Goal: Task Accomplishment & Management: Manage account settings

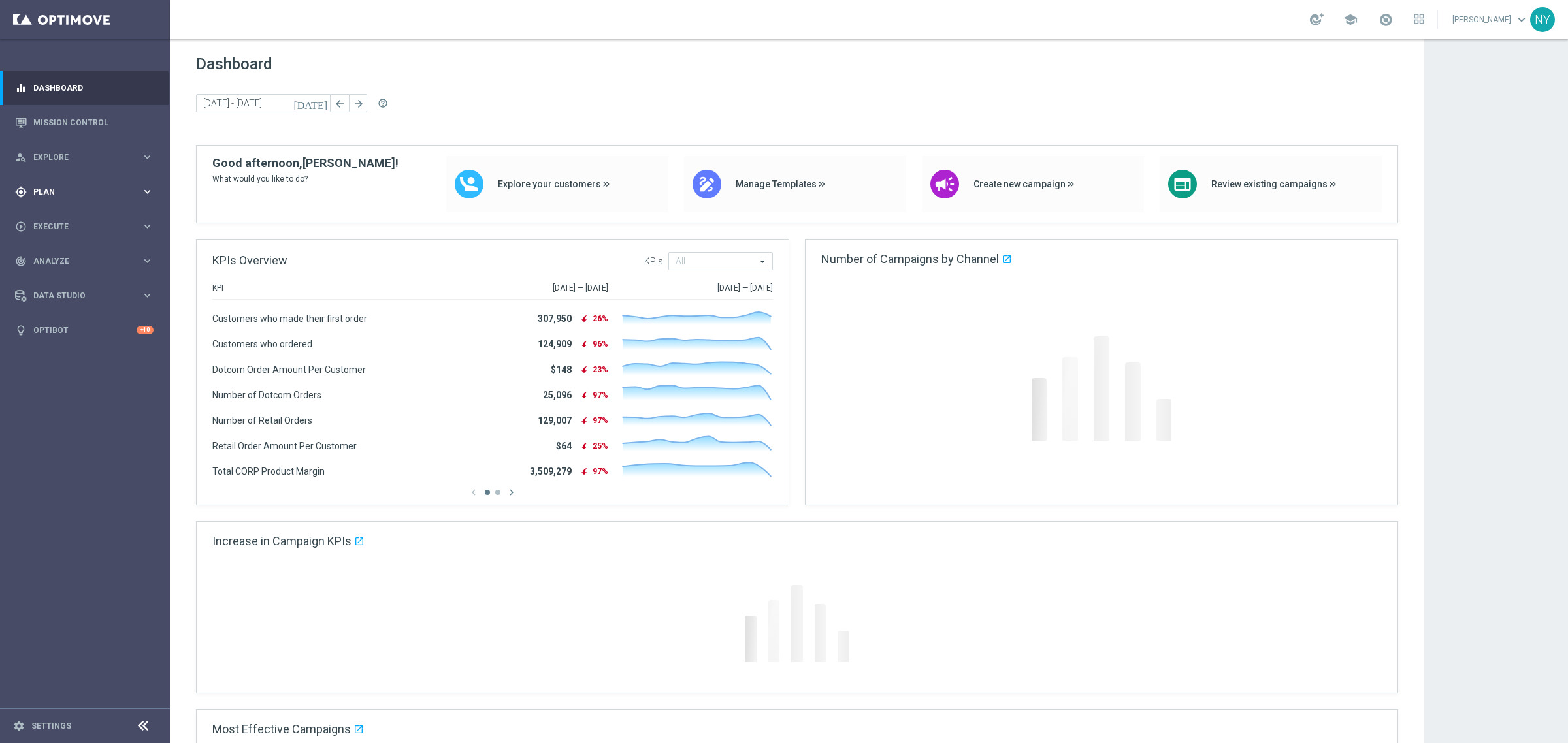
click at [46, 188] on span "Plan" at bounding box center [88, 192] width 108 height 8
click at [69, 258] on span "Templates" at bounding box center [81, 258] width 93 height 8
click at [63, 282] on link "Optimail" at bounding box center [88, 277] width 96 height 10
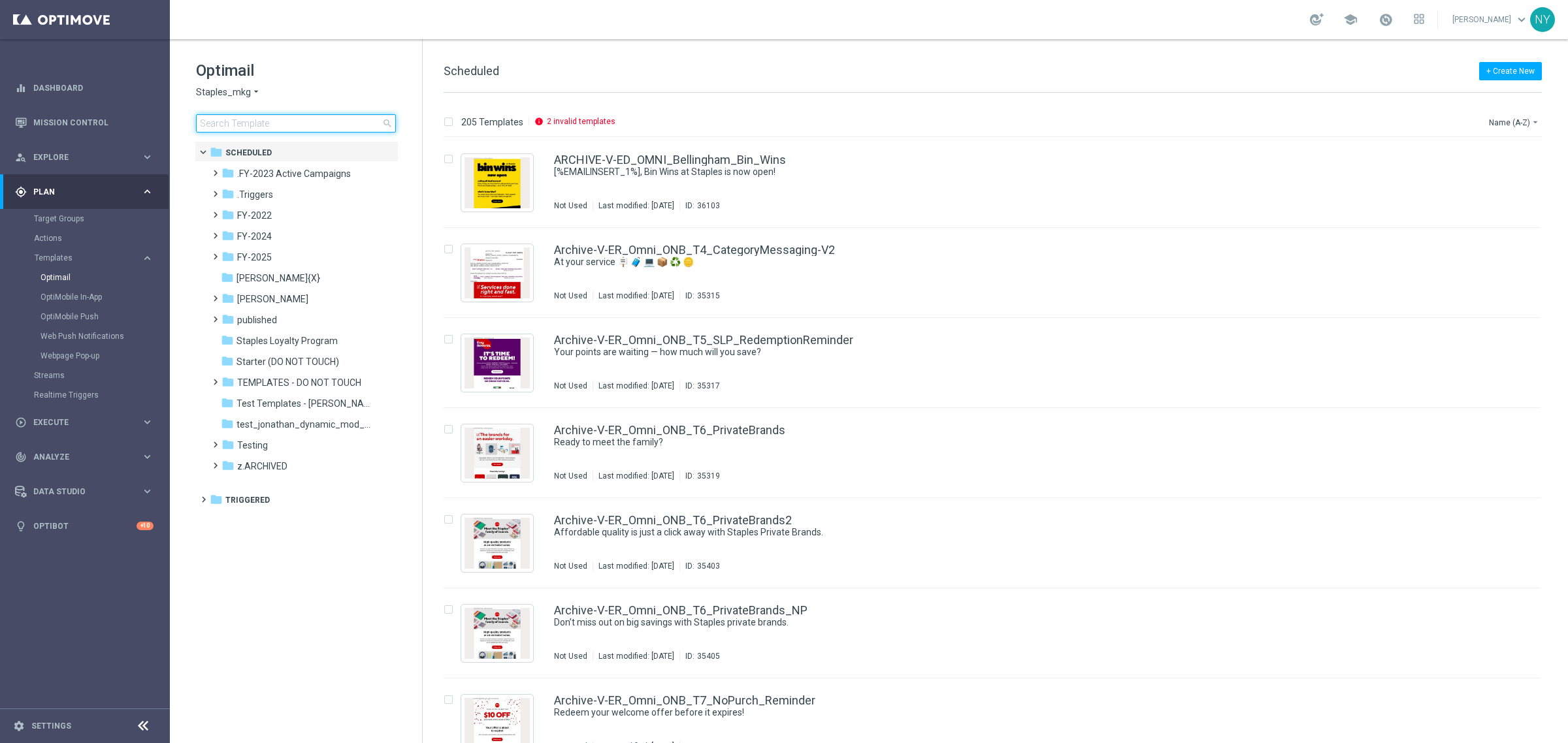
click at [268, 126] on input at bounding box center [296, 123] width 200 height 18
click at [322, 126] on input at bounding box center [296, 123] width 200 height 18
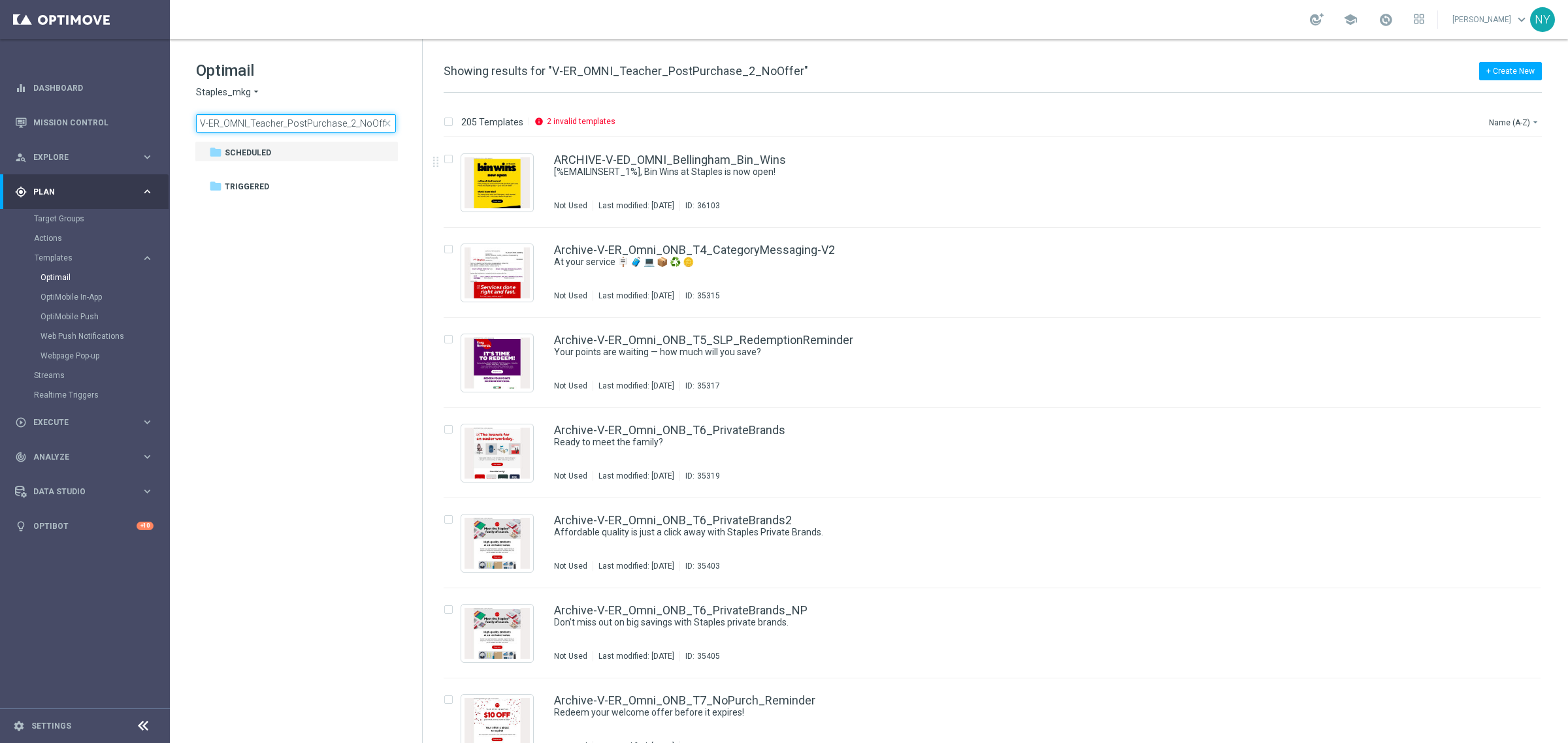
scroll to position [0, 1]
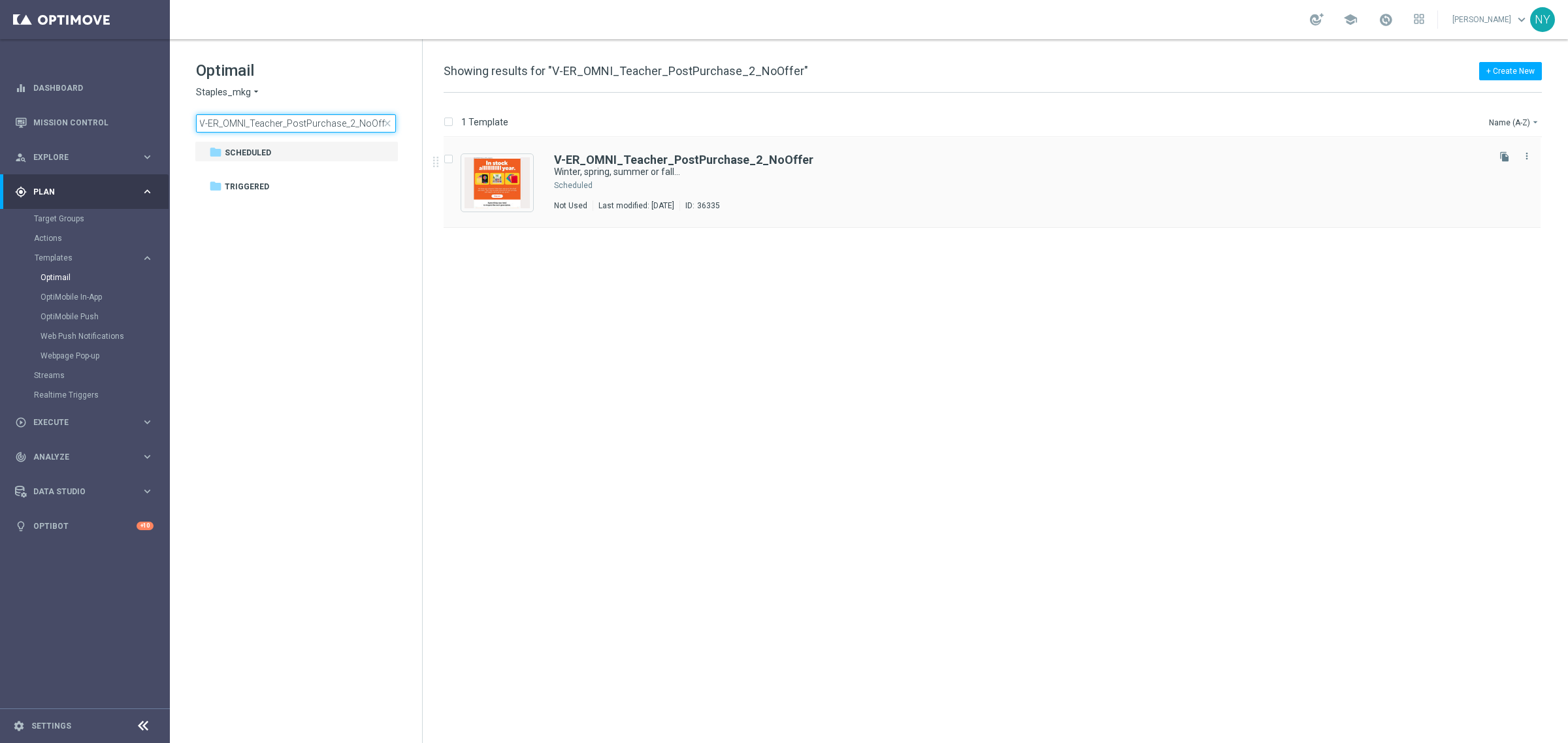
type input "V-ER_OMNI_Teacher_PostPurchase_2_NoOffer"
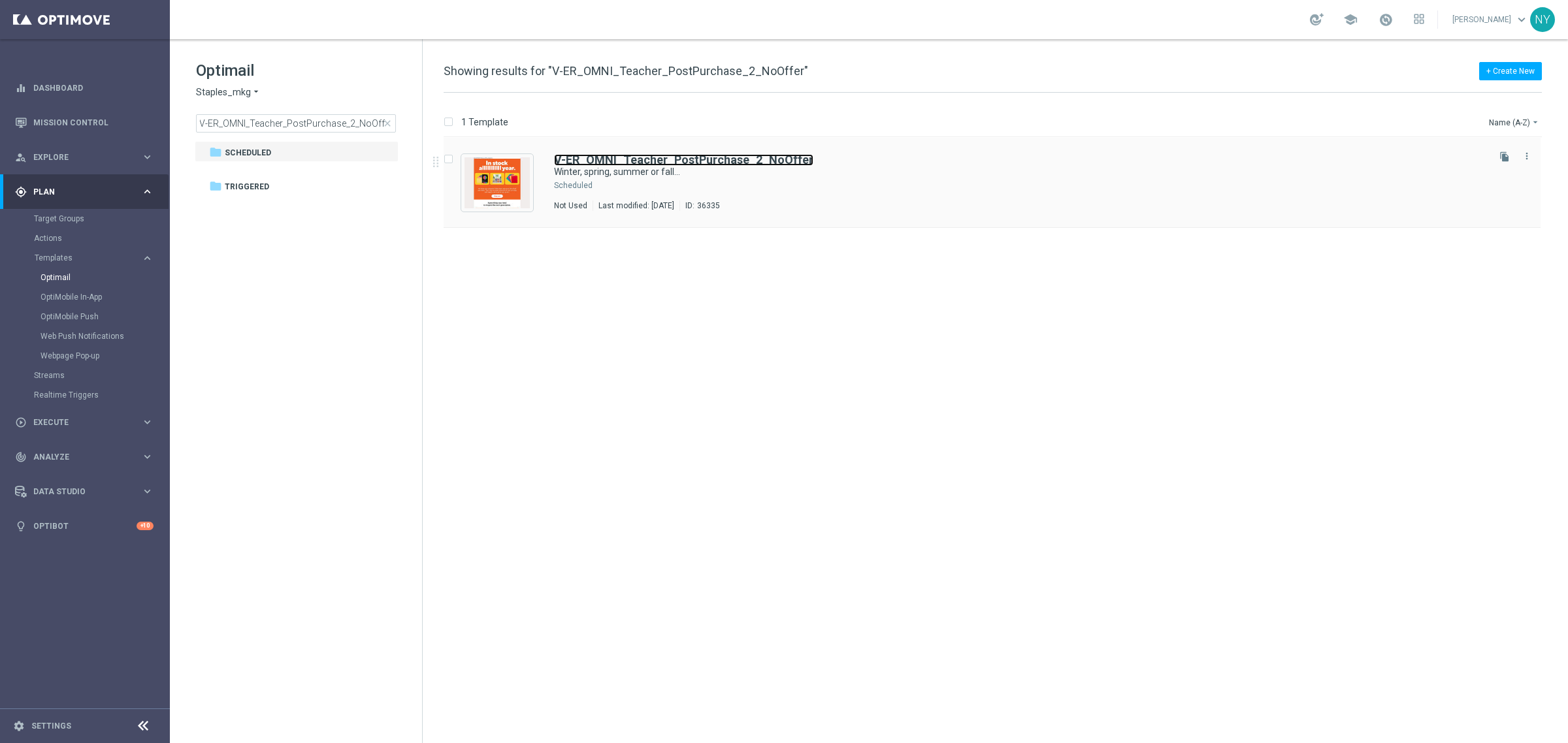
scroll to position [0, 0]
click at [679, 158] on b "V-ER_OMNI_Teacher_PostPurchase_2_NoOffer" at bounding box center [684, 159] width 259 height 14
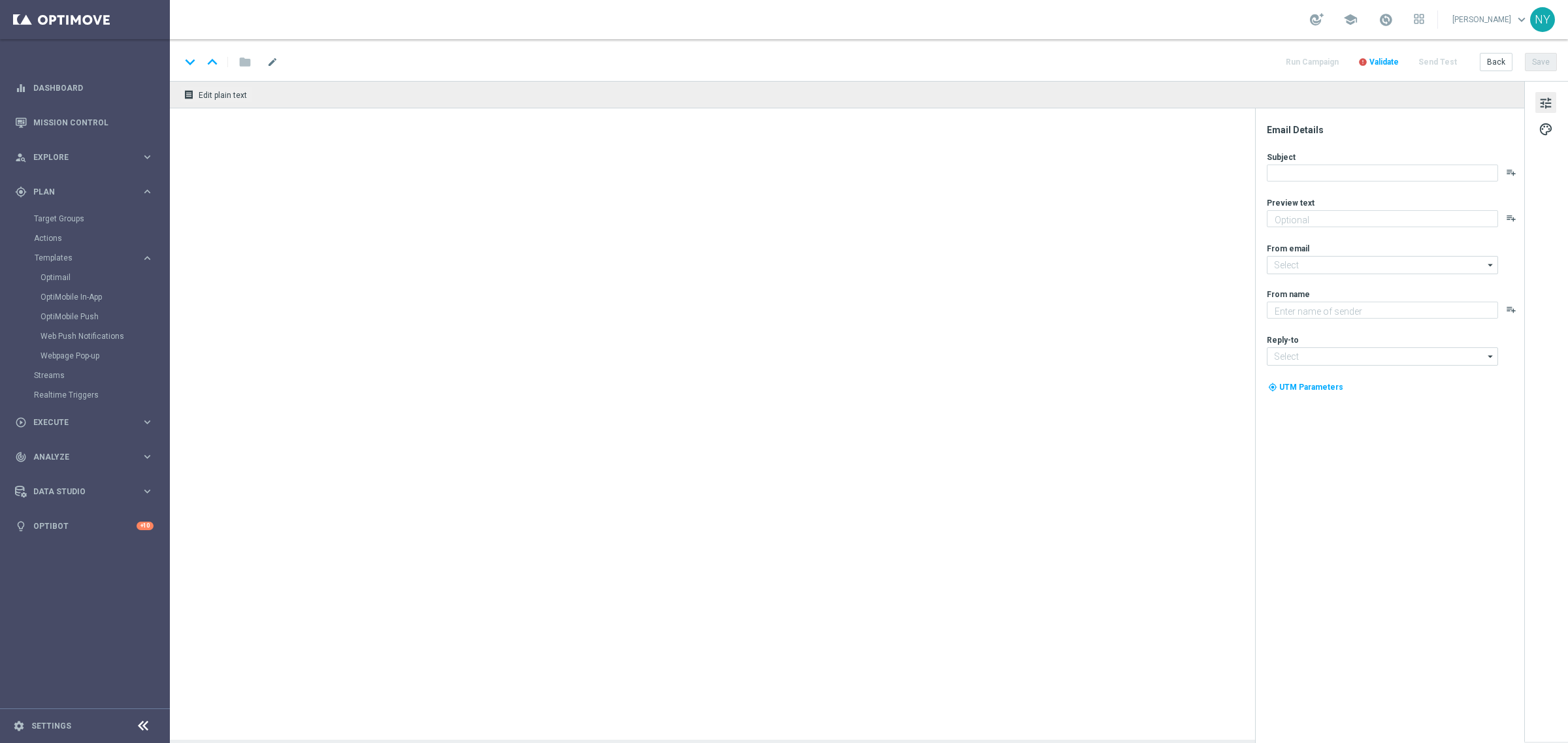
type textarea "We’re in stock through it all 🙌"
type textarea "Staples"
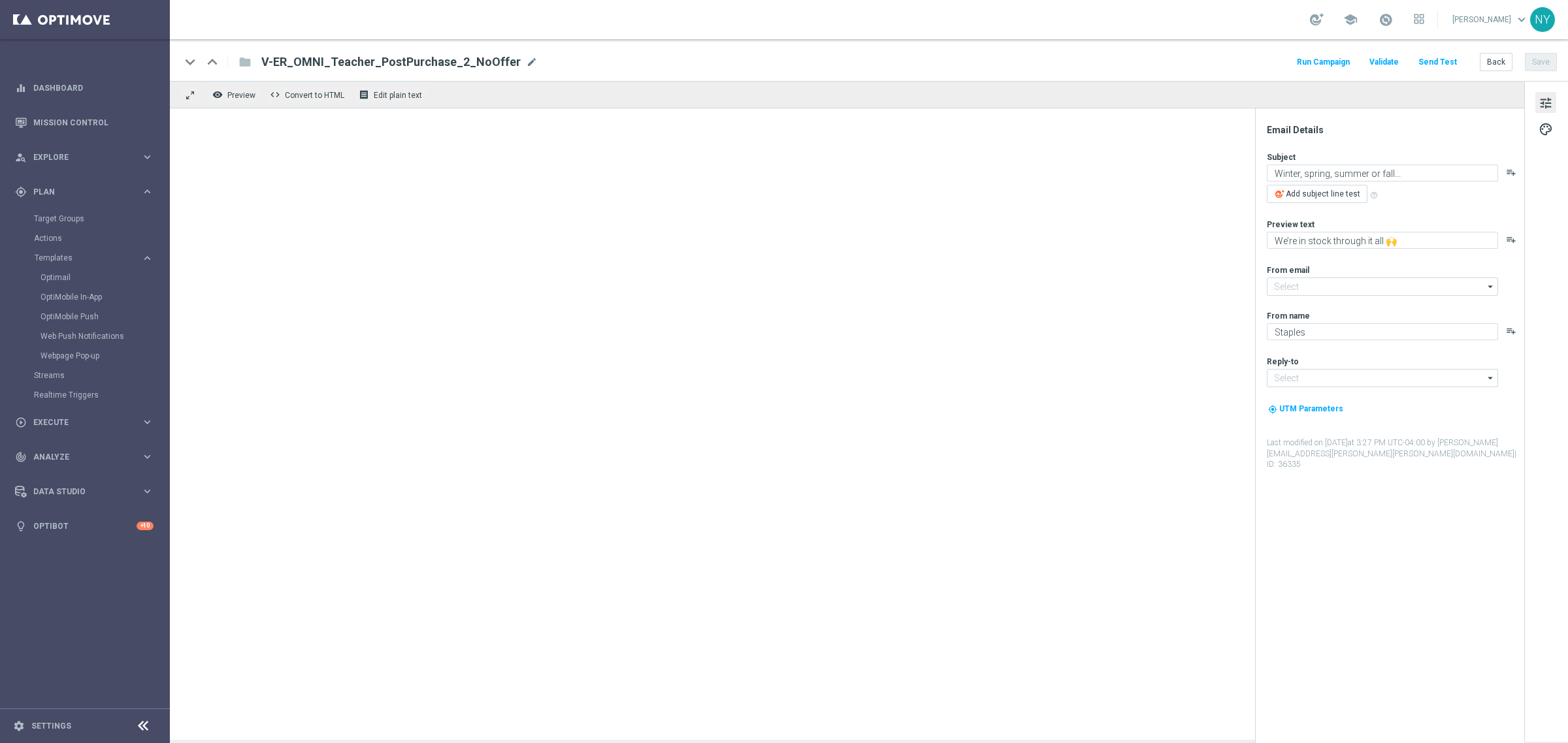
type input "[EMAIL_ADDRESS][DOMAIN_NAME]"
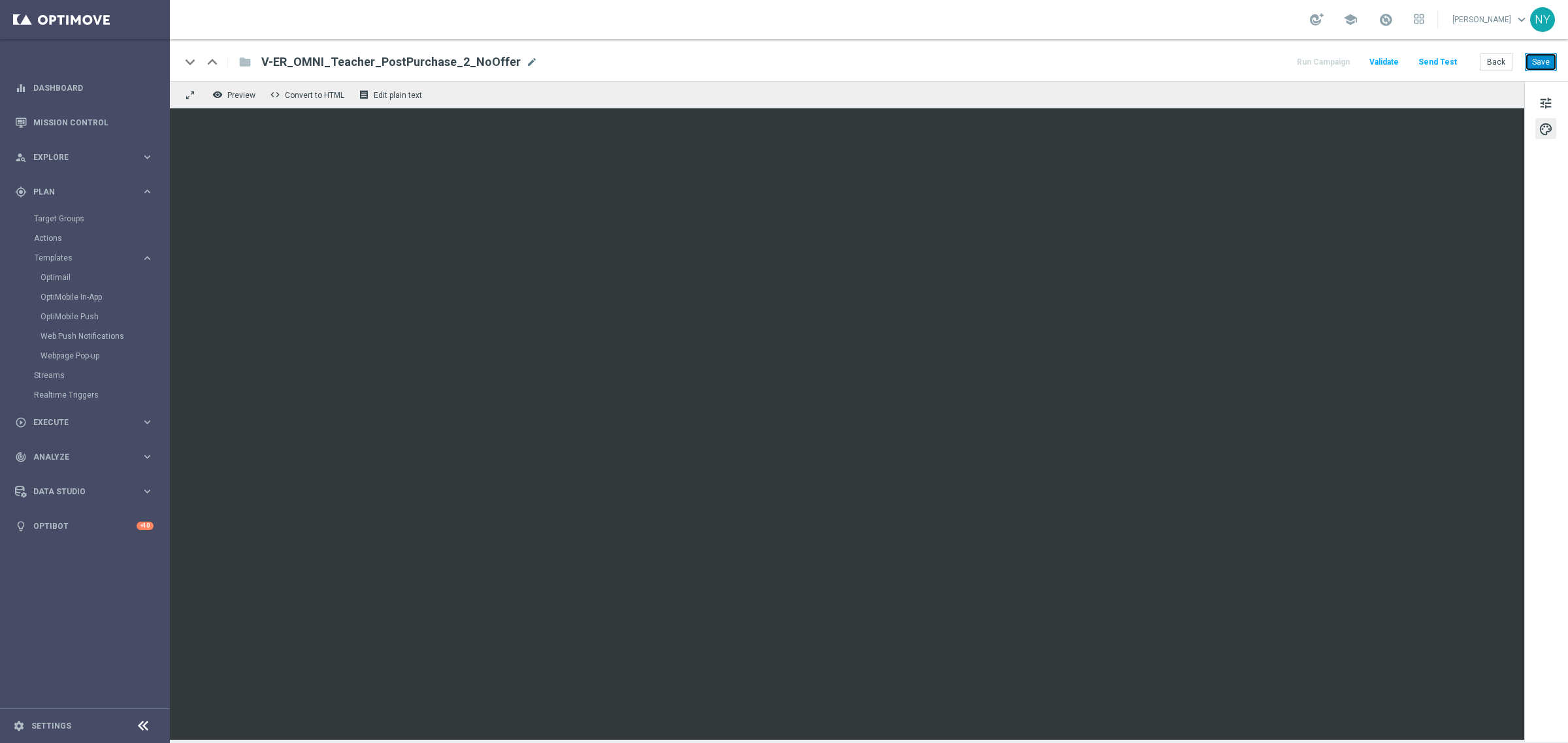
click at [1549, 63] on button "Save" at bounding box center [1541, 61] width 32 height 18
click at [1446, 62] on button "Send Test" at bounding box center [1437, 62] width 42 height 18
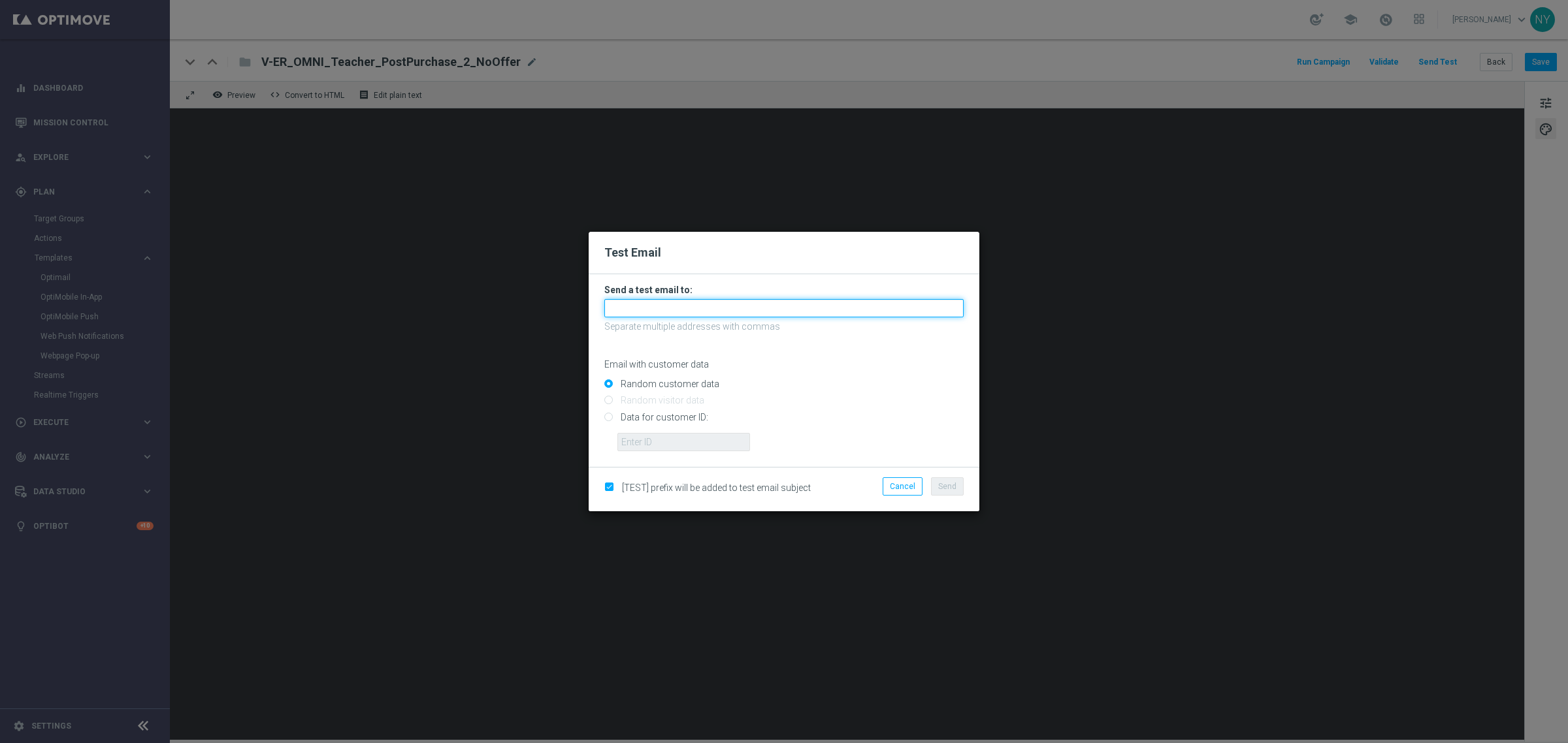
click at [654, 312] on input "text" at bounding box center [784, 308] width 359 height 18
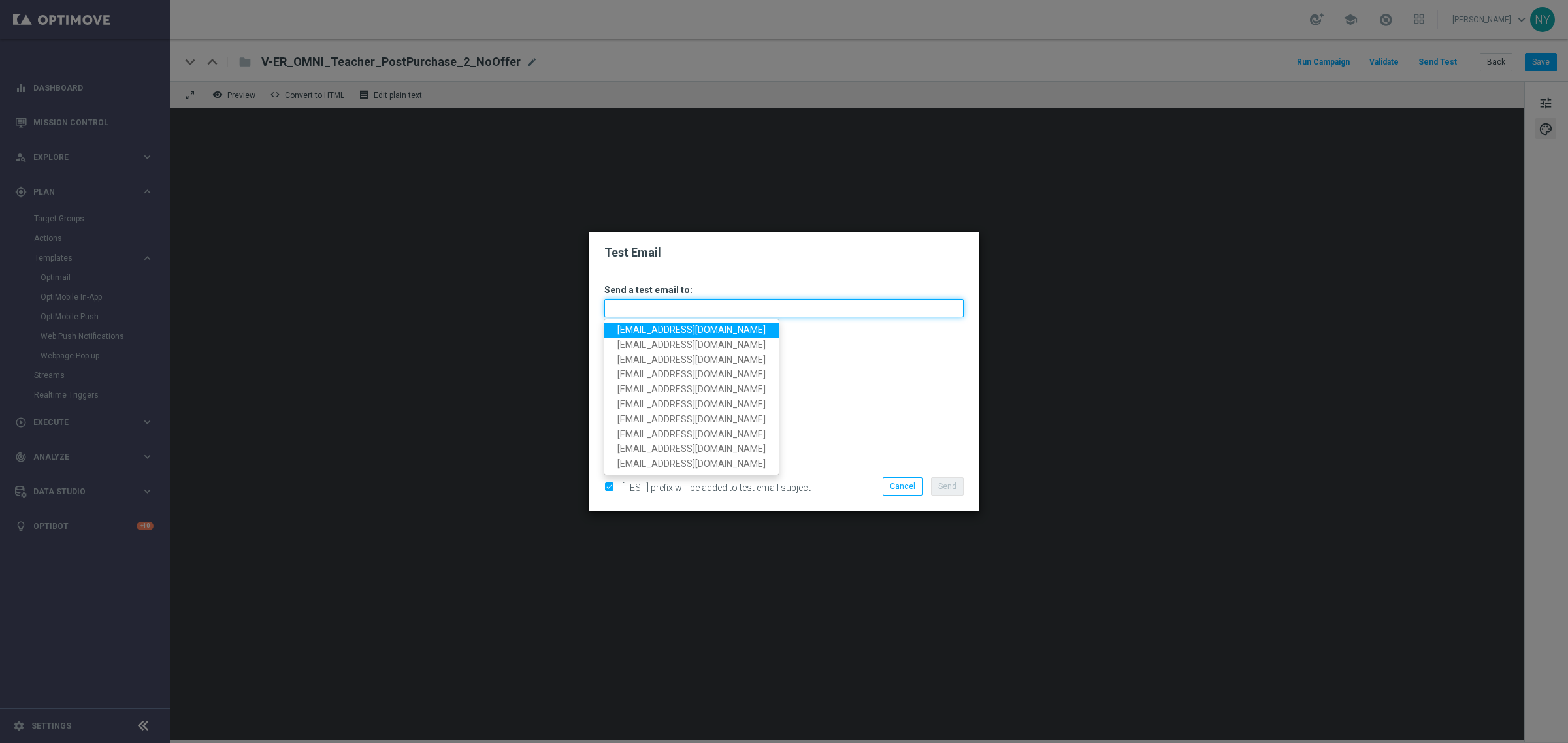
paste input "[EMAIL_ADDRESS][DOMAIN_NAME]"
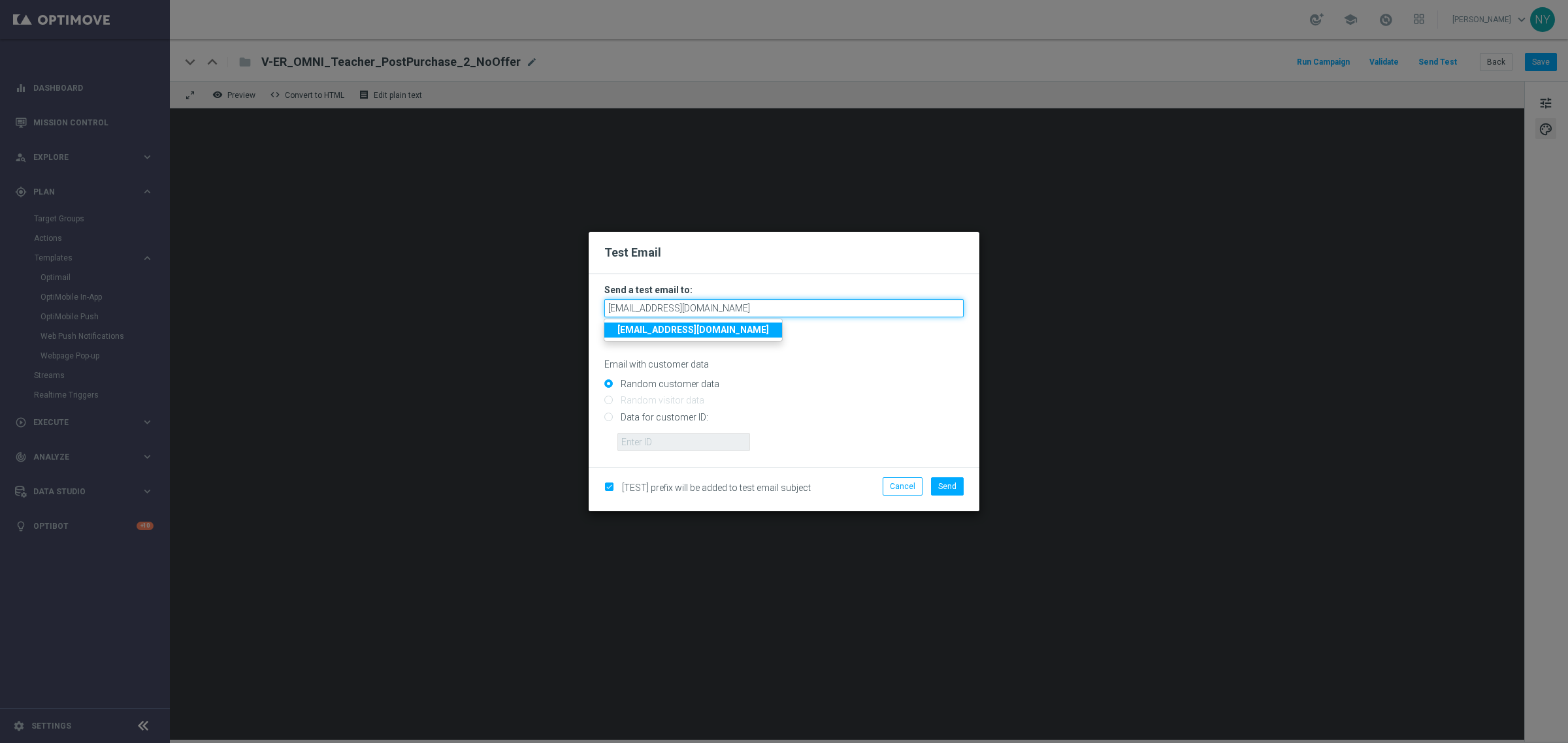
type input "[EMAIL_ADDRESS][DOMAIN_NAME]"
click at [795, 369] on p "Email with customer data" at bounding box center [784, 364] width 359 height 12
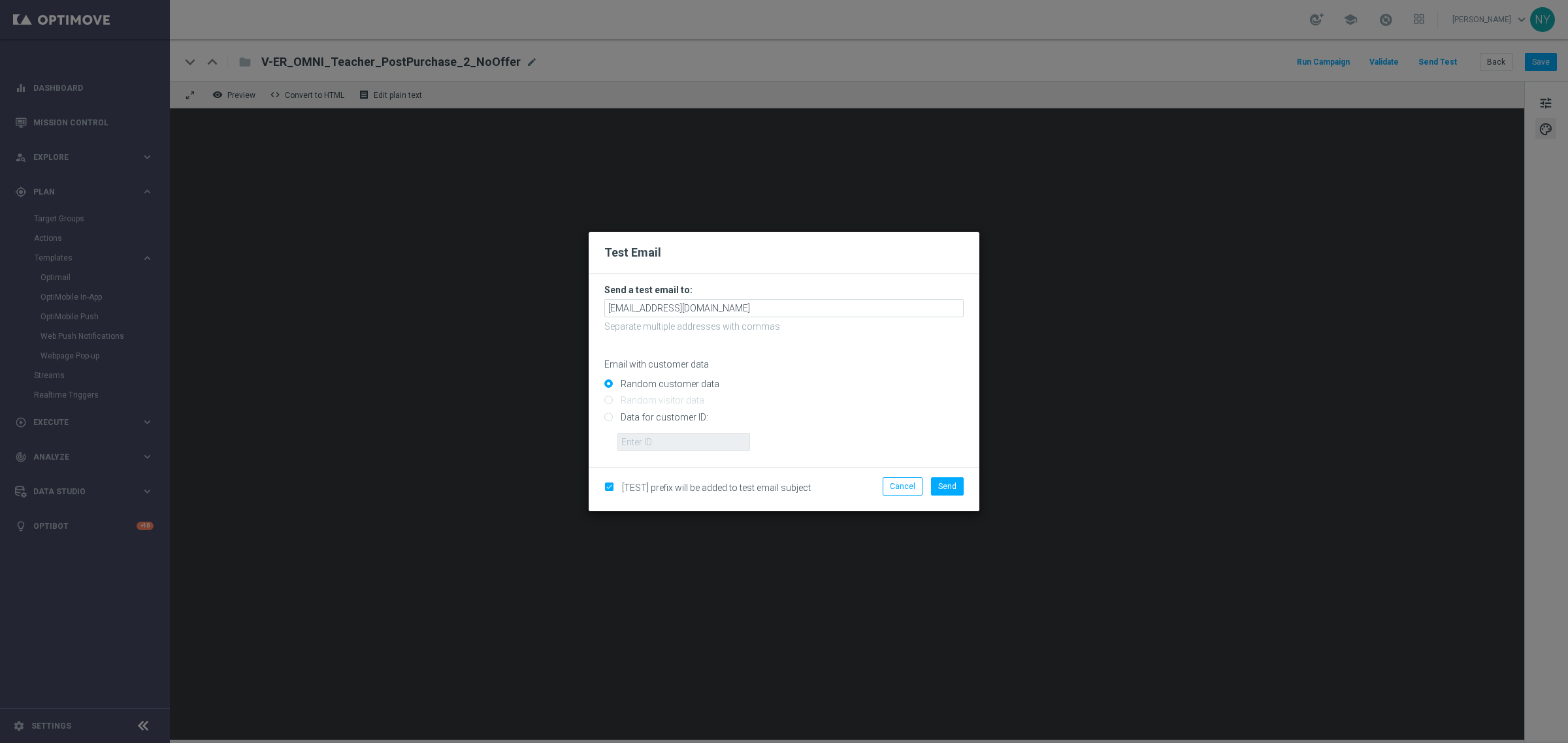
click at [609, 421] on input "Data for customer ID:" at bounding box center [784, 422] width 359 height 18
radio input "true"
click at [659, 452] on form "Send a test email to: neilyetts3-bipvz@litmusemail.com Separate multiple addres…" at bounding box center [784, 371] width 391 height 193
click at [644, 426] on input "Data for customer ID:" at bounding box center [784, 422] width 359 height 18
click at [642, 443] on input "text" at bounding box center [684, 442] width 133 height 18
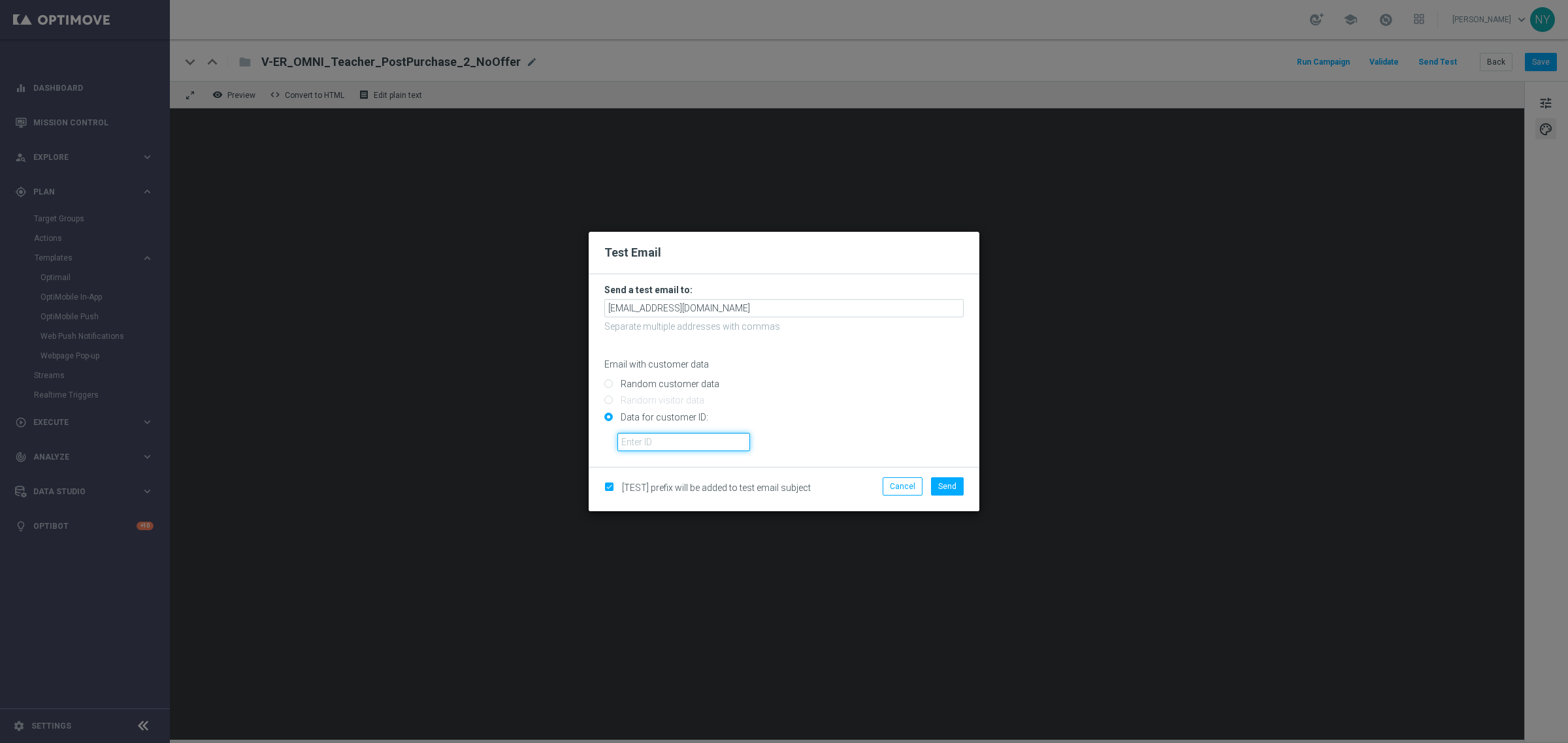
click at [650, 438] on input "text" at bounding box center [684, 442] width 133 height 18
paste input "10000006208"
type input "10000006208"
click at [955, 485] on span "Send" at bounding box center [947, 486] width 18 height 9
click at [952, 487] on span "Send" at bounding box center [947, 486] width 18 height 9
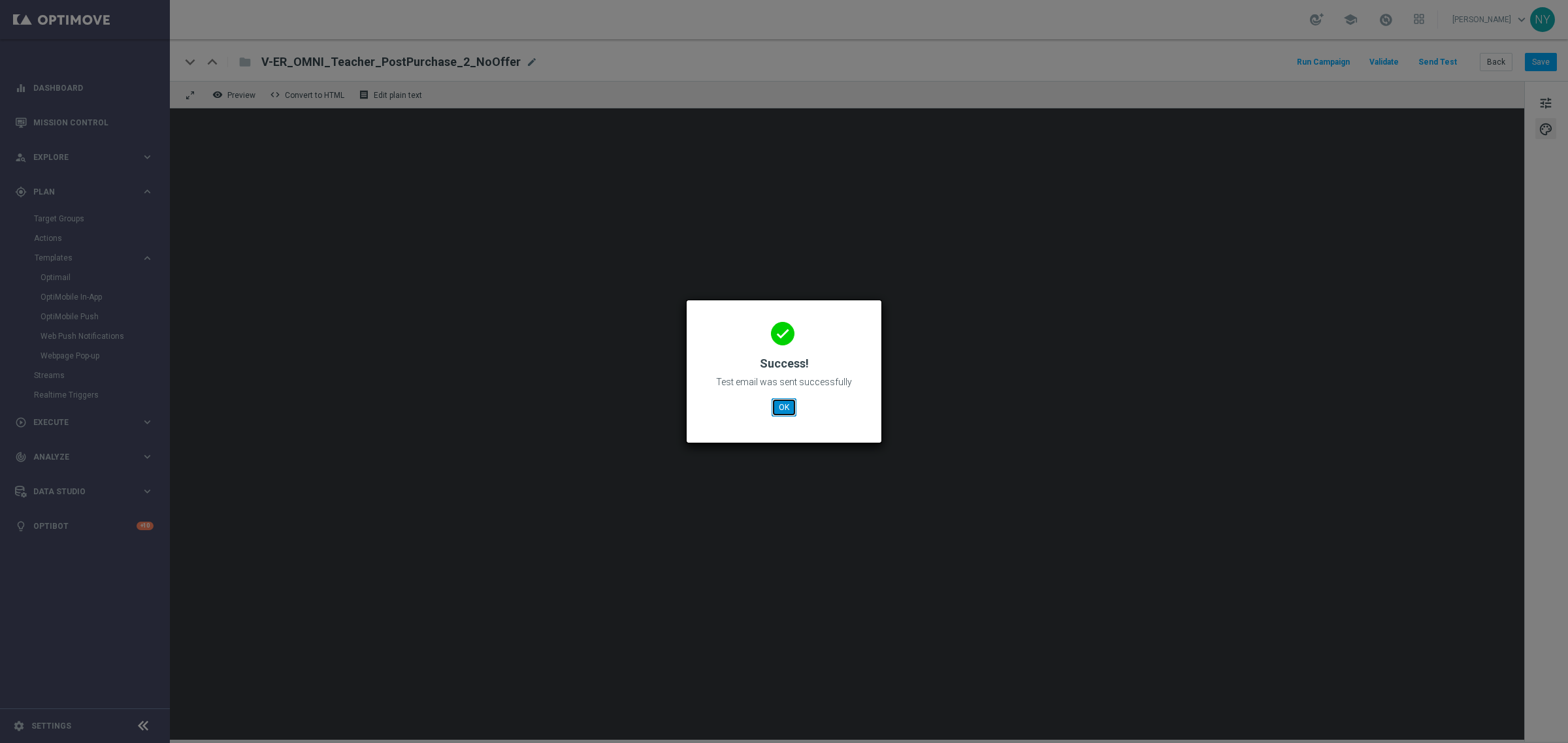
click at [791, 408] on button "OK" at bounding box center [784, 407] width 25 height 18
click at [779, 406] on button "OK" at bounding box center [784, 407] width 25 height 18
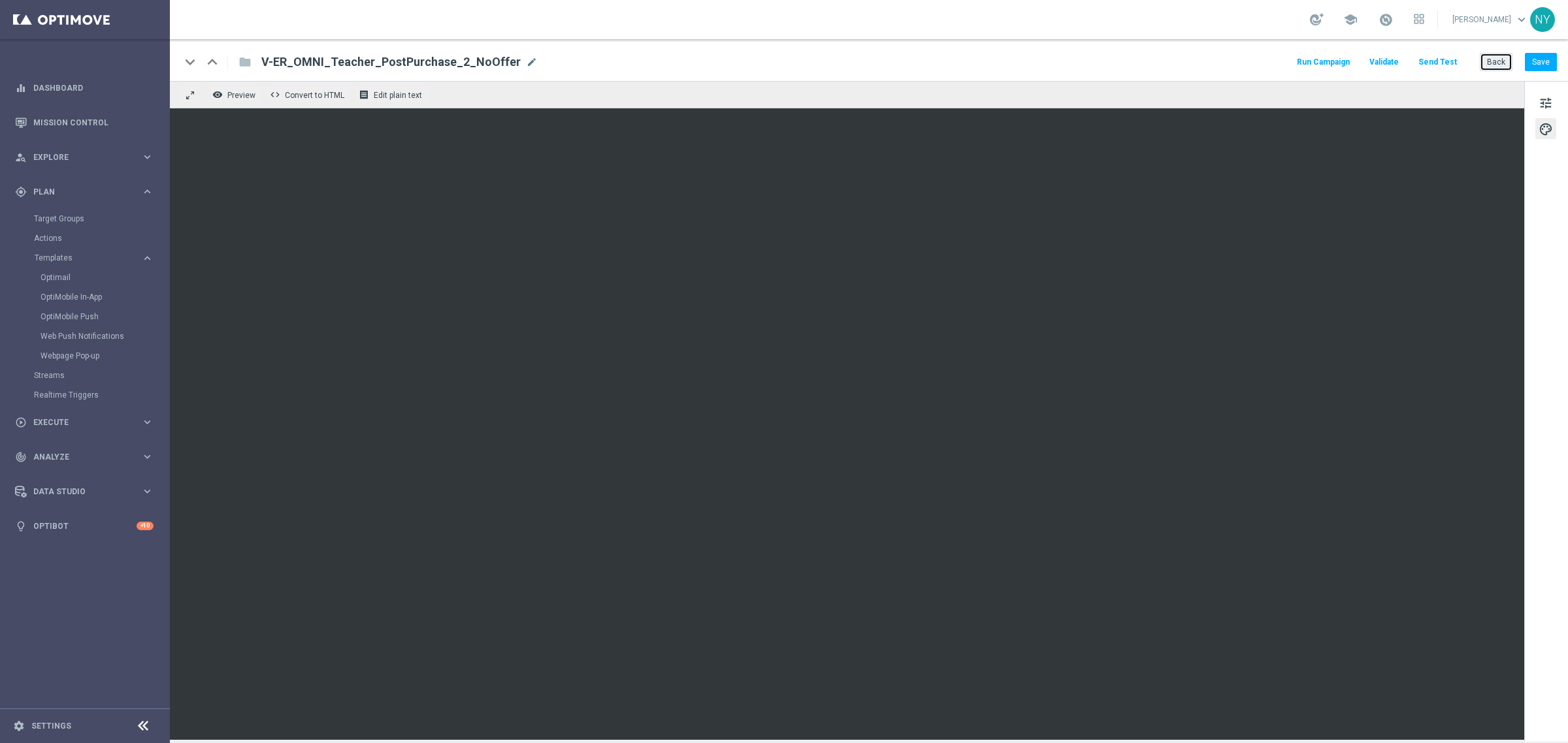
click at [1496, 63] on button "Back" at bounding box center [1496, 61] width 33 height 18
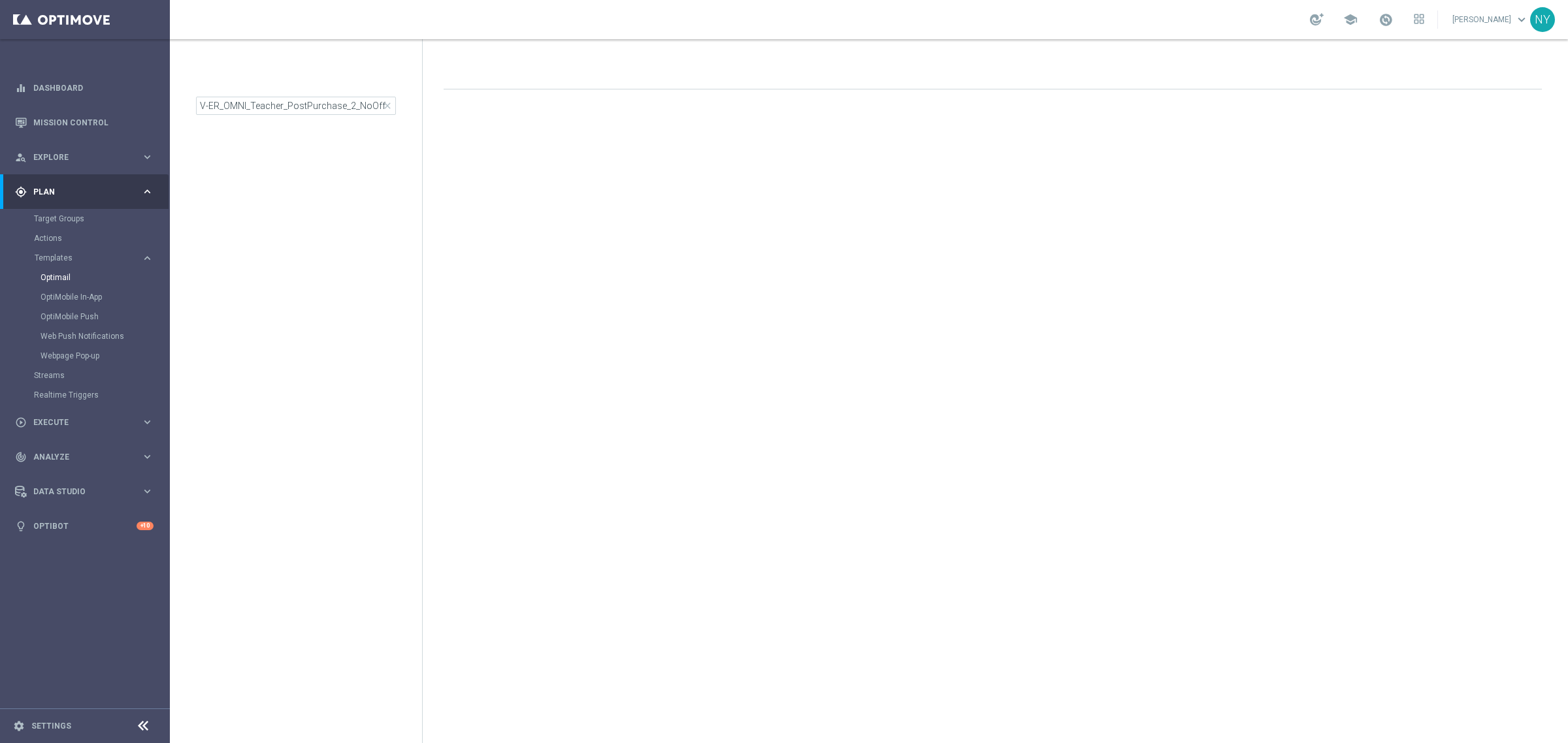
click at [386, 106] on span "close" at bounding box center [387, 106] width 10 height 10
click at [337, 103] on div "Optimail Staples_mkg arrow_drop_down × Staples_mkg search" at bounding box center [309, 96] width 226 height 72
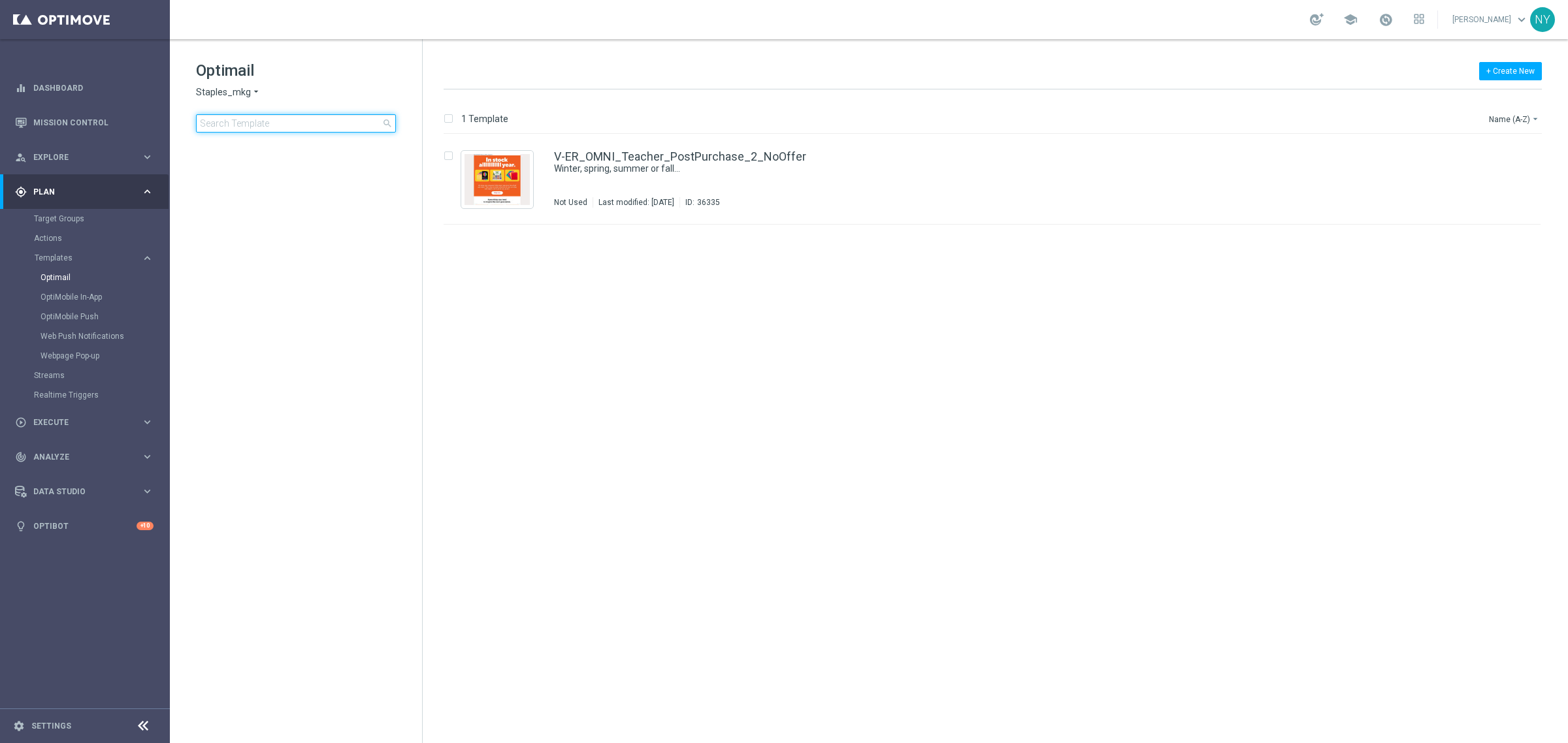
click at [312, 125] on input at bounding box center [296, 123] width 200 height 18
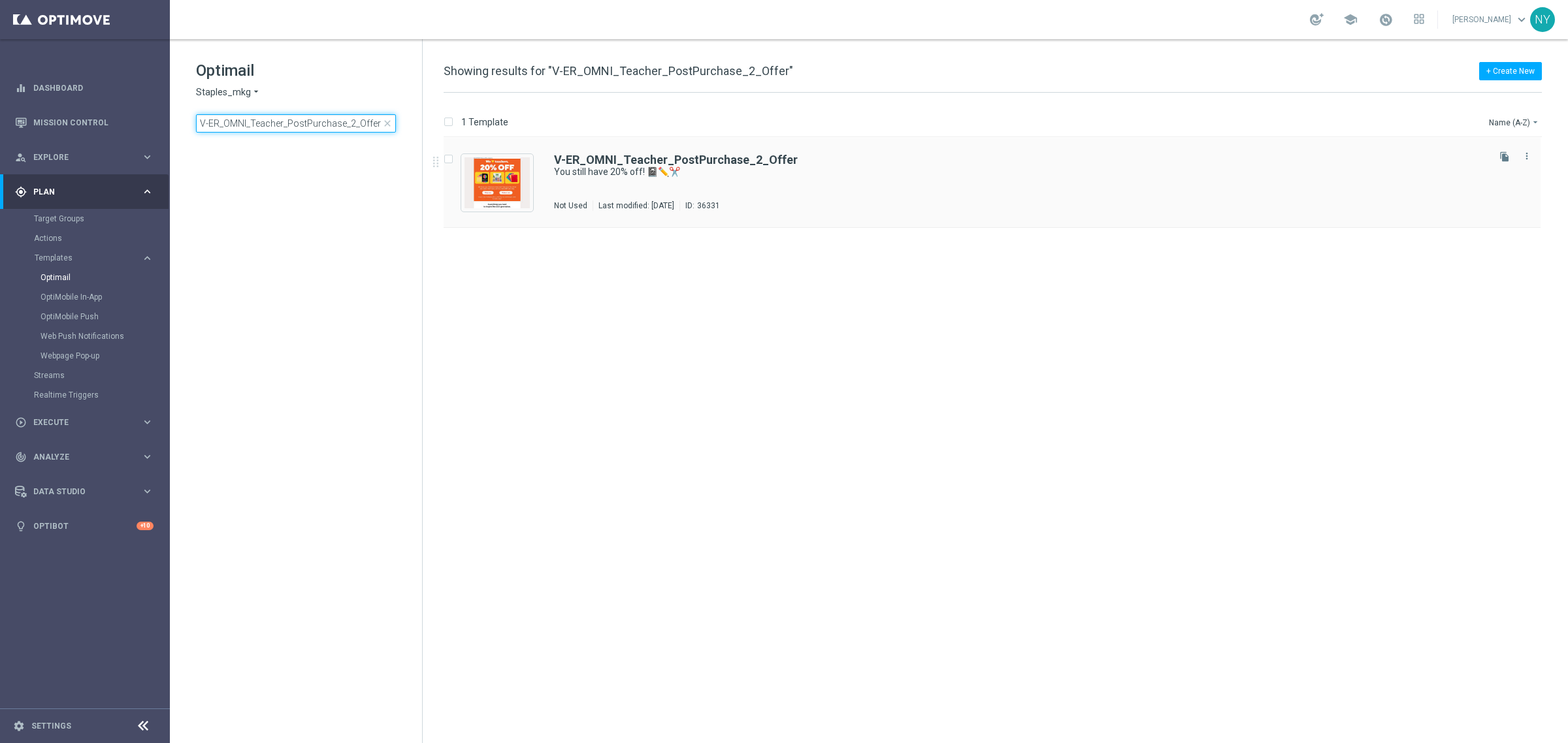
type input "V-ER_OMNI_Teacher_PostPurchase_2_Offer"
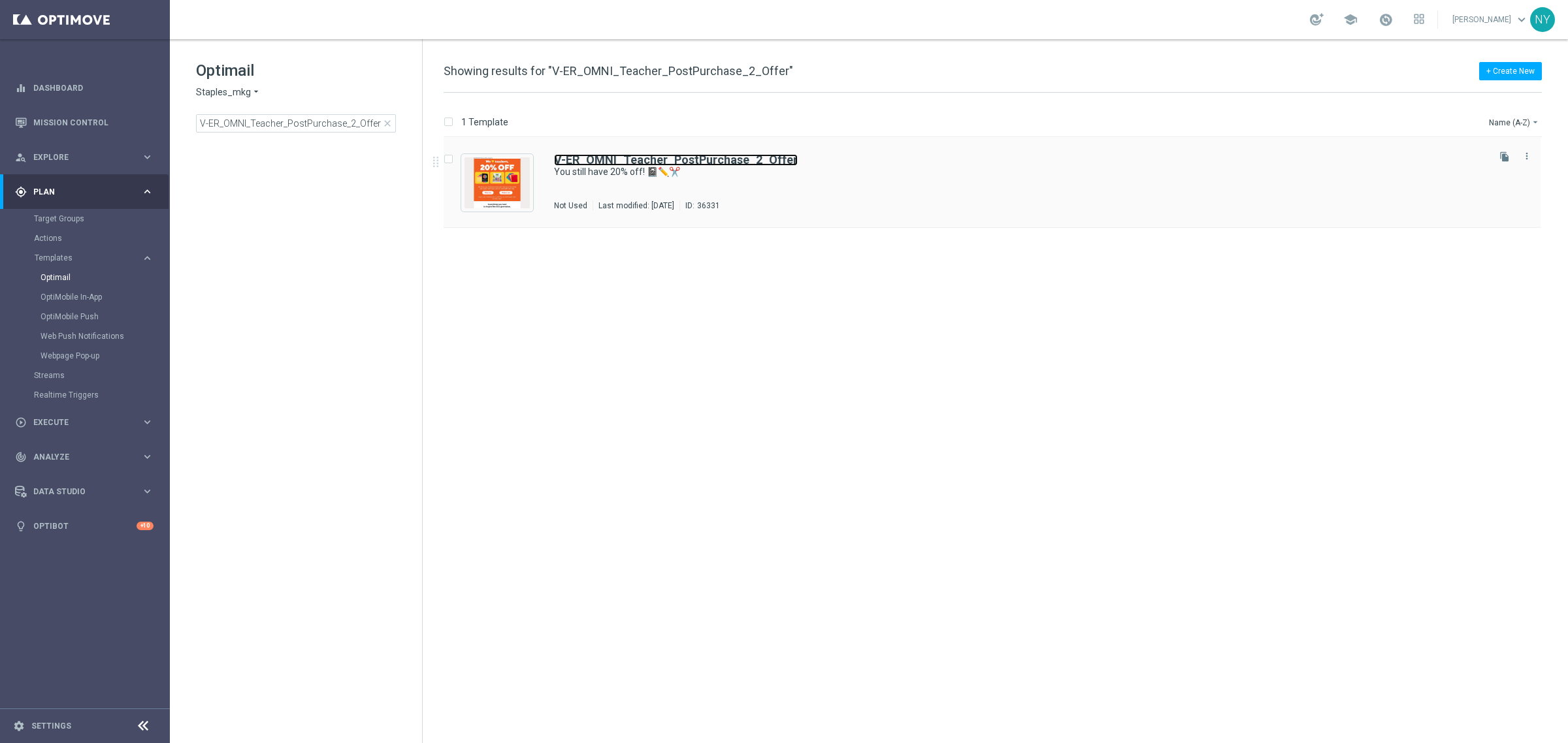
click at [638, 164] on b "V-ER_OMNI_Teacher_PostPurchase_2_Offer" at bounding box center [676, 159] width 244 height 14
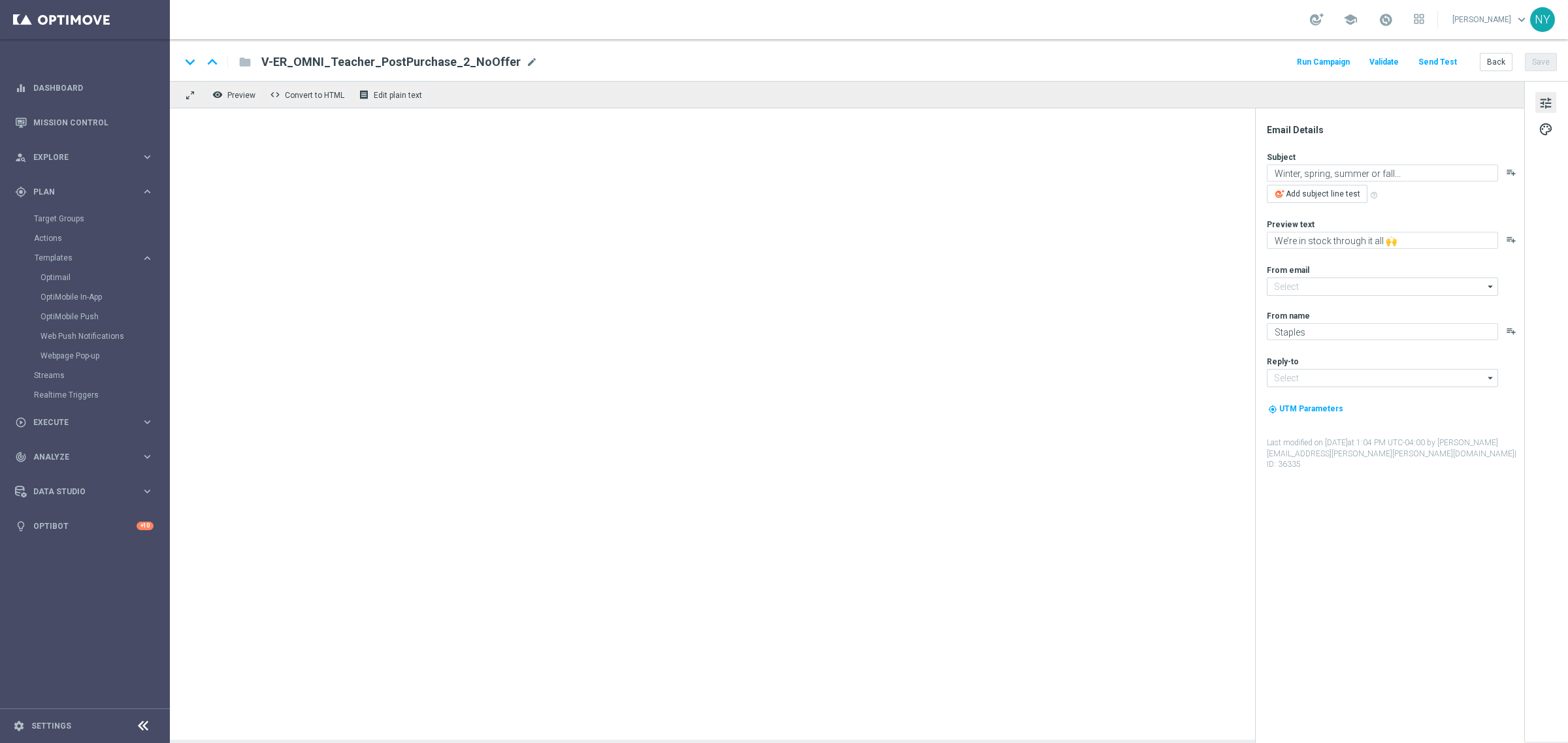
type input "[EMAIL_ADDRESS][DOMAIN_NAME]"
type textarea "You still have 20% off! 📓✏️✂️"
type textarea "Don’t worry. We’re in stock allllll year."
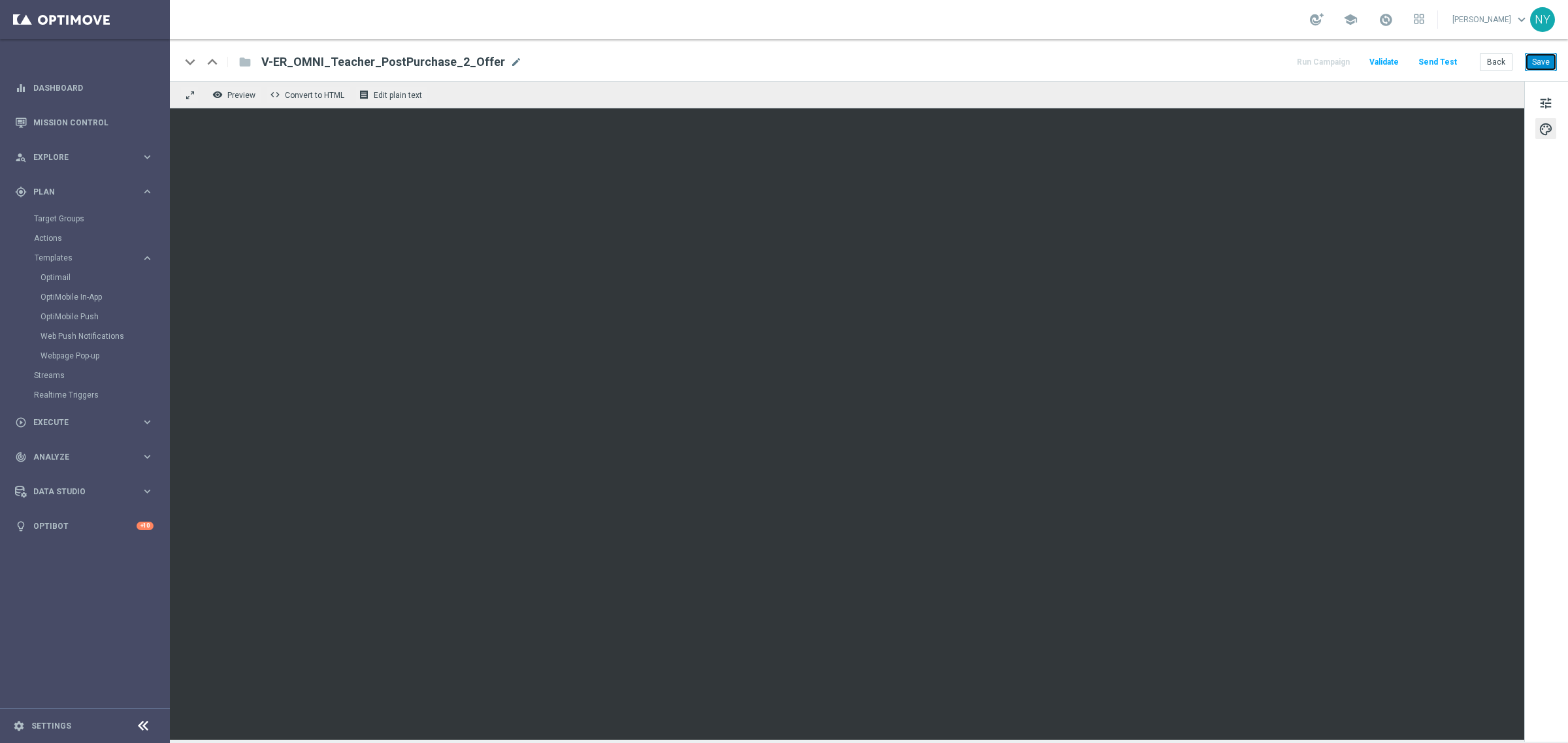
click at [1531, 59] on button "Save" at bounding box center [1541, 61] width 32 height 18
click at [1442, 62] on button "Send Test" at bounding box center [1437, 62] width 42 height 18
click at [1435, 59] on button "Send Test" at bounding box center [1437, 62] width 42 height 18
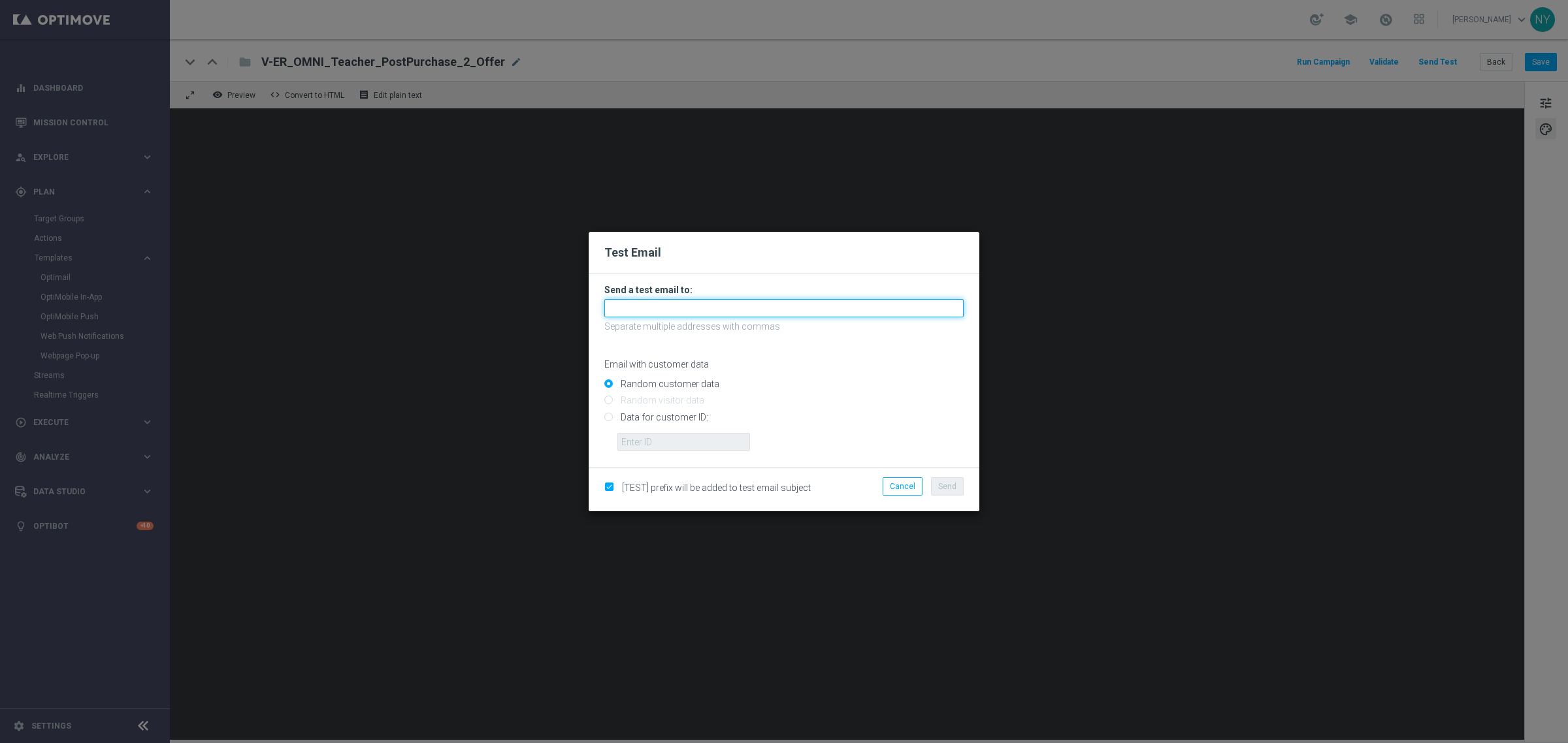
click at [648, 310] on input "text" at bounding box center [784, 308] width 359 height 18
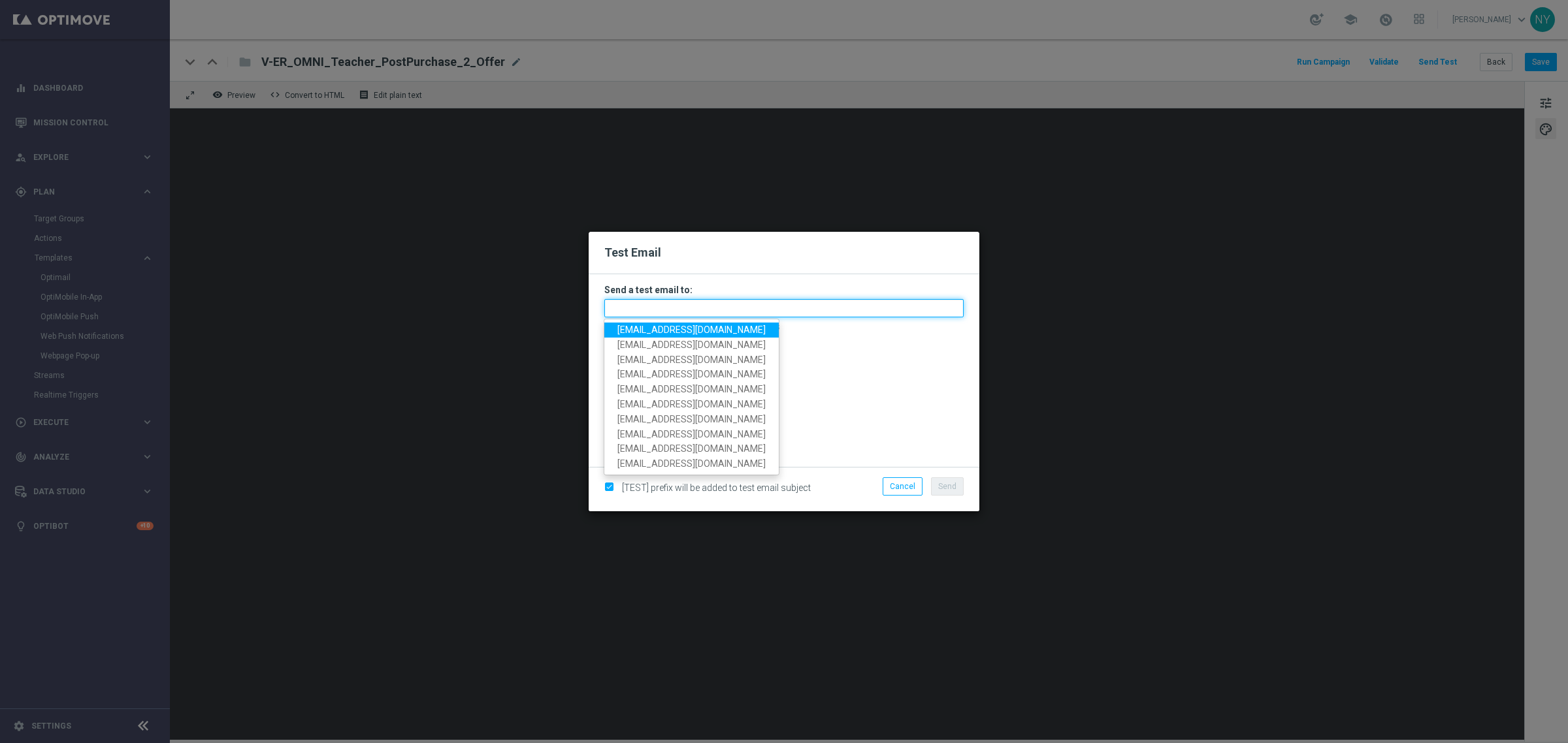
paste input "[EMAIL_ADDRESS][DOMAIN_NAME]"
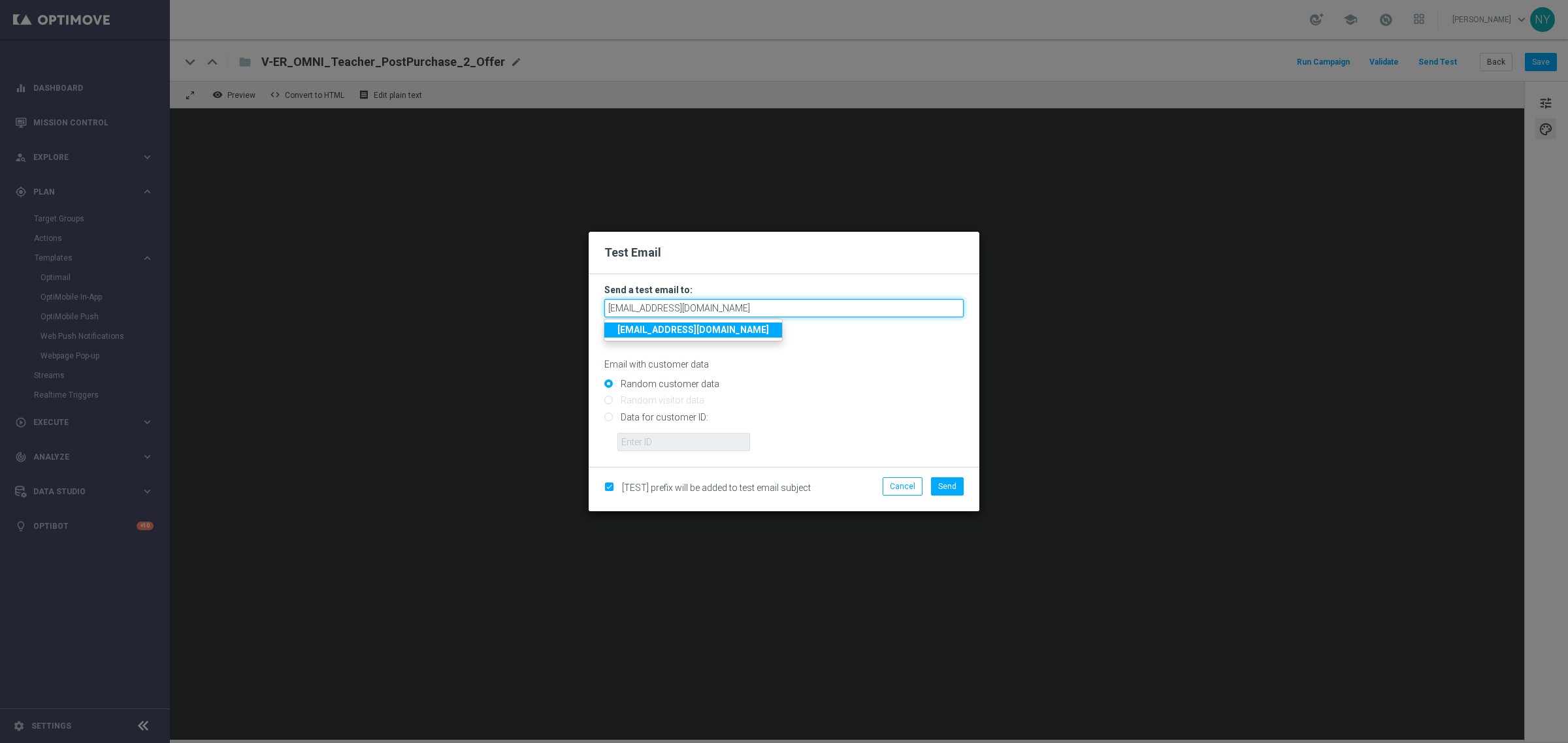
type input "[EMAIL_ADDRESS][DOMAIN_NAME]"
click at [836, 367] on p "Email with customer data" at bounding box center [784, 364] width 359 height 12
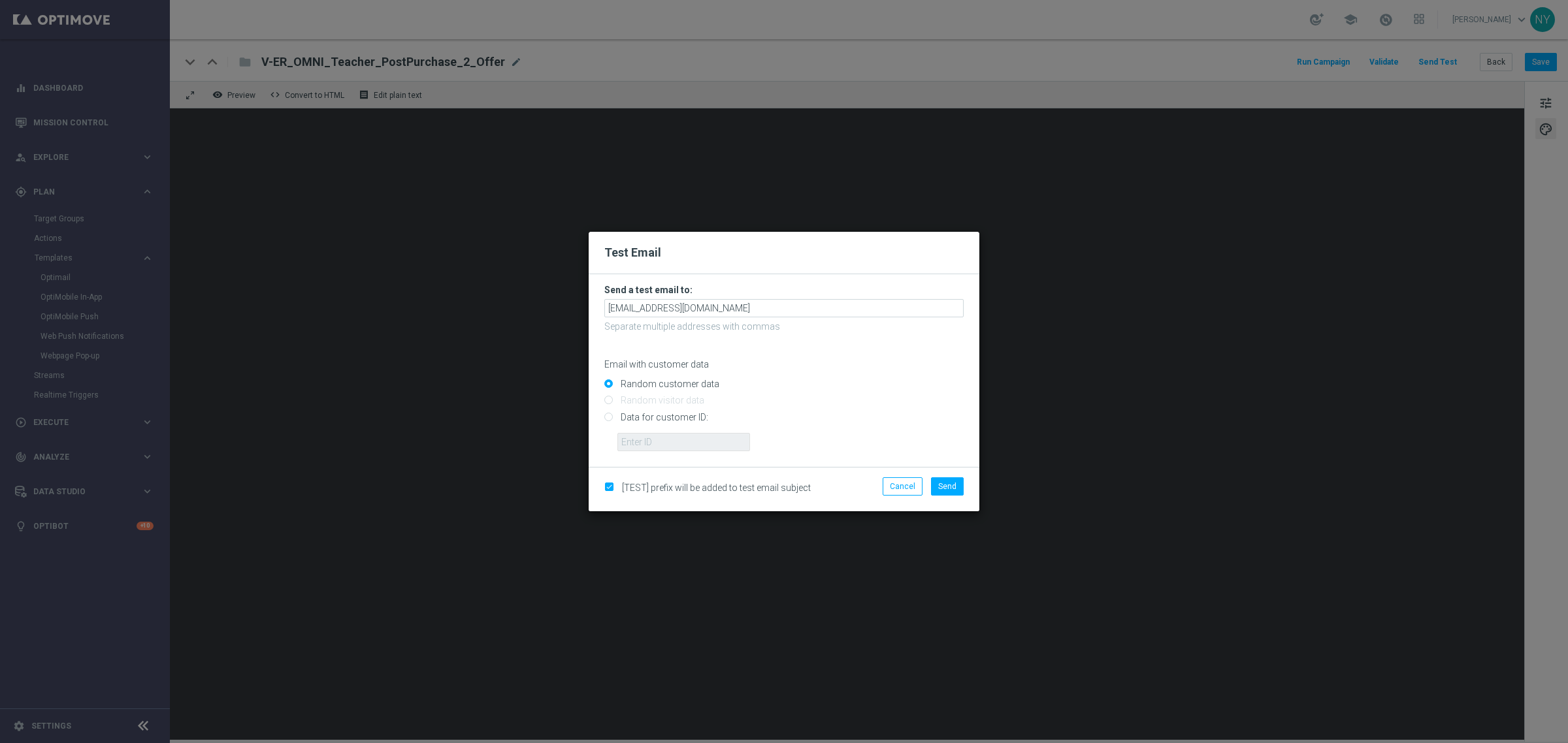
click at [609, 418] on input "Data for customer ID:" at bounding box center [784, 422] width 359 height 18
radio input "true"
click at [642, 442] on input "text" at bounding box center [684, 442] width 133 height 18
click at [675, 451] on form "Send a test email to: neilyetts3-biq28@litmusemail.com Separate multiple addres…" at bounding box center [784, 371] width 391 height 193
click at [665, 441] on input "text" at bounding box center [684, 442] width 133 height 18
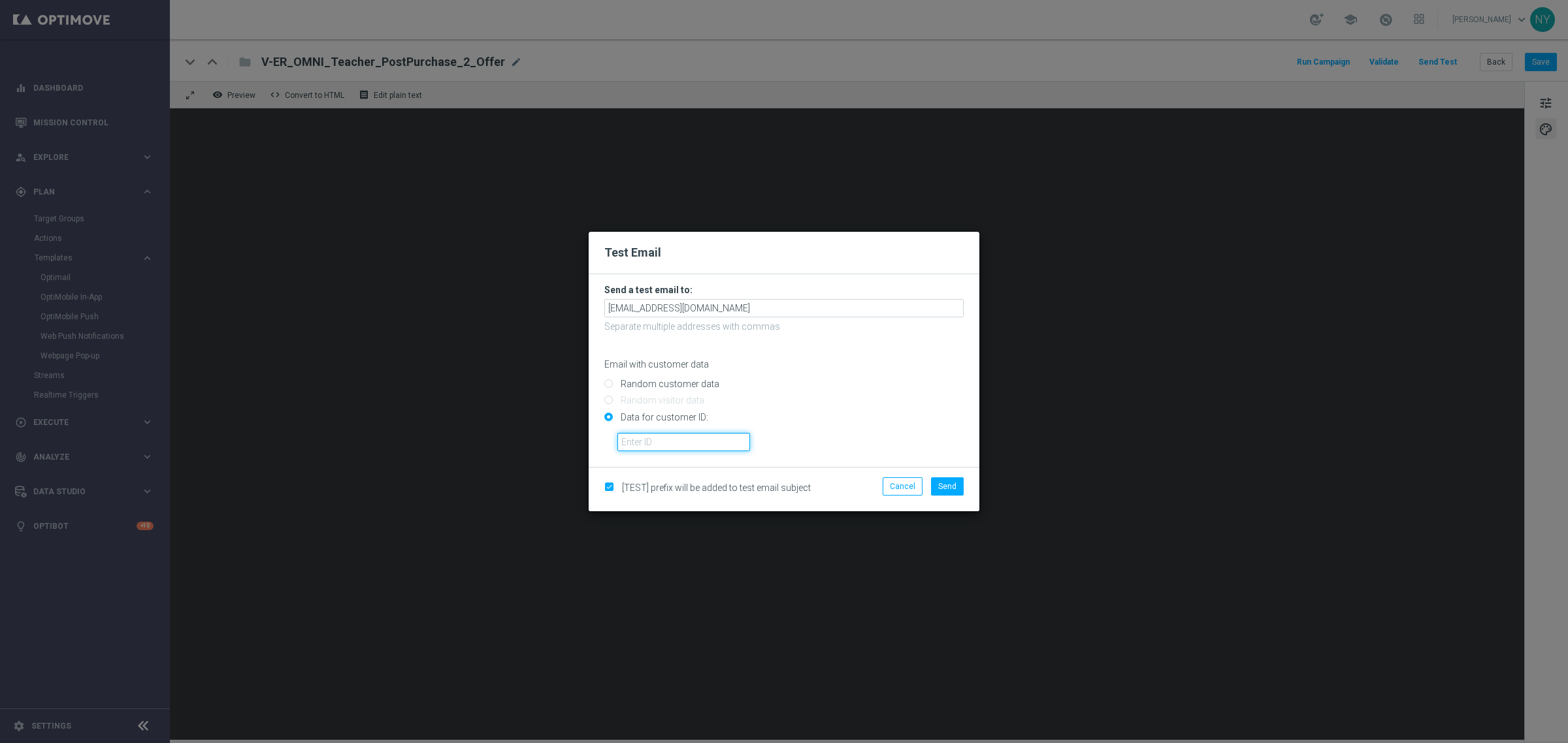
paste input "10000006208"
type input "10000006208"
click at [939, 486] on span "Send" at bounding box center [947, 486] width 18 height 9
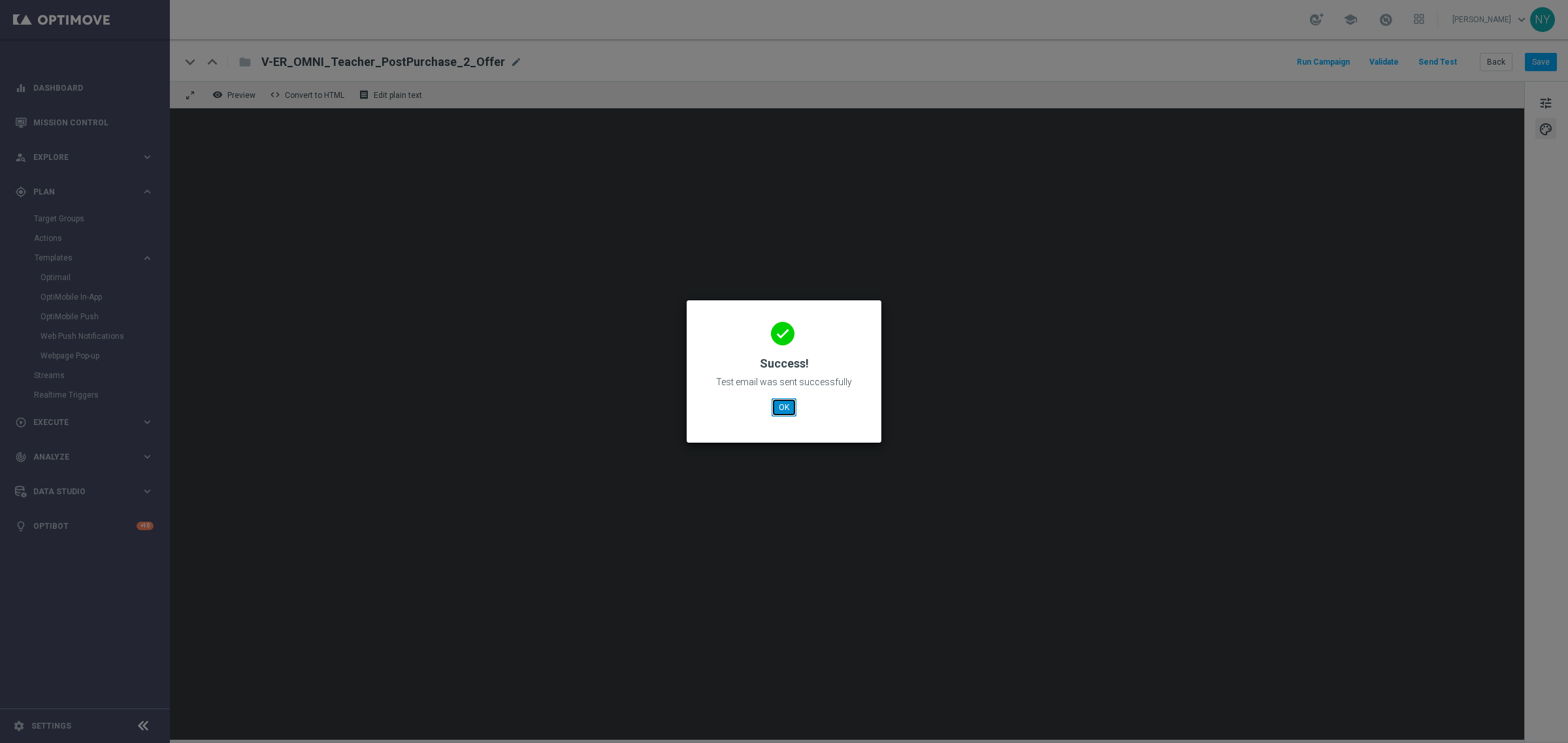
click at [772, 403] on button "OK" at bounding box center [784, 407] width 25 height 18
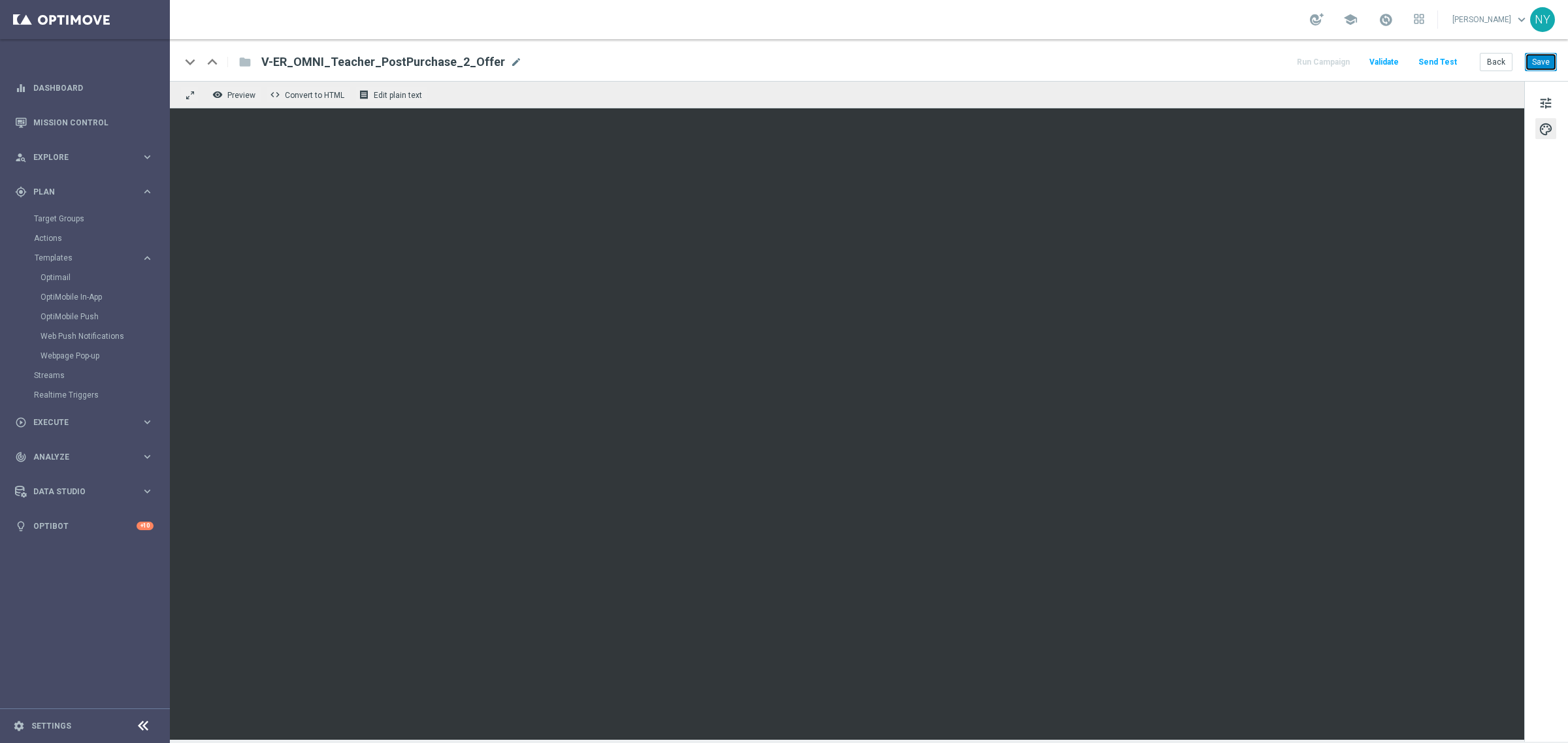
click at [1543, 66] on button "Save" at bounding box center [1541, 61] width 32 height 18
click at [1435, 55] on button "Send Test" at bounding box center [1437, 62] width 42 height 18
click at [1436, 60] on button "Send Test" at bounding box center [1437, 62] width 42 height 18
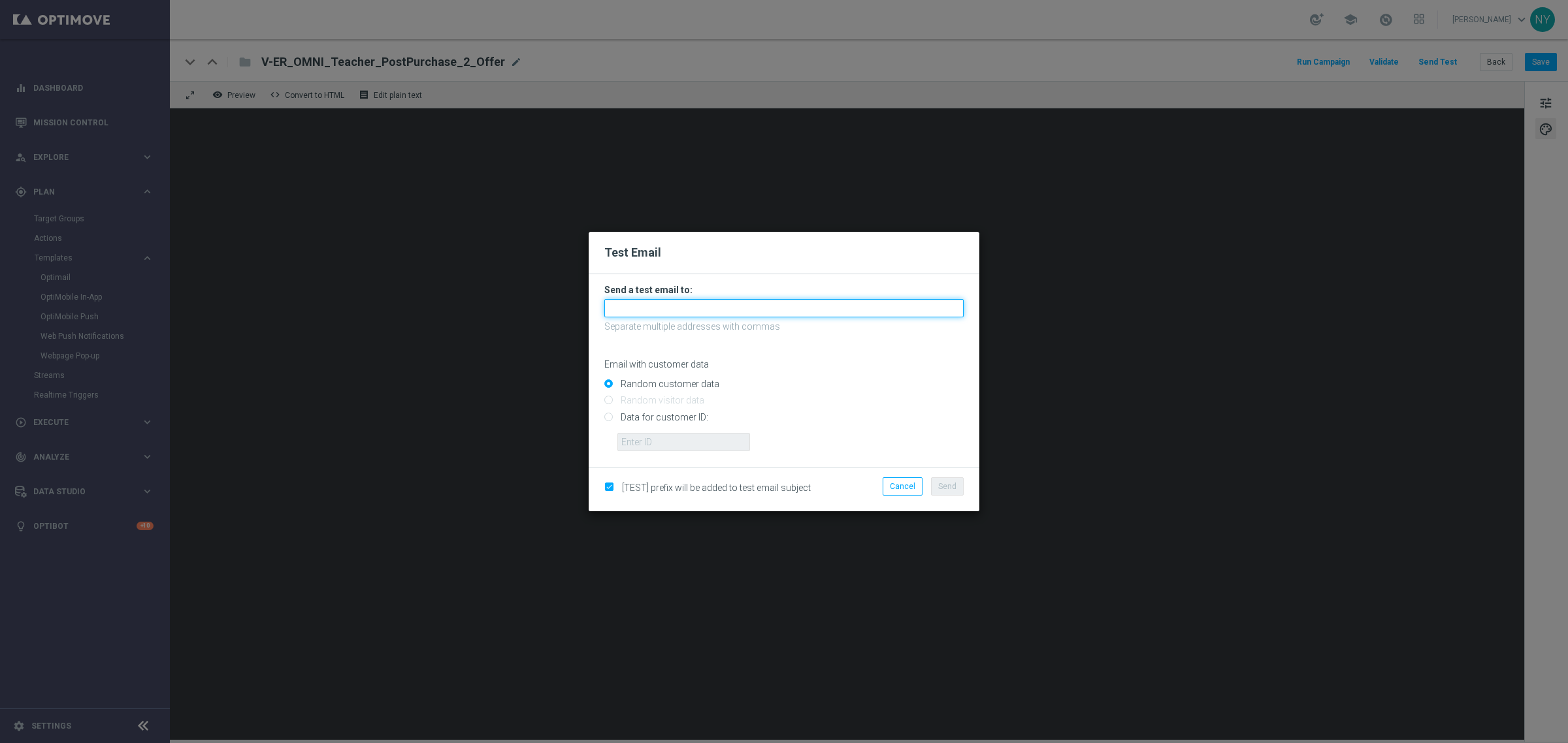
click at [678, 313] on input "text" at bounding box center [784, 308] width 359 height 18
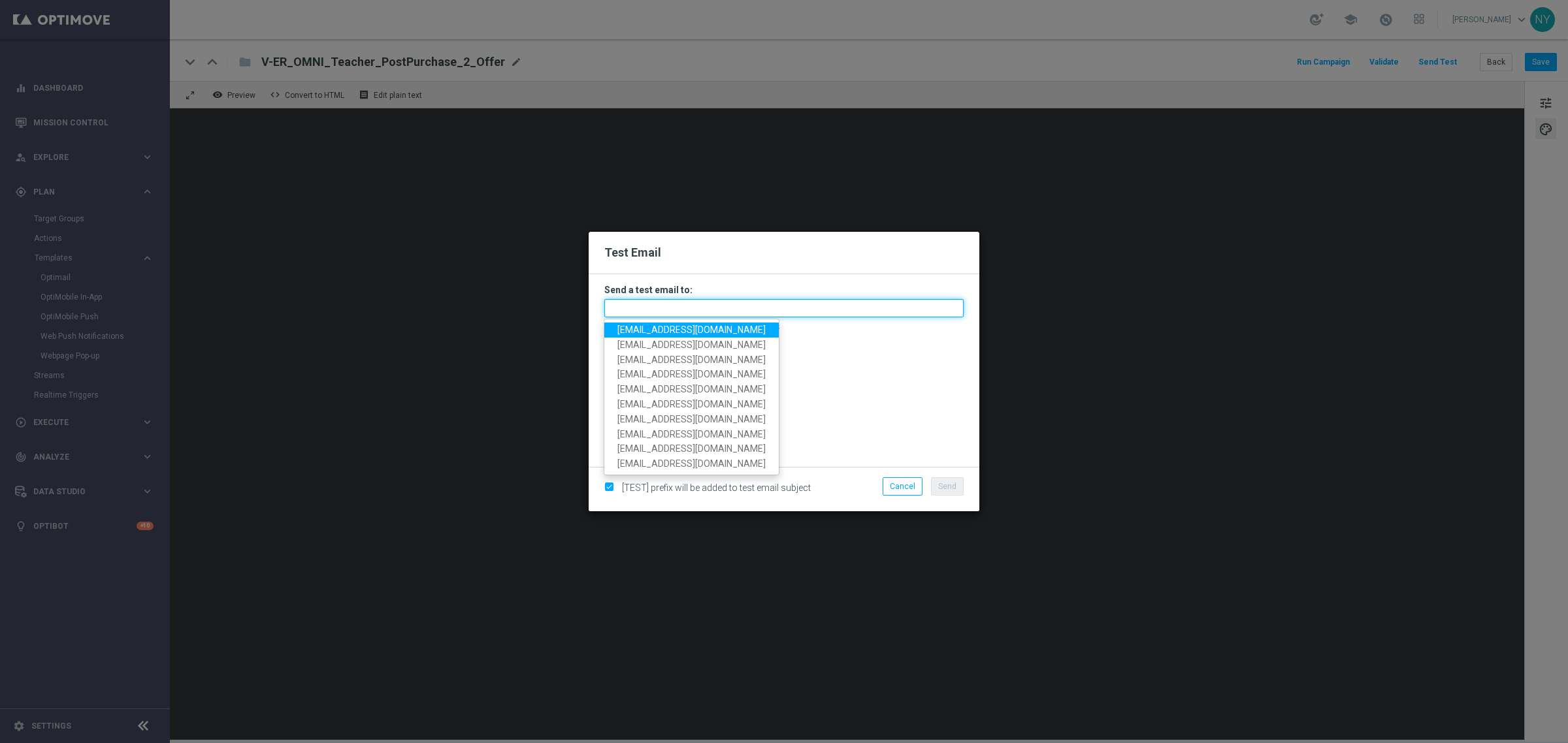
paste input "neilyetts3-biq28@litmusemail.com"
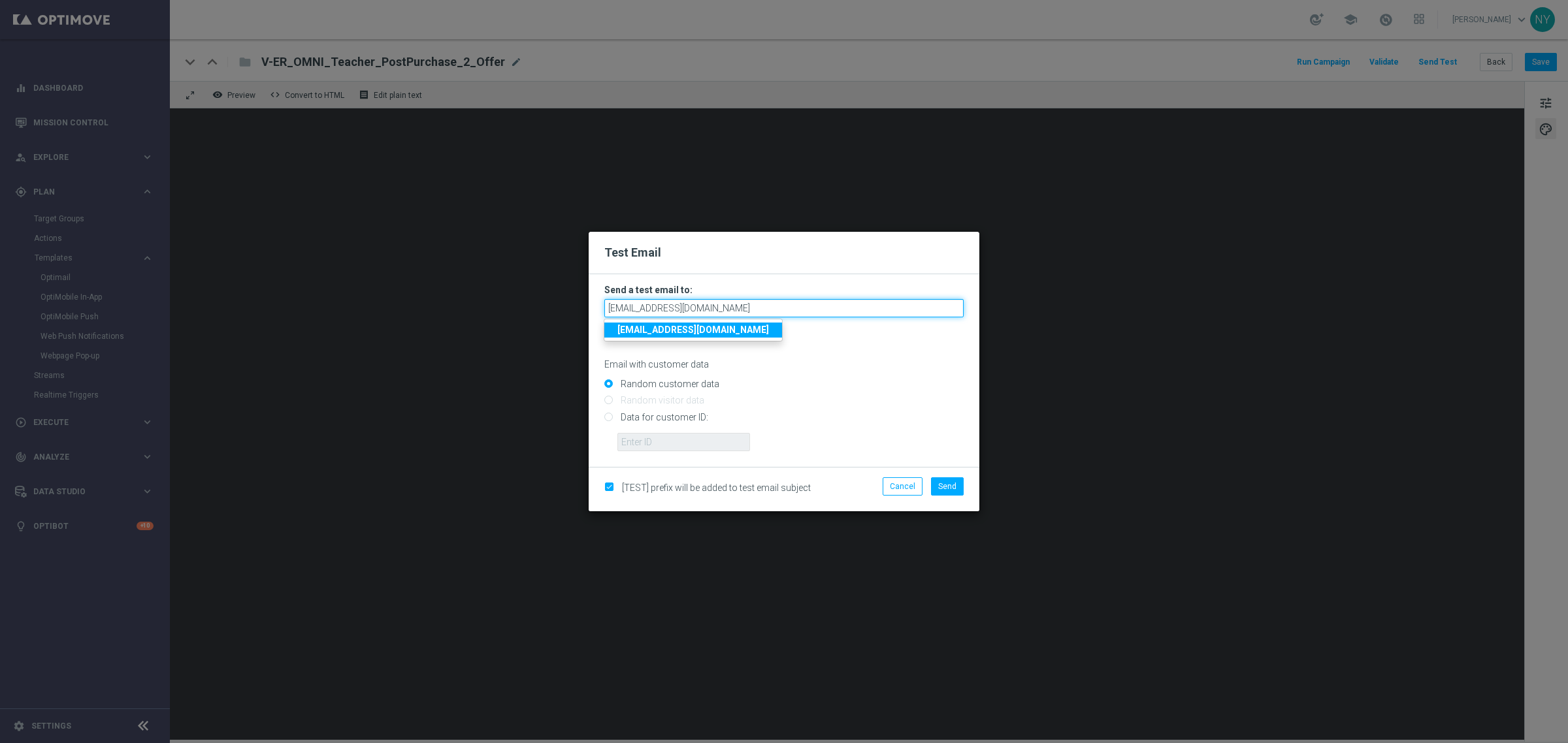
type input "neilyetts3-biq28@litmusemail.com"
click at [610, 418] on input "Data for customer ID:" at bounding box center [784, 422] width 359 height 18
radio input "true"
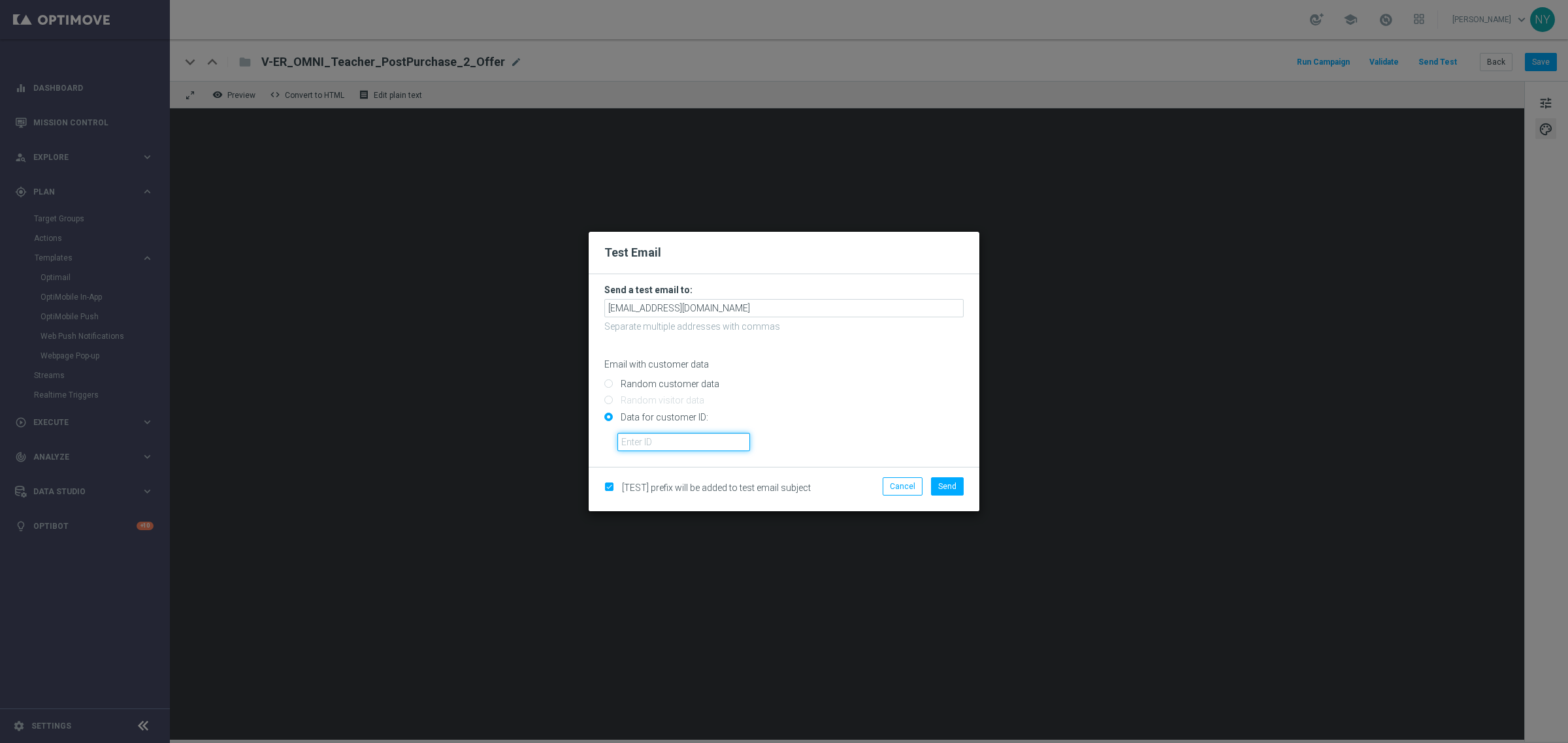
click at [628, 446] on input "text" at bounding box center [684, 442] width 133 height 18
click at [703, 438] on input "text" at bounding box center [684, 442] width 133 height 18
paste input "10000006208"
type input "10000006208"
click at [952, 486] on span "Send" at bounding box center [947, 486] width 18 height 9
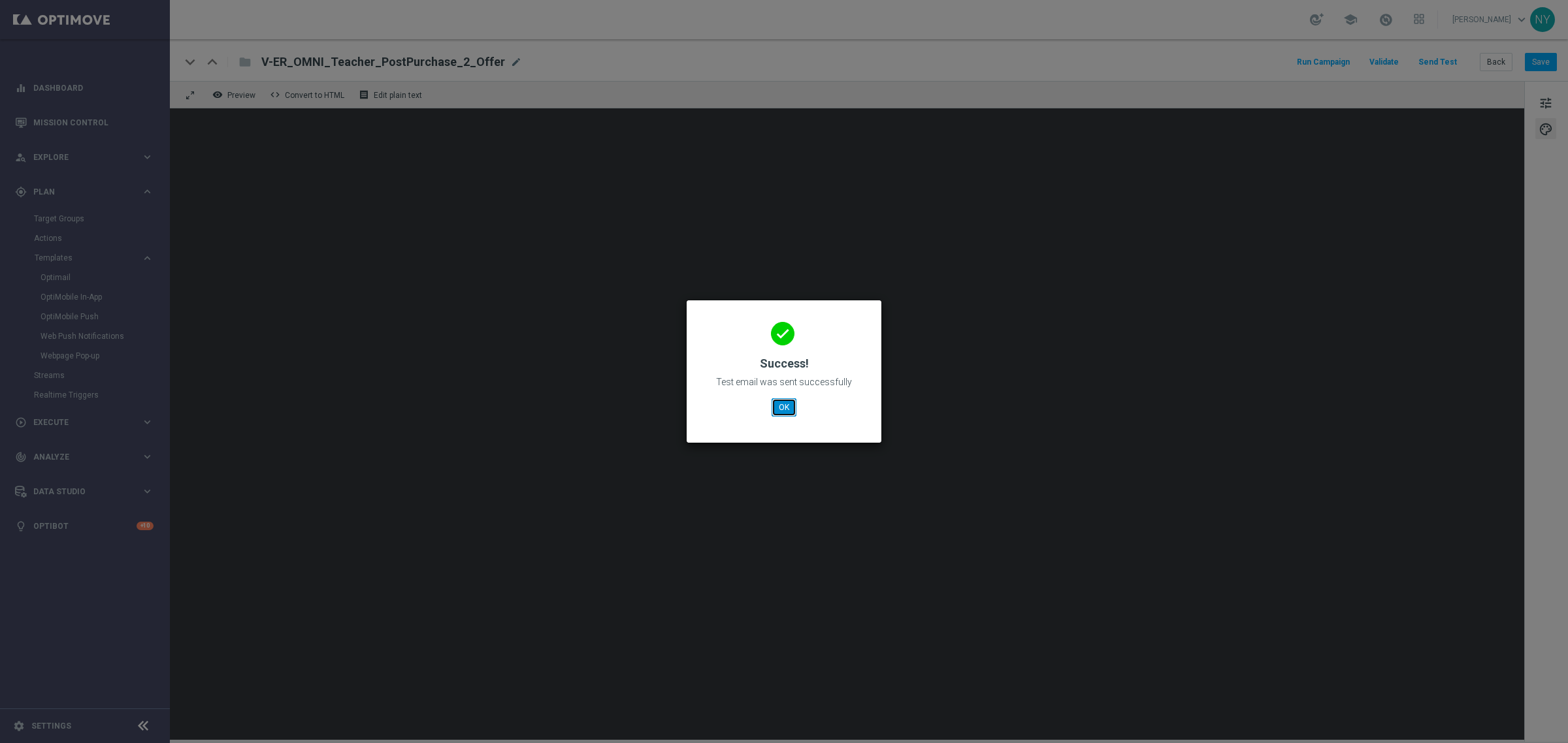
click at [790, 407] on button "OK" at bounding box center [784, 407] width 25 height 18
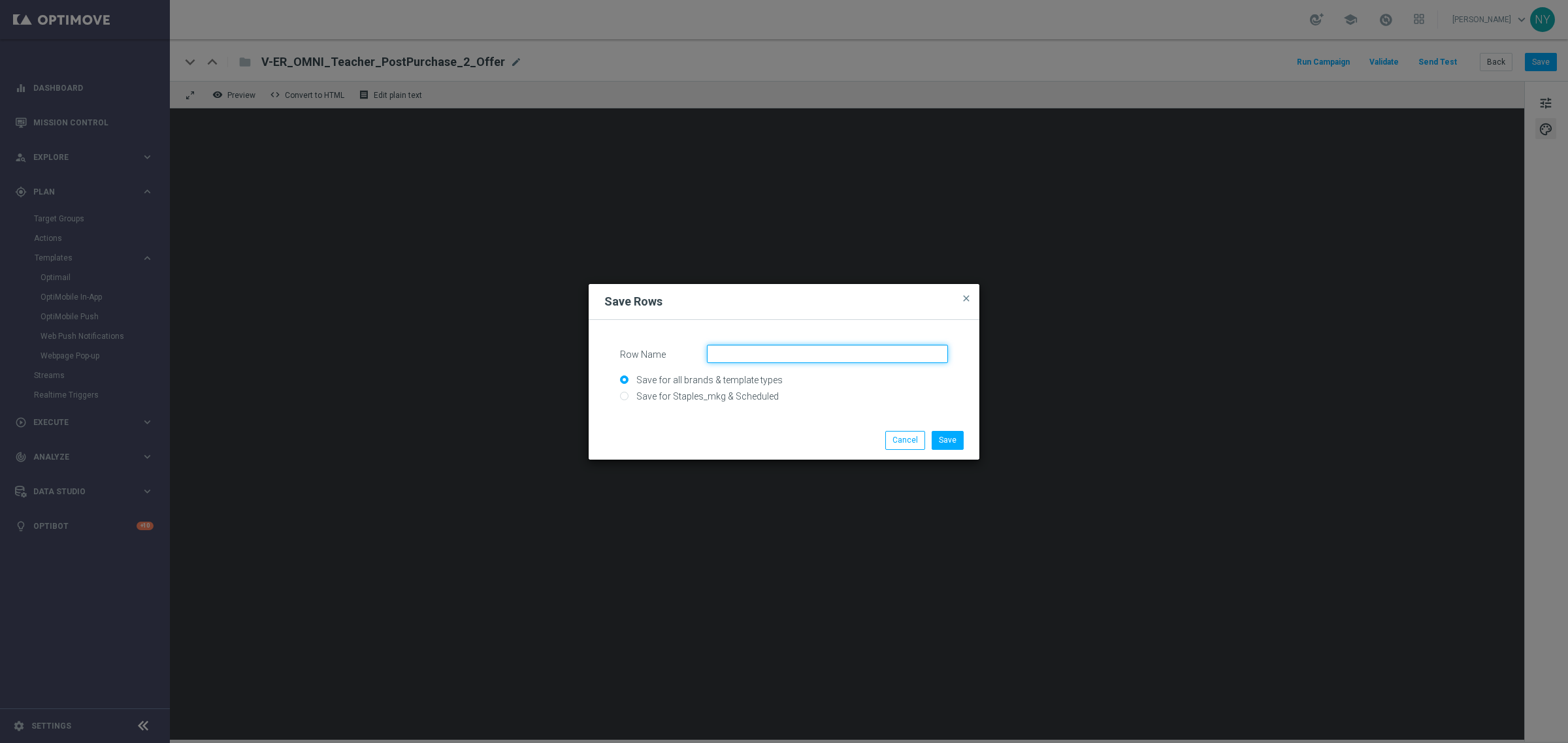
click at [730, 351] on input "Row Name" at bounding box center [827, 353] width 241 height 18
type input "Teacher_PostPurchase_mobile_mod"
click at [951, 439] on button "Save" at bounding box center [948, 439] width 32 height 18
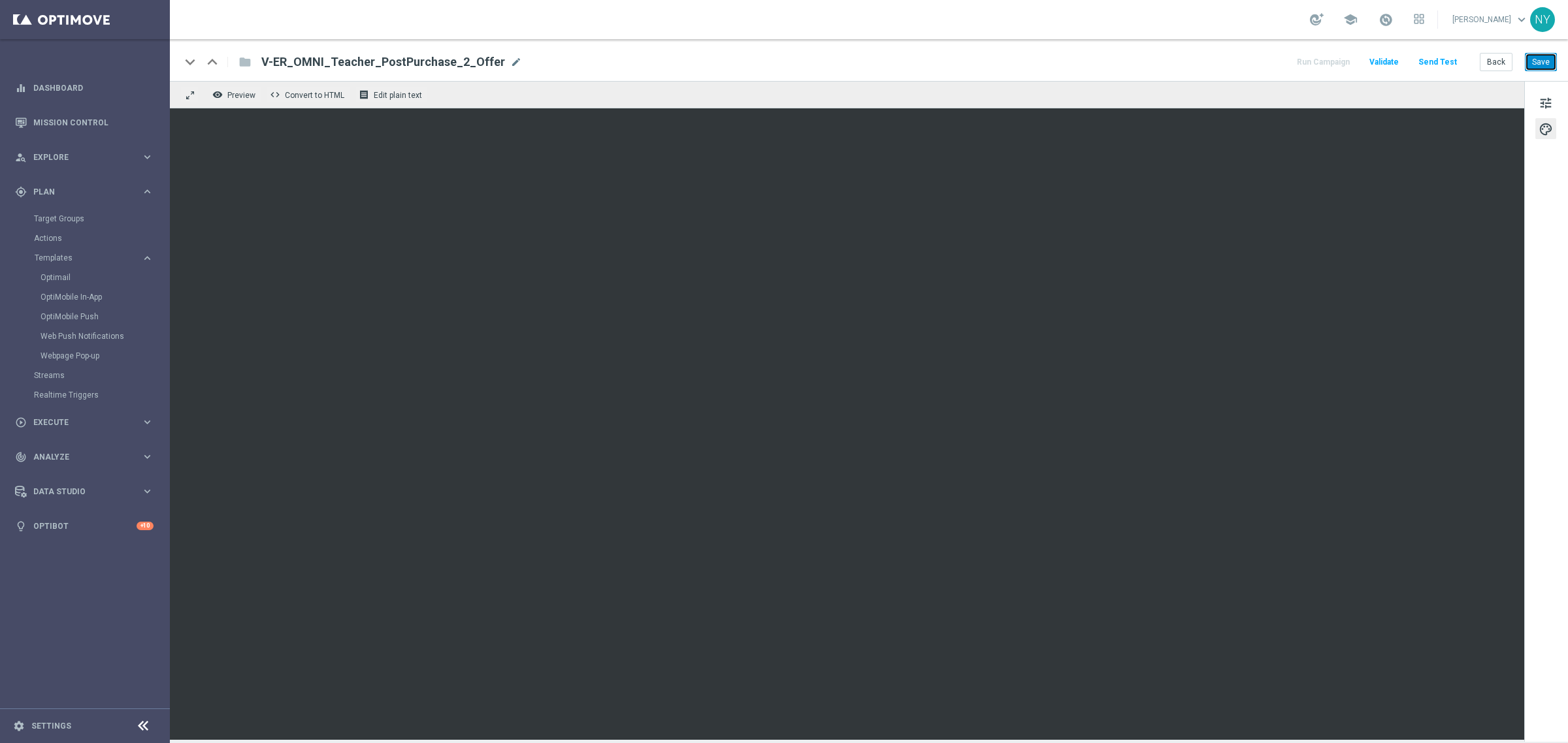
click at [1535, 62] on button "Save" at bounding box center [1541, 61] width 32 height 18
drag, startPoint x: 1539, startPoint y: 71, endPoint x: 1539, endPoint y: 59, distance: 12.0
click at [1539, 67] on button "Save" at bounding box center [1541, 61] width 32 height 18
click at [1434, 58] on button "Send Test" at bounding box center [1437, 62] width 42 height 18
click at [1439, 57] on button "Send Test" at bounding box center [1437, 62] width 42 height 18
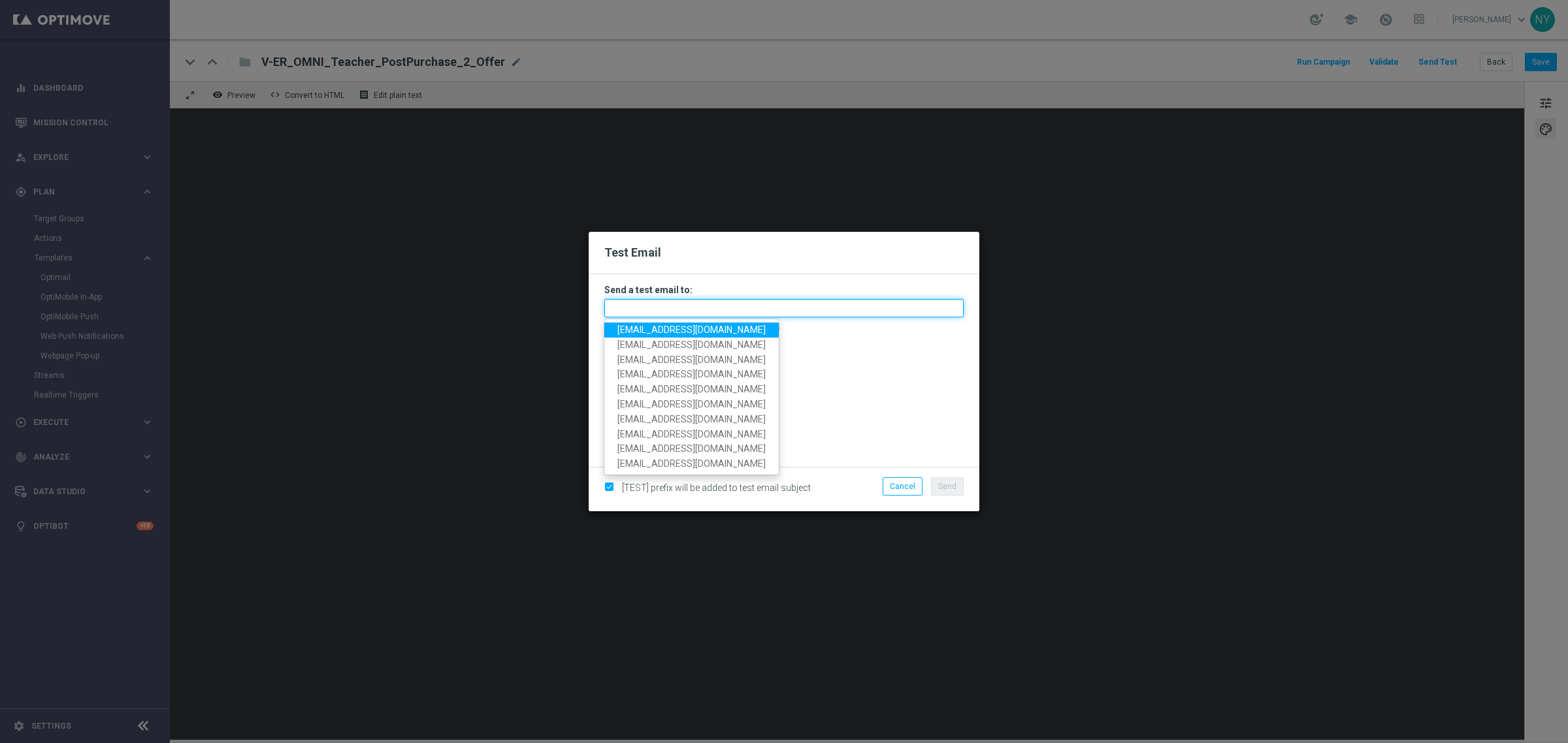
click at [654, 305] on input "text" at bounding box center [784, 308] width 359 height 18
paste input "neilyetts3-biq28@litmusemail.com"
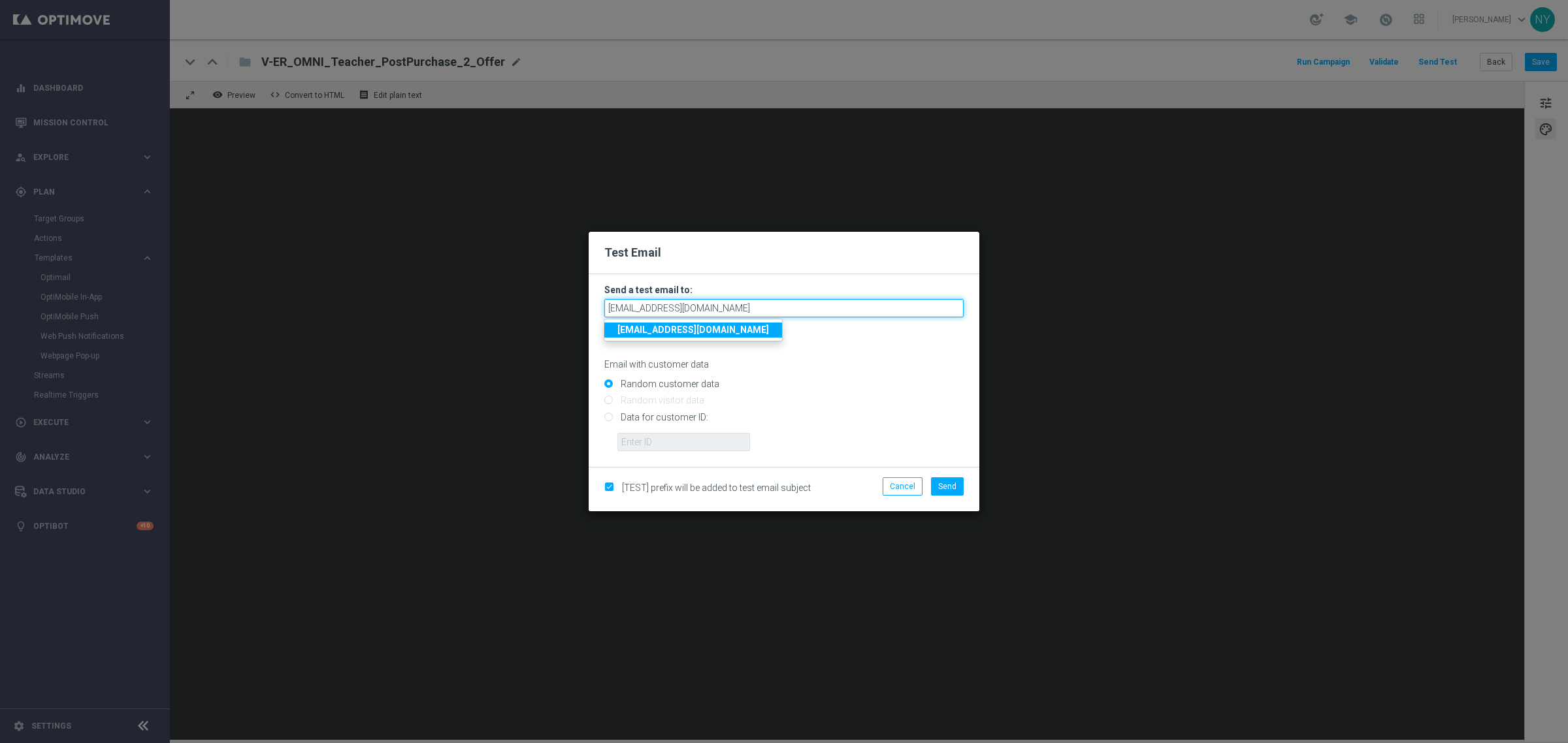
type input "neilyetts3-biq28@litmusemail.com"
click at [772, 387] on input "Random customer data" at bounding box center [784, 390] width 359 height 18
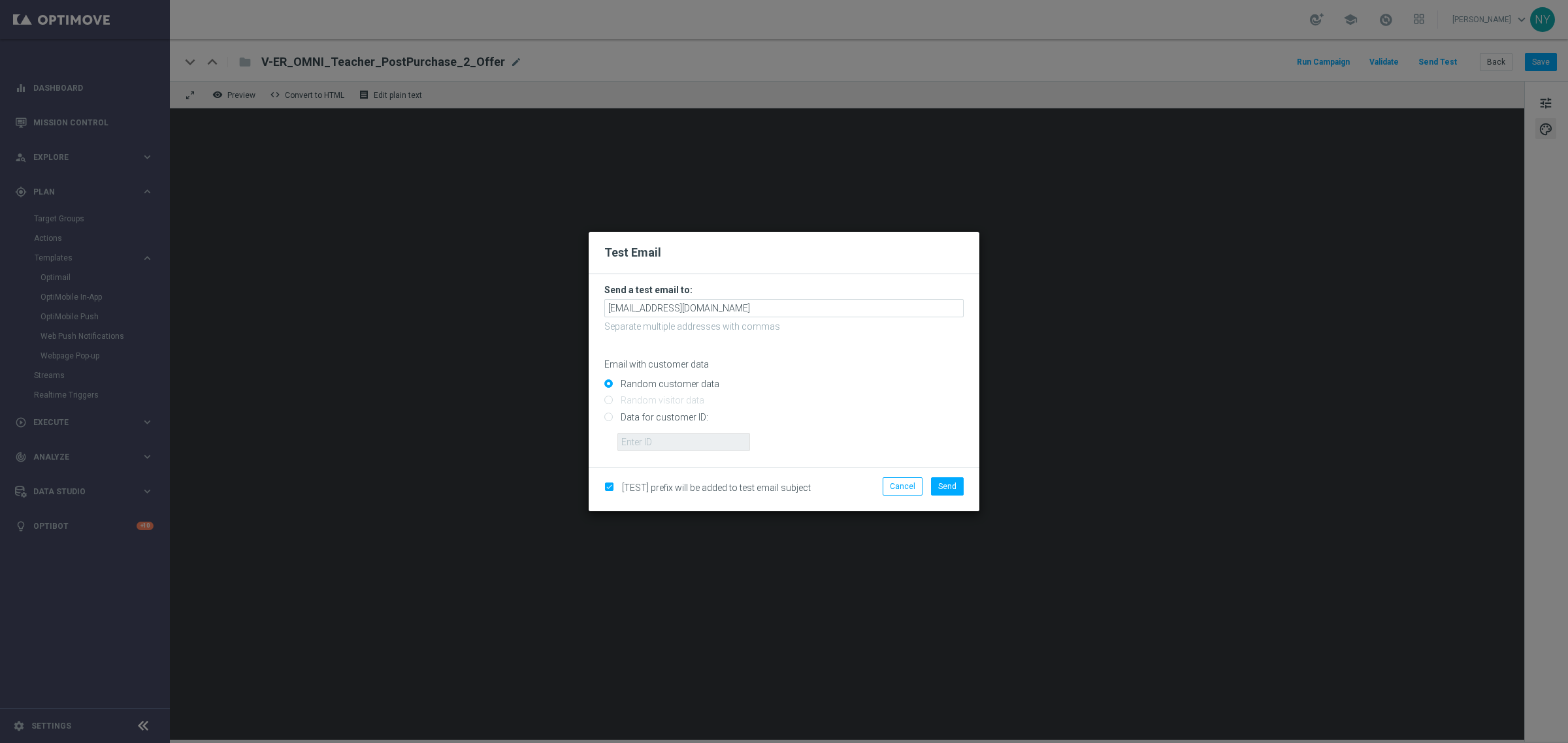
click at [610, 416] on input "Data for customer ID:" at bounding box center [784, 422] width 359 height 18
radio input "true"
click at [681, 441] on input "text" at bounding box center [684, 442] width 133 height 18
click at [641, 450] on input "text" at bounding box center [684, 442] width 133 height 18
paste input "10000006208"
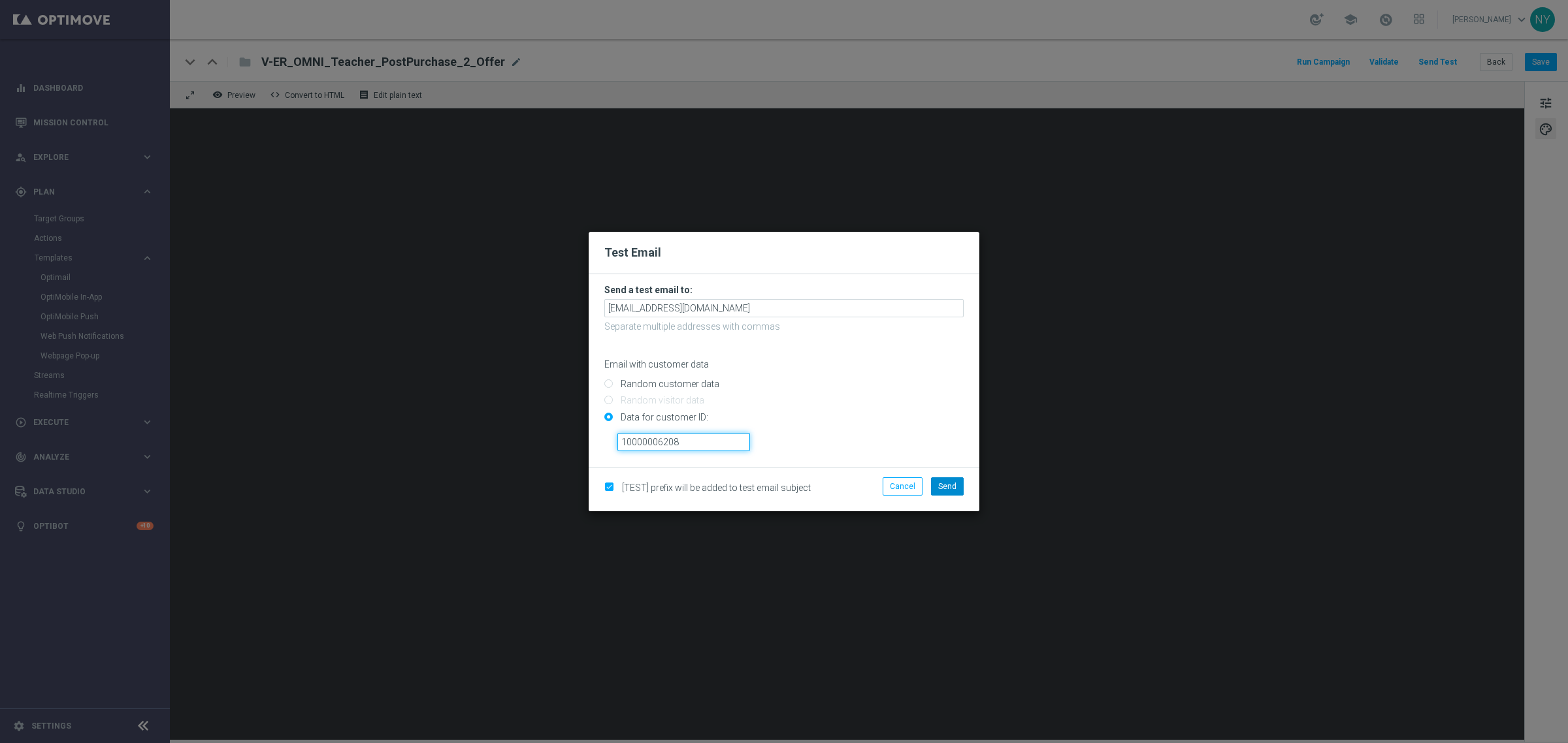
type input "10000006208"
click at [949, 490] on span "Send" at bounding box center [947, 486] width 18 height 9
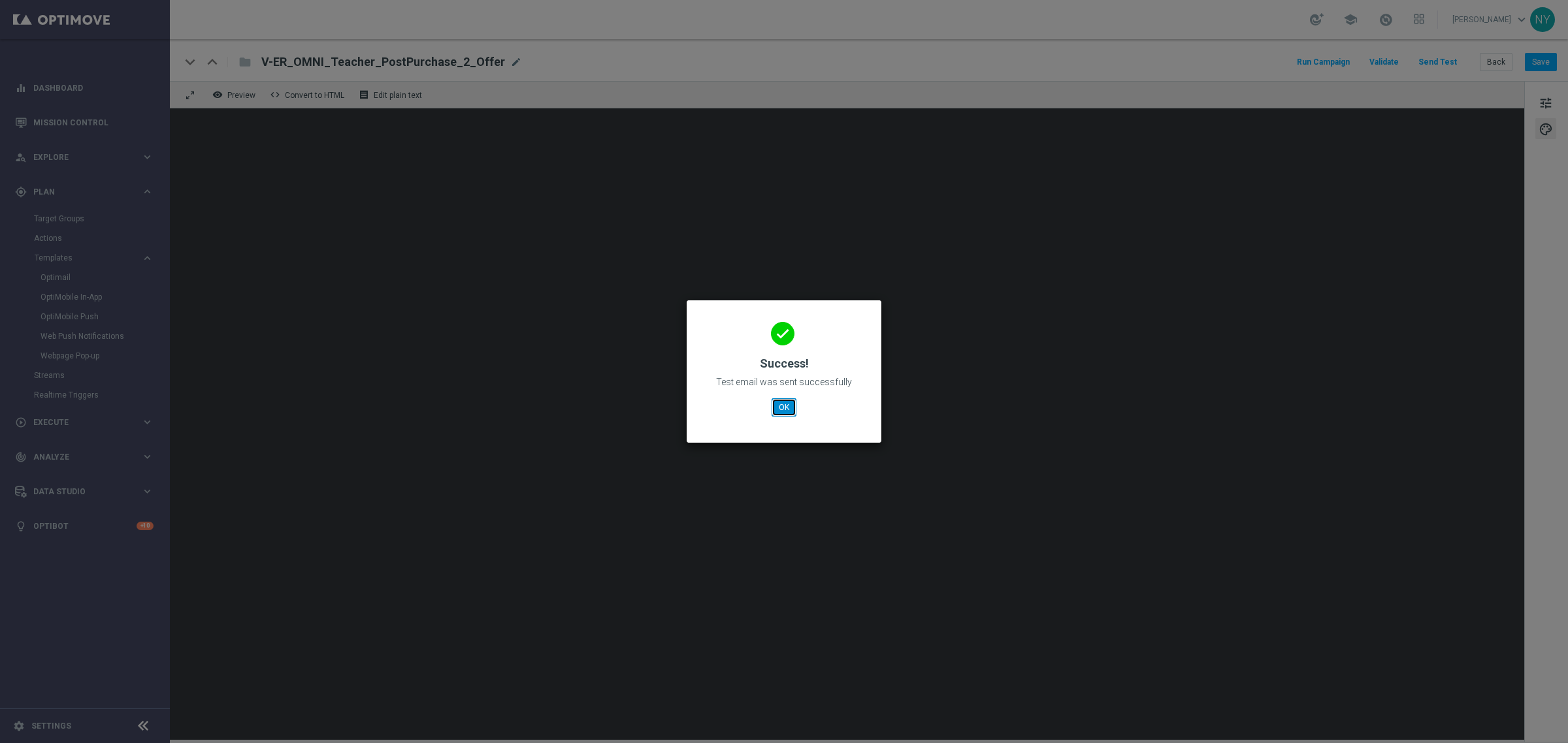
click at [786, 407] on button "OK" at bounding box center [784, 407] width 25 height 18
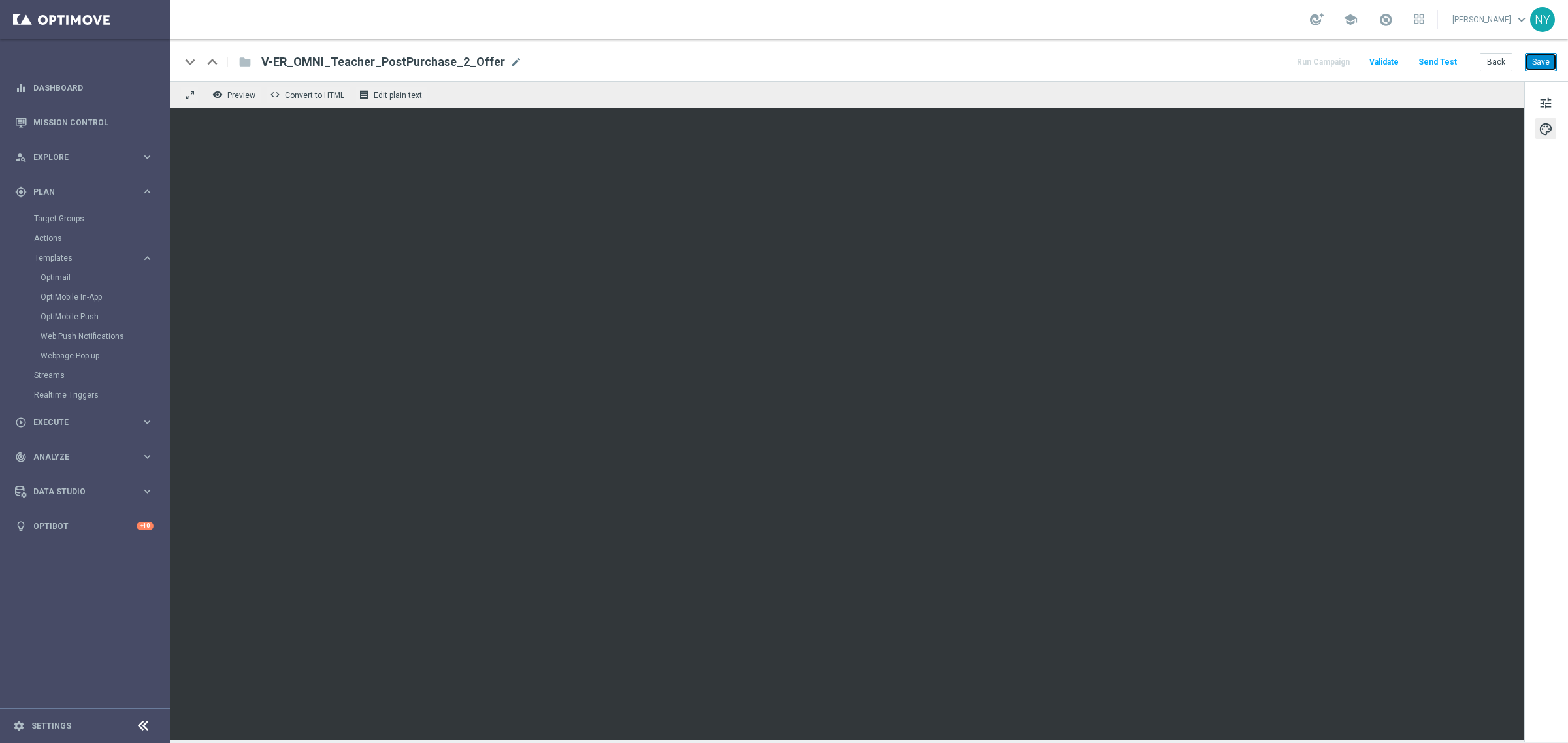
click at [1540, 59] on button "Save" at bounding box center [1541, 61] width 32 height 18
click at [1433, 60] on button "Send Test" at bounding box center [1437, 62] width 42 height 18
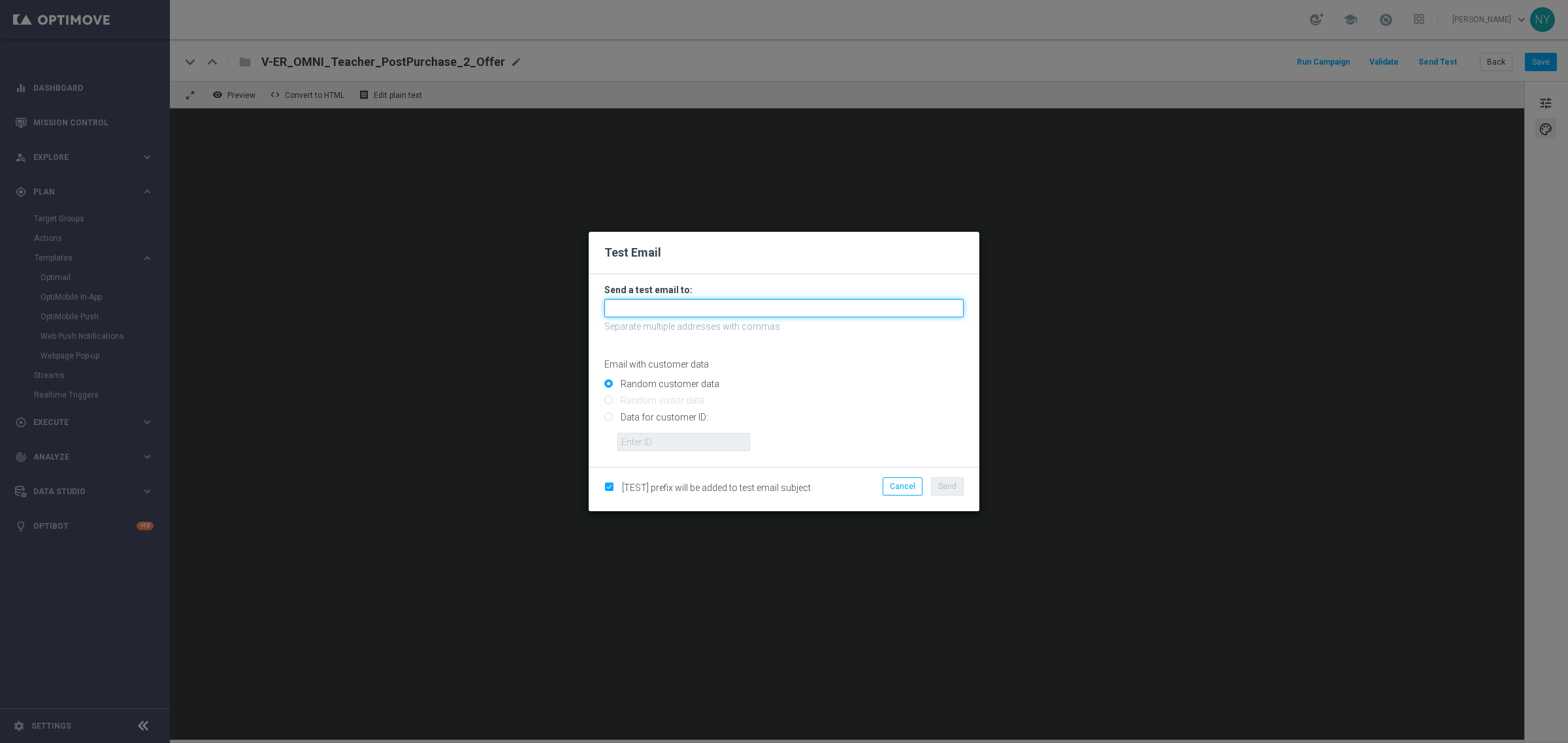
click at [634, 308] on input "text" at bounding box center [784, 308] width 359 height 18
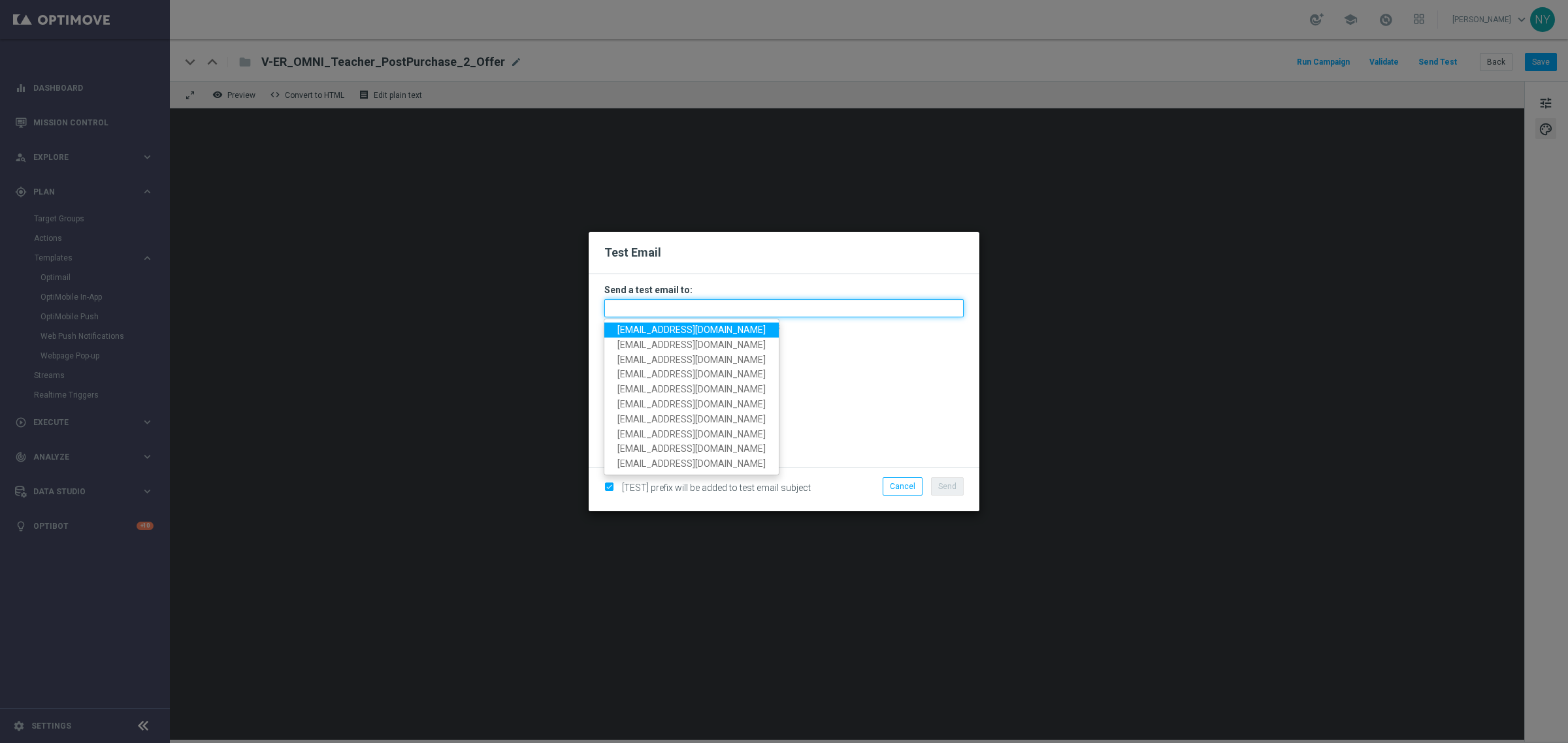
click at [625, 313] on input "text" at bounding box center [784, 308] width 359 height 18
paste input "neilyetts3-biq28@litmusemail.com"
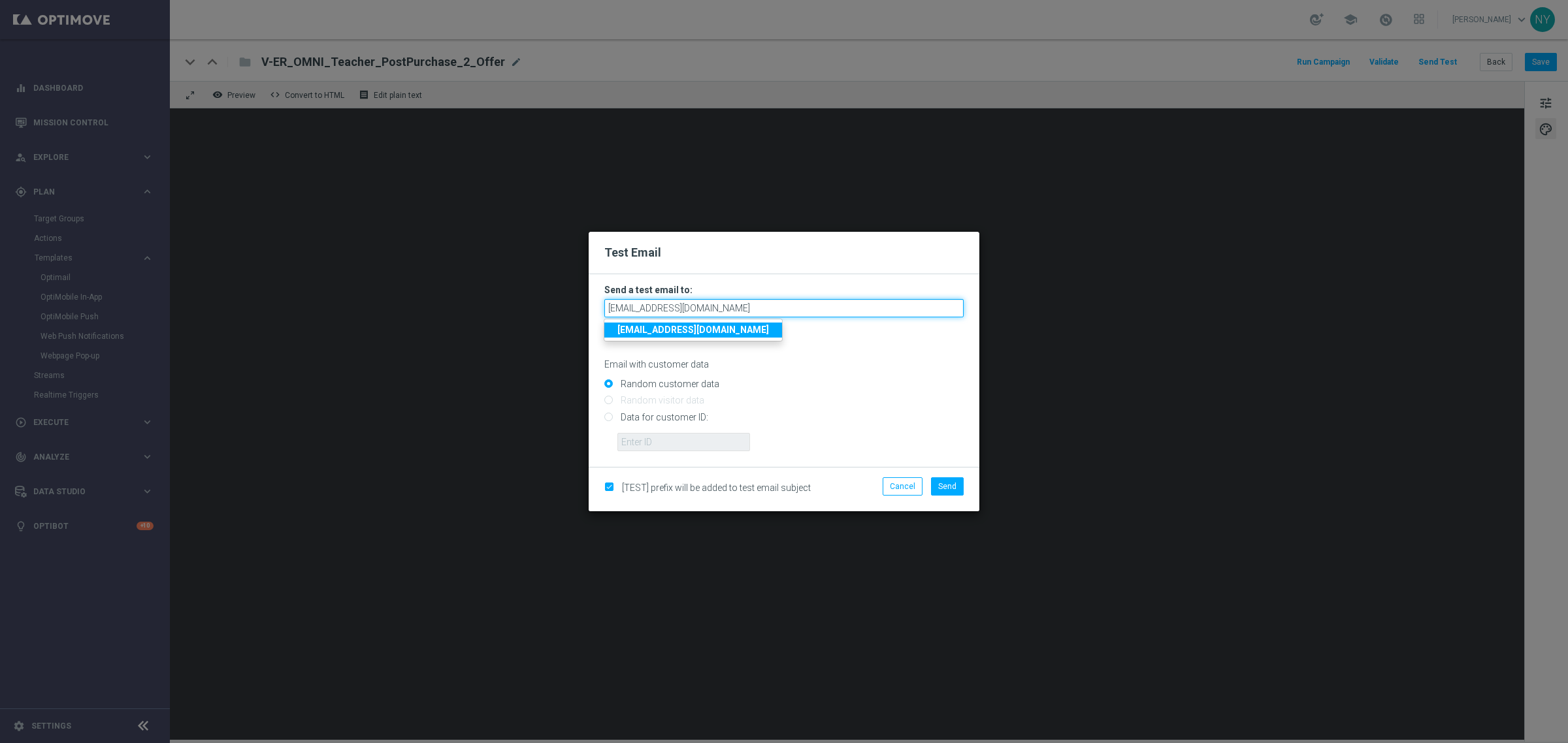
type input "neilyetts3-biq28@litmusemail.com"
click at [611, 418] on input "Data for customer ID:" at bounding box center [784, 422] width 359 height 18
radio input "true"
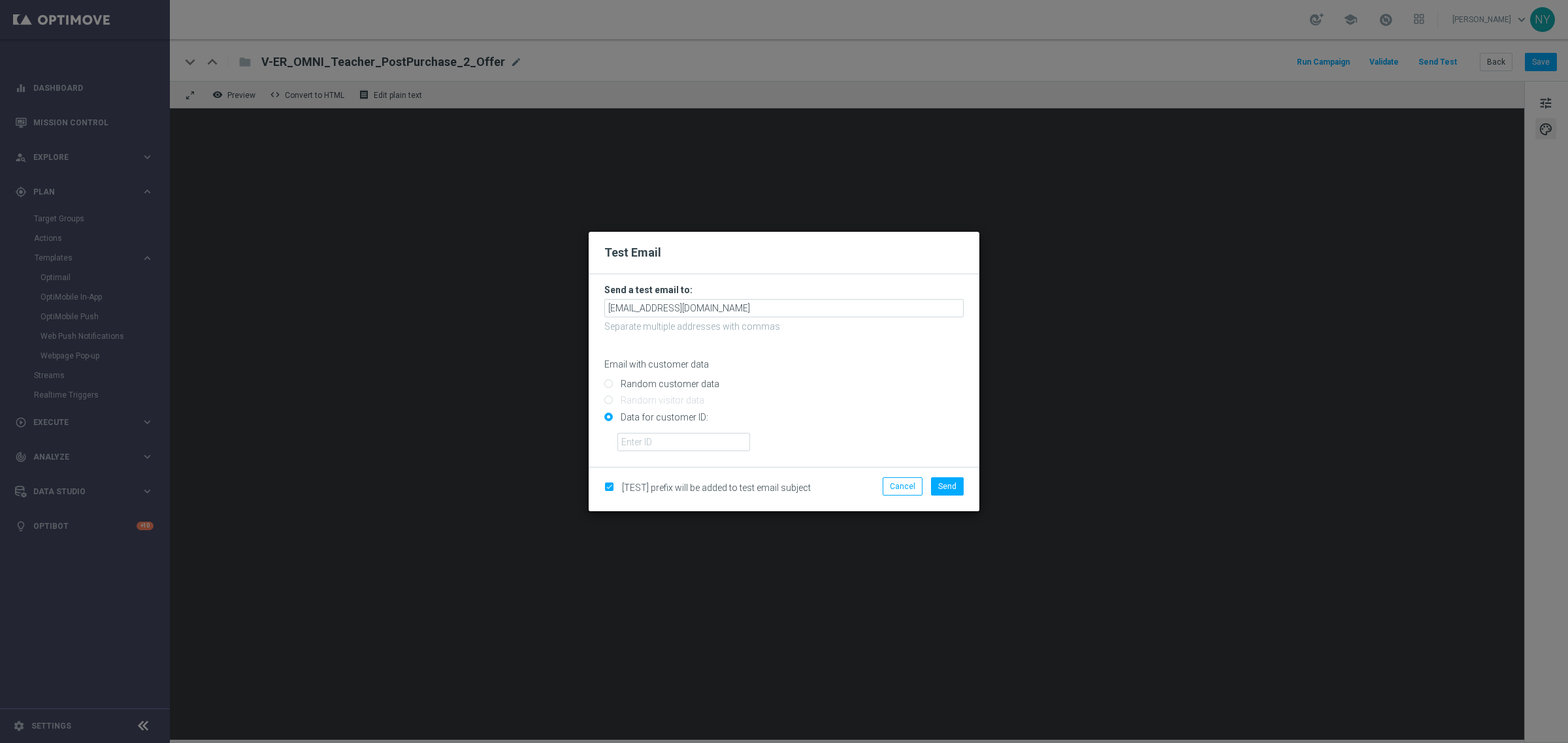
click at [639, 429] on input "Data for customer ID:" at bounding box center [784, 422] width 359 height 18
click at [640, 442] on input "text" at bounding box center [684, 442] width 133 height 18
paste input "10000006208"
type input "10000006208"
click at [949, 490] on span "Send" at bounding box center [947, 486] width 18 height 9
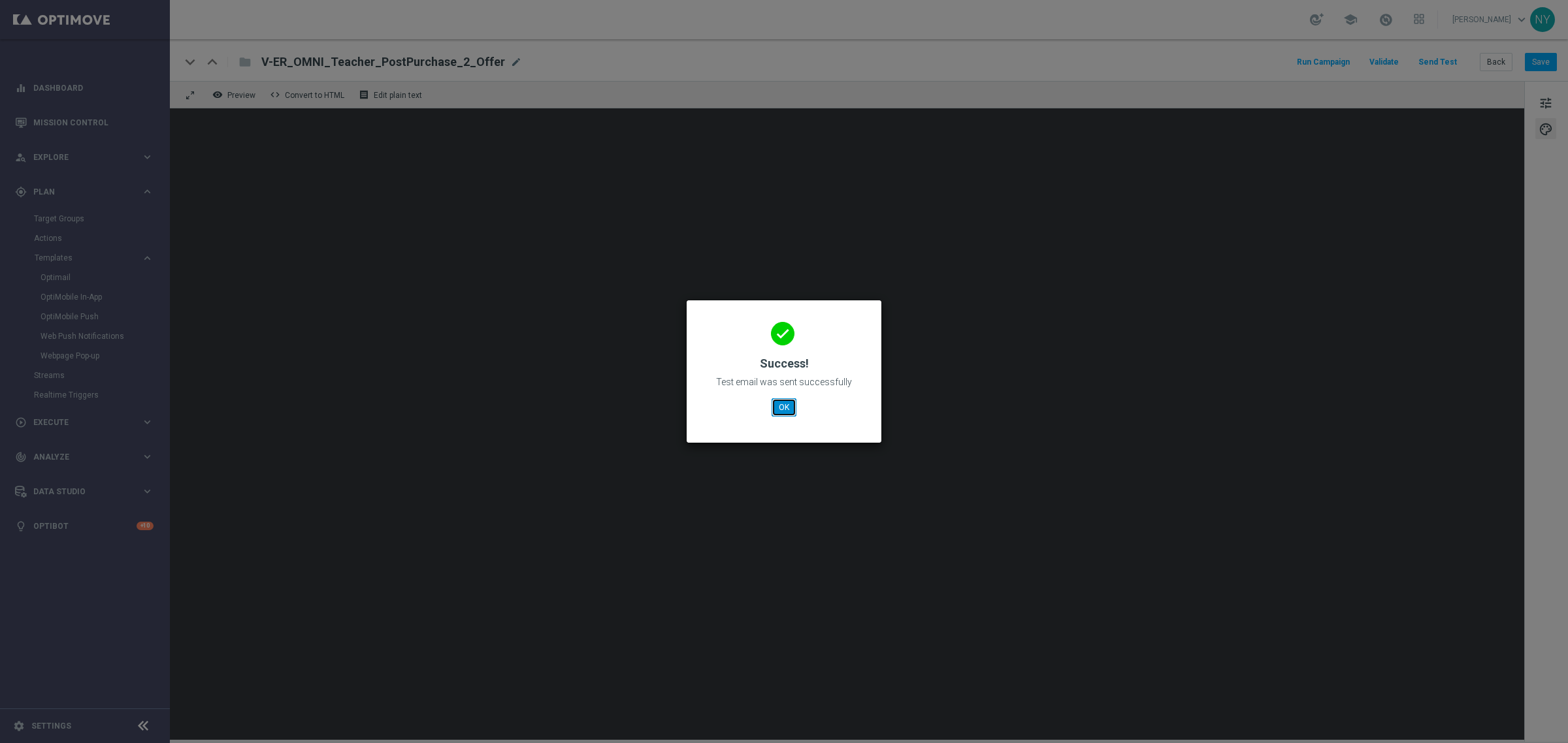
click at [790, 404] on button "OK" at bounding box center [784, 407] width 25 height 18
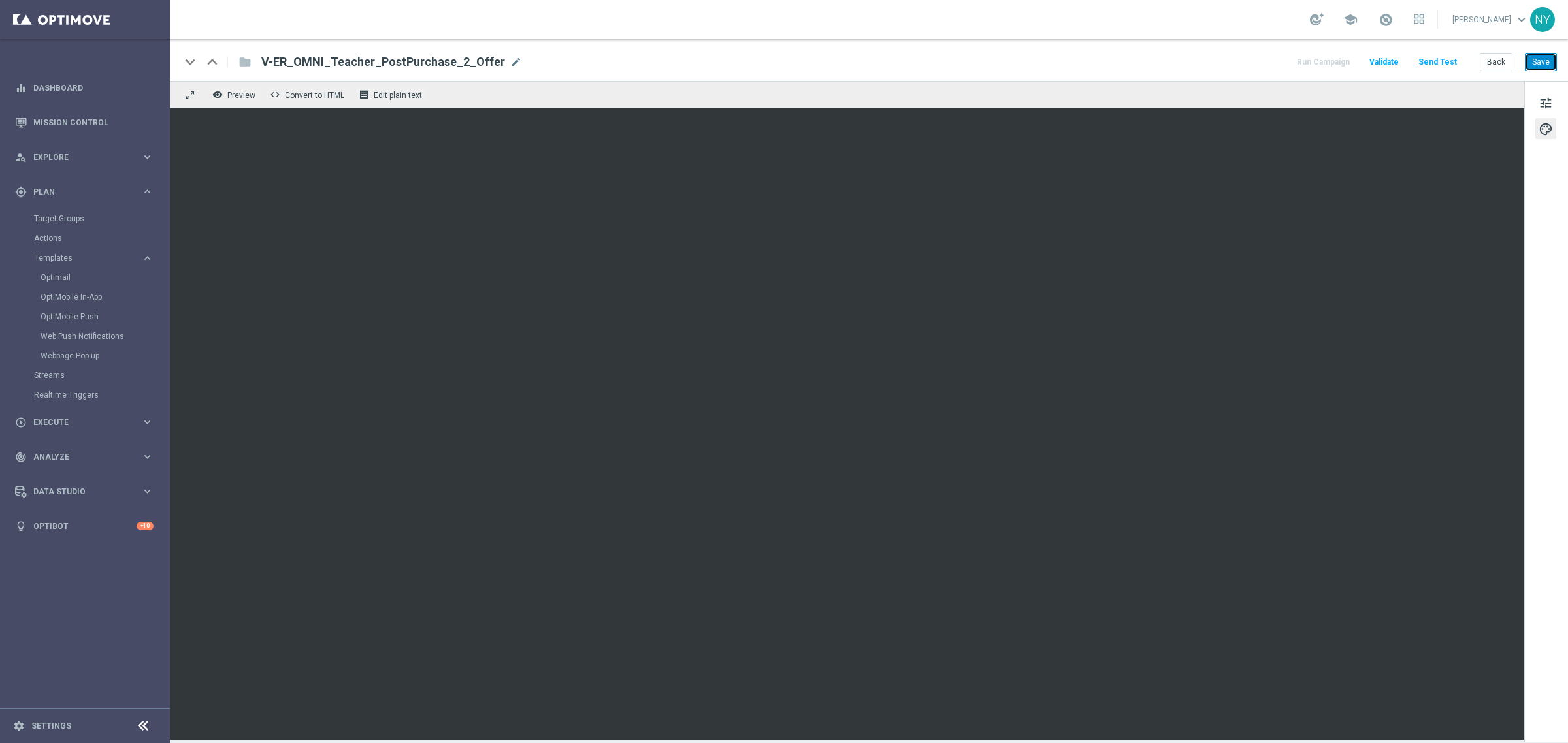
click at [1539, 64] on button "Save" at bounding box center [1541, 61] width 32 height 18
click at [1437, 58] on button "Send Test" at bounding box center [1437, 62] width 42 height 18
click at [1426, 59] on button "Send Test" at bounding box center [1437, 62] width 42 height 18
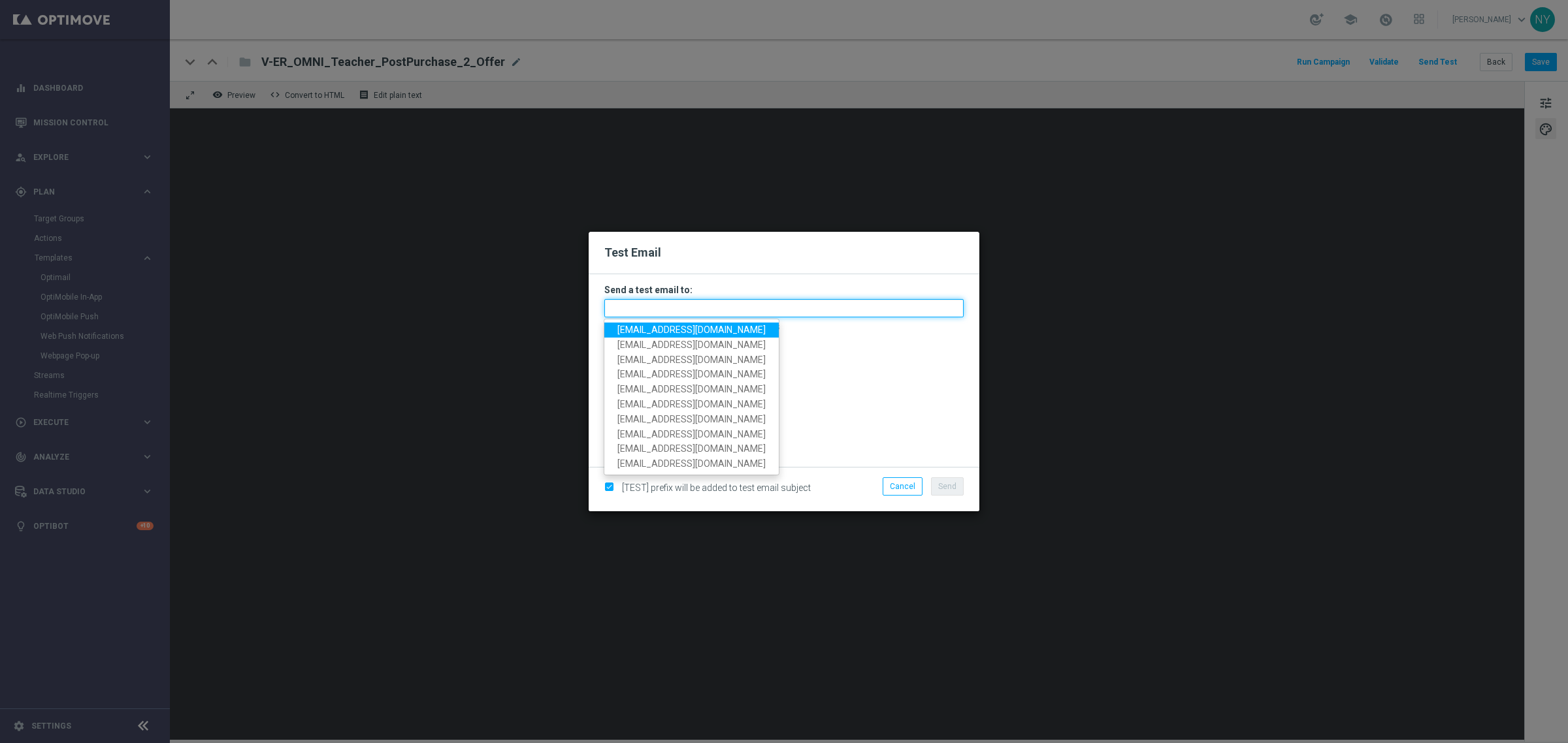
click at [641, 309] on input "text" at bounding box center [784, 308] width 359 height 18
paste input "neilyetts3-biq28@litmusemail.com"
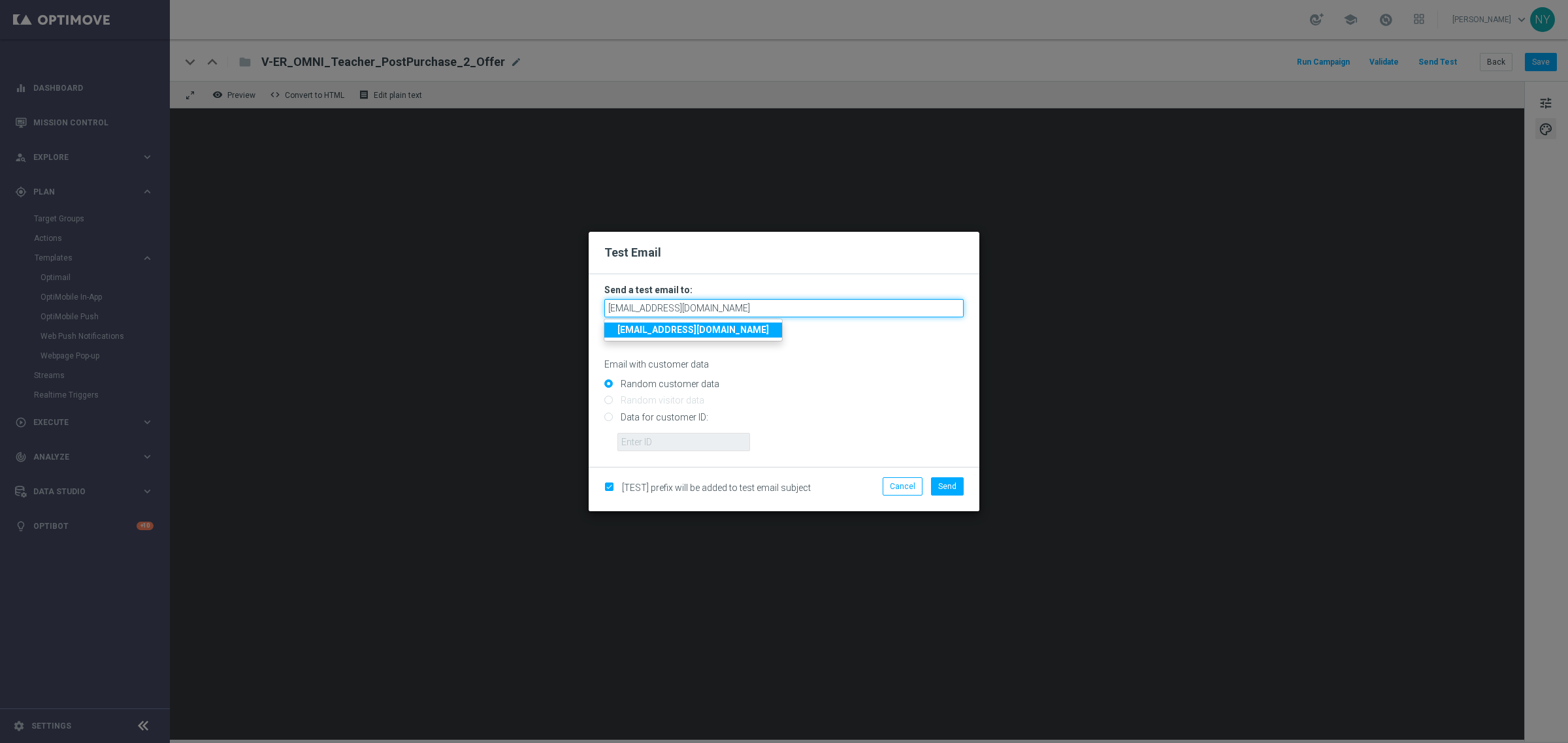
type input "neilyetts3-biq28@litmusemail.com"
click at [609, 421] on input "Data for customer ID:" at bounding box center [784, 422] width 359 height 18
radio input "true"
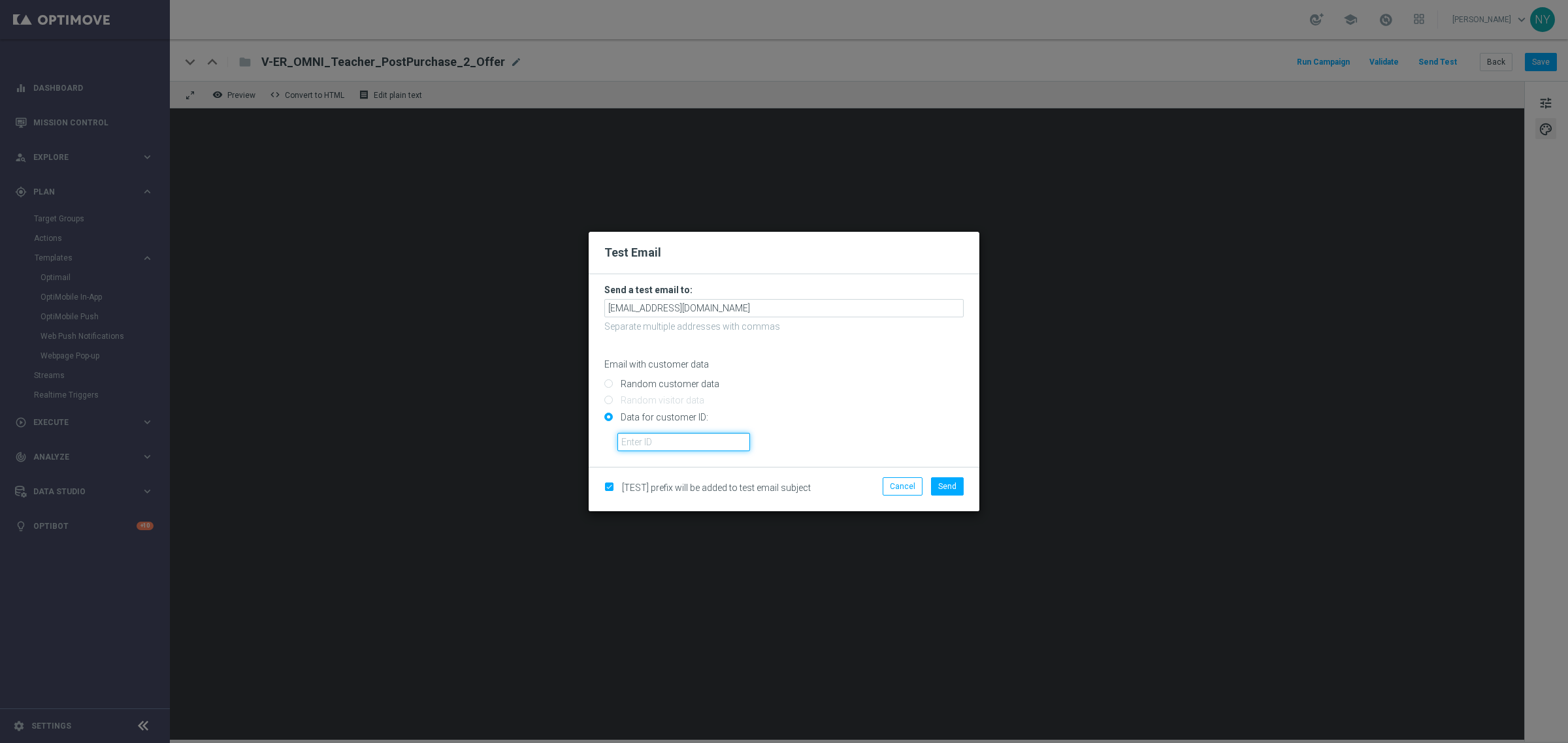
click at [641, 442] on input "text" at bounding box center [684, 442] width 133 height 18
click at [700, 444] on input "text" at bounding box center [684, 442] width 133 height 18
paste input "10000006208"
type input "10000006208"
click at [947, 485] on span "Send" at bounding box center [947, 486] width 18 height 9
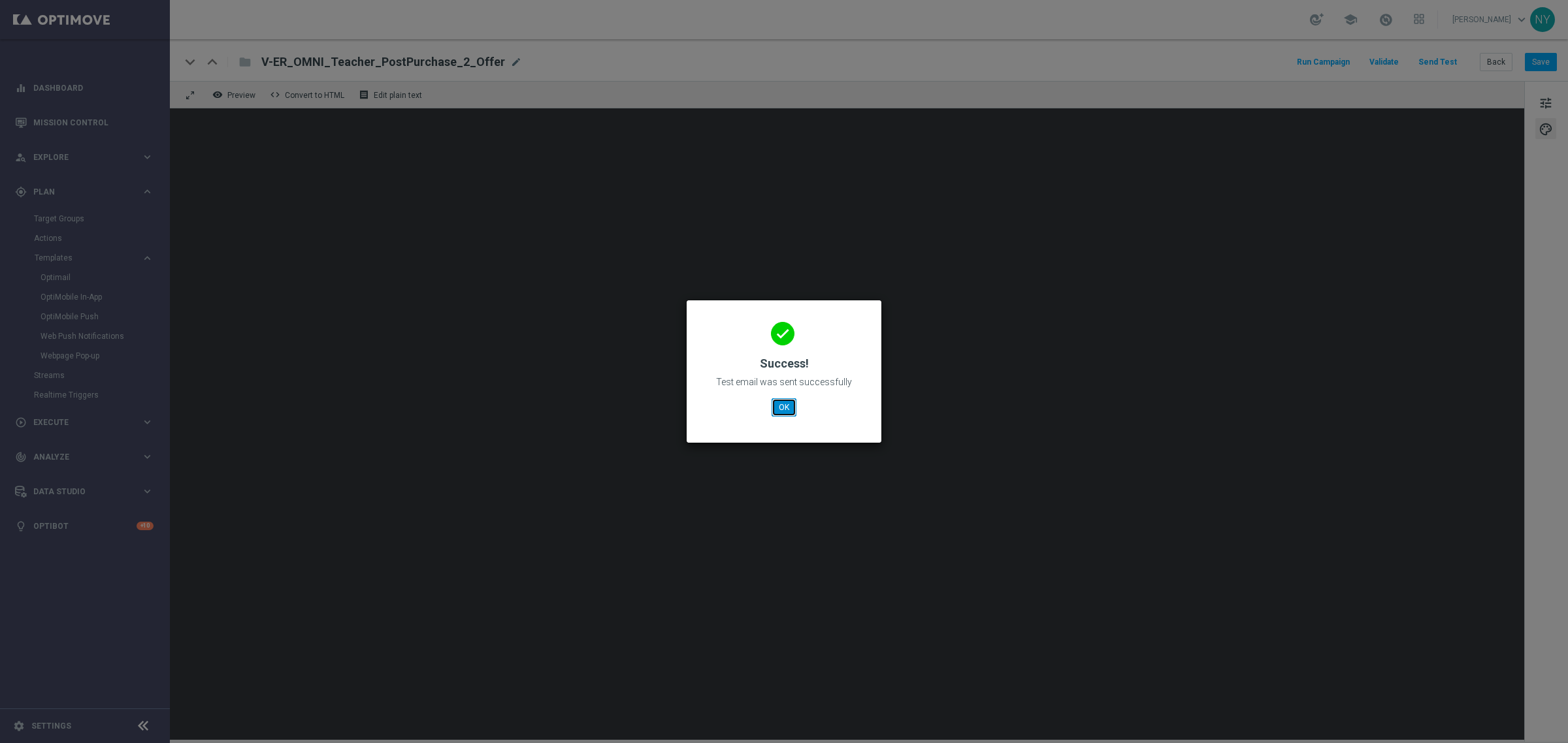
click at [782, 406] on button "OK" at bounding box center [784, 407] width 25 height 18
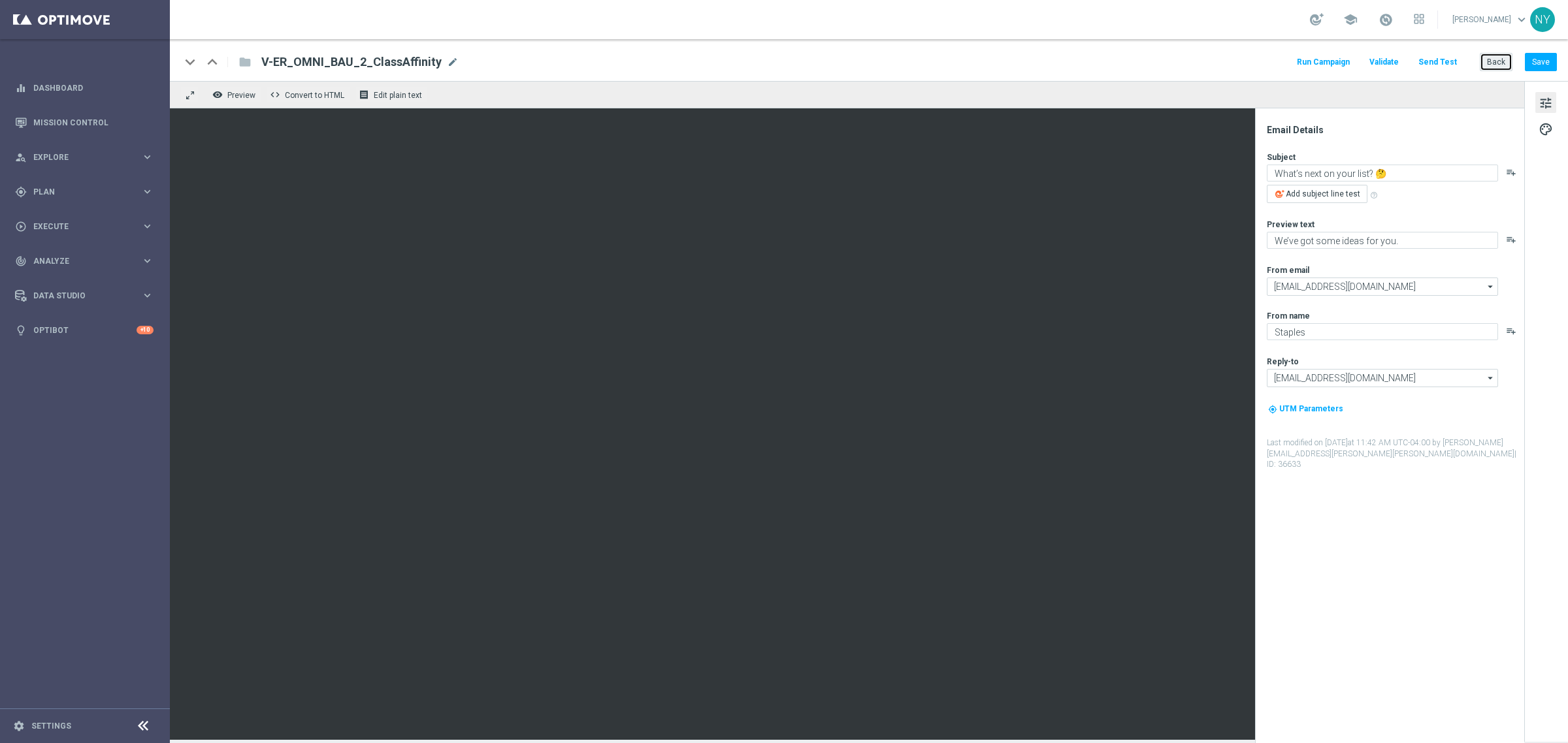
click at [1493, 59] on button "Back" at bounding box center [1496, 61] width 33 height 18
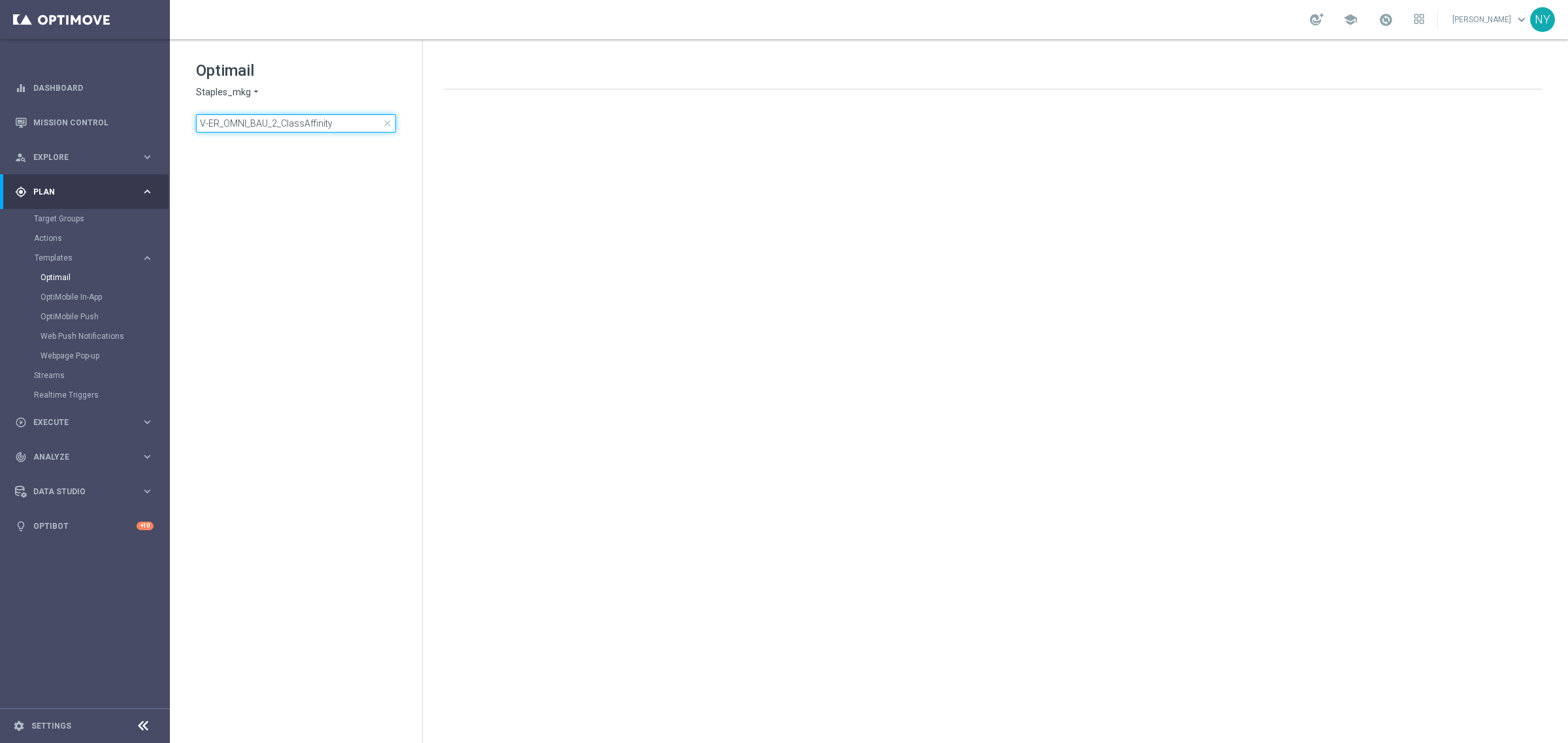
click at [279, 118] on input "V-ER_OMNI_BAU_2_ClassAffinity" at bounding box center [296, 123] width 200 height 18
drag, startPoint x: 348, startPoint y: 128, endPoint x: 149, endPoint y: 124, distance: 199.0
click at [149, 124] on main "equalizer Dashboard Mission Control" at bounding box center [784, 372] width 1568 height 743
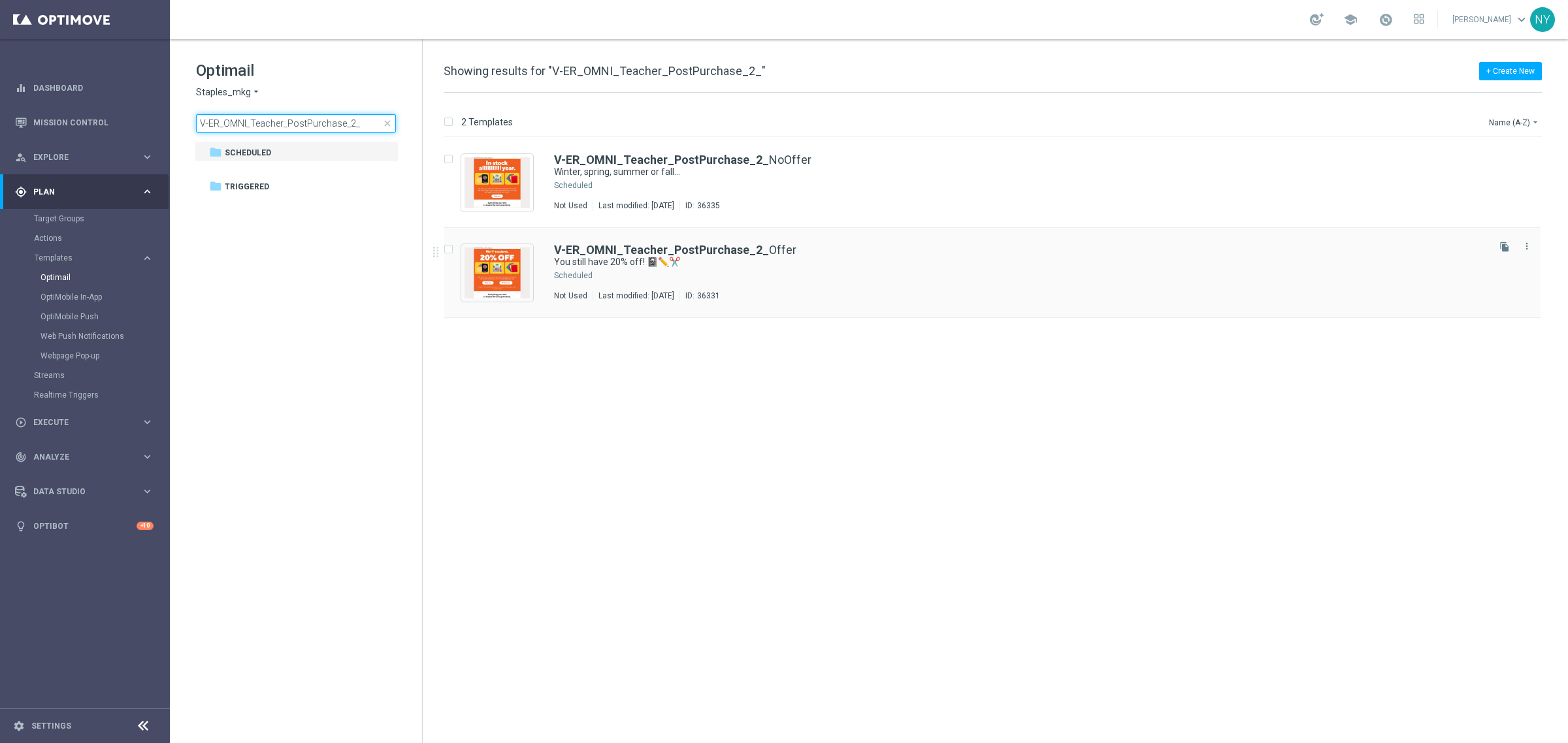
type input "V-ER_OMNI_Teacher_PostPurchase_2_"
click at [685, 247] on b "V-ER_OMNI_Teacher_PostPurchase_2_" at bounding box center [662, 250] width 215 height 14
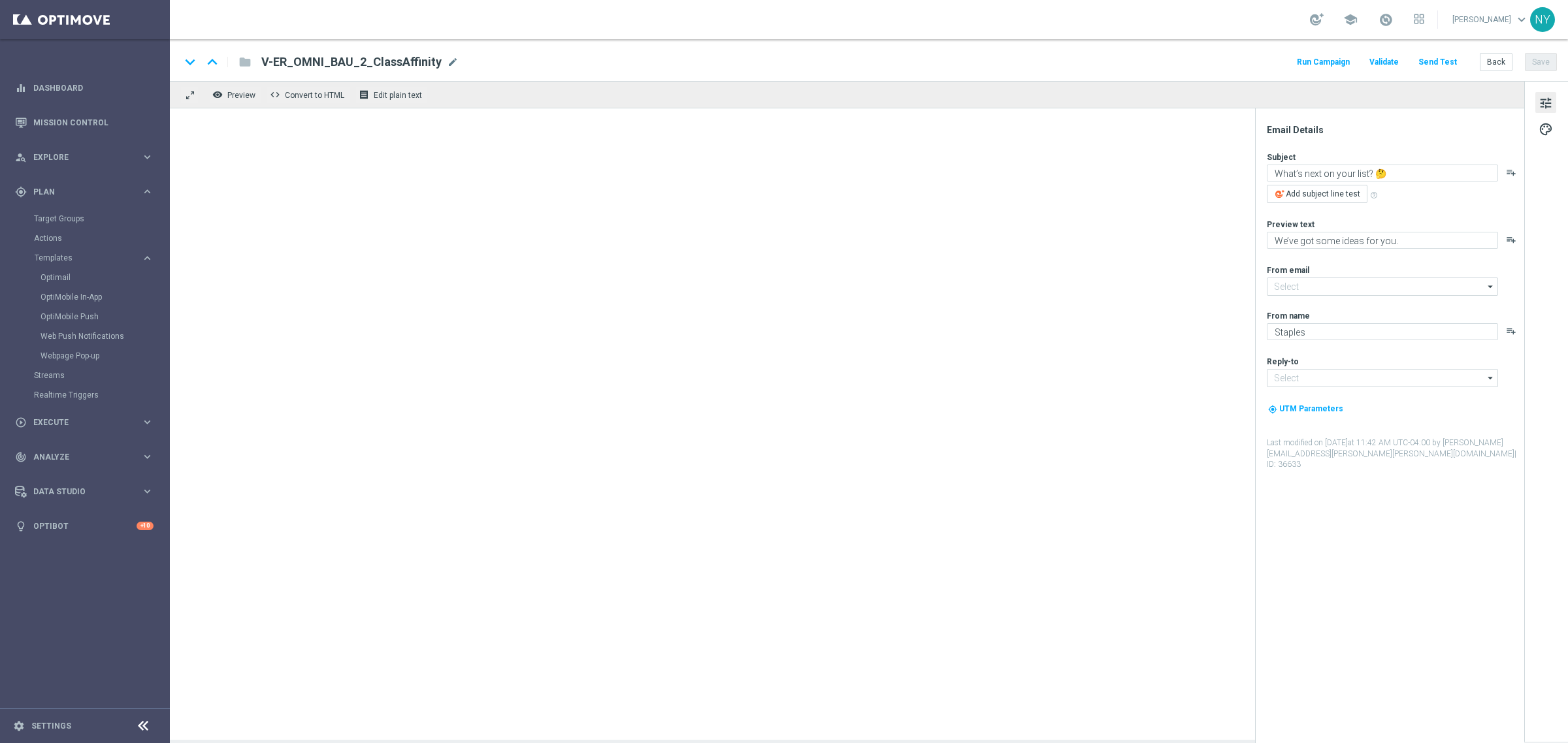
type input "[EMAIL_ADDRESS][DOMAIN_NAME]"
type textarea "You still have 20% off! 📓✏️✂️"
type textarea "Don’t worry. We’re in stock allllll year."
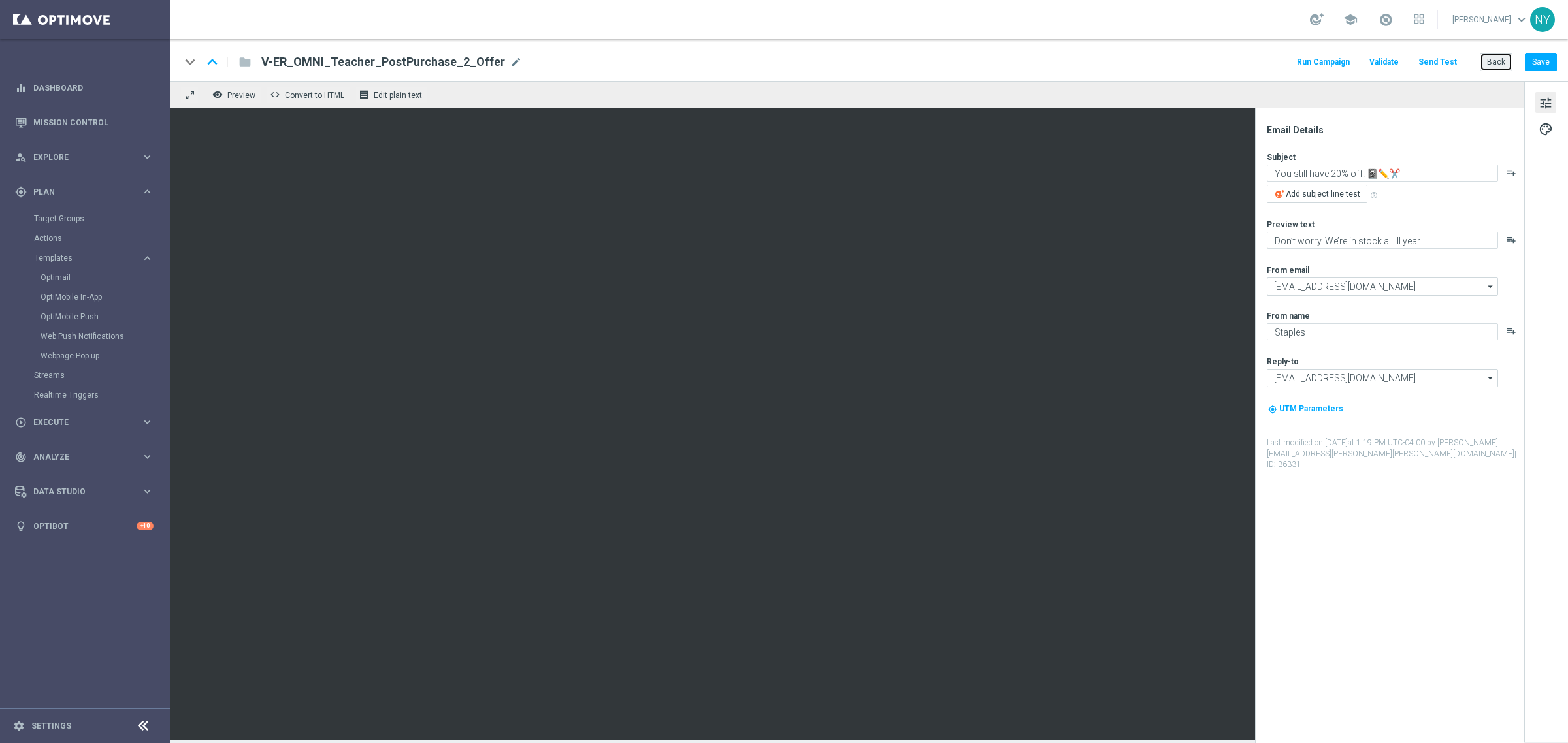
click at [1496, 62] on button "Back" at bounding box center [1496, 61] width 33 height 18
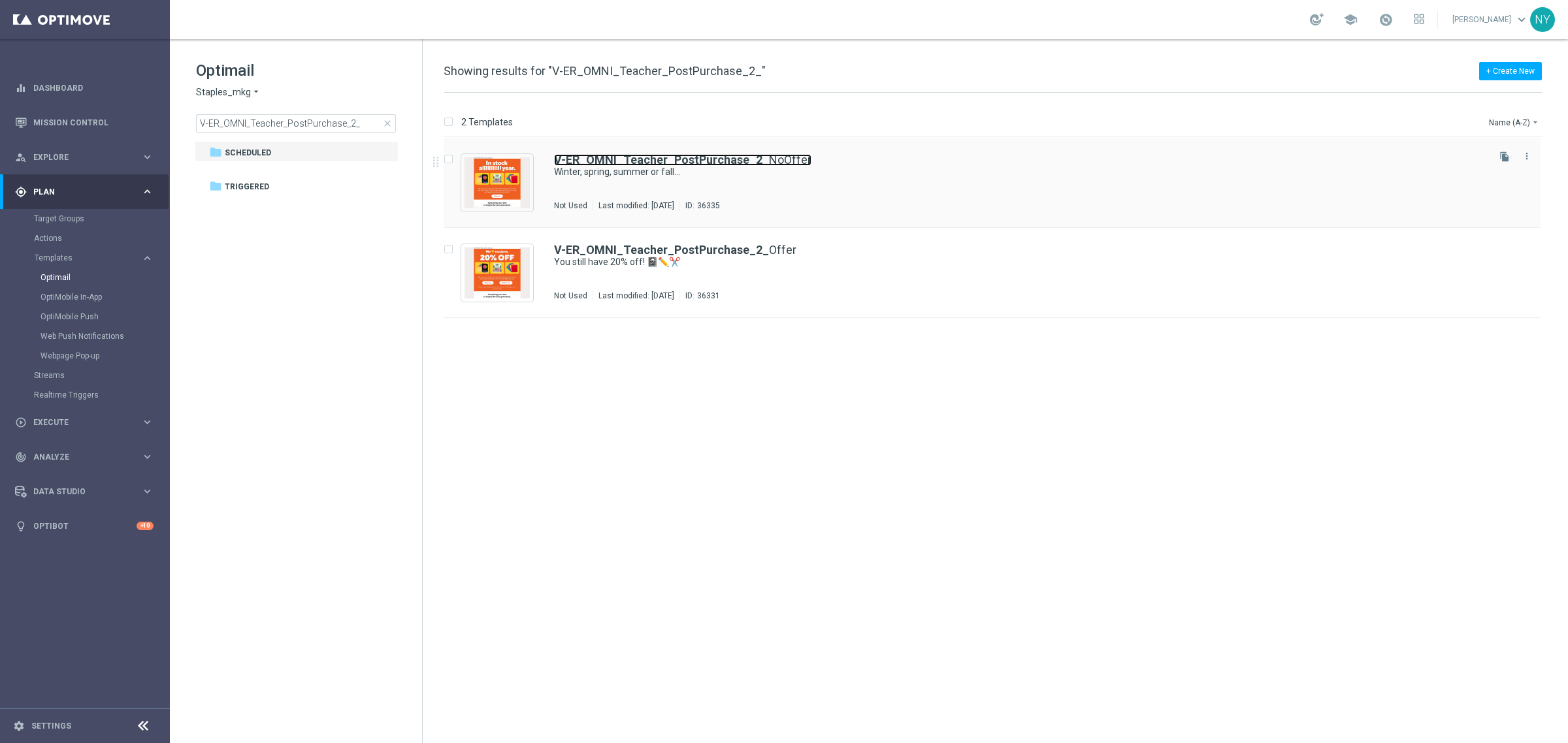
click at [632, 160] on b "V-ER_OMNI_Teacher_PostPurchase_2_" at bounding box center [662, 159] width 215 height 14
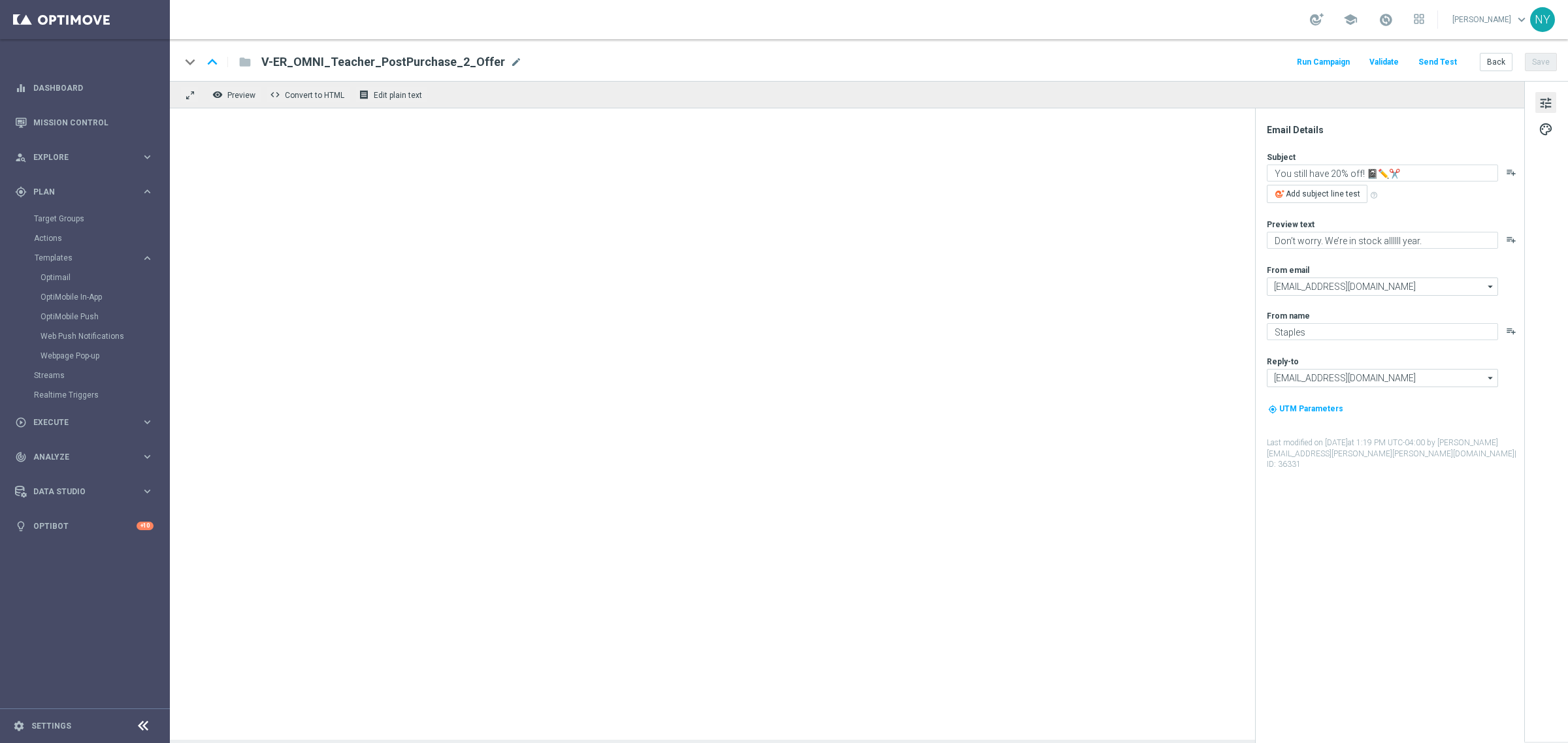
type textarea "Winter, spring, summer or fall..."
type textarea "We’re in stock through it all 🙌"
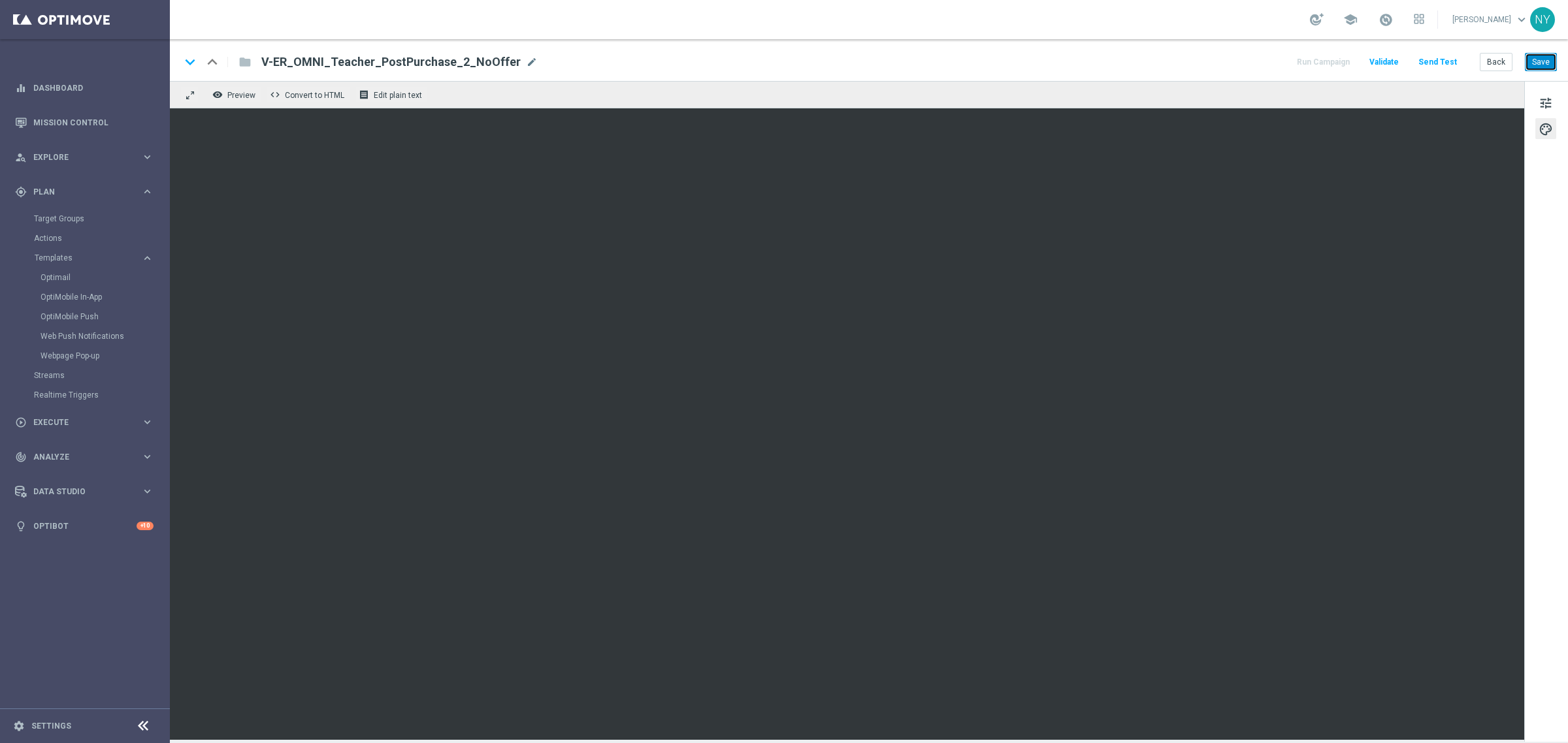
click at [1543, 62] on button "Save" at bounding box center [1541, 61] width 32 height 18
click at [1439, 59] on button "Send Test" at bounding box center [1437, 62] width 42 height 18
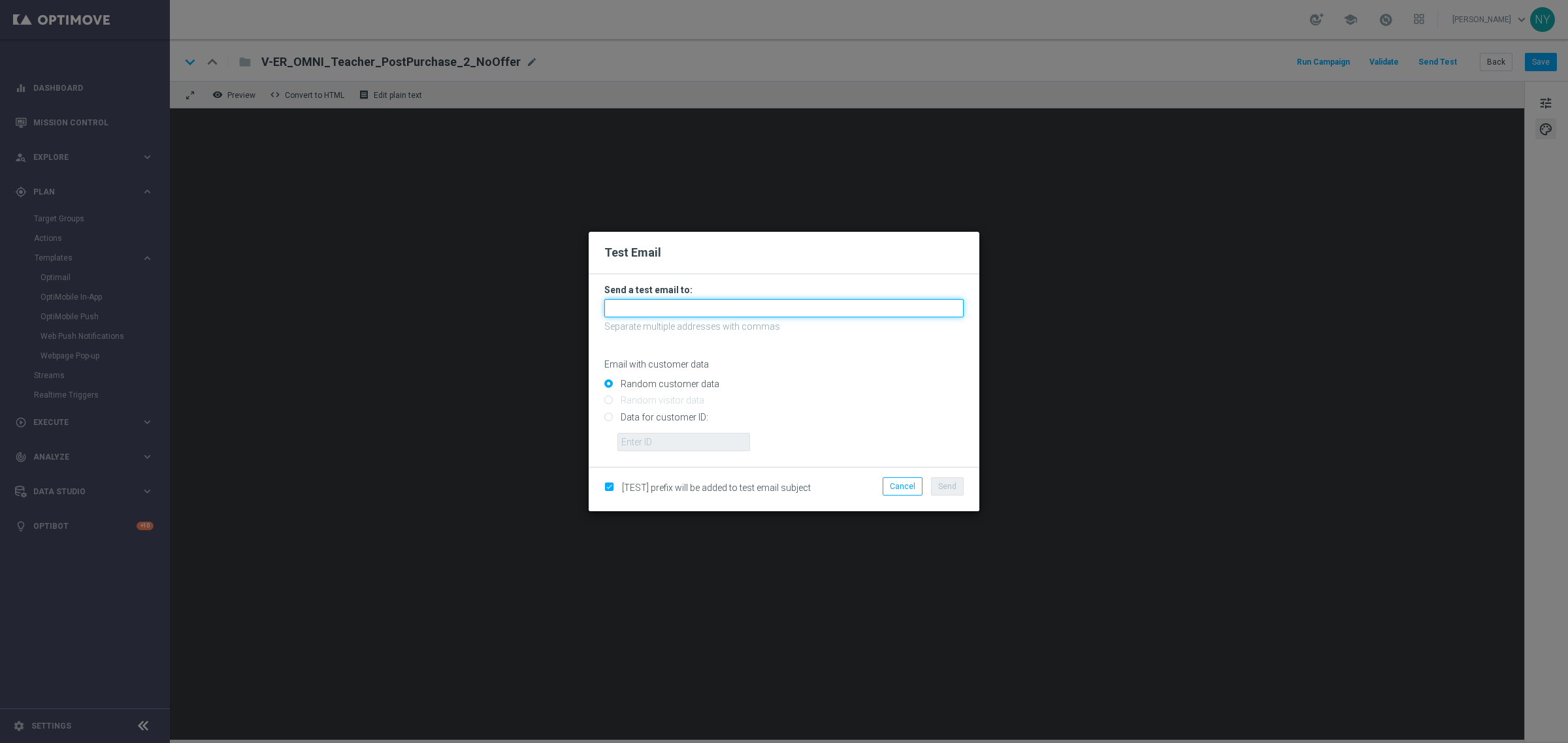
click at [652, 307] on input "text" at bounding box center [784, 308] width 359 height 18
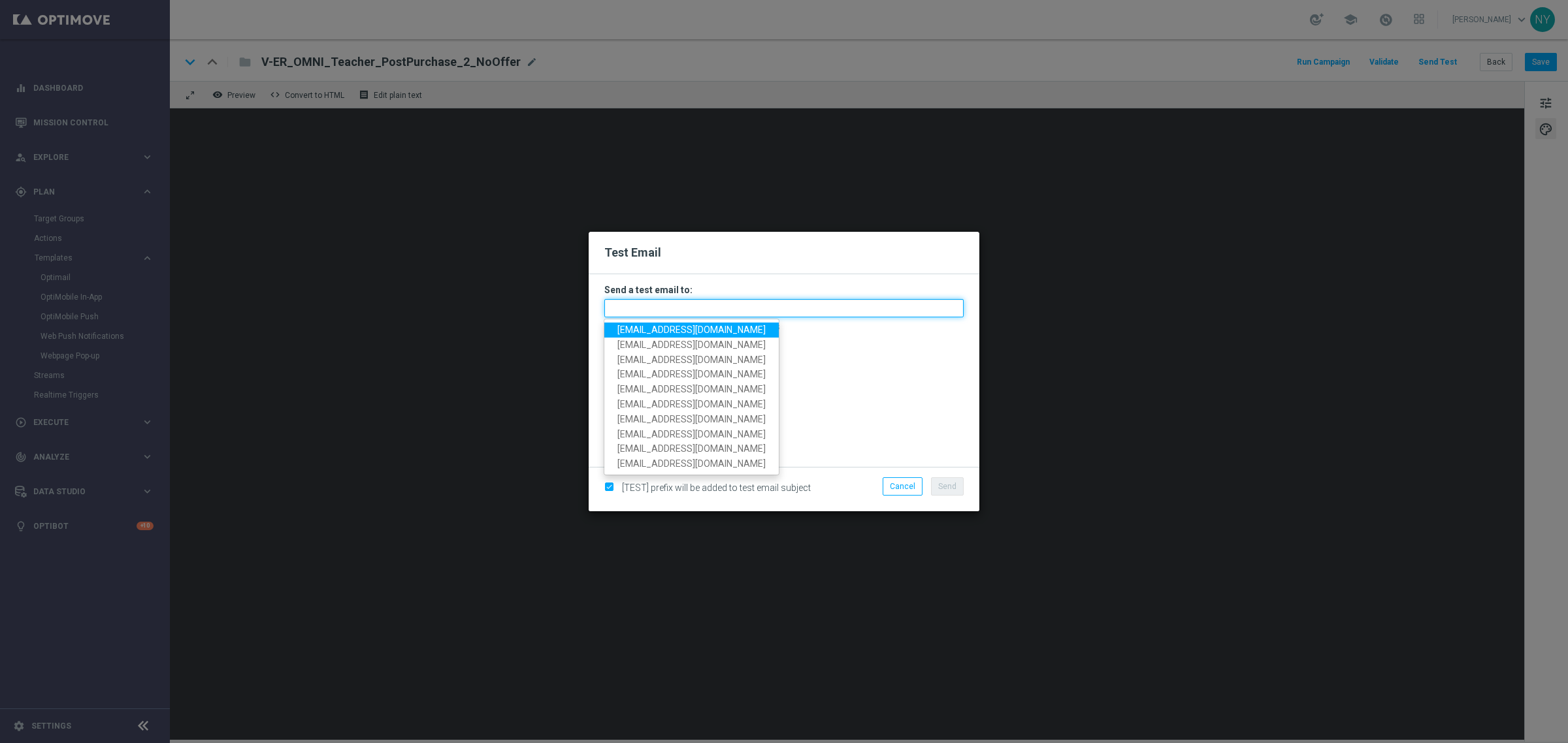
paste input "neilyetts3-bipvz@litmusemail.com"
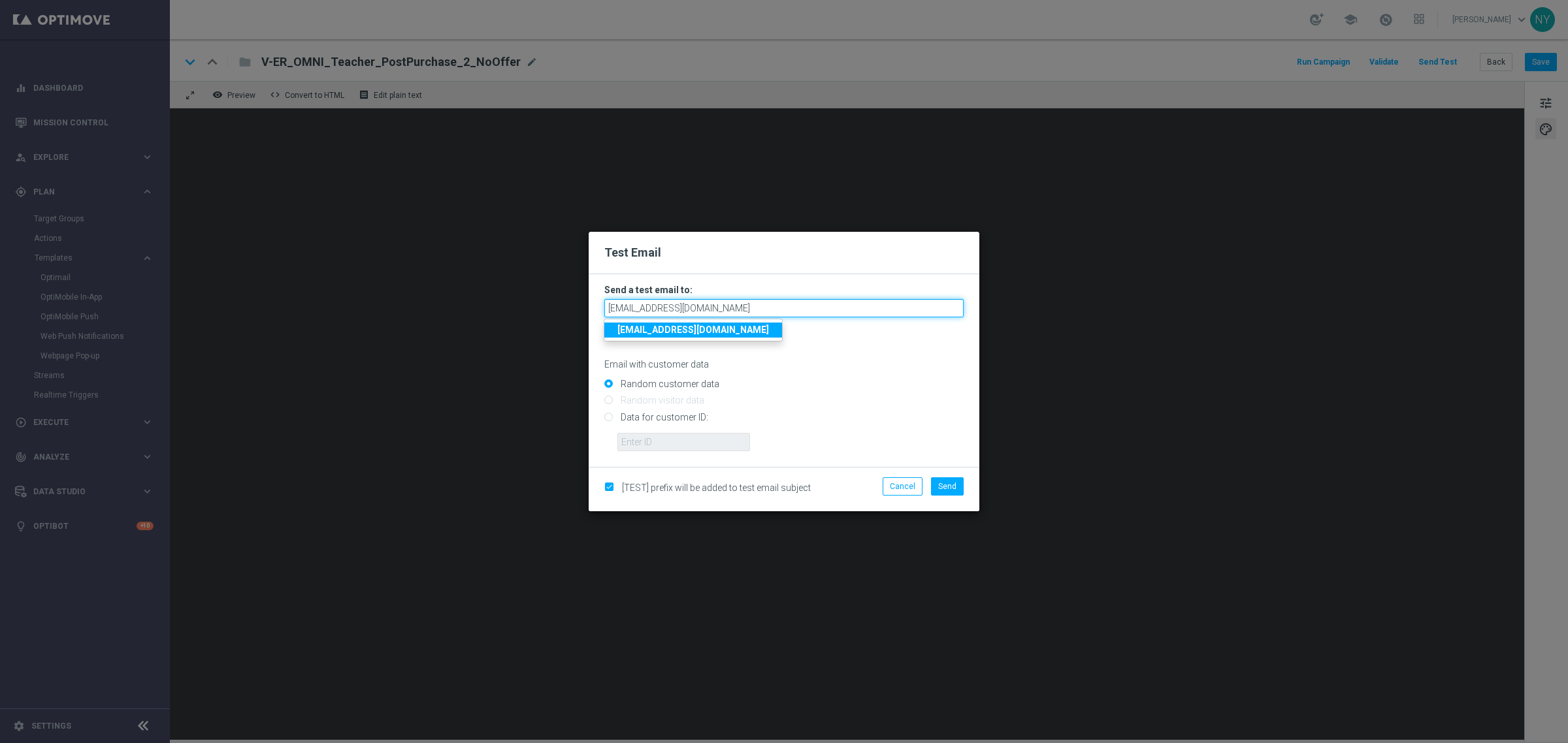
type input "neilyetts3-bipvz@litmusemail.com"
click at [786, 371] on form "Send a test email to: neilyetts3-bipvz@litmusemail.com neilyetts3-bipvz@litmuse…" at bounding box center [784, 367] width 359 height 167
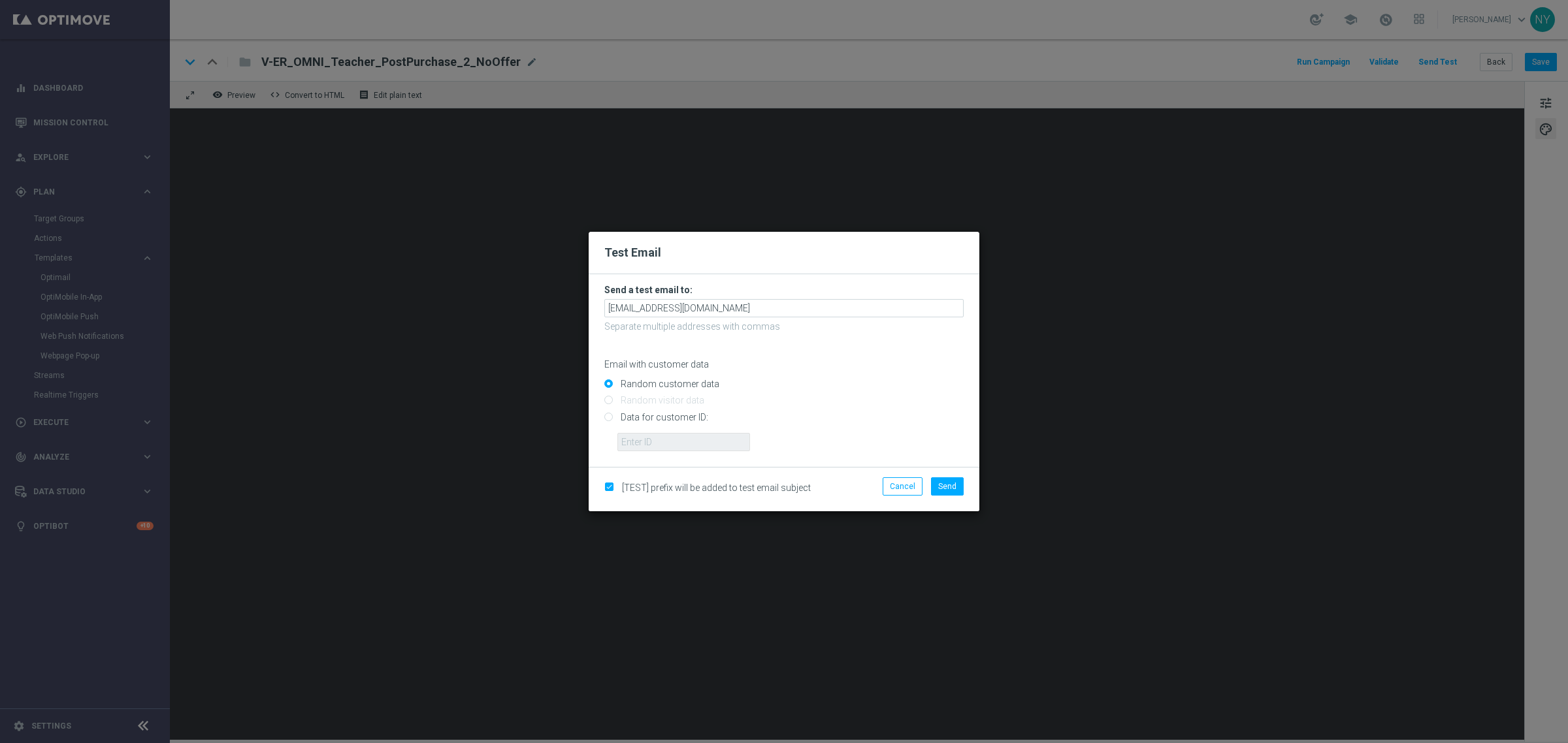
click at [606, 416] on input "Data for customer ID:" at bounding box center [784, 422] width 359 height 18
radio input "true"
click at [638, 442] on input "text" at bounding box center [684, 442] width 133 height 18
click at [672, 439] on input "text" at bounding box center [684, 442] width 133 height 18
paste input "10000006208"
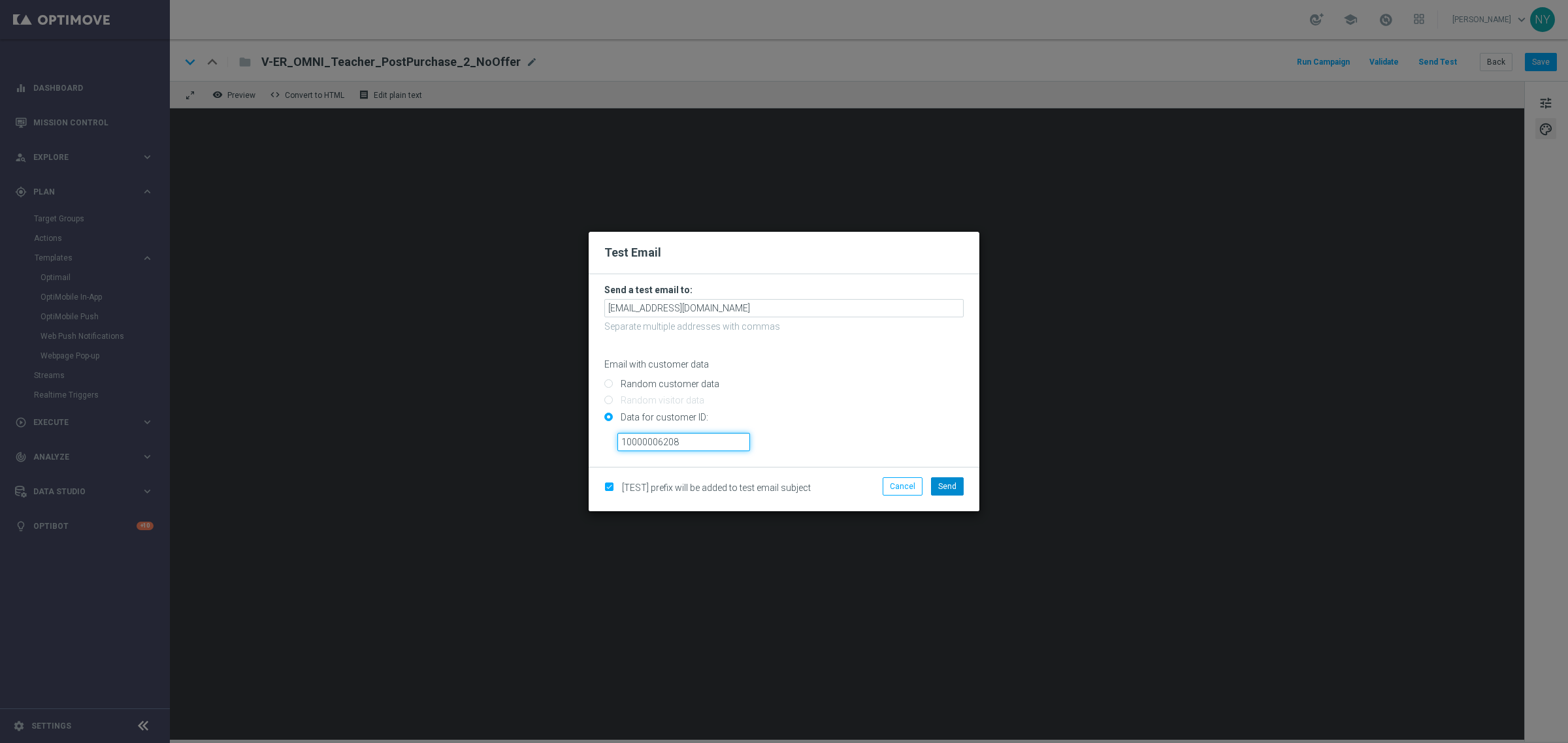
type input "10000006208"
click at [945, 491] on button "Send" at bounding box center [947, 486] width 33 height 18
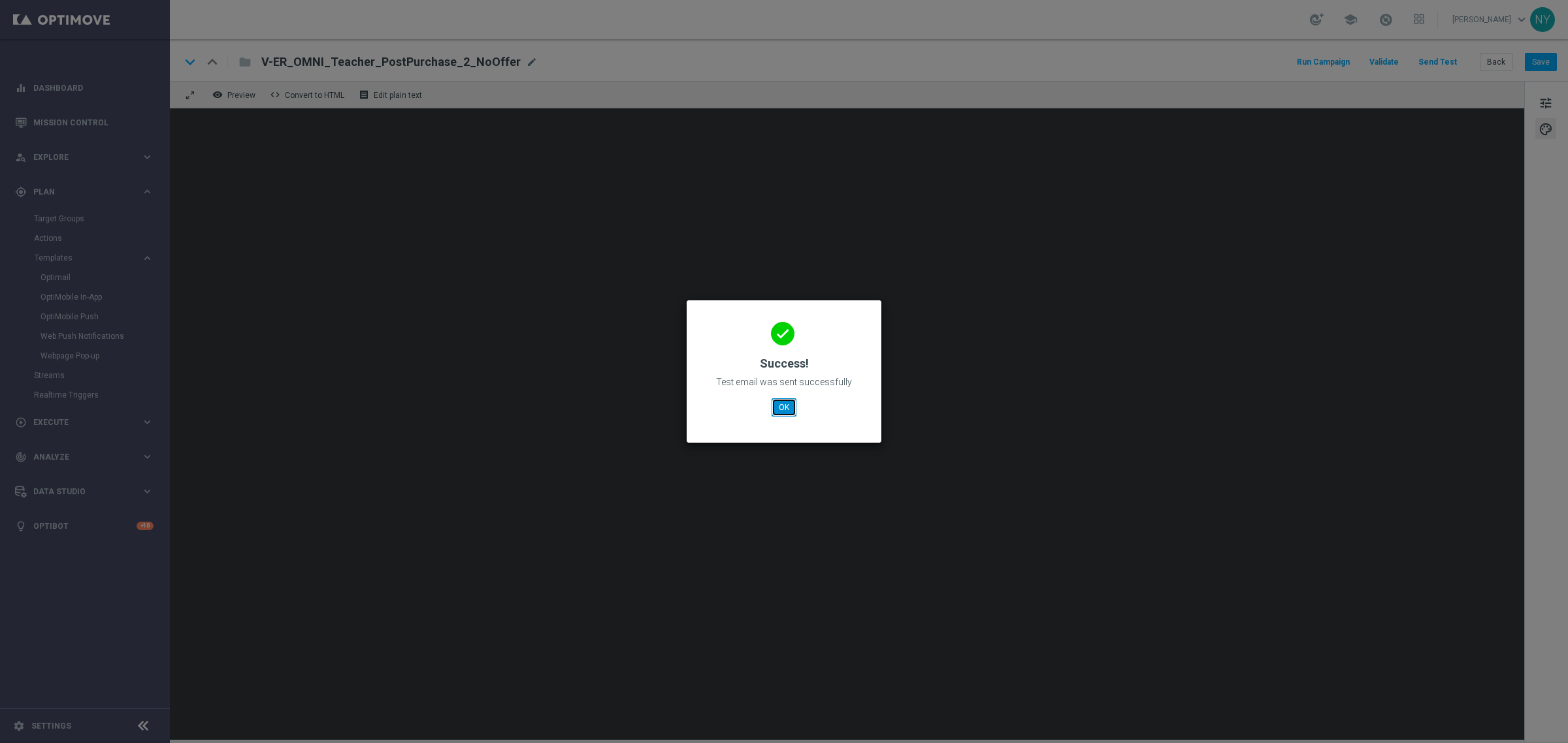
click at [788, 409] on button "OK" at bounding box center [784, 407] width 25 height 18
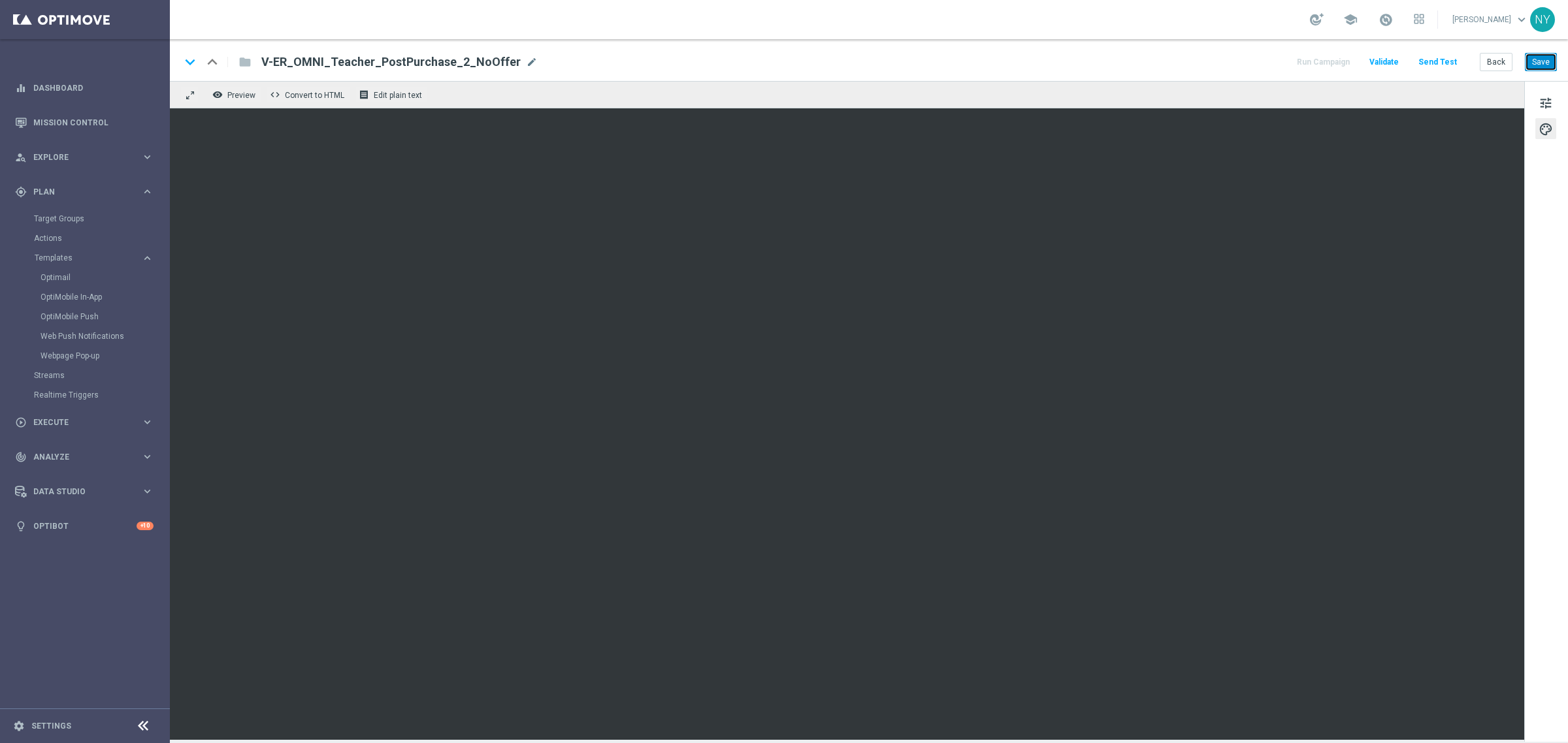
click at [1534, 59] on button "Save" at bounding box center [1541, 61] width 32 height 18
click at [1540, 44] on div "keyboard_arrow_down keyboard_arrow_up folder V-ER_OMNI_Teacher_PostPurchase_2_N…" at bounding box center [869, 60] width 1398 height 42
click at [1539, 59] on button "Save" at bounding box center [1541, 61] width 32 height 18
click at [1553, 61] on button "Save" at bounding box center [1541, 61] width 32 height 18
click at [1537, 59] on button "Save" at bounding box center [1541, 61] width 32 height 18
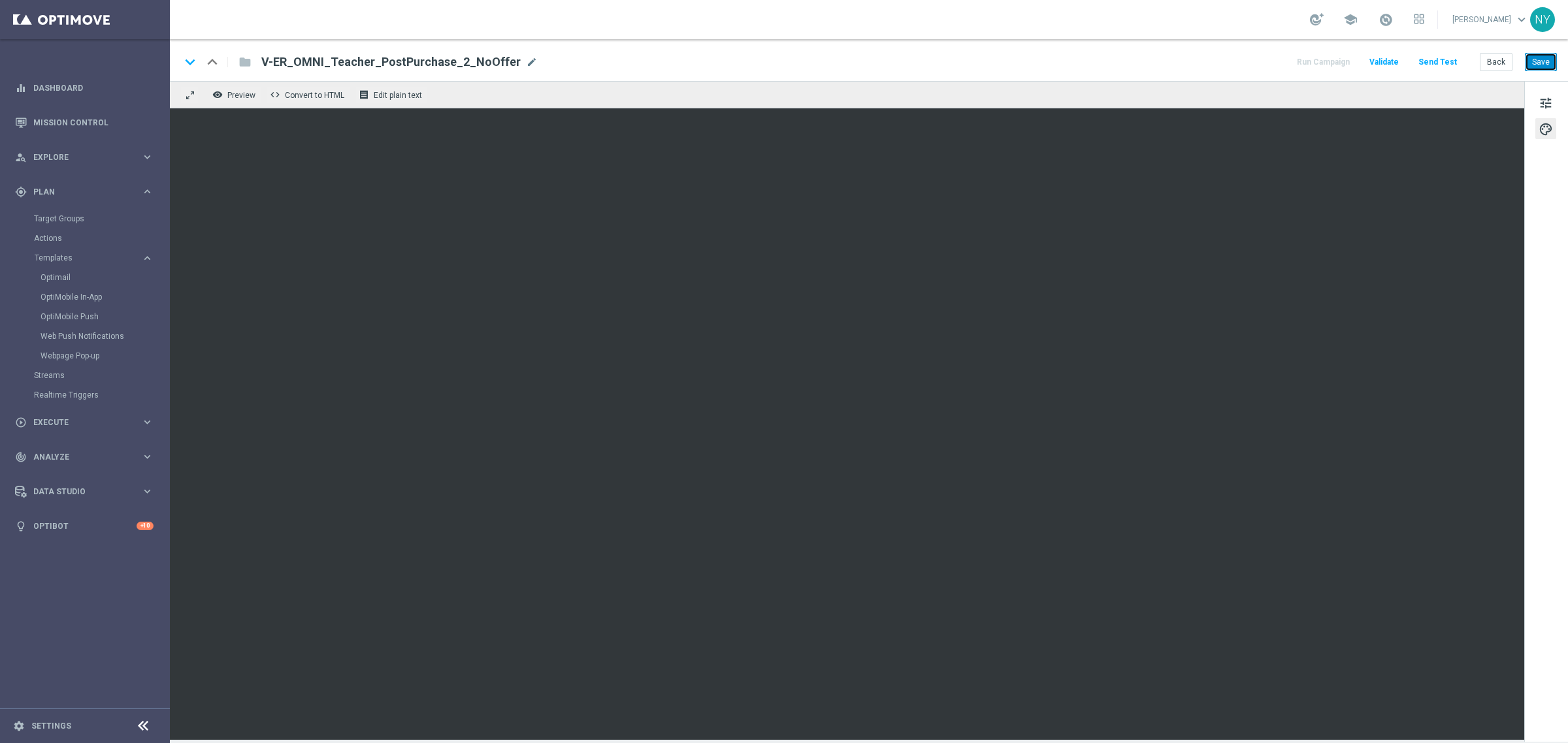
click at [1540, 66] on button "Save" at bounding box center [1541, 61] width 32 height 18
click at [1540, 58] on button "Save" at bounding box center [1541, 61] width 32 height 18
click at [1539, 69] on button "Save" at bounding box center [1541, 61] width 32 height 18
click at [1447, 60] on button "Send Test" at bounding box center [1437, 62] width 42 height 18
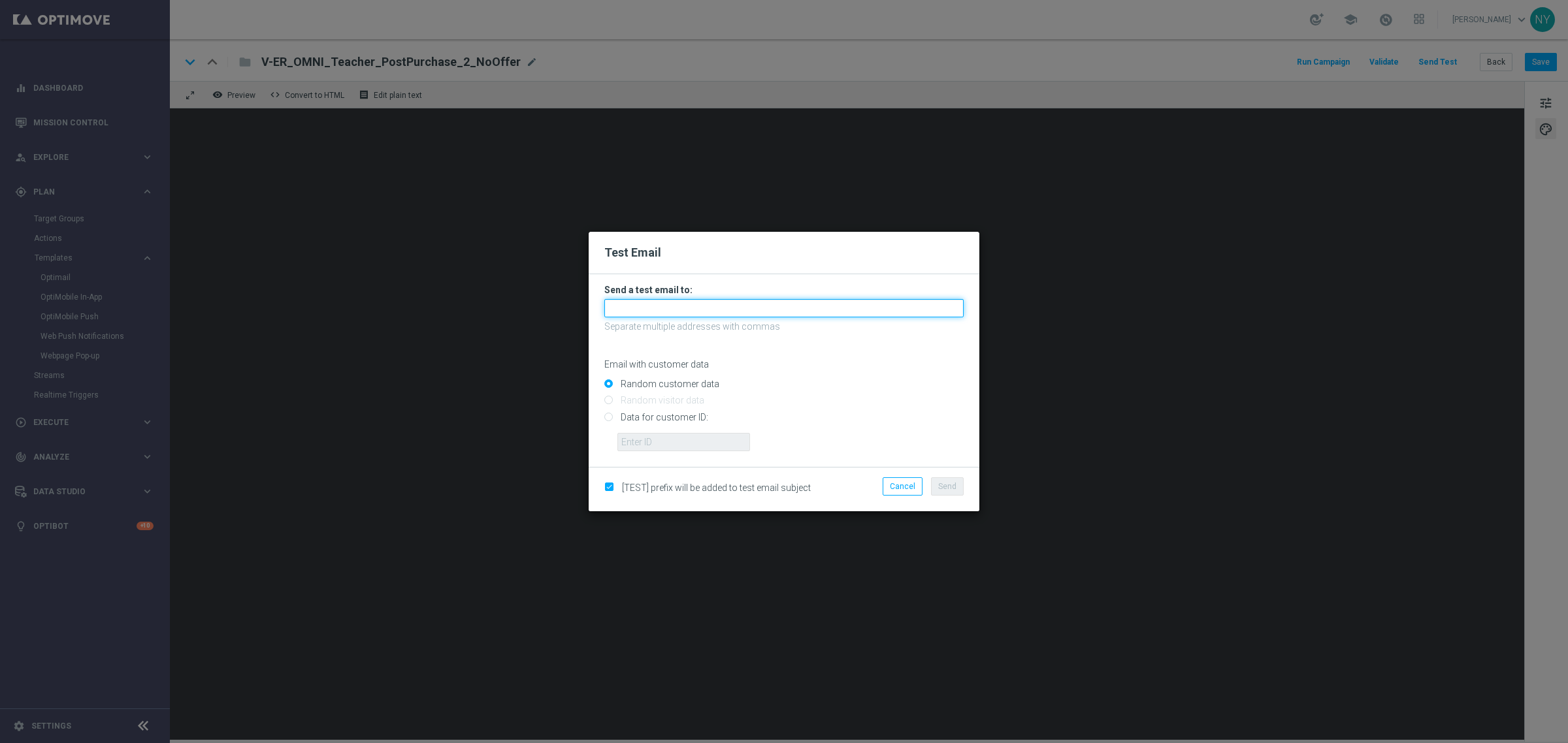
click at [657, 306] on input "text" at bounding box center [784, 308] width 359 height 18
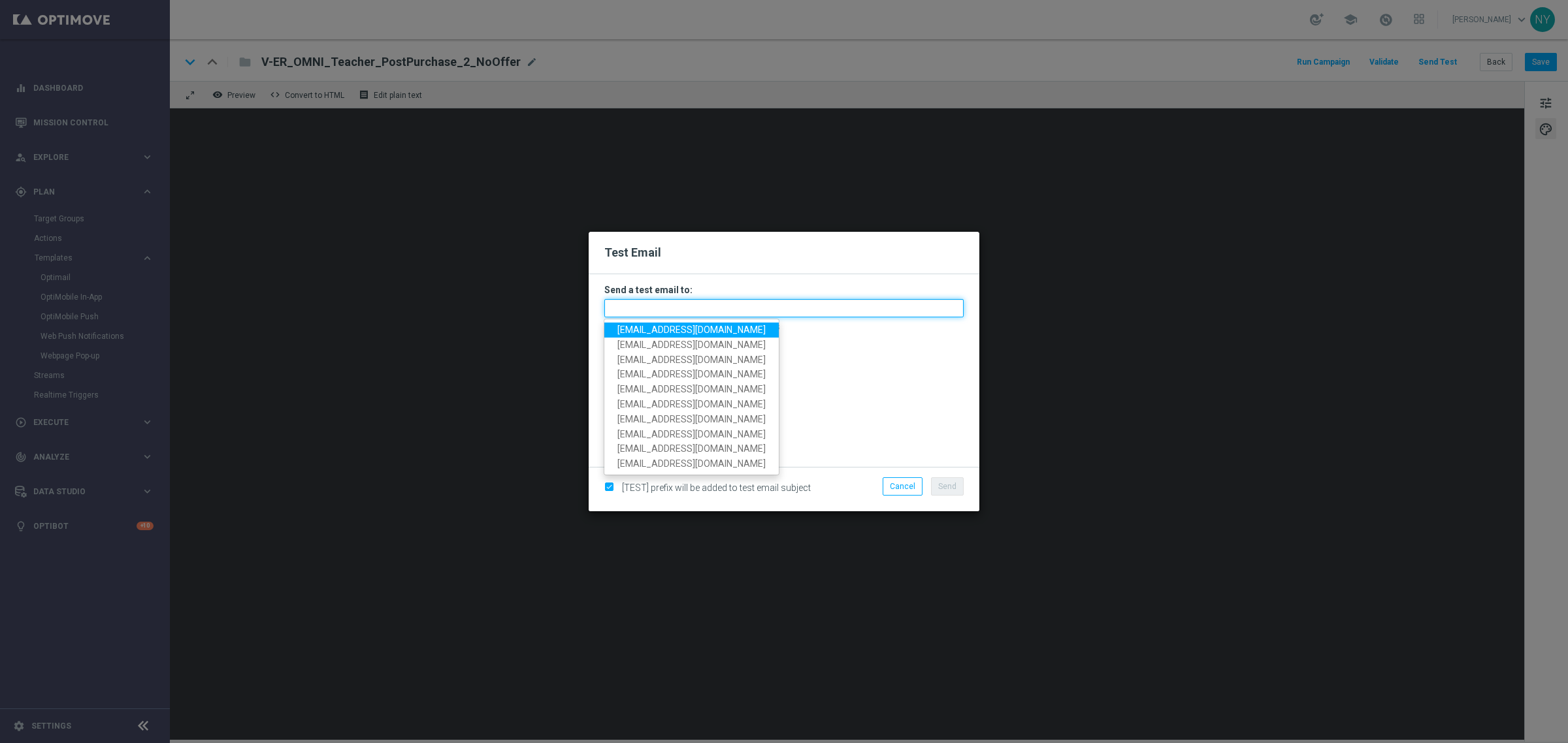
paste input "[EMAIL_ADDRESS][DOMAIN_NAME]"
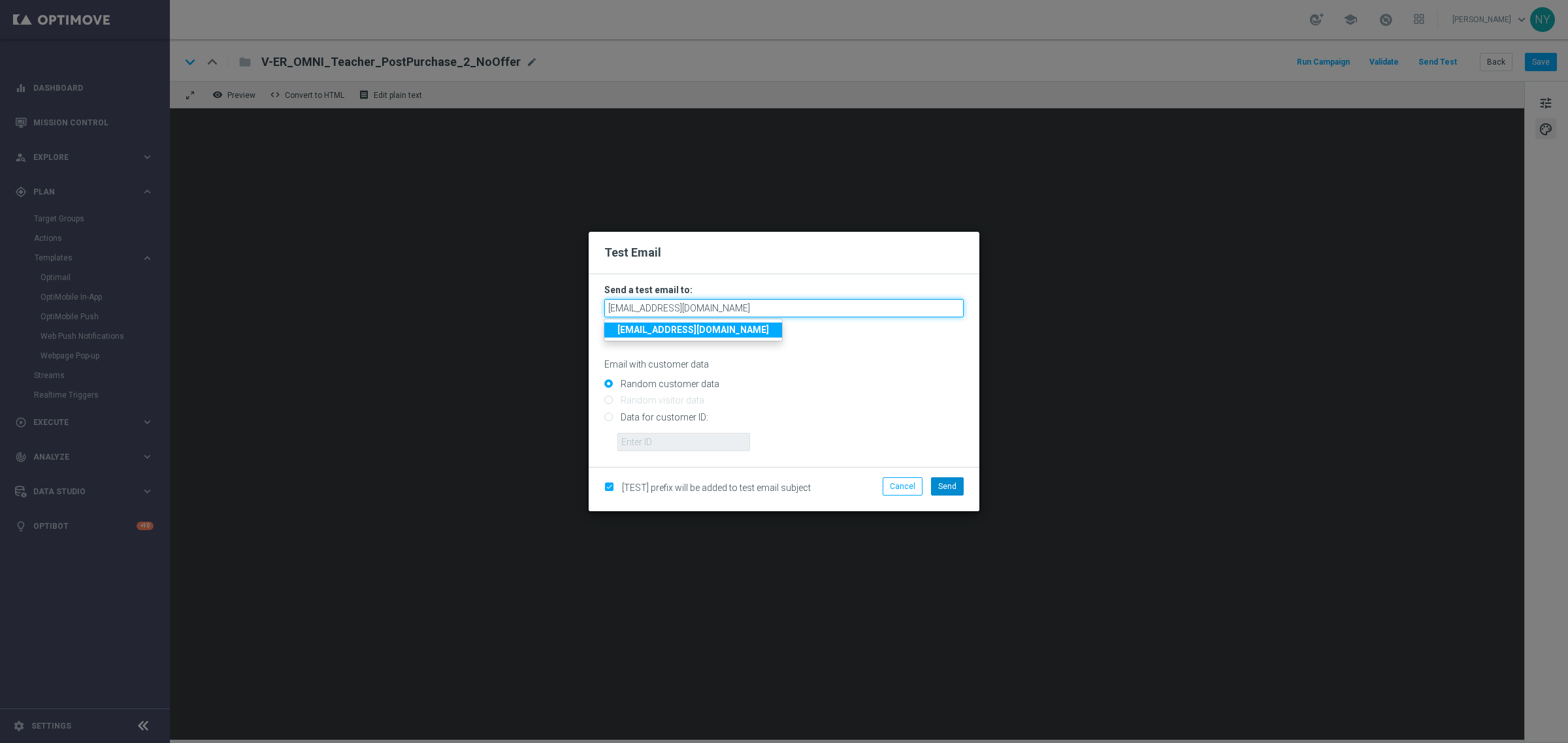
type input "[EMAIL_ADDRESS][DOMAIN_NAME]"
click at [945, 488] on span "Send" at bounding box center [947, 486] width 18 height 9
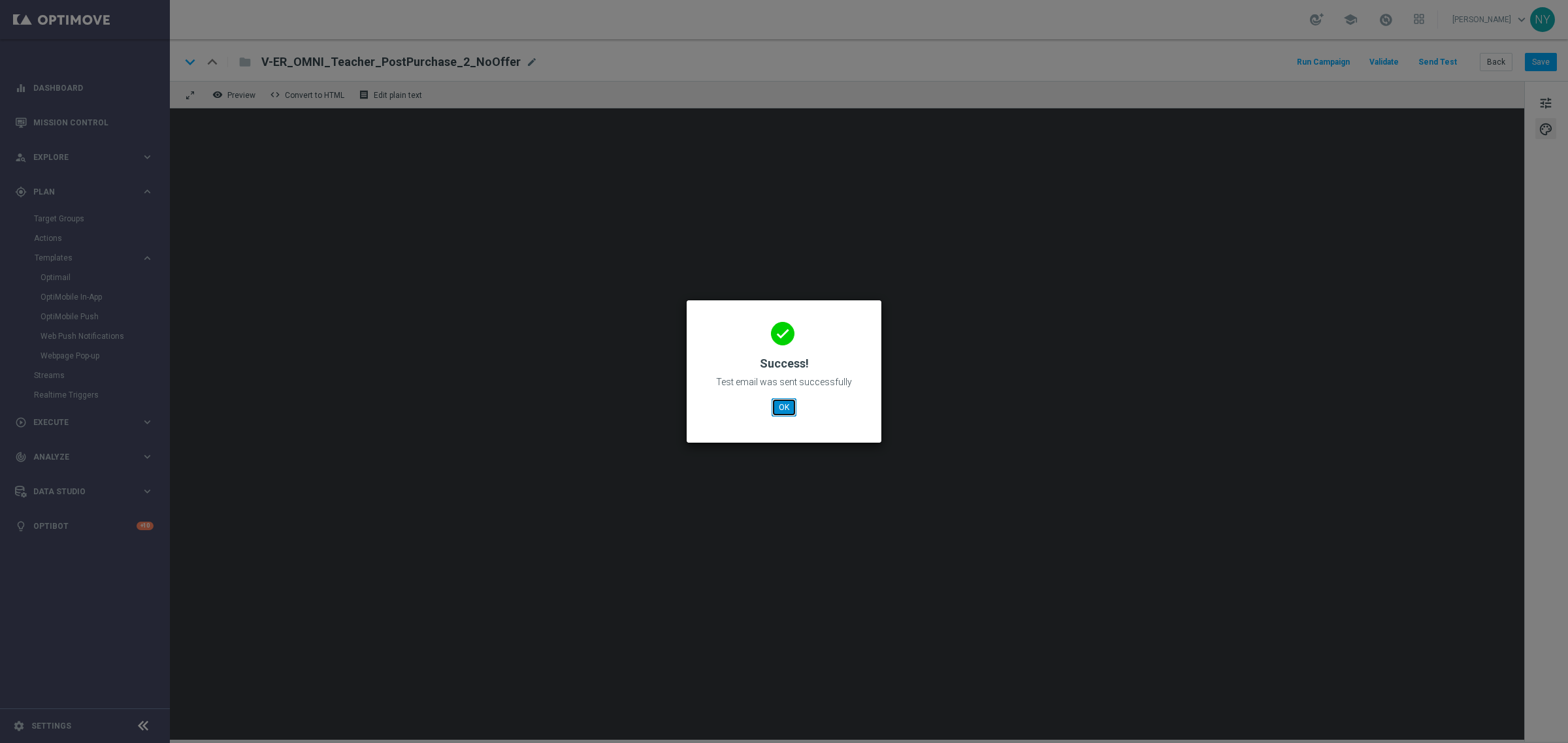
click at [781, 404] on button "OK" at bounding box center [784, 407] width 25 height 18
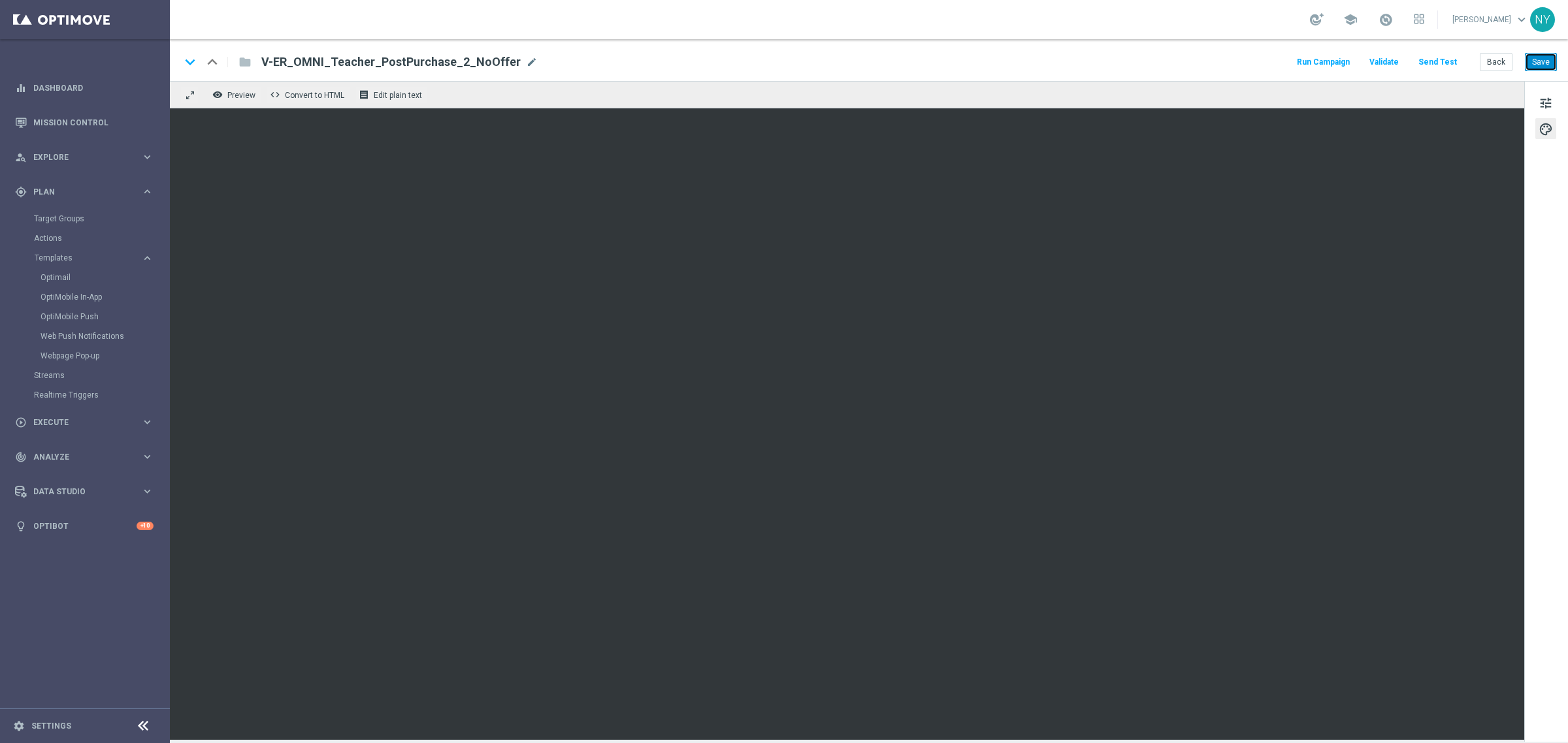
click at [1545, 59] on button "Save" at bounding box center [1541, 61] width 32 height 18
click at [1435, 63] on button "Send Test" at bounding box center [1437, 62] width 42 height 18
click at [1442, 60] on button "Send Test" at bounding box center [1437, 62] width 42 height 18
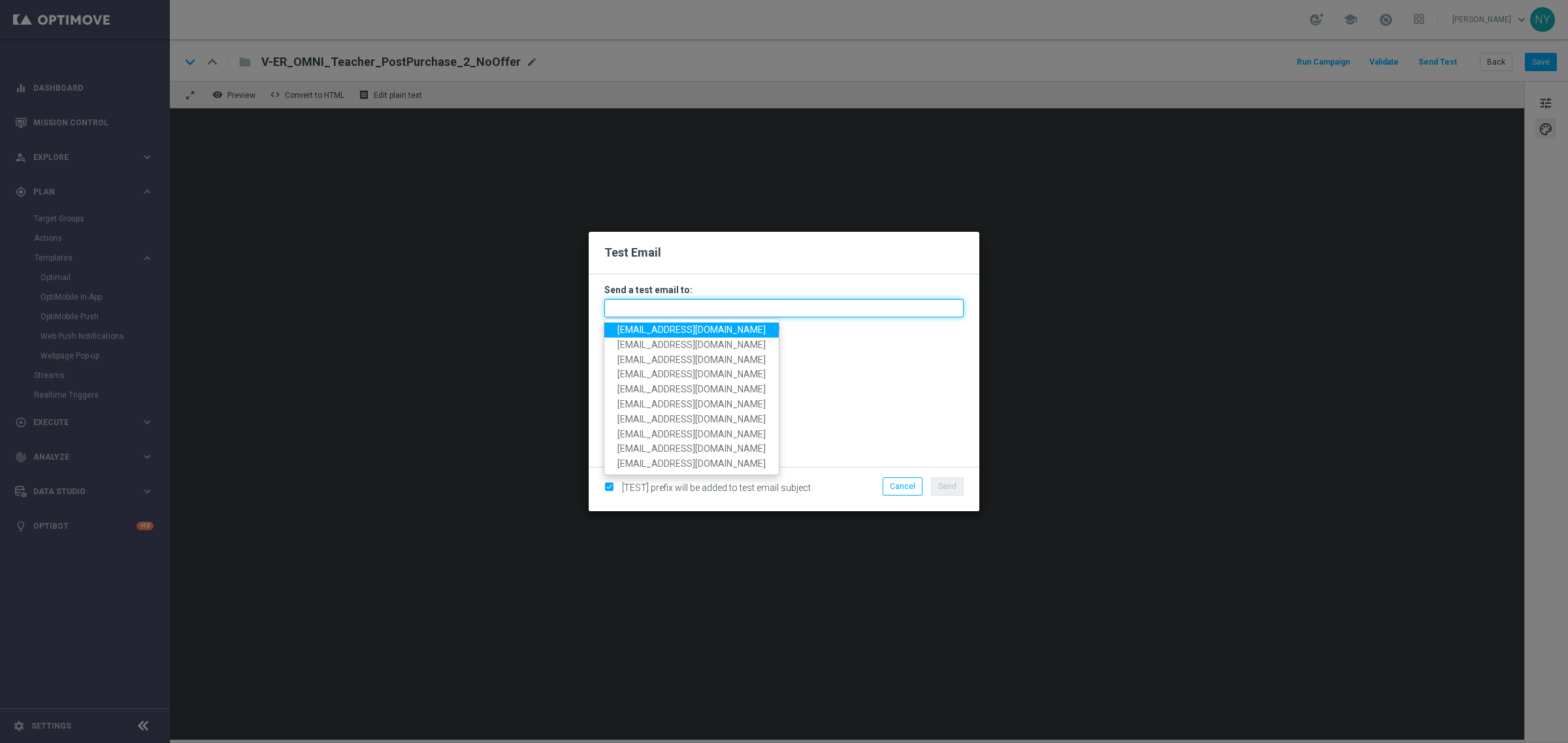
click at [658, 309] on input "text" at bounding box center [784, 308] width 359 height 18
paste input "[EMAIL_ADDRESS][DOMAIN_NAME]"
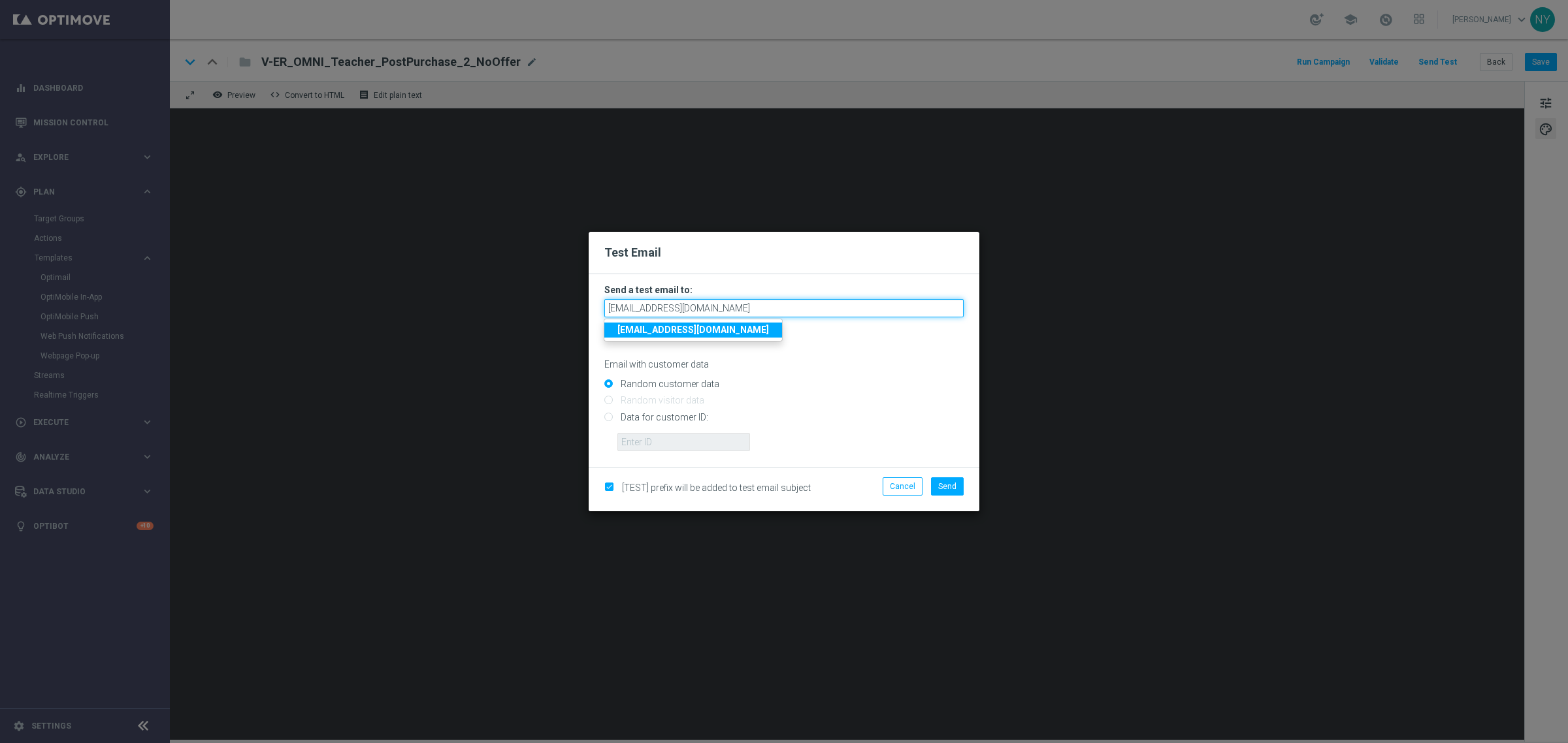
type input "[EMAIL_ADDRESS][DOMAIN_NAME]"
click at [863, 376] on div "Random customer data" at bounding box center [784, 382] width 359 height 16
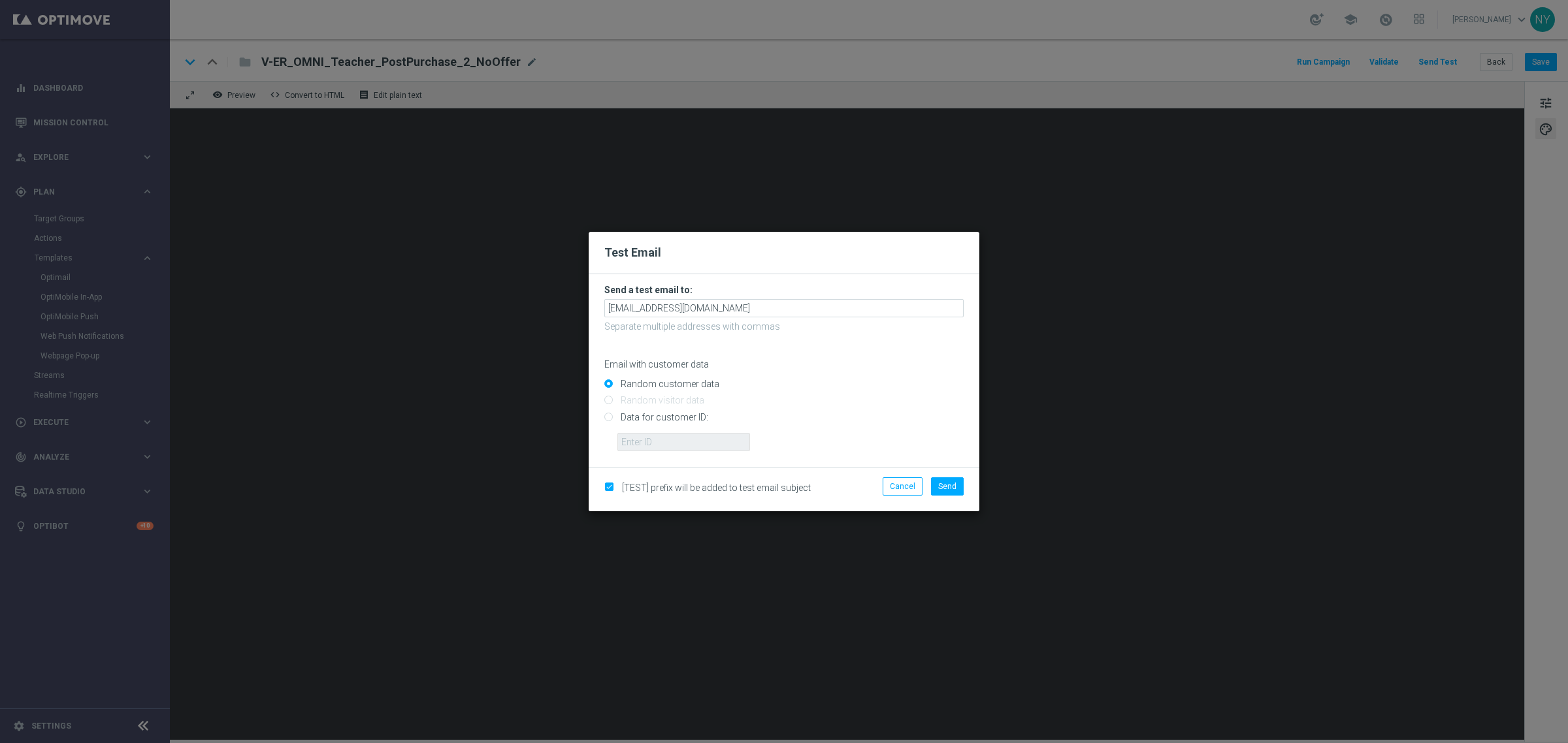
click at [609, 417] on input "Data for customer ID:" at bounding box center [784, 422] width 359 height 18
radio input "true"
click at [703, 444] on input "text" at bounding box center [684, 442] width 133 height 18
paste input "10000006208"
type input "10000006208"
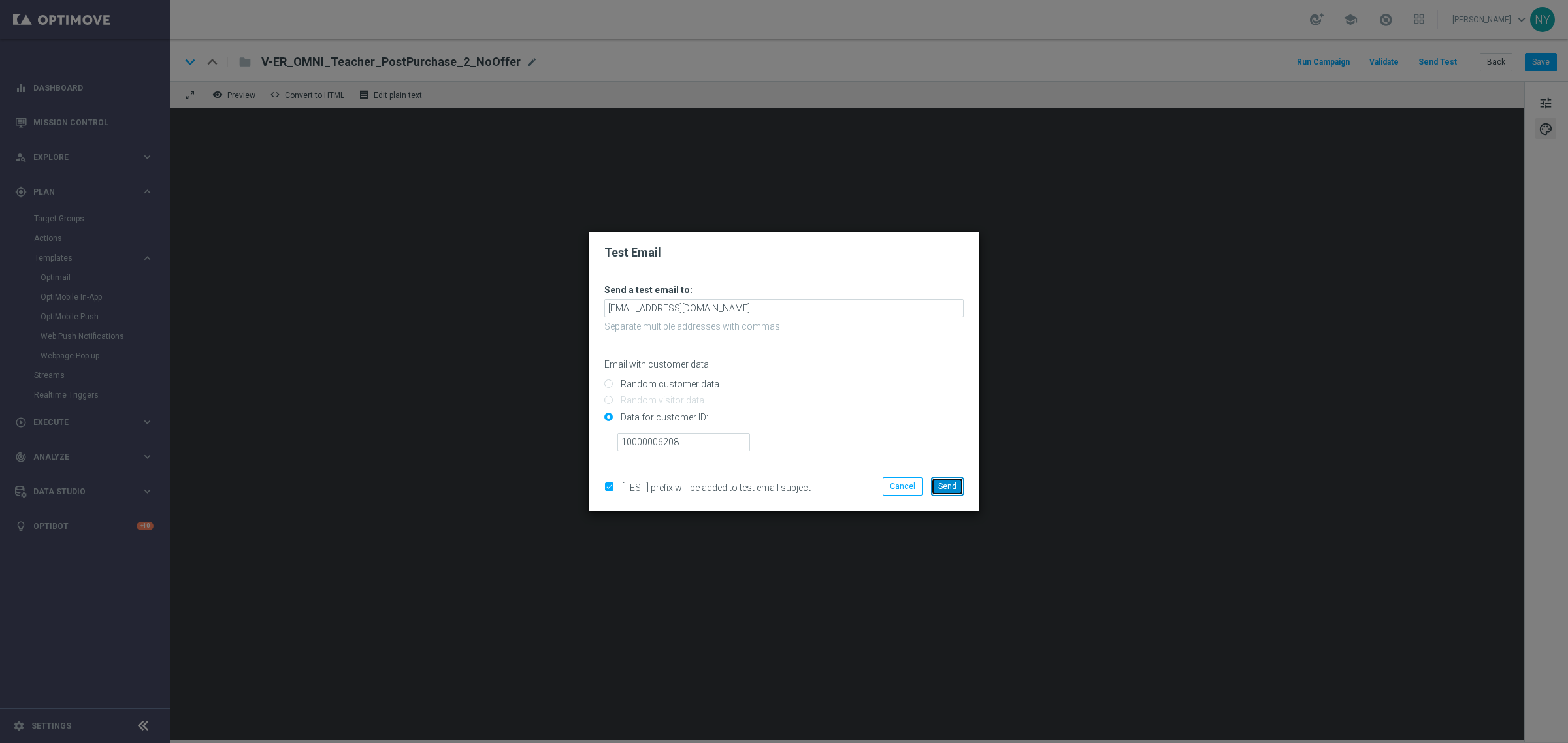
click at [947, 485] on span "Send" at bounding box center [947, 486] width 18 height 9
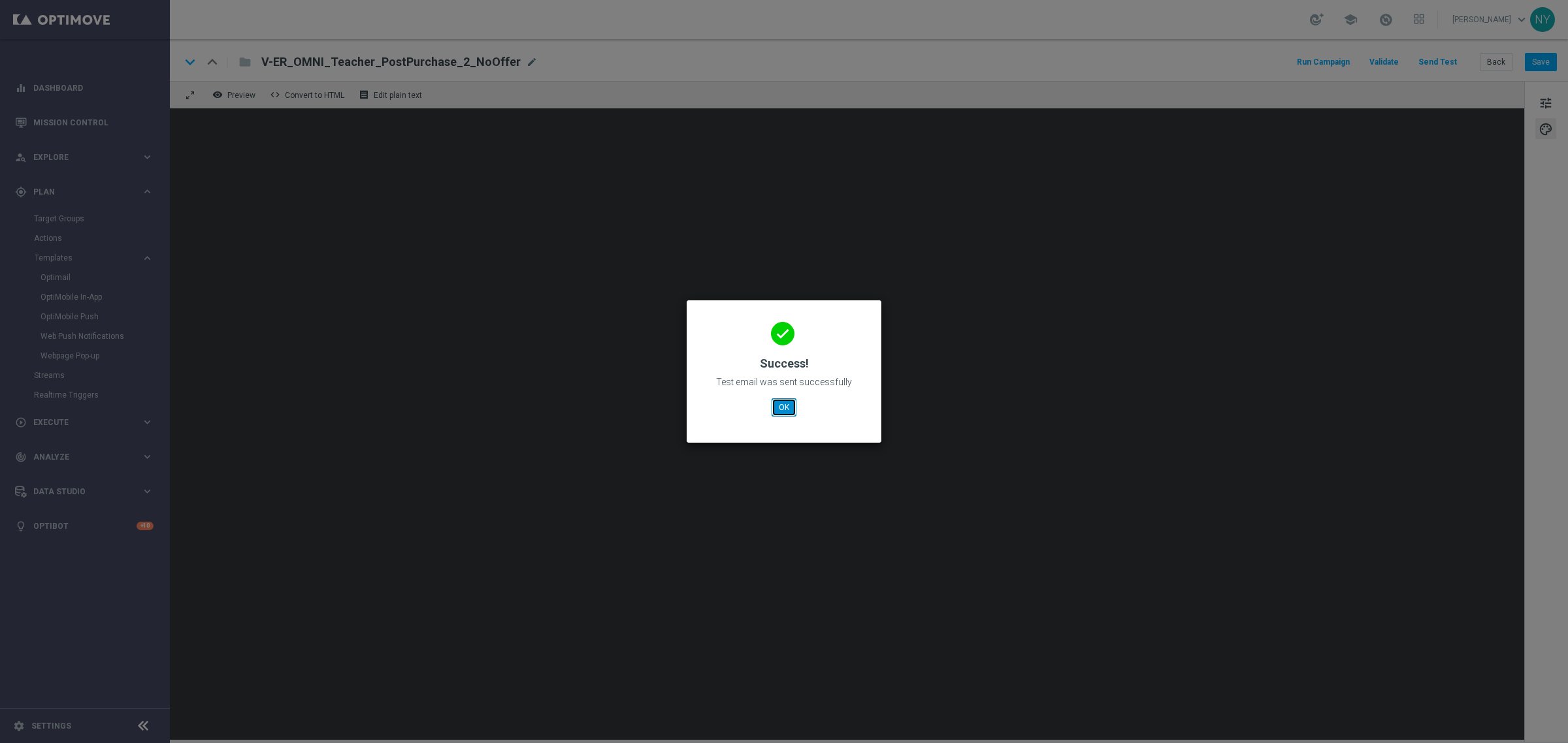
click at [789, 408] on button "OK" at bounding box center [784, 407] width 25 height 18
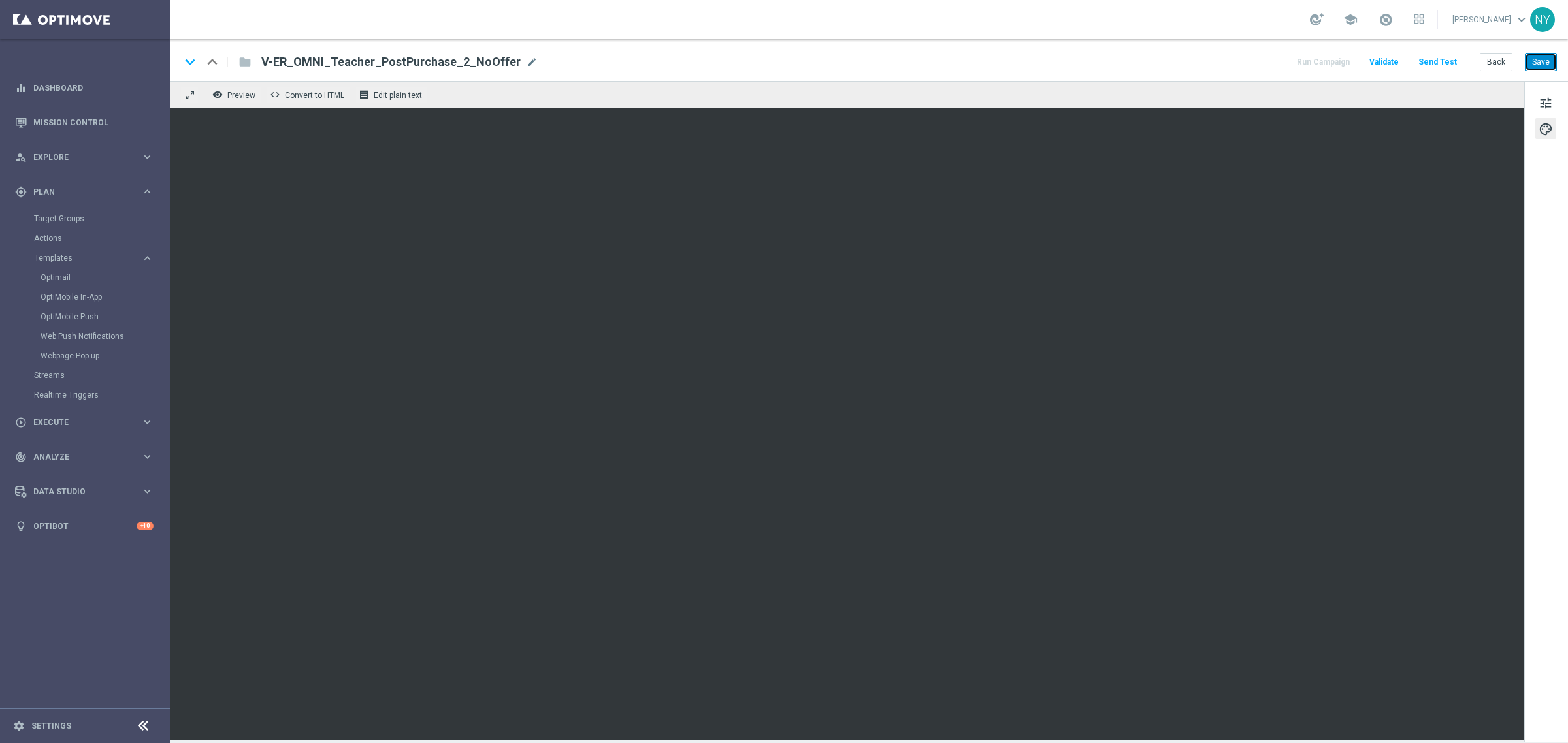
click at [1542, 66] on button "Save" at bounding box center [1541, 61] width 32 height 18
click at [1550, 64] on button "Save" at bounding box center [1541, 61] width 32 height 18
click at [1442, 62] on button "Send Test" at bounding box center [1437, 62] width 42 height 18
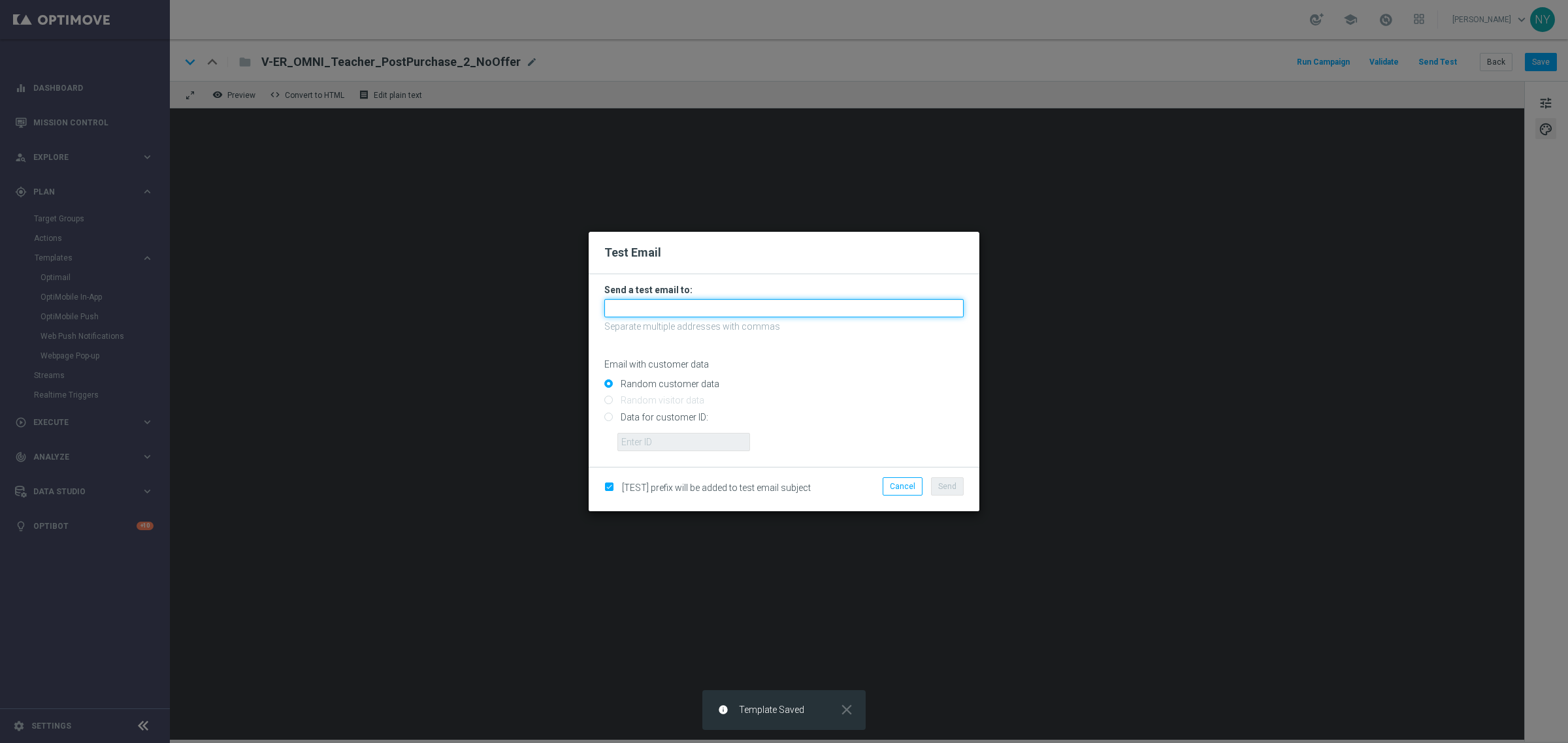
click at [635, 312] on input "text" at bounding box center [784, 308] width 359 height 18
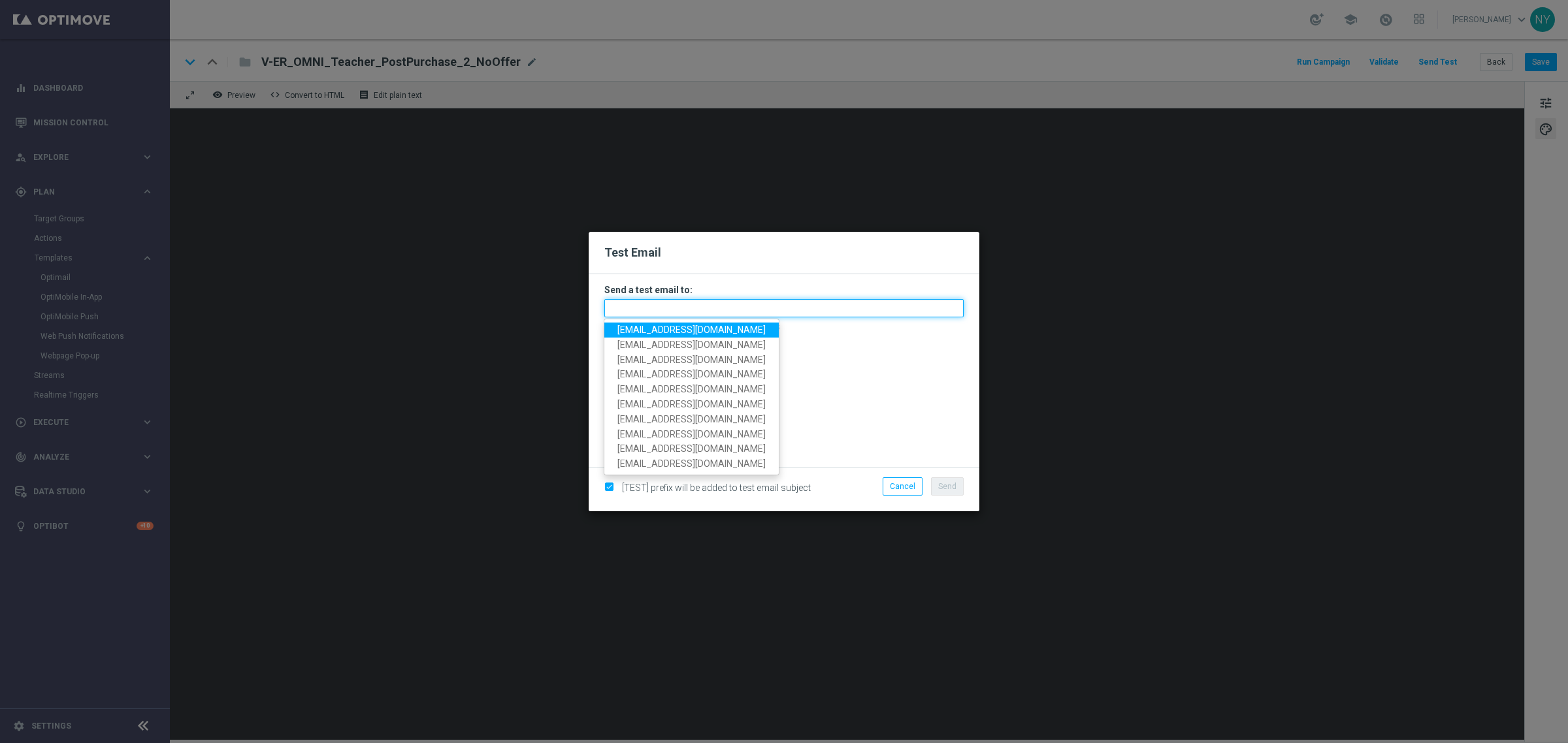
click at [659, 310] on input "text" at bounding box center [784, 308] width 359 height 18
paste input "neilyetts3-bipvz@litmusemail.com"
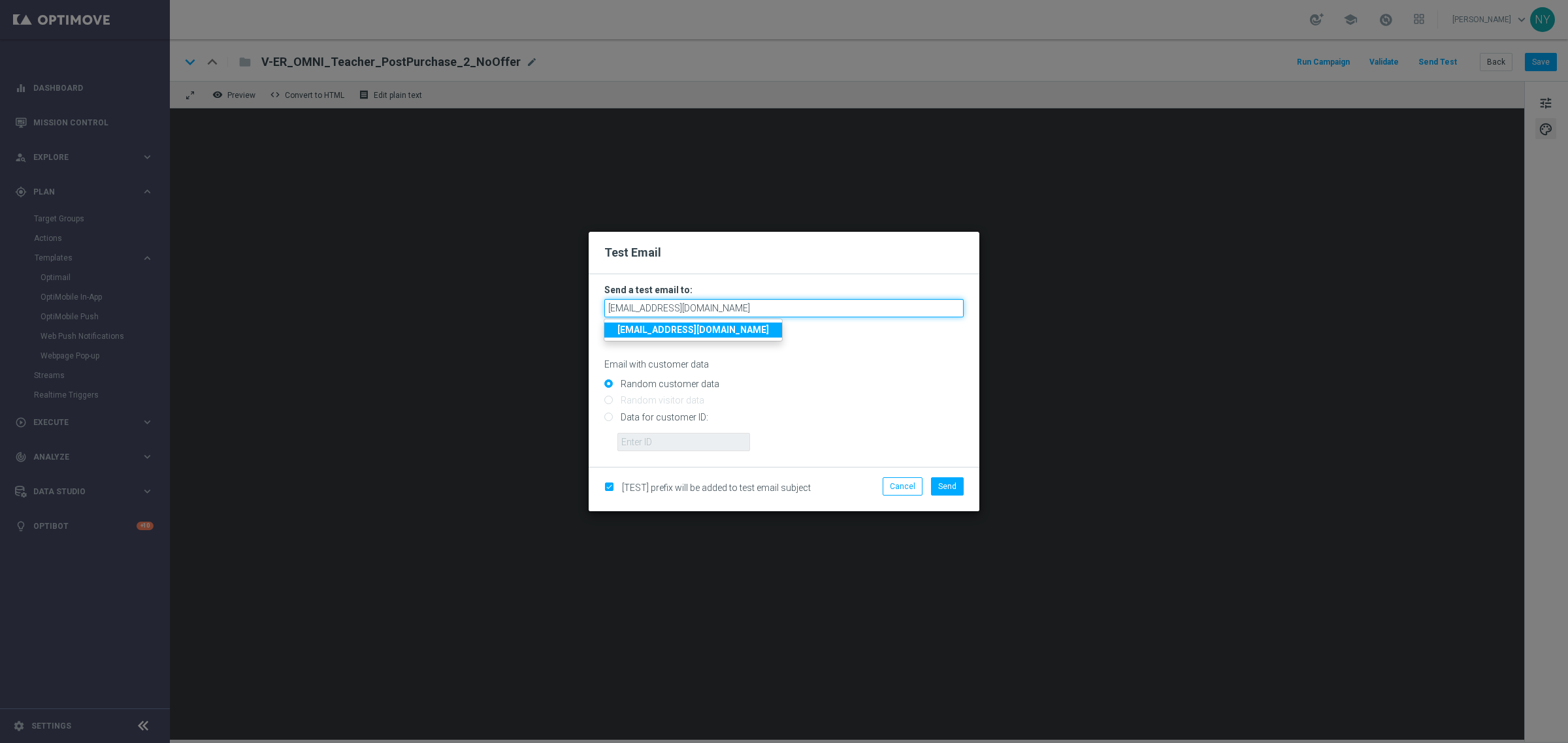
type input "neilyetts3-bipvz@litmusemail.com"
click at [608, 418] on input "Data for customer ID:" at bounding box center [784, 422] width 359 height 18
radio input "true"
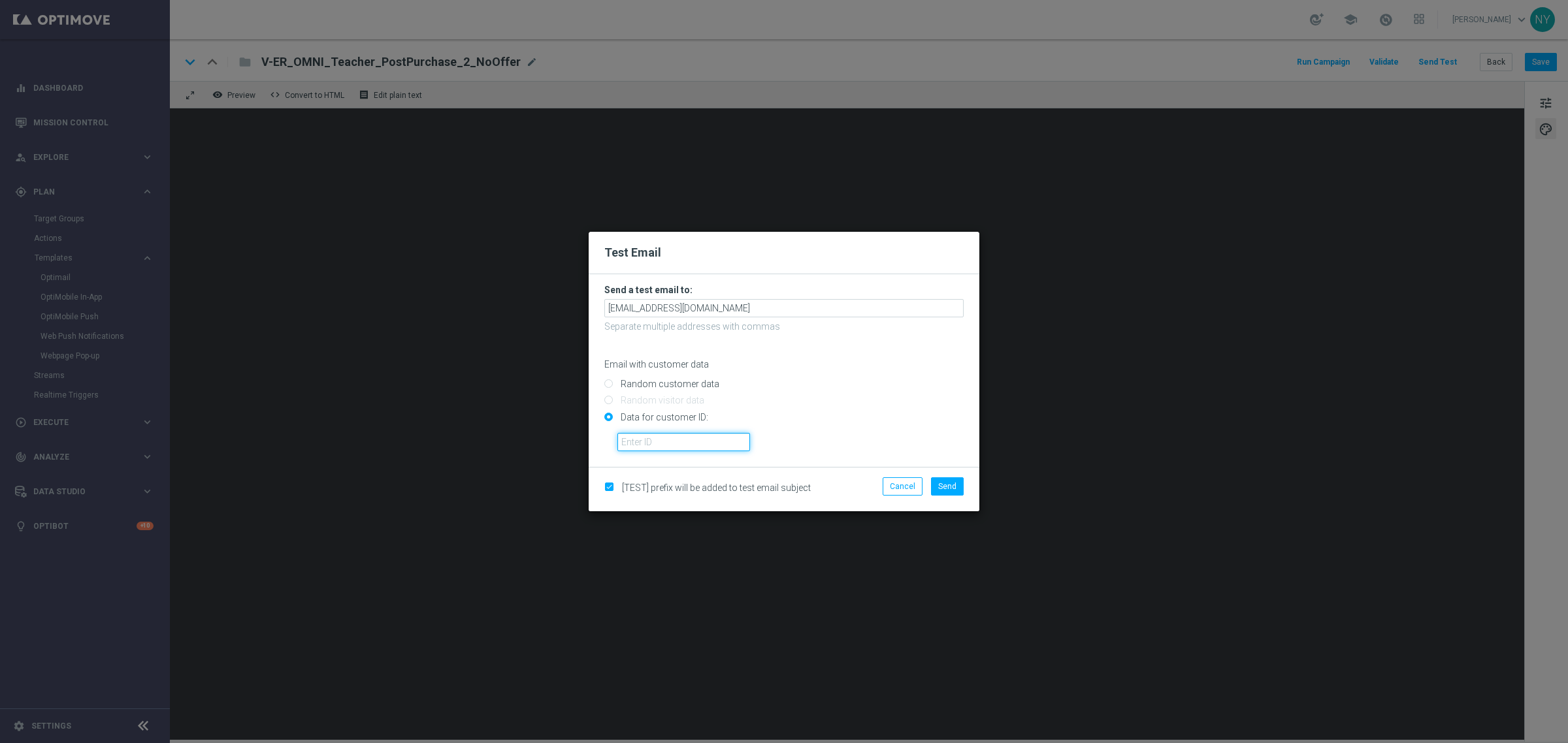
click at [660, 439] on input "text" at bounding box center [684, 442] width 133 height 18
click at [697, 442] on input "text" at bounding box center [684, 442] width 133 height 18
paste input "10000006208"
type input "10000006208"
click at [944, 485] on span "Send" at bounding box center [947, 486] width 18 height 9
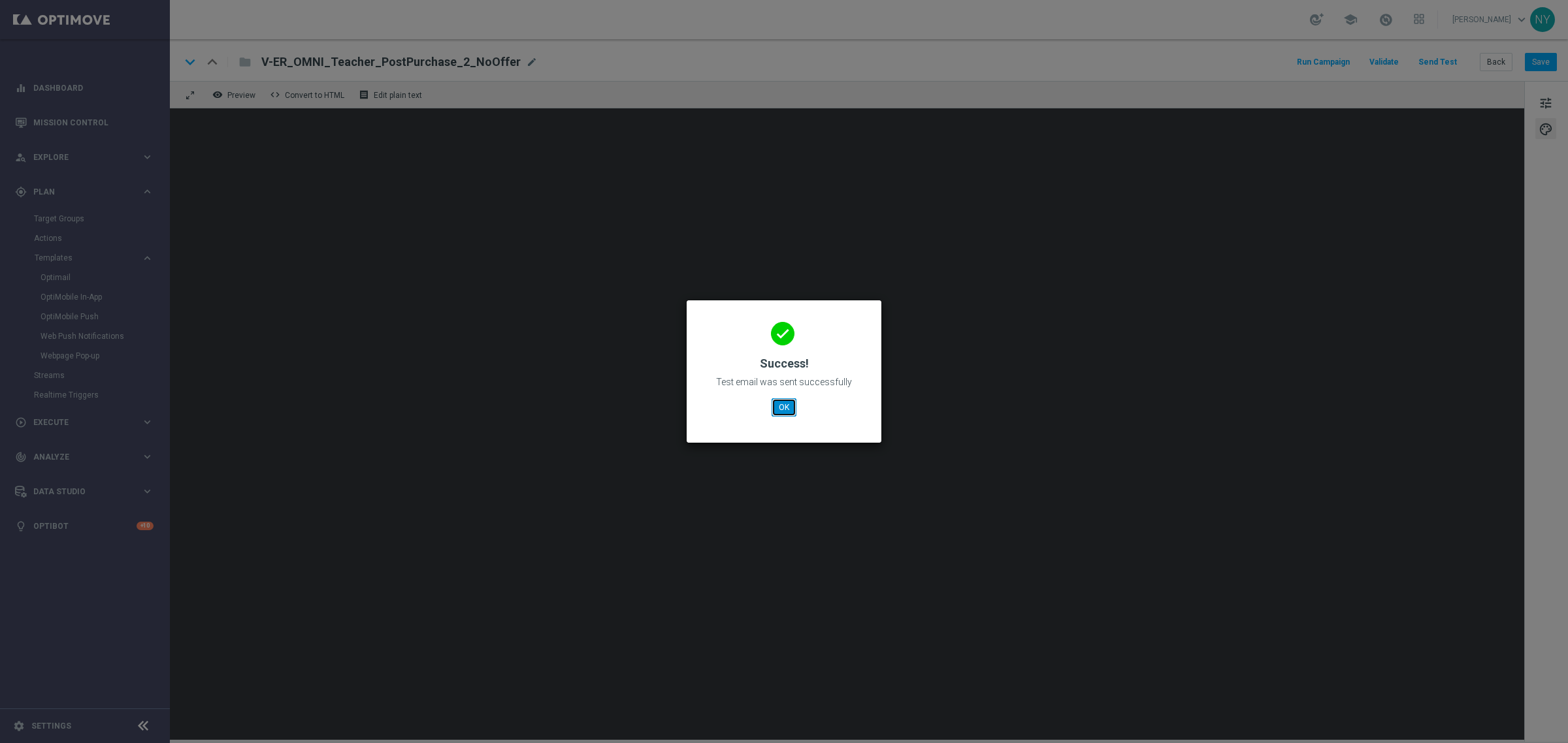
click at [795, 404] on button "OK" at bounding box center [784, 407] width 25 height 18
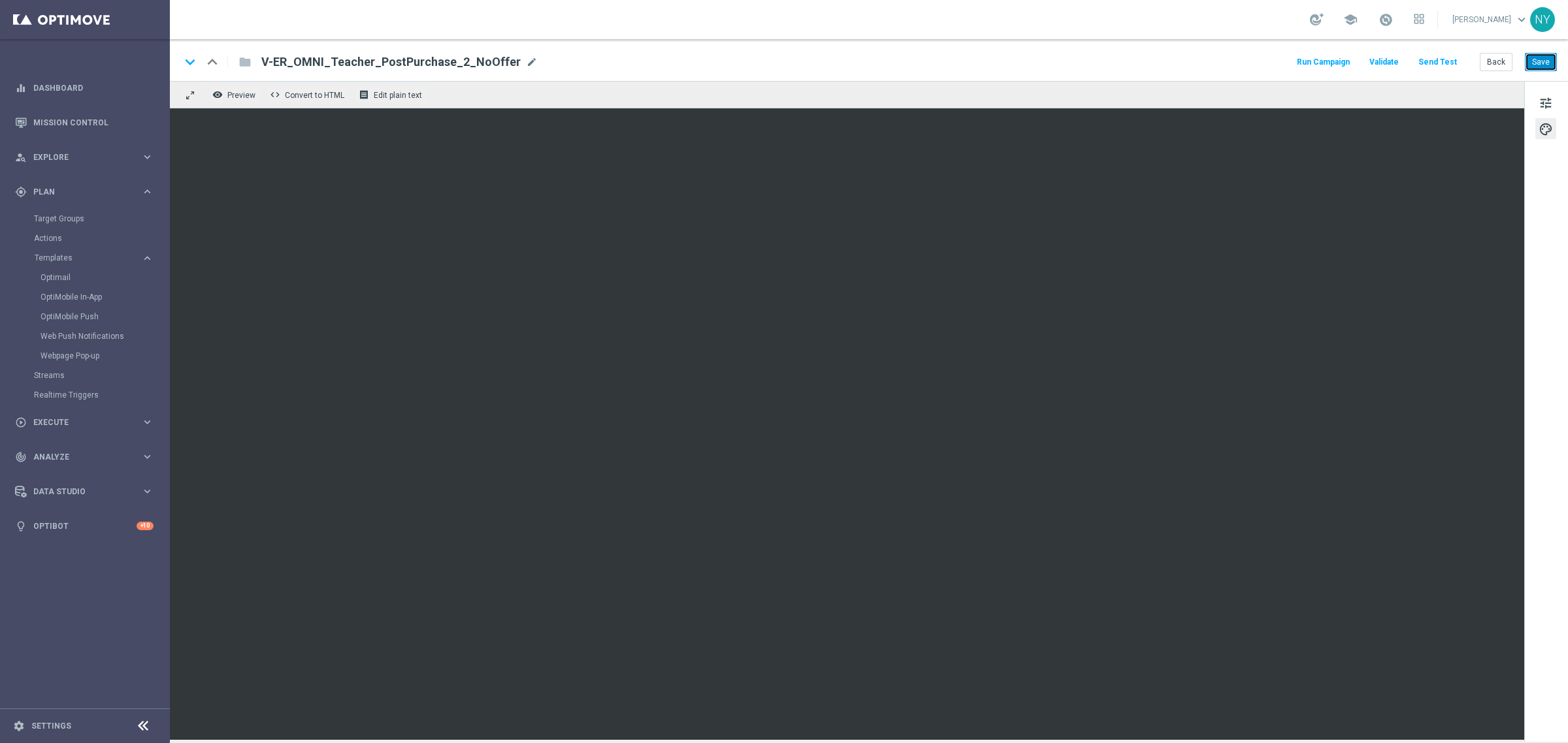
click at [1539, 60] on button "Save" at bounding box center [1541, 61] width 32 height 18
click at [1437, 63] on button "Send Test" at bounding box center [1437, 62] width 42 height 18
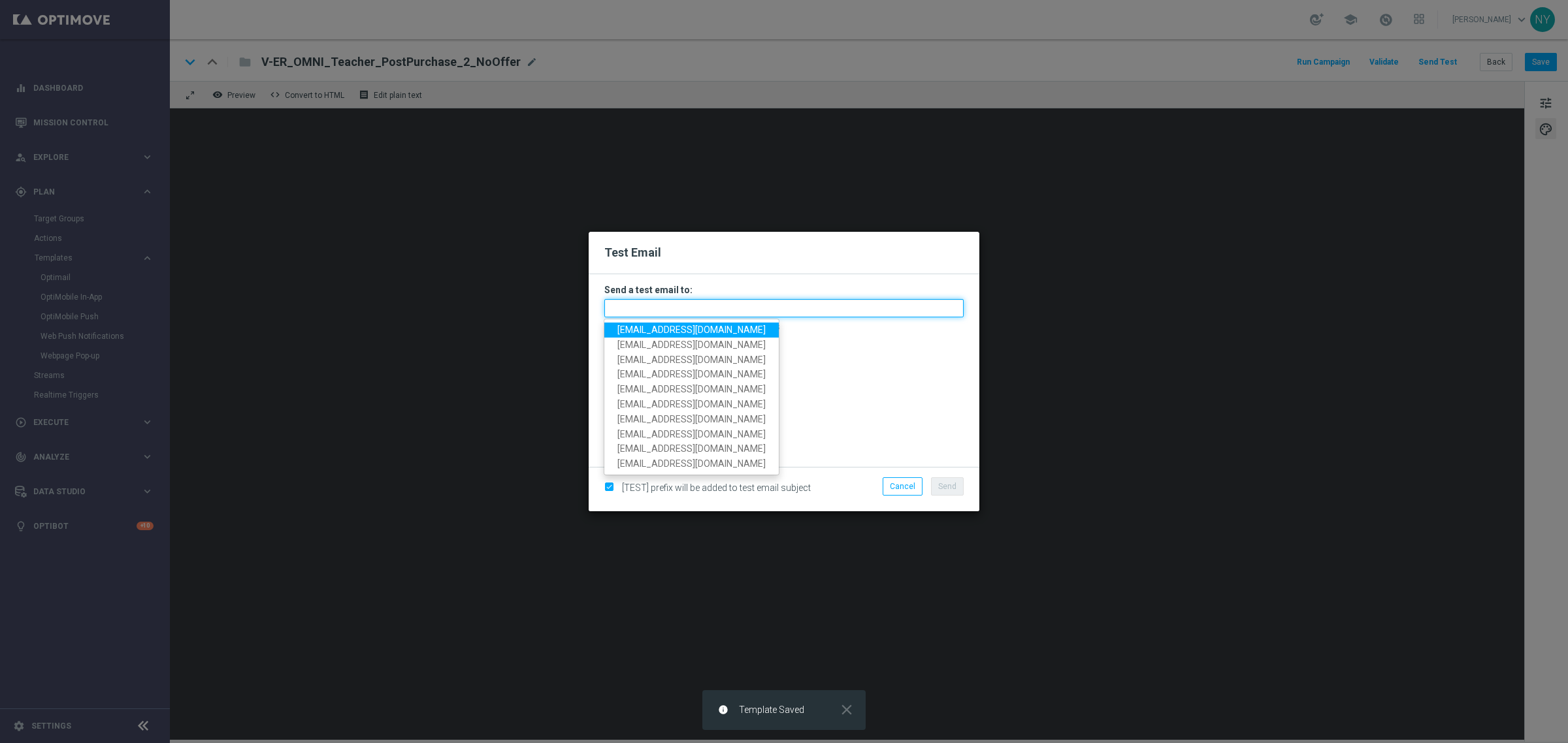
click at [654, 307] on input "text" at bounding box center [784, 308] width 359 height 18
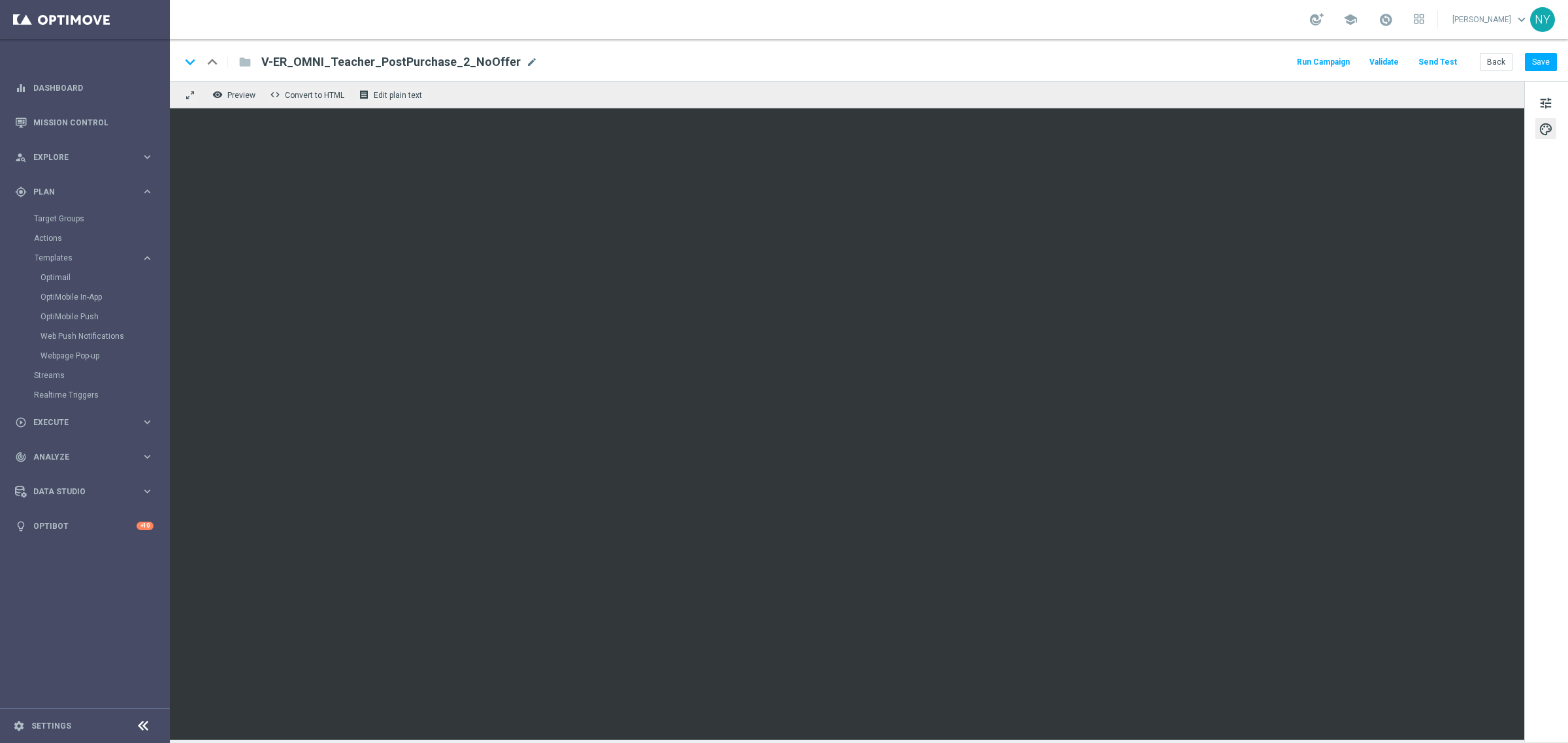
click at [1448, 62] on button "Send Test" at bounding box center [1437, 62] width 42 height 18
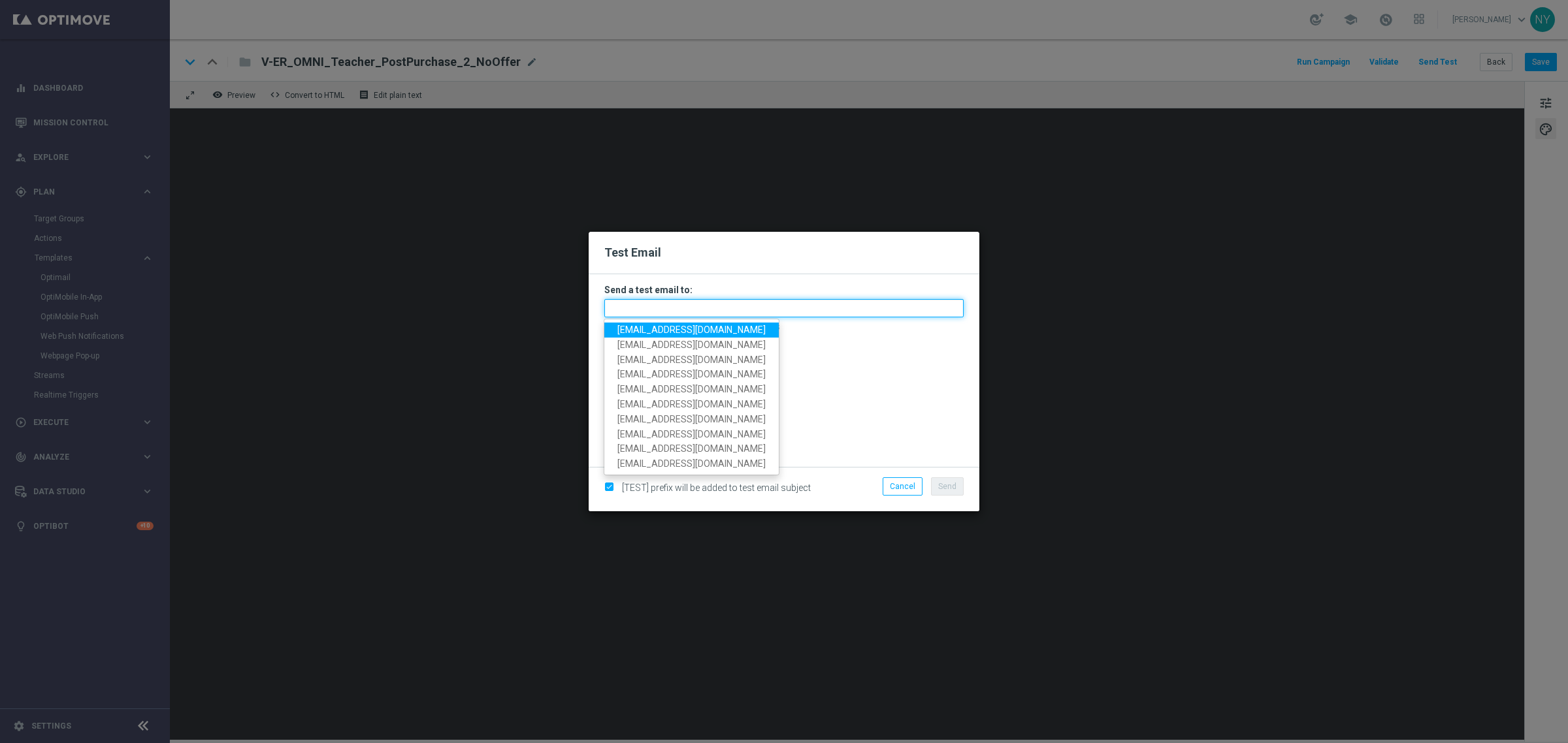
click at [649, 307] on input "text" at bounding box center [784, 308] width 359 height 18
paste input "neilyetts3-bipvz@litmusemail.com"
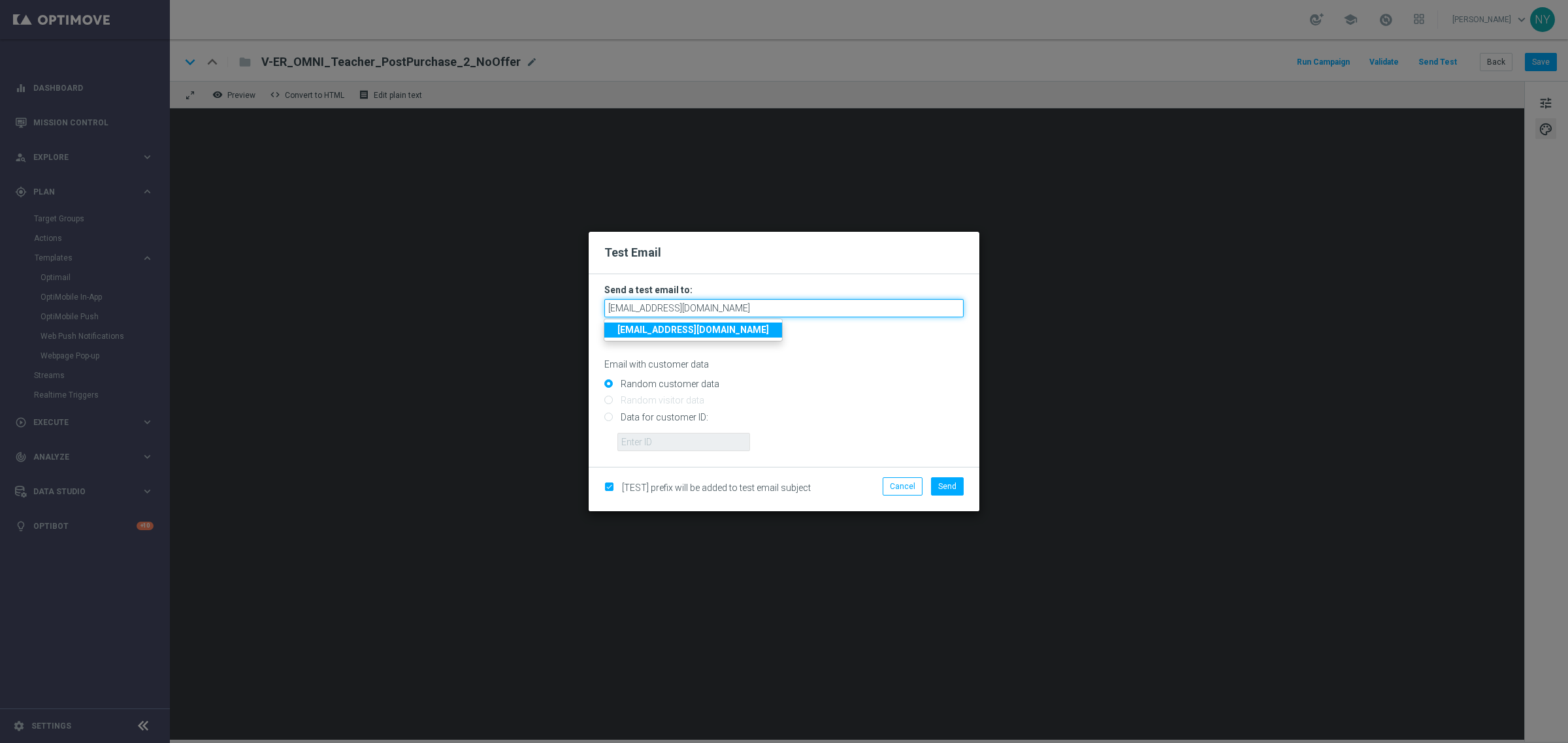
type input "neilyetts3-bipvz@litmusemail.com"
click at [611, 418] on input "Data for customer ID:" at bounding box center [784, 422] width 359 height 18
radio input "true"
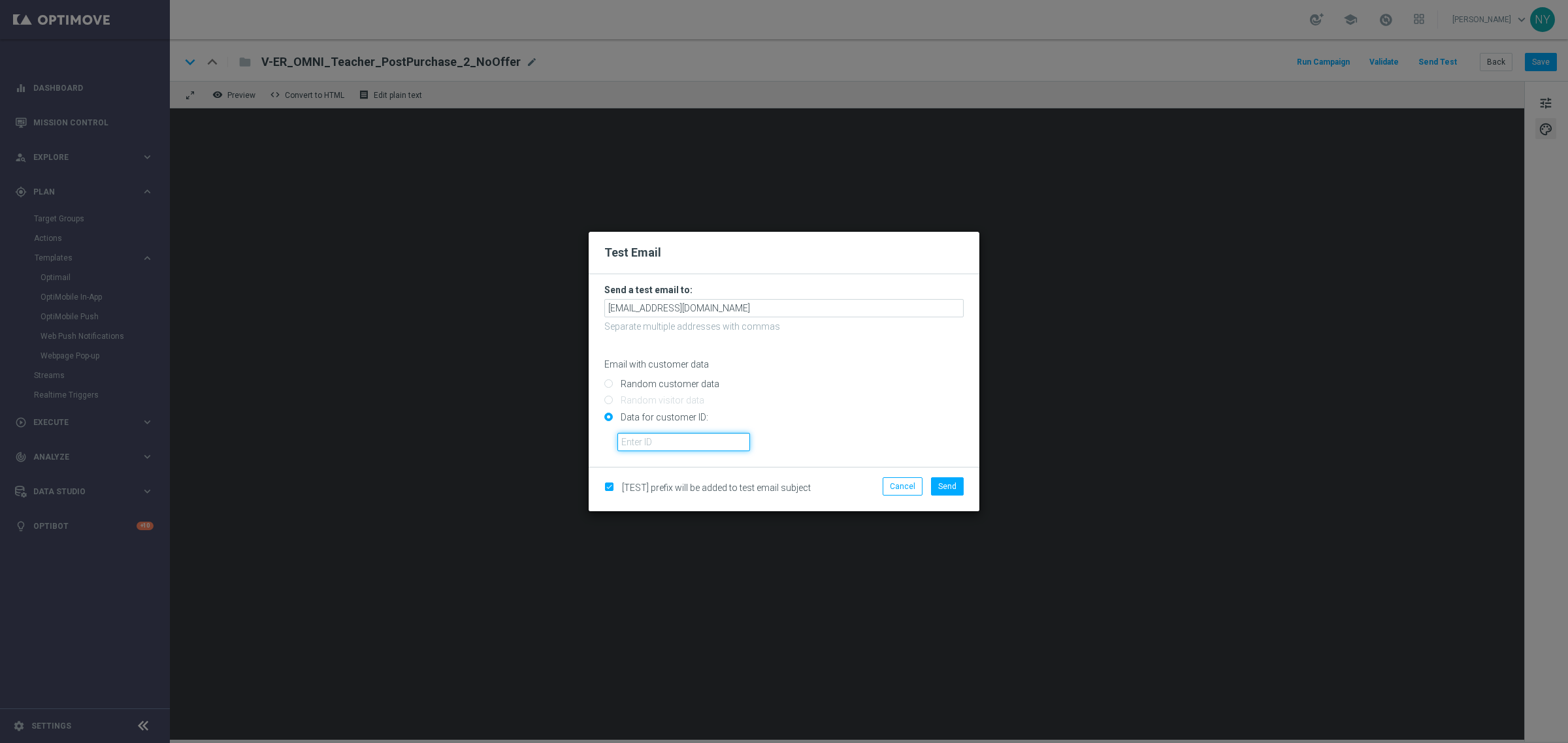
click at [643, 437] on input "text" at bounding box center [684, 442] width 133 height 18
click at [665, 442] on input "text" at bounding box center [684, 442] width 133 height 18
paste input "10000006208"
type input "10000006208"
click at [954, 492] on button "Send" at bounding box center [947, 486] width 33 height 18
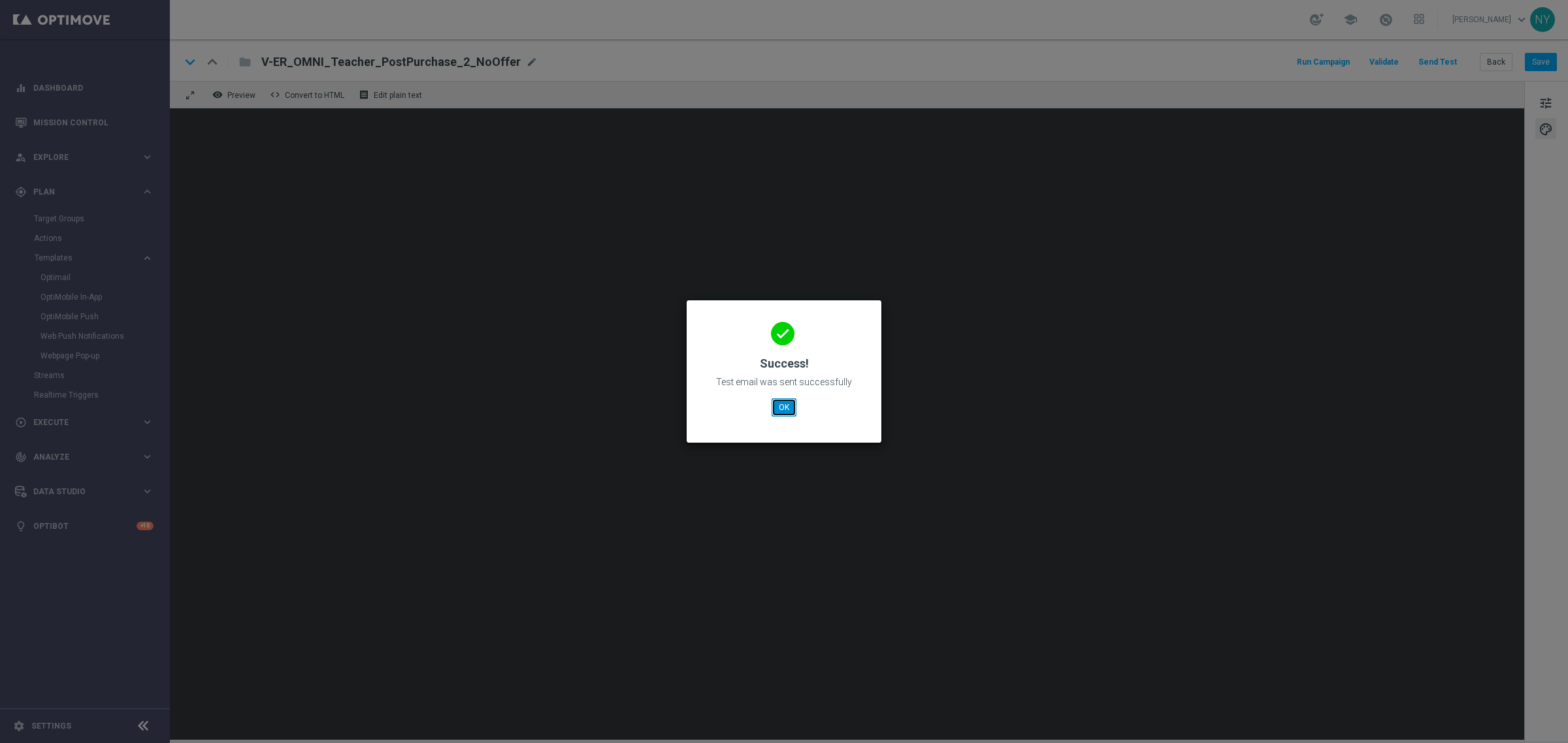
click at [781, 412] on button "OK" at bounding box center [784, 407] width 25 height 18
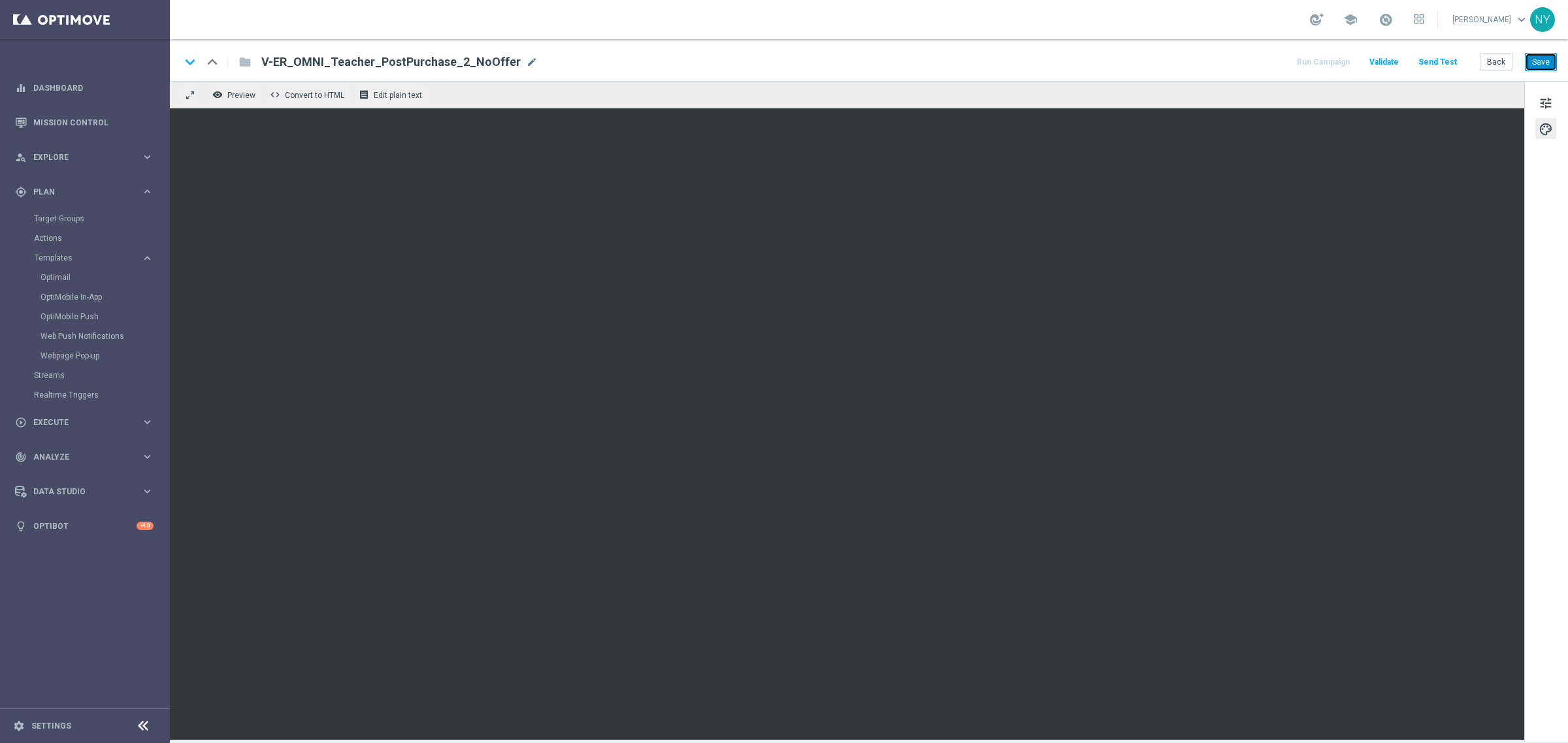
click at [1540, 67] on button "Save" at bounding box center [1541, 61] width 32 height 18
click at [1435, 56] on button "Send Test" at bounding box center [1437, 62] width 42 height 18
click at [1435, 59] on button "Send Test" at bounding box center [1437, 62] width 42 height 18
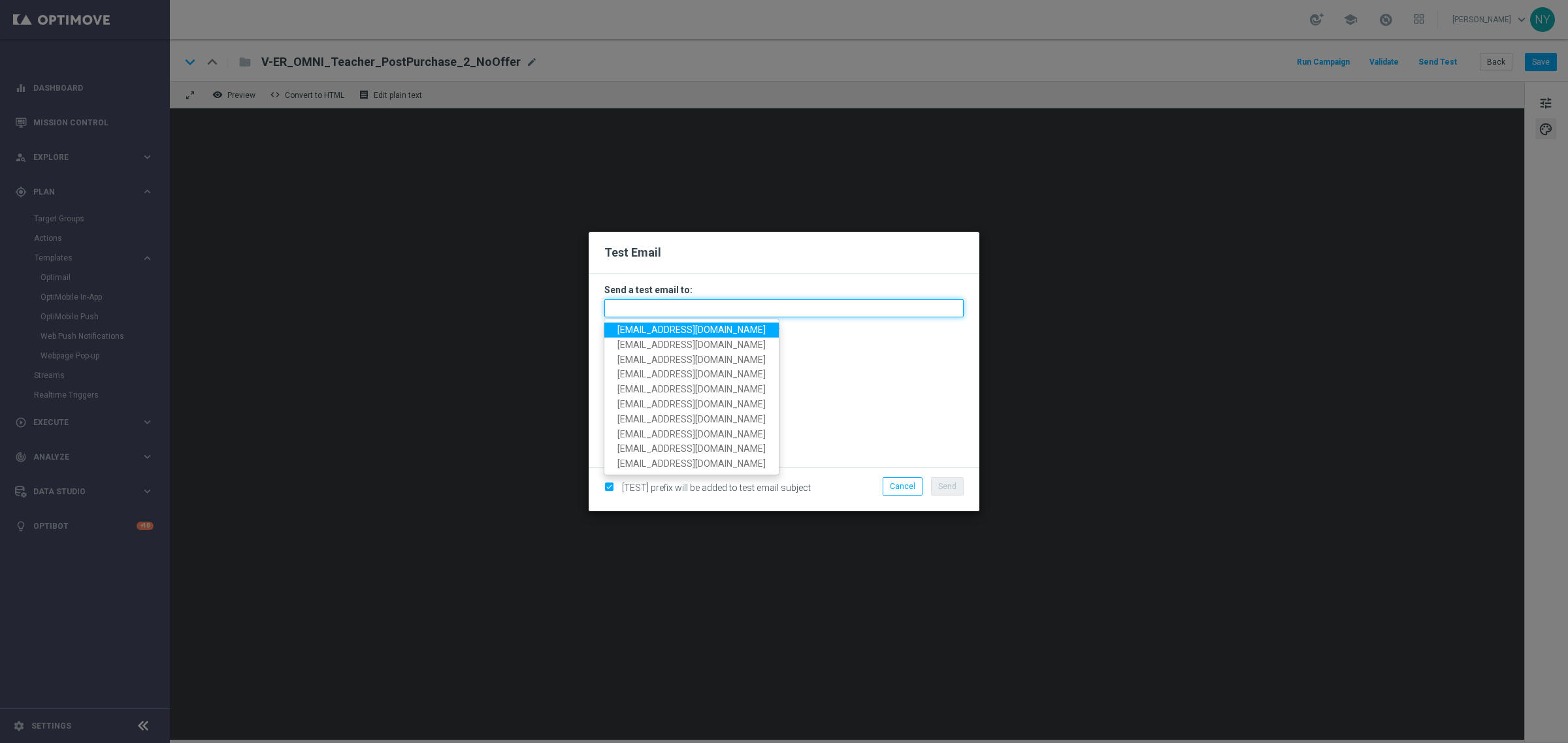
click at [641, 309] on input "text" at bounding box center [784, 308] width 359 height 18
click at [680, 312] on input "text" at bounding box center [784, 308] width 359 height 18
paste input "neilyetts3-bipvz@litmusemail.com"
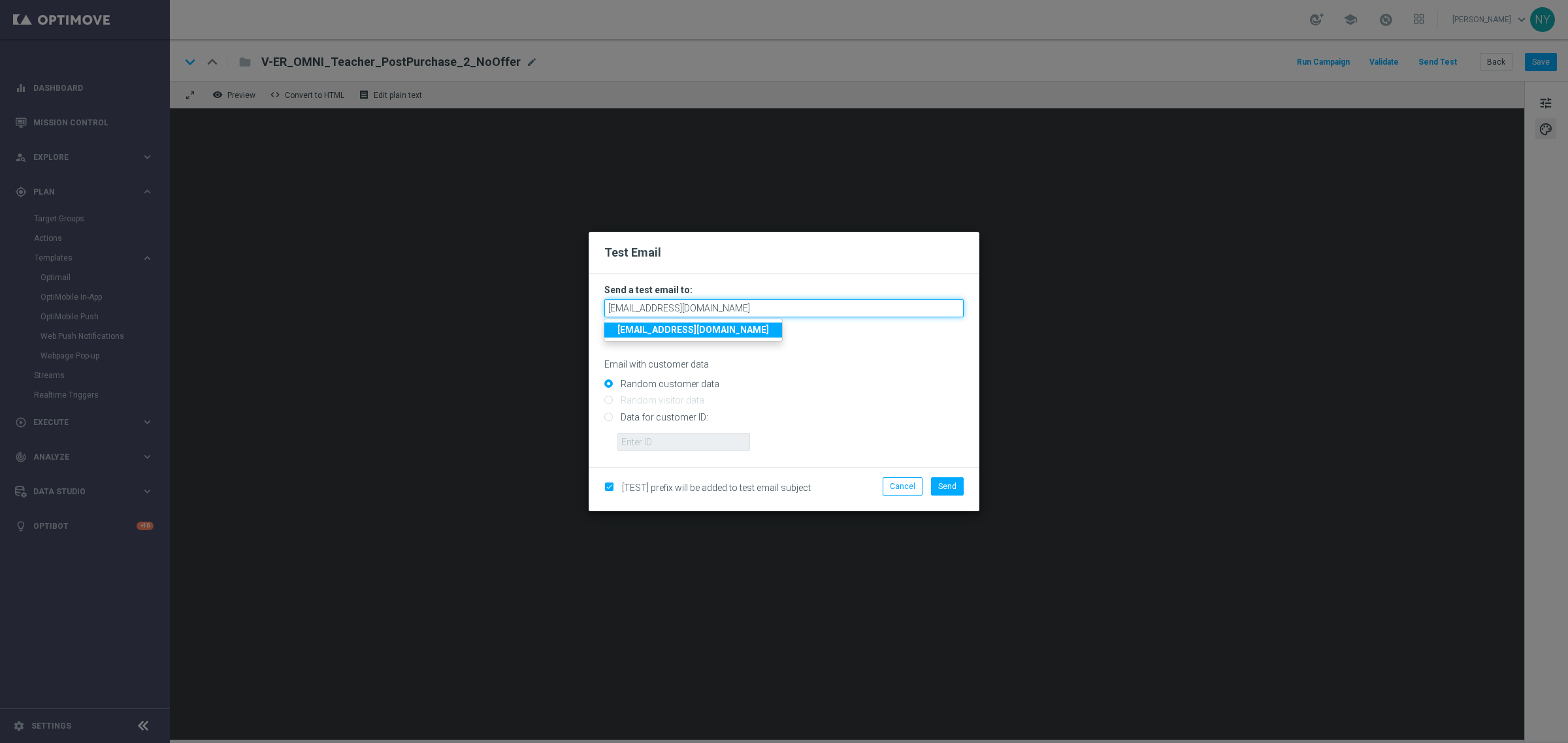
type input "neilyetts3-bipvz@litmusemail.com"
click at [611, 418] on input "Data for customer ID:" at bounding box center [784, 422] width 359 height 18
radio input "true"
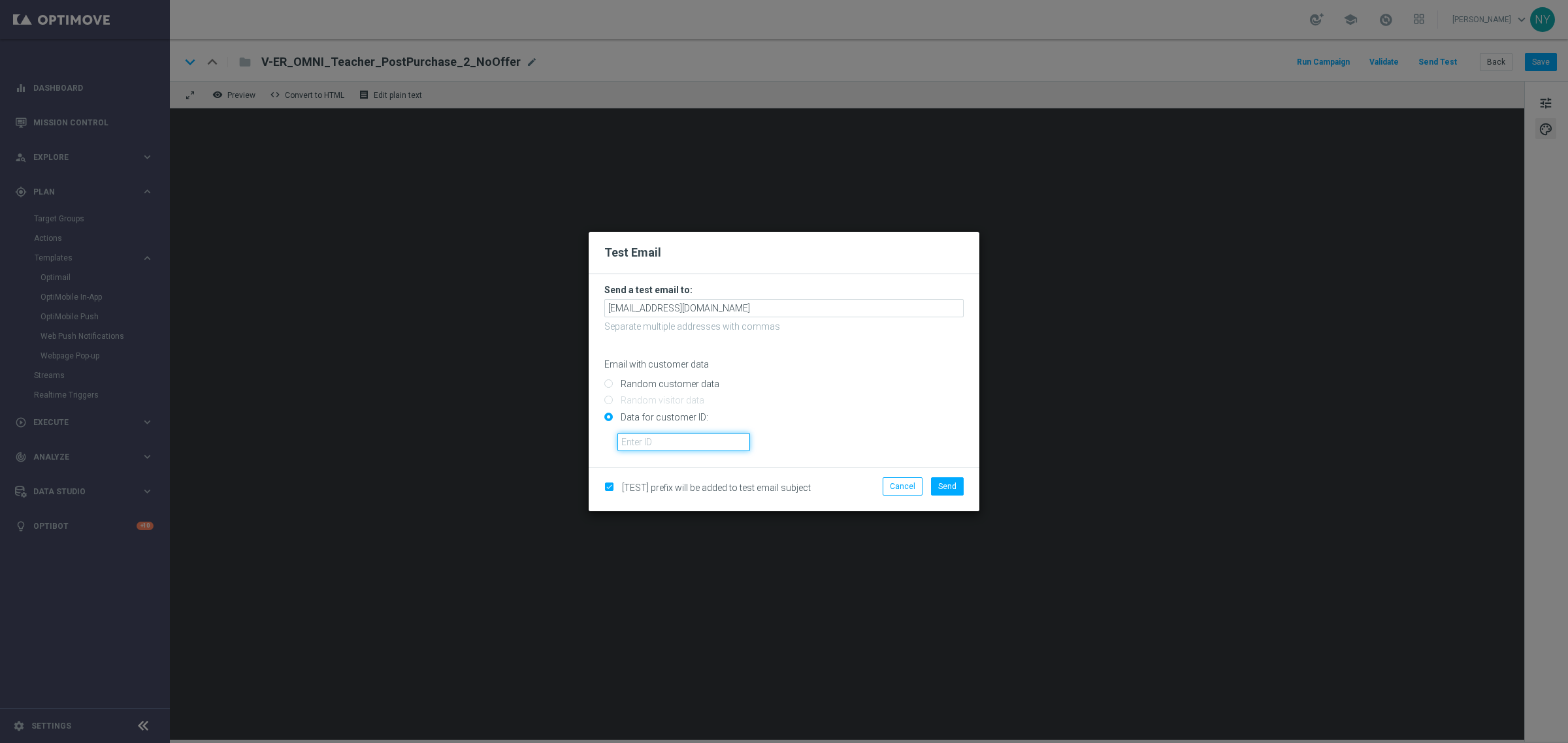
click at [634, 438] on input "text" at bounding box center [684, 442] width 133 height 18
click at [692, 442] on input "text" at bounding box center [684, 442] width 133 height 18
paste input "10000006208"
type input "10000006208"
click at [957, 482] on button "Send" at bounding box center [947, 486] width 33 height 18
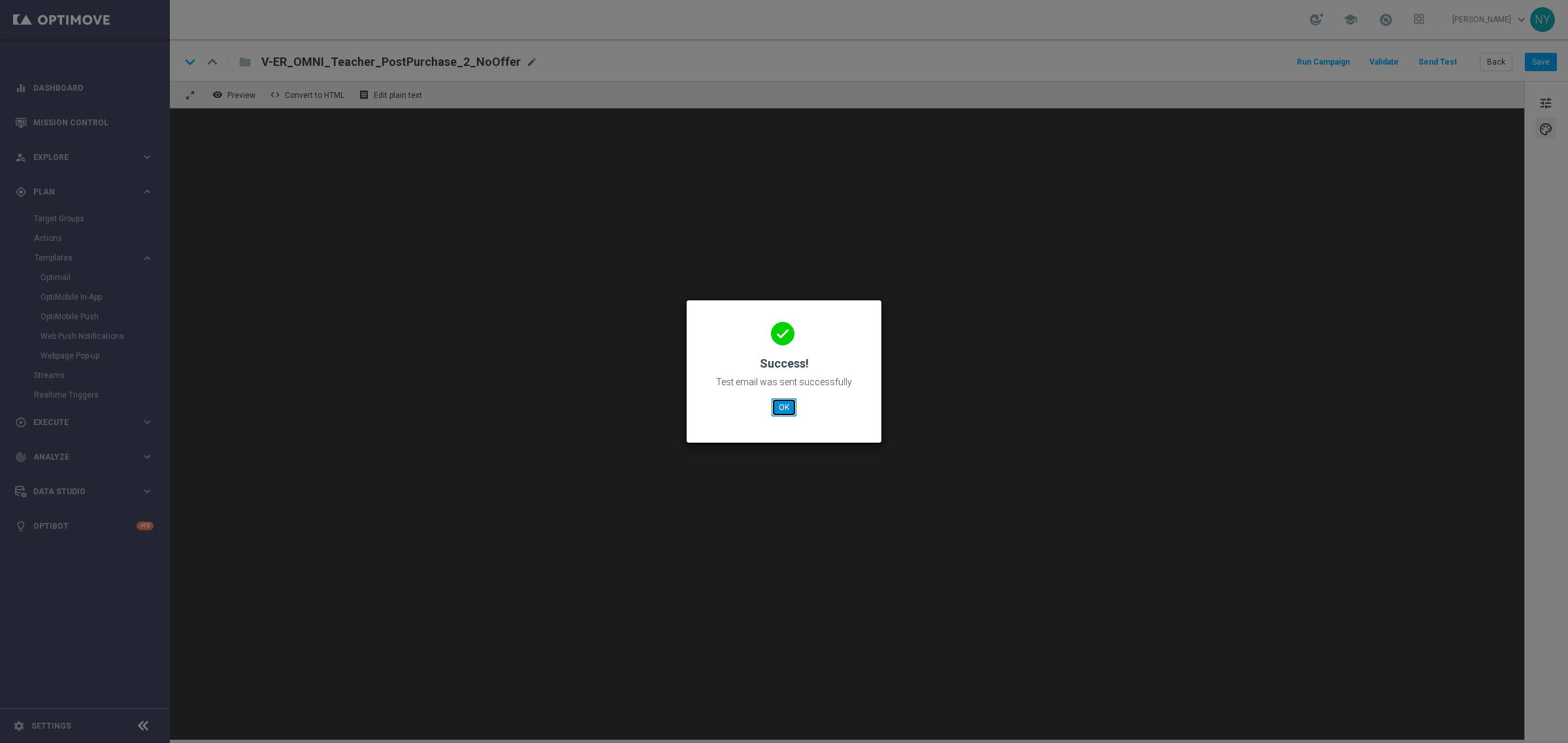
click at [789, 406] on button "OK" at bounding box center [784, 407] width 25 height 18
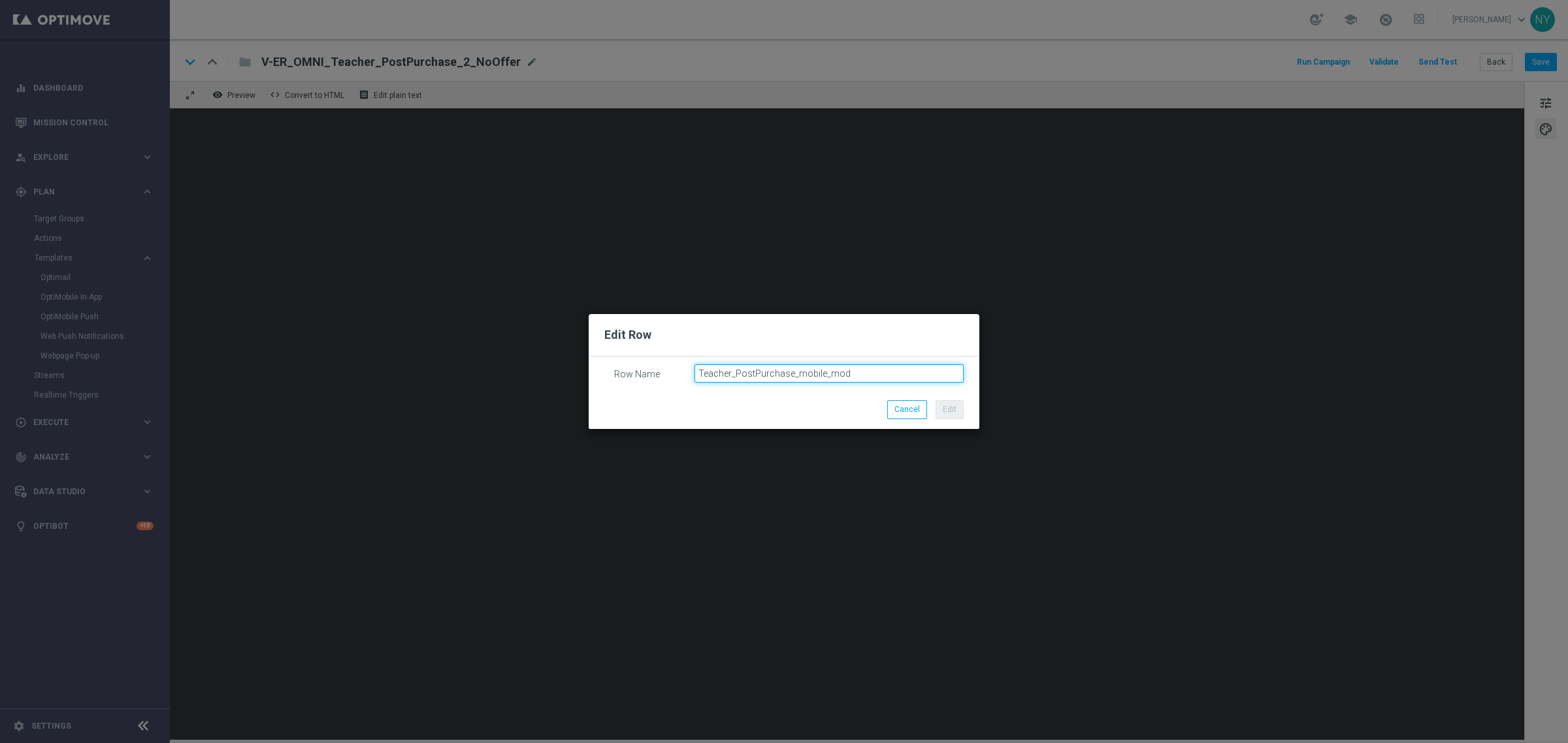
drag, startPoint x: 854, startPoint y: 372, endPoint x: 673, endPoint y: 369, distance: 181.0
click at [673, 364] on div "Row Name Teacher_PostPurchase_mobile_mod" at bounding box center [784, 364] width 359 height 0
click at [911, 408] on button "Cancel" at bounding box center [907, 409] width 40 height 18
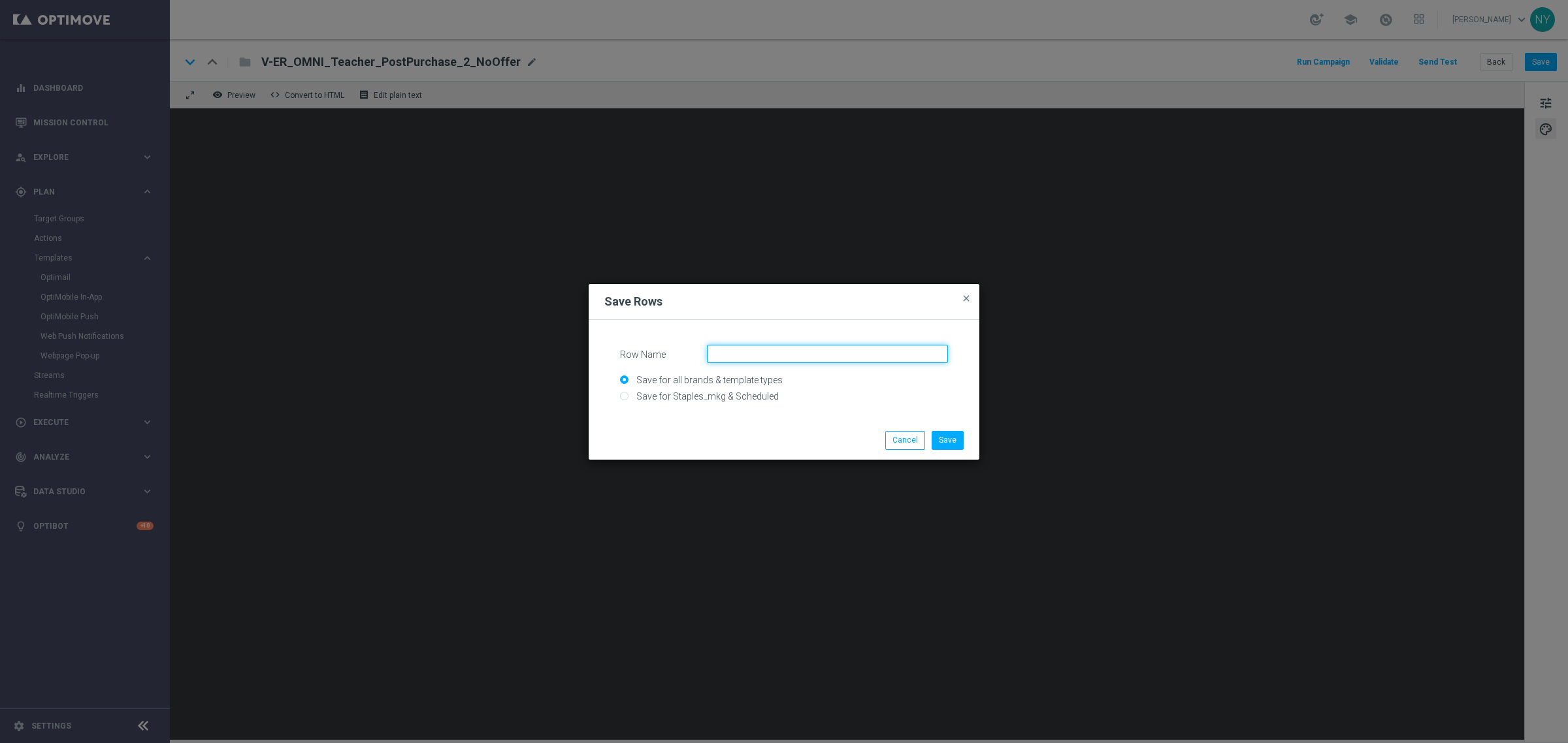
click at [755, 350] on input "Row Name" at bounding box center [827, 353] width 241 height 18
paste input "Teacher_PostPurchase_mobile_mod"
type input "Teacher_PostPurchase_mobile_mod"
click at [954, 441] on button "Save" at bounding box center [948, 439] width 32 height 18
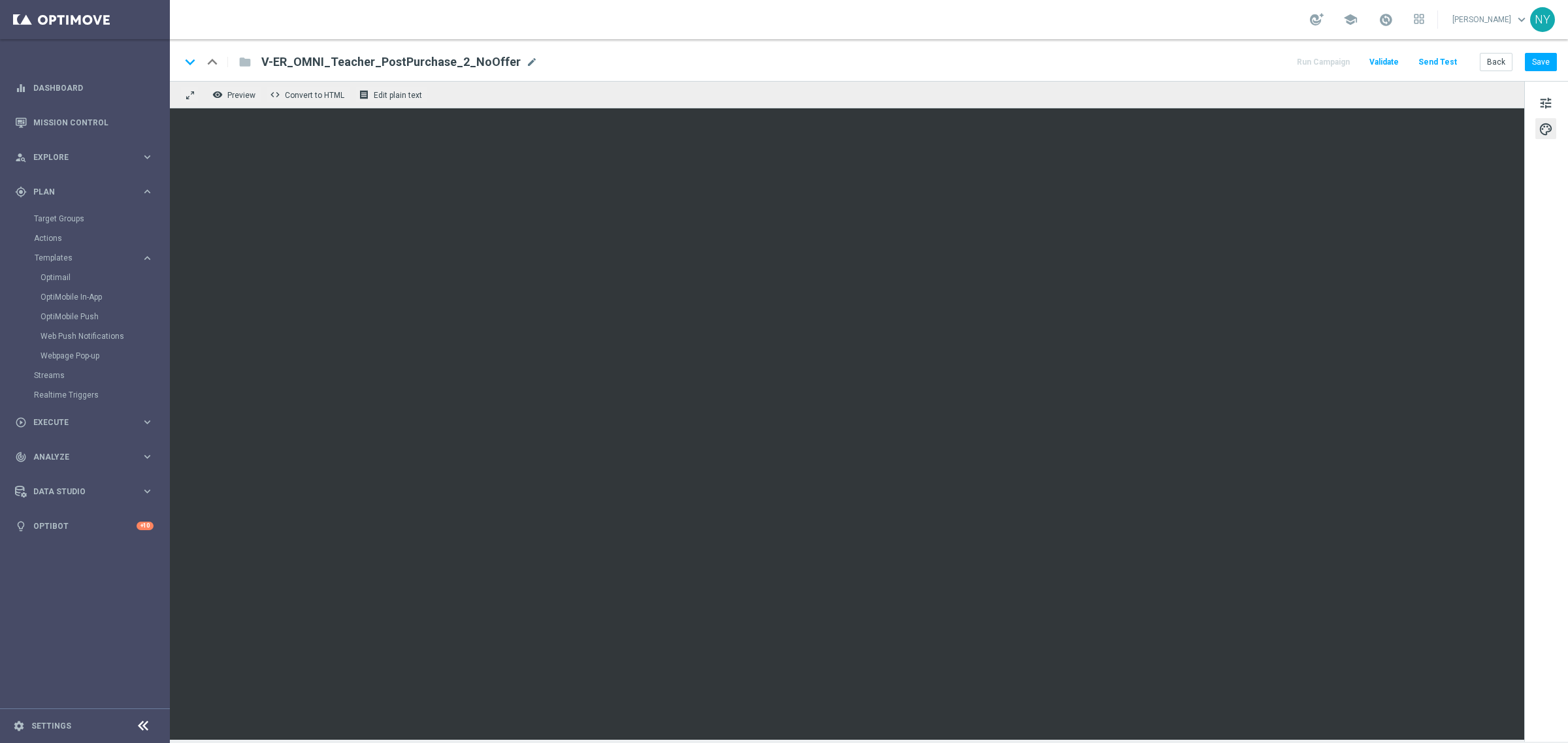
click at [1437, 59] on button "Send Test" at bounding box center [1437, 62] width 42 height 18
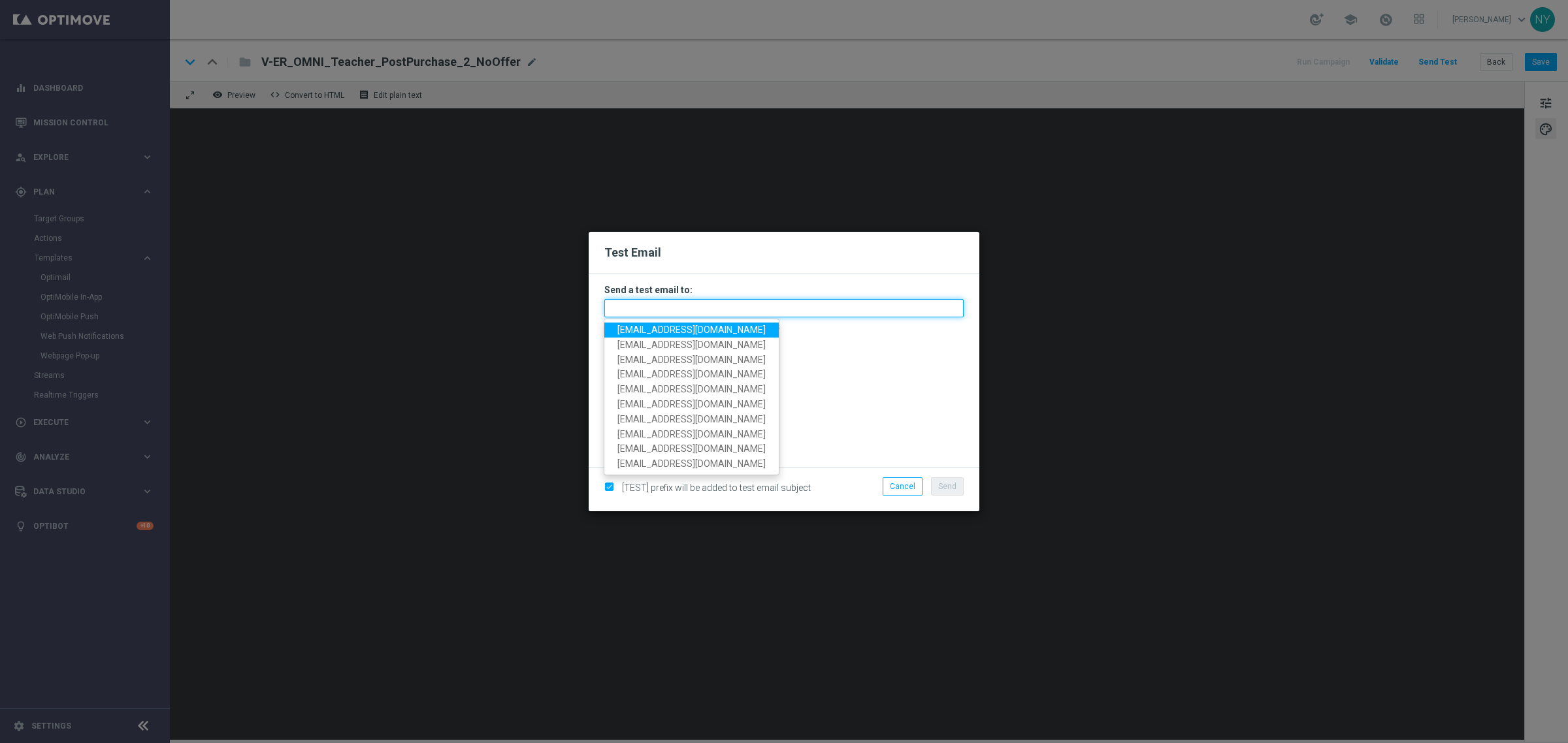
click at [667, 302] on input "text" at bounding box center [784, 308] width 359 height 18
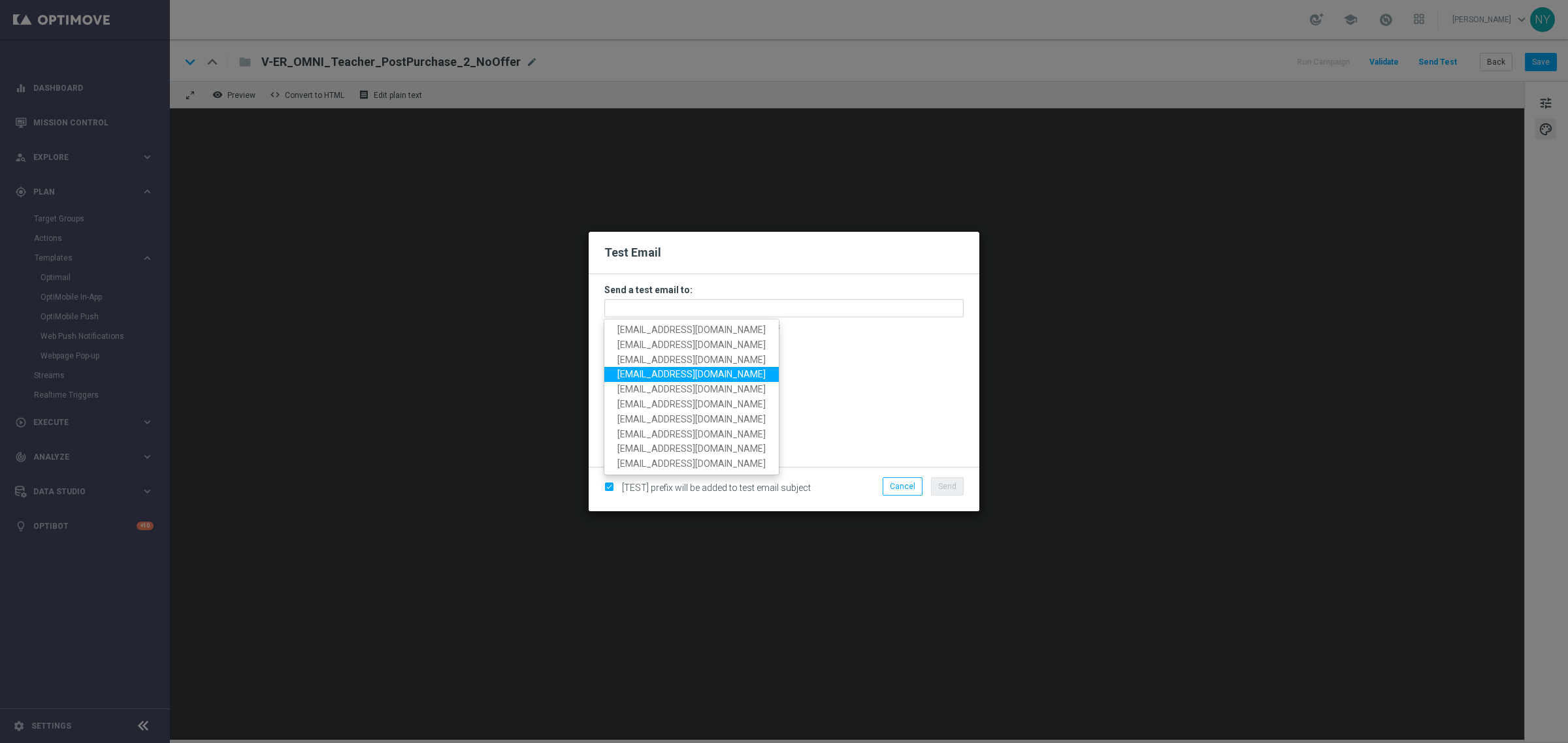
click at [1111, 328] on modal-container "Test Email Send a test email to: neilyetts3-birgw@litmusemail.com neilyetts3-bi…" at bounding box center [784, 372] width 1568 height 743
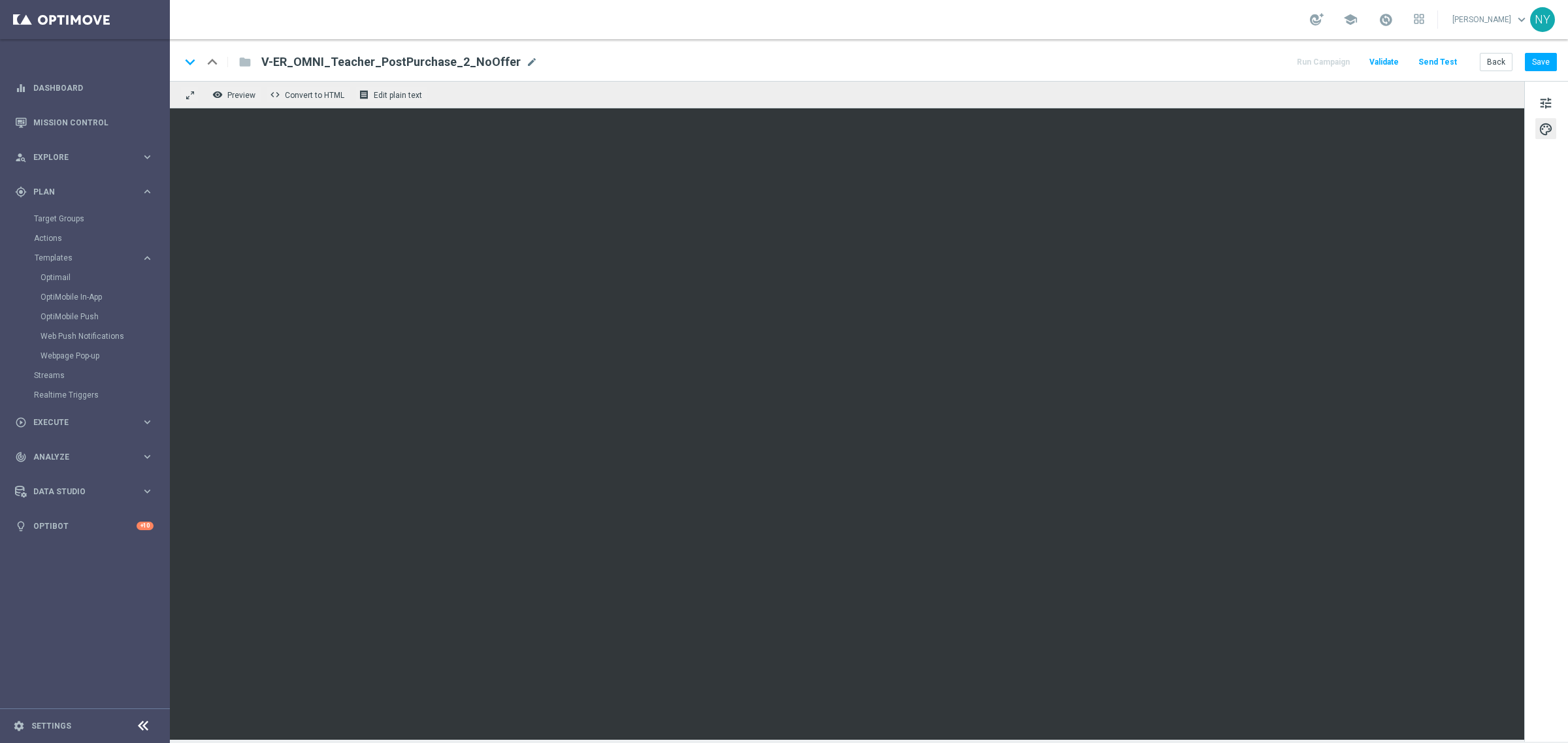
click at [1442, 57] on button "Send Test" at bounding box center [1437, 62] width 42 height 18
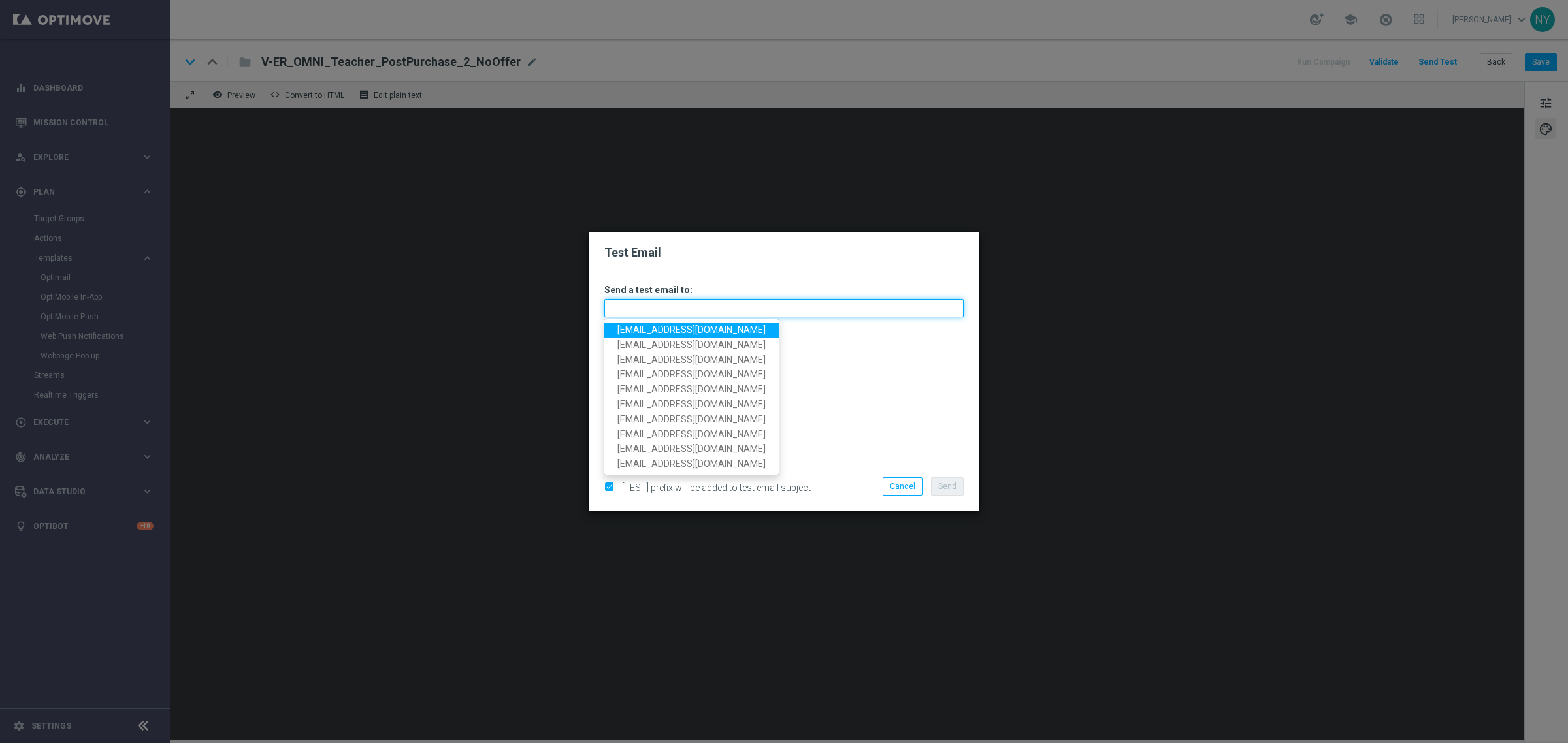
click at [644, 306] on input "text" at bounding box center [784, 308] width 359 height 18
paste input "neilyetts3-bipvz@litmusemail.com"
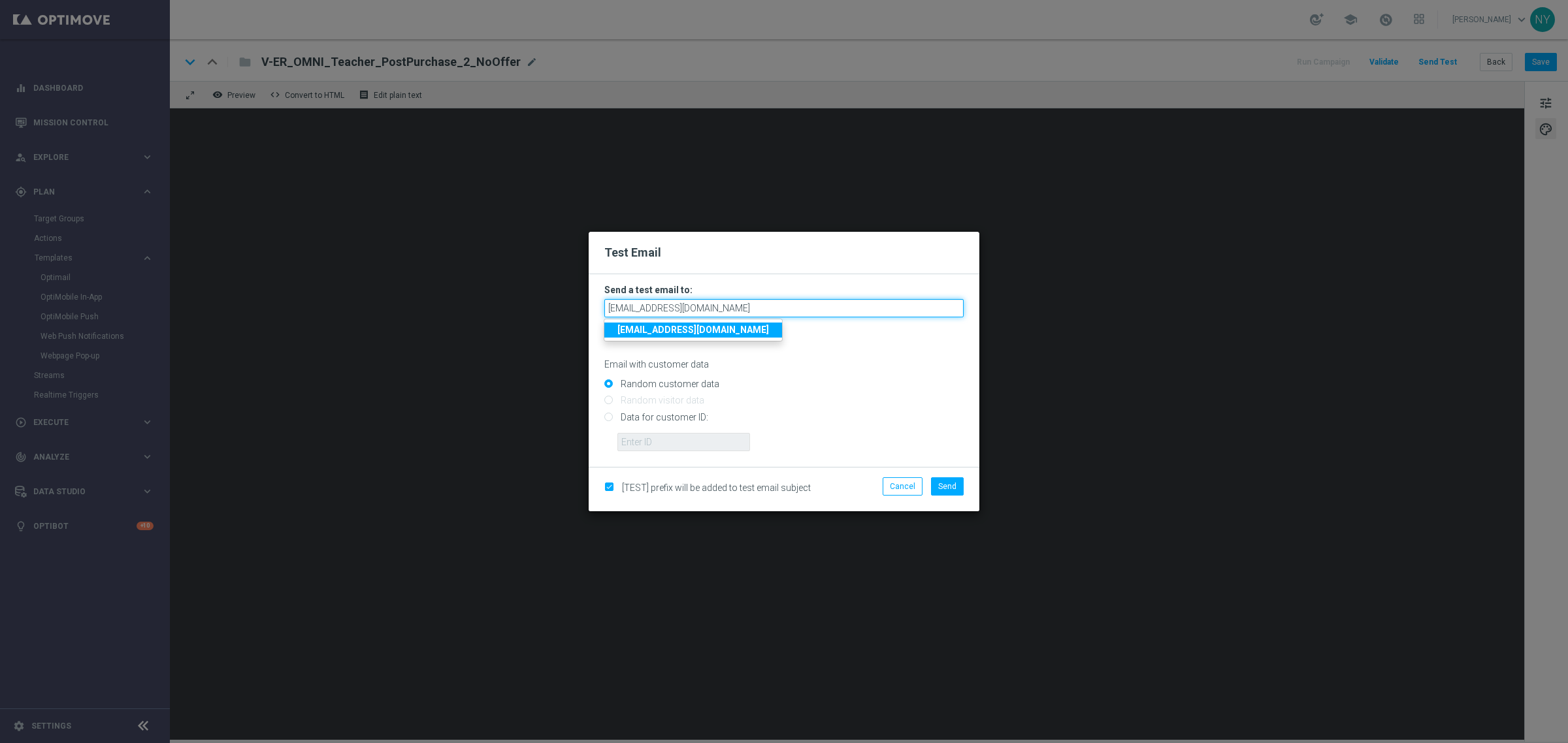
type input "neilyetts3-bipvz@litmusemail.com"
click at [611, 421] on input "Data for customer ID:" at bounding box center [784, 422] width 359 height 18
radio input "true"
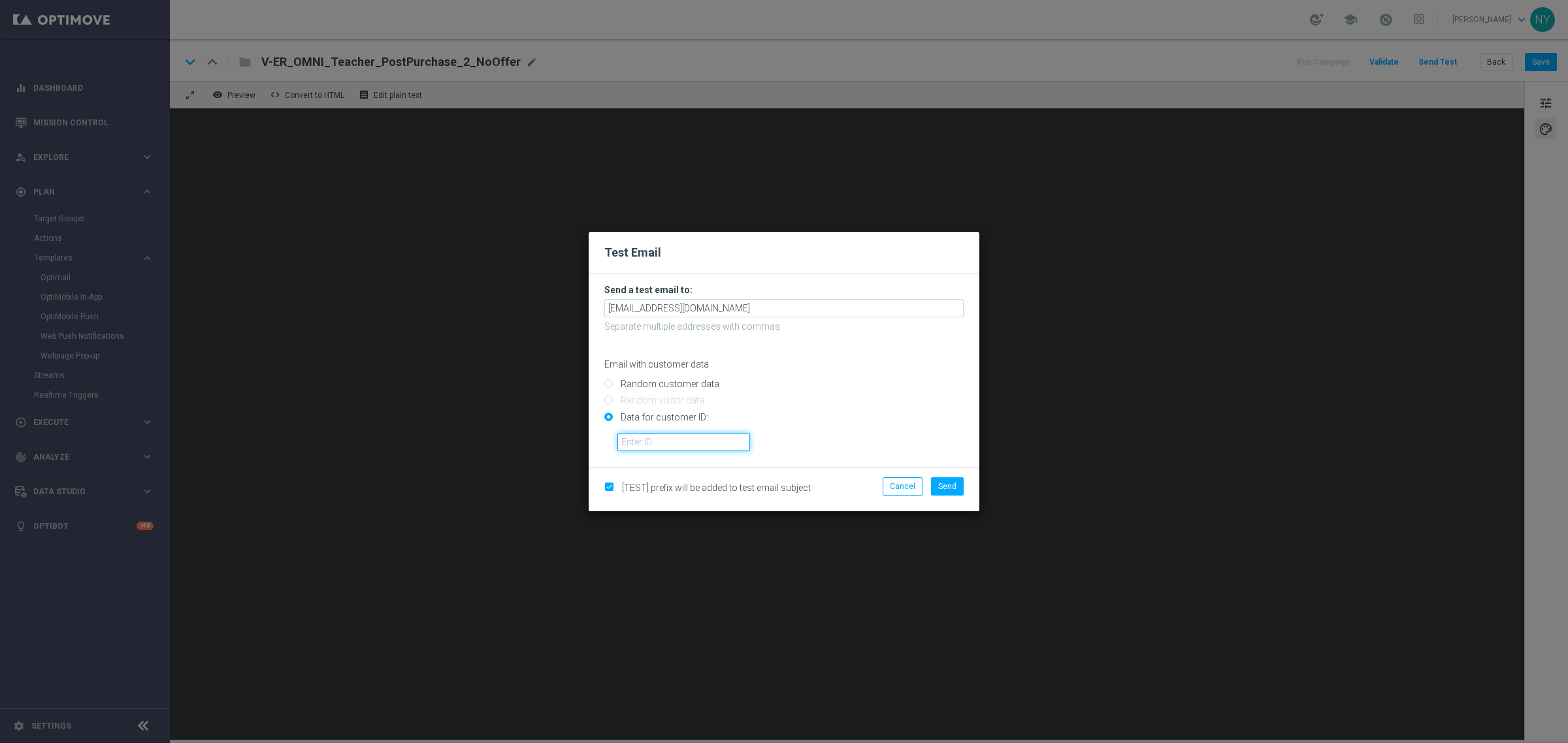
click at [646, 439] on input "text" at bounding box center [684, 442] width 133 height 18
paste input "10000006208"
type input "10000006208"
click at [949, 490] on span "Send" at bounding box center [947, 486] width 18 height 9
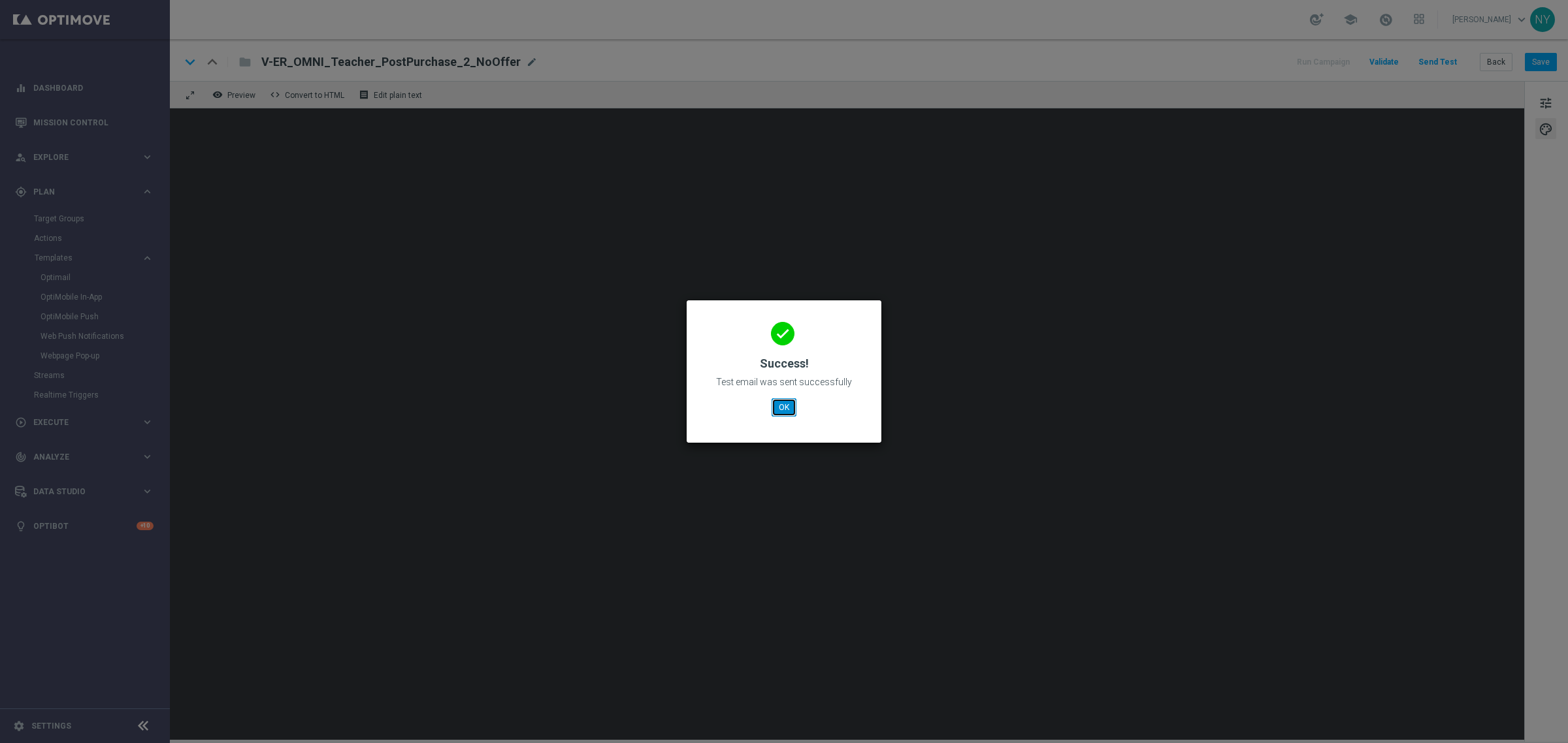
click at [786, 413] on button "OK" at bounding box center [784, 407] width 25 height 18
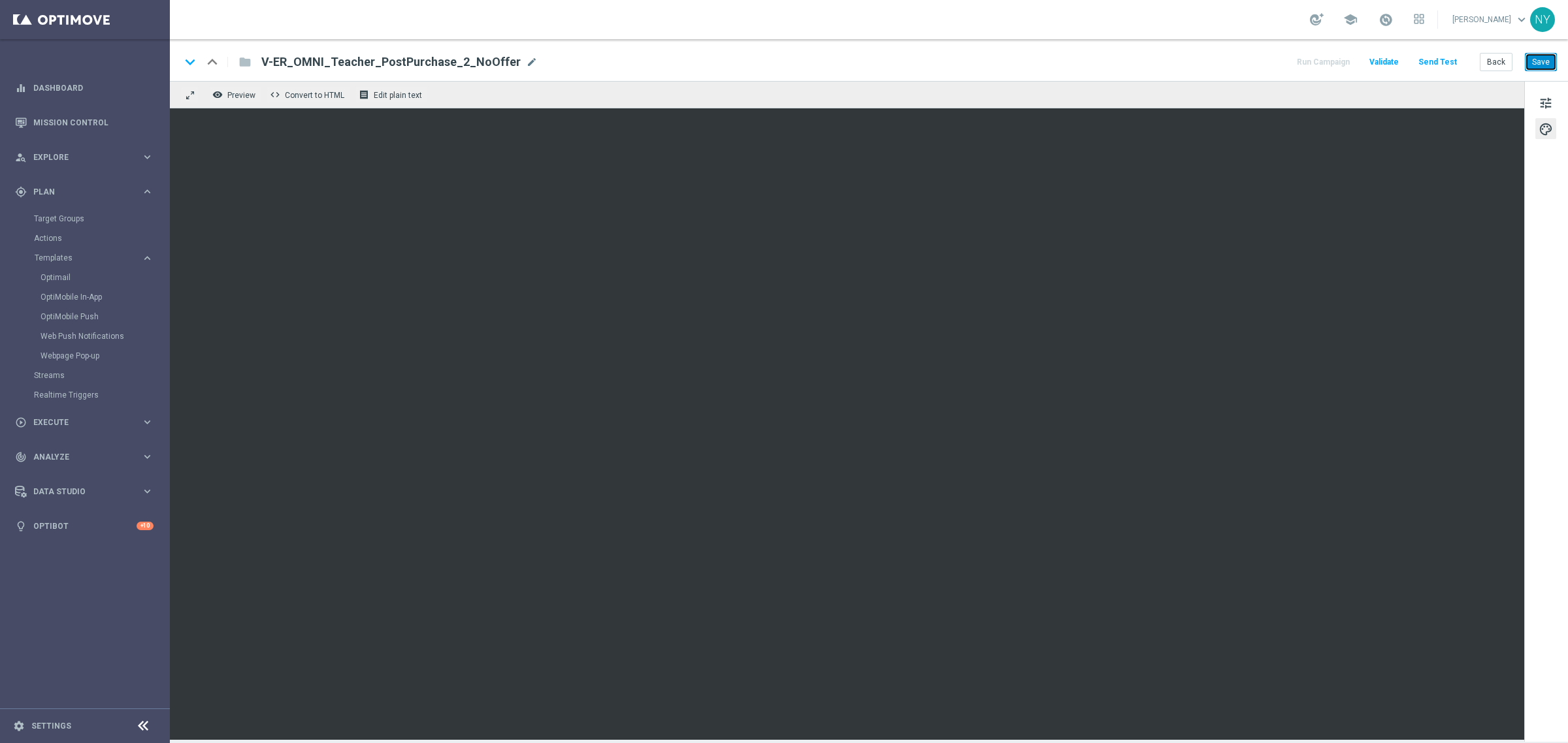
click at [1545, 63] on button "Save" at bounding box center [1541, 61] width 32 height 18
click at [1546, 63] on button "Save" at bounding box center [1541, 61] width 32 height 18
click at [1436, 61] on button "Send Test" at bounding box center [1437, 62] width 42 height 18
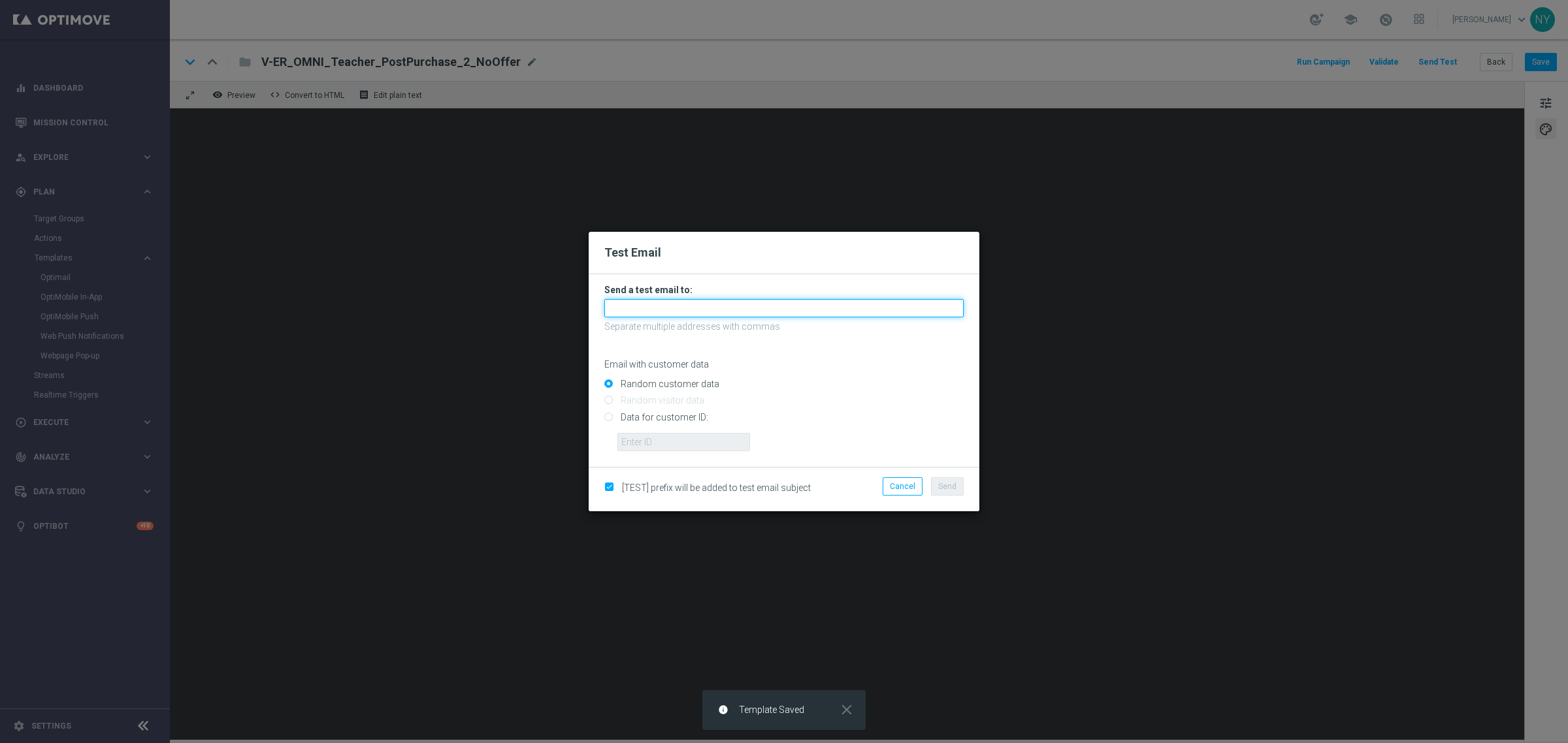
click at [609, 312] on input "text" at bounding box center [784, 308] width 359 height 18
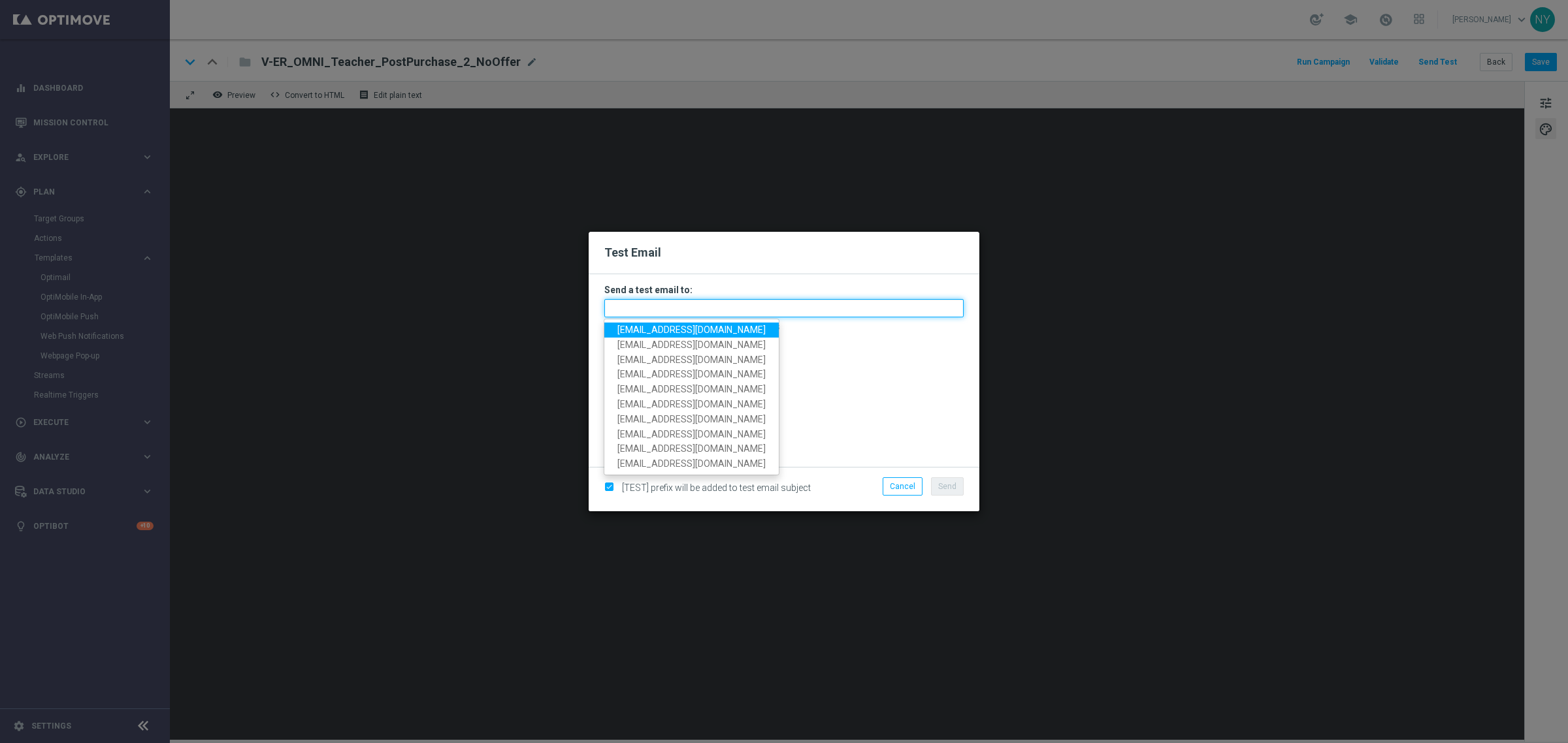
click at [658, 311] on input "text" at bounding box center [784, 308] width 359 height 18
paste input "neilyetts3-bipvz@litmusemail.com"
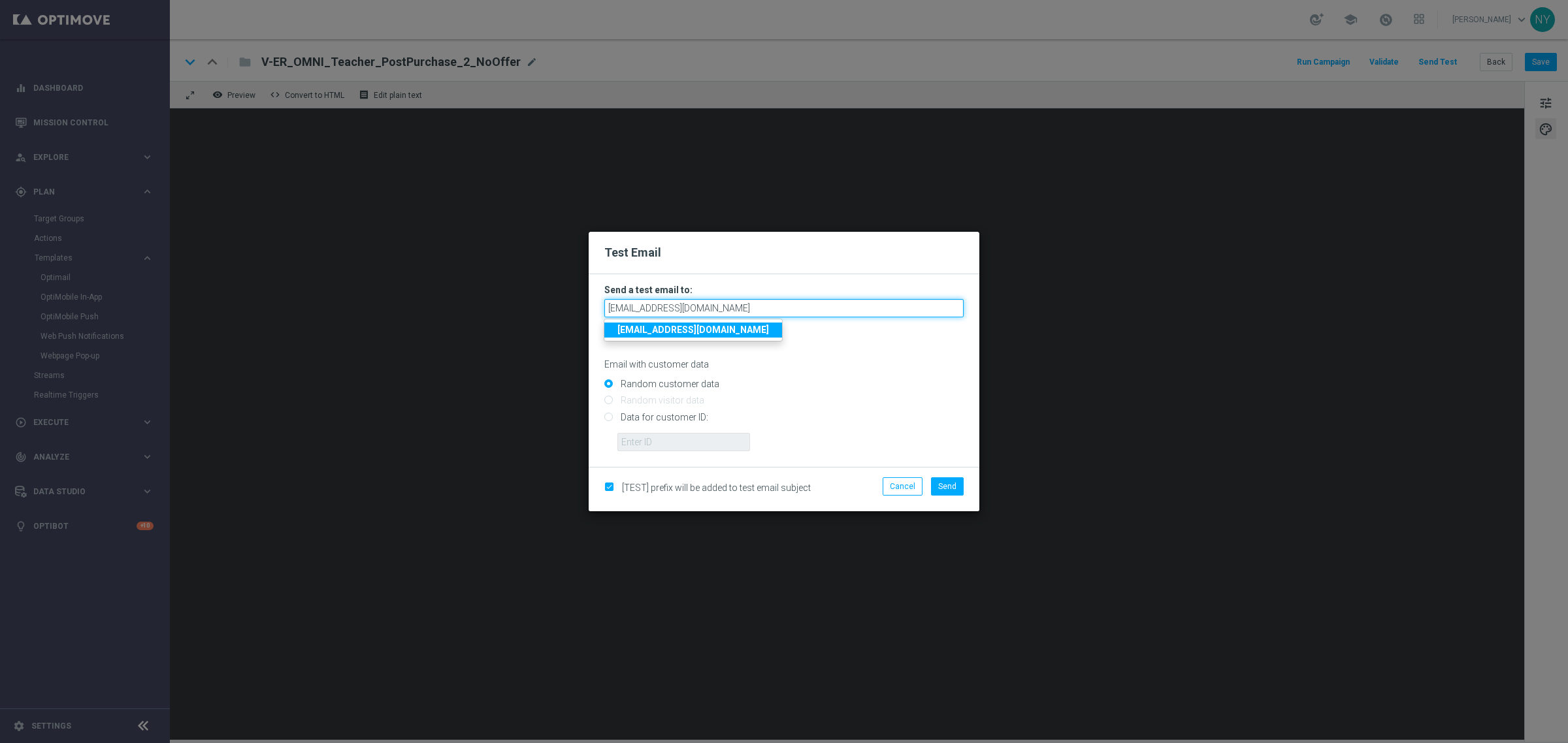
type input "neilyetts3-bipvz@litmusemail.com"
click at [800, 376] on div "Random customer data" at bounding box center [784, 382] width 359 height 16
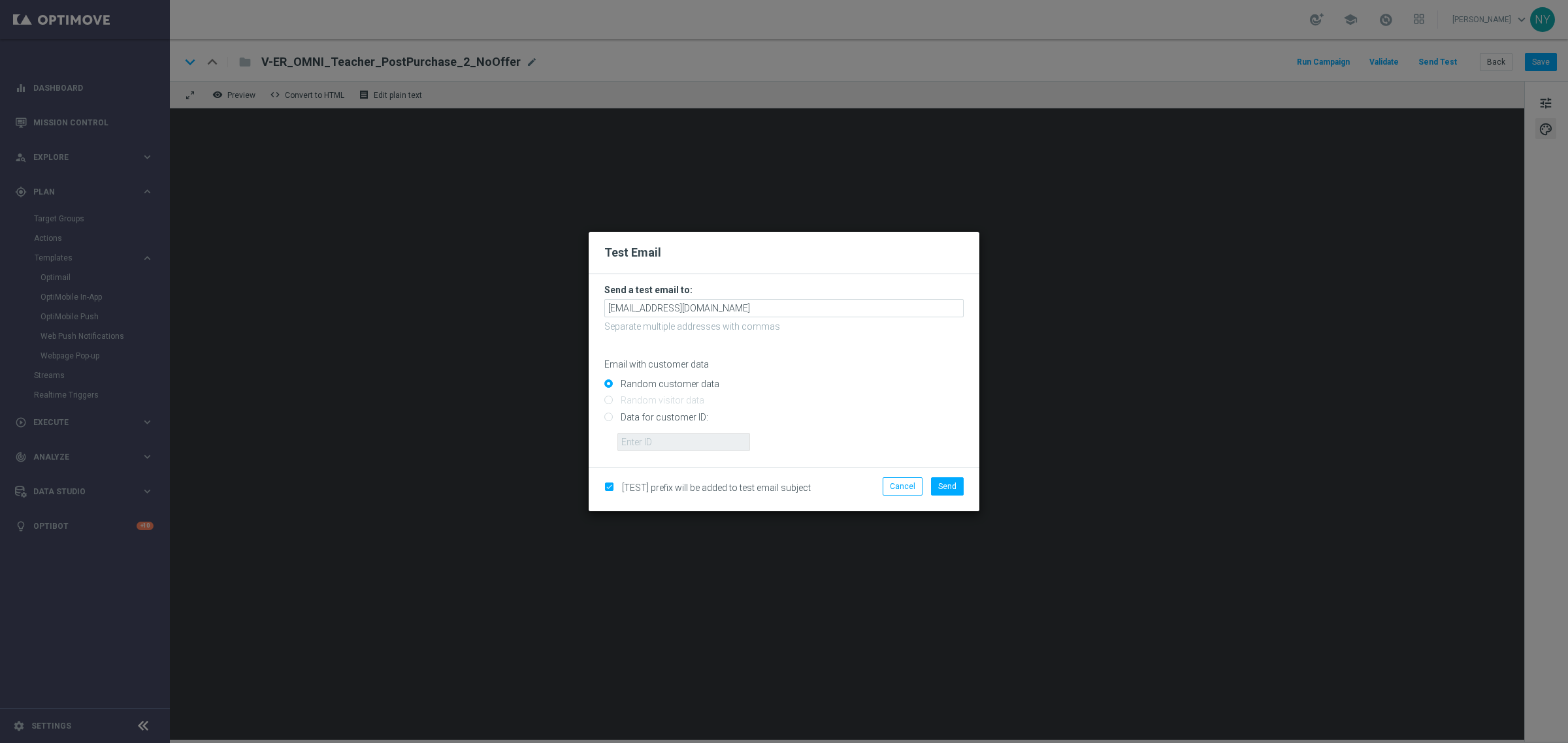
click at [606, 421] on input "Data for customer ID:" at bounding box center [784, 422] width 359 height 18
radio input "true"
click at [674, 441] on input "text" at bounding box center [684, 442] width 133 height 18
paste input "10000006208"
type input "10000006208"
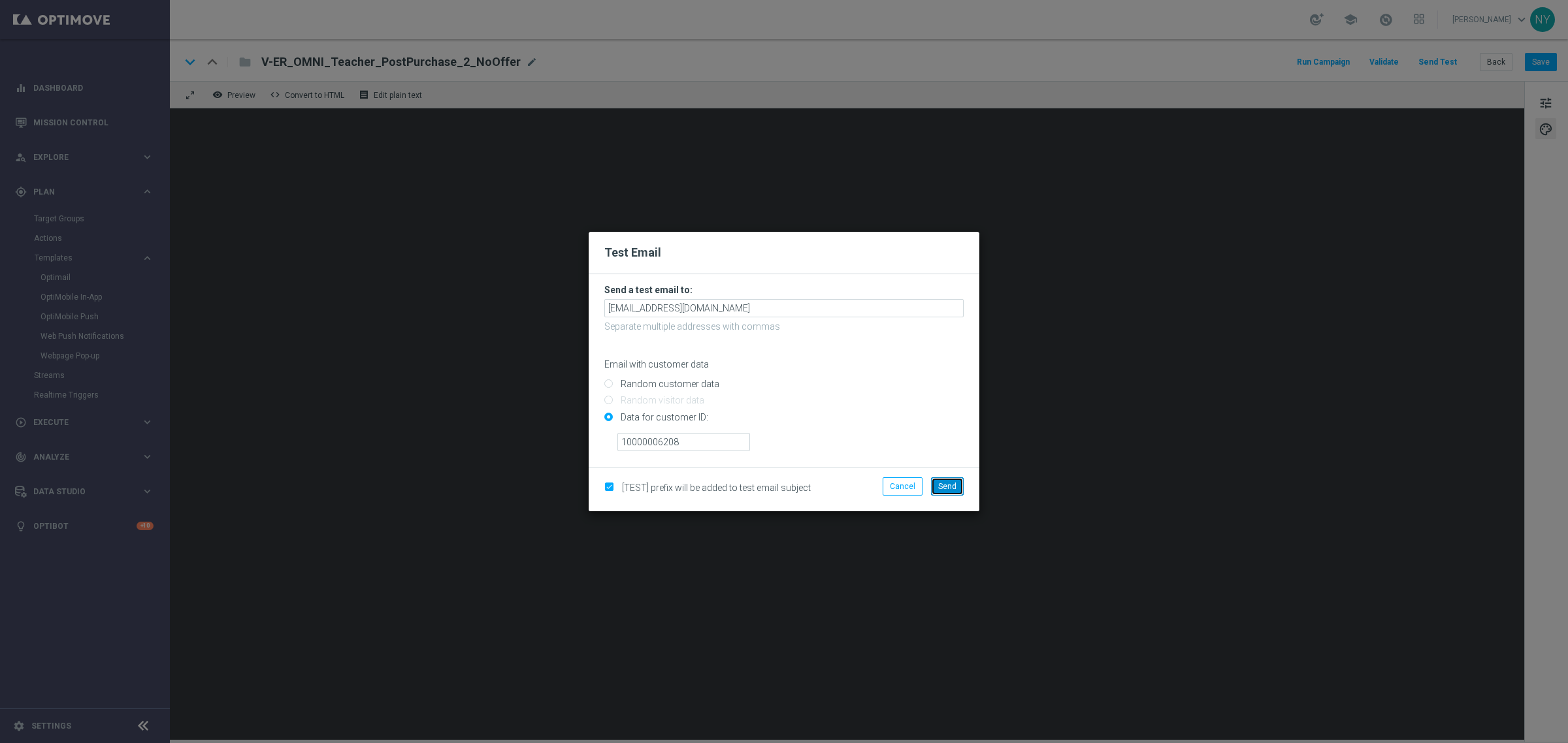
click at [955, 488] on span "Send" at bounding box center [947, 486] width 18 height 9
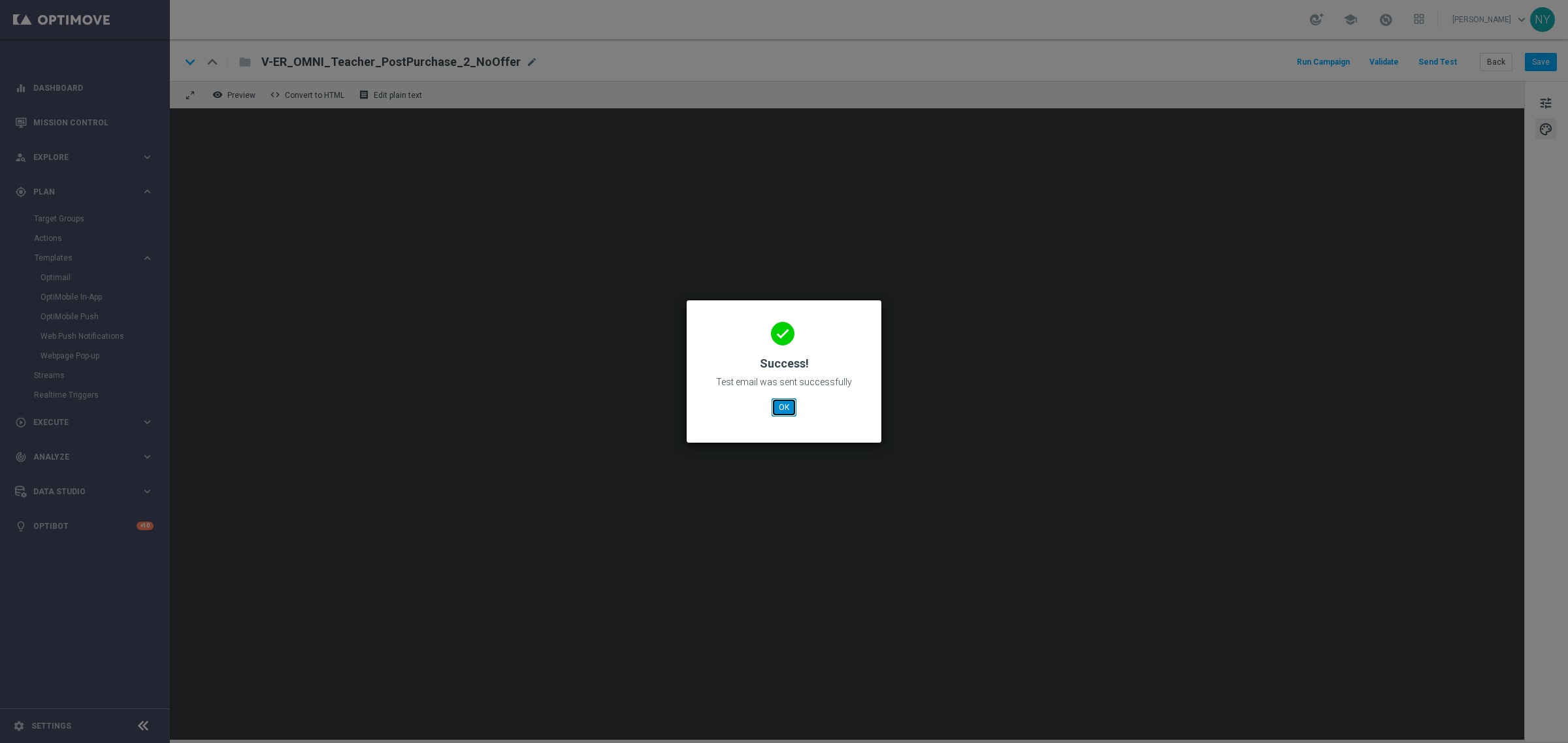
click at [784, 408] on button "OK" at bounding box center [784, 407] width 25 height 18
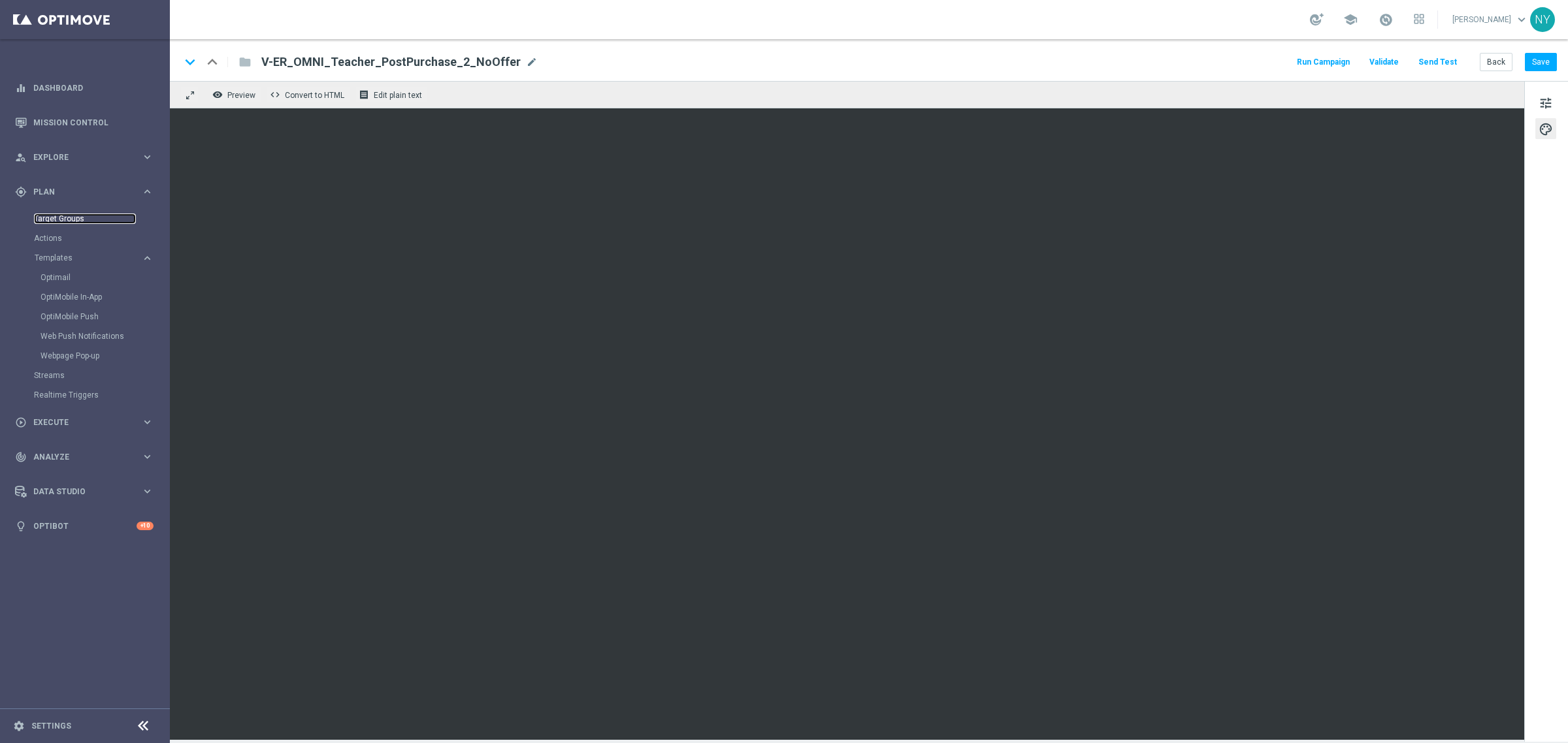
click at [59, 219] on link "Target Groups" at bounding box center [85, 219] width 102 height 10
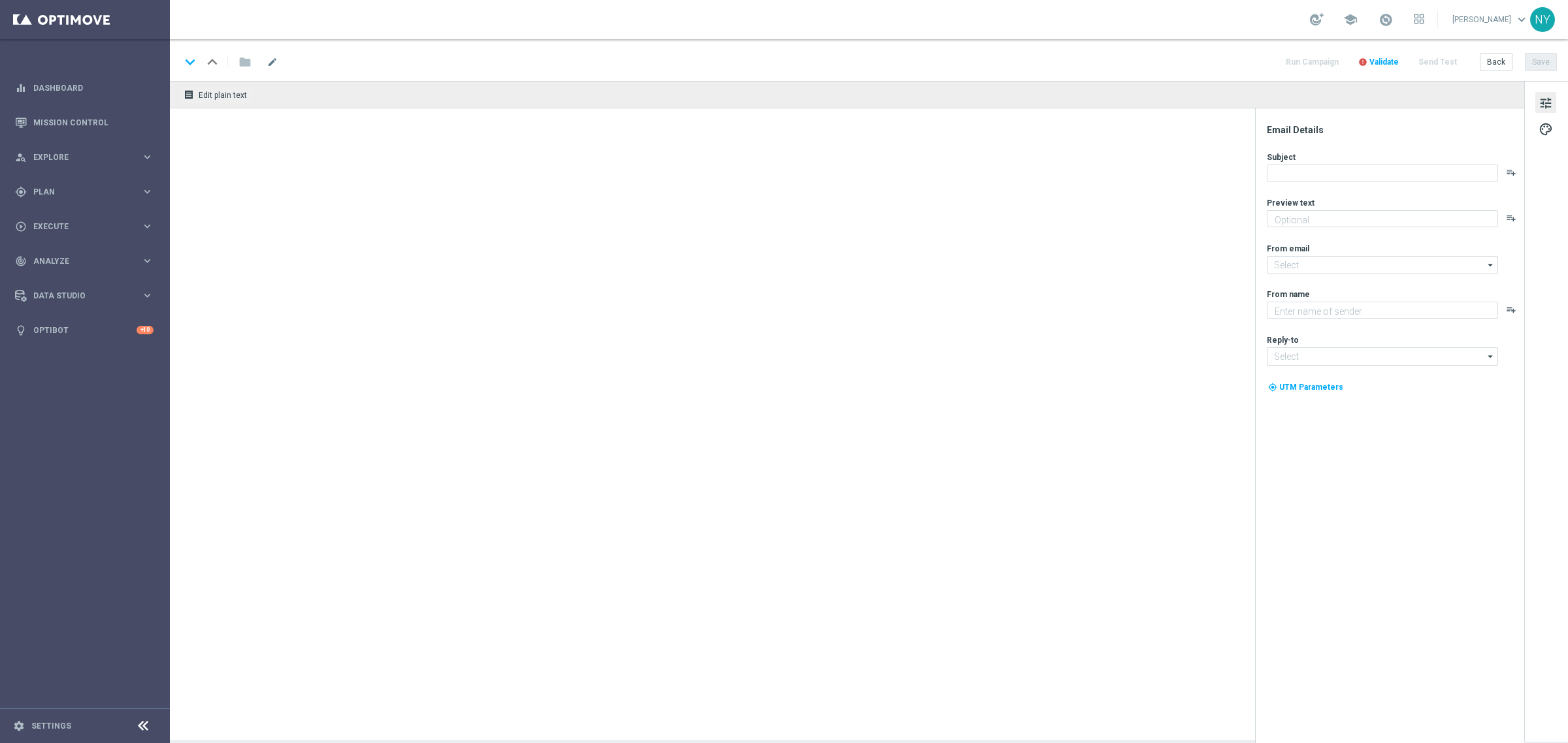
type textarea "We’re in stock through it all 🙌"
type textarea "Staples"
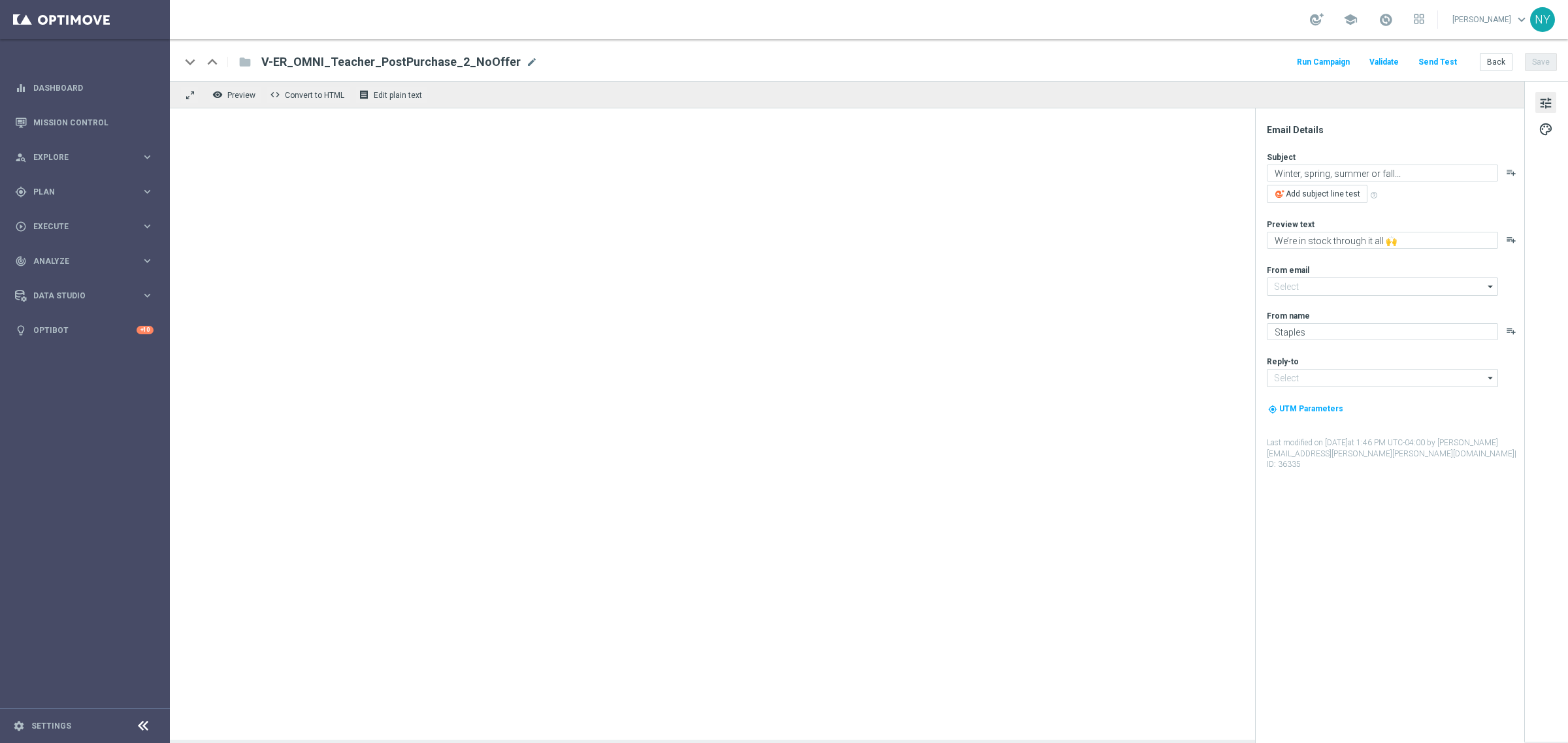
type input "staples@connected.staples.com"
type input "info@staples.com"
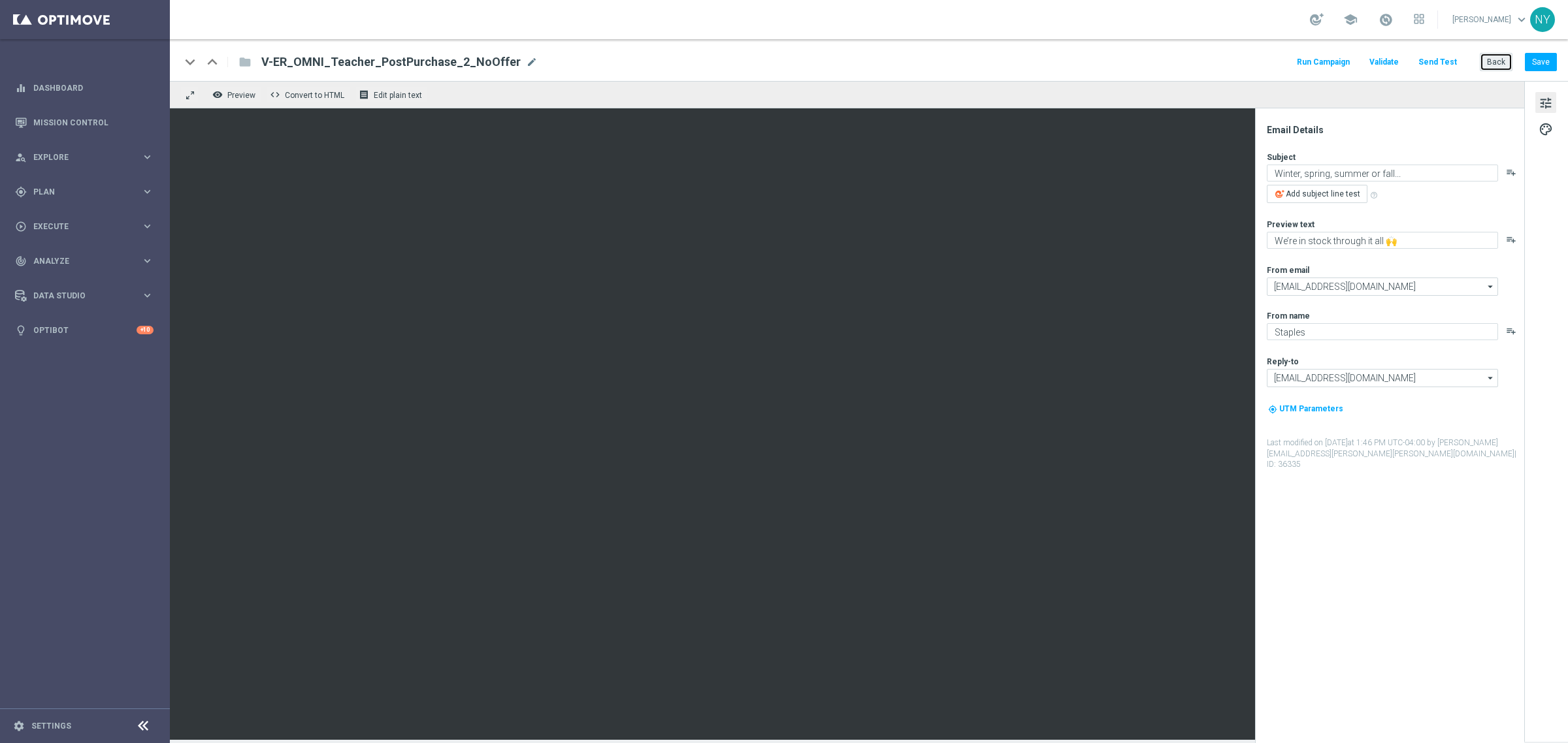
click at [1491, 64] on button "Back" at bounding box center [1496, 61] width 33 height 18
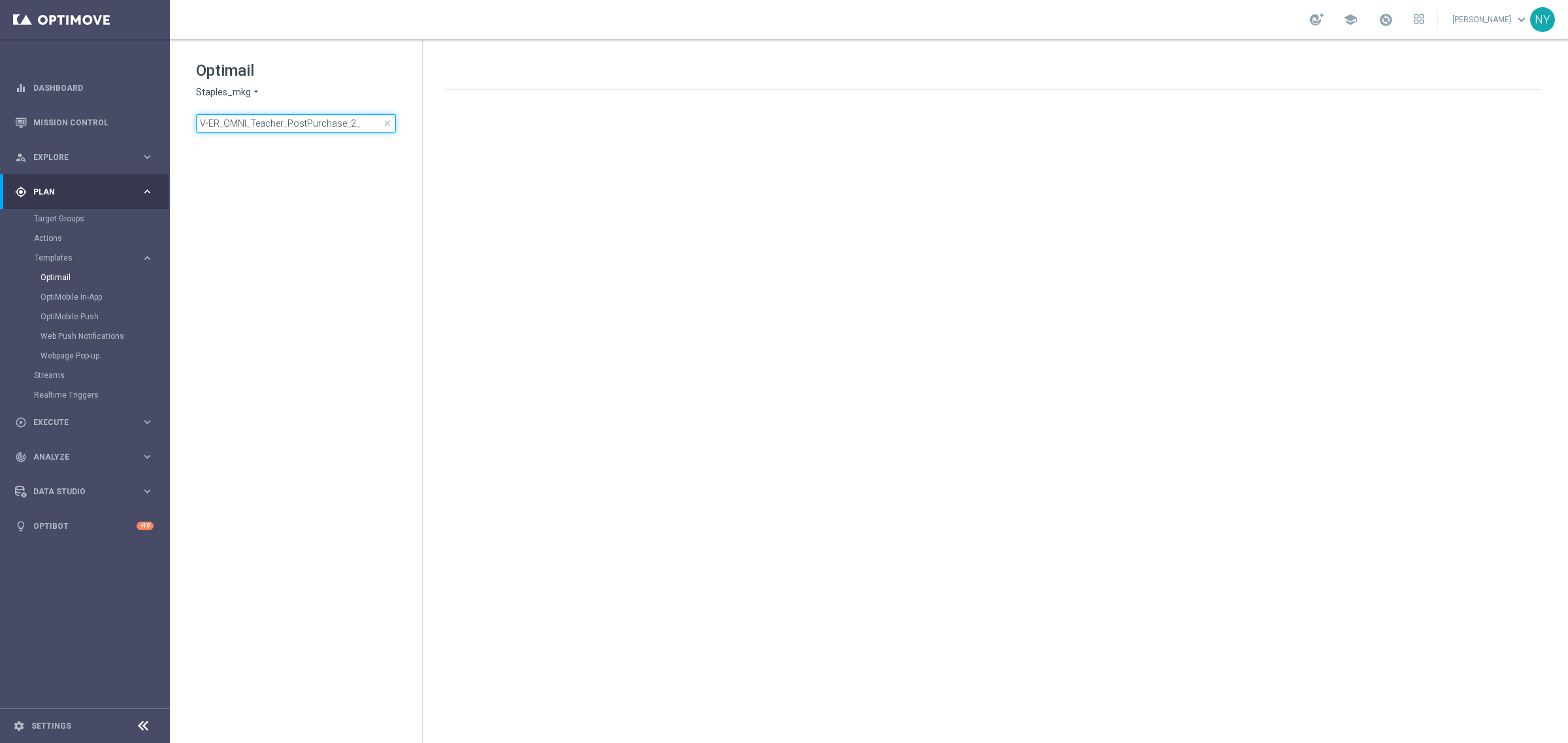
click at [373, 126] on input "V-ER_OMNI_Teacher_PostPurchase_2_" at bounding box center [296, 123] width 200 height 18
drag, startPoint x: 332, startPoint y: 125, endPoint x: -41, endPoint y: 129, distance: 373.0
click at [0, 129] on html "equalizer Dashboard Mission Control" at bounding box center [784, 372] width 1568 height 743
click at [322, 127] on input "[EMAIL_ADDRESS][DOMAIN_NAME]" at bounding box center [296, 123] width 200 height 18
drag, startPoint x: 353, startPoint y: 126, endPoint x: 111, endPoint y: 131, distance: 242.1
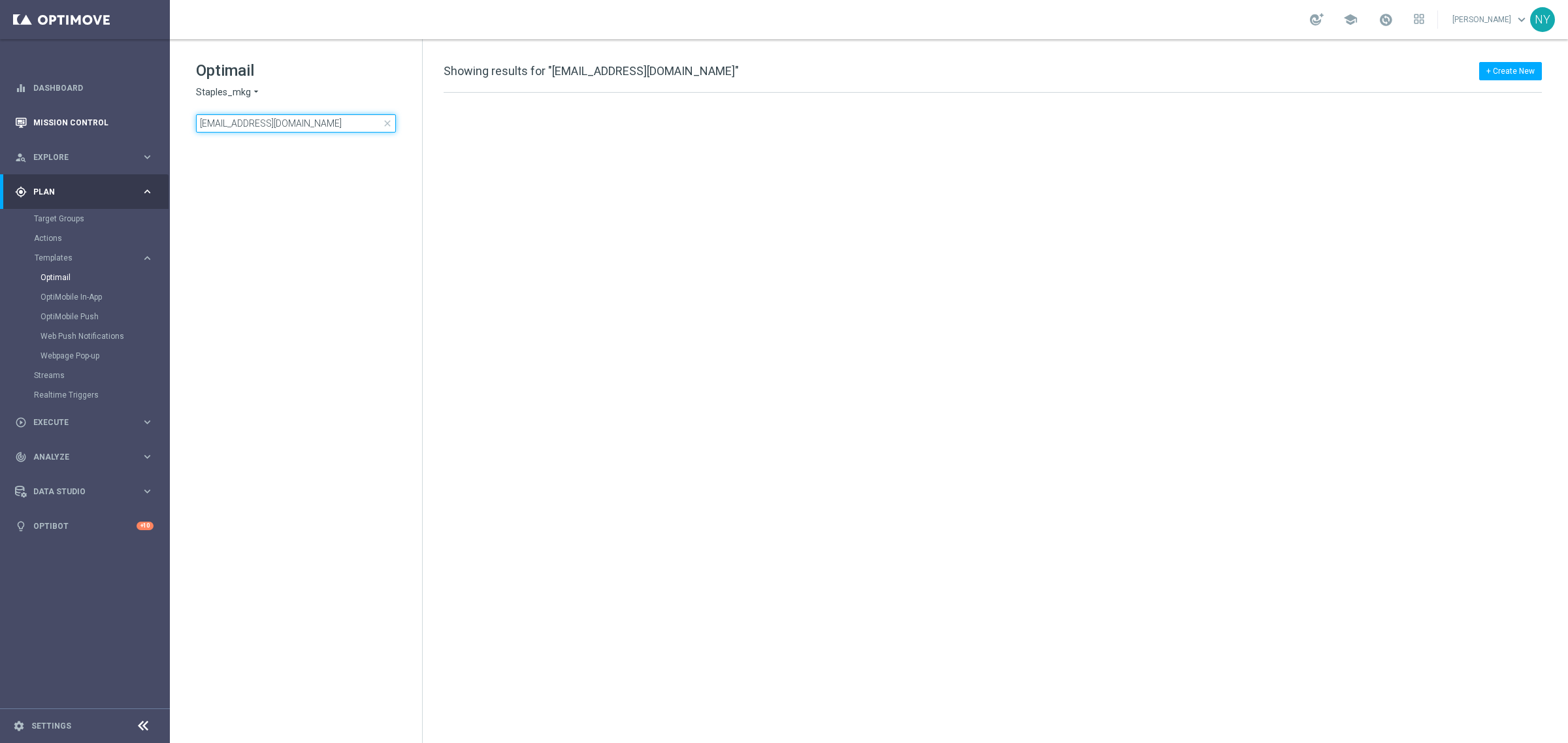
click at [111, 131] on main "equalizer Dashboard Mission Control" at bounding box center [784, 372] width 1568 height 743
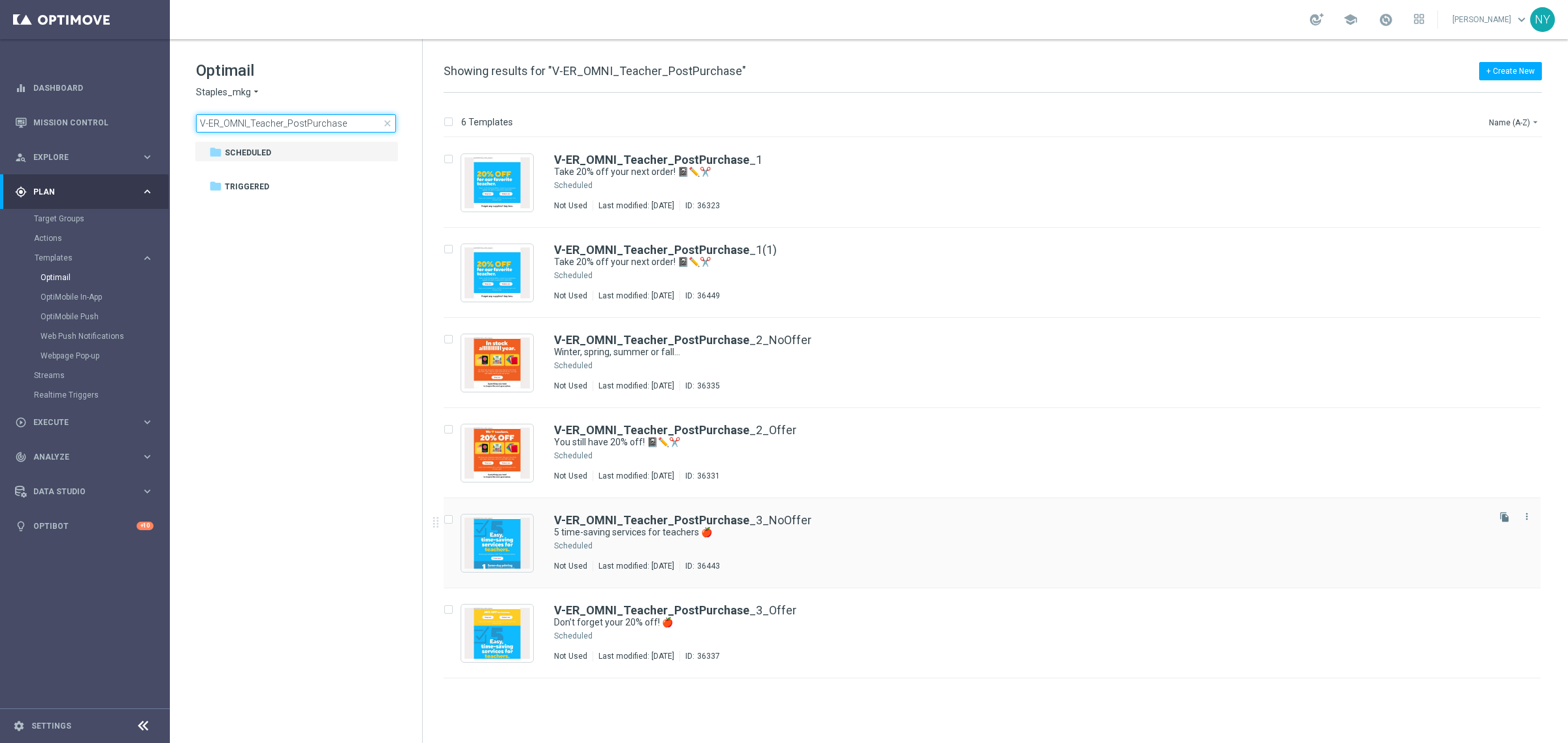
type input "V-ER_OMNI_Teacher_PostPurchase"
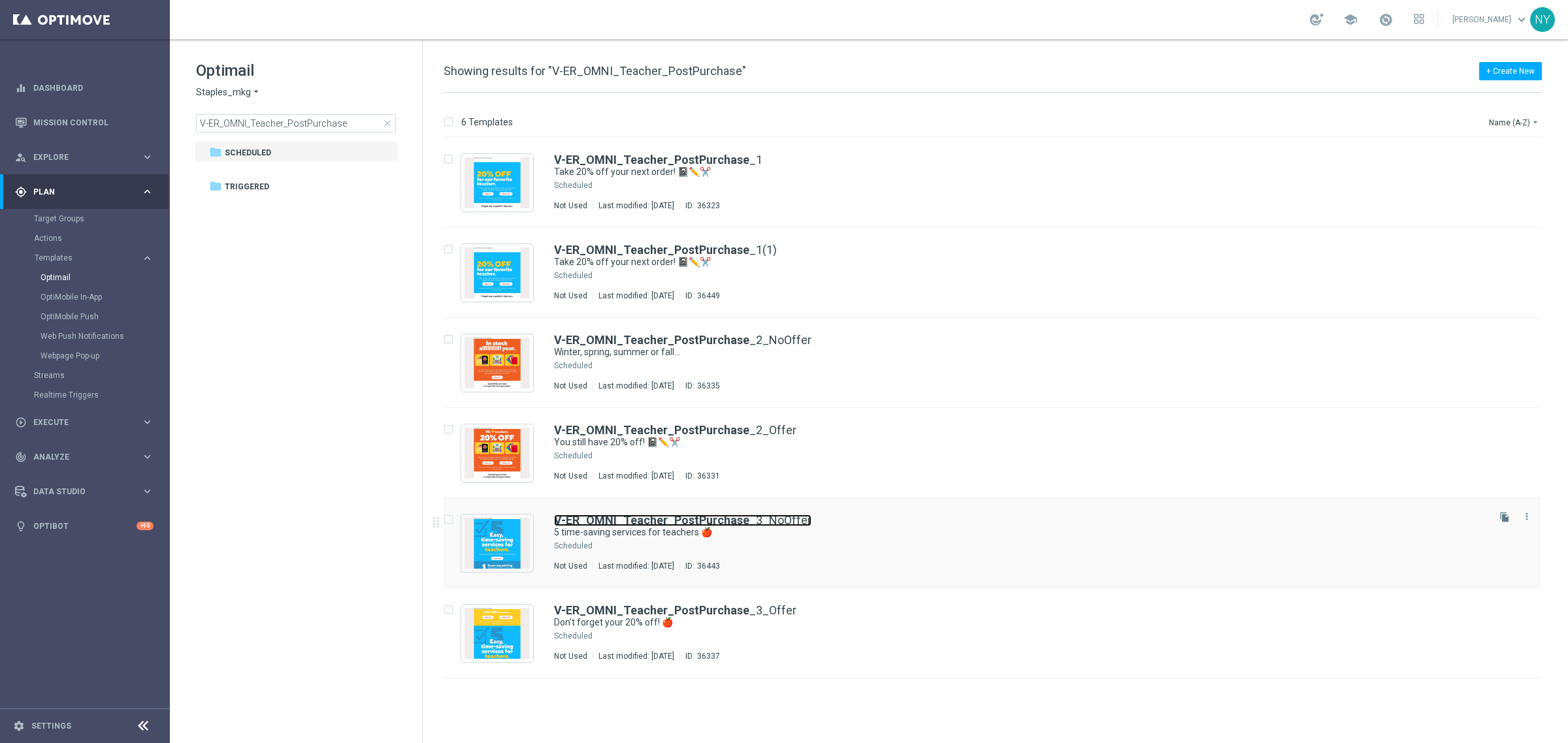
click at [706, 520] on b "V-ER_OMNI_Teacher_PostPurchase" at bounding box center [651, 520] width 195 height 14
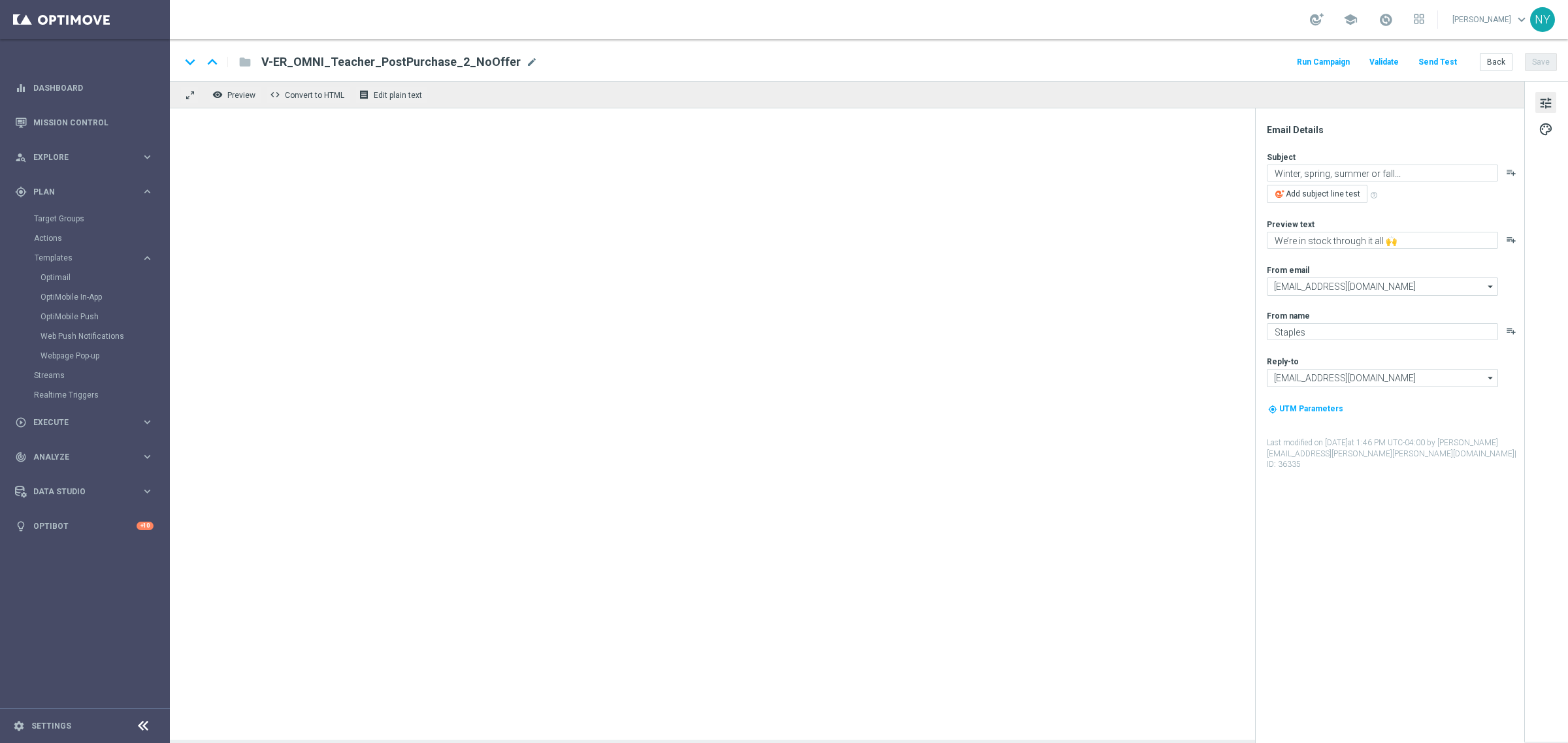
type textarea "5 time-saving services for teachers 🍎"
type textarea "Oh, and did we mention they’re easy?"
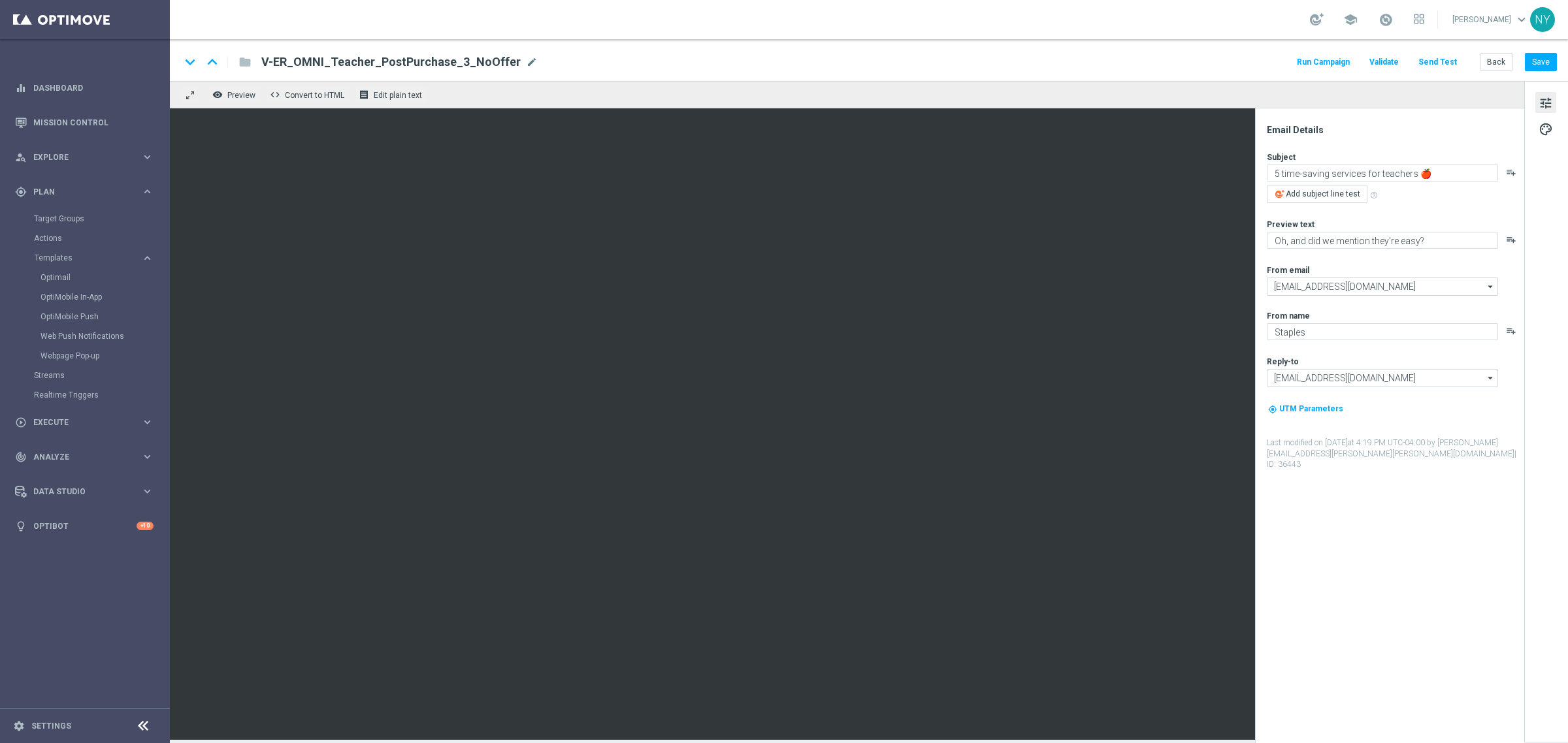
click at [1445, 62] on button "Send Test" at bounding box center [1437, 62] width 42 height 18
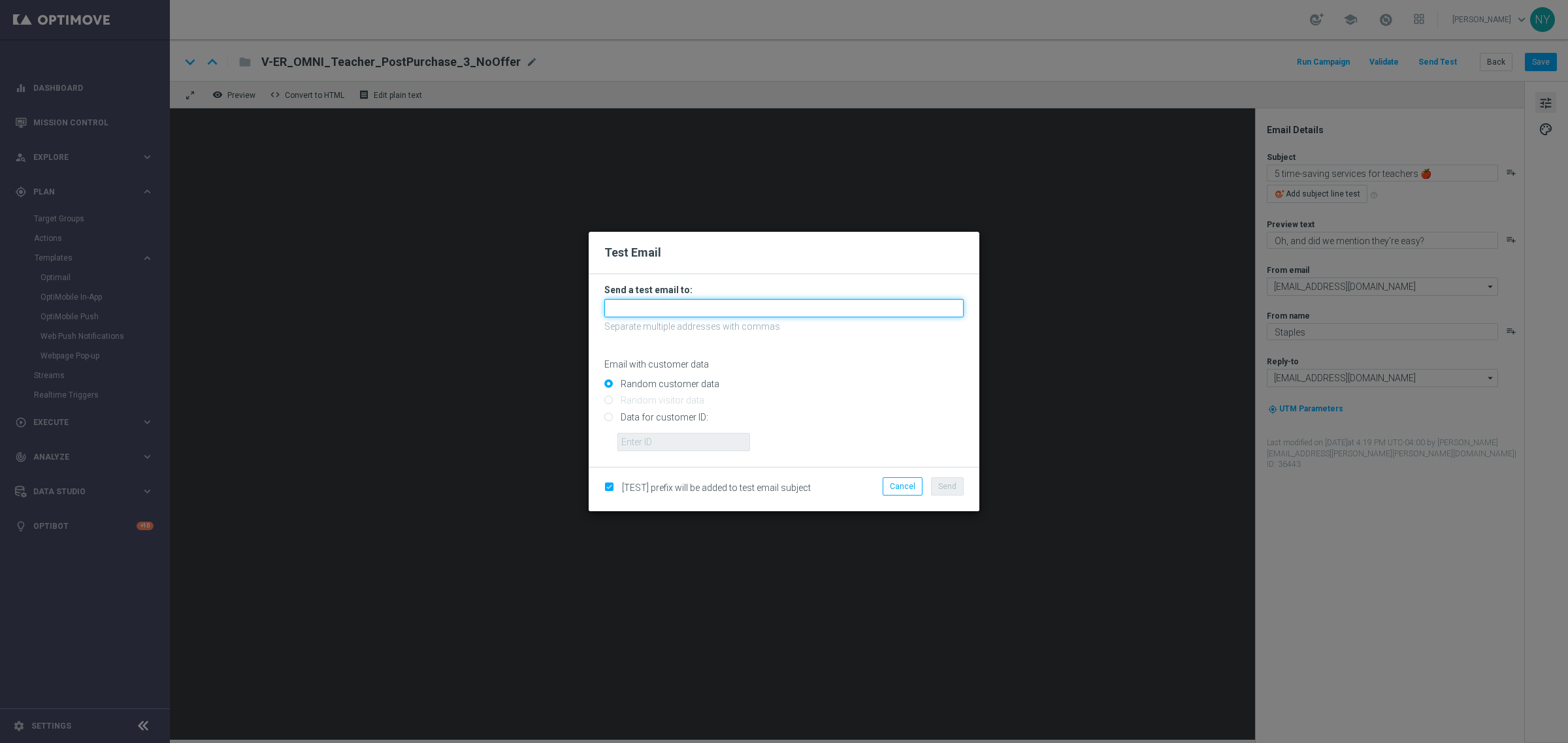
click at [630, 308] on input "text" at bounding box center [784, 308] width 359 height 18
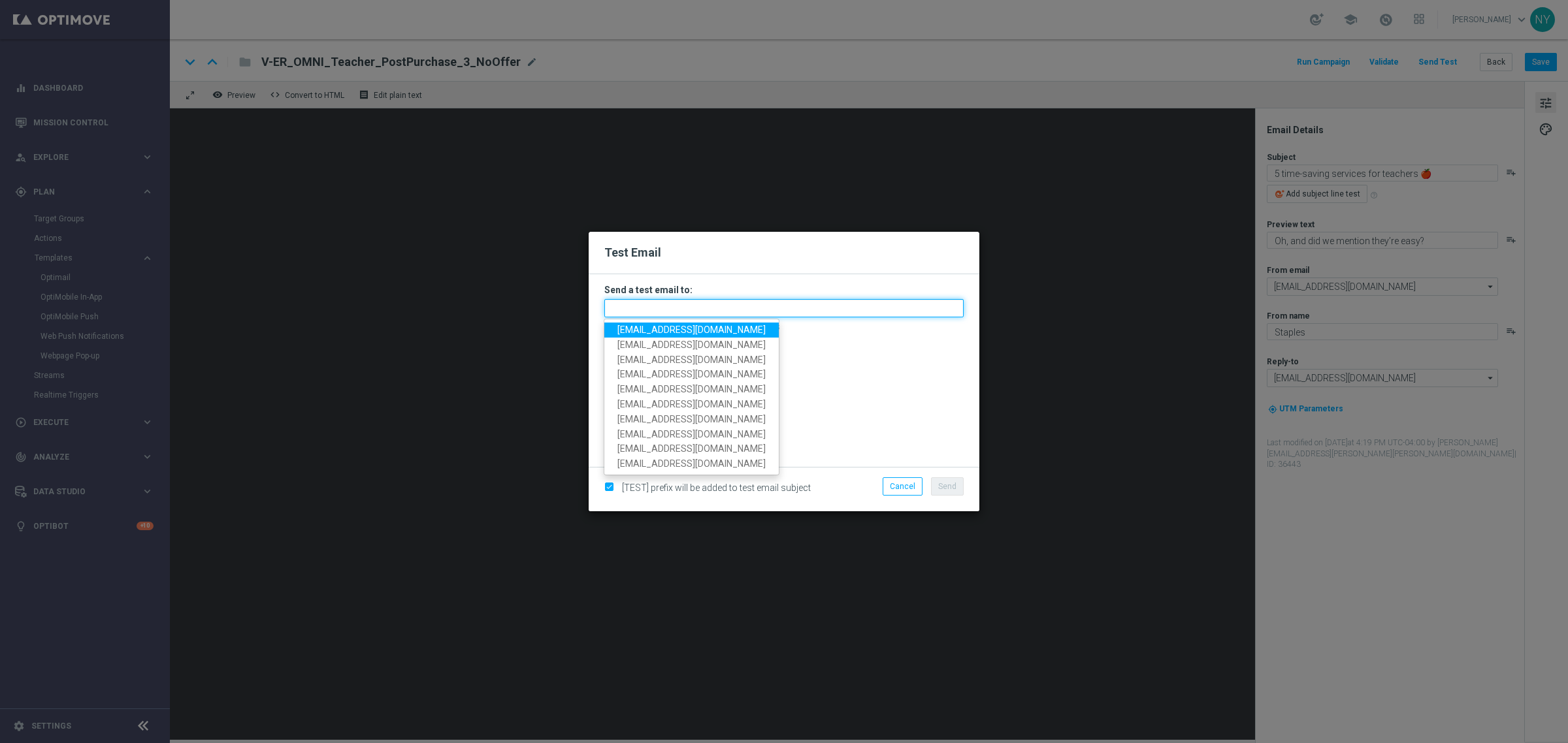
paste input "[EMAIL_ADDRESS][DOMAIN_NAME]"
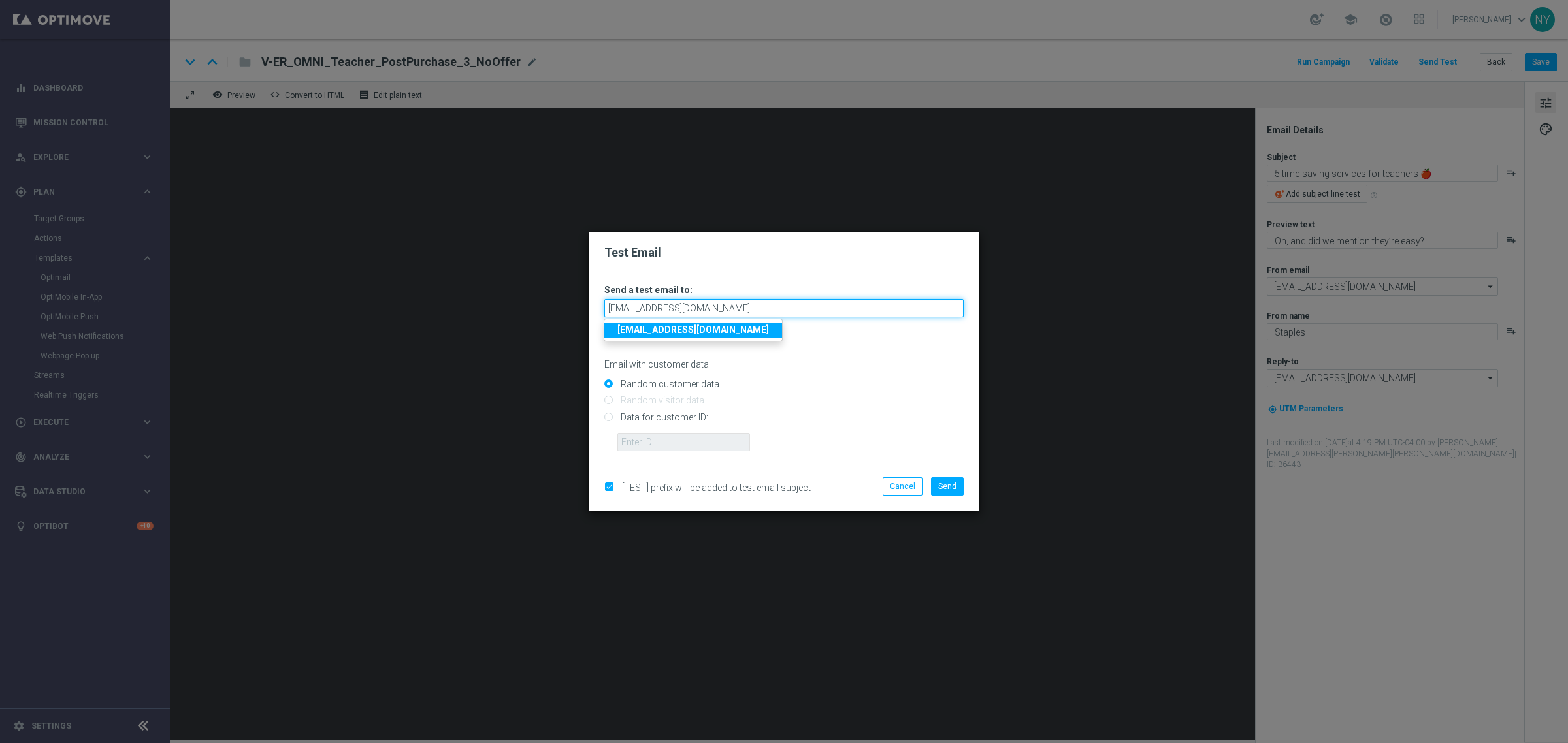
type input "[EMAIL_ADDRESS][DOMAIN_NAME]"
click at [609, 419] on input "Data for customer ID:" at bounding box center [784, 422] width 359 height 18
radio input "true"
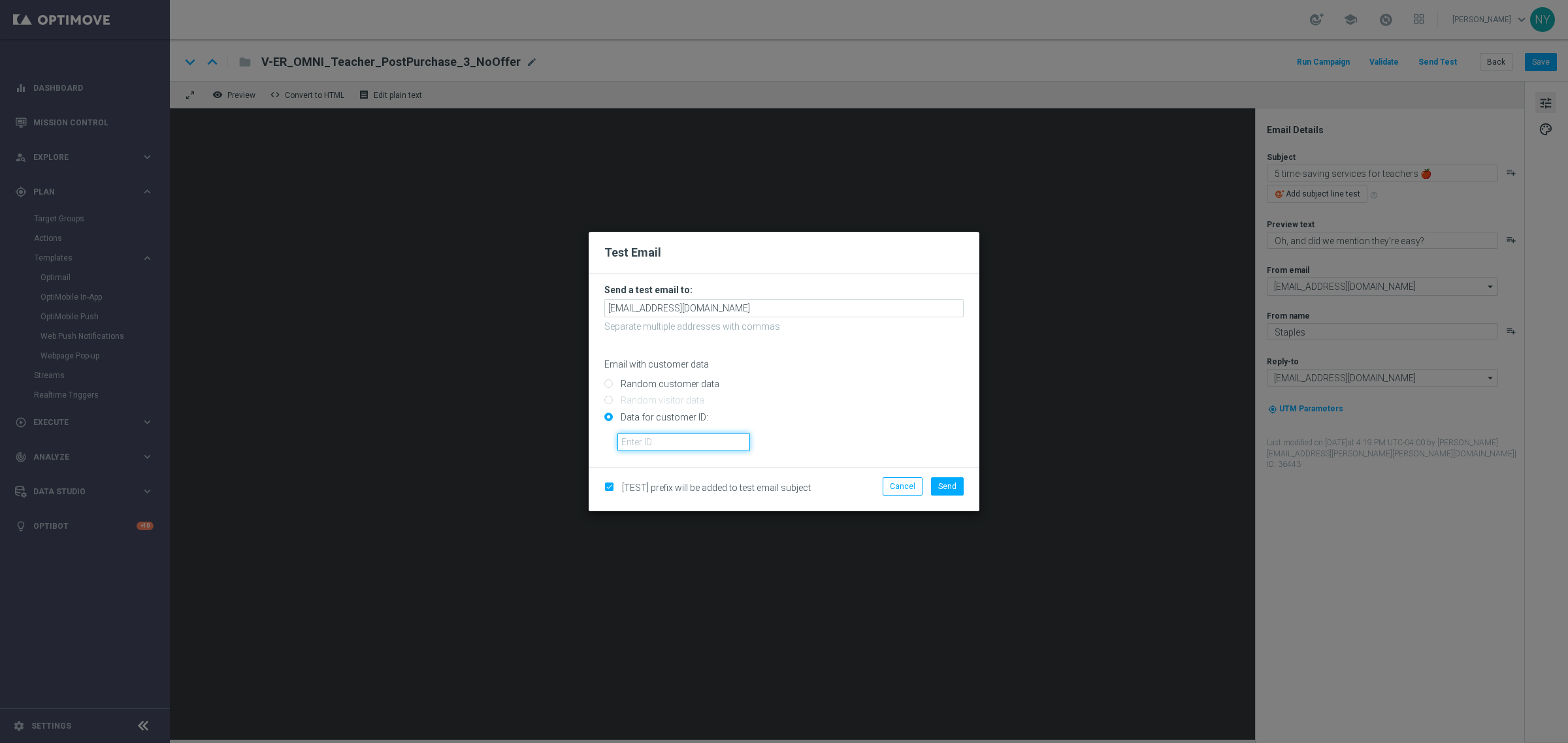
click at [638, 444] on input "text" at bounding box center [684, 442] width 133 height 18
paste input "10000006208"
type input "10000006208"
click at [948, 487] on span "Send" at bounding box center [947, 486] width 18 height 9
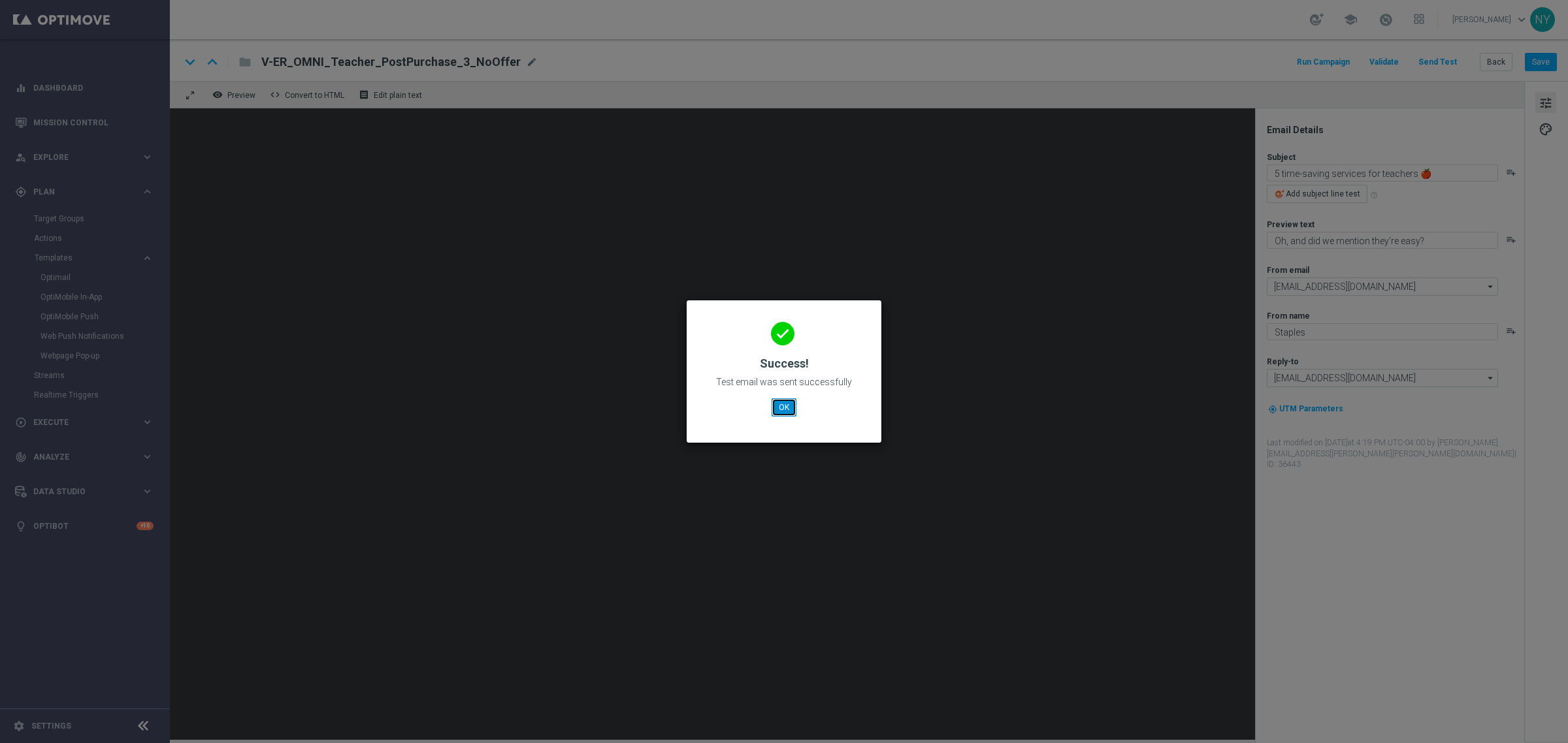
click at [781, 406] on button "OK" at bounding box center [784, 407] width 25 height 18
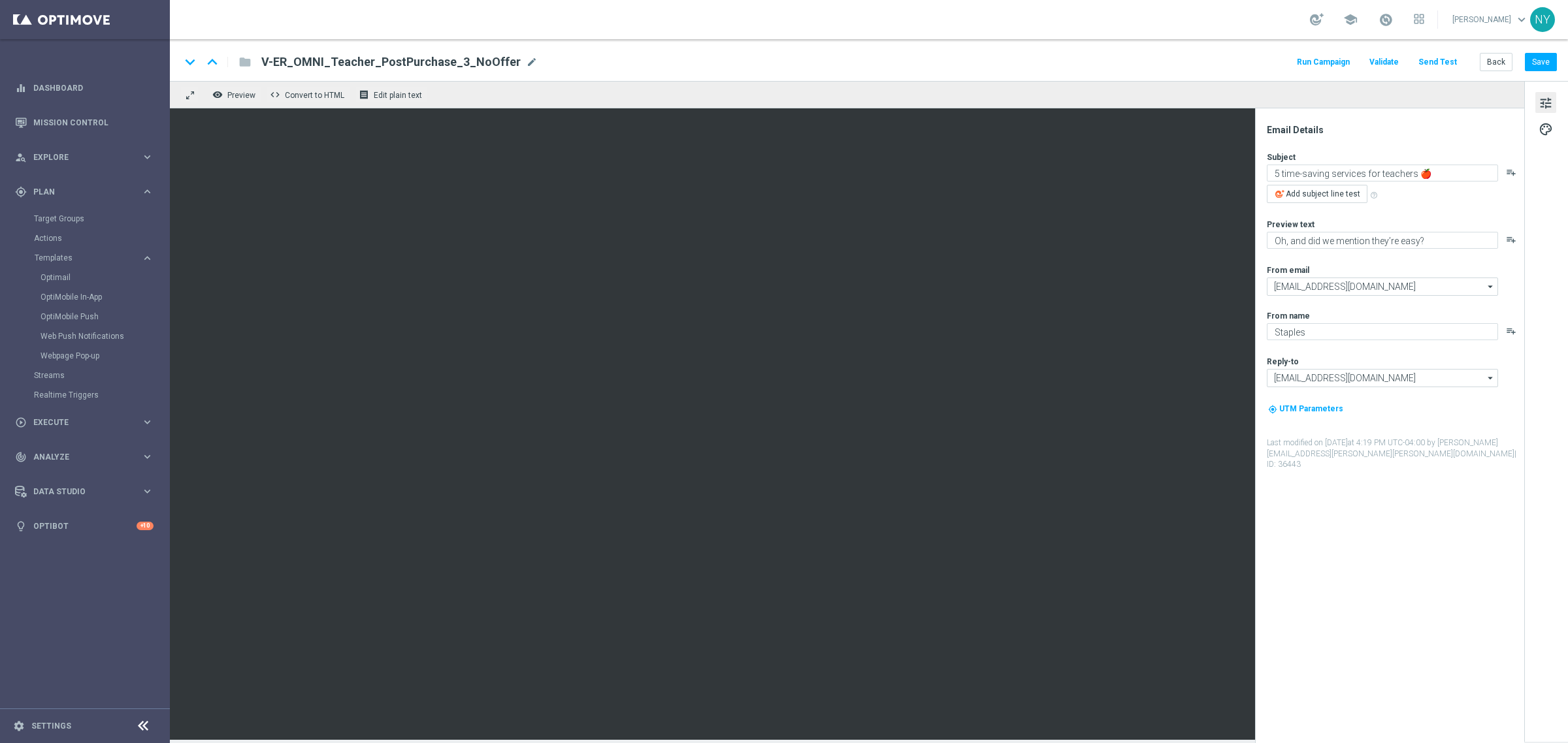
click at [1436, 58] on button "Send Test" at bounding box center [1437, 62] width 42 height 18
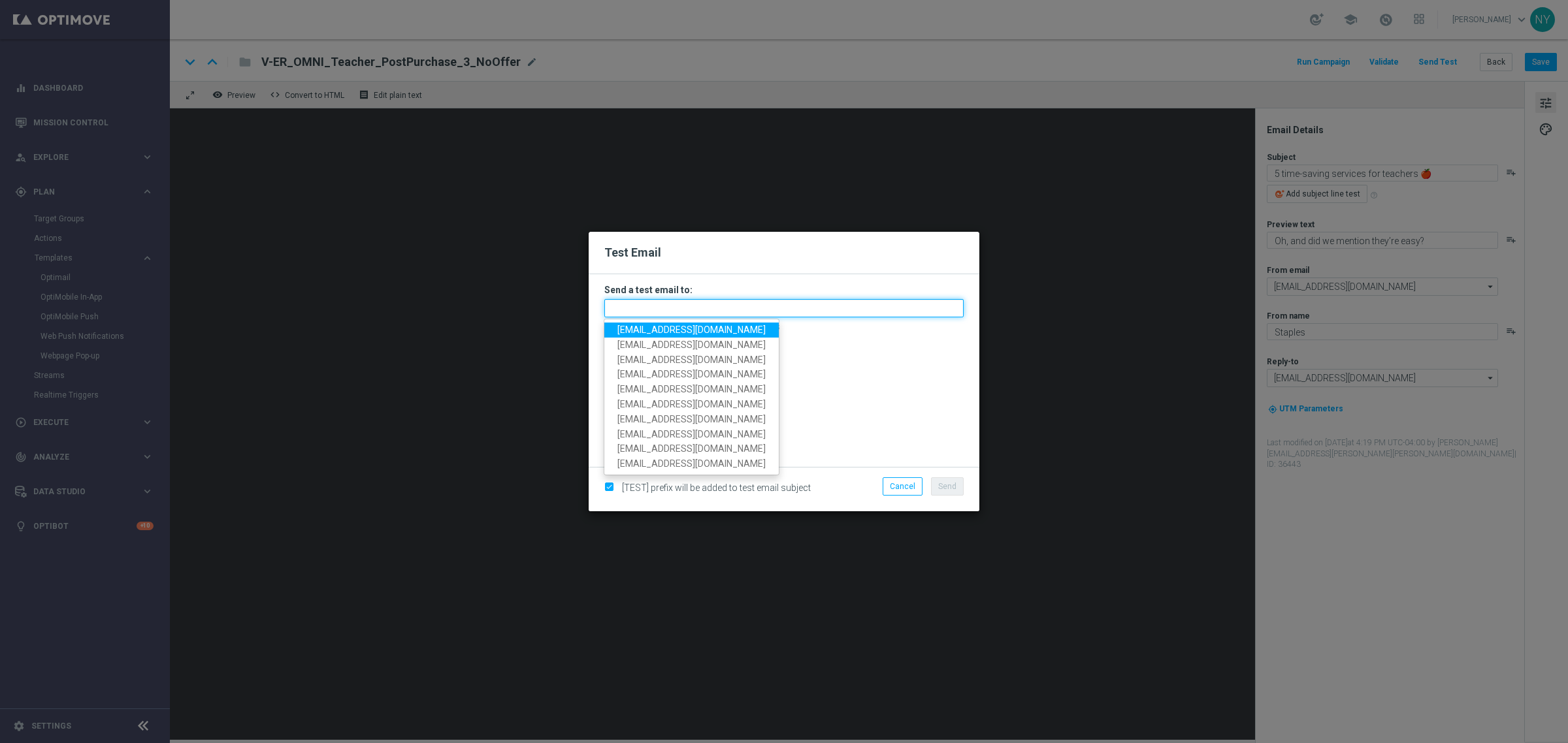
click at [635, 301] on input "text" at bounding box center [784, 308] width 359 height 18
click at [683, 334] on span "[EMAIL_ADDRESS][DOMAIN_NAME]" at bounding box center [691, 330] width 148 height 10
type input "[EMAIL_ADDRESS][DOMAIN_NAME]"
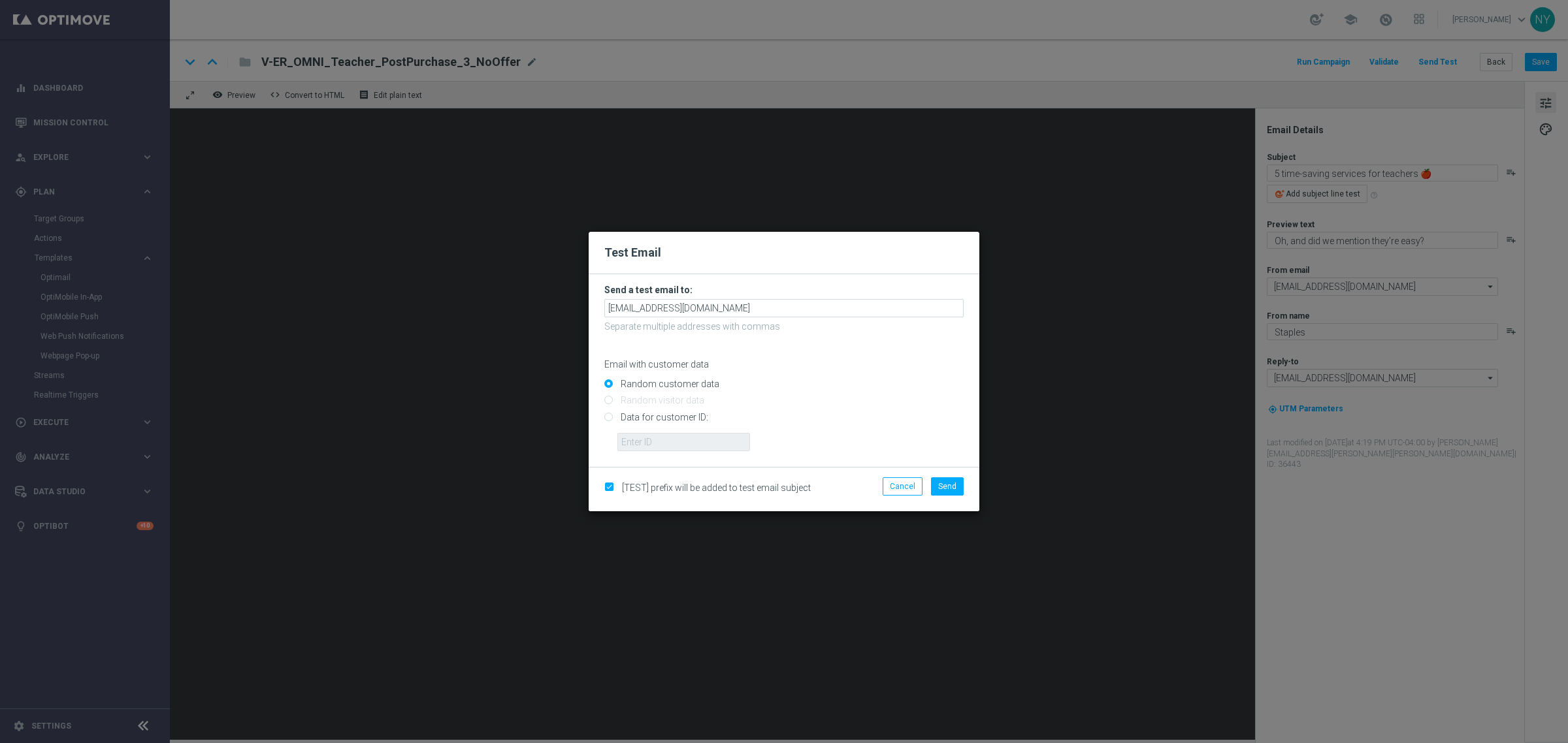
click at [611, 418] on input "Data for customer ID:" at bounding box center [784, 422] width 359 height 18
radio input "true"
click at [640, 436] on input "text" at bounding box center [684, 442] width 133 height 18
click at [685, 443] on input "text" at bounding box center [684, 442] width 133 height 18
paste input "10000006208"
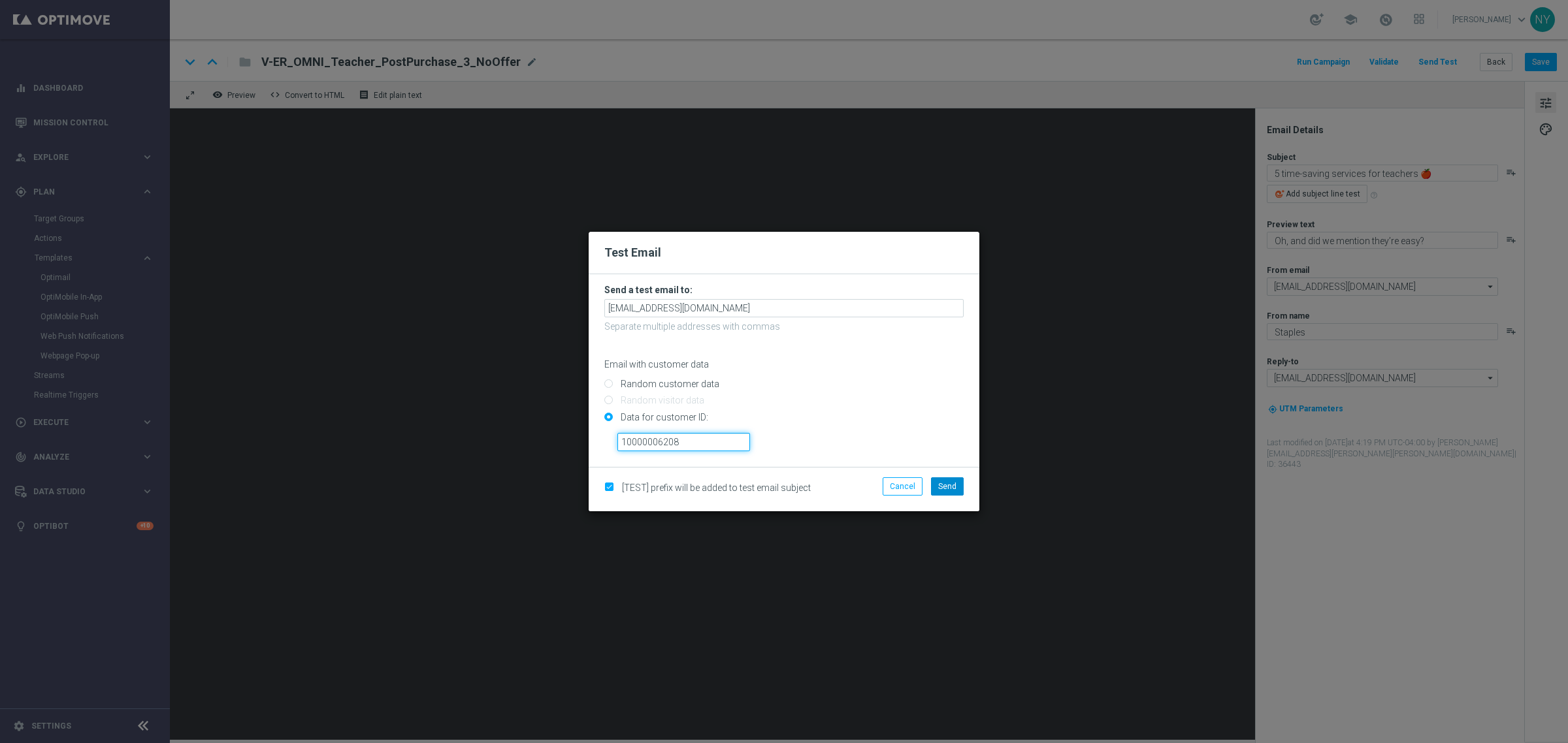
type input "10000006208"
drag, startPoint x: 962, startPoint y: 486, endPoint x: 970, endPoint y: 477, distance: 12.0
click at [965, 481] on li "Send" at bounding box center [947, 486] width 39 height 18
click at [946, 491] on button "Send" at bounding box center [947, 486] width 33 height 18
click at [952, 486] on span "Send" at bounding box center [947, 486] width 18 height 9
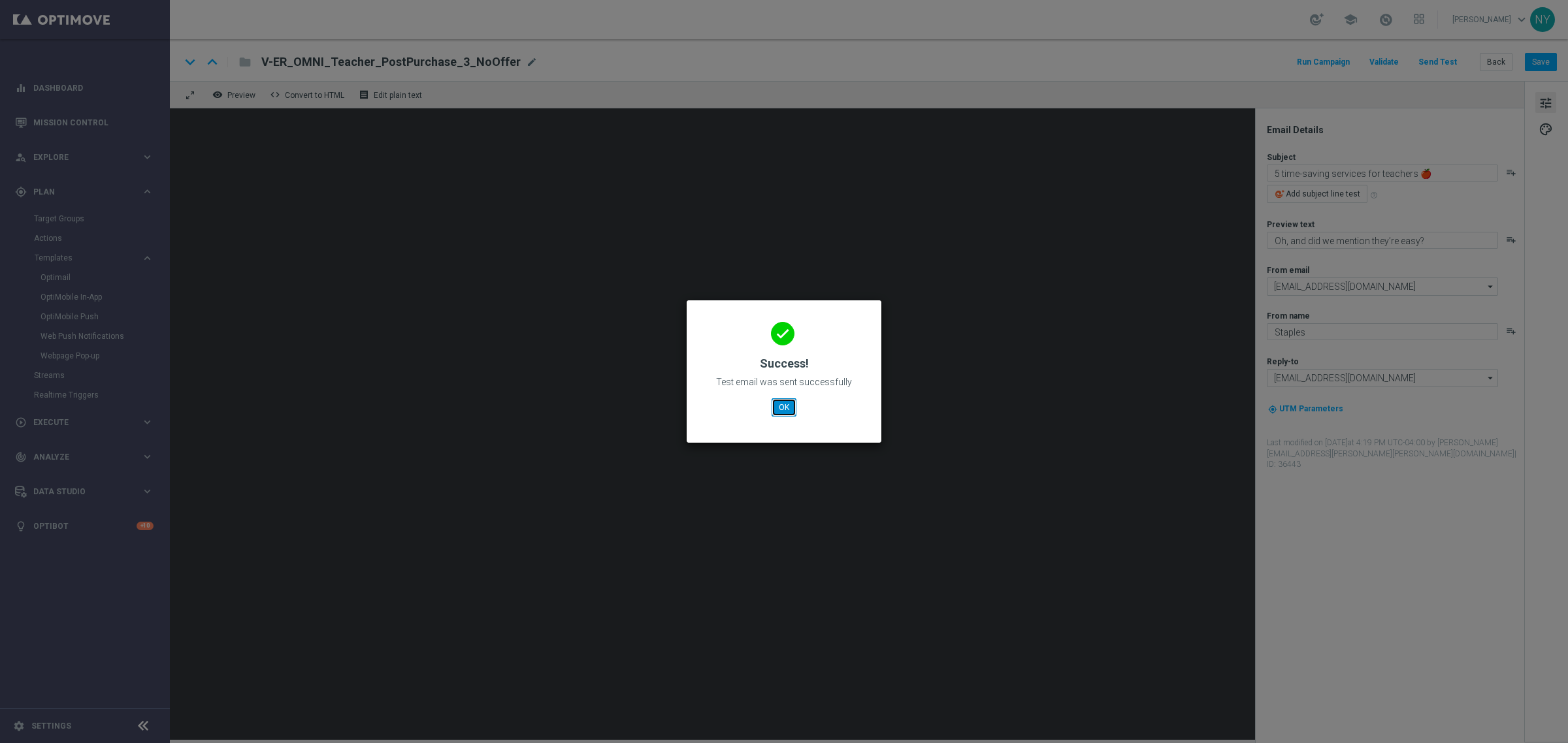
click at [779, 401] on button "OK" at bounding box center [784, 407] width 25 height 18
click at [791, 406] on button "OK" at bounding box center [784, 407] width 25 height 18
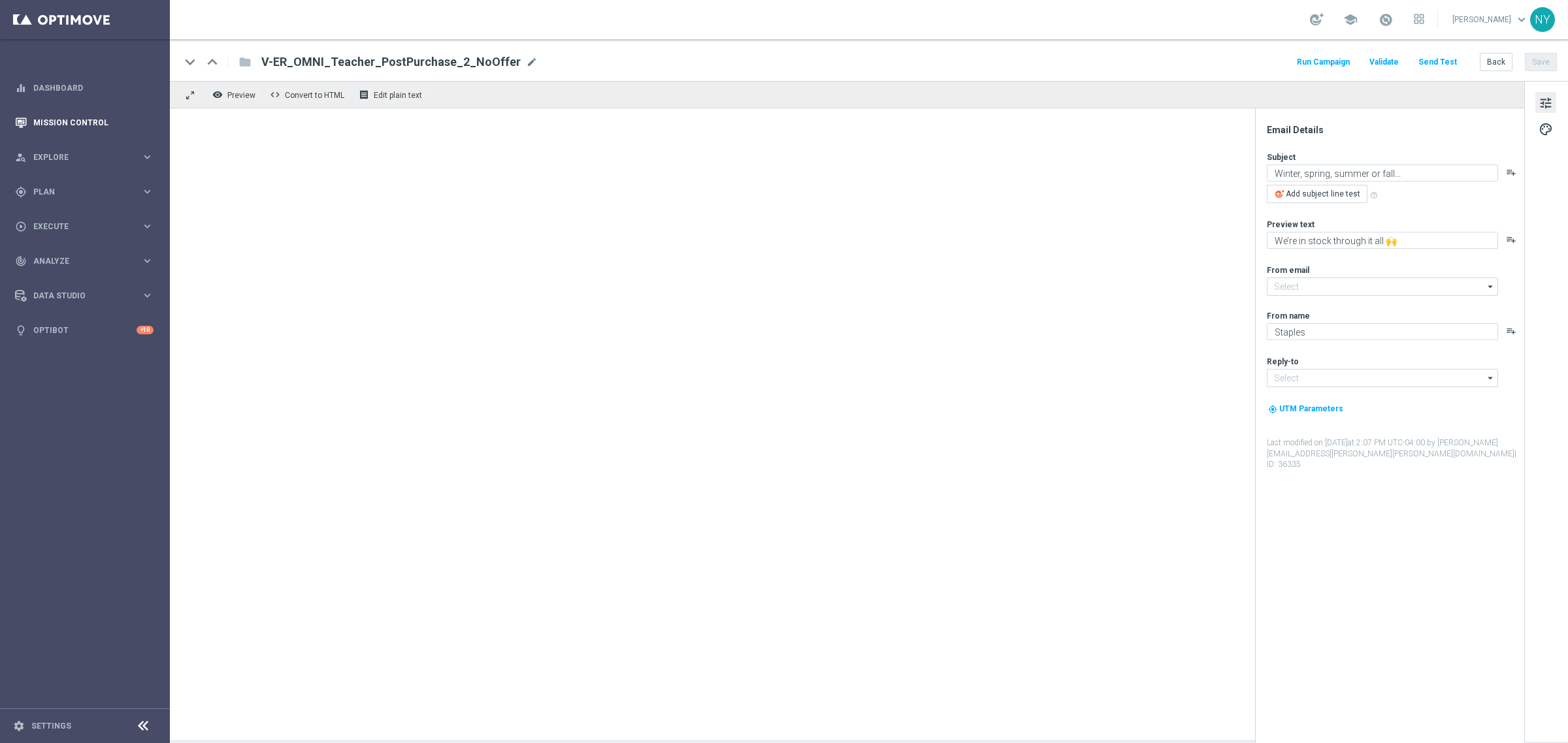
type input "[EMAIL_ADDRESS][DOMAIN_NAME]"
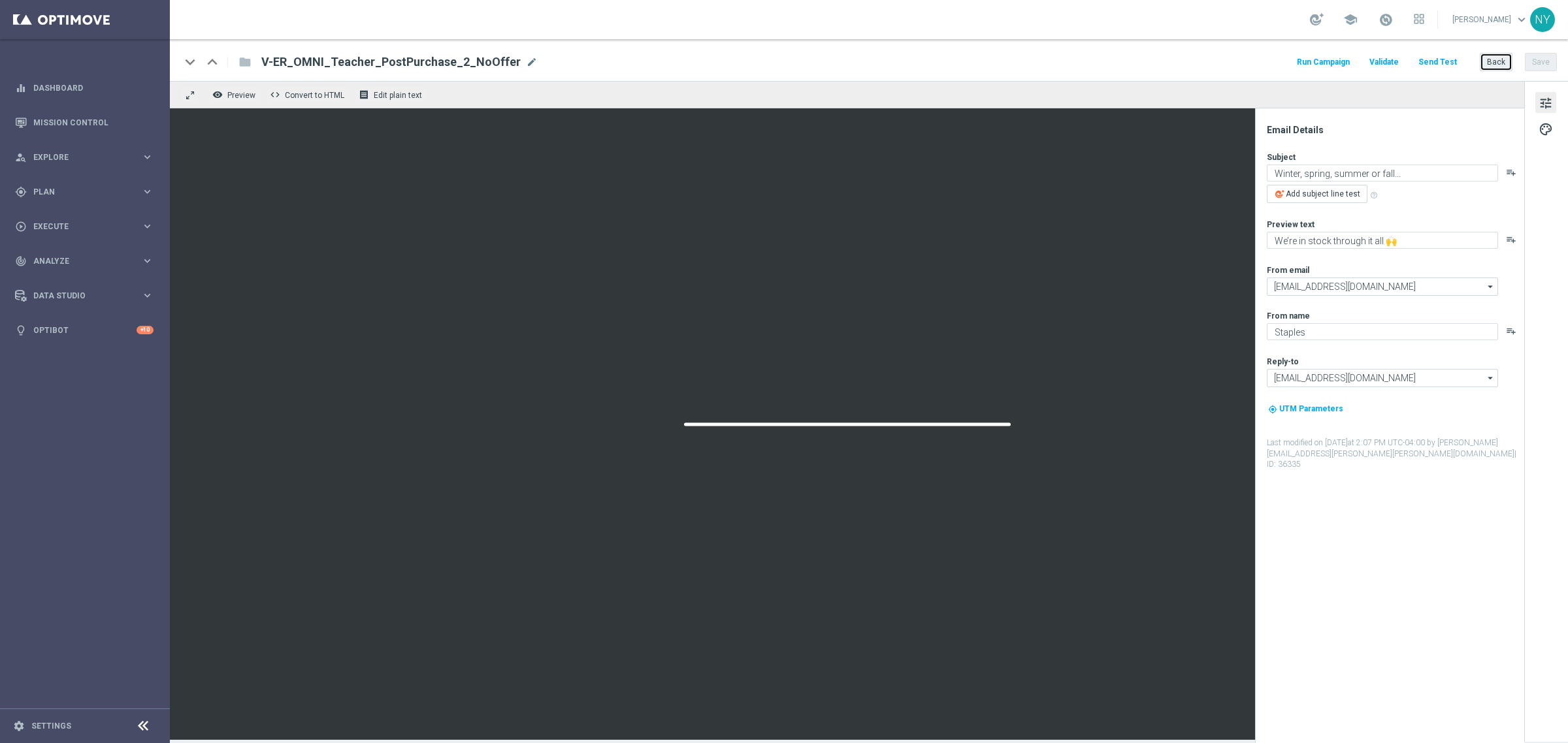
click at [1491, 63] on button "Back" at bounding box center [1496, 61] width 33 height 18
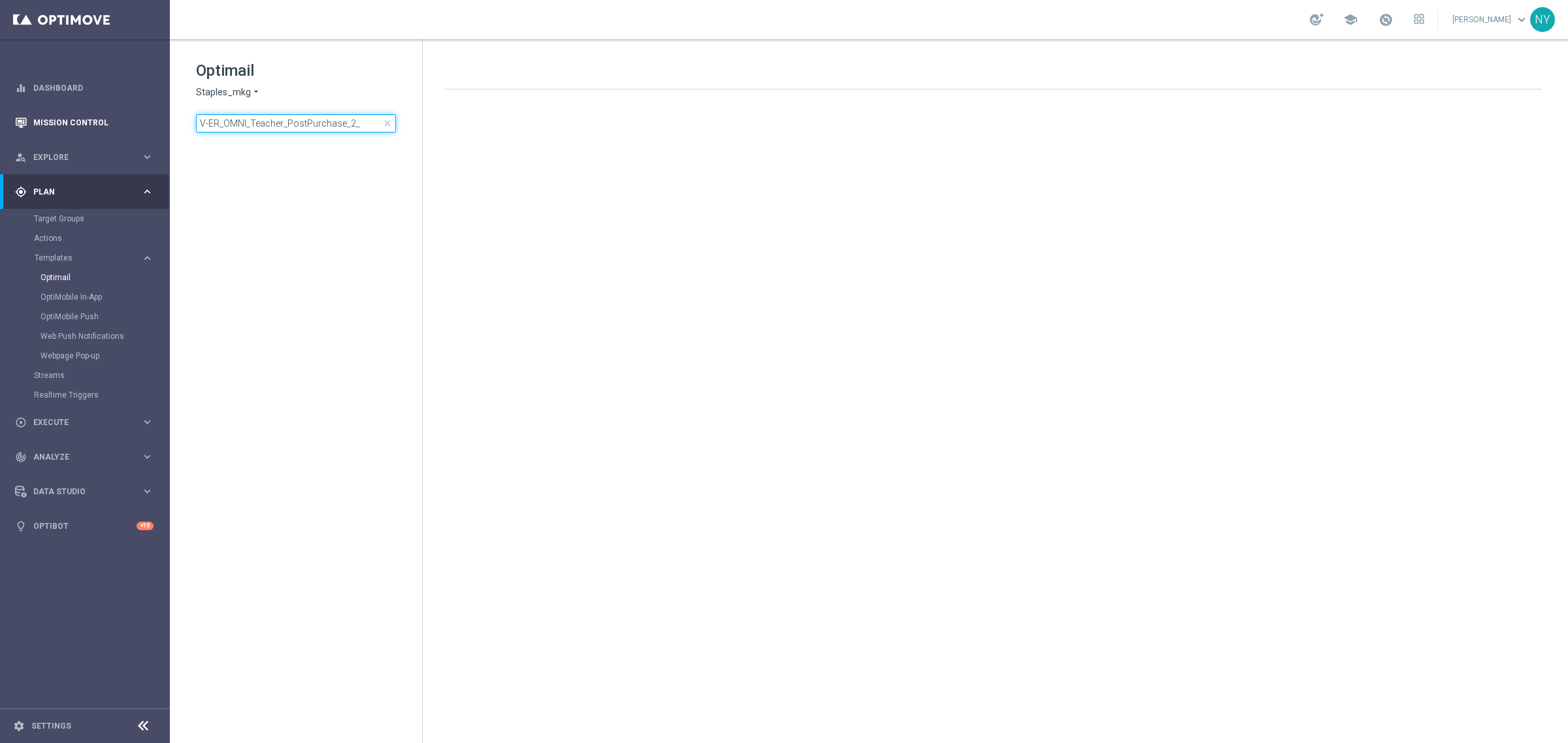
drag, startPoint x: 364, startPoint y: 123, endPoint x: 37, endPoint y: 107, distance: 327.4
click at [38, 107] on main "equalizer Dashboard Mission Control" at bounding box center [784, 372] width 1568 height 743
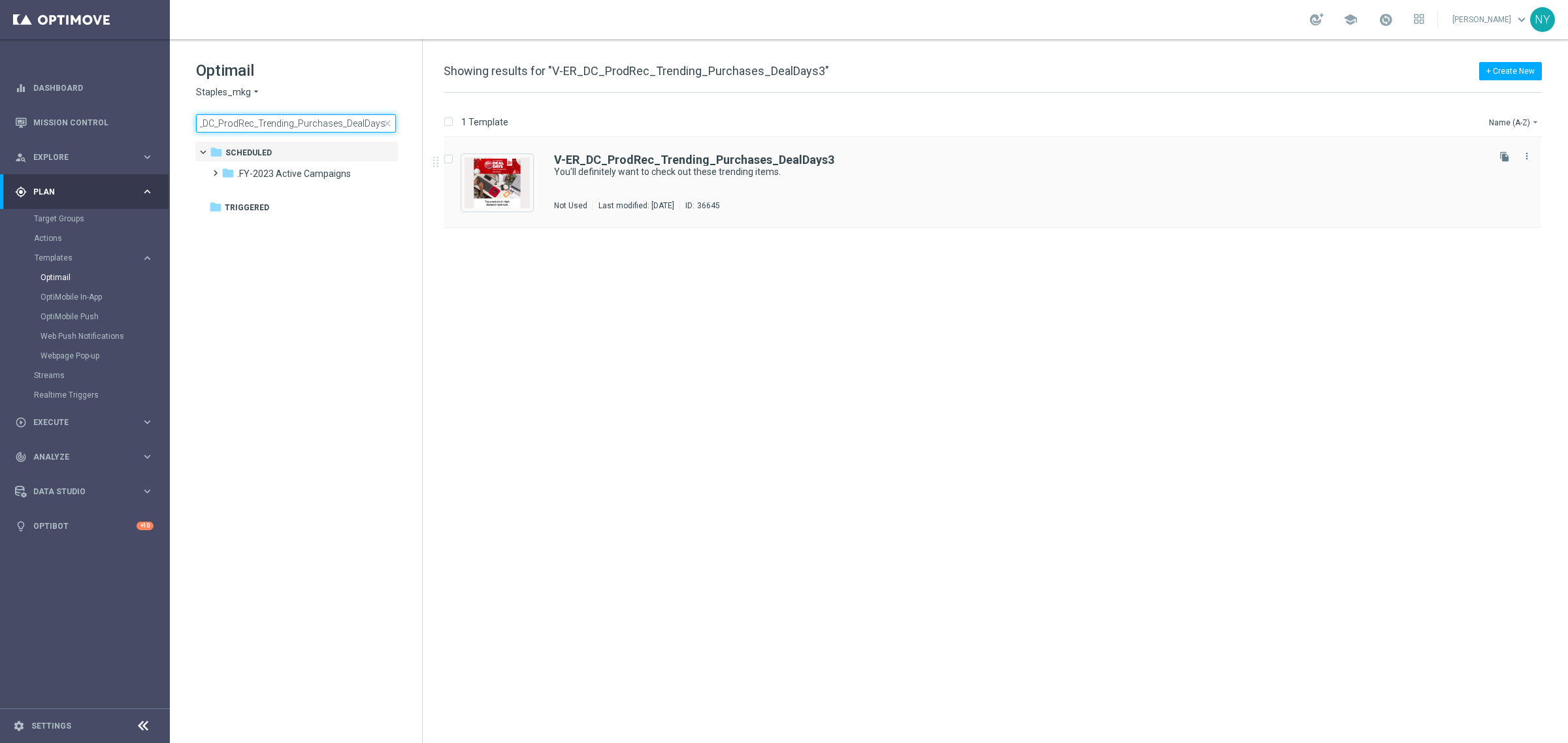
type input "V-ER_DC_ProdRec_Trending_Purchases_DealDays3"
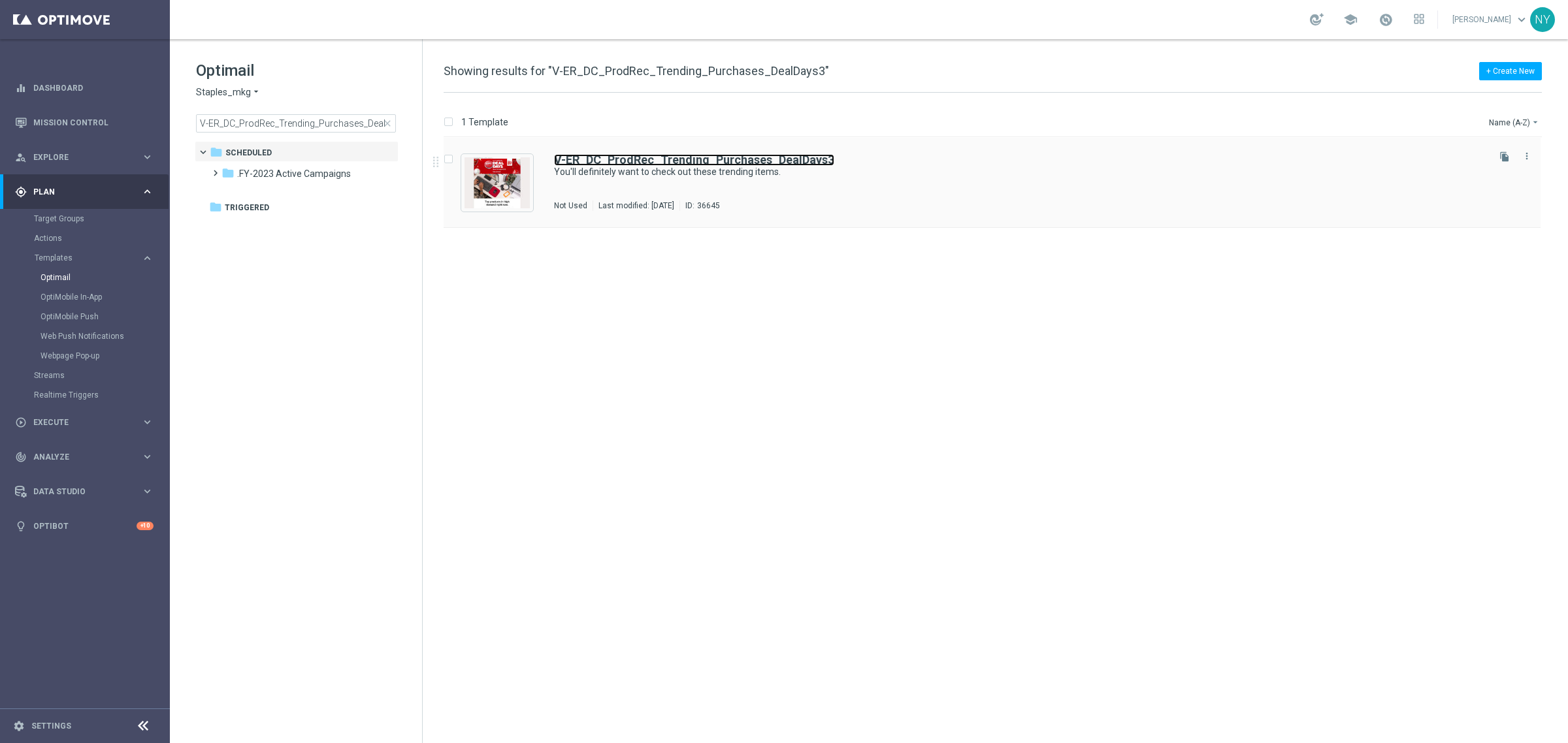
click at [760, 163] on b "V-ER_DC_ProdRec_Trending_Purchases_DealDays3" at bounding box center [695, 159] width 280 height 14
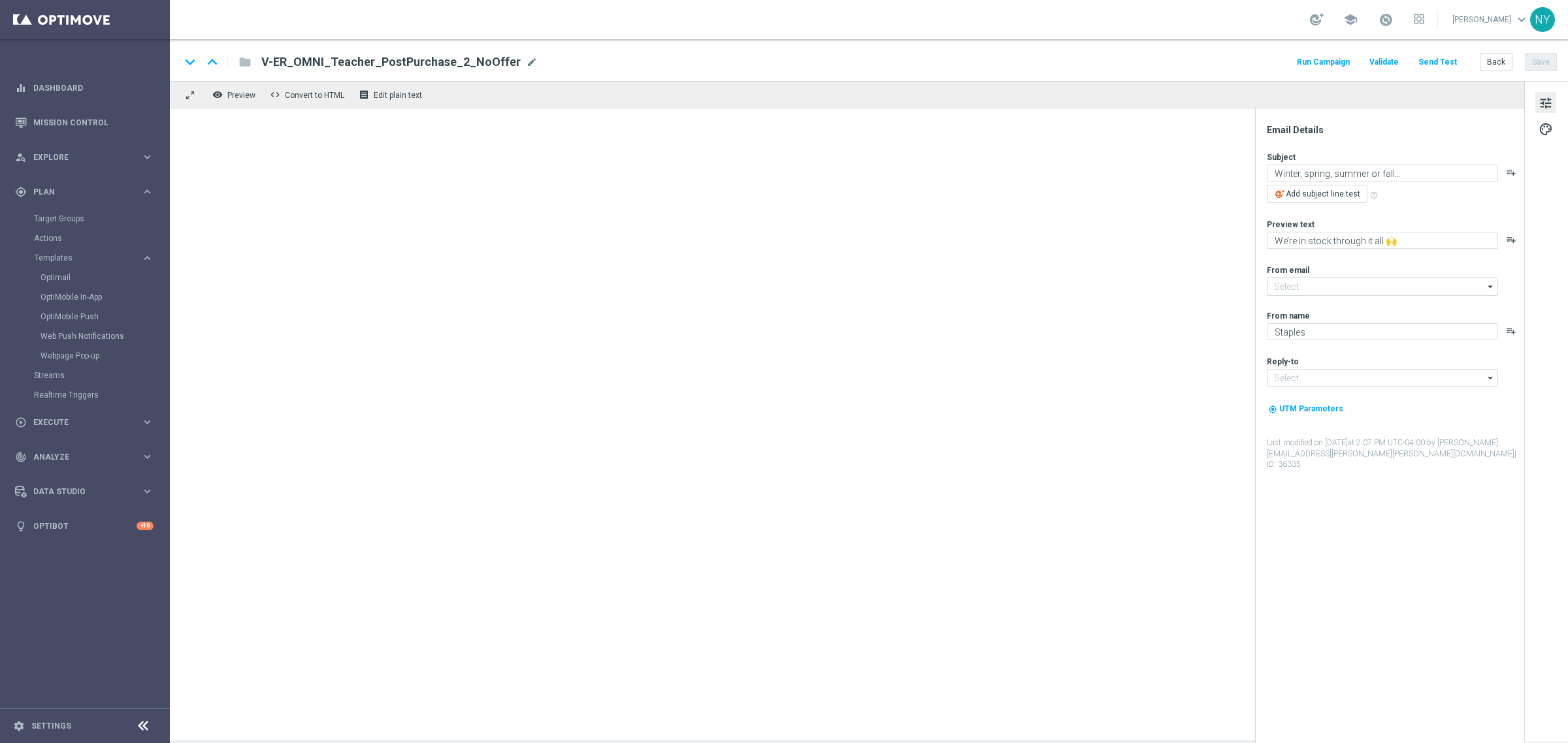
type input "[EMAIL_ADDRESS][DOMAIN_NAME]"
type textarea "You'll definitely want to check out these trending items."
type textarea "Exactly what you need to get the job done right."
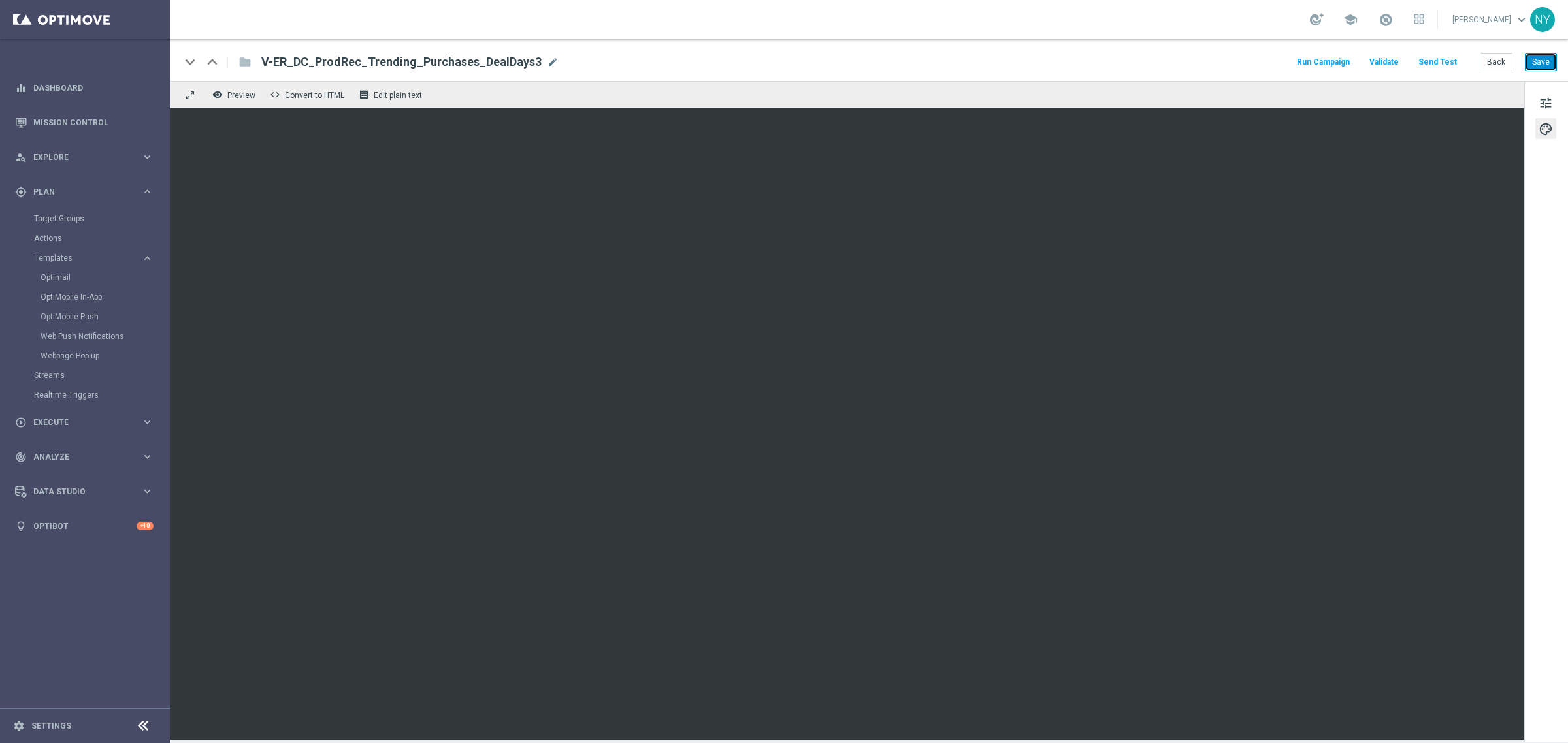
click at [1537, 63] on button "Save" at bounding box center [1541, 61] width 32 height 18
click at [1447, 61] on button "Send Test" at bounding box center [1437, 62] width 42 height 18
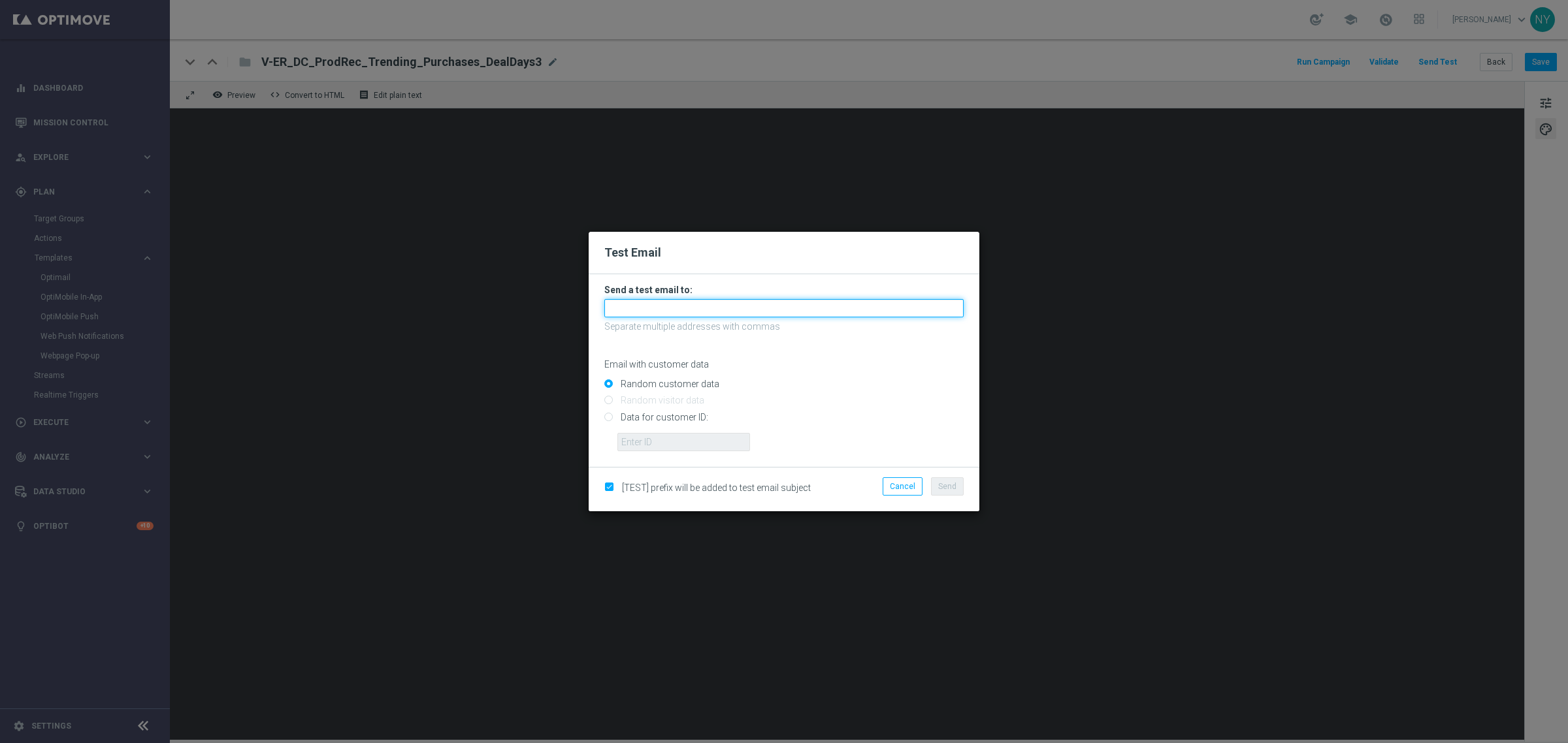
click at [697, 310] on input "text" at bounding box center [784, 308] width 359 height 18
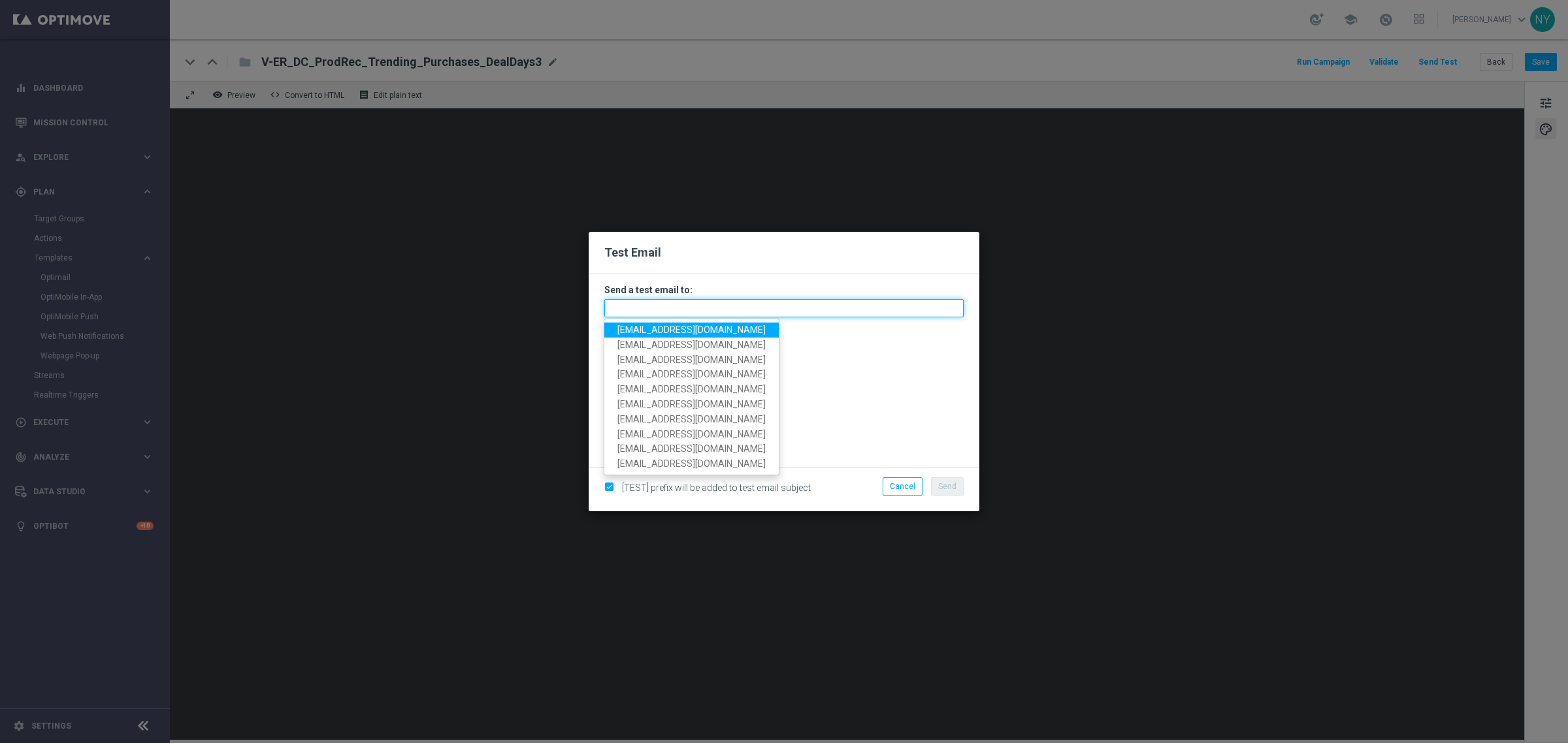
paste input "neilyetts3-bk2gc@litmusemail.com"
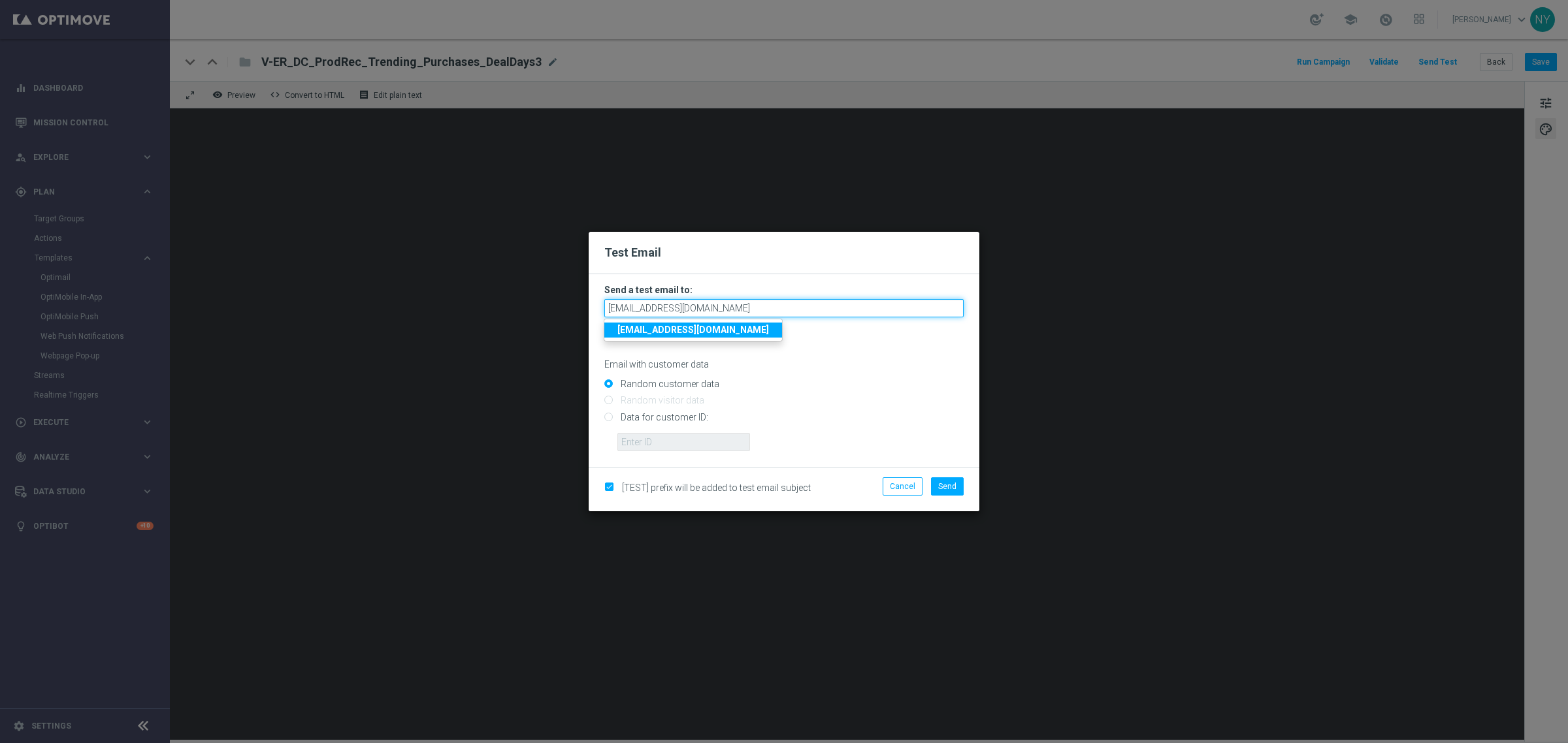
type input "neilyetts3-bk2gc@litmusemail.com"
click at [606, 418] on input "Data for customer ID:" at bounding box center [784, 422] width 359 height 18
radio input "true"
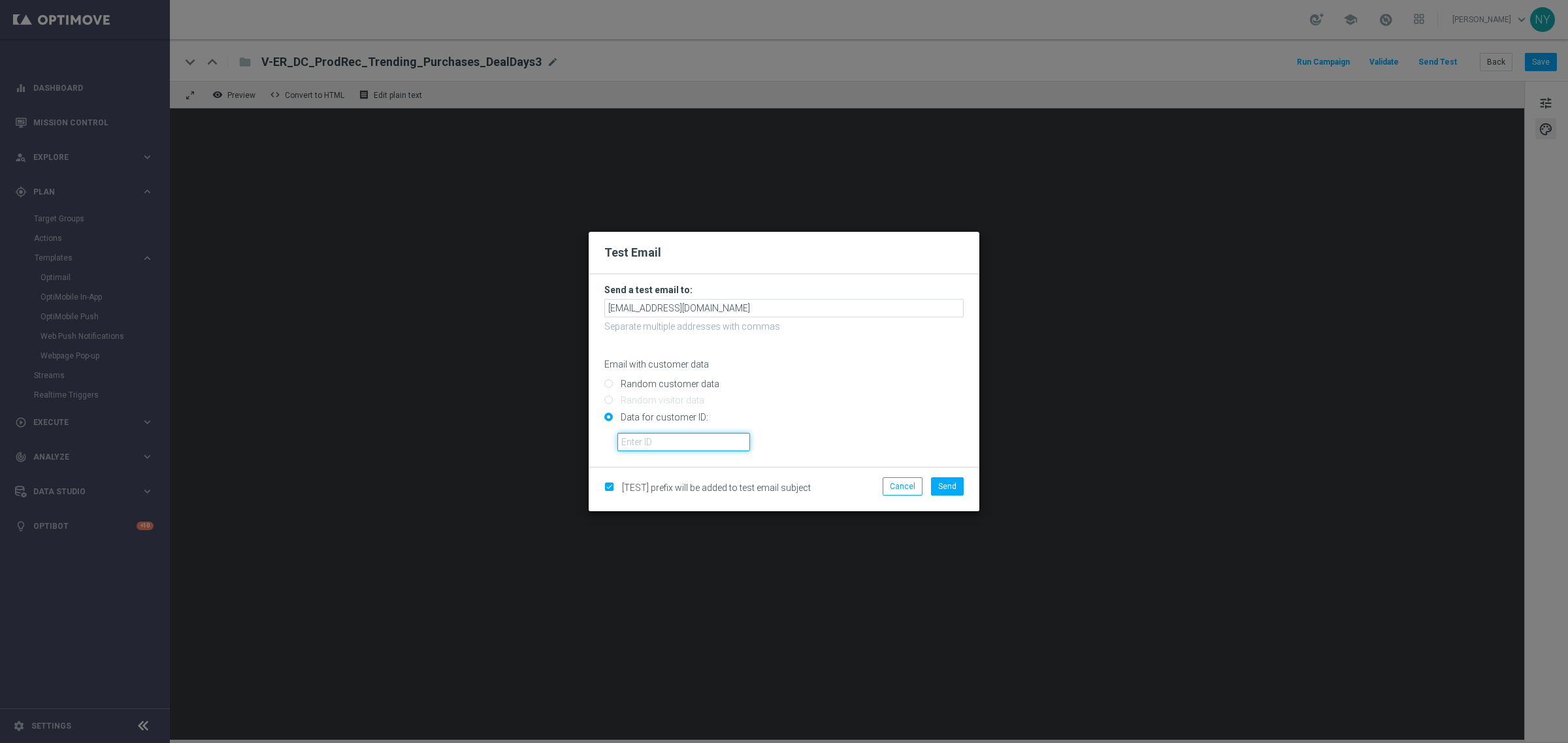
click at [648, 438] on input "text" at bounding box center [684, 442] width 133 height 18
paste input "10000006208"
type input "10000006208"
click at [943, 486] on span "Send" at bounding box center [947, 486] width 18 height 9
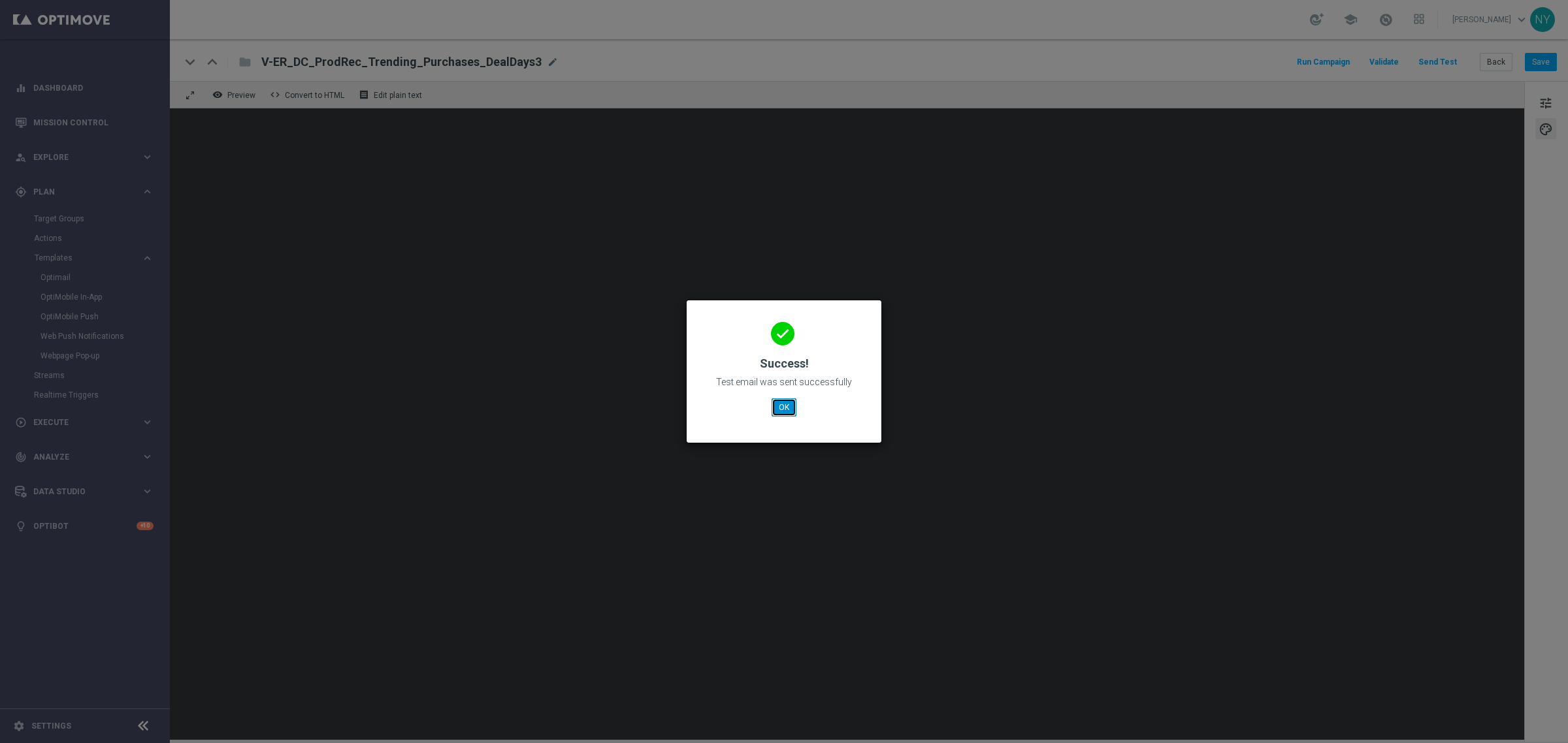
click at [786, 404] on button "OK" at bounding box center [784, 407] width 25 height 18
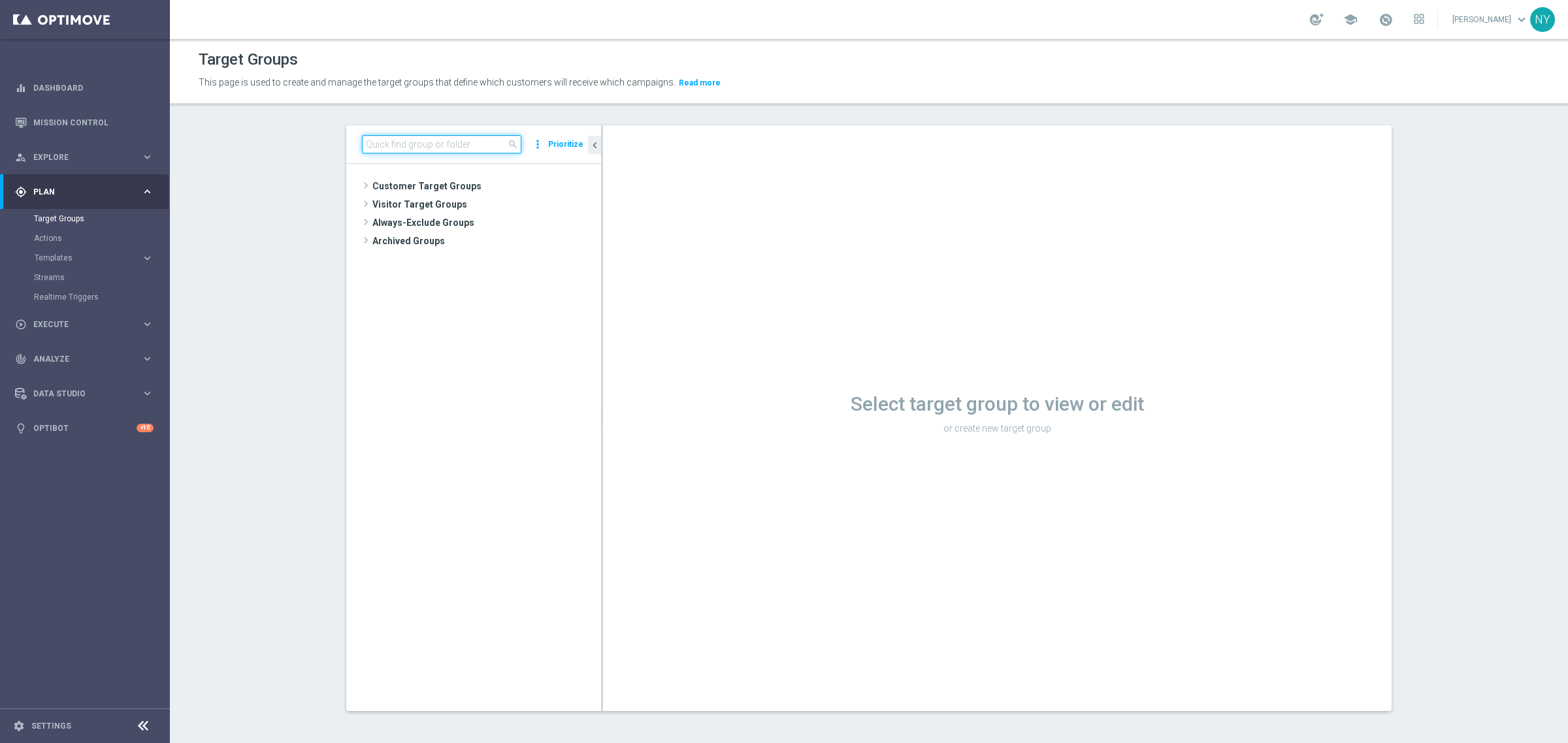
click at [466, 152] on input at bounding box center [442, 144] width 159 height 18
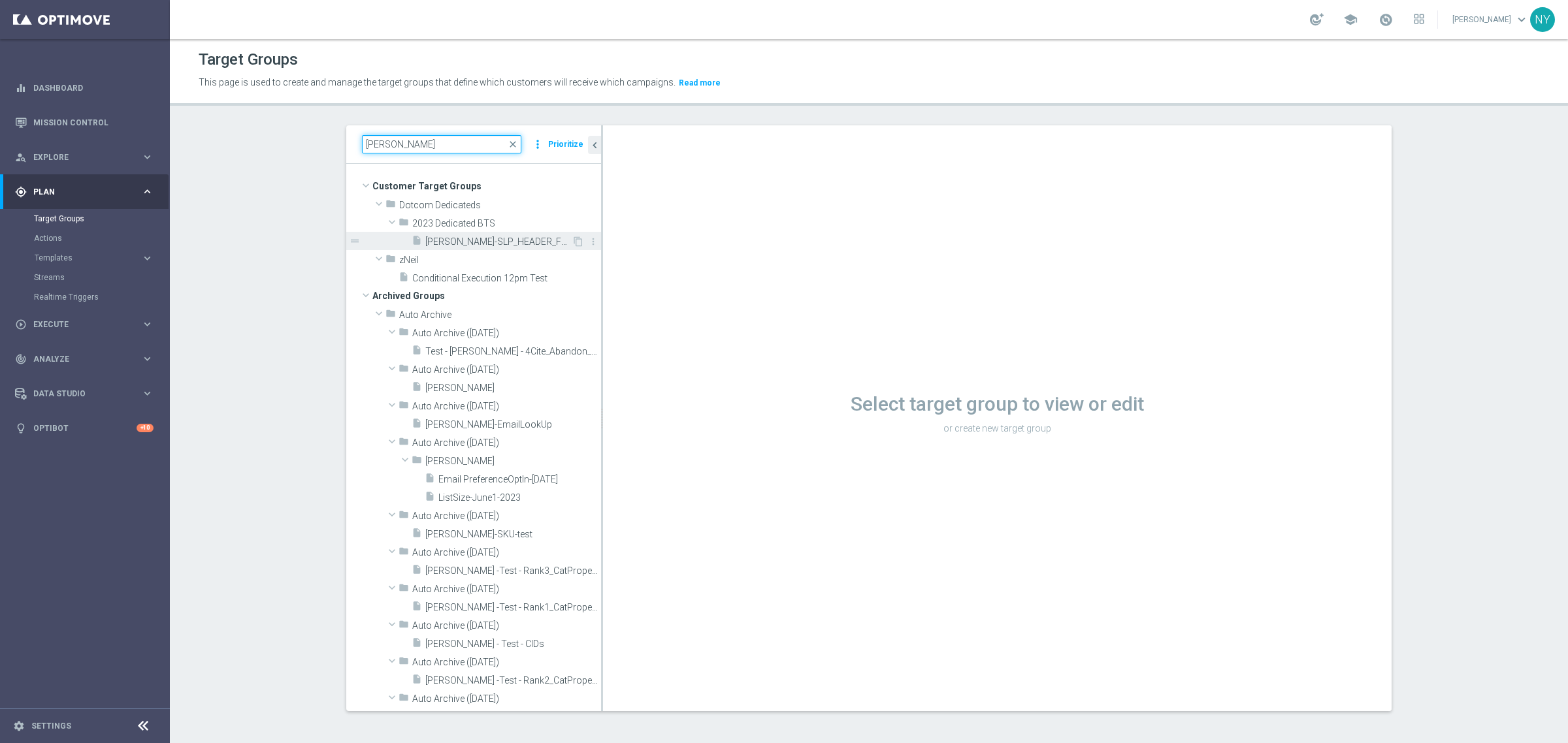
type input "[PERSON_NAME]"
click at [474, 243] on span "[PERSON_NAME]-SLP_HEADER_FOOTER_V2025" at bounding box center [498, 242] width 146 height 11
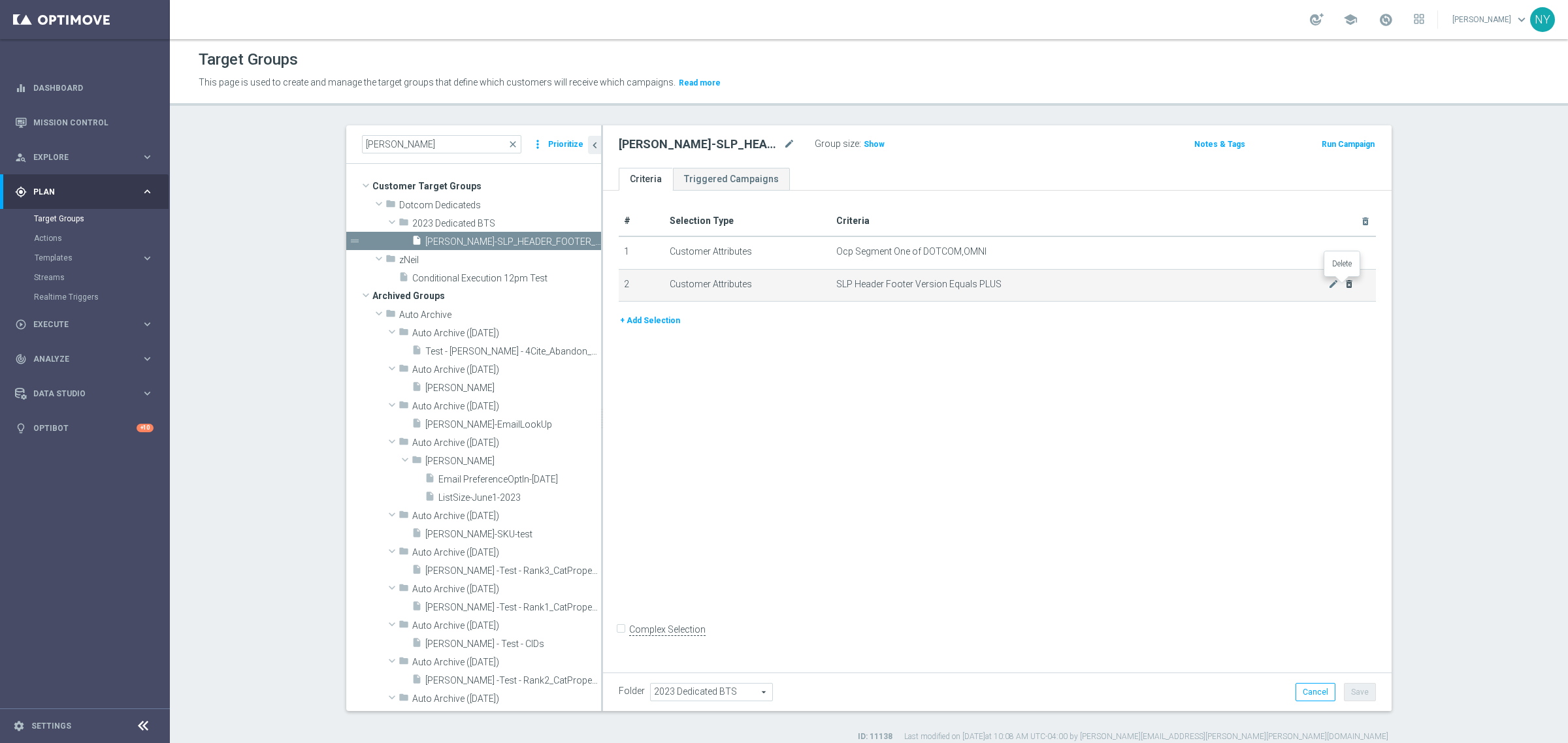
click at [1346, 282] on icon "delete_forever" at bounding box center [1349, 284] width 10 height 10
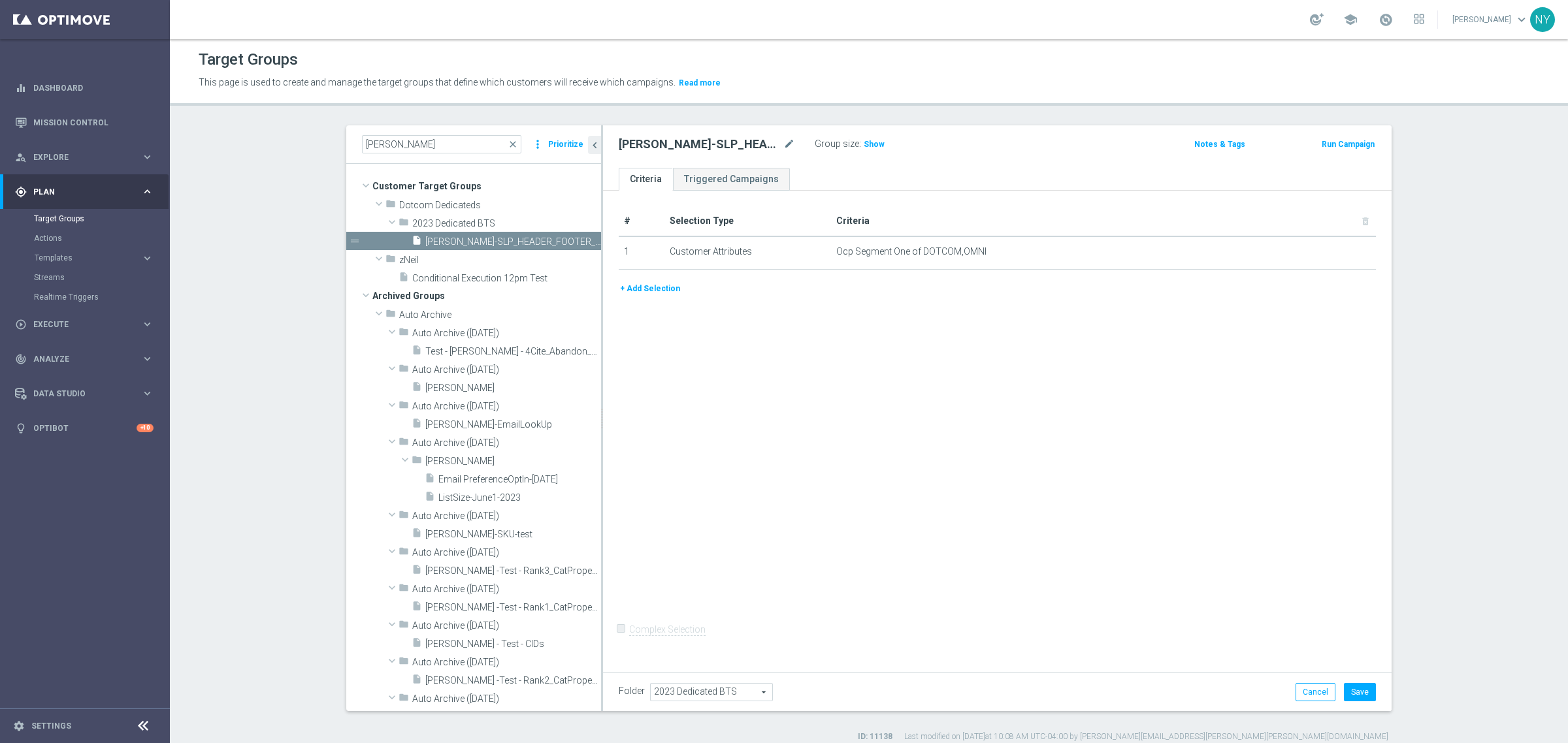
click at [655, 288] on button "+ Add Selection" at bounding box center [650, 289] width 63 height 15
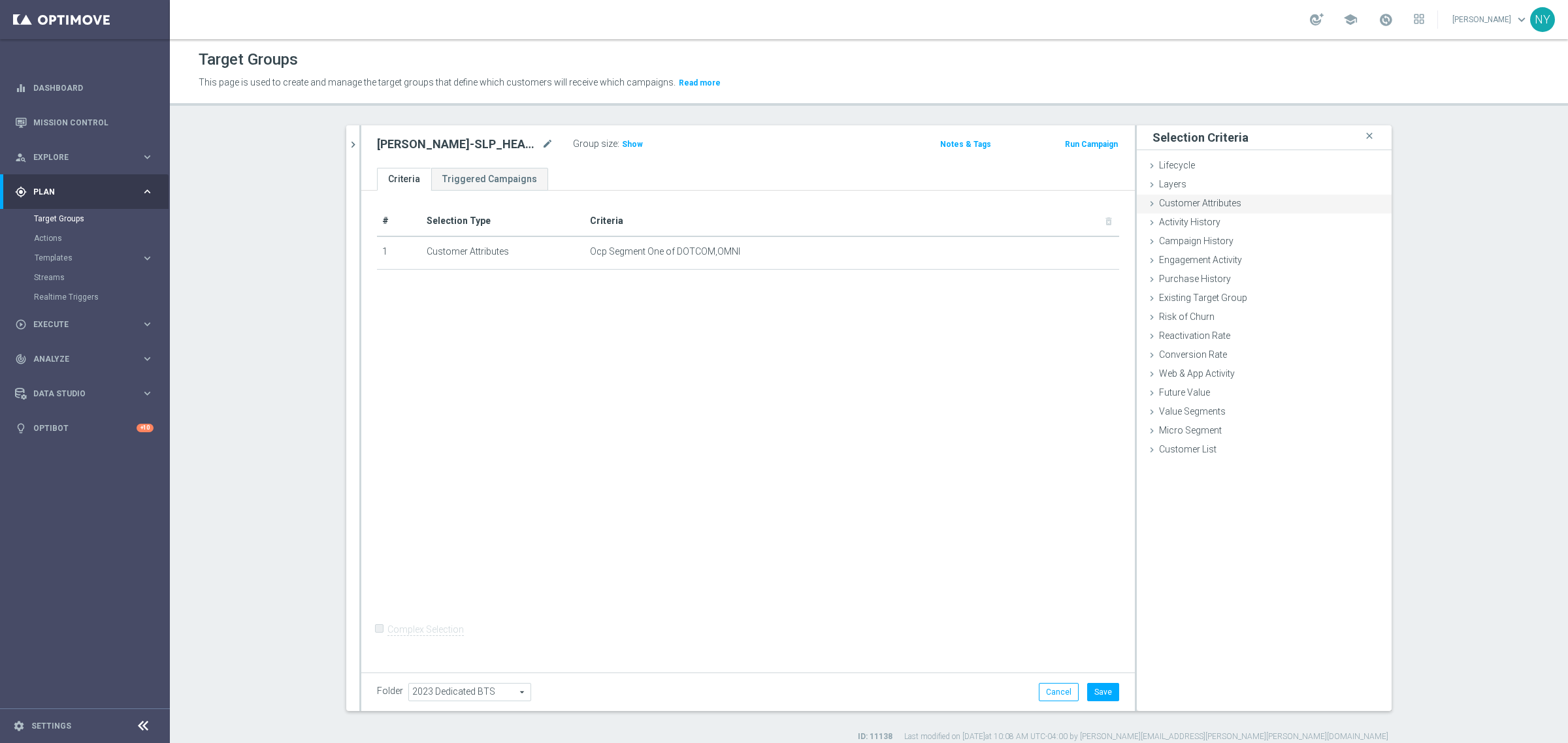
click at [1169, 199] on span "Customer Attributes" at bounding box center [1200, 203] width 83 height 10
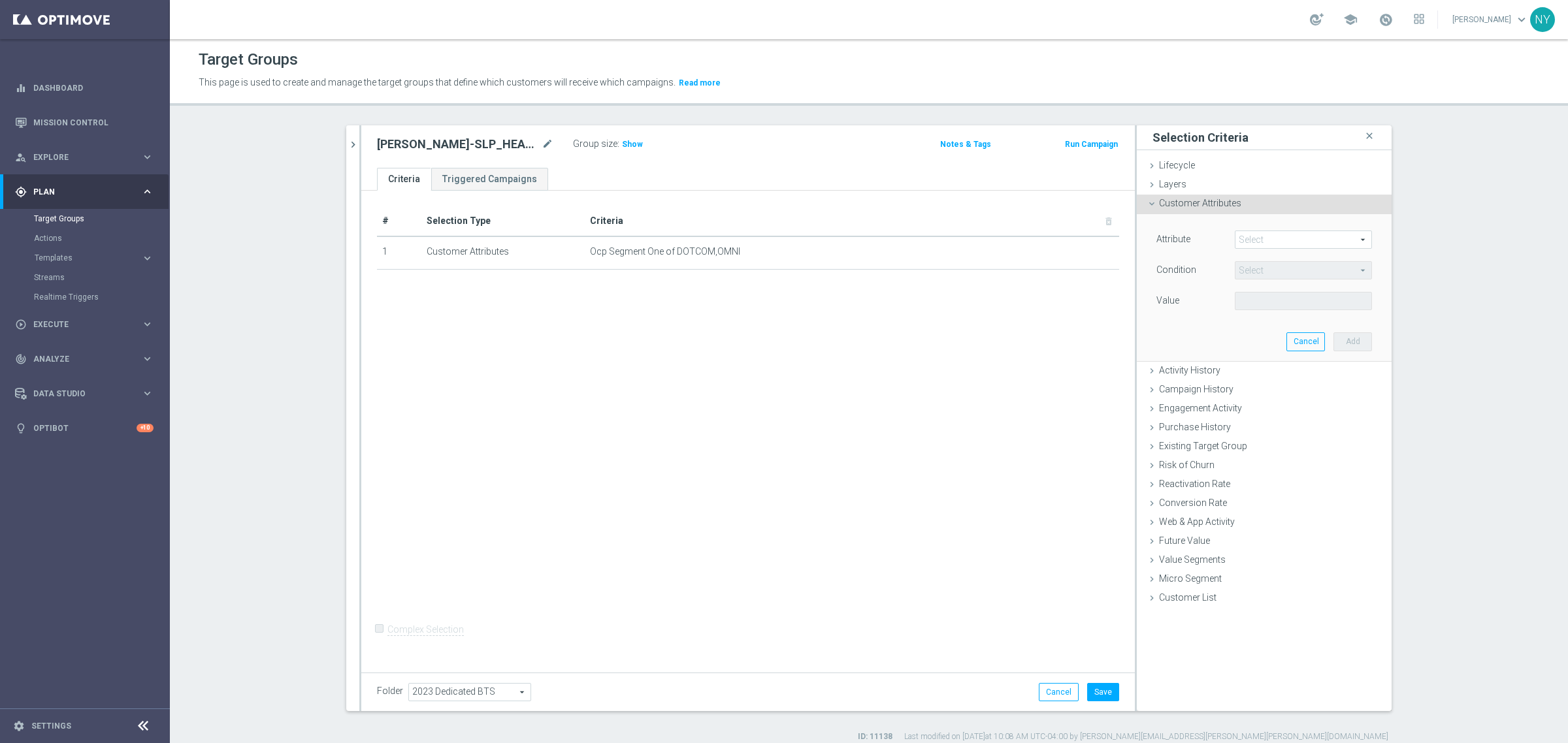
click at [1256, 244] on span at bounding box center [1304, 239] width 136 height 17
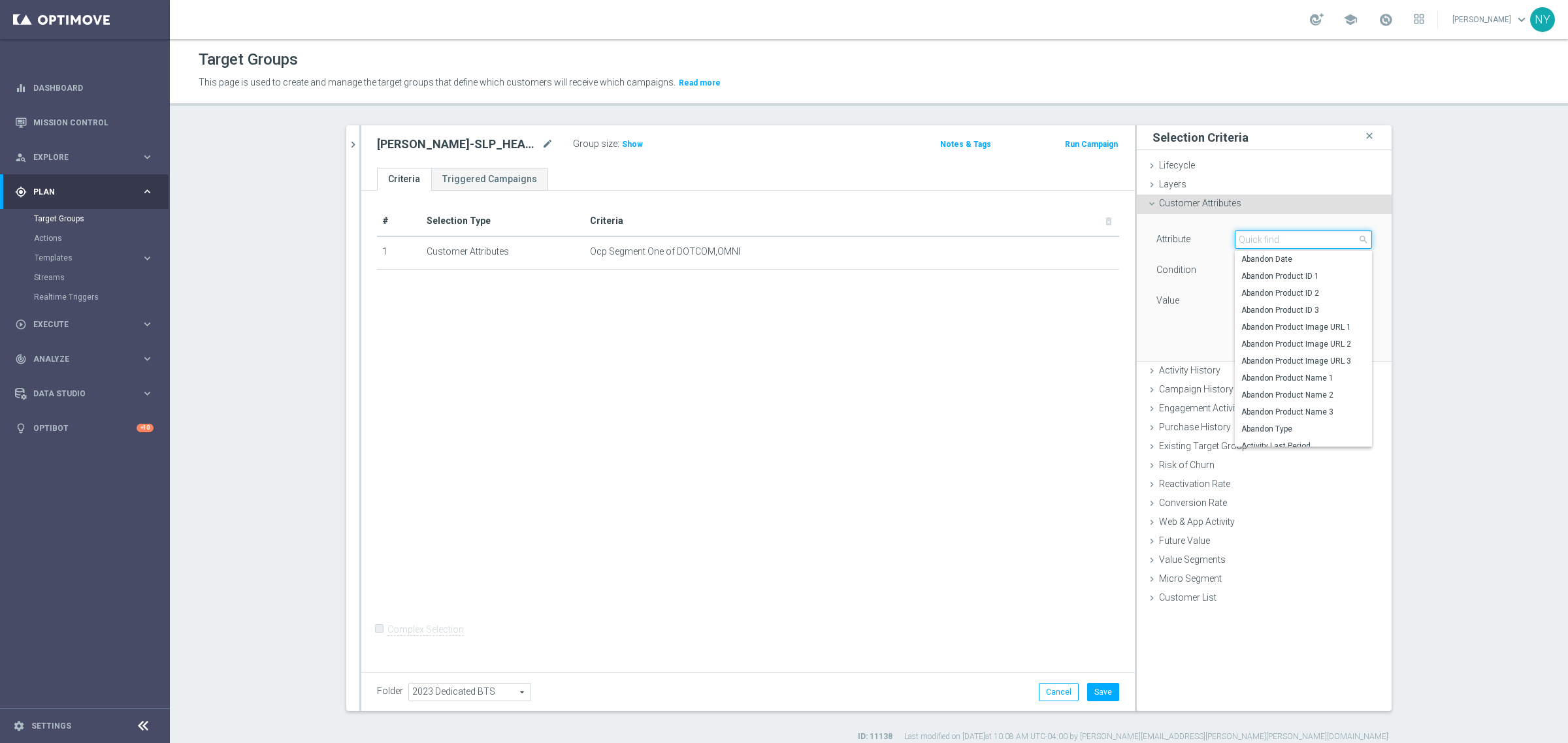
click at [1259, 244] on input "search" at bounding box center [1304, 239] width 137 height 18
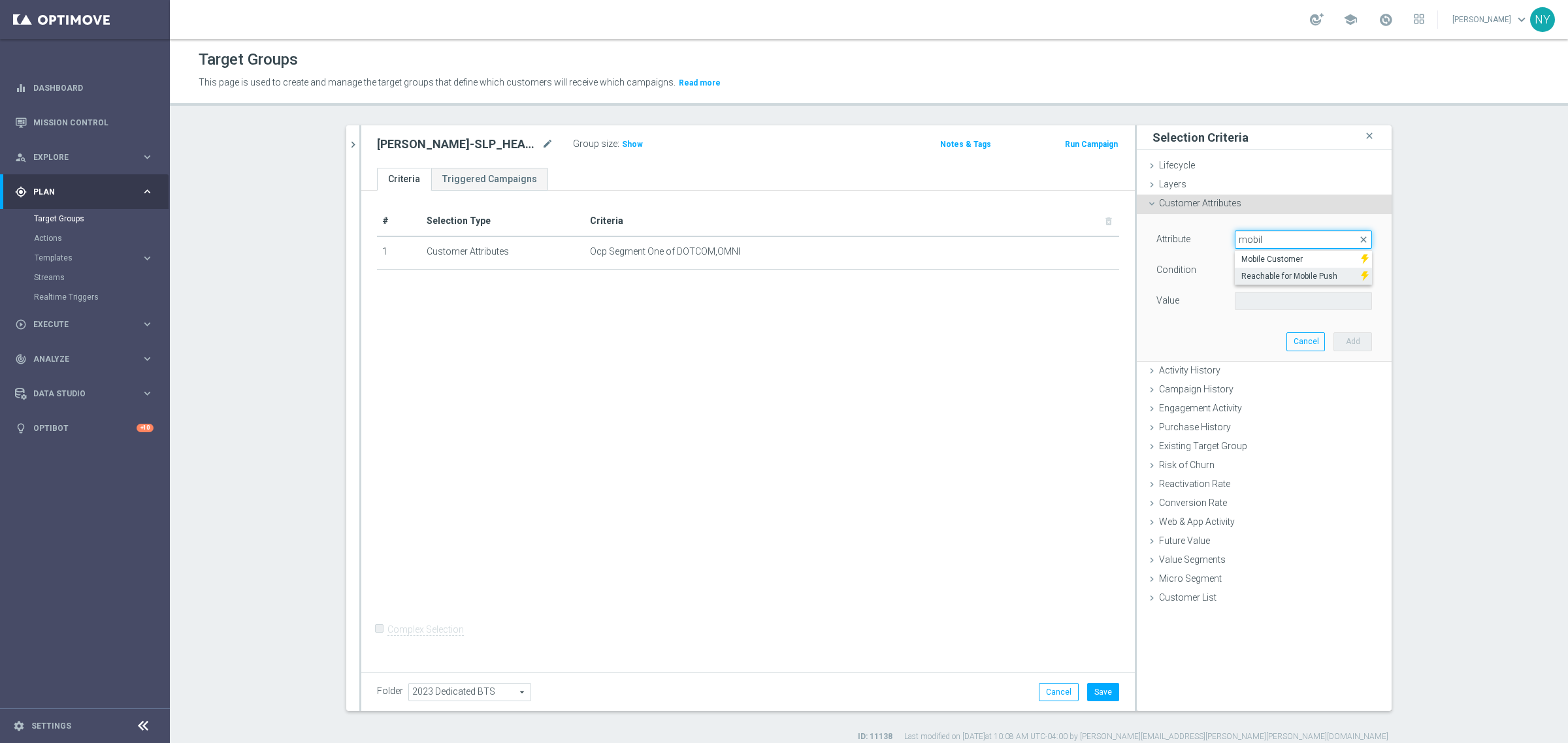
type input "mobil"
click at [1266, 278] on span "Reachable for Mobile Push" at bounding box center [1298, 276] width 113 height 10
type input "Reachable for Mobile Push"
type input "Equals"
click at [1294, 269] on span "Equals" at bounding box center [1304, 270] width 136 height 17
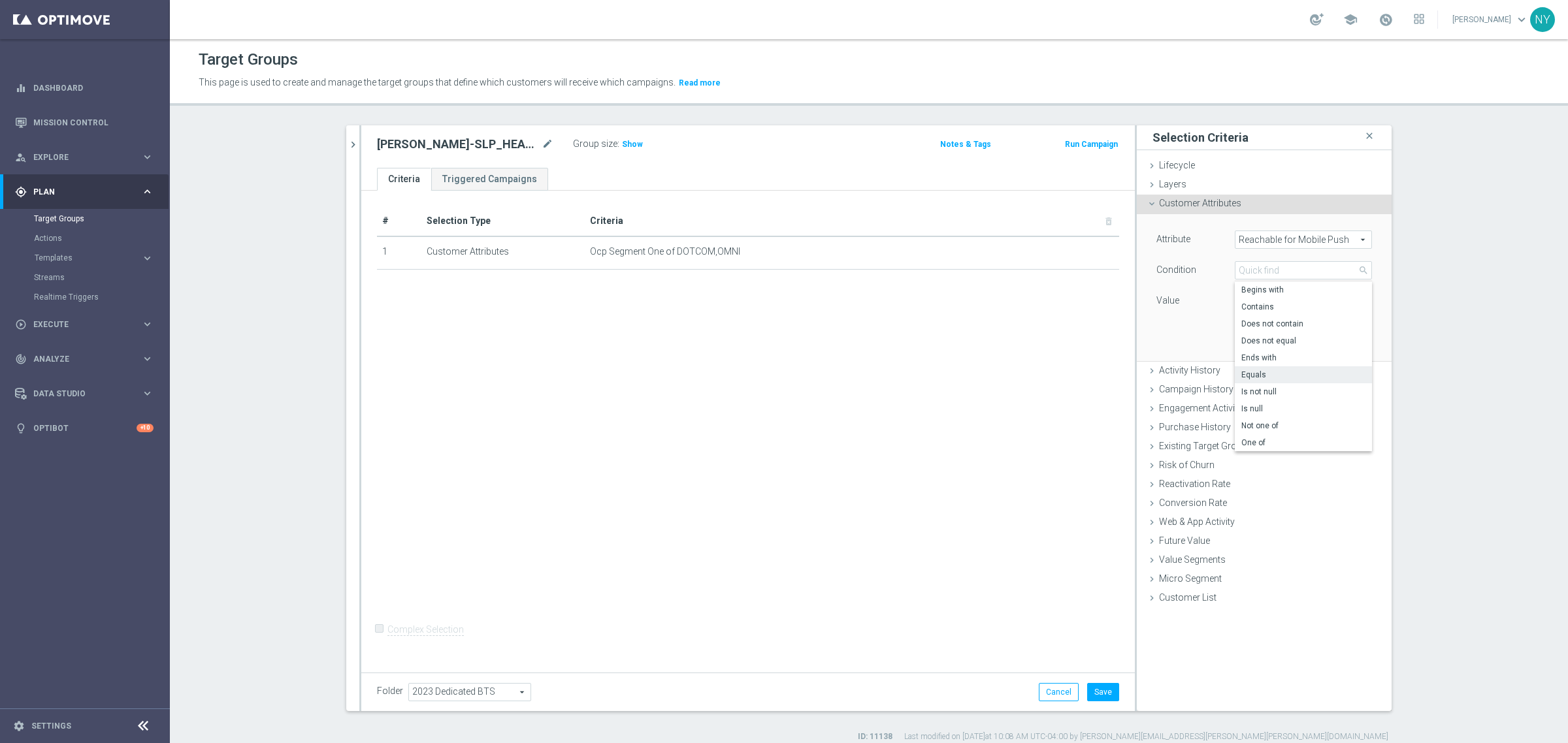
click at [1312, 236] on span "Reachable for Mobile Push" at bounding box center [1304, 239] width 136 height 17
click at [1312, 237] on input "search" at bounding box center [1304, 239] width 137 height 18
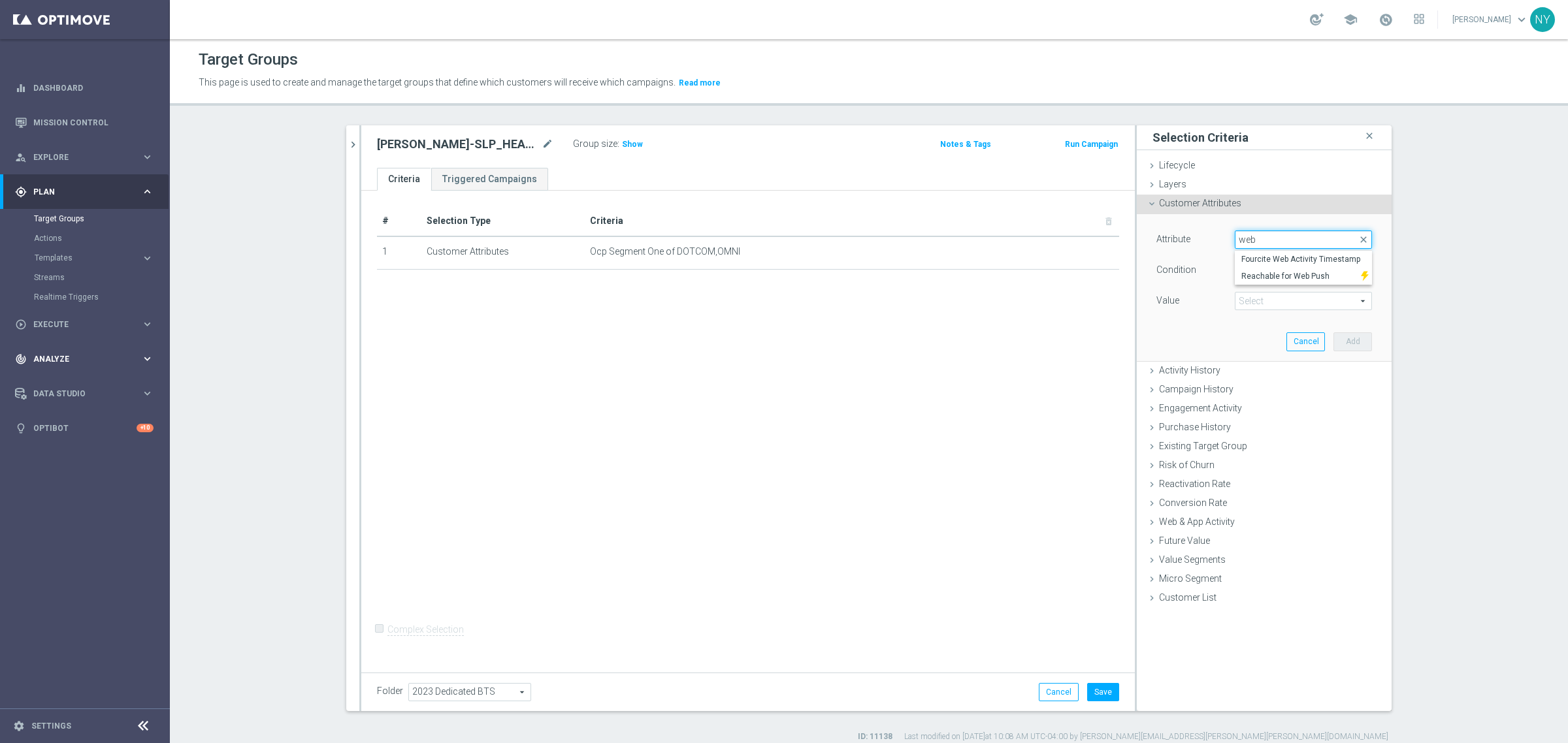
type input "web"
click at [53, 255] on span "Templates" at bounding box center [81, 258] width 93 height 8
click at [59, 272] on link "Optimail" at bounding box center [88, 277] width 96 height 10
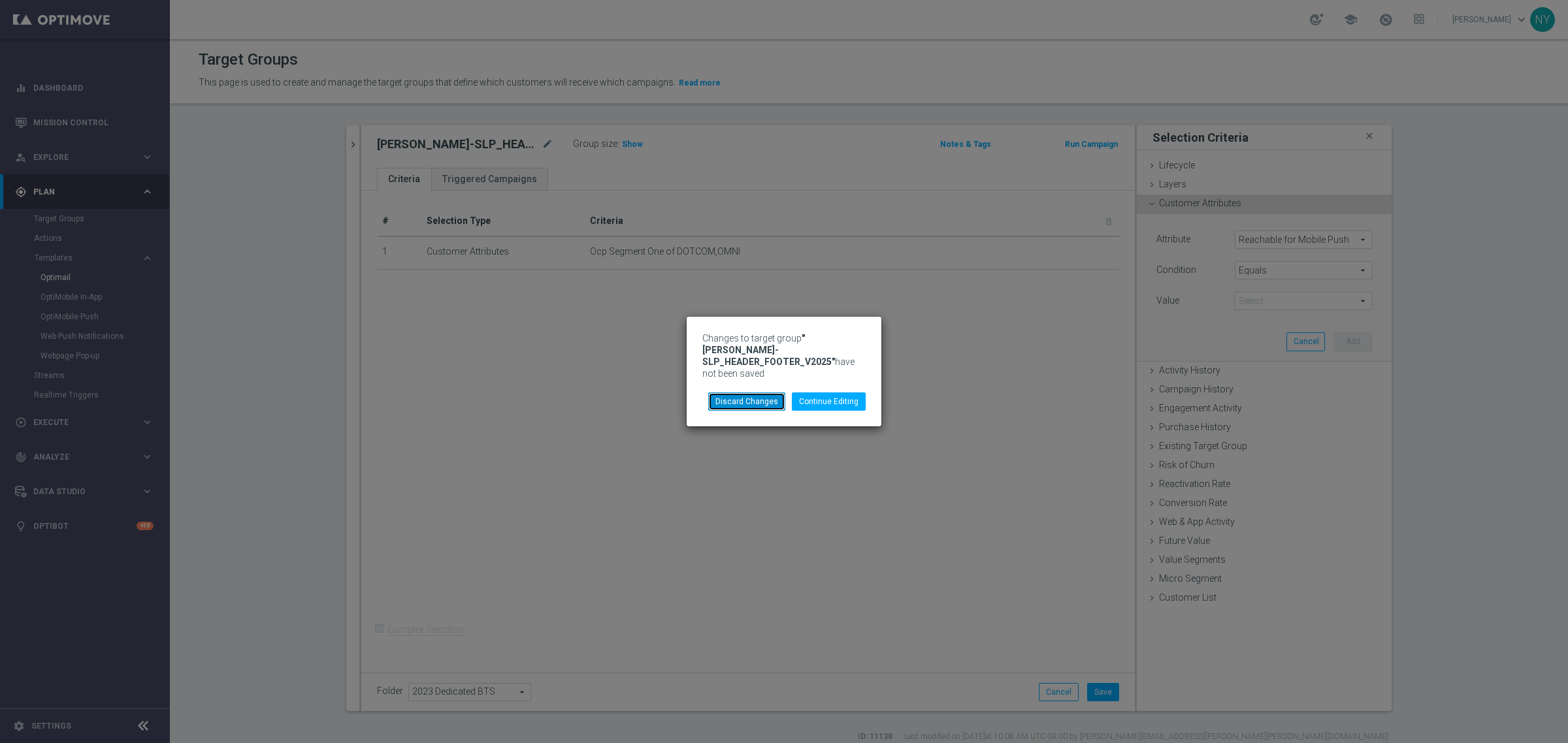
click at [776, 395] on button "Discard Changes" at bounding box center [747, 401] width 77 height 18
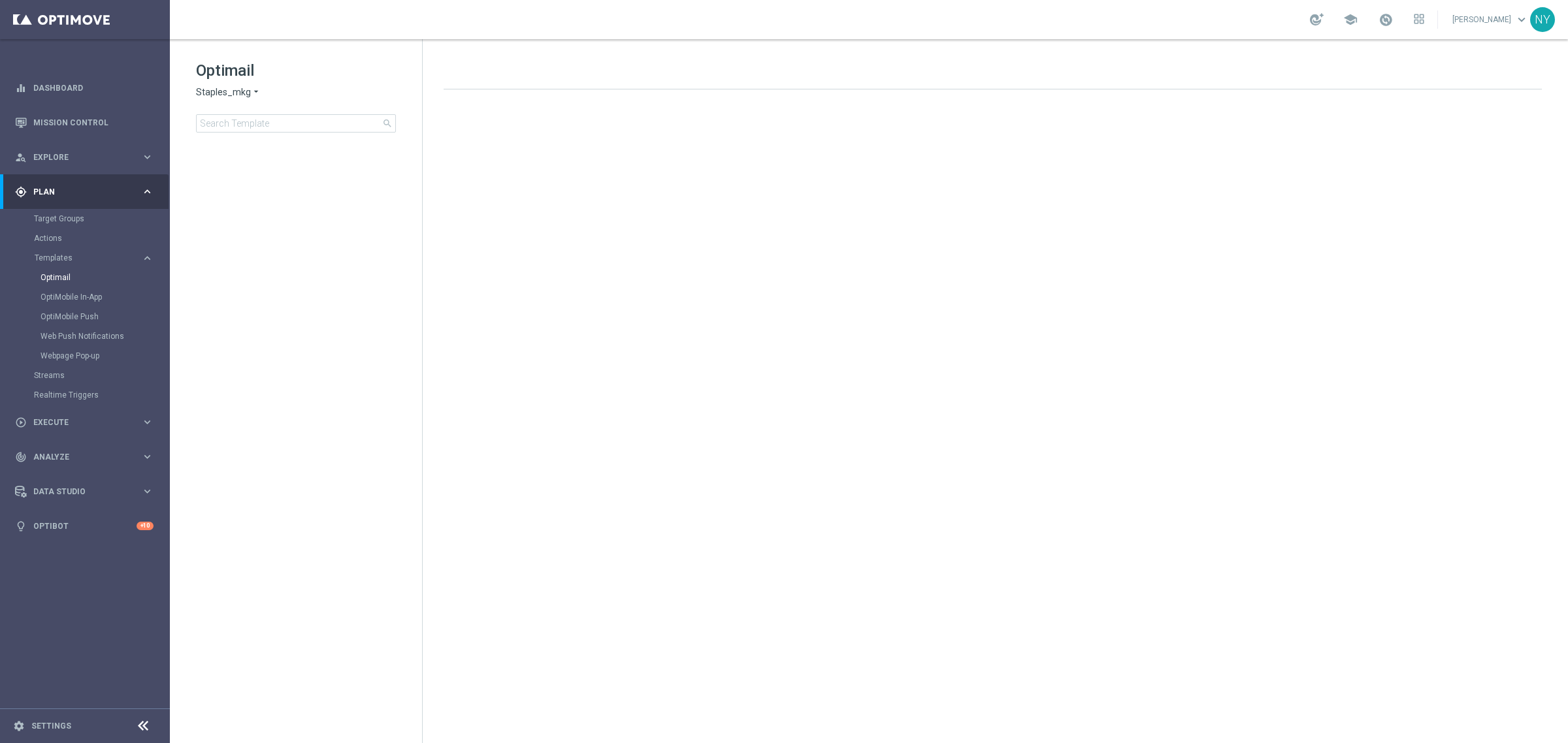
click at [272, 112] on div "Optimail Staples_mkg arrow_drop_down × Staples_mkg search" at bounding box center [309, 96] width 226 height 72
click at [280, 128] on input at bounding box center [296, 123] width 200 height 18
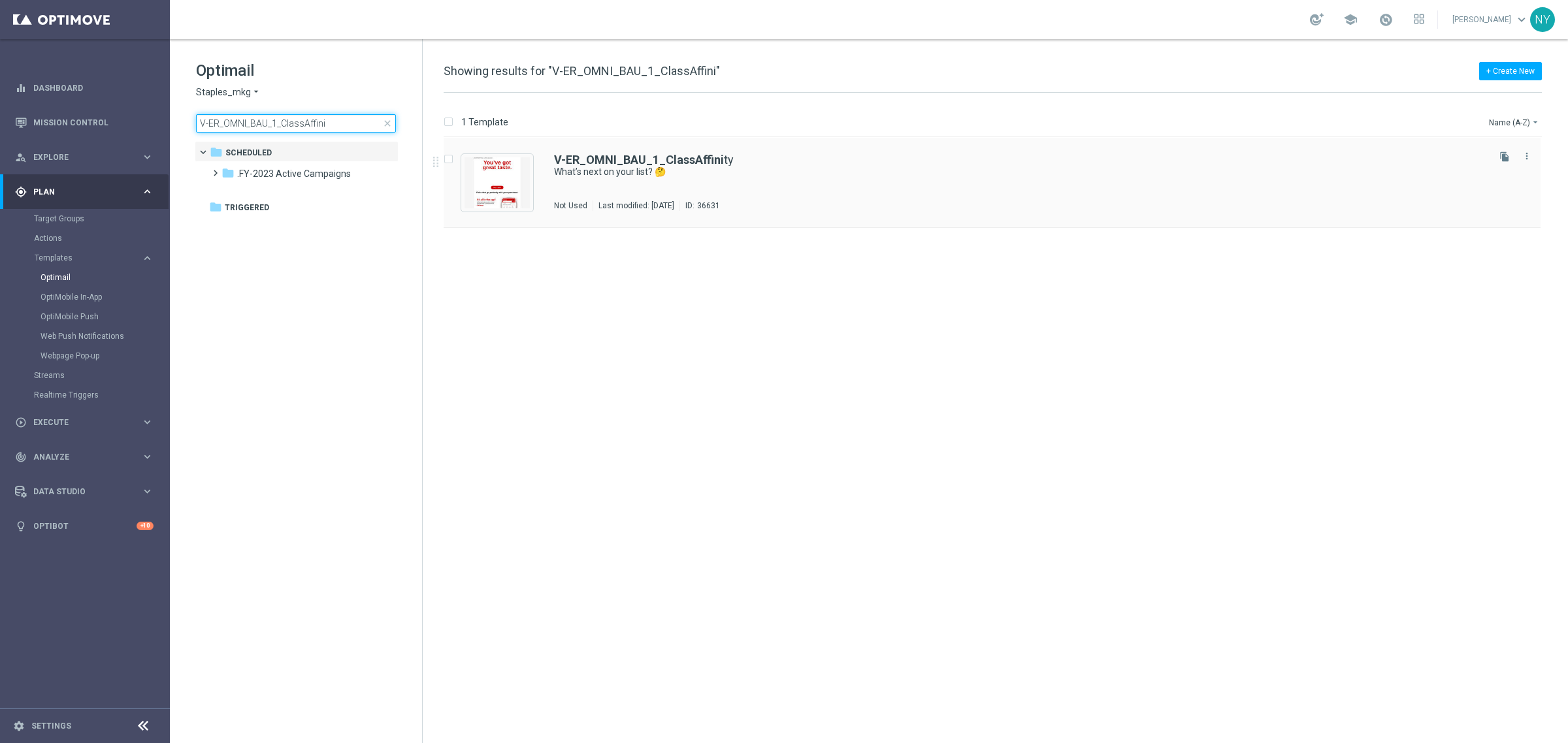
type input "V-ER_OMNI_BAU_1_ClassAffini"
click at [630, 160] on b "V-ER_OMNI_BAU_1_ClassAffini" at bounding box center [639, 159] width 170 height 14
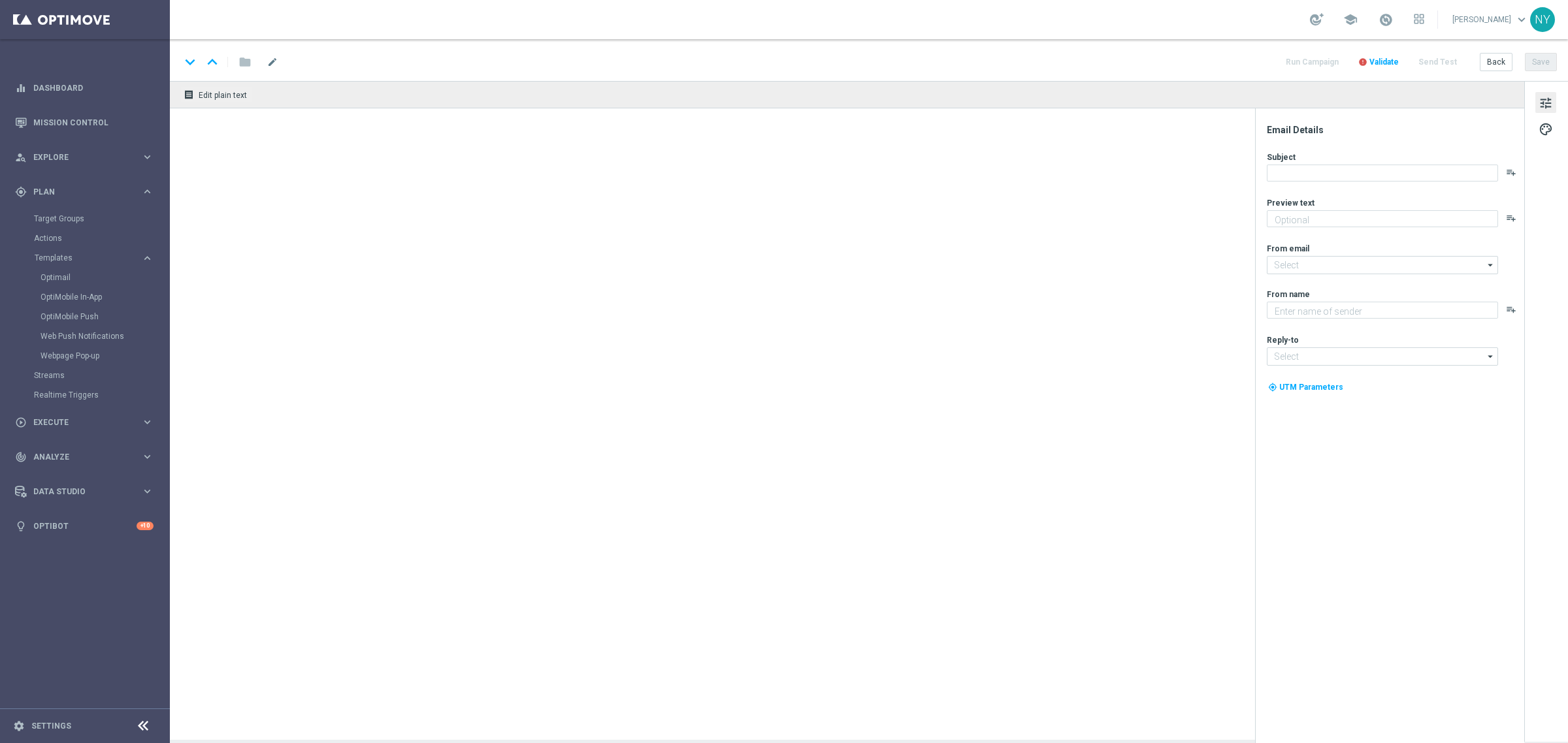
type textarea "We’ve got some ideas for you."
type input "staples@connected.staples.com"
type textarea "Staples"
type input "info@staples.com"
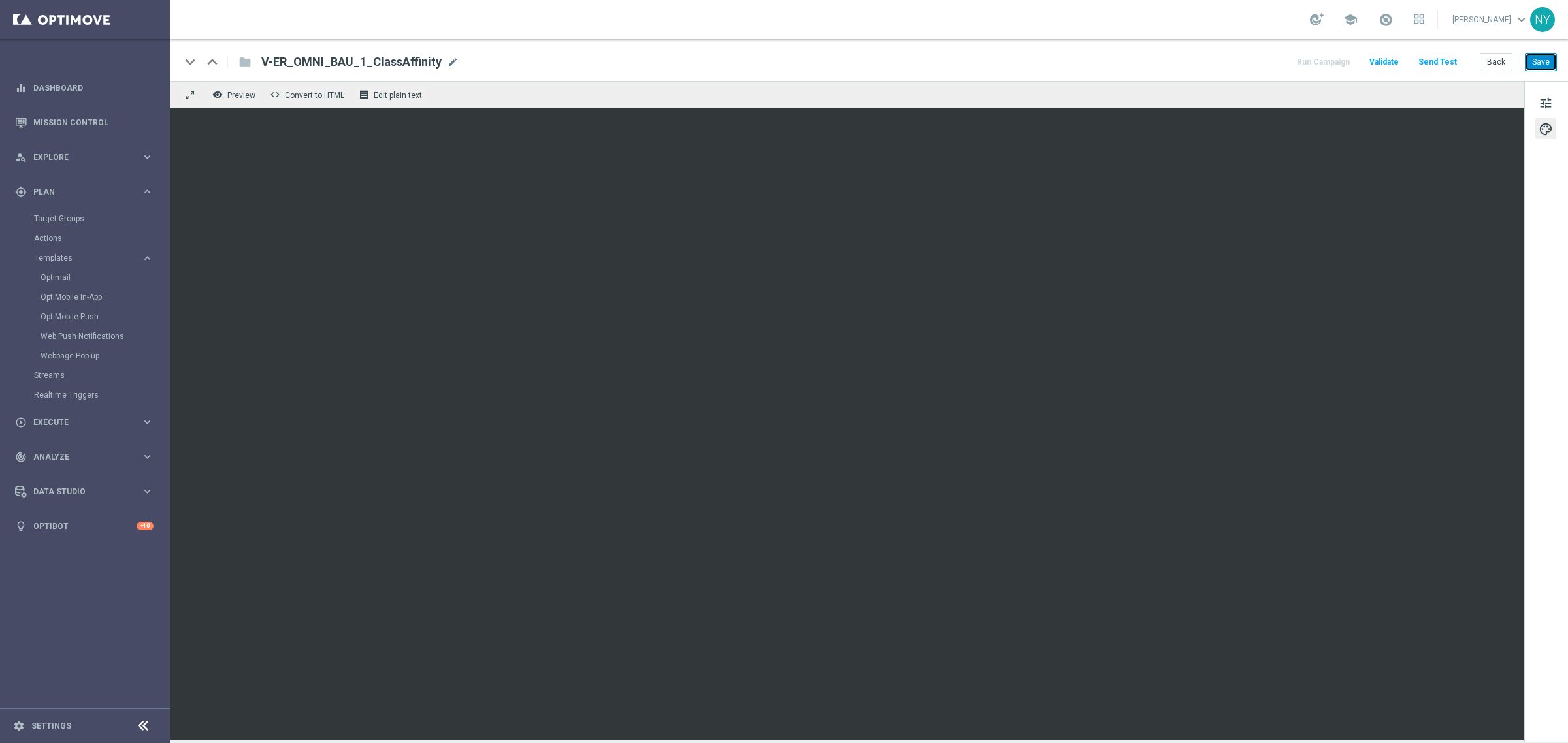
click at [1545, 63] on button "Save" at bounding box center [1541, 61] width 32 height 18
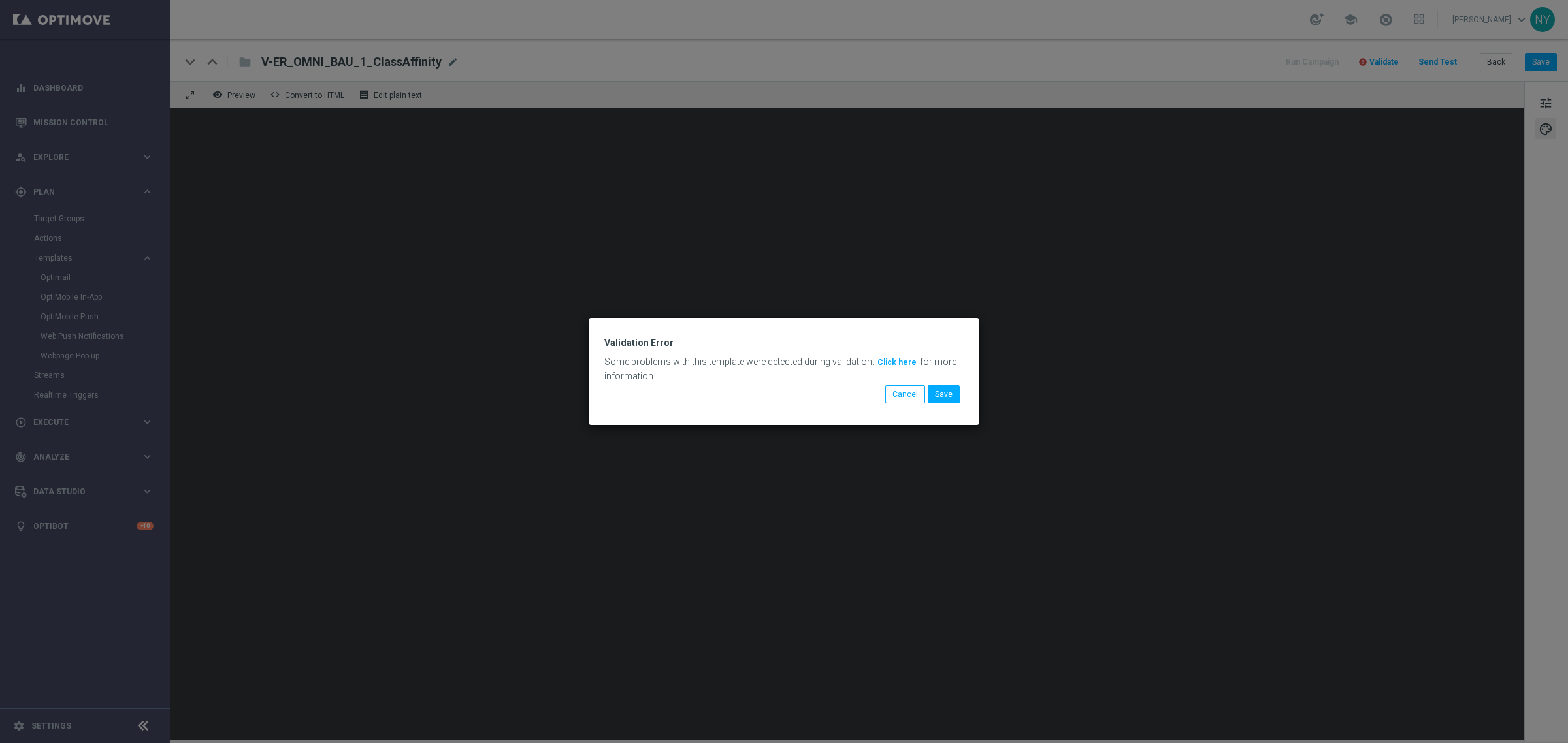
click at [887, 361] on button "Click here" at bounding box center [897, 363] width 42 height 15
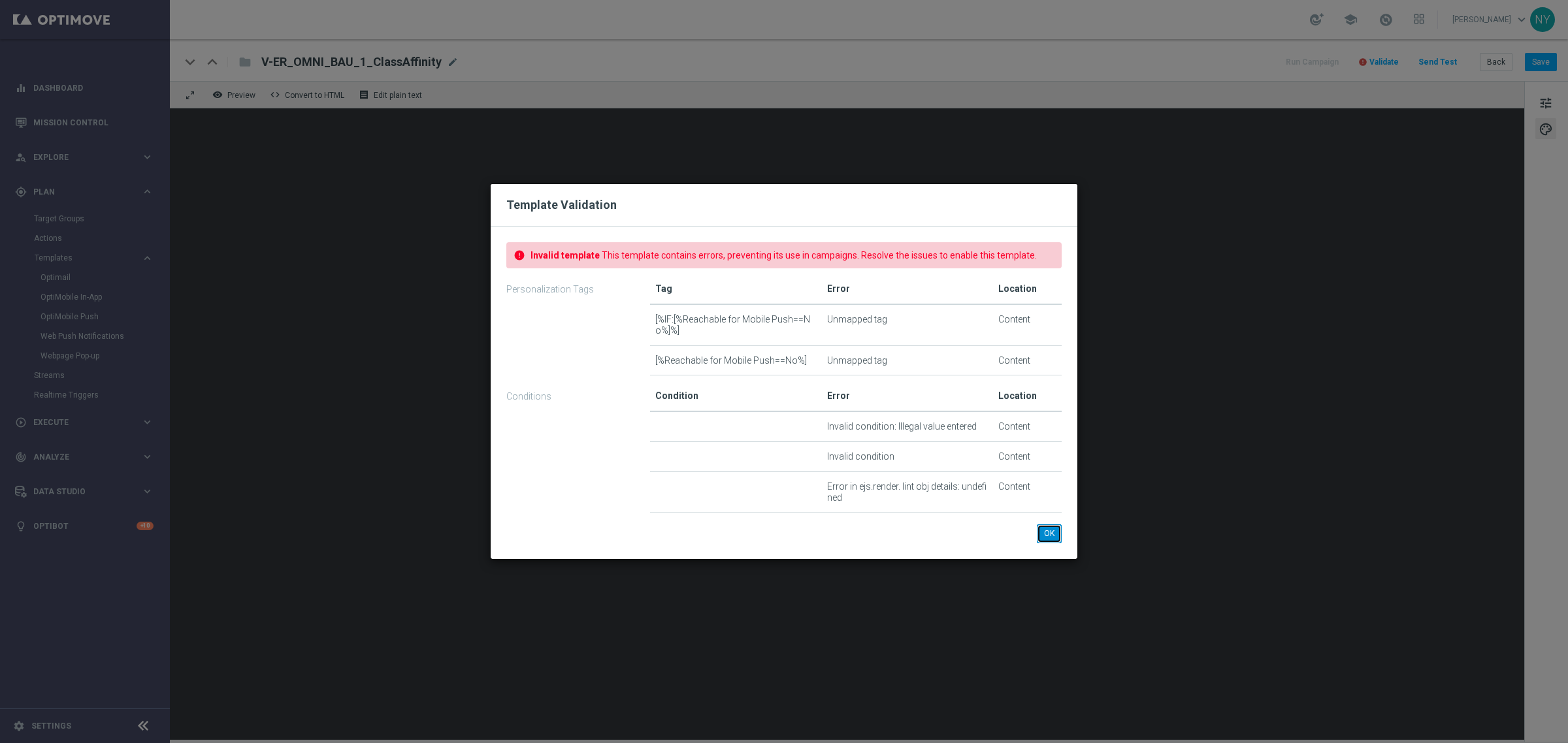
click at [1050, 536] on button "OK" at bounding box center [1049, 533] width 25 height 18
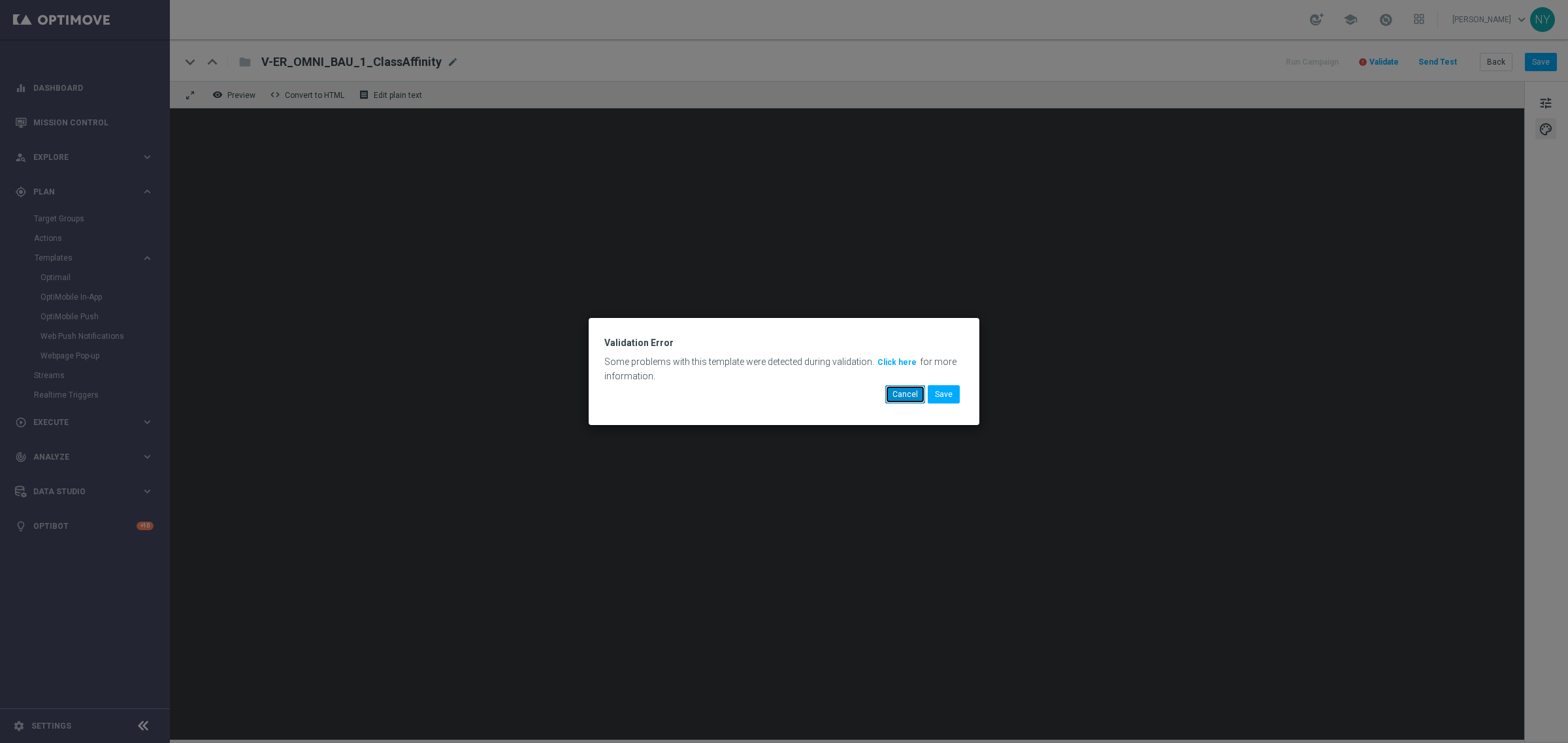
click at [900, 396] on button "Cancel" at bounding box center [905, 394] width 40 height 18
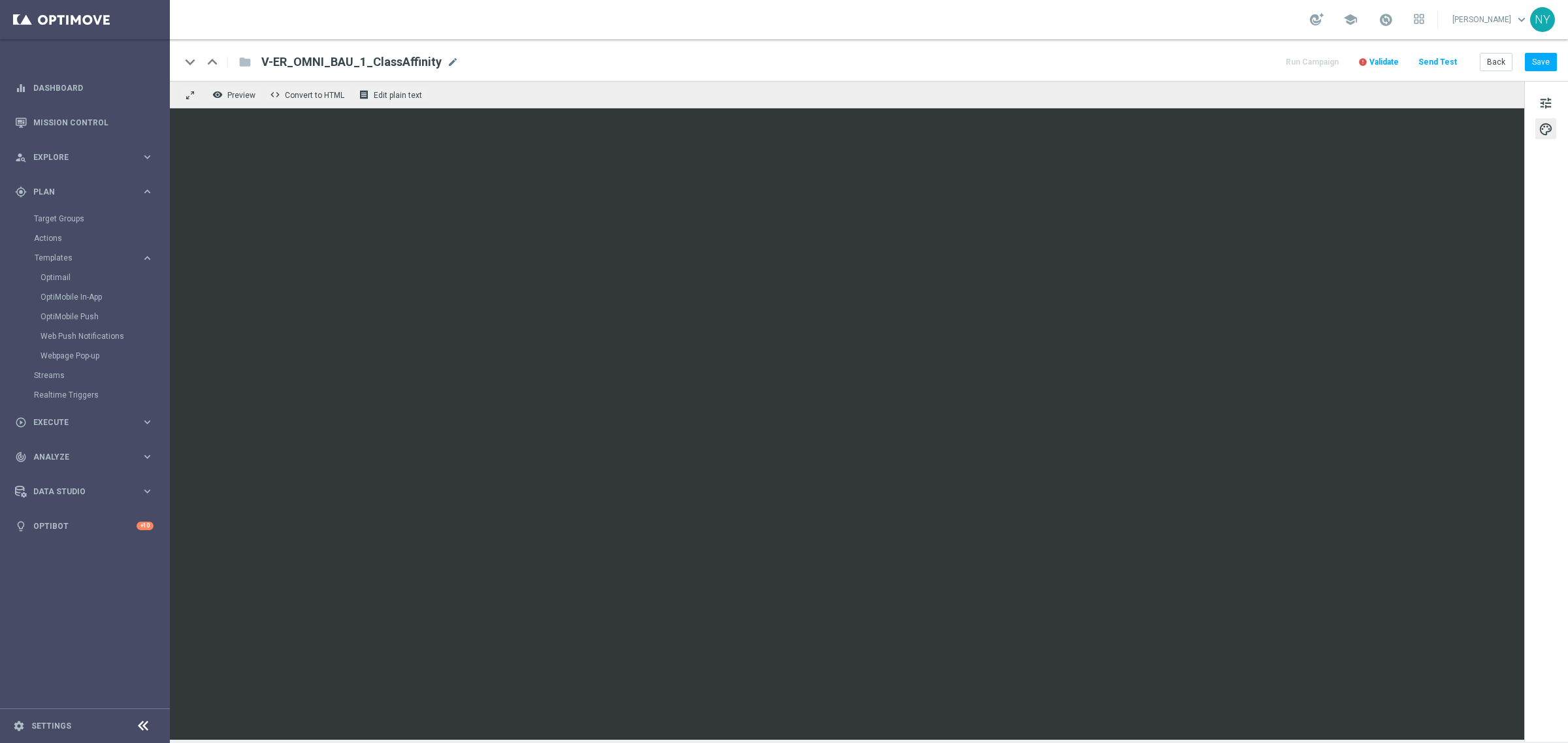
click at [1395, 59] on span "Validate" at bounding box center [1384, 62] width 29 height 9
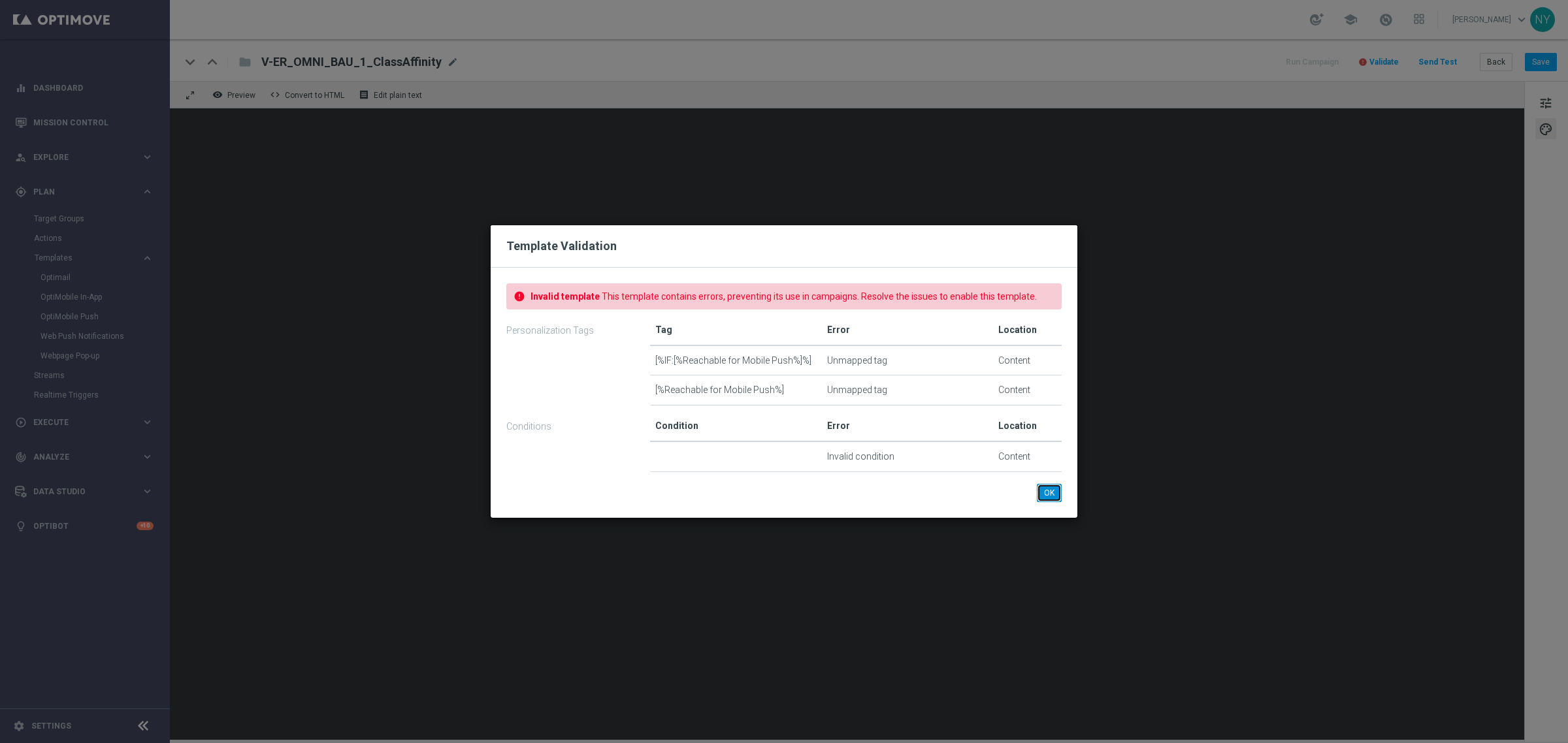
click at [1047, 491] on button "OK" at bounding box center [1049, 493] width 25 height 18
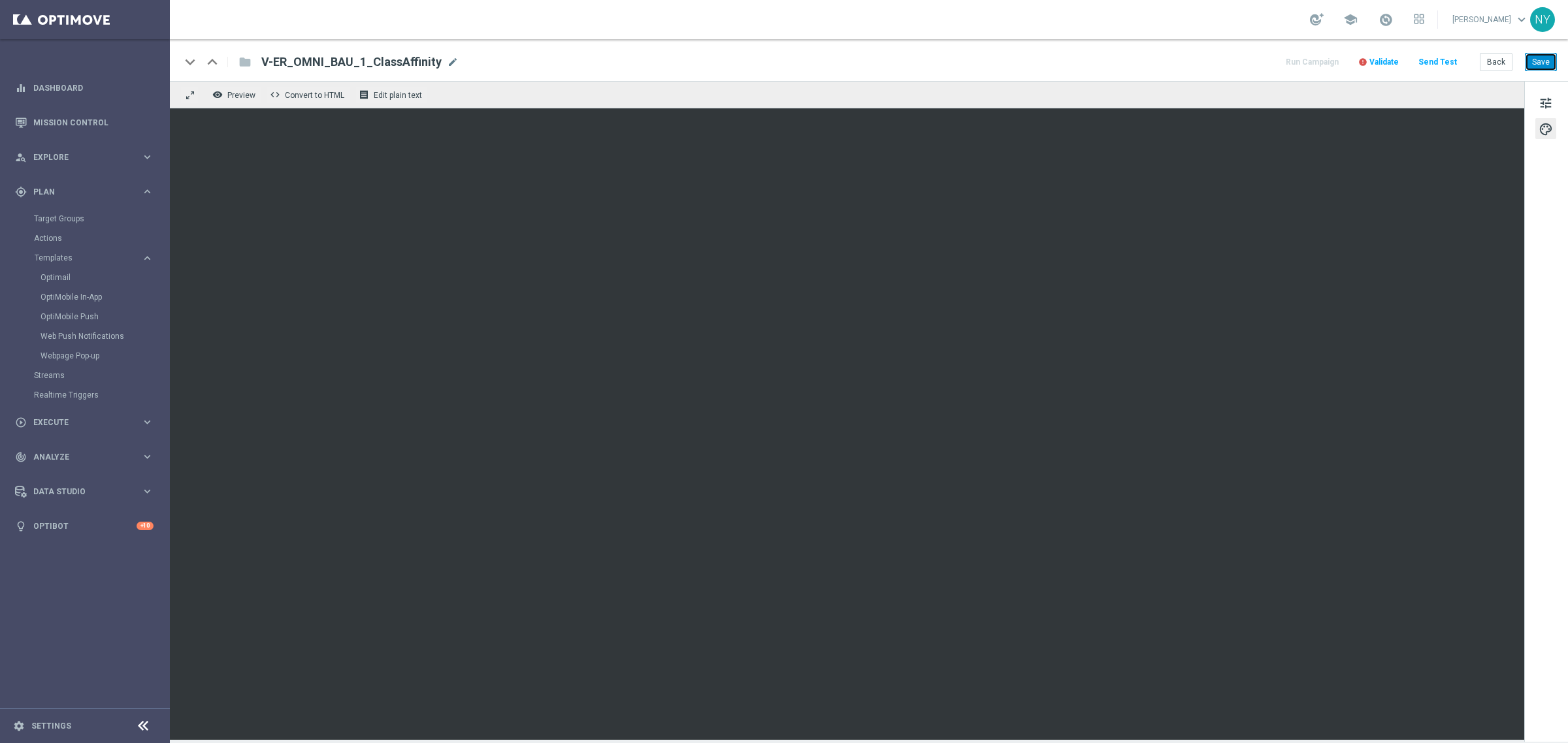
click at [1547, 66] on button "Save" at bounding box center [1541, 61] width 32 height 18
click at [1395, 63] on span "Validate" at bounding box center [1384, 62] width 29 height 9
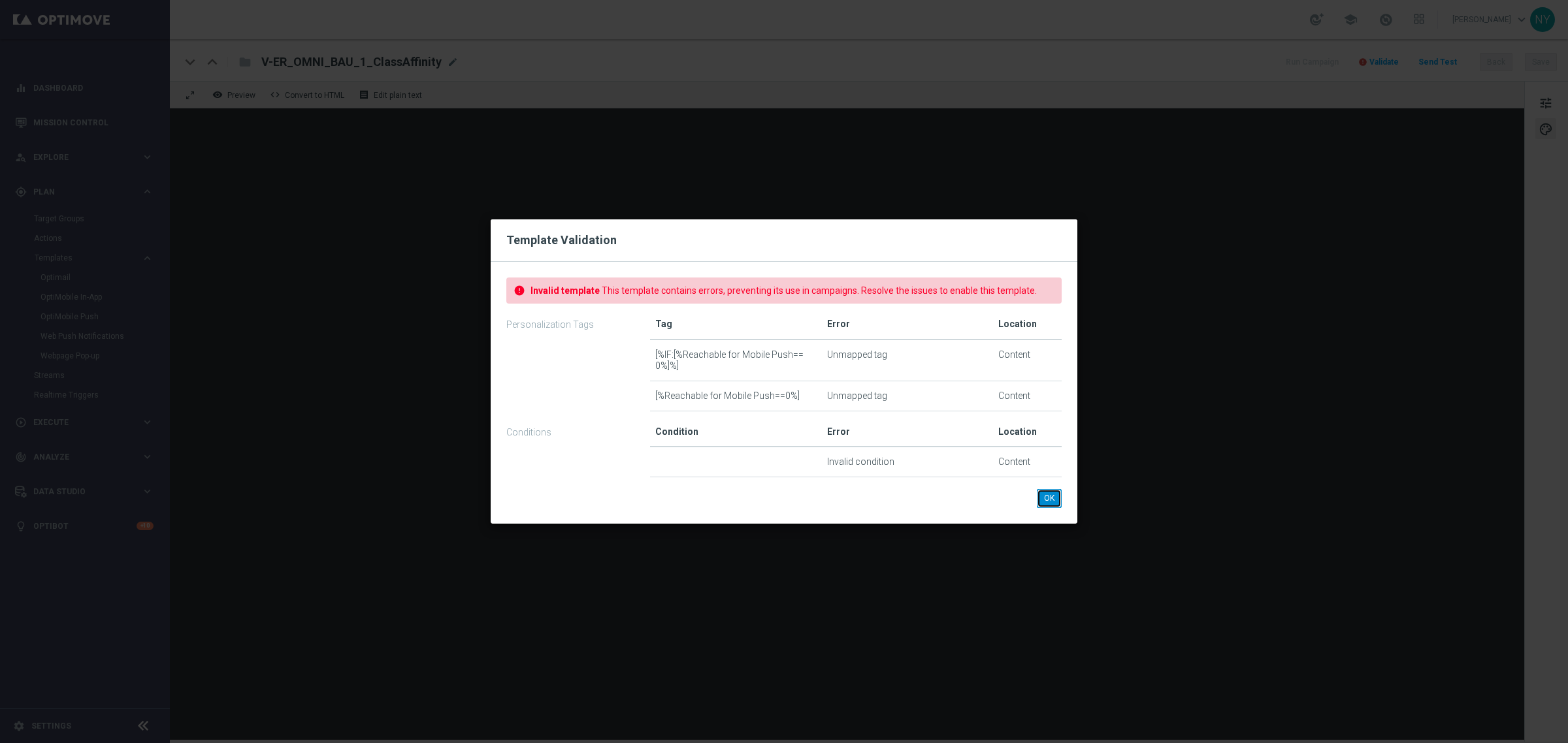
click at [1049, 498] on button "OK" at bounding box center [1049, 498] width 25 height 18
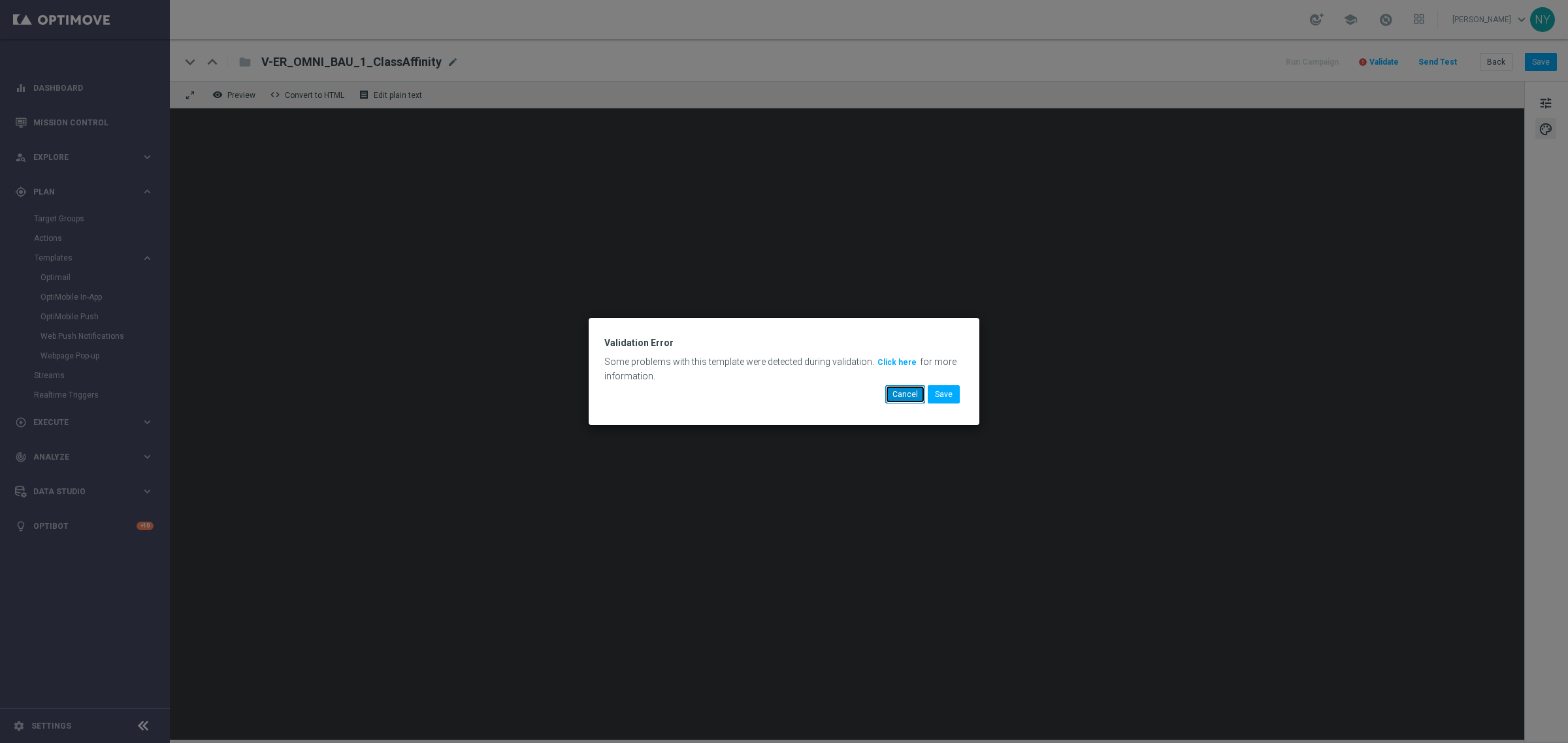
click at [902, 393] on button "Cancel" at bounding box center [905, 394] width 40 height 18
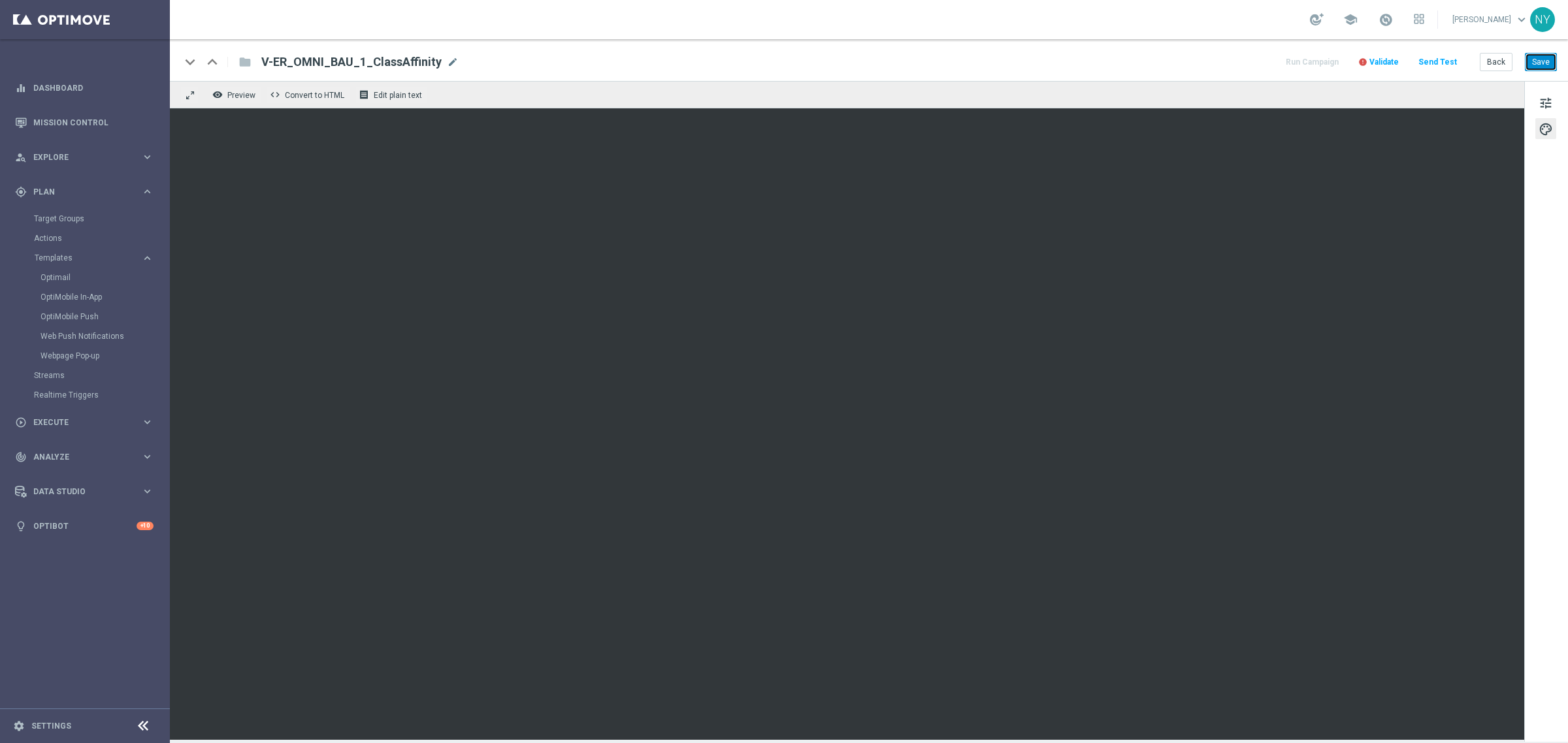
click at [1540, 63] on button "Save" at bounding box center [1541, 61] width 32 height 18
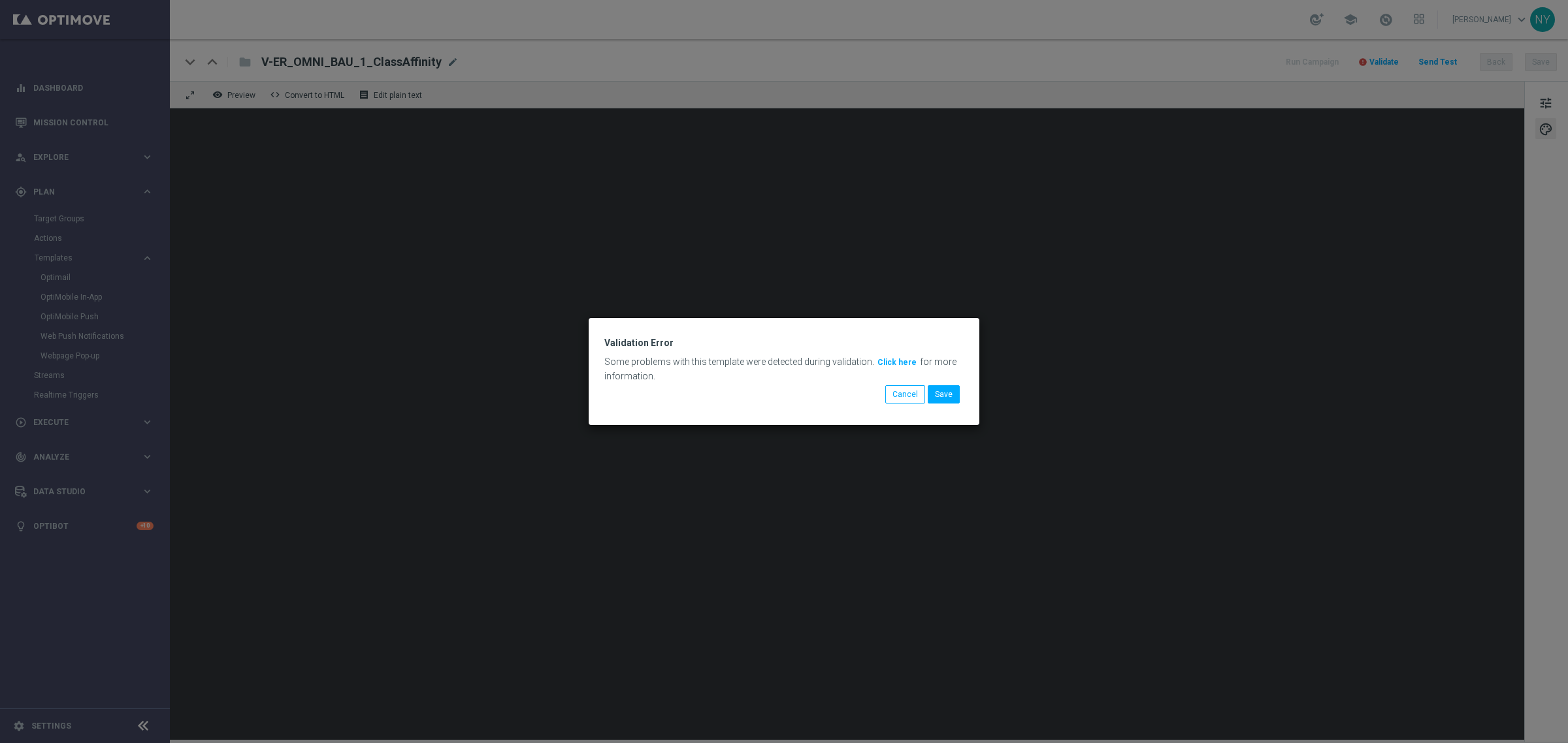
click at [883, 366] on button "Click here" at bounding box center [897, 363] width 42 height 15
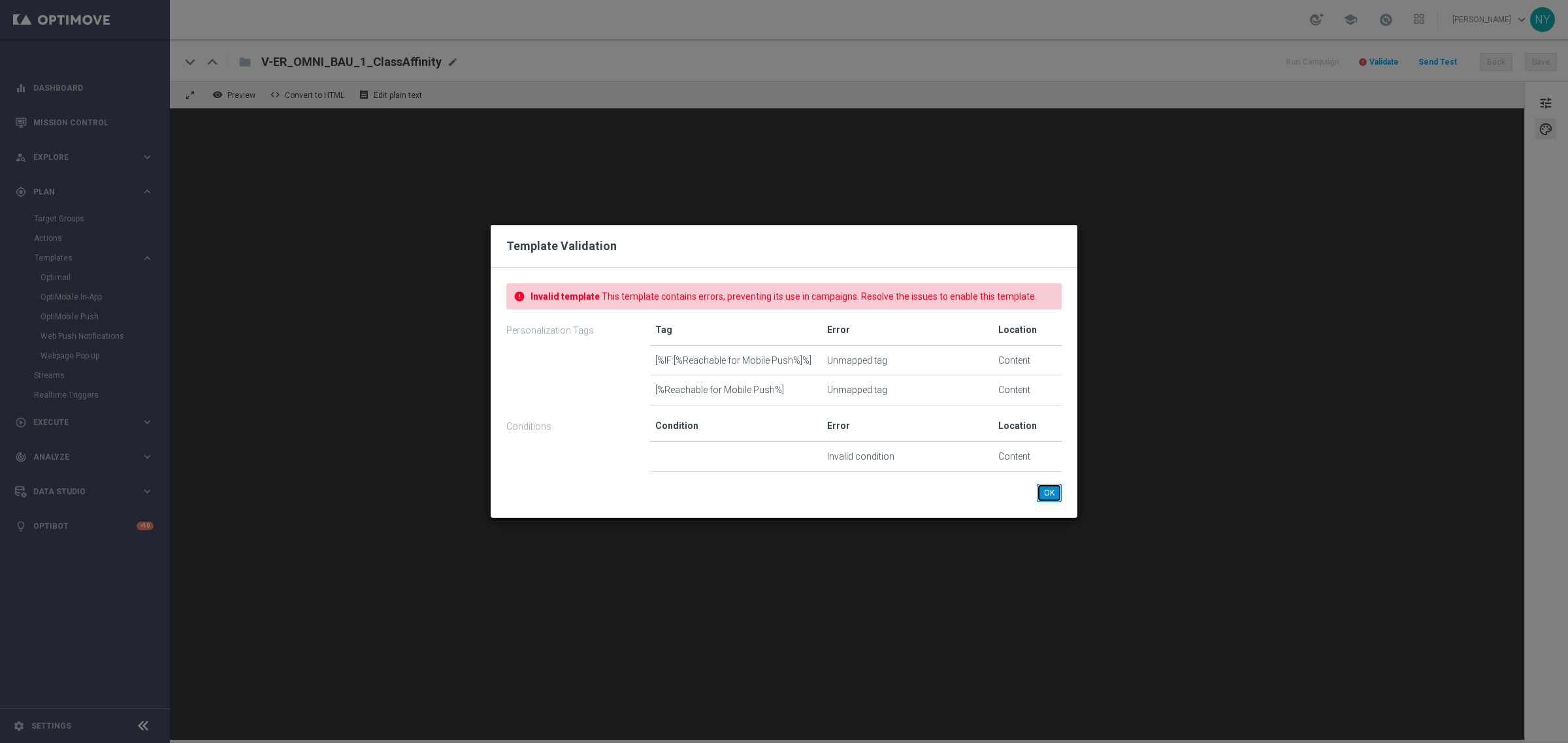
click at [1049, 490] on button "OK" at bounding box center [1049, 493] width 25 height 18
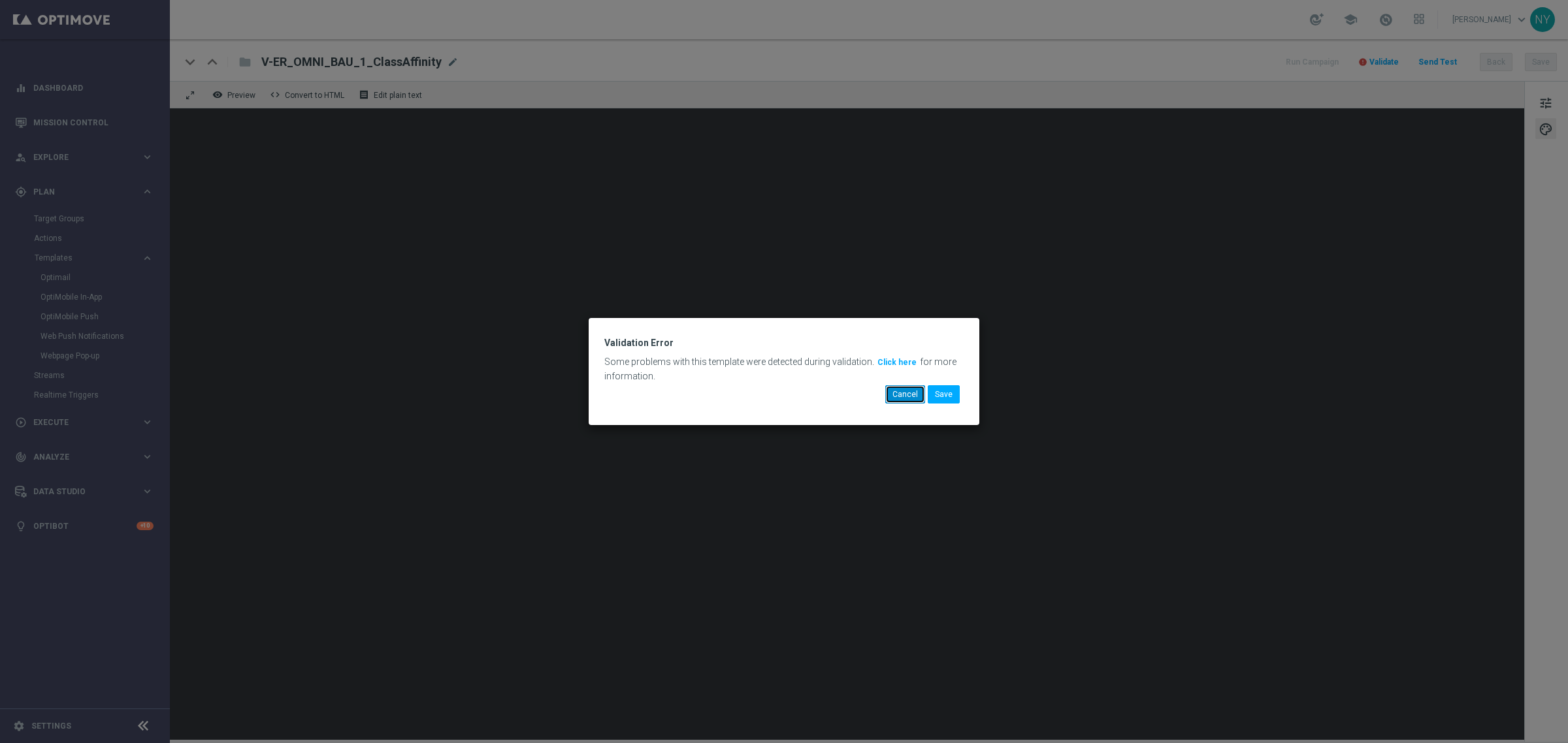
click at [902, 387] on button "Cancel" at bounding box center [905, 394] width 40 height 18
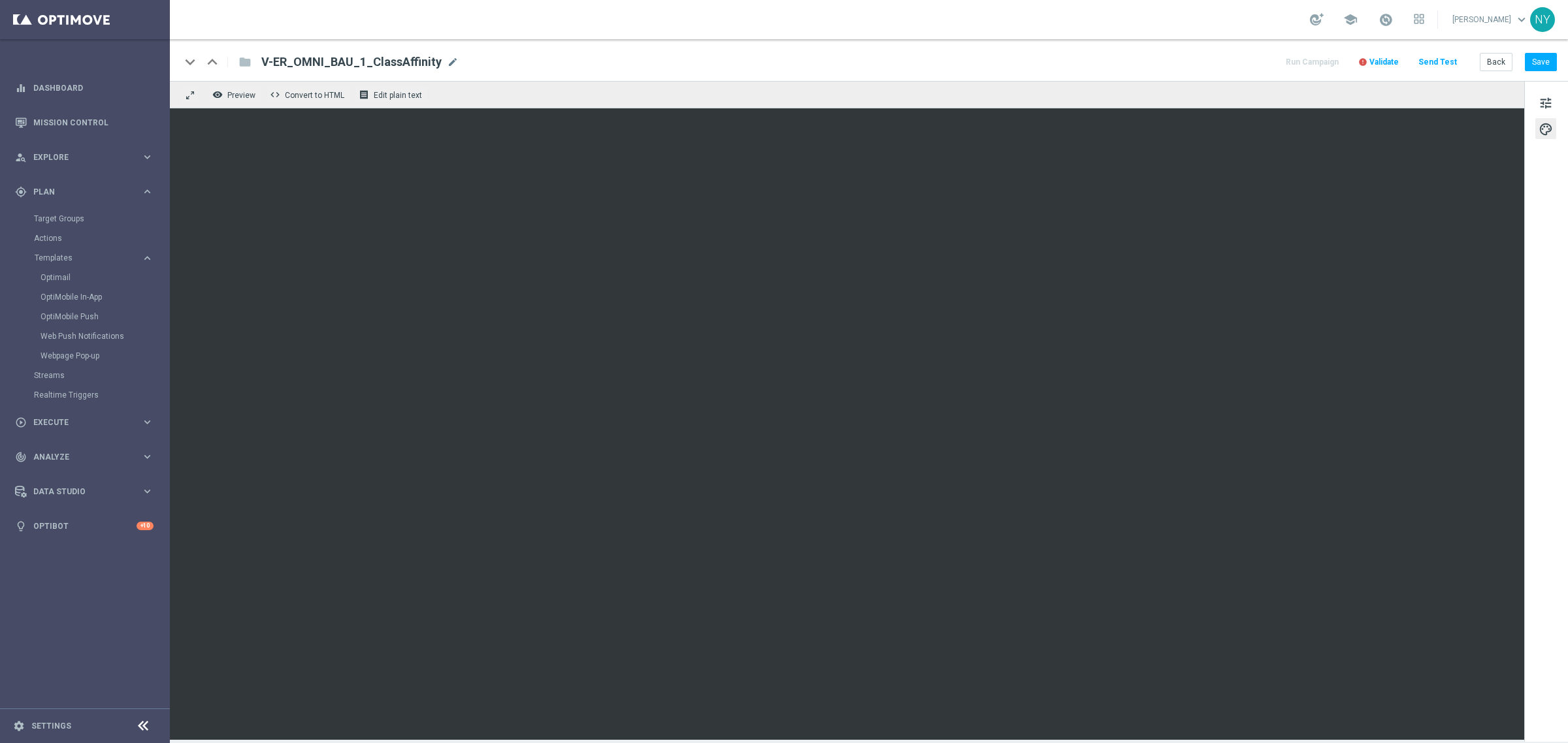
click at [1391, 64] on span "Validate" at bounding box center [1384, 62] width 29 height 9
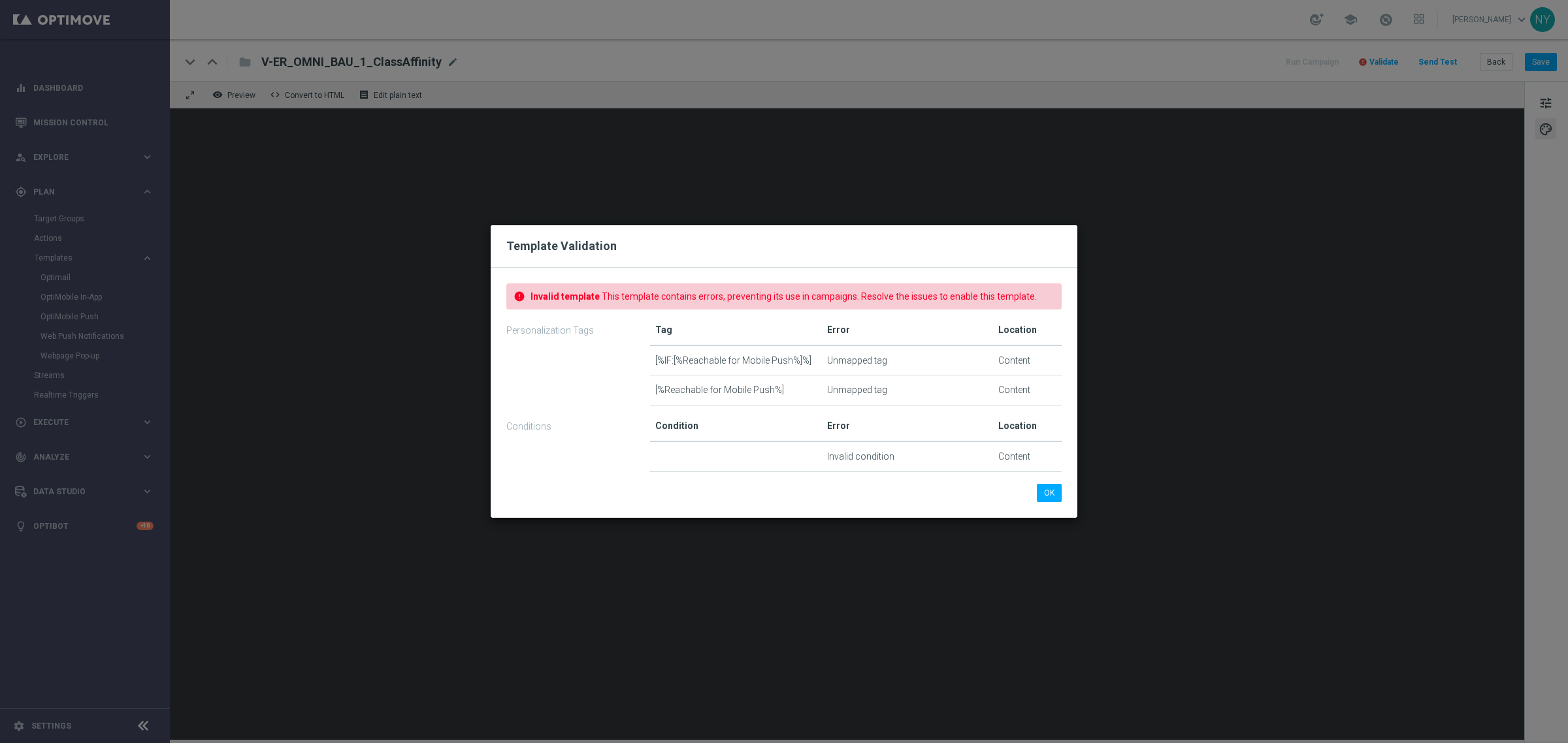
click at [1044, 481] on div "Condition Error Location Invalid condition Content" at bounding box center [856, 450] width 431 height 66
click at [1046, 494] on button "OK" at bounding box center [1049, 493] width 25 height 18
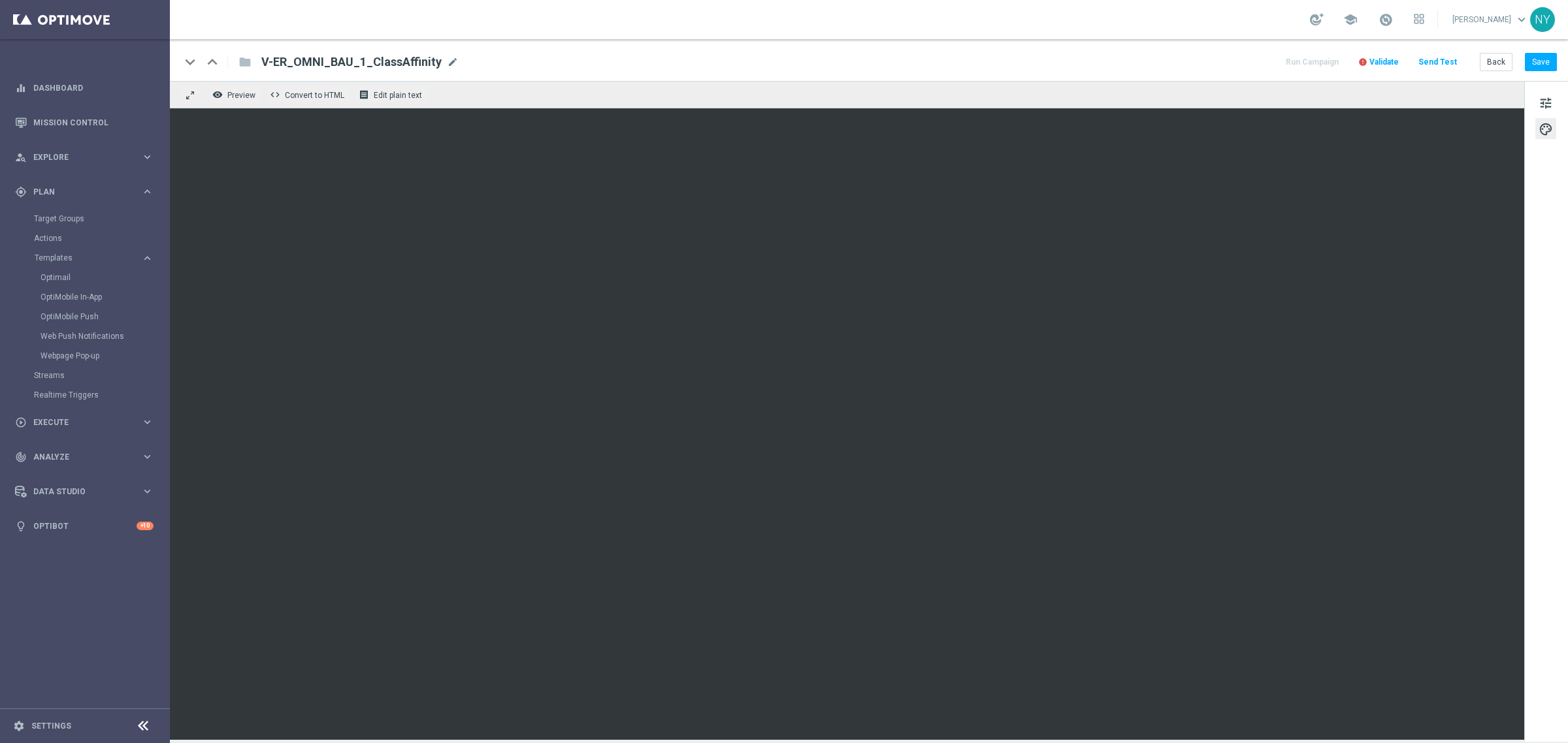
click at [1380, 61] on span "Validate" at bounding box center [1384, 62] width 29 height 9
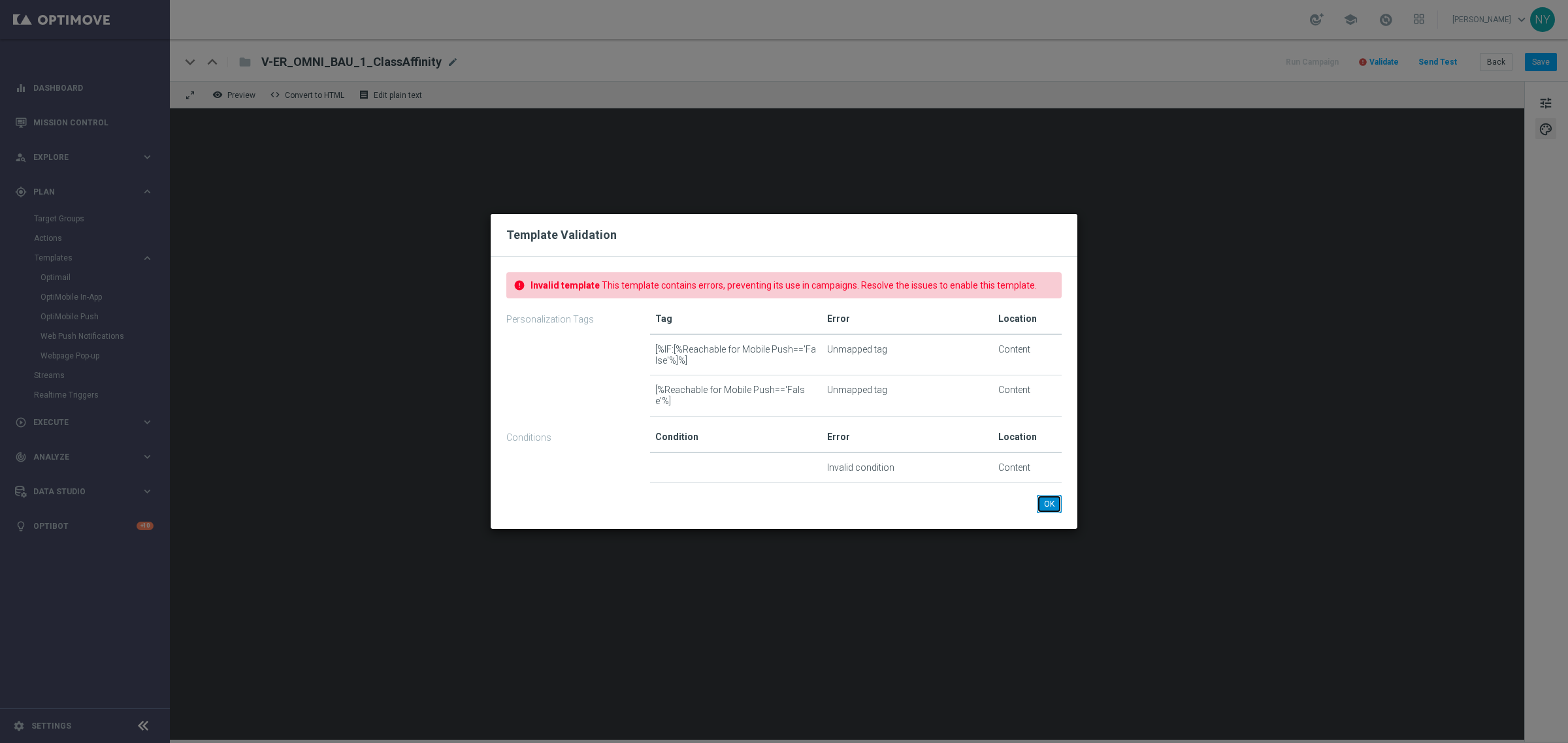
click at [1049, 498] on button "OK" at bounding box center [1049, 504] width 25 height 18
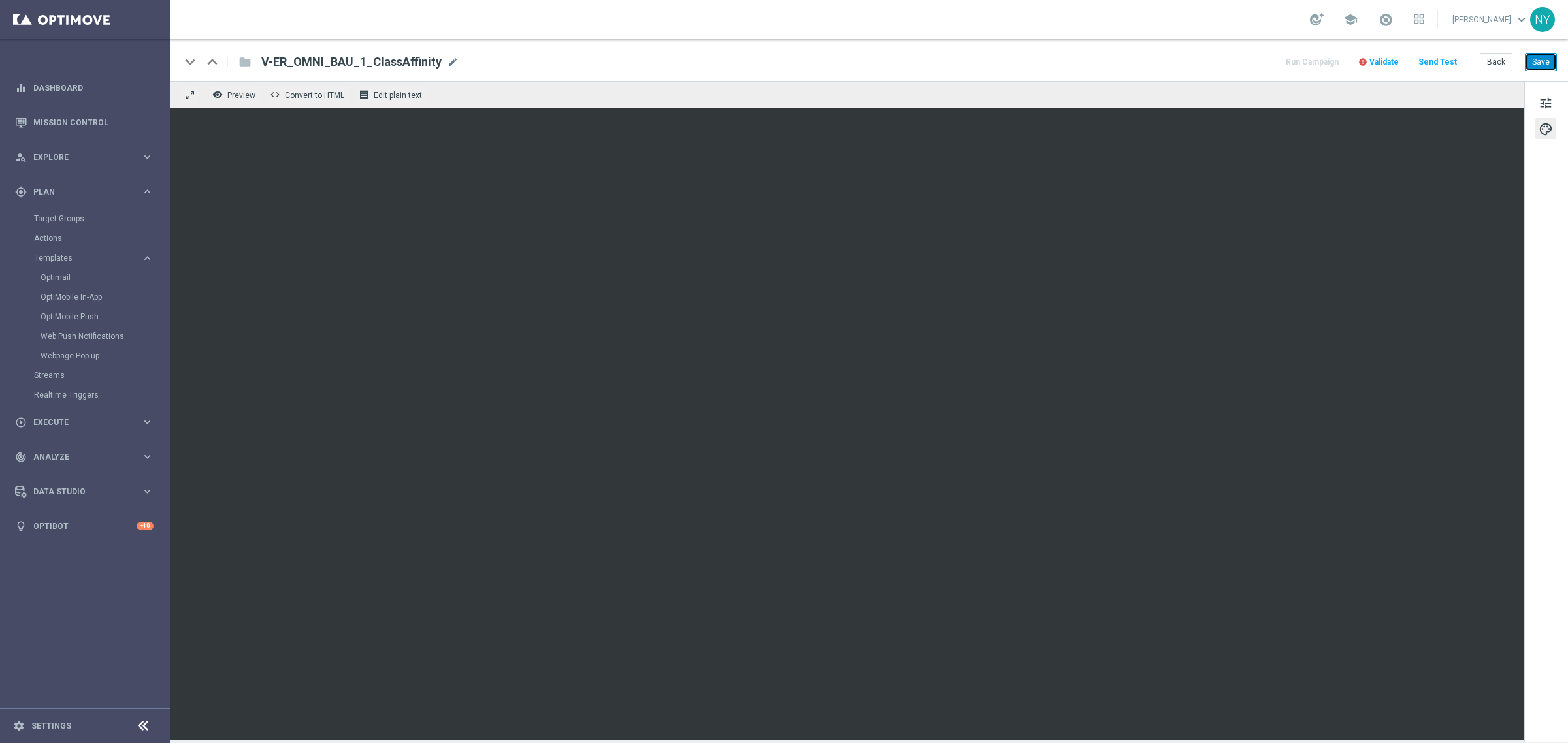
click at [1540, 59] on button "Save" at bounding box center [1541, 61] width 32 height 18
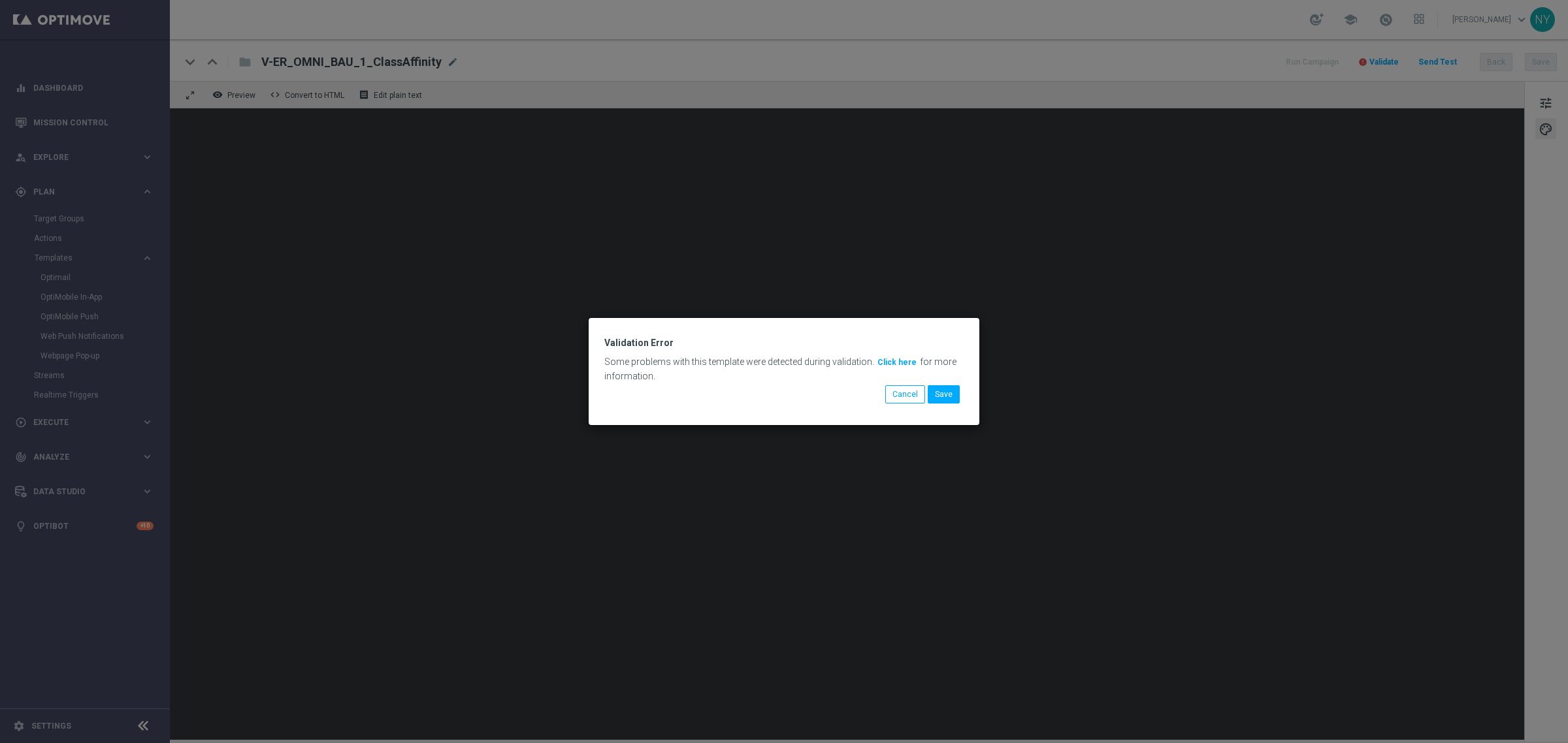
click at [880, 361] on button "Click here" at bounding box center [897, 363] width 42 height 15
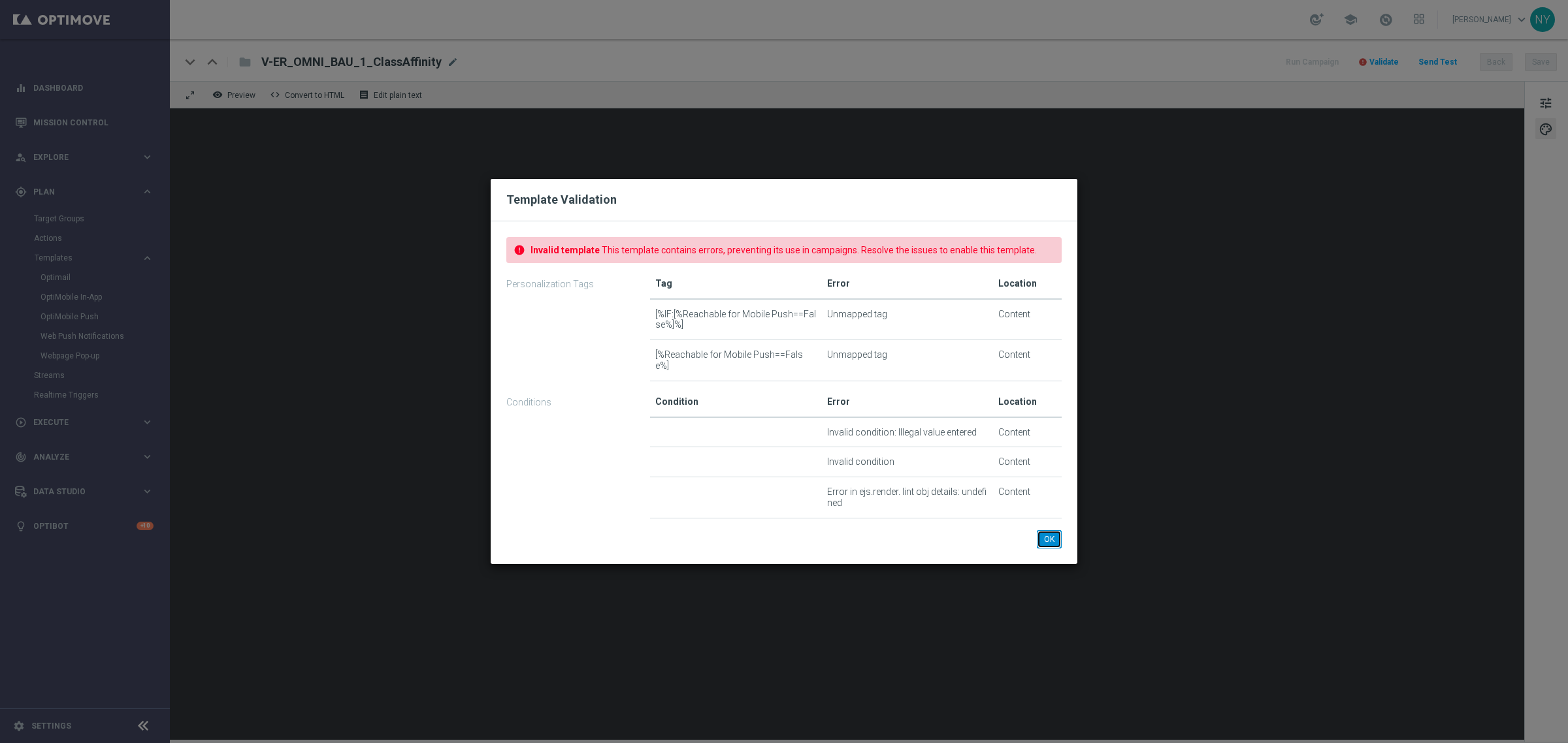
click at [1050, 536] on button "OK" at bounding box center [1049, 539] width 25 height 18
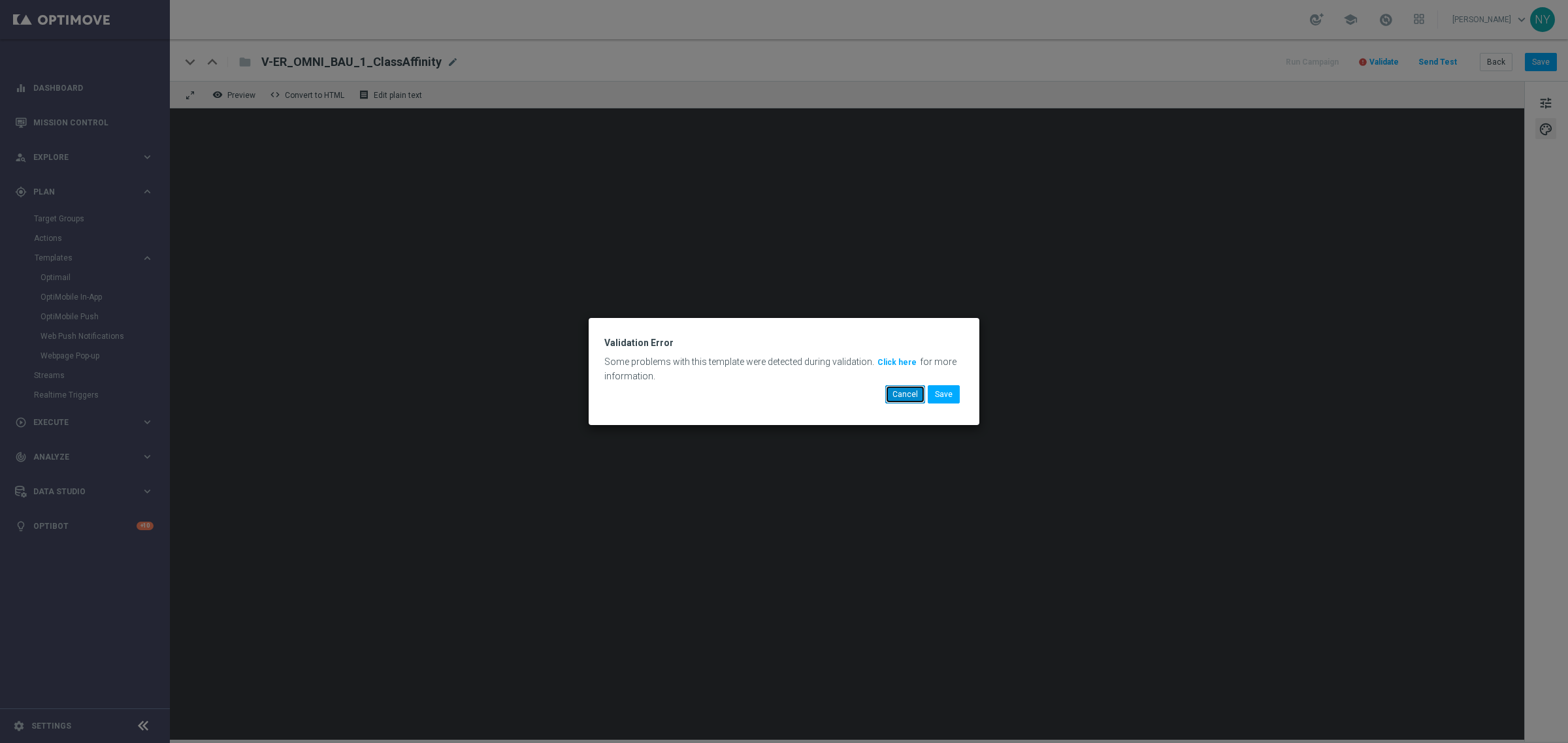
click at [917, 390] on button "Cancel" at bounding box center [905, 394] width 40 height 18
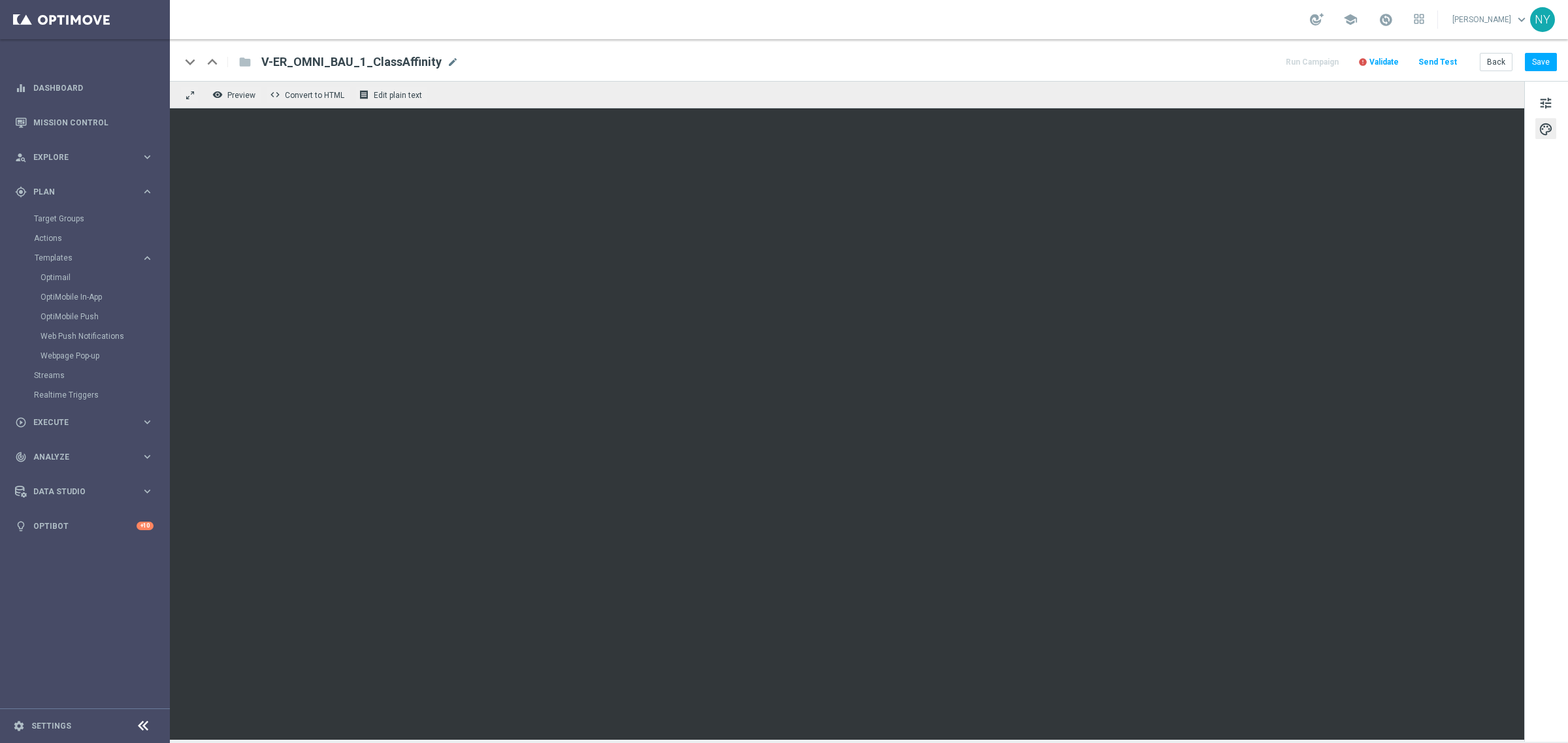
click at [1387, 61] on span "Validate" at bounding box center [1384, 62] width 29 height 9
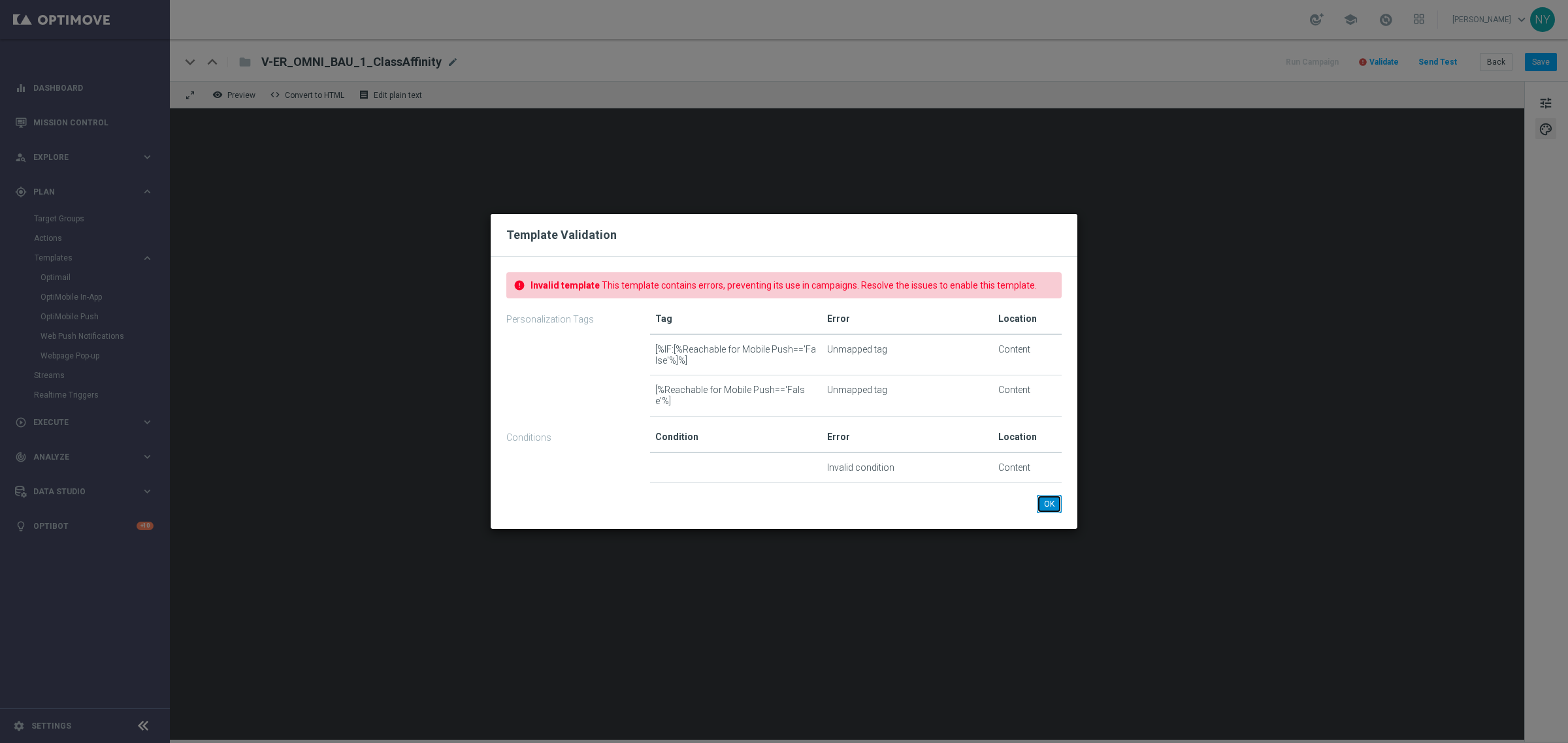
click at [1043, 503] on button "OK" at bounding box center [1049, 504] width 25 height 18
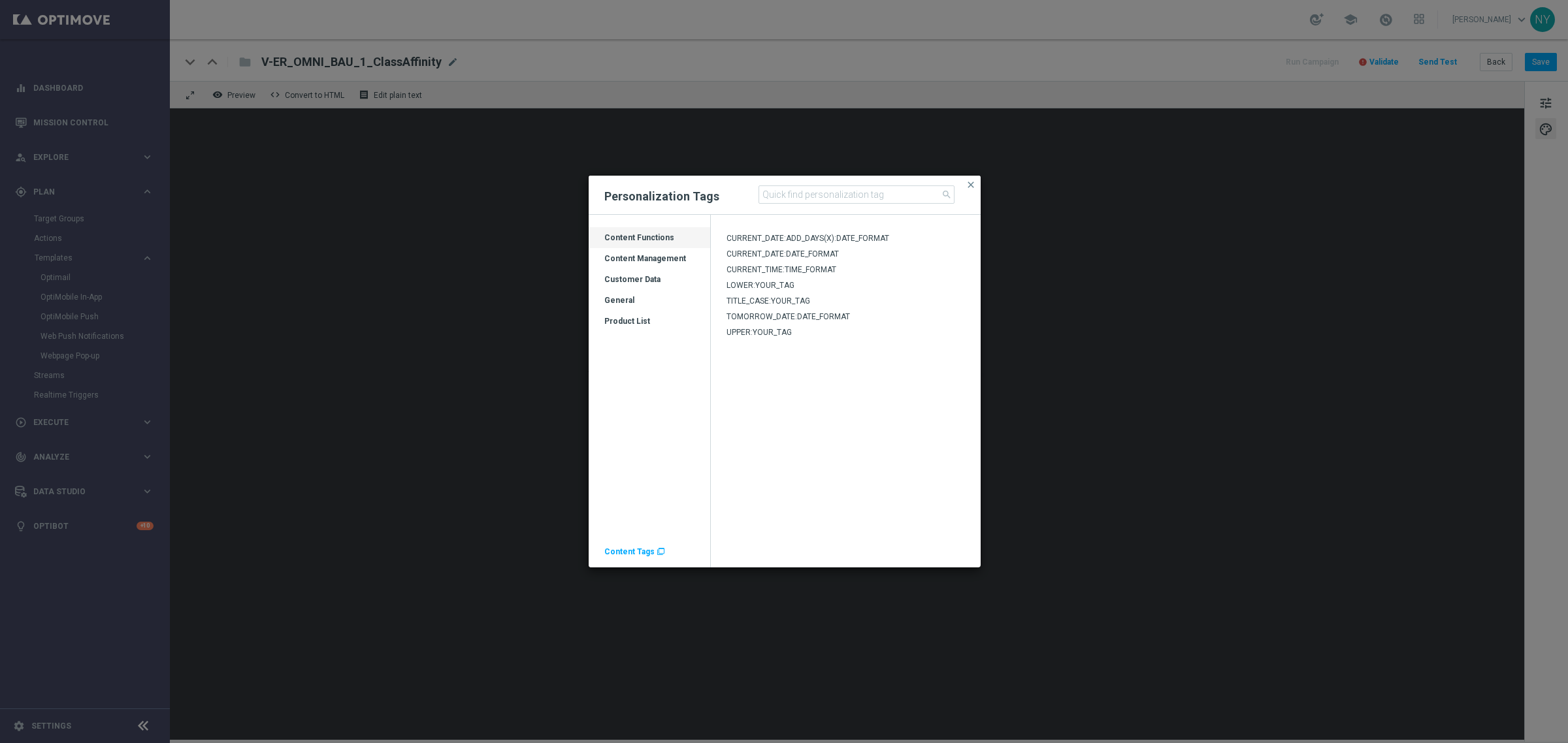
click at [646, 281] on div "Customer Data" at bounding box center [649, 285] width 121 height 21
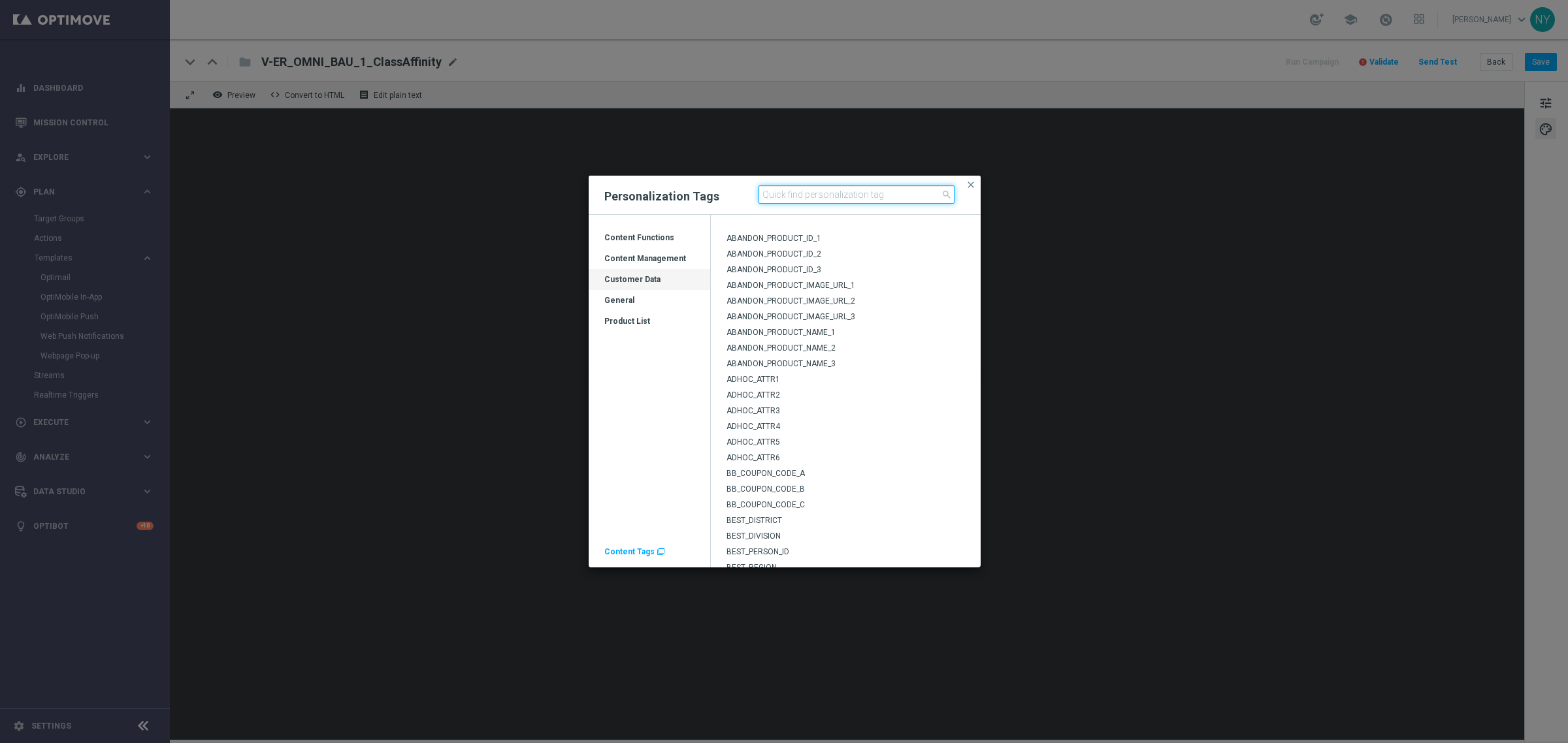
click at [812, 200] on input at bounding box center [857, 194] width 196 height 18
click at [766, 196] on input "web" at bounding box center [857, 194] width 196 height 18
type input "push"
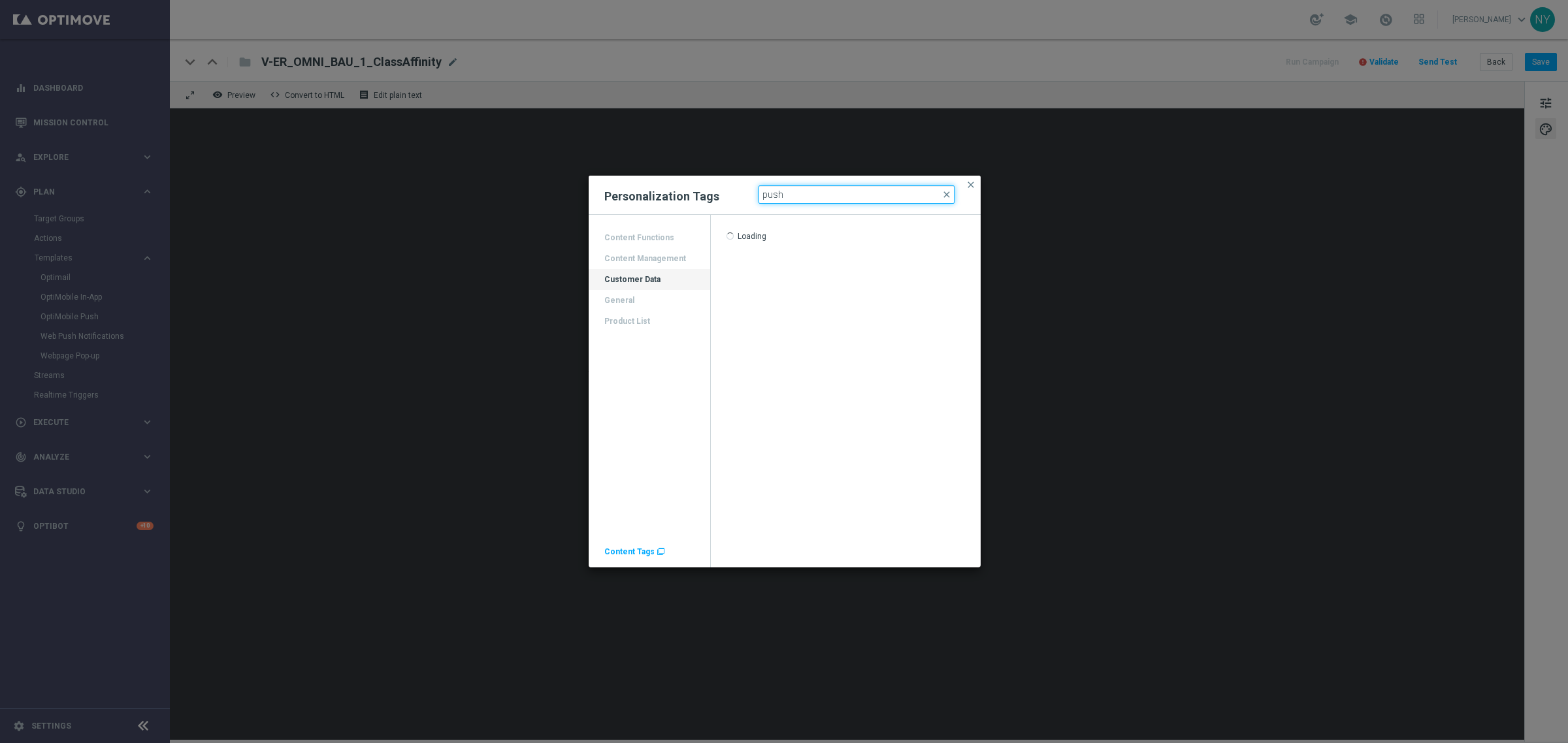
scroll to position [0, 0]
click at [624, 236] on div "Content Functions Content Management Customer Data General Product List" at bounding box center [649, 279] width 121 height 104
click at [637, 261] on div "Content Functions Content Management Customer Data General Product List" at bounding box center [649, 279] width 121 height 104
click at [948, 196] on span "close" at bounding box center [946, 194] width 10 height 10
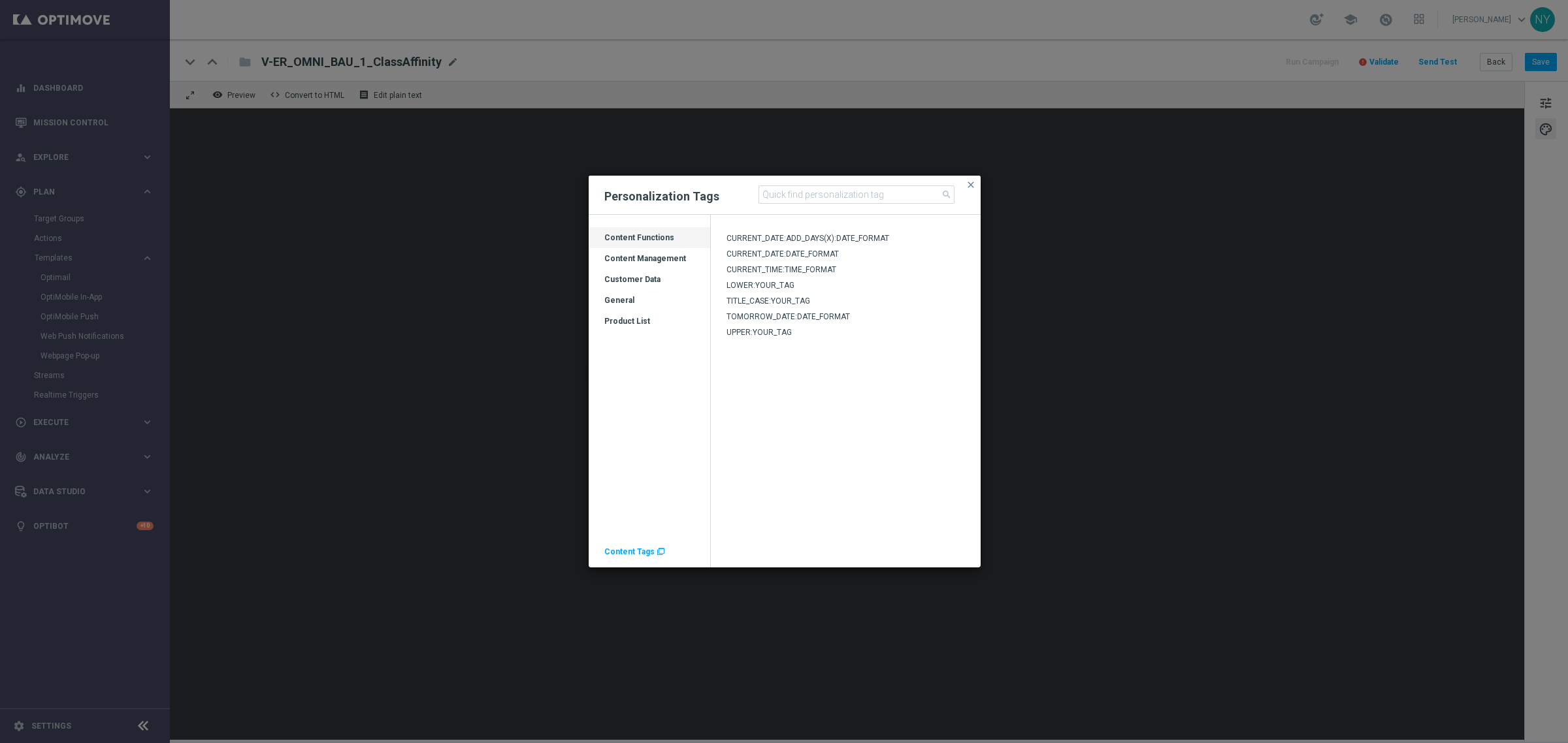
click at [618, 299] on div "General" at bounding box center [649, 305] width 121 height 21
click at [622, 324] on div "Product List" at bounding box center [649, 326] width 121 height 21
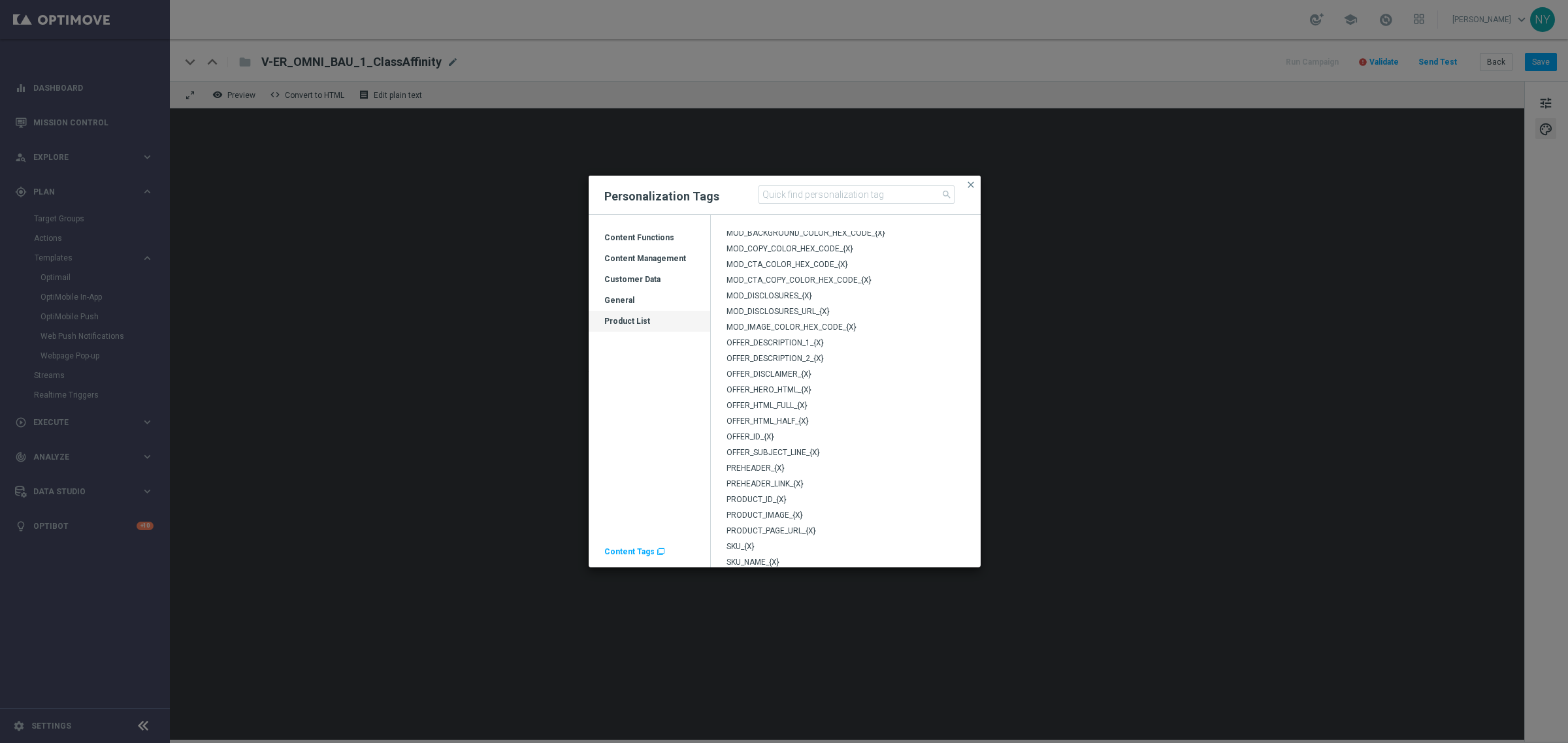
scroll to position [408, 0]
click at [635, 280] on div "Customer Data" at bounding box center [649, 285] width 121 height 21
click at [808, 194] on input at bounding box center [857, 194] width 196 height 18
click at [819, 195] on input "push" at bounding box center [857, 194] width 196 height 18
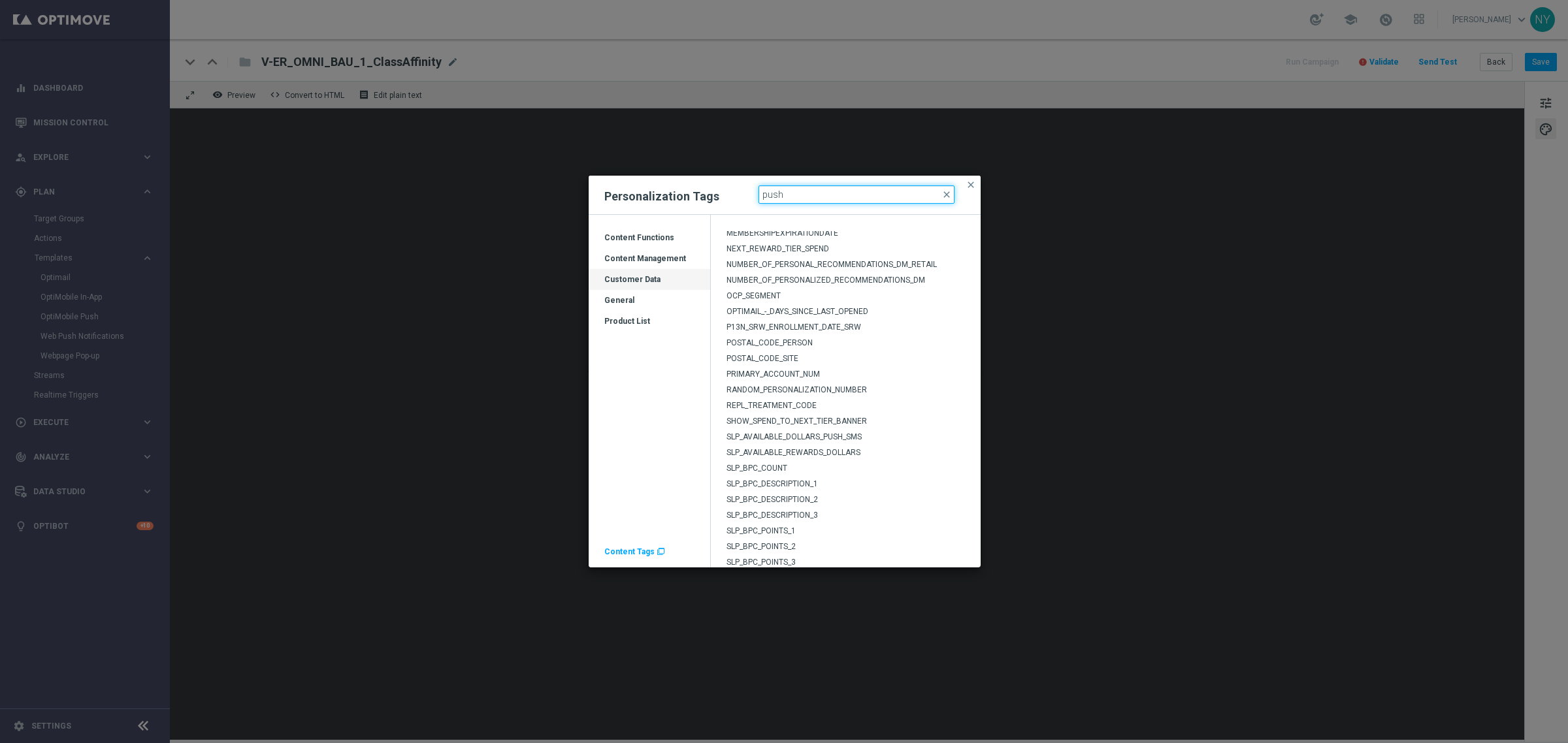
scroll to position [1992, 0]
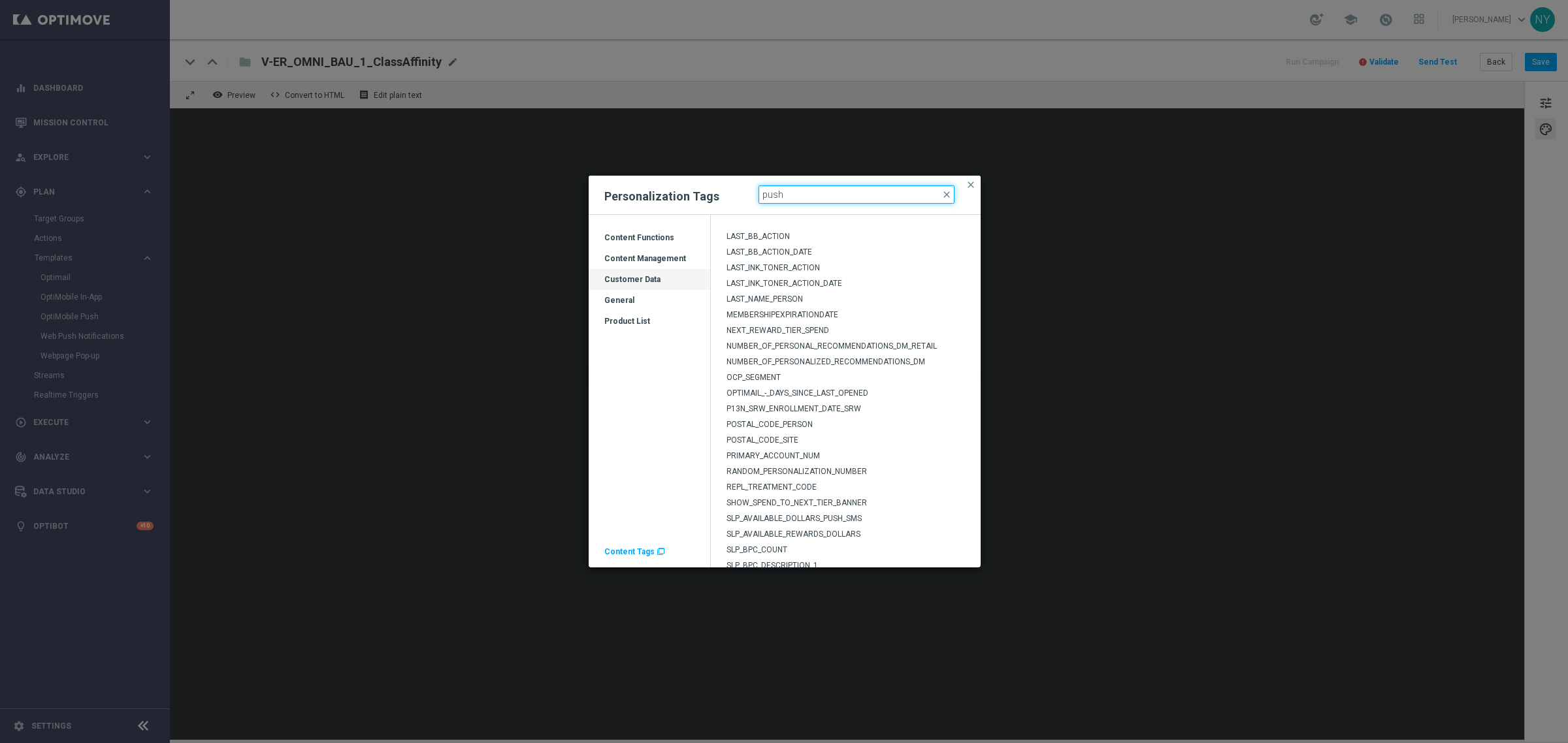
drag, startPoint x: 798, startPoint y: 194, endPoint x: 704, endPoint y: 182, distance: 94.8
click at [704, 182] on div "Personalization Tags push close close" at bounding box center [784, 196] width 392 height 39
type input "super"
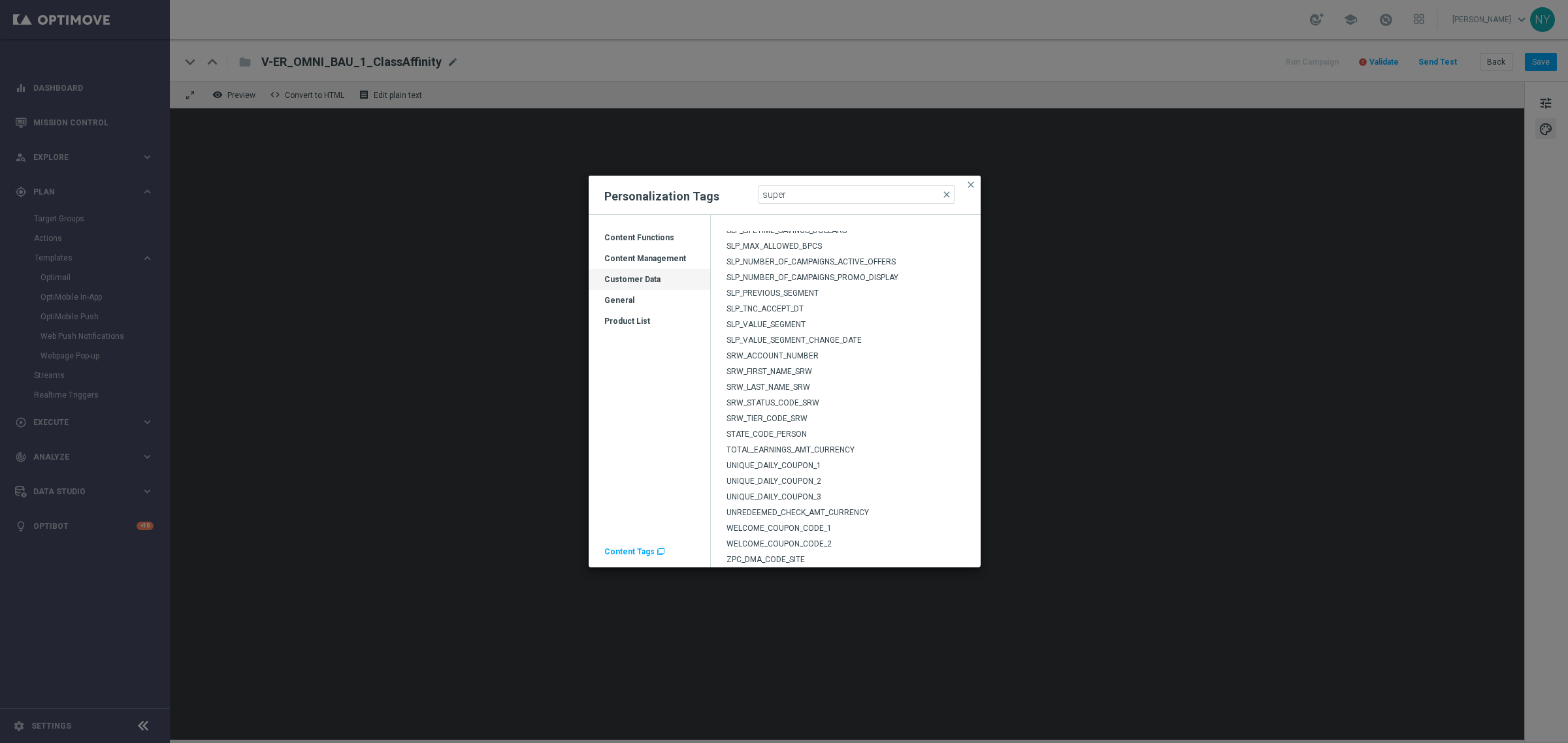
click at [635, 239] on div "Content Functions" at bounding box center [649, 242] width 121 height 21
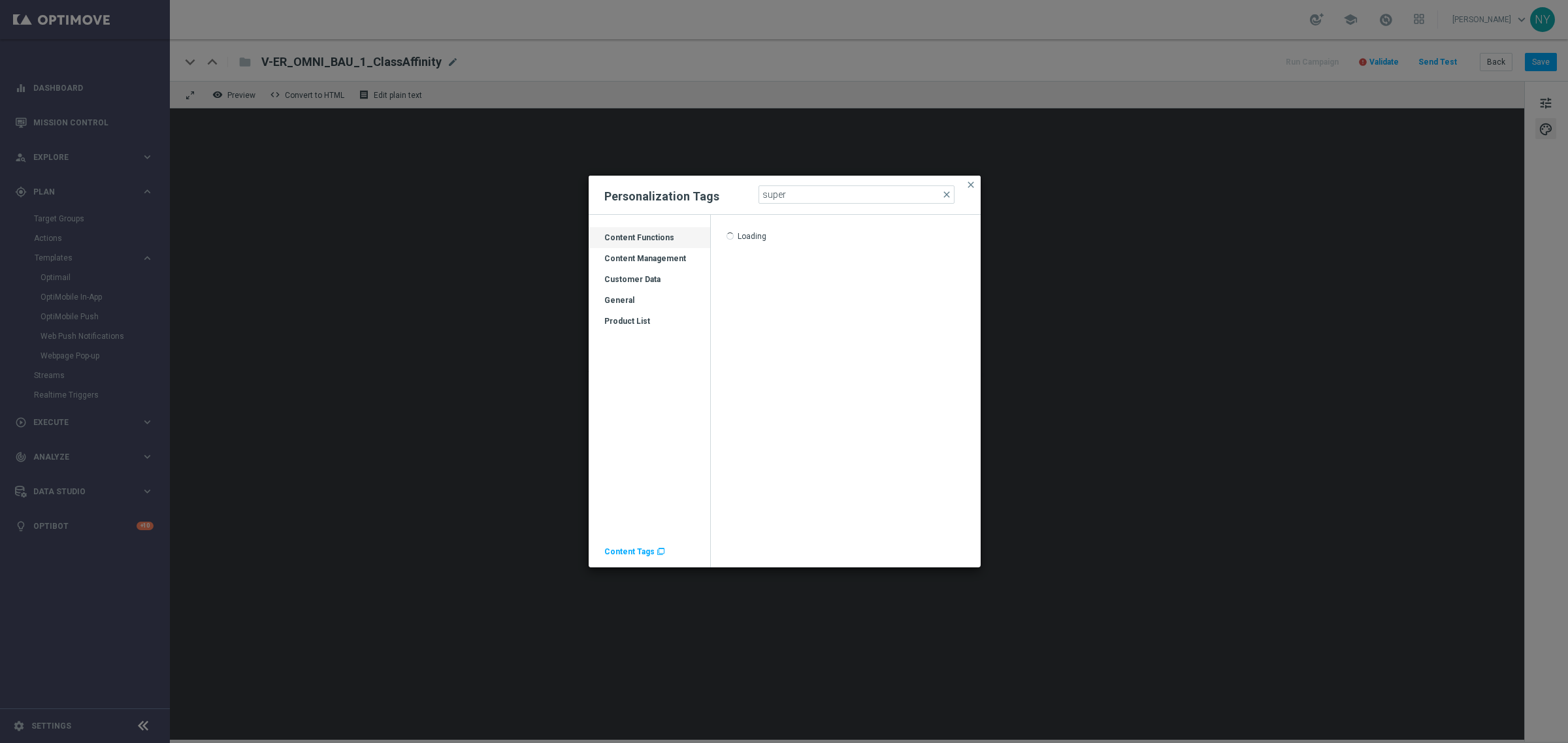
scroll to position [0, 0]
click at [643, 260] on div "Content Management" at bounding box center [649, 263] width 121 height 21
click at [631, 305] on div "General" at bounding box center [649, 305] width 121 height 21
click at [949, 195] on span "close" at bounding box center [946, 194] width 10 height 10
click at [629, 320] on div "Product List" at bounding box center [649, 326] width 121 height 21
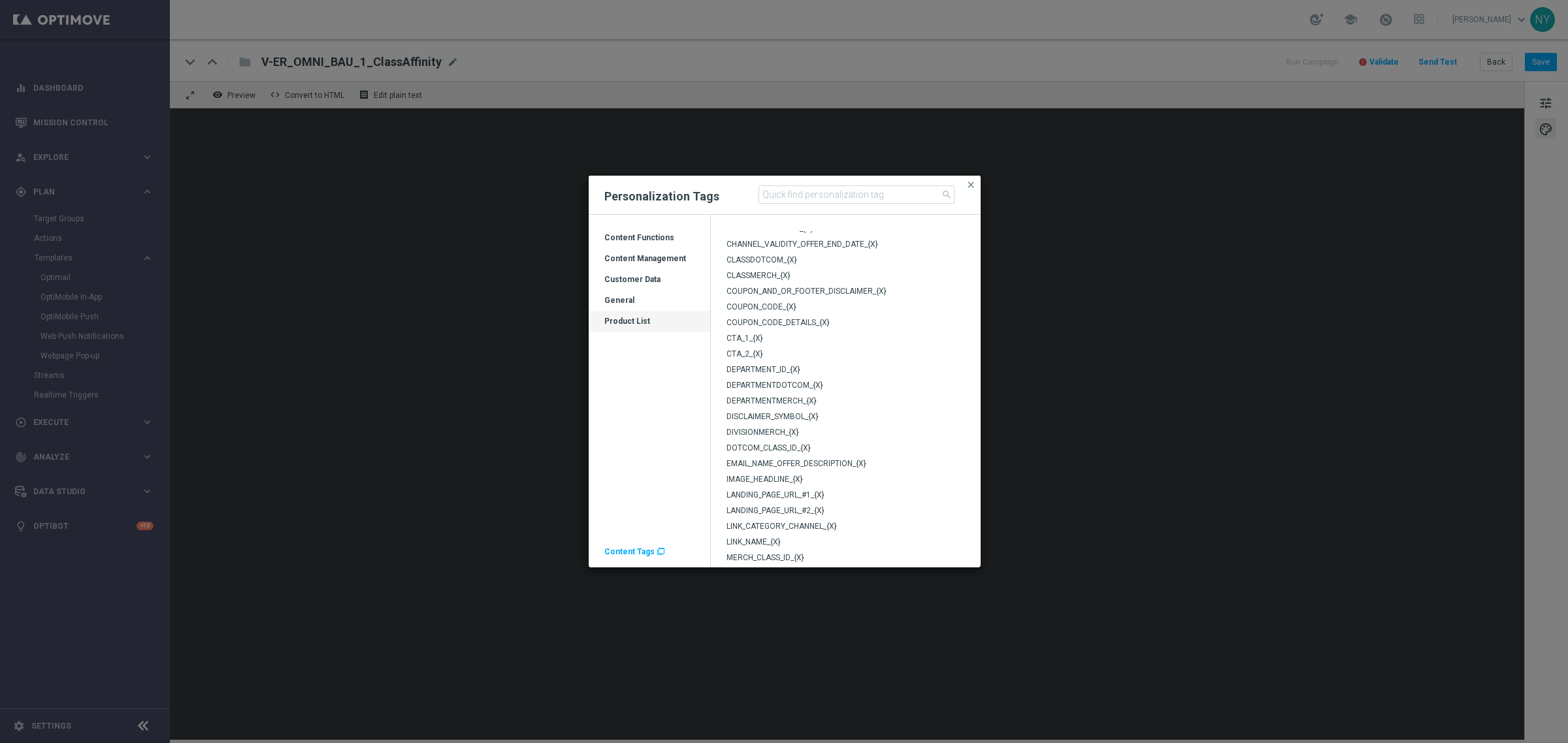
scroll to position [54, 0]
click at [645, 272] on div "Customer Data" at bounding box center [649, 280] width 121 height 21
click at [643, 273] on div "Customer Data" at bounding box center [649, 280] width 121 height 21
click at [635, 239] on div "Content Functions" at bounding box center [649, 242] width 121 height 21
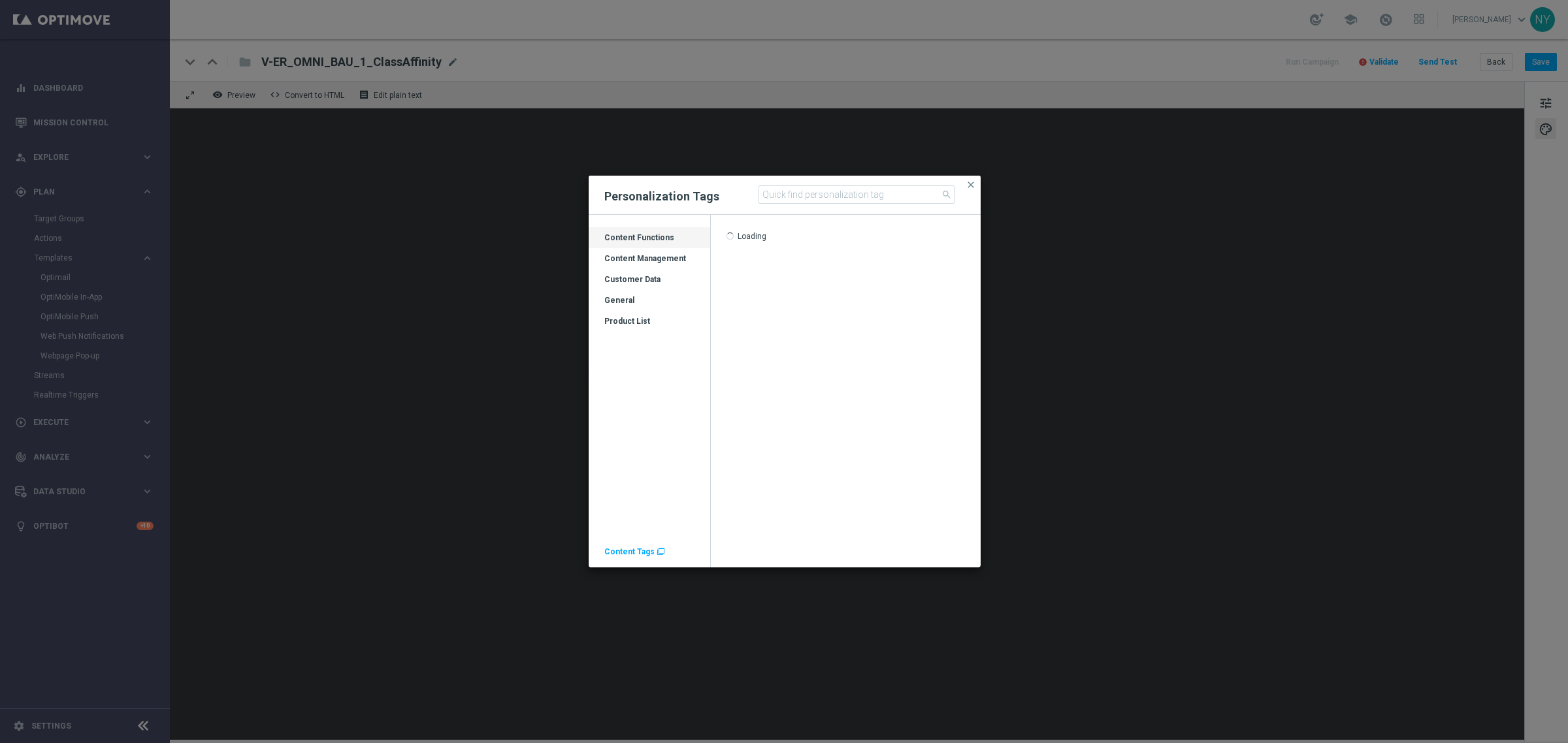
scroll to position [0, 0]
click at [631, 250] on div "Content Management" at bounding box center [649, 258] width 121 height 21
click at [631, 258] on div "Content Management" at bounding box center [649, 263] width 121 height 21
click at [631, 281] on div "Customer Data" at bounding box center [649, 285] width 121 height 21
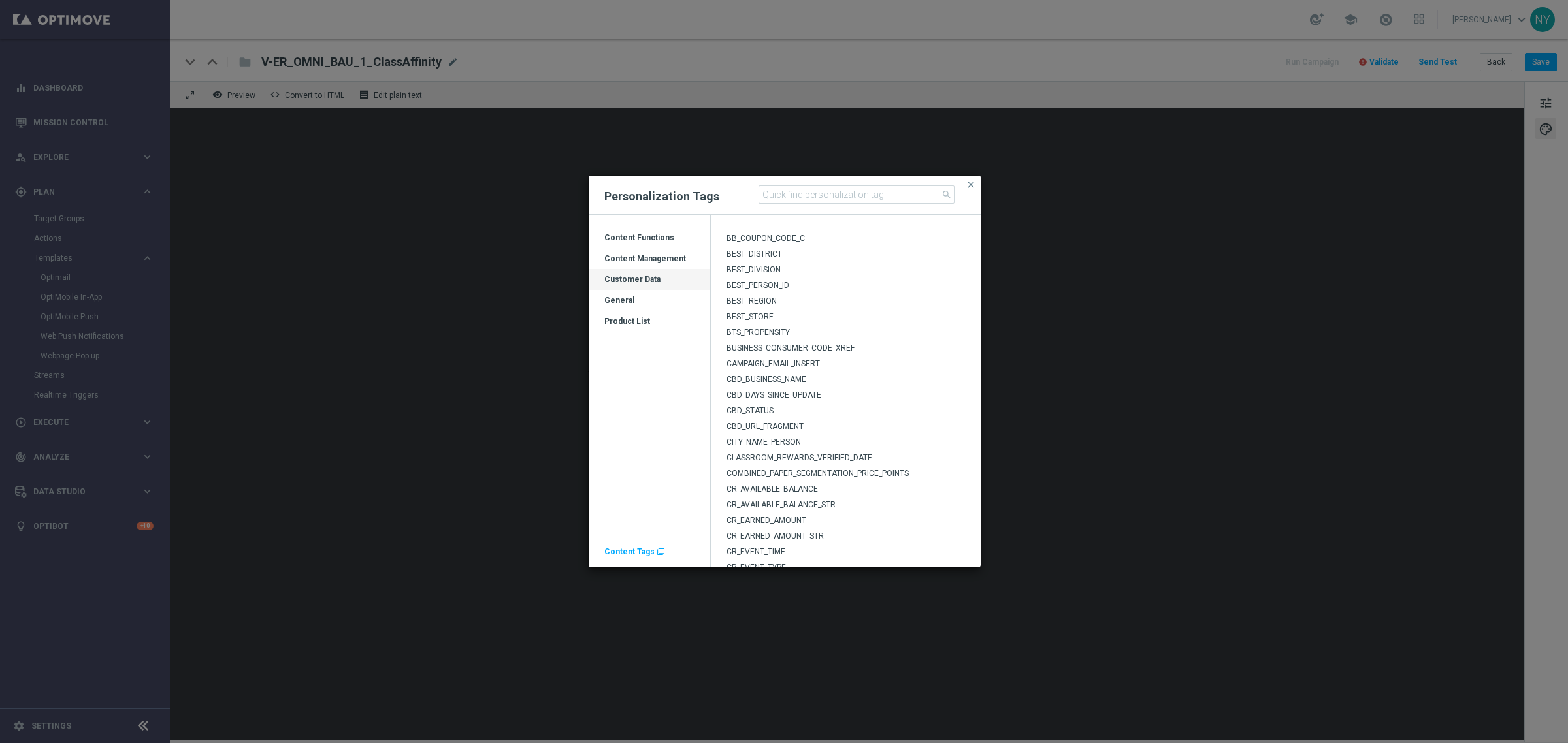
scroll to position [369, 0]
click at [974, 182] on span "close" at bounding box center [971, 185] width 10 height 10
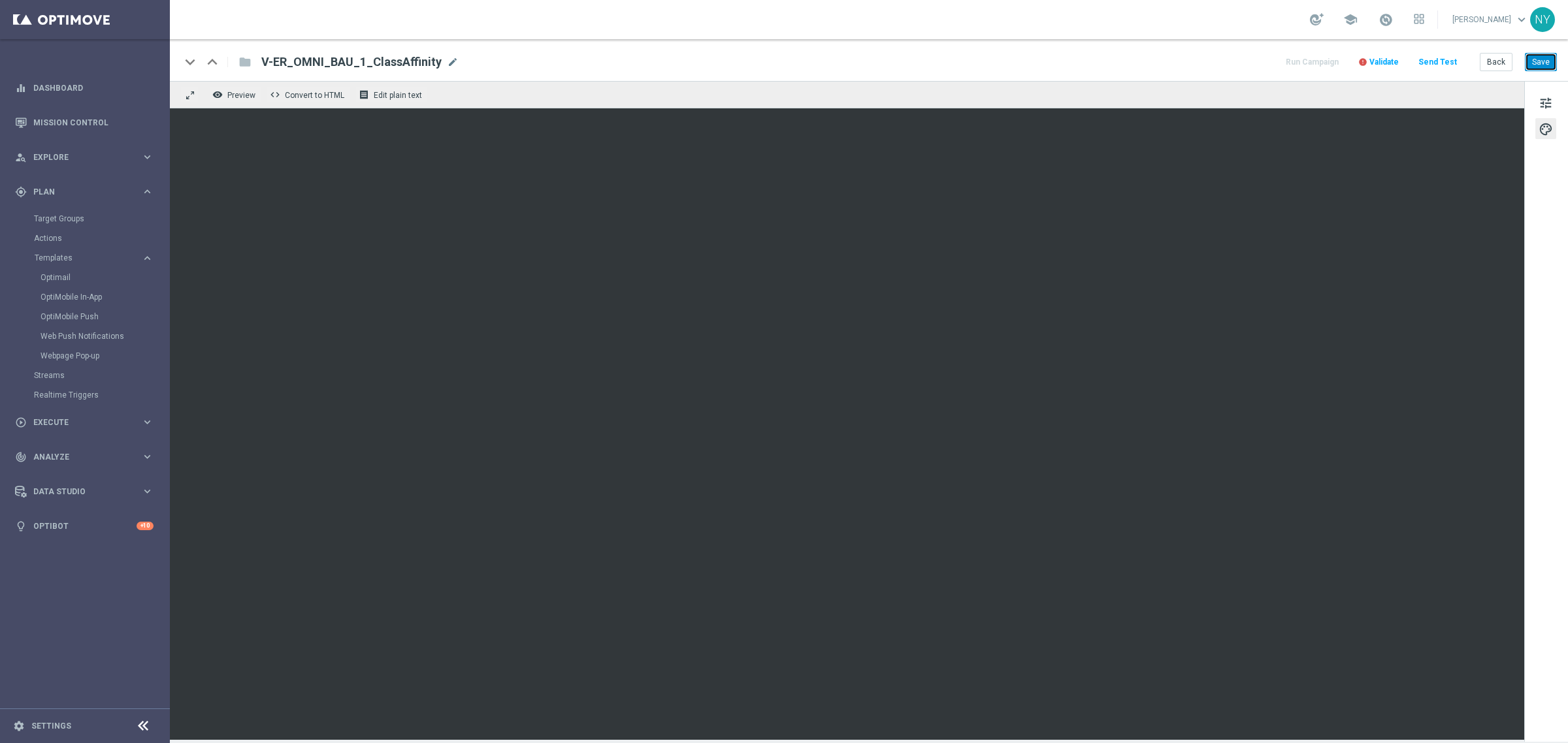
click at [1548, 59] on button "Save" at bounding box center [1541, 61] width 32 height 18
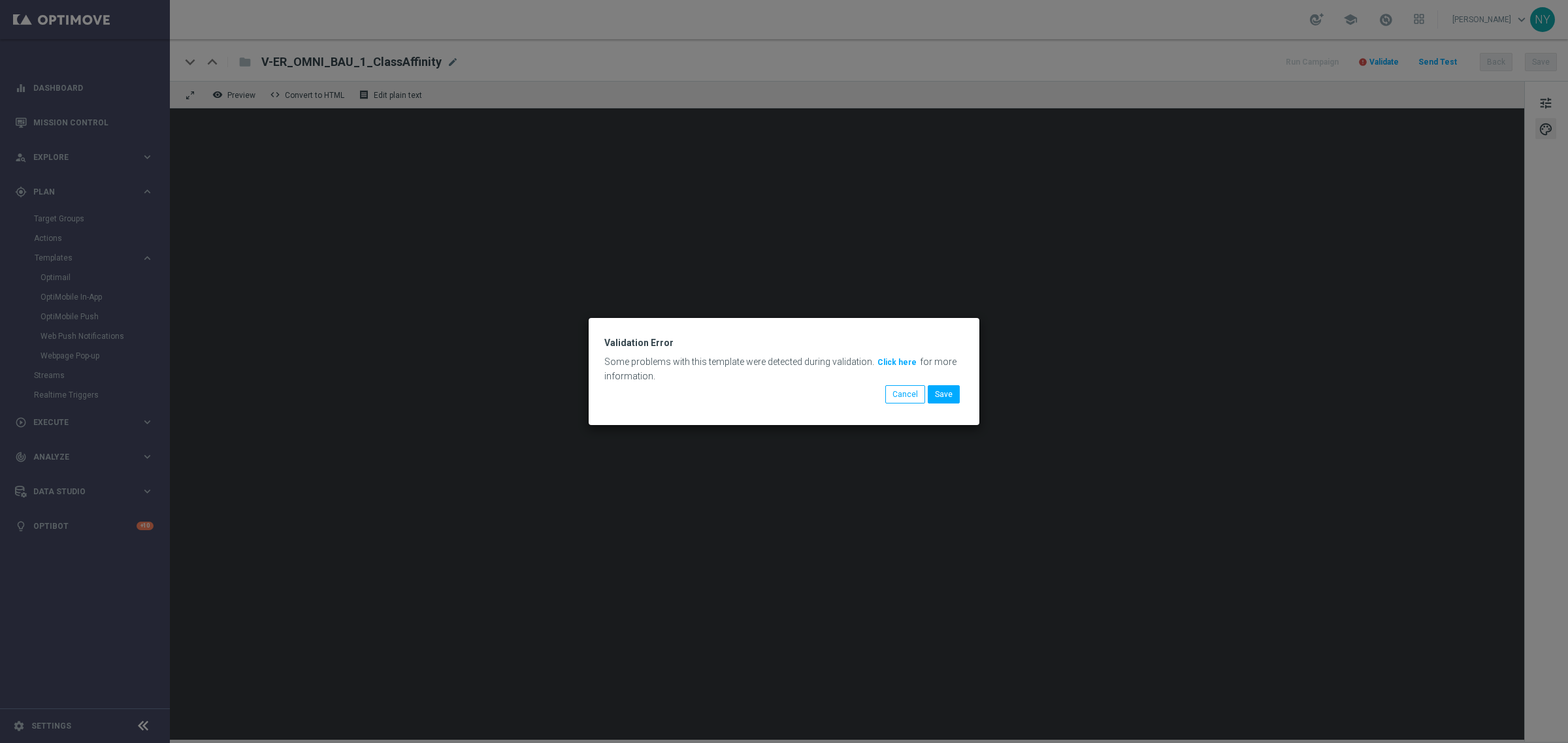
click at [886, 358] on button "Click here" at bounding box center [897, 363] width 42 height 15
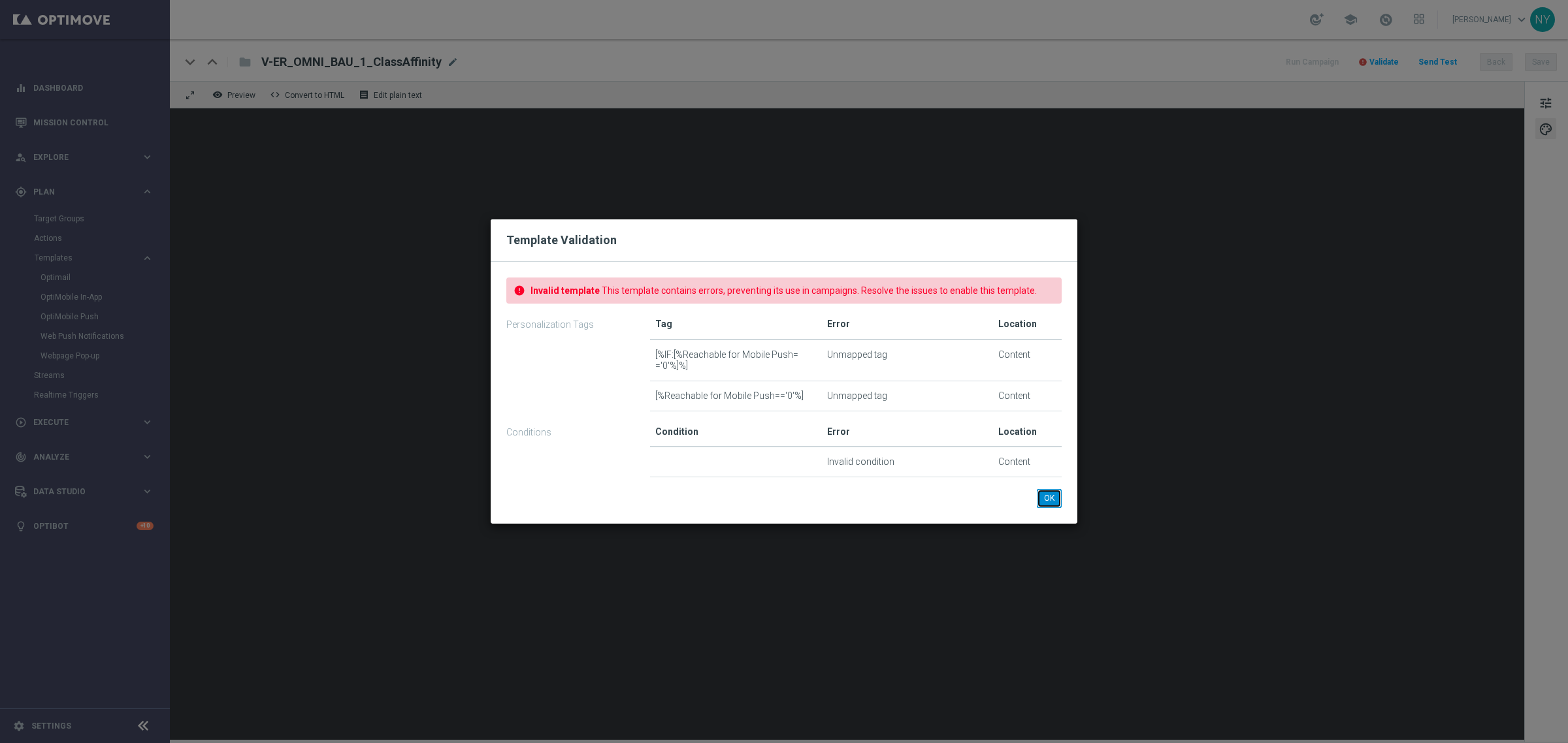
click at [1049, 500] on button "OK" at bounding box center [1049, 498] width 25 height 18
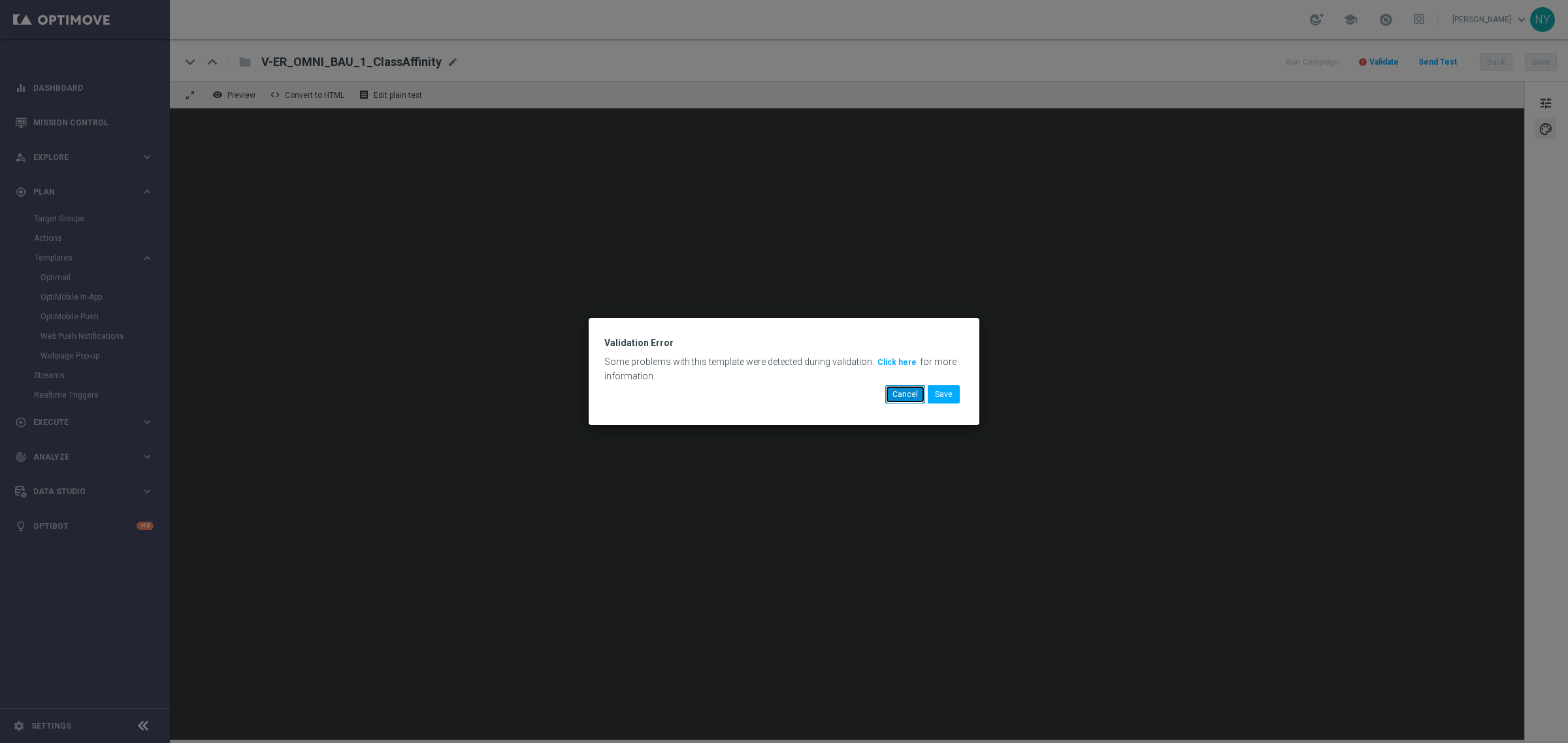
click at [905, 399] on button "Cancel" at bounding box center [905, 394] width 40 height 18
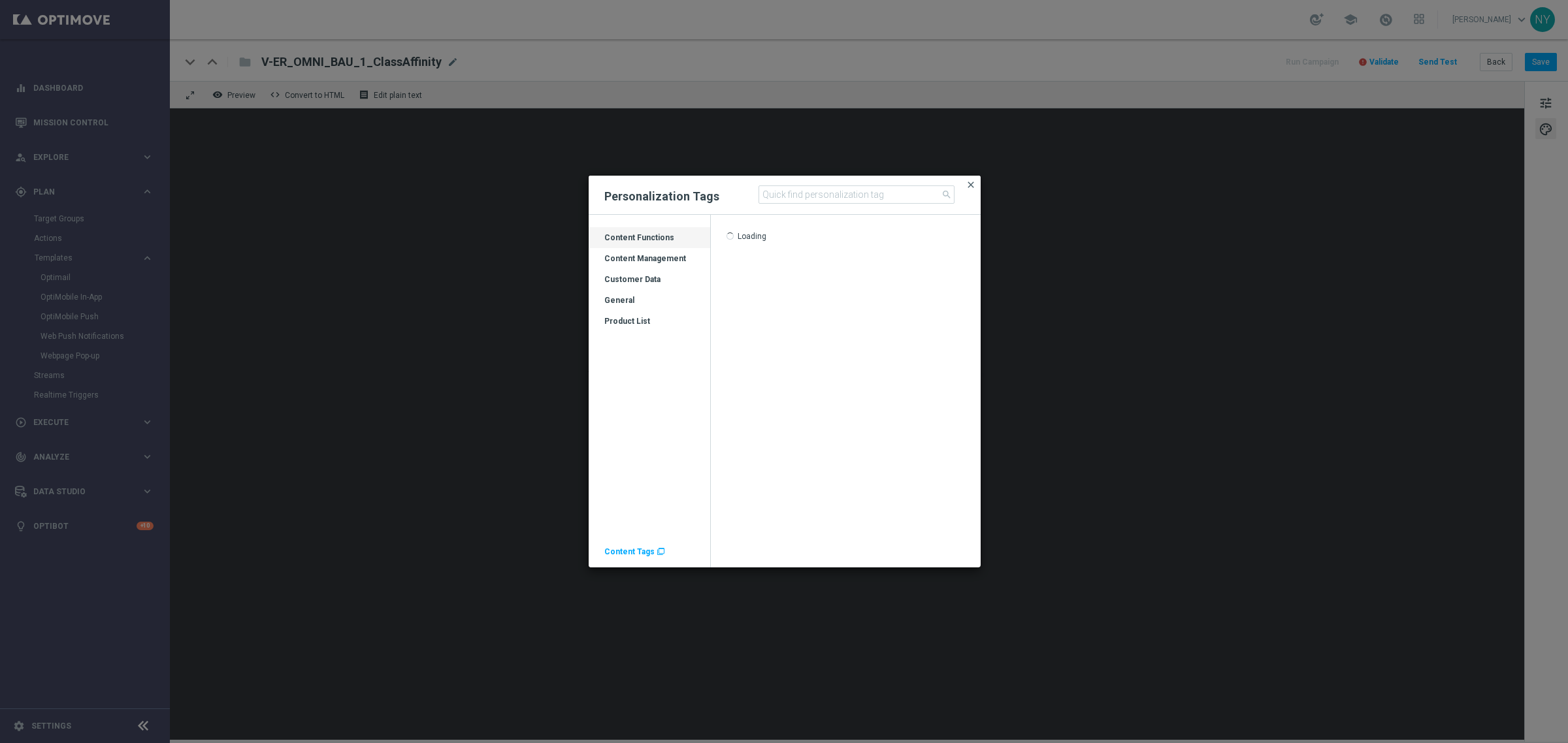
click at [972, 184] on span "close" at bounding box center [971, 185] width 10 height 10
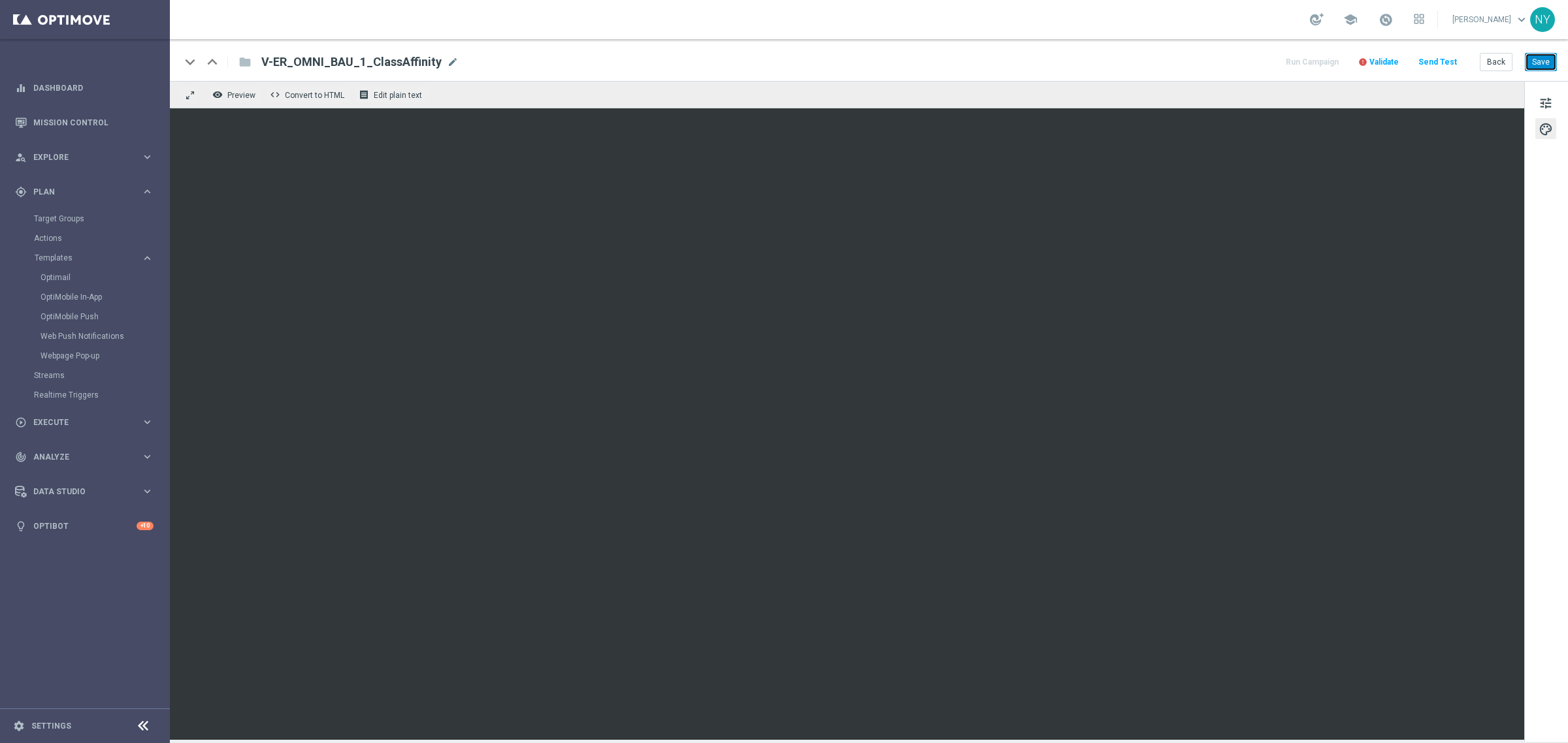
click at [1534, 63] on button "Save" at bounding box center [1541, 61] width 32 height 18
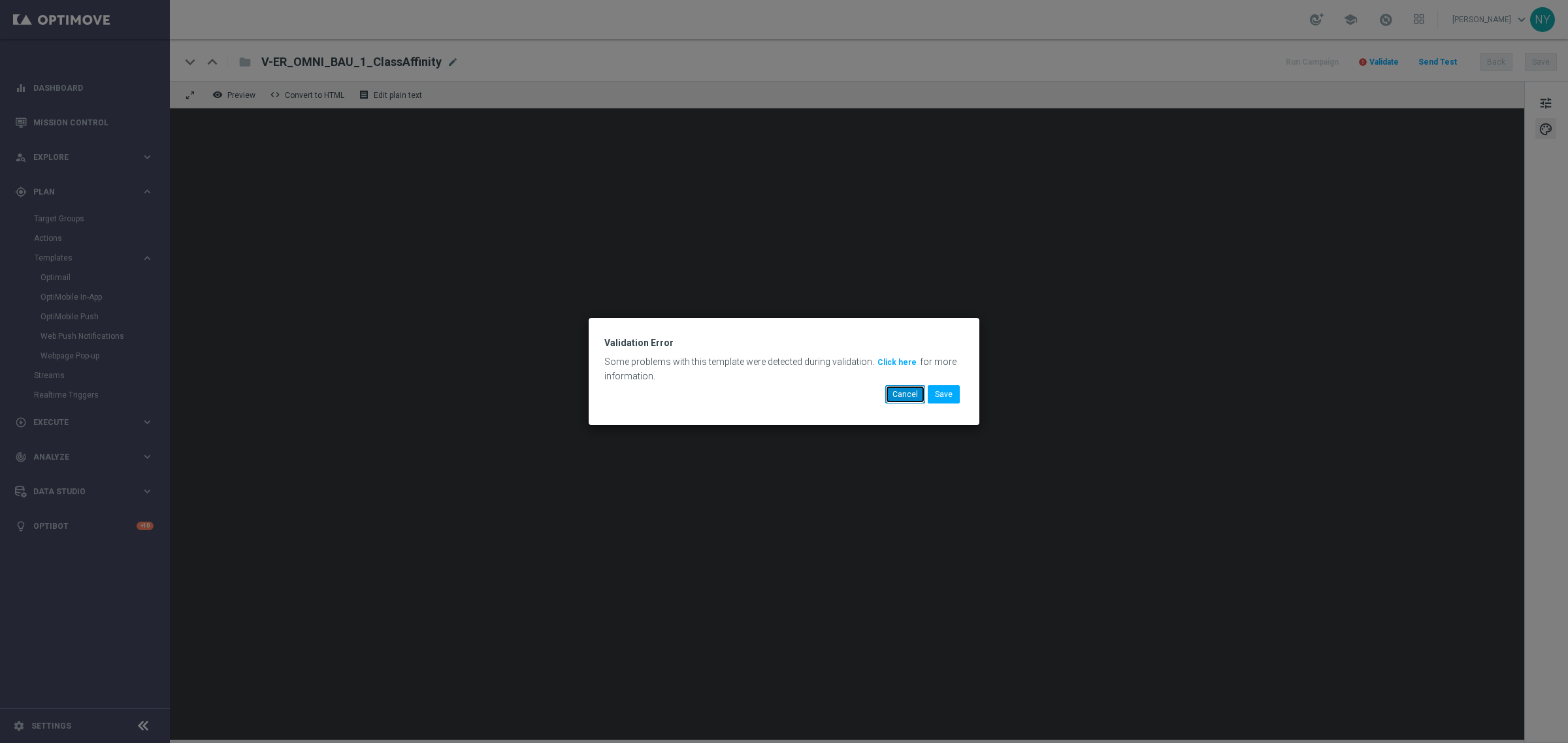
click at [912, 396] on button "Cancel" at bounding box center [905, 394] width 40 height 18
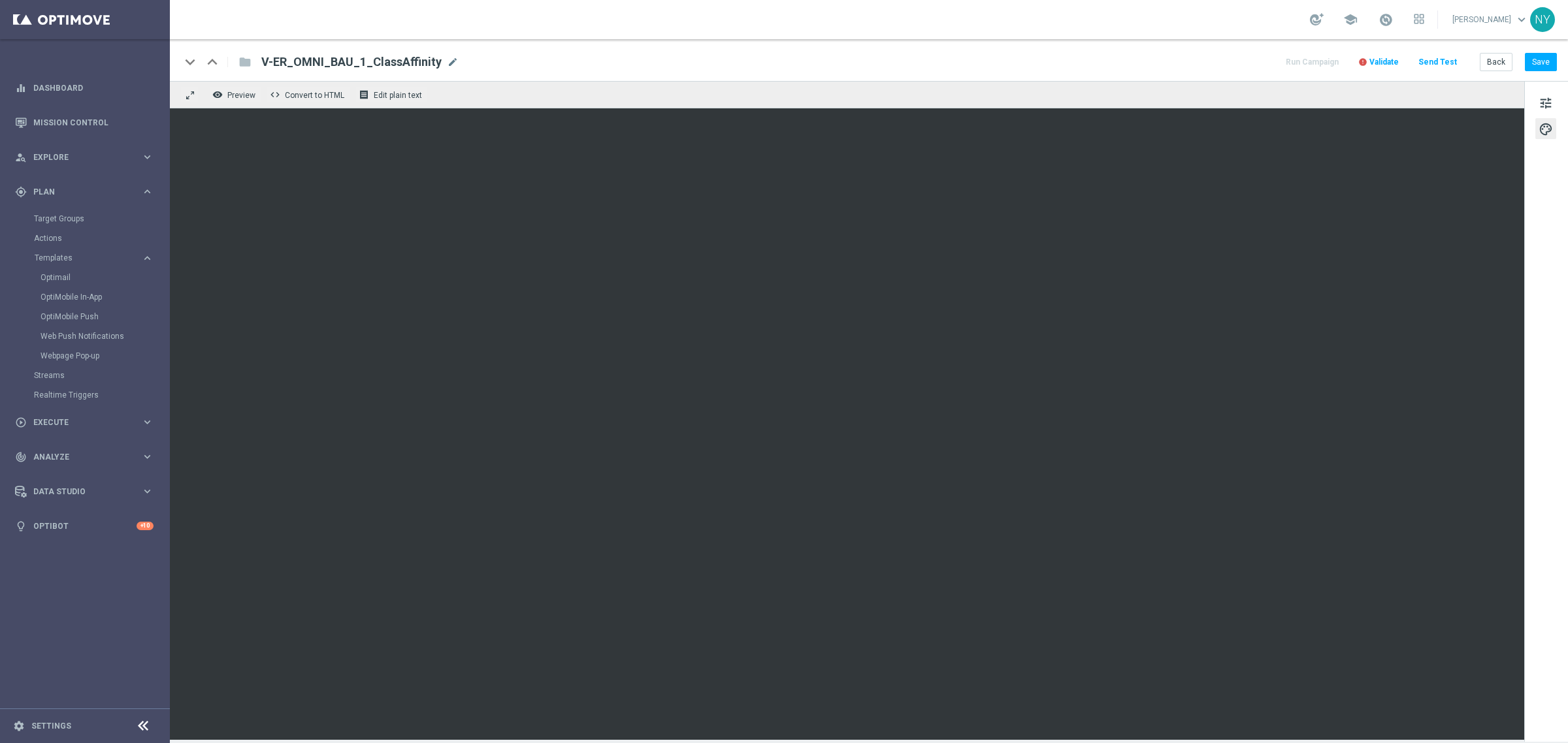
click at [1395, 62] on span "Validate" at bounding box center [1384, 62] width 29 height 9
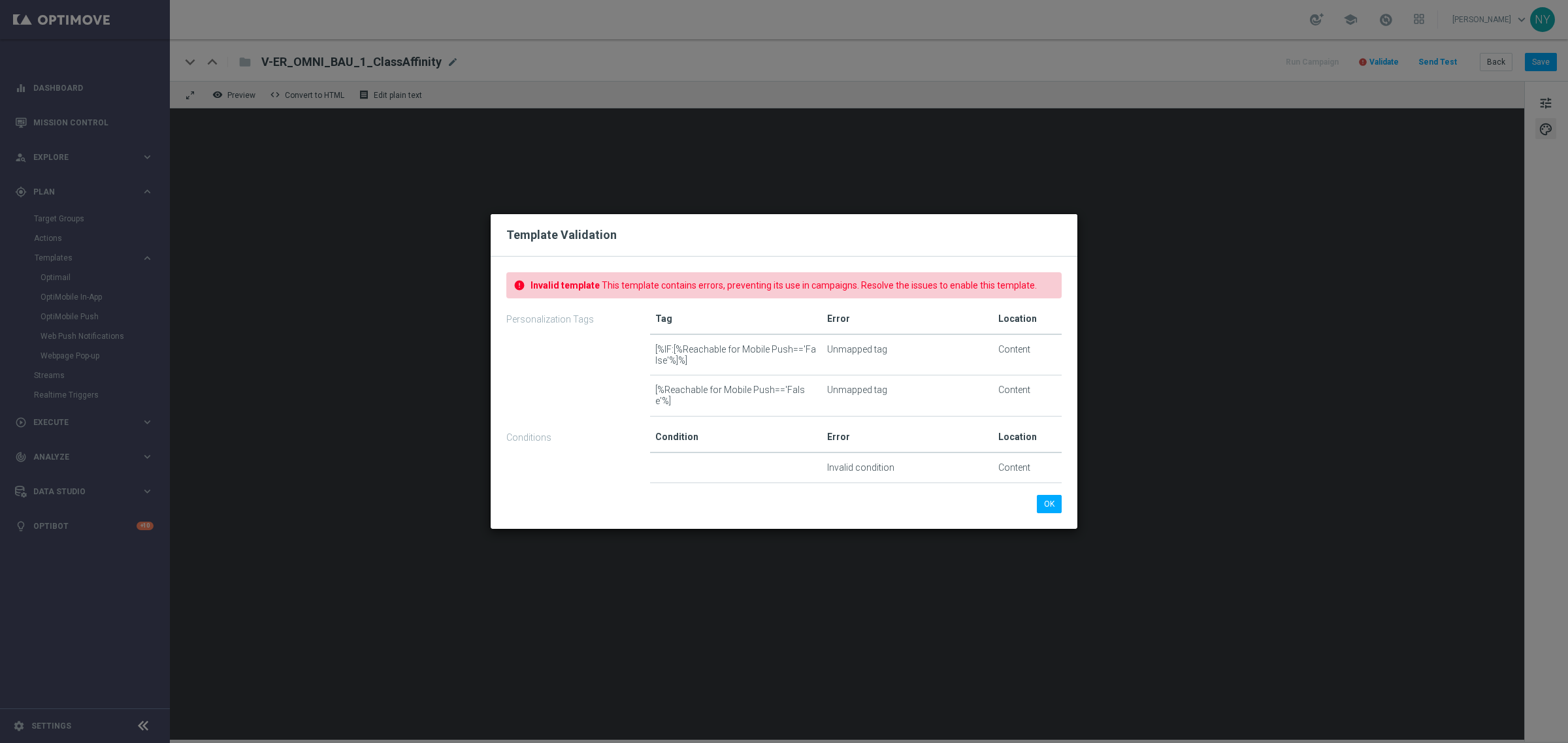
click at [711, 354] on td "[%IF:[%Reachable for Mobile Push=='False'%]%]" at bounding box center [735, 355] width 172 height 41
click at [709, 353] on td "[%IF:[%Reachable for Mobile Push=='False'%]%]" at bounding box center [735, 355] width 172 height 41
click at [1055, 499] on button "OK" at bounding box center [1049, 504] width 25 height 18
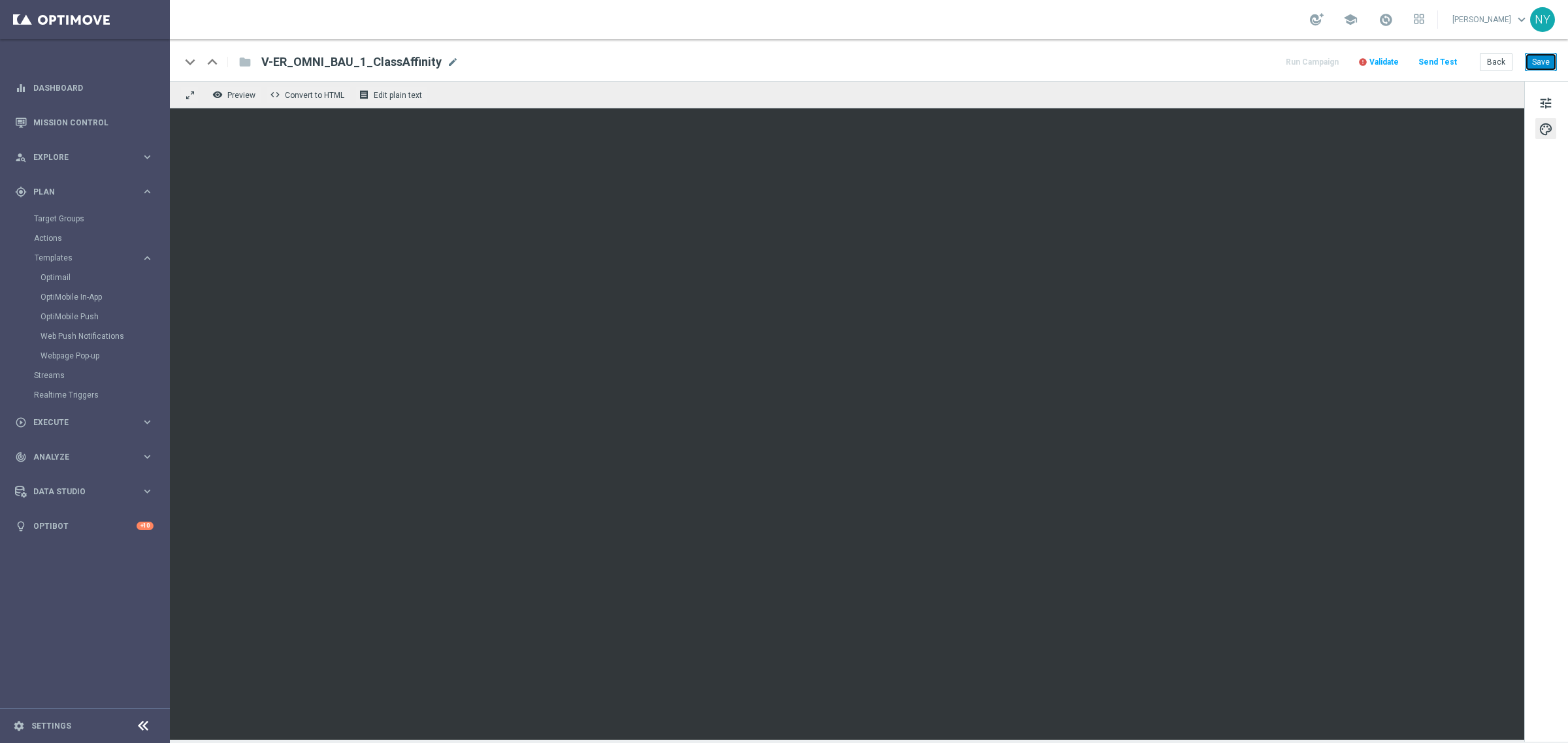
click at [1542, 64] on button "Save" at bounding box center [1541, 61] width 32 height 18
click at [1491, 60] on button "Back" at bounding box center [1496, 61] width 33 height 18
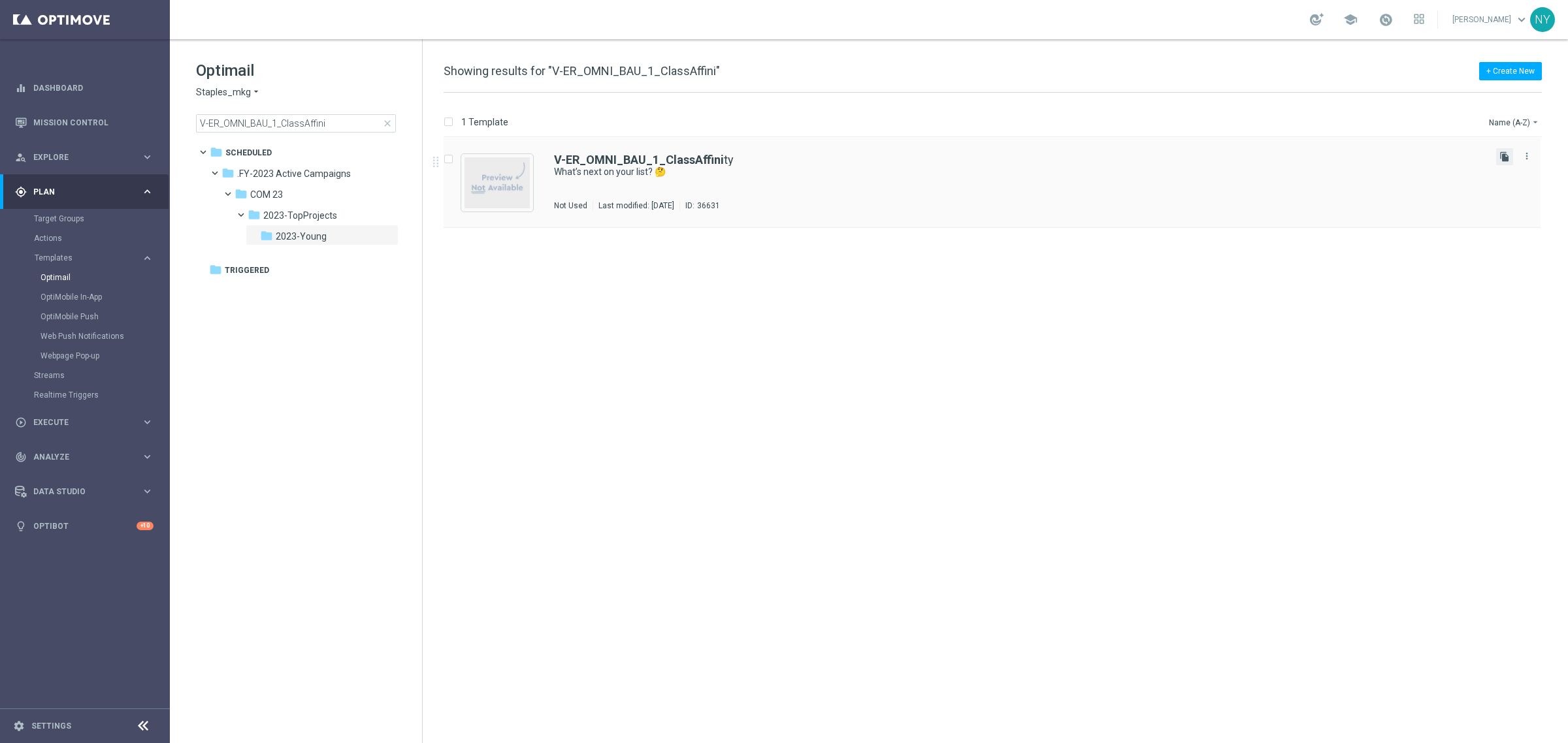
click at [1504, 154] on icon "file_copy" at bounding box center [1504, 157] width 10 height 10
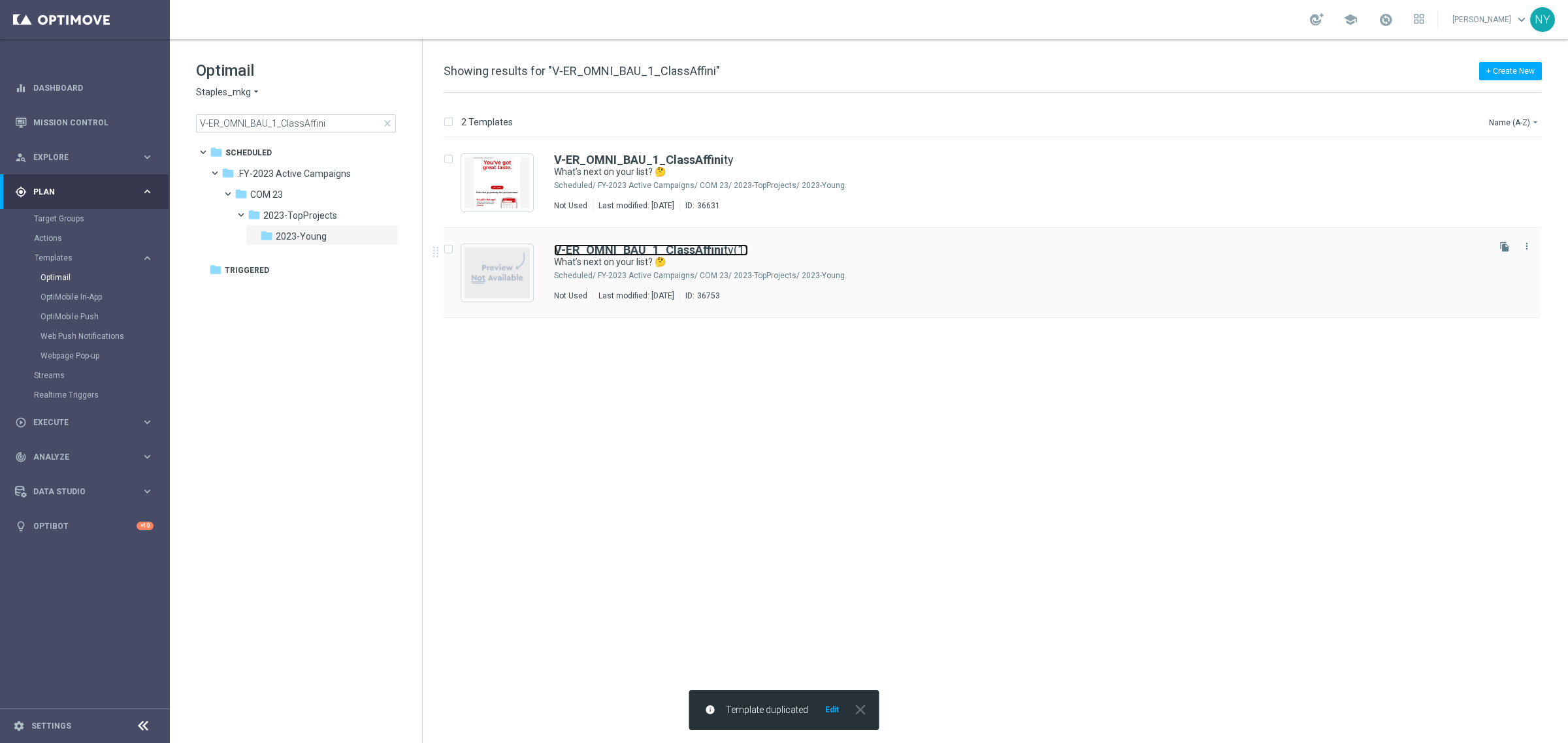
click at [723, 253] on link "V-ER_OMNI_BAU_1_ClassAffini ty(1)" at bounding box center [651, 250] width 194 height 12
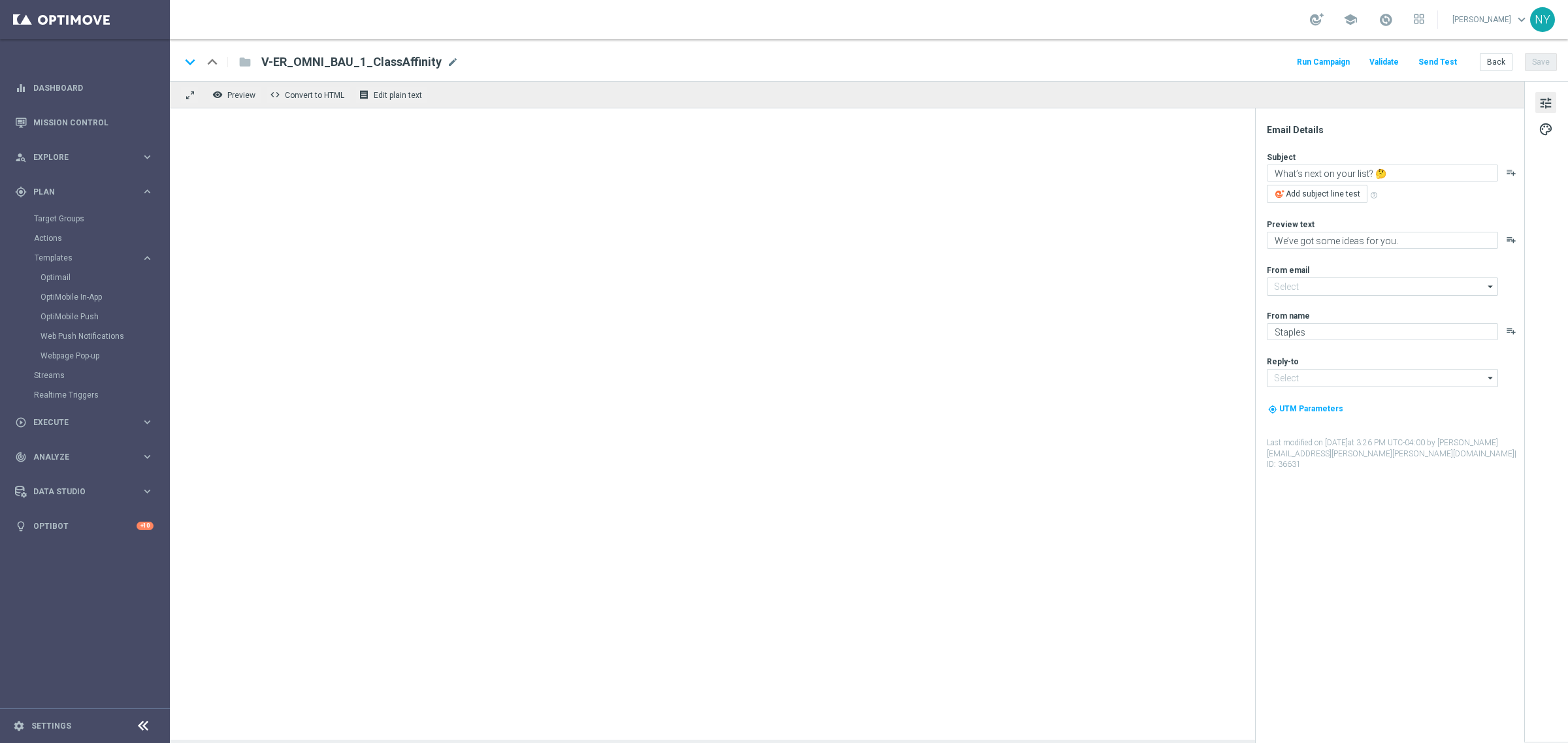
type input "[EMAIL_ADDRESS][DOMAIN_NAME]"
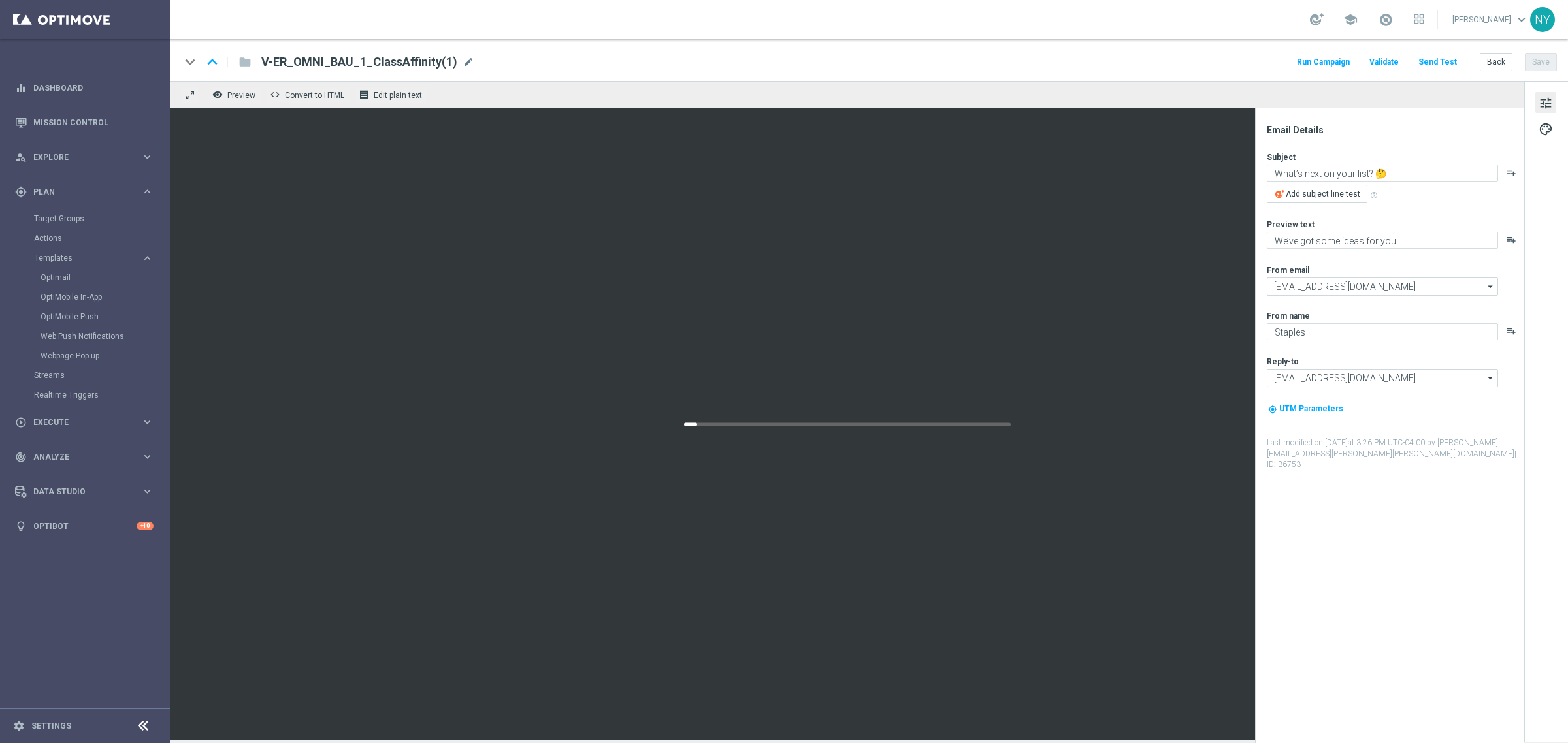
click at [455, 59] on div "V-ER_OMNI_BAU_1_ClassAffinity(1) mode_edit" at bounding box center [368, 61] width 213 height 17
drag, startPoint x: 415, startPoint y: 63, endPoint x: 399, endPoint y: 62, distance: 16.0
click at [399, 62] on input "V-ER_OMNI_BAU_1_ClassAffinity(1)" at bounding box center [424, 61] width 324 height 17
type input "V-ER_OMNI_BAU_1_ClassAffinity"
click at [1491, 64] on button "Back" at bounding box center [1496, 61] width 33 height 18
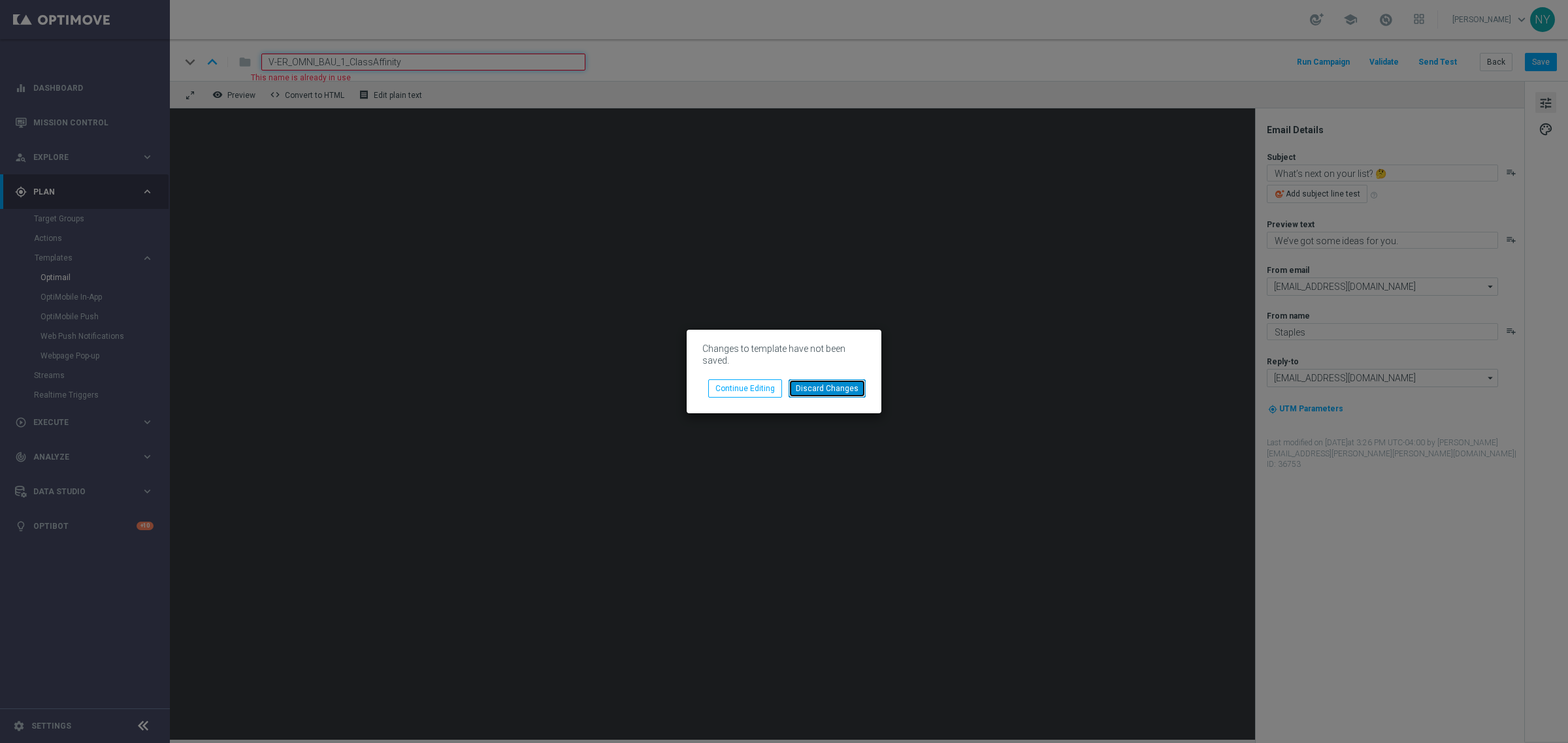
click at [816, 386] on button "Discard Changes" at bounding box center [827, 388] width 77 height 18
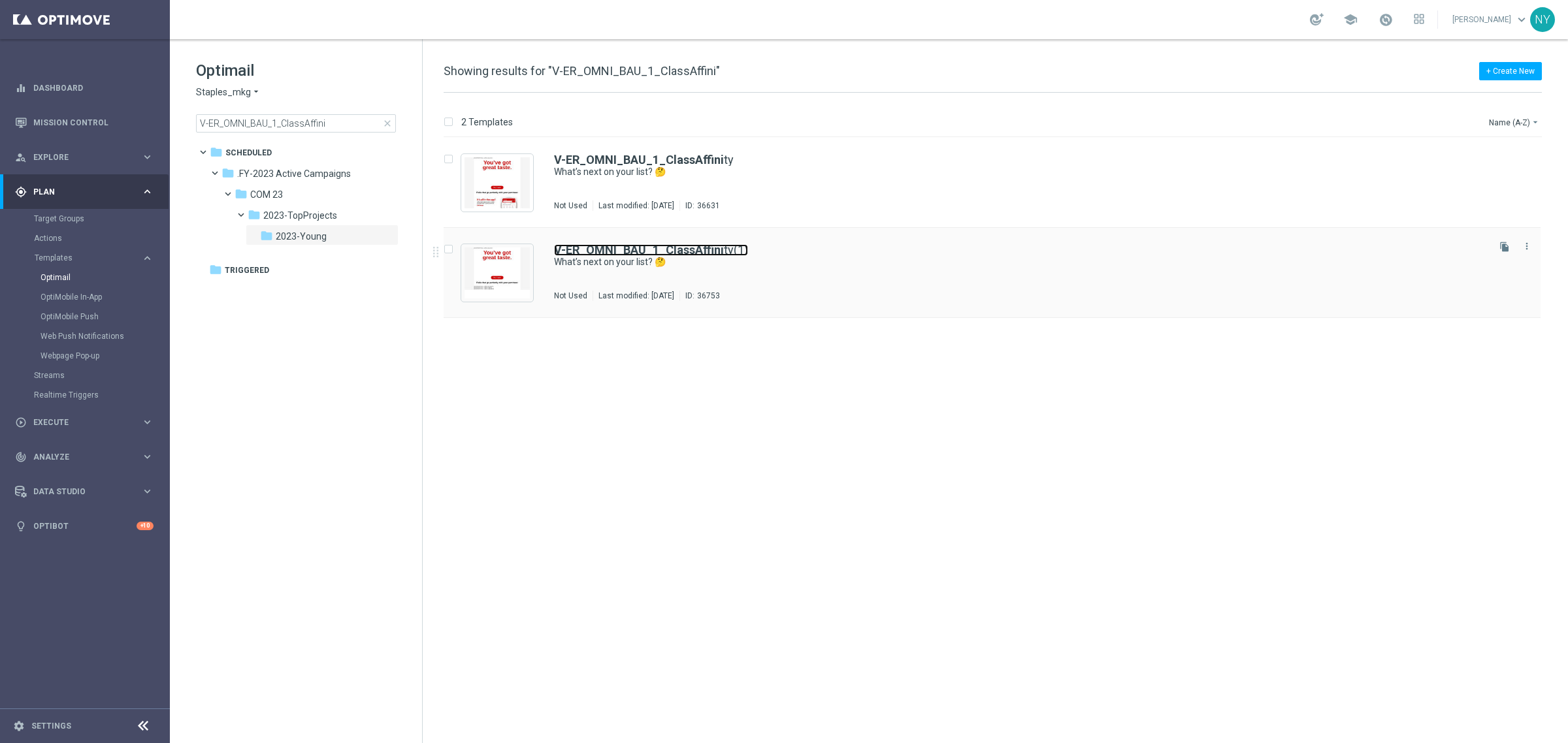
click at [721, 248] on link "V-ER_OMNI_BAU_1_ClassAffini ty(1)" at bounding box center [651, 250] width 194 height 12
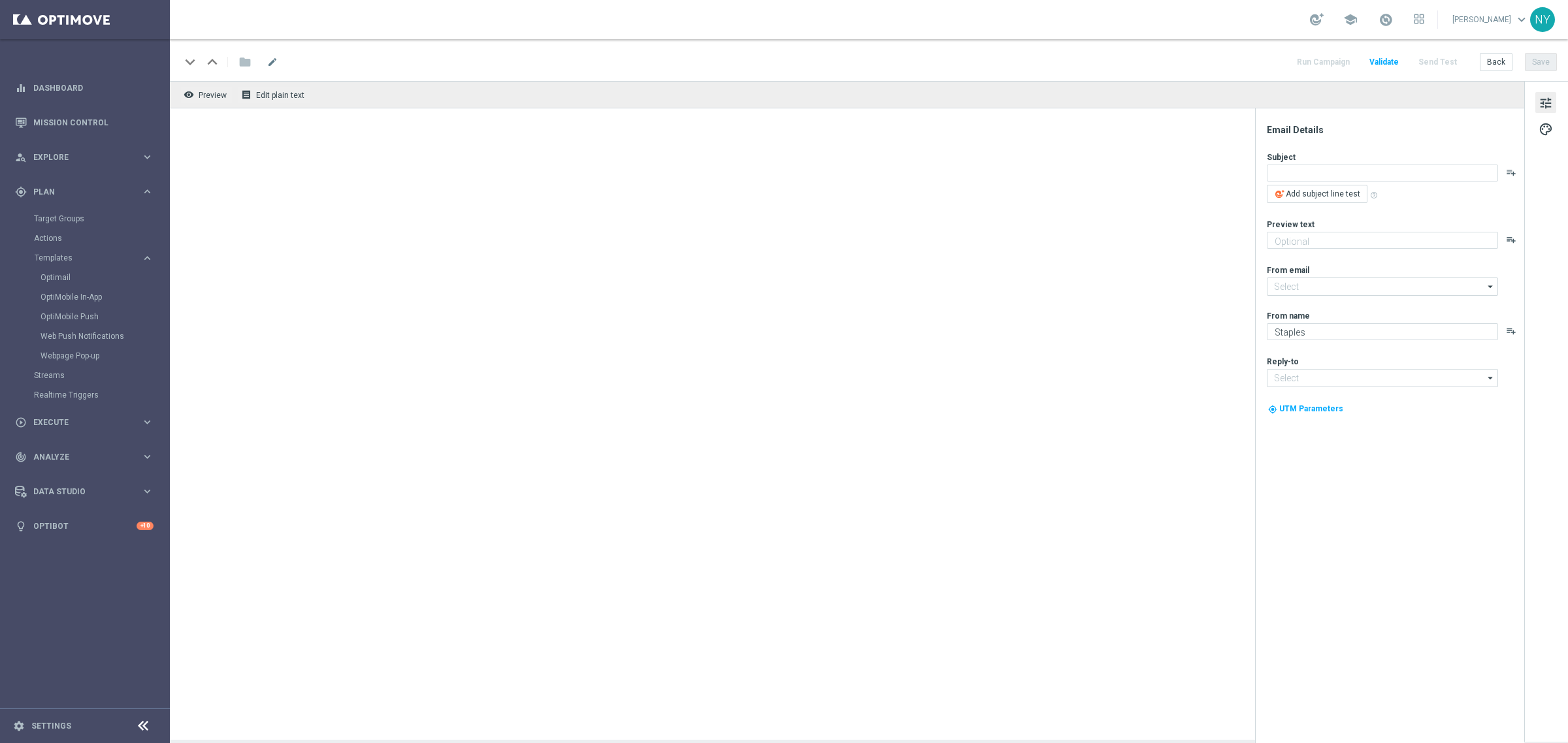
type input "[PERSON_NAME][EMAIL_ADDRESS][PERSON_NAME][DOMAIN_NAME]"
type input "[EMAIL_ADDRESS][DOMAIN_NAME]"
type textarea "What’s next on your list? 🤔"
type textarea "We’ve got some ideas for you."
type input "[EMAIL_ADDRESS][DOMAIN_NAME]"
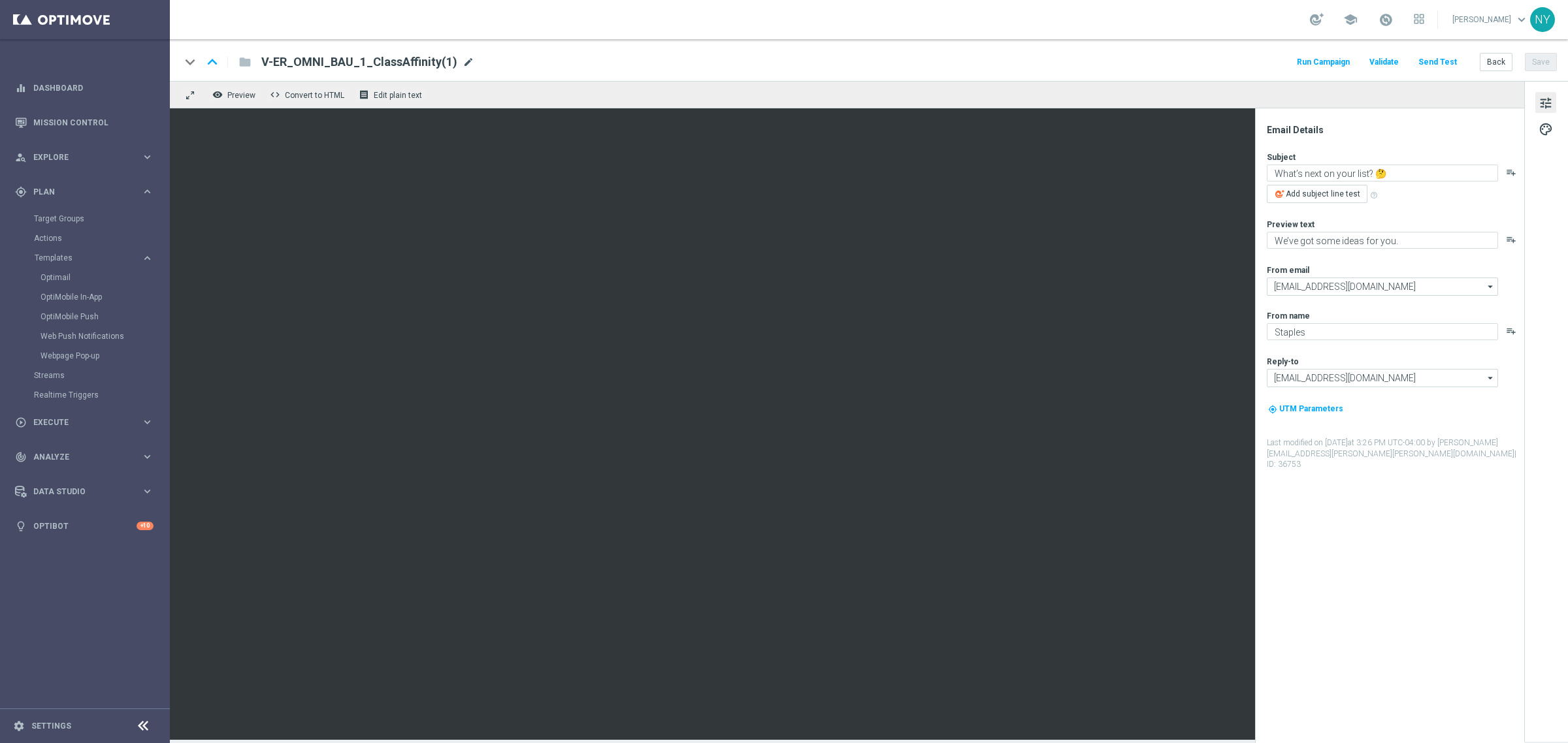
click at [462, 60] on span "mode_edit" at bounding box center [468, 62] width 12 height 12
type input "V-ER_OMNI_BAU_1_ClassAffinity_NoPush"
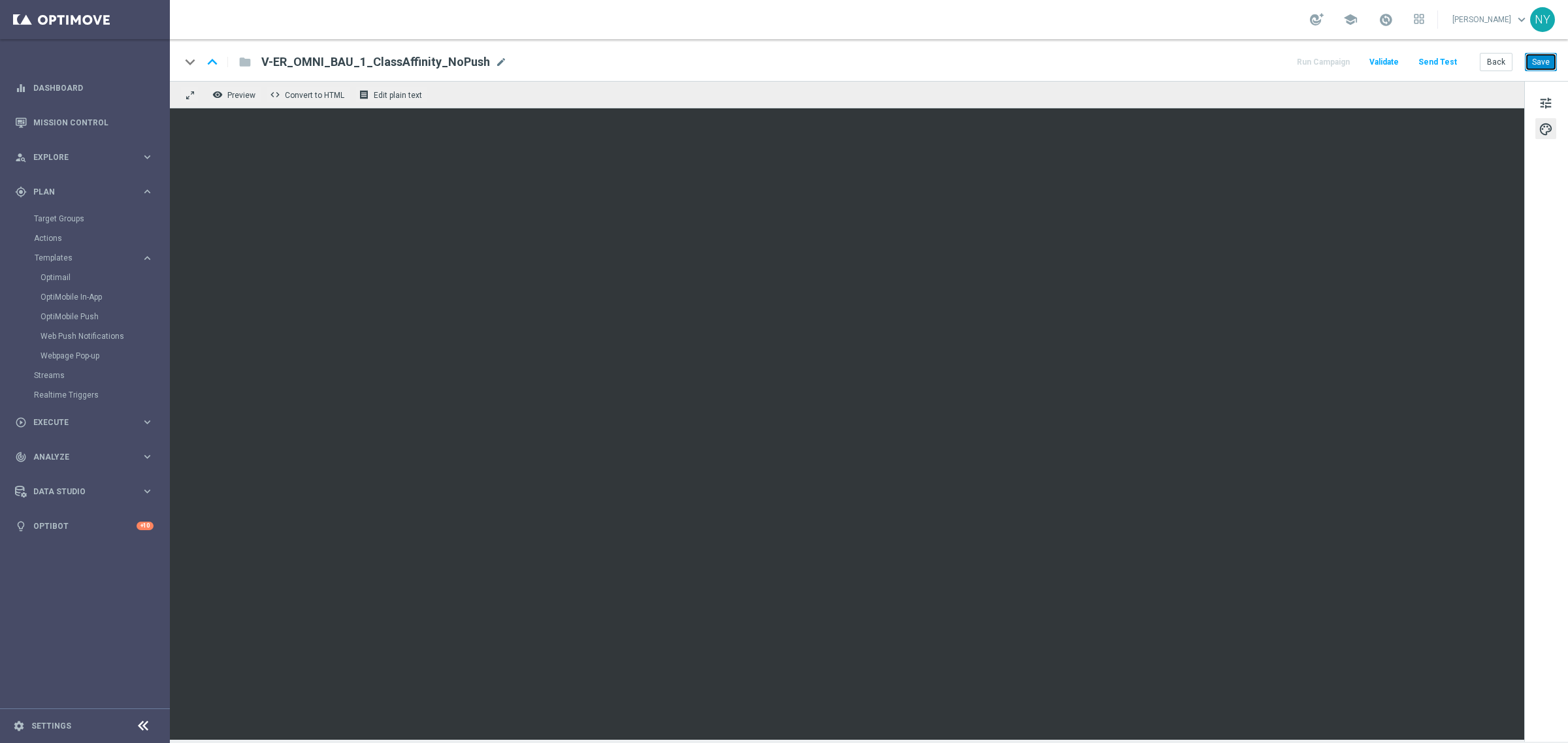
click at [1537, 59] on button "Save" at bounding box center [1541, 61] width 32 height 18
click at [1436, 63] on button "Send Test" at bounding box center [1437, 62] width 42 height 18
click at [1442, 63] on button "Send Test" at bounding box center [1437, 62] width 42 height 18
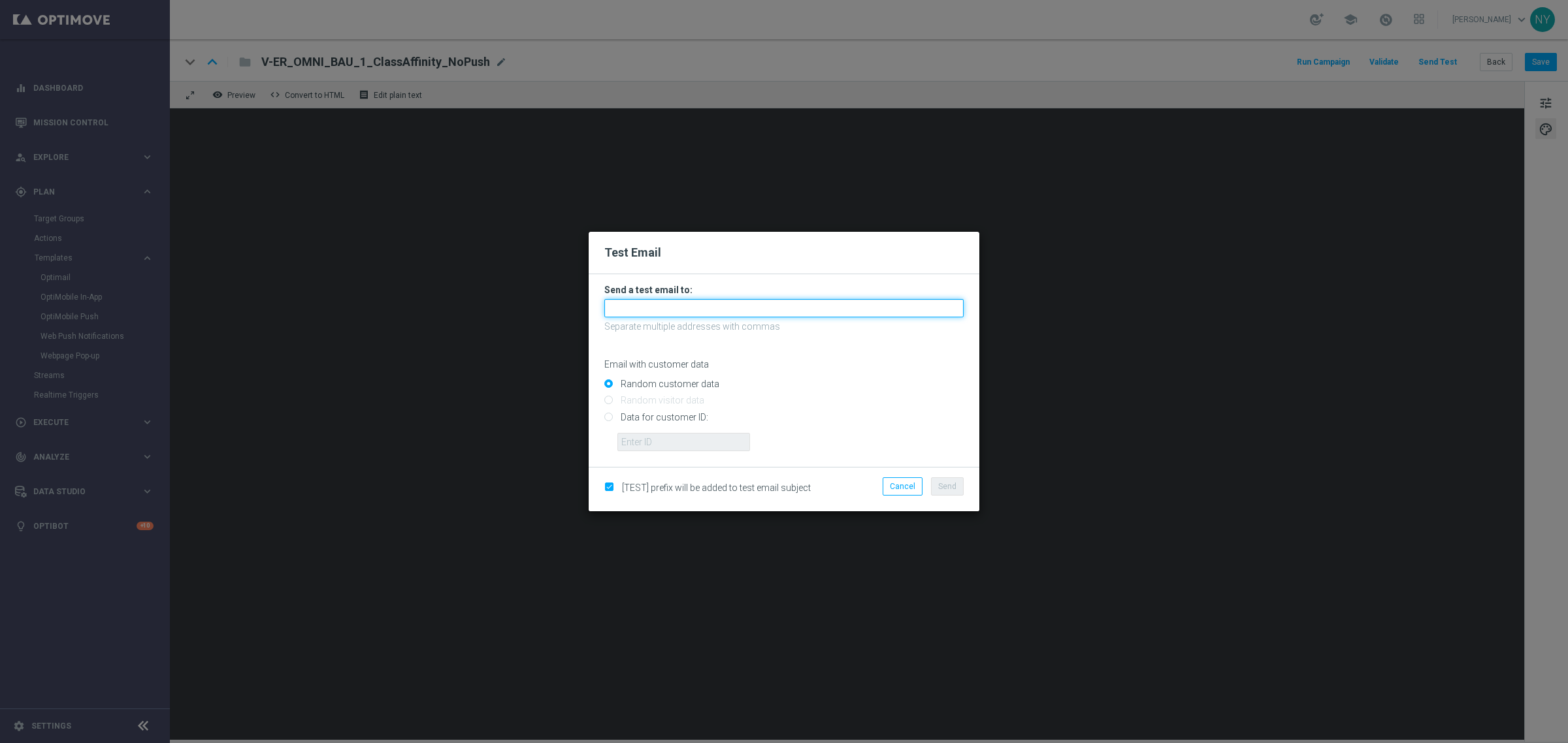
click at [630, 307] on input "text" at bounding box center [784, 308] width 359 height 18
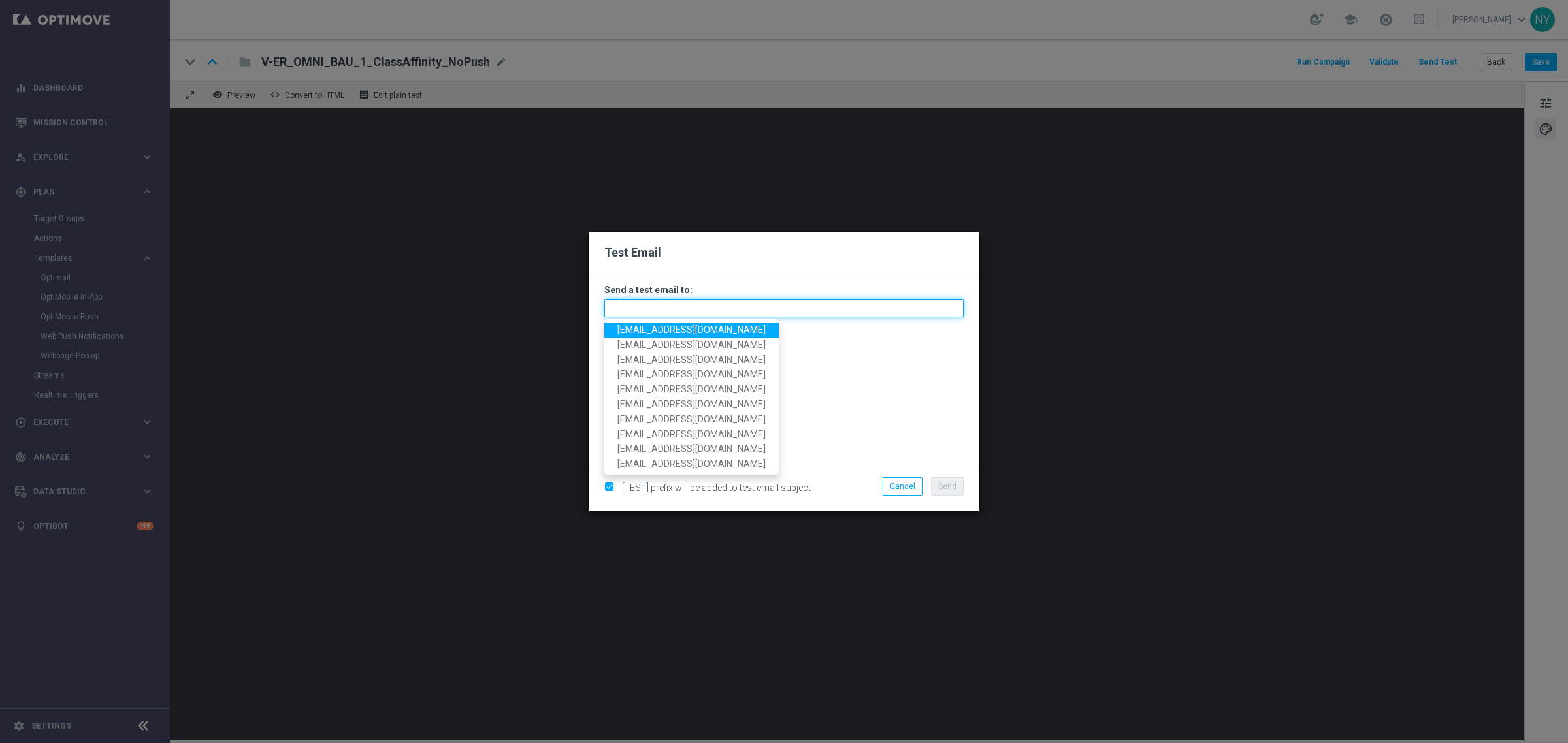
click at [691, 305] on input "text" at bounding box center [784, 308] width 359 height 18
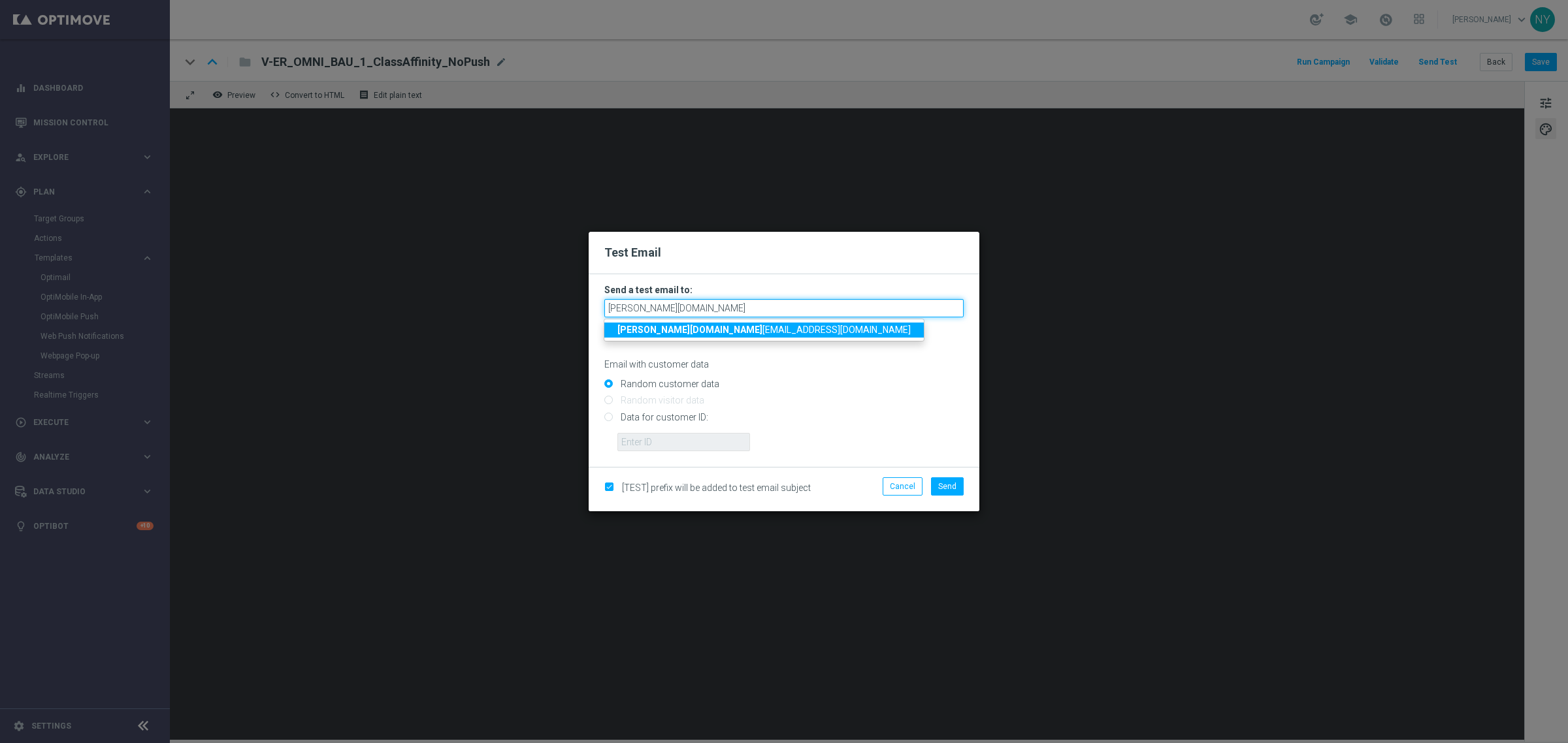
drag, startPoint x: 657, startPoint y: 301, endPoint x: 623, endPoint y: 306, distance: 34.4
click at [623, 306] on input "neil.ye" at bounding box center [784, 308] width 359 height 18
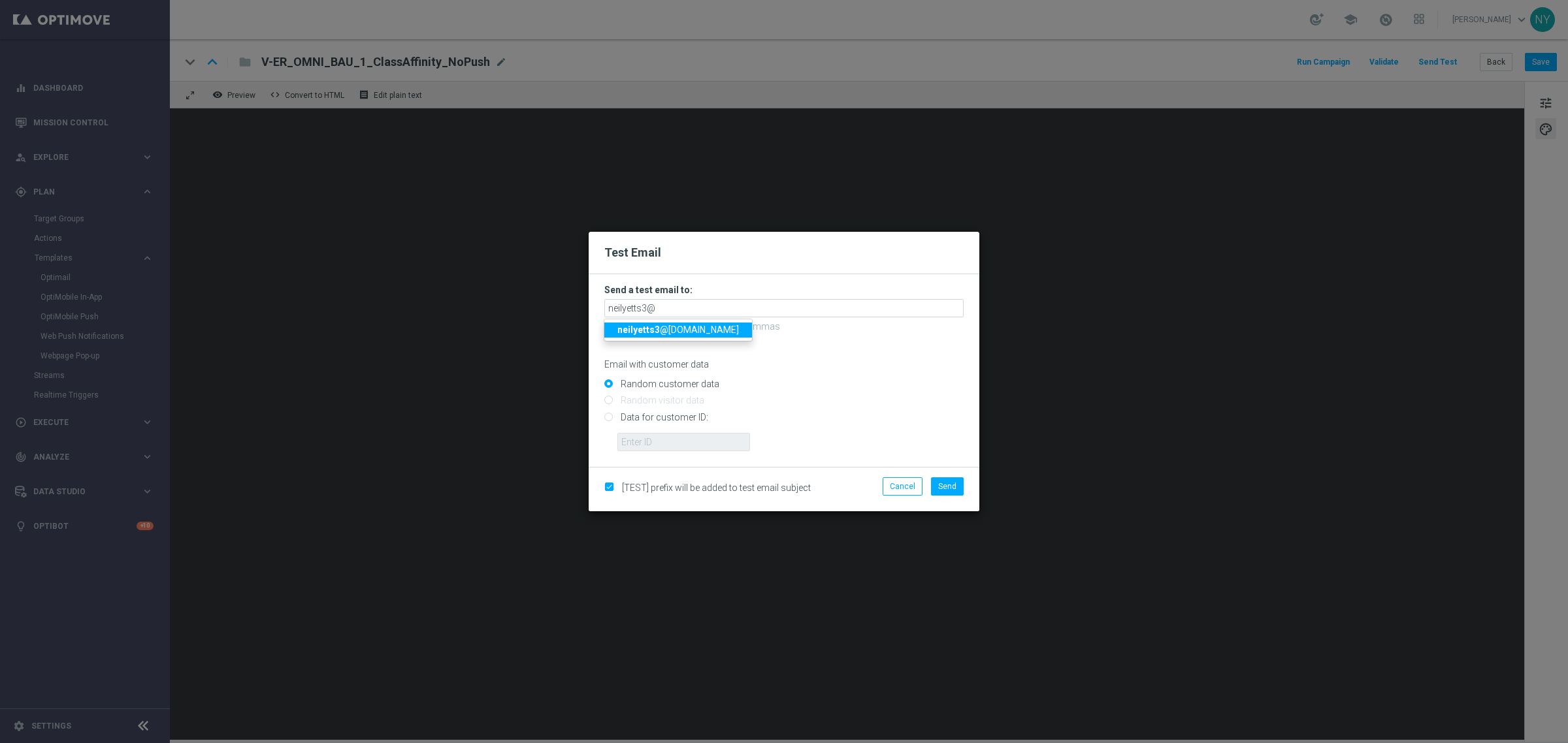
click at [678, 325] on span "neilyetts3@ litmusemail.com" at bounding box center [678, 330] width 121 height 10
type input "neilyetts3@litmusemail.com"
click at [611, 418] on input "Data for customer ID:" at bounding box center [784, 422] width 359 height 18
radio input "true"
click at [644, 444] on input "text" at bounding box center [684, 442] width 133 height 18
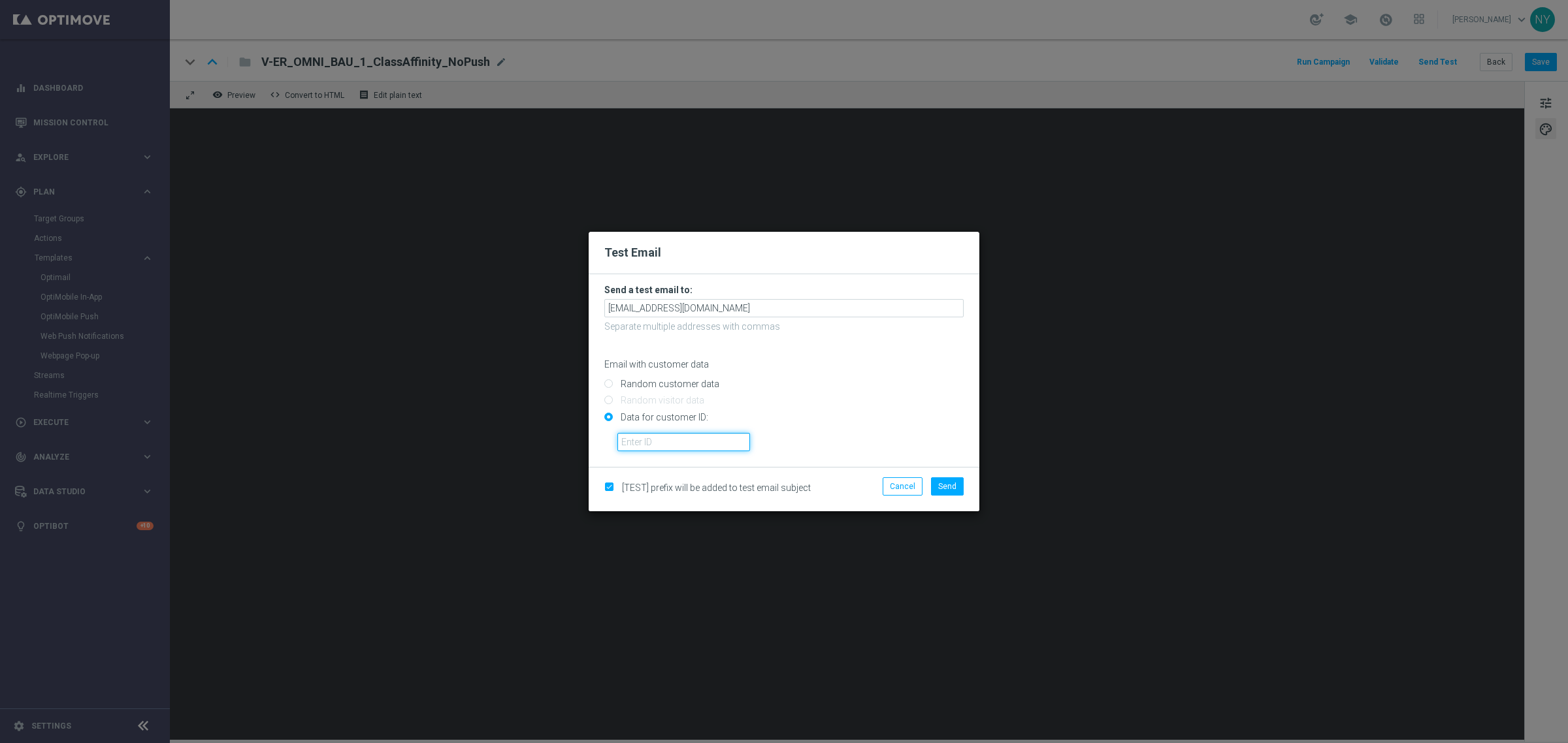
paste input "10000006208"
type input "10000006208"
click at [948, 482] on span "Send" at bounding box center [947, 486] width 18 height 9
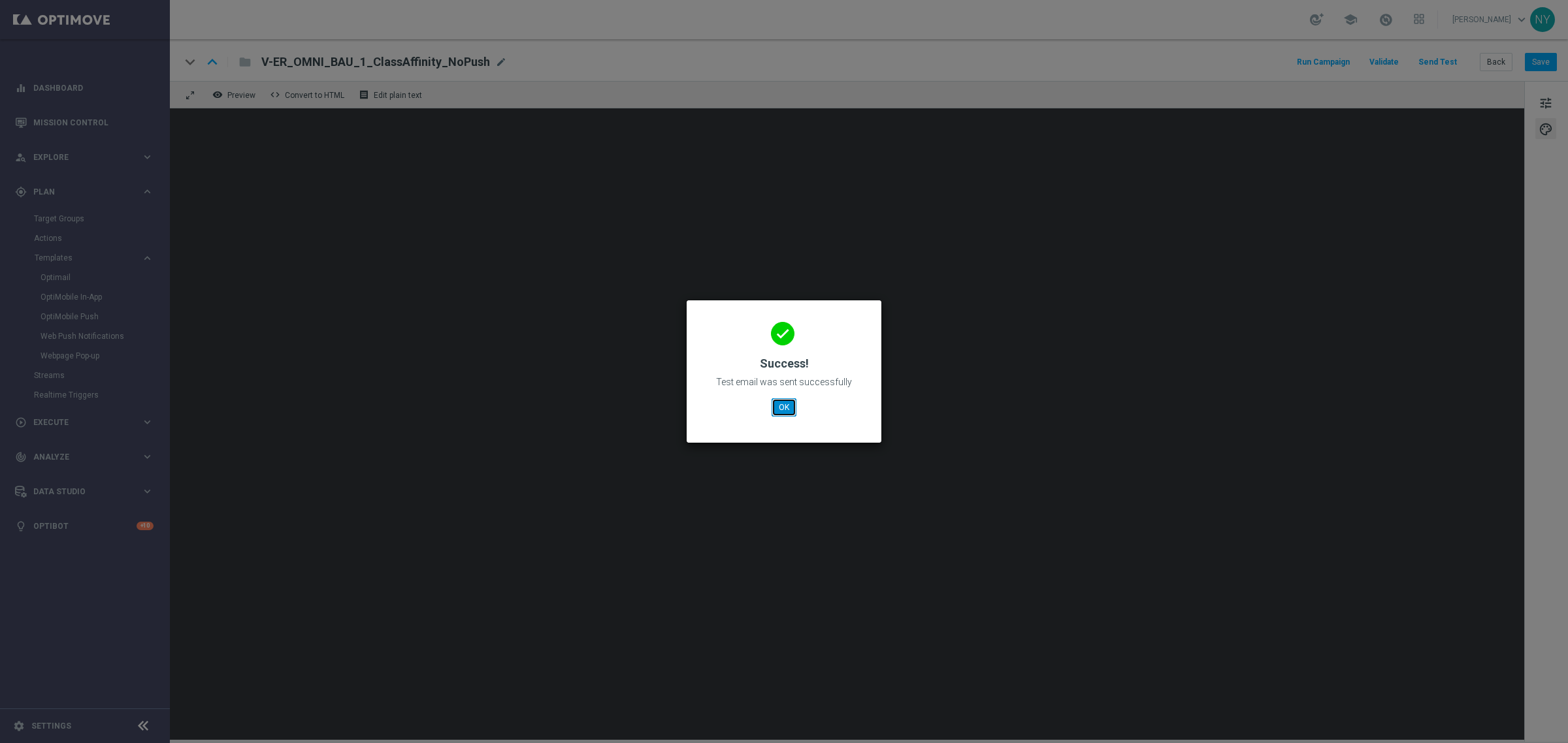
click at [790, 405] on button "OK" at bounding box center [784, 407] width 25 height 18
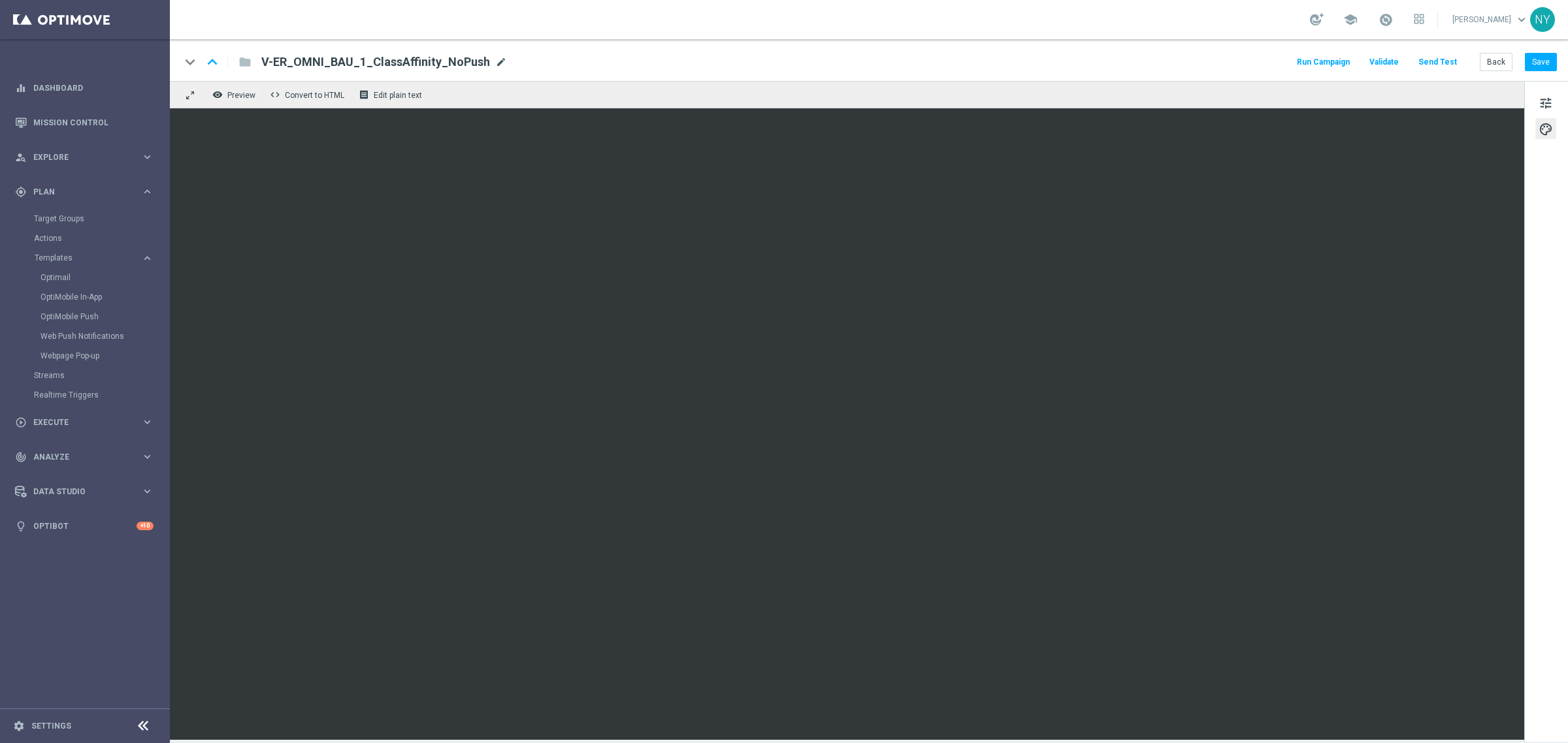
click at [495, 59] on span "mode_edit" at bounding box center [501, 62] width 12 height 12
click at [413, 63] on input "V-ER_OMNI_BAU_1_ClassAffinity_NoPush" at bounding box center [424, 61] width 324 height 17
type input "V-ER_OMNI_BAU_1_ClassAffinity_Push"
click at [1544, 61] on button "Save" at bounding box center [1541, 61] width 32 height 18
click at [1493, 63] on button "Back" at bounding box center [1496, 61] width 33 height 18
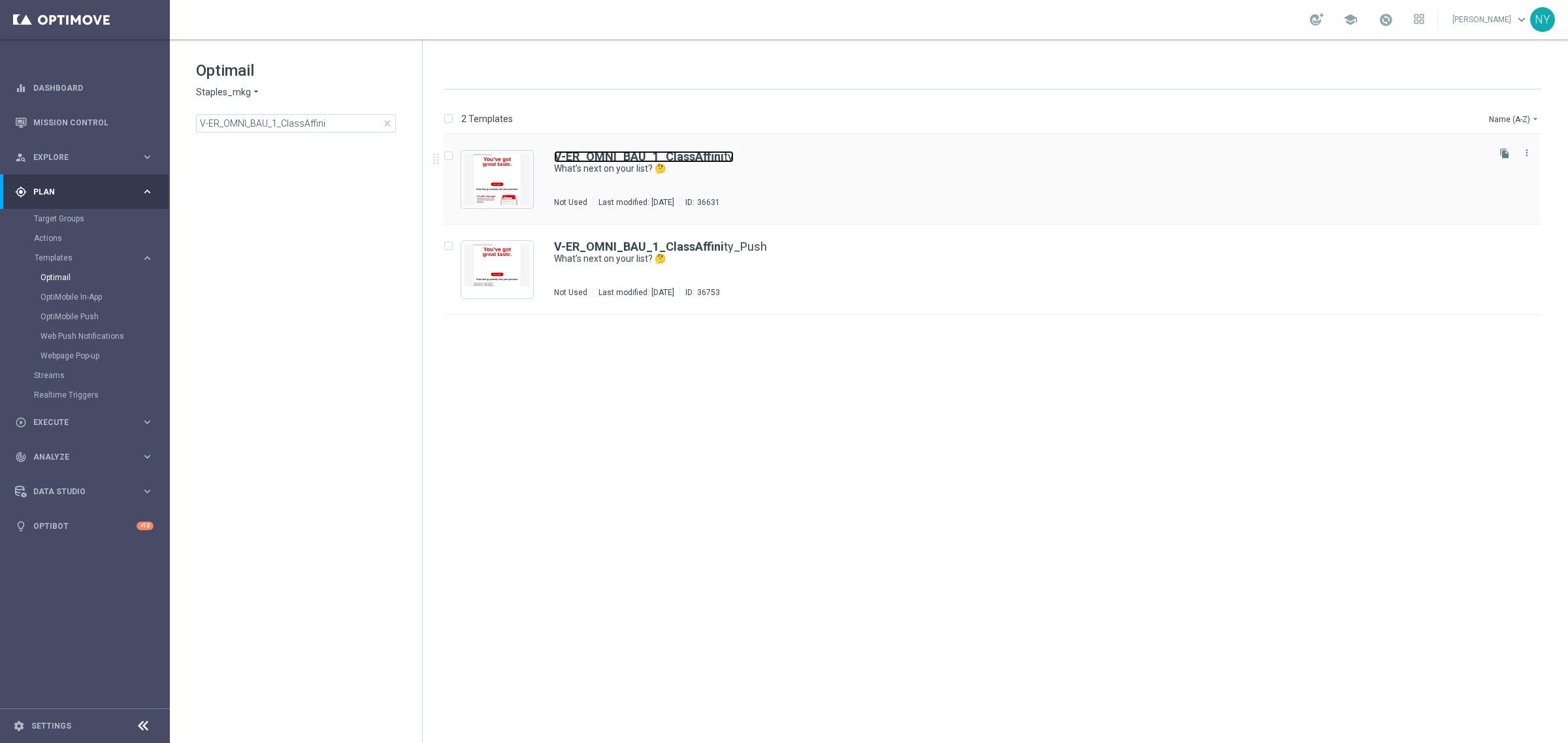
click at [703, 158] on b "V-ER_OMNI_BAU_1_ClassAffini" at bounding box center [639, 156] width 170 height 14
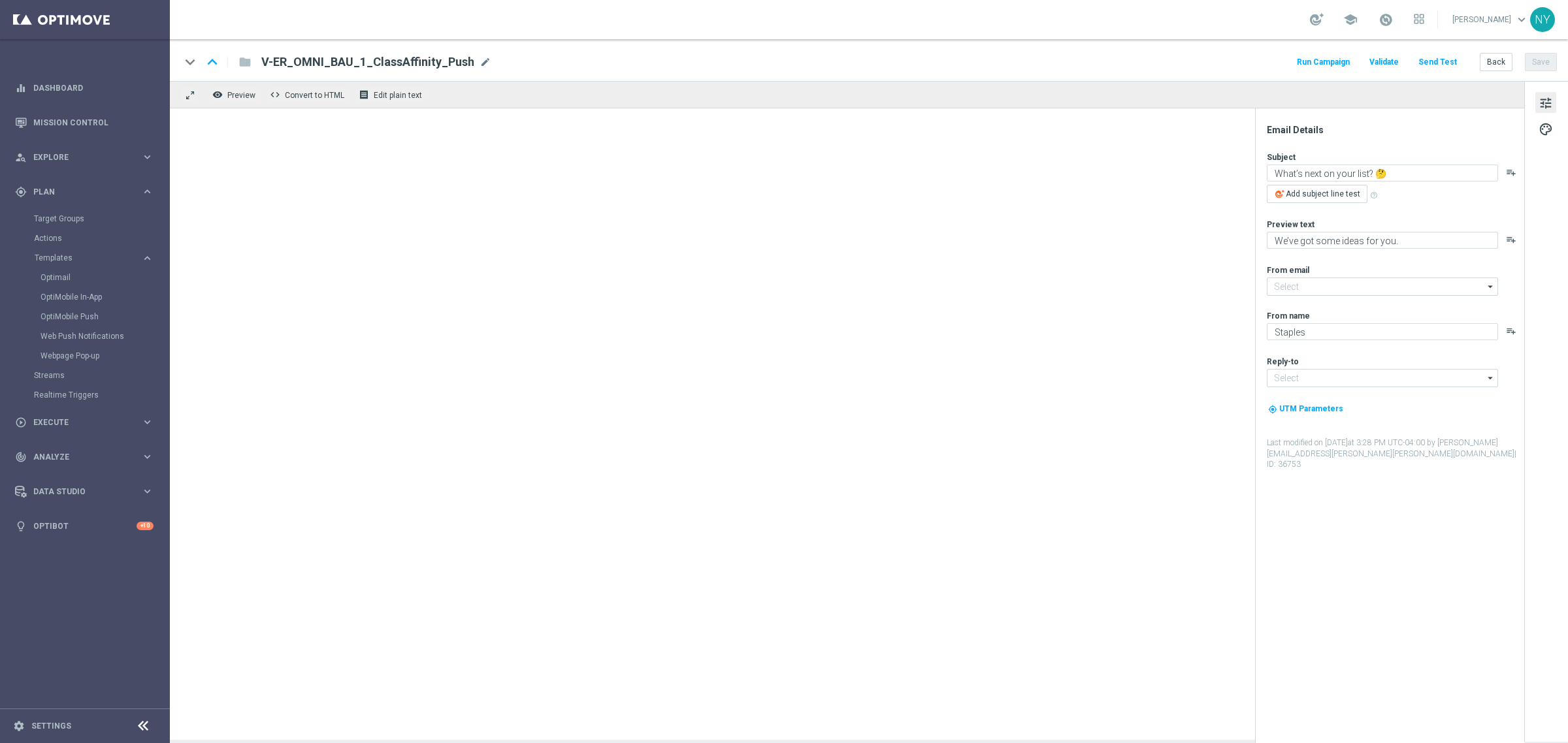
type input "[EMAIL_ADDRESS][DOMAIN_NAME]"
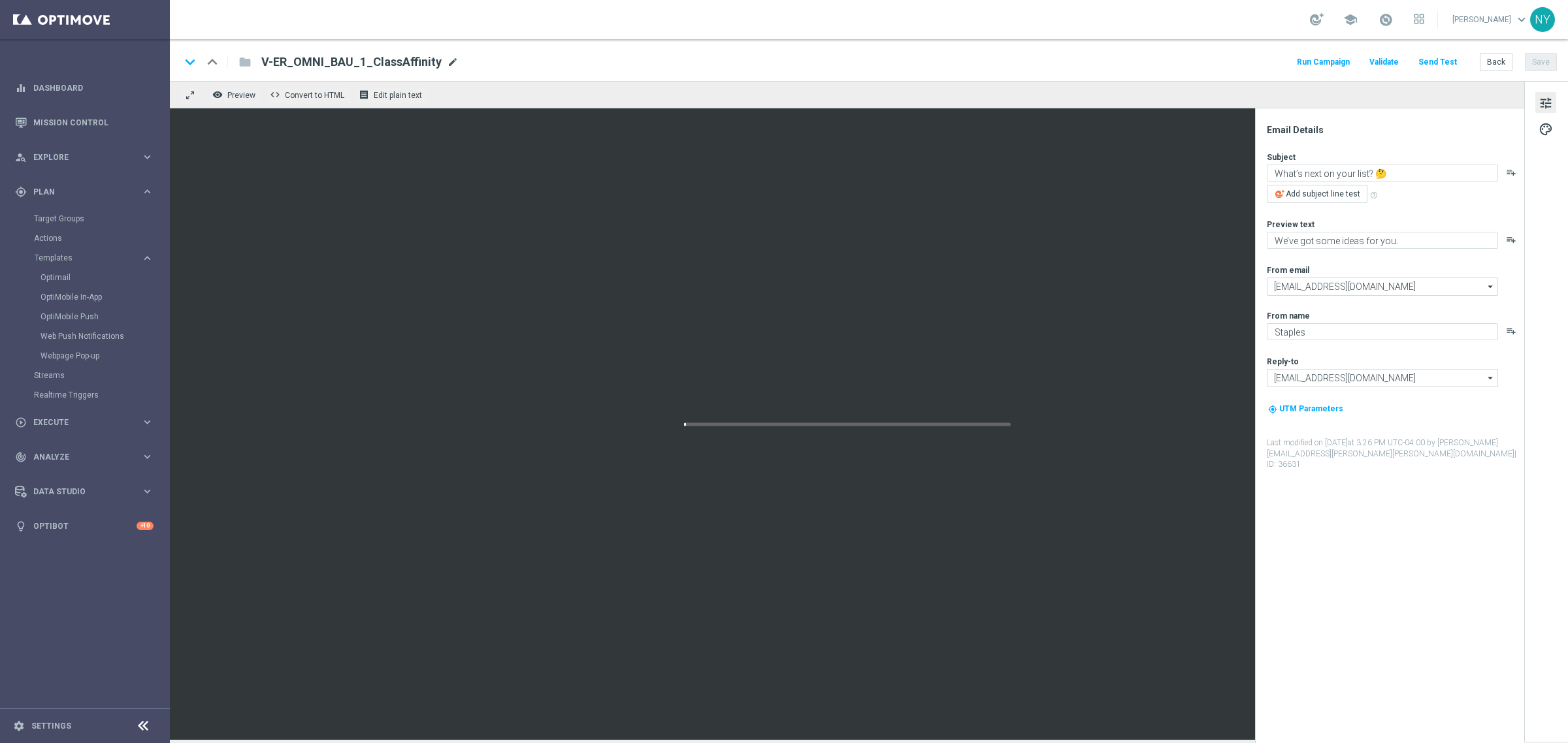
click at [449, 62] on span "mode_edit" at bounding box center [453, 62] width 12 height 12
click at [1543, 60] on button "Save" at bounding box center [1541, 61] width 32 height 18
click at [423, 59] on input "V-ER_OMNI_BAU_1_ClassAffinity_NoPush" at bounding box center [424, 61] width 324 height 17
click at [435, 58] on input "V-ER_OMNI_BAU_1_ClassAffinity_NoPush" at bounding box center [424, 61] width 324 height 17
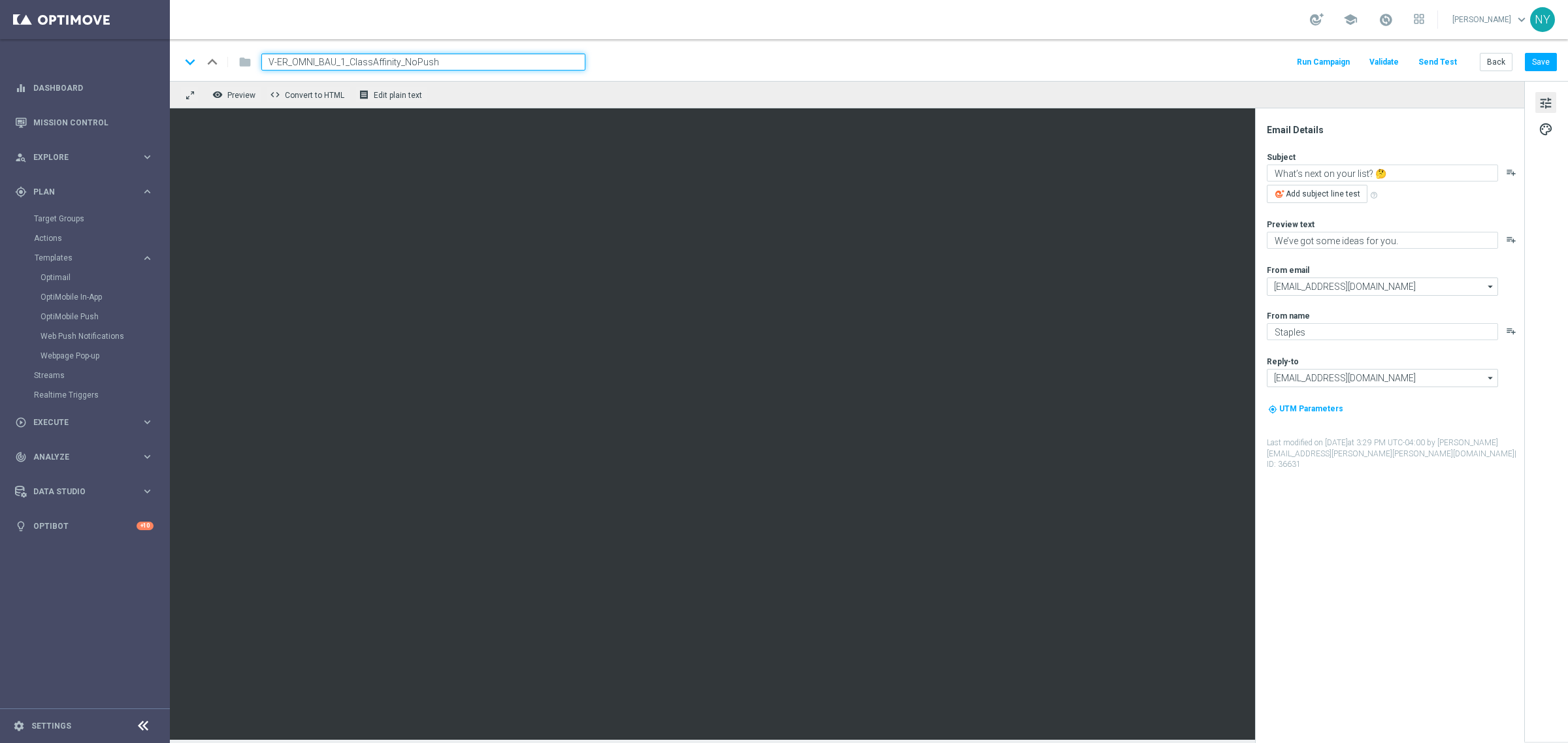
drag, startPoint x: 442, startPoint y: 59, endPoint x: 403, endPoint y: 59, distance: 39.0
click at [403, 59] on input "V-ER_OMNI_BAU_1_ClassAffinity_NoPush" at bounding box center [424, 61] width 324 height 17
type input "V-ER_OMNI_BAU_1_ClassAffinity_AppMod"
click at [1540, 58] on button "Save" at bounding box center [1541, 61] width 32 height 18
click at [1491, 59] on button "Back" at bounding box center [1496, 61] width 33 height 18
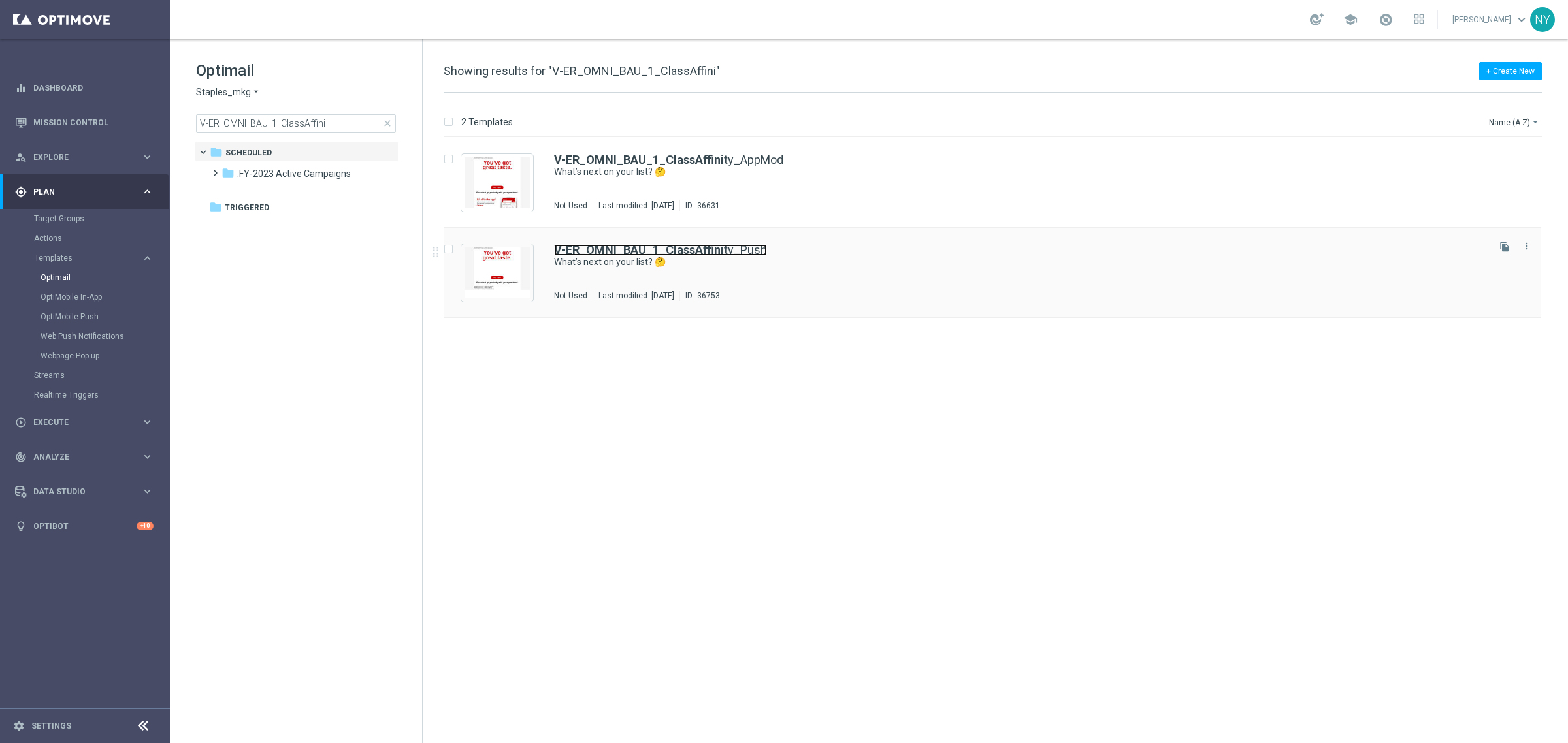
click at [699, 246] on b "V-ER_OMNI_BAU_1_ClassAffini" at bounding box center [639, 250] width 170 height 14
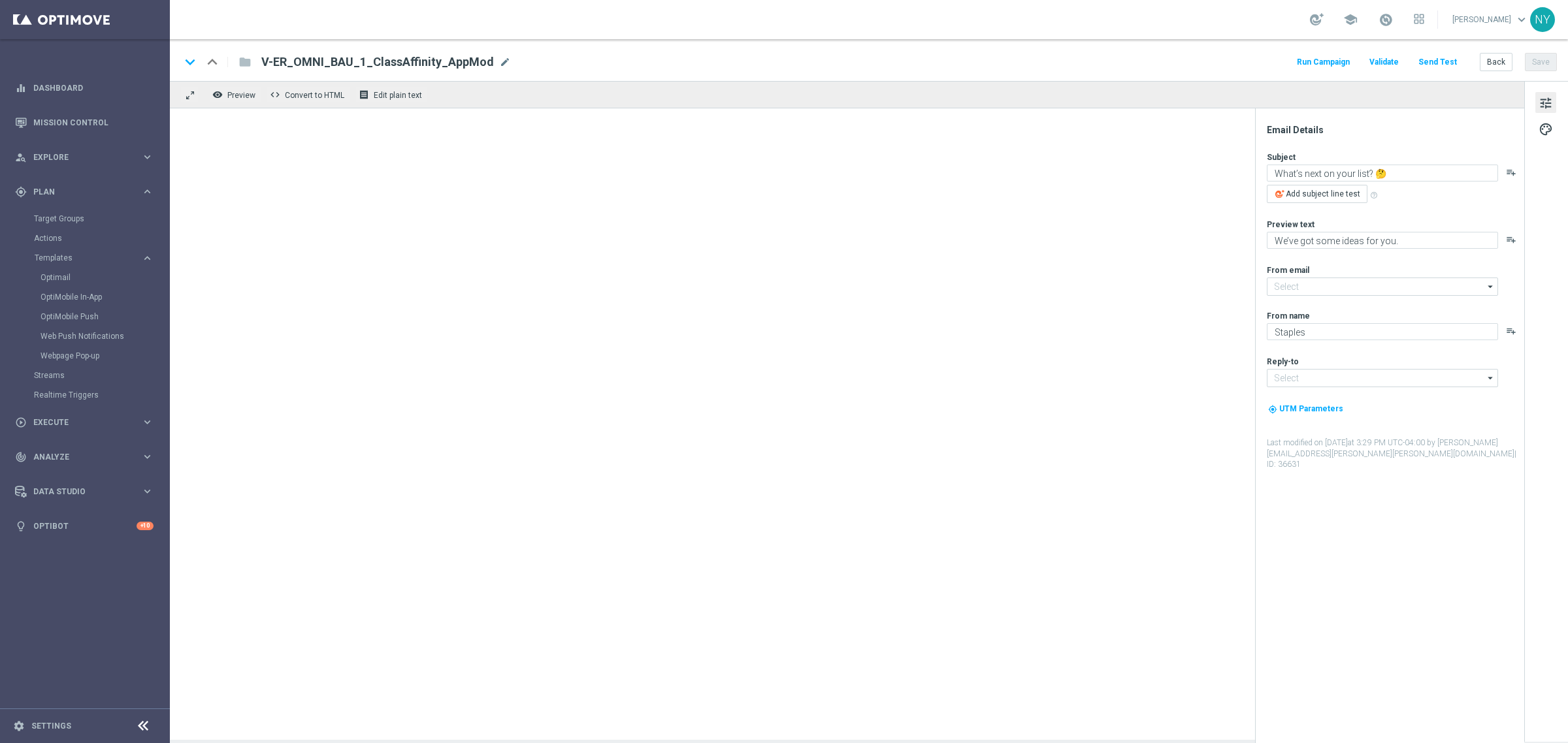
type input "[EMAIL_ADDRESS][DOMAIN_NAME]"
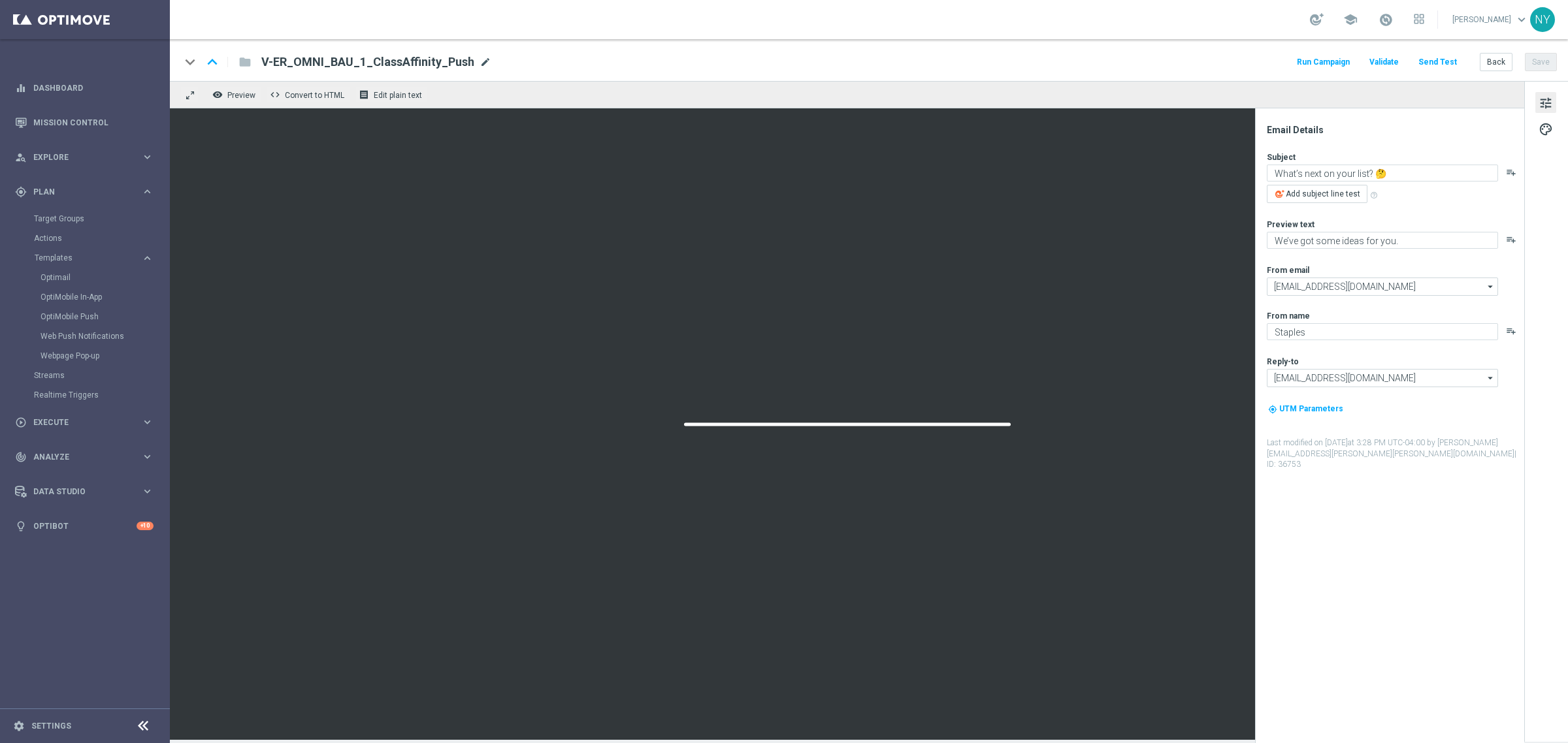
click at [480, 59] on span "mode_edit" at bounding box center [486, 62] width 12 height 12
drag, startPoint x: 432, startPoint y: 61, endPoint x: 404, endPoint y: 63, distance: 28.1
click at [404, 63] on input "V-ER_OMNI_BAU_1_ClassAffinity_Push" at bounding box center [424, 61] width 324 height 17
type input "V-ER_OMNI_BAU_1_ClassAffinity_NoAppMod"
click at [1535, 59] on button "Save" at bounding box center [1541, 61] width 32 height 18
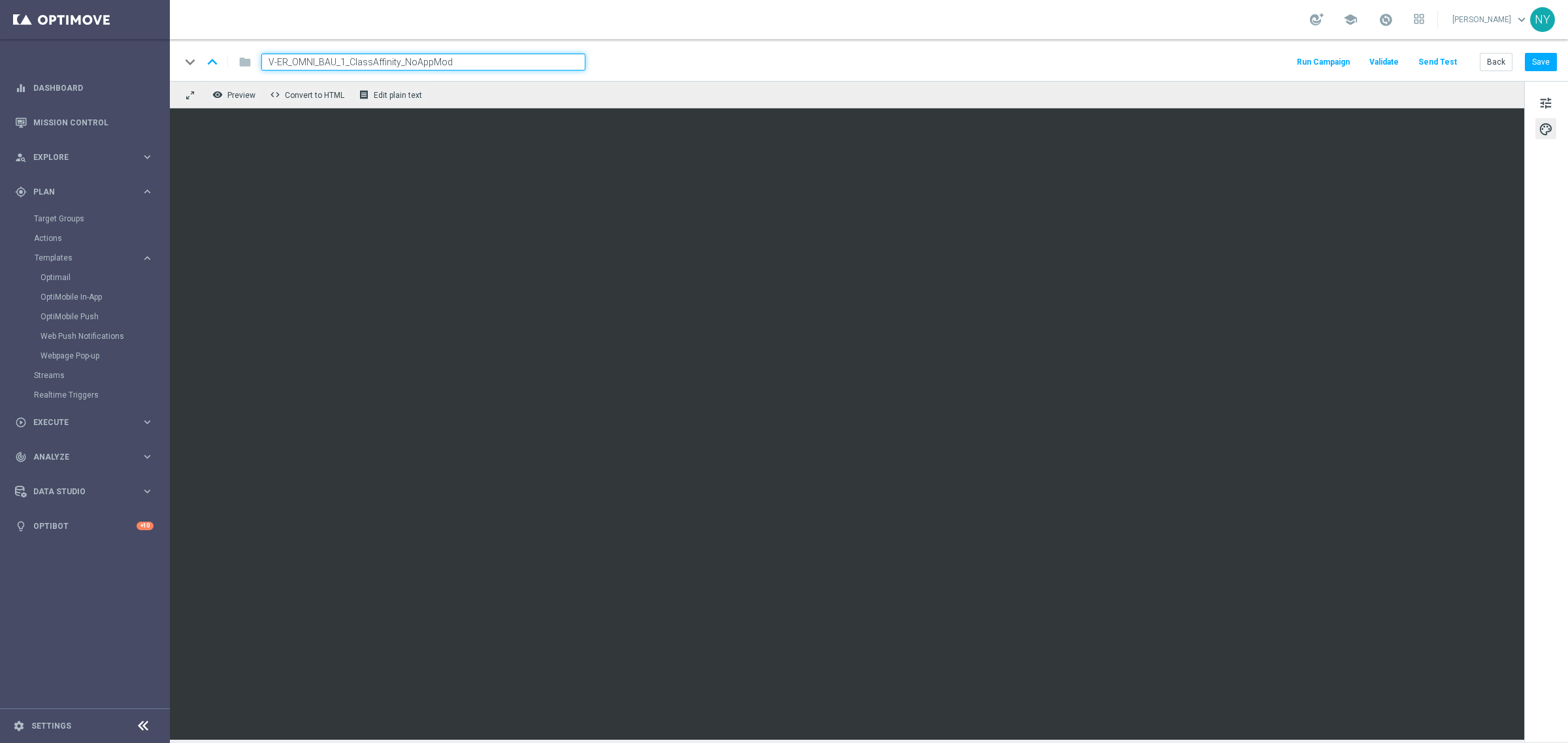
click at [1441, 63] on button "Send Test" at bounding box center [1437, 62] width 42 height 18
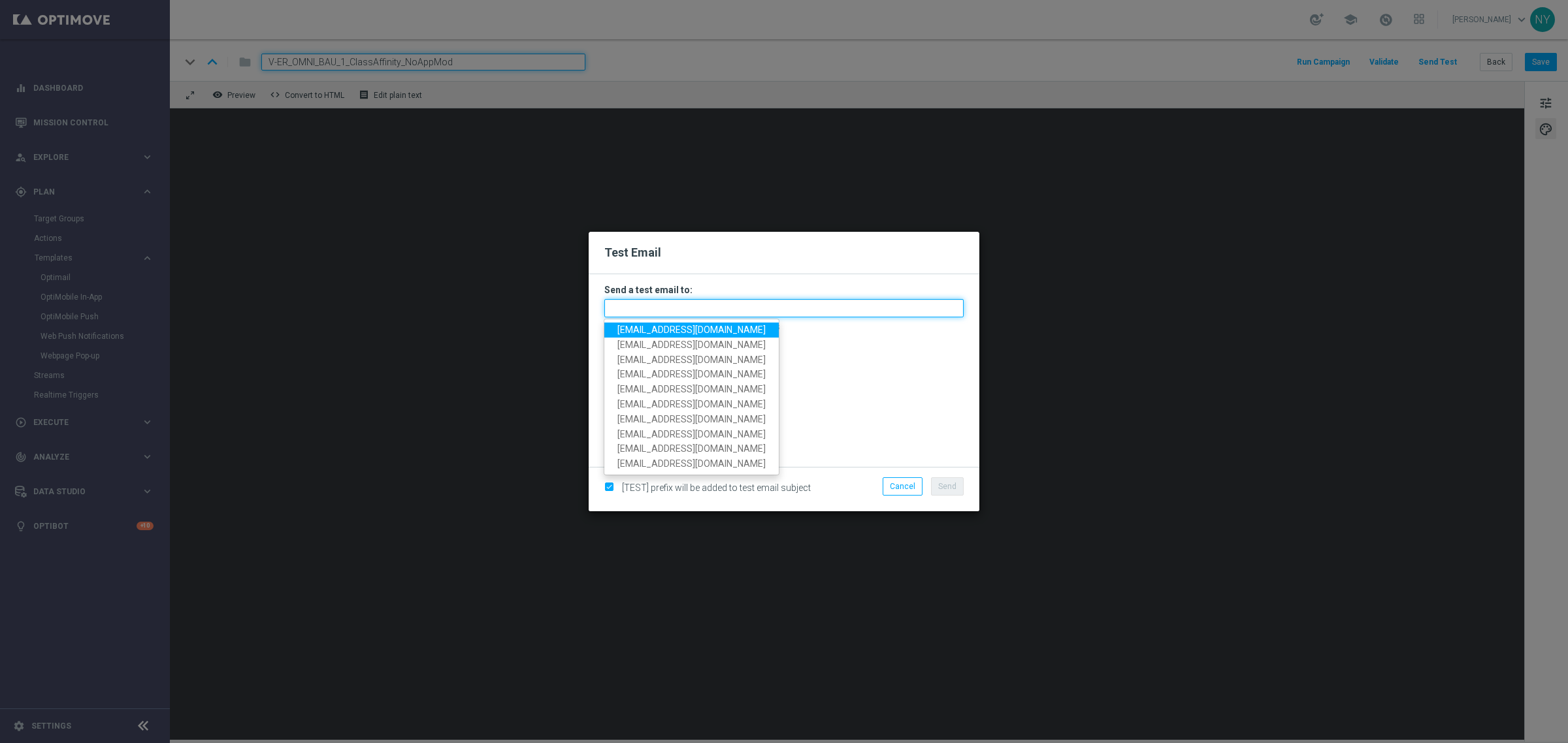
click at [648, 307] on input "text" at bounding box center [784, 308] width 359 height 18
click at [654, 333] on span "neilyetts3@litmusemail.com" at bounding box center [691, 330] width 148 height 10
type input "neilyetts3@litmusemail.com"
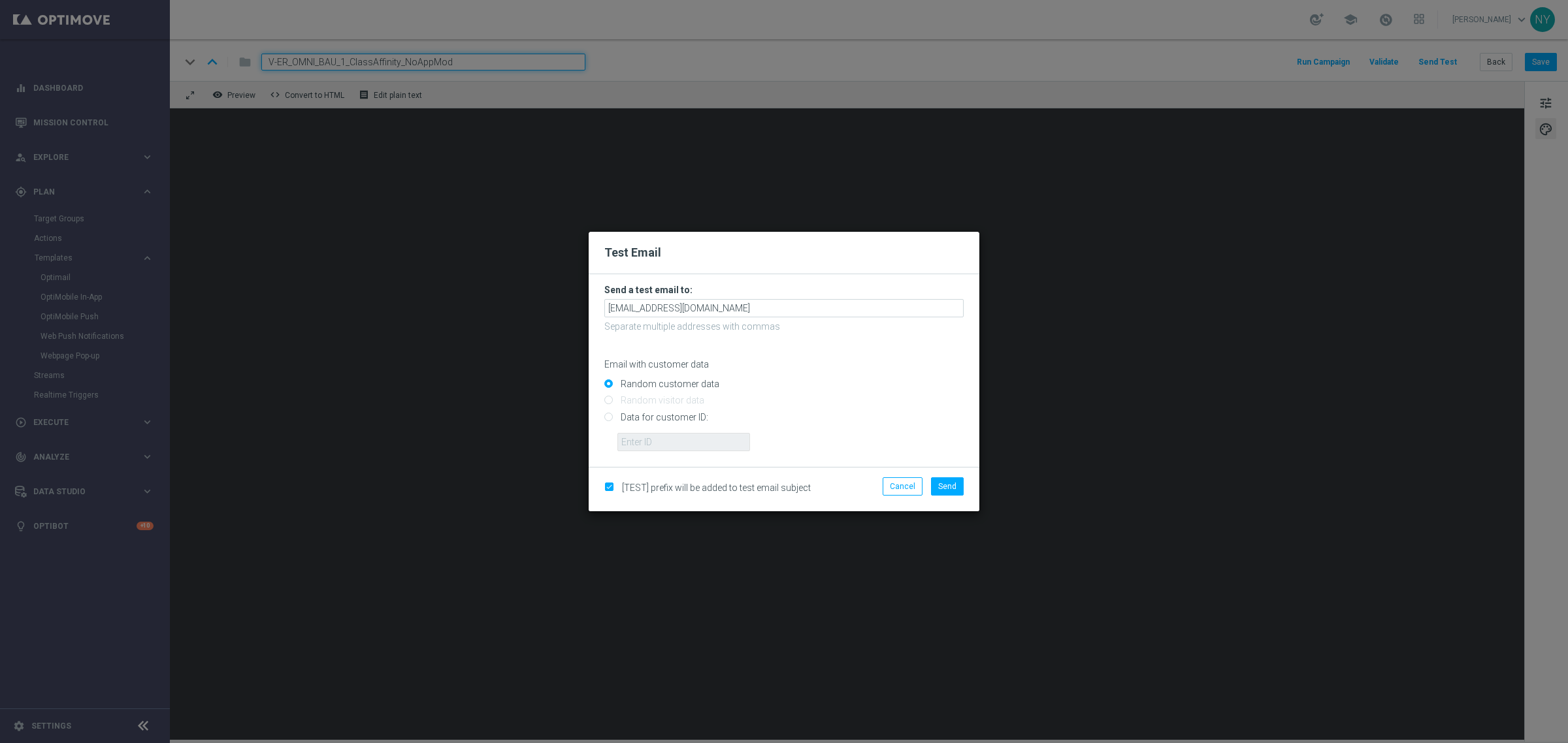
click at [606, 415] on input "Data for customer ID:" at bounding box center [784, 422] width 359 height 18
radio input "true"
click at [630, 439] on input "text" at bounding box center [684, 442] width 133 height 18
paste input "10000006208"
type input "10000006208"
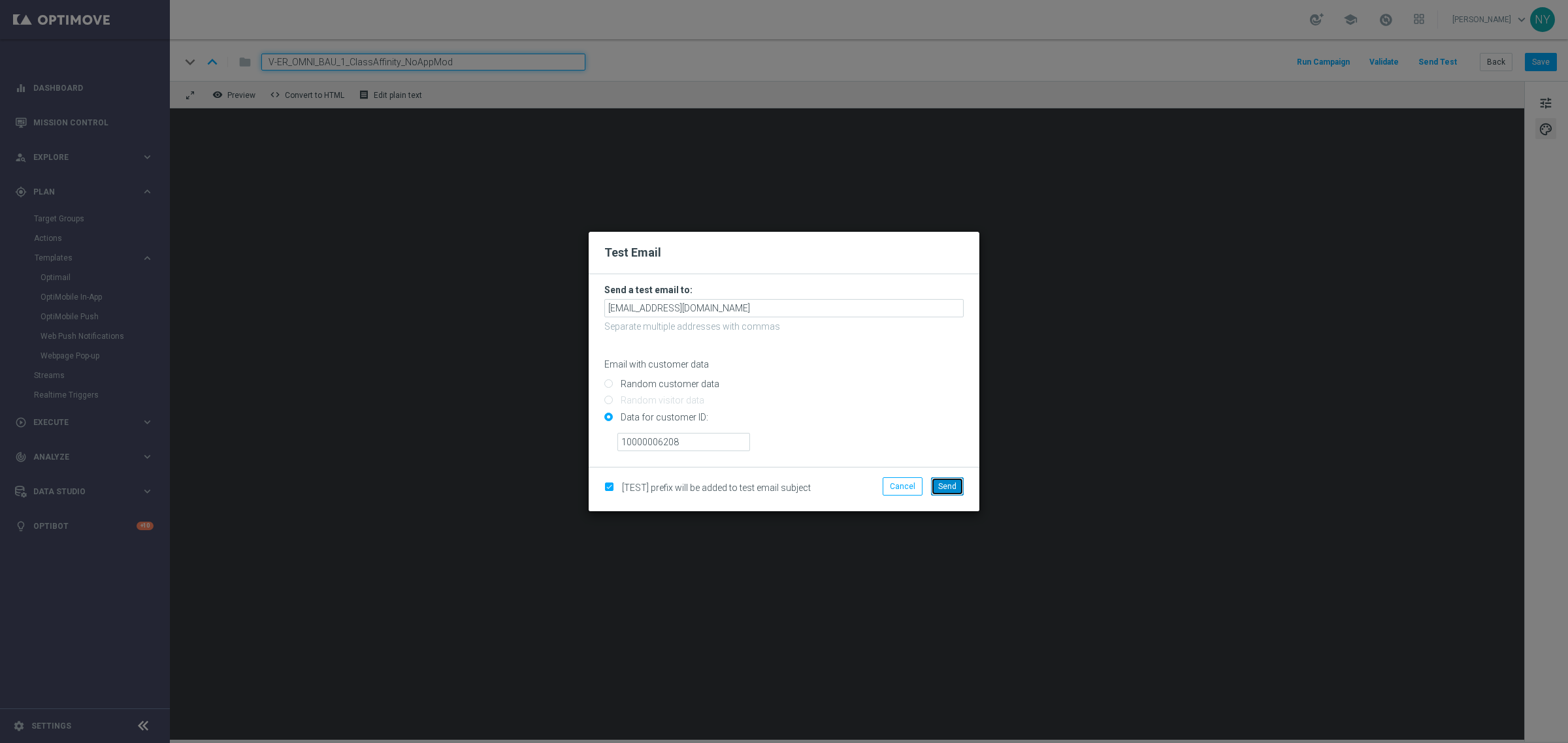
click at [952, 483] on span "Send" at bounding box center [947, 486] width 18 height 9
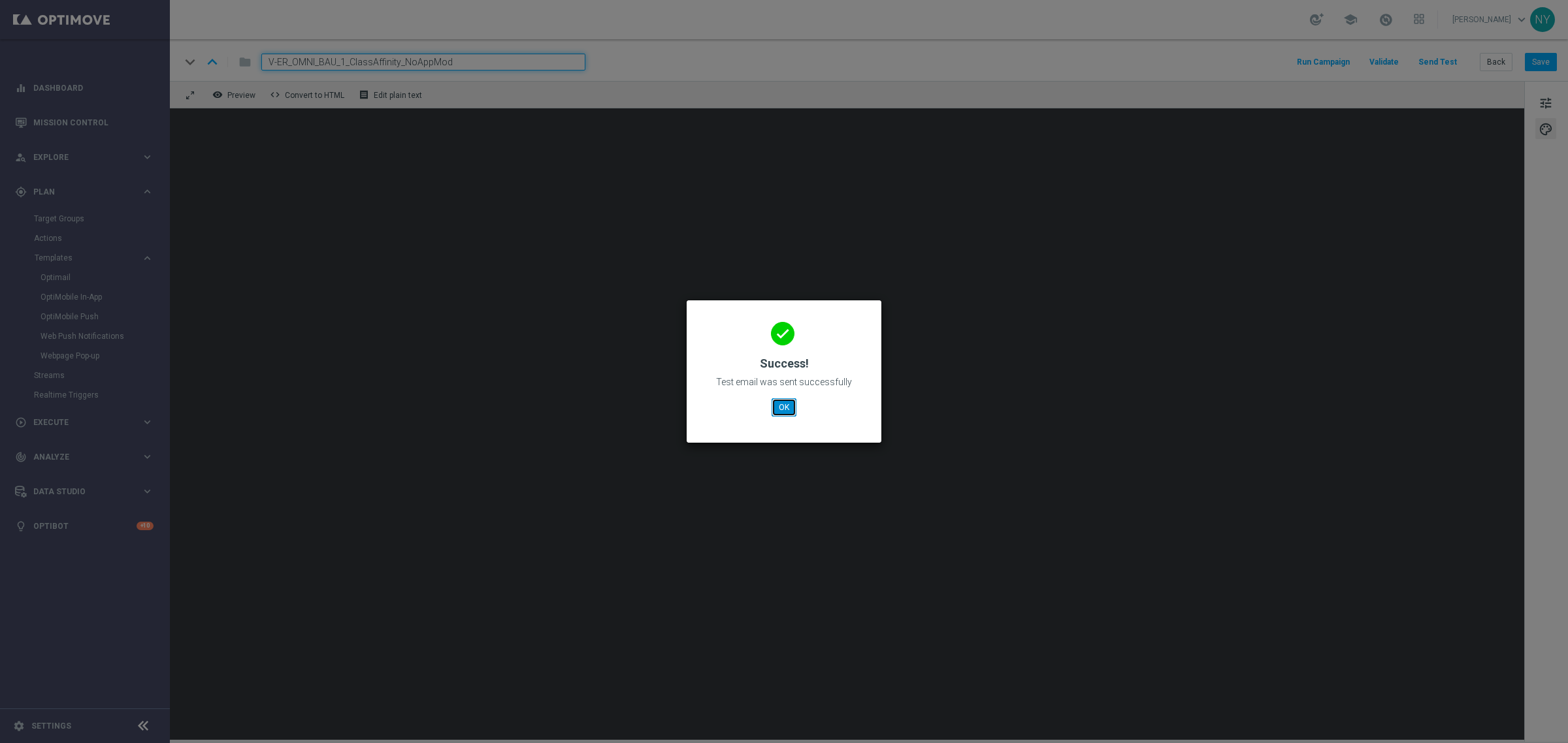
click at [792, 405] on button "OK" at bounding box center [784, 407] width 25 height 18
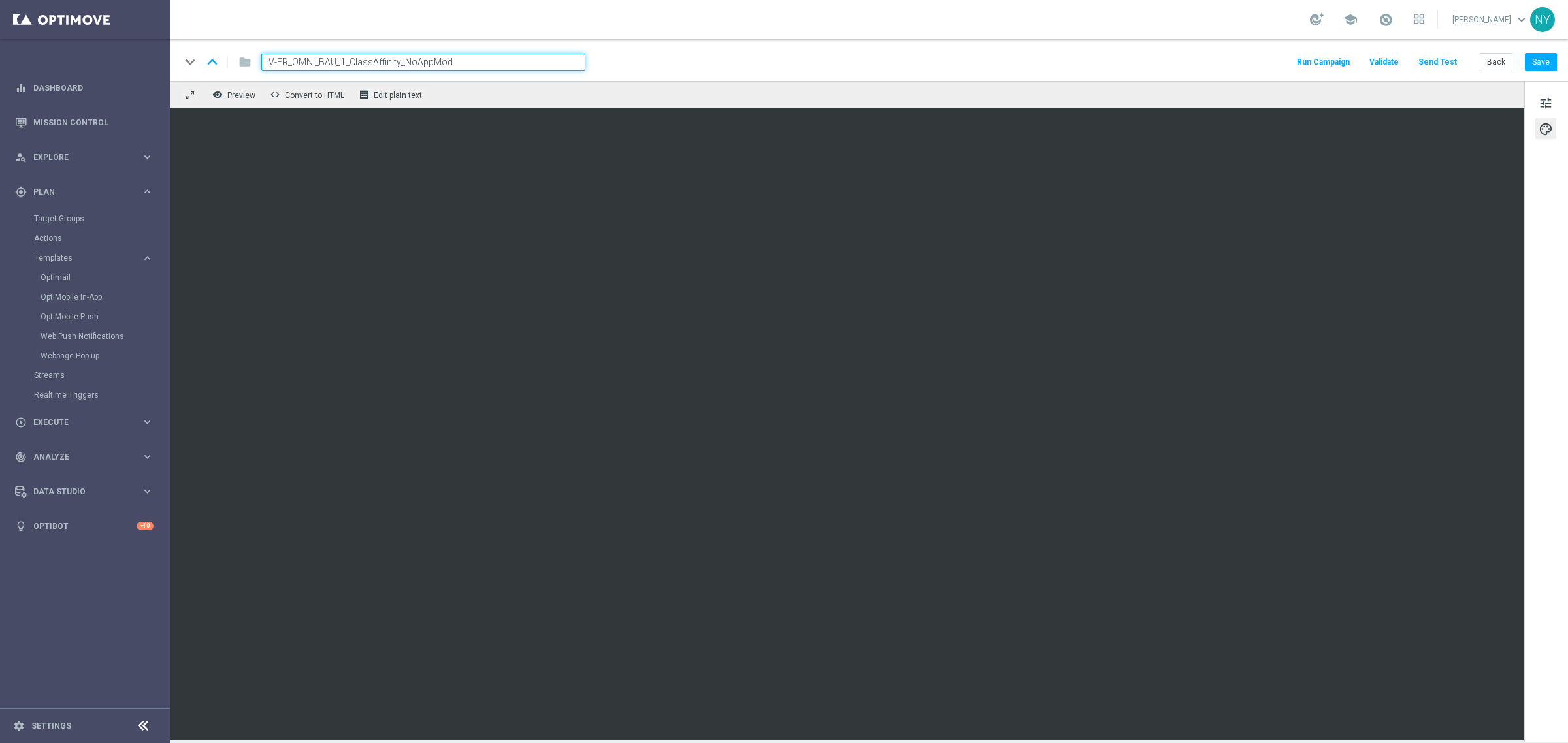
drag, startPoint x: 475, startPoint y: 59, endPoint x: 257, endPoint y: 69, distance: 218.2
click at [257, 69] on div "V-ER_OMNI_BAU_1_ClassAffinity_NoAppMod" at bounding box center [418, 61] width 334 height 17
click at [515, 60] on span "mode_edit" at bounding box center [521, 62] width 12 height 12
click at [473, 63] on input "V-ER_OMNI_BAU_1_ClassAffinity_NoAppMod" at bounding box center [424, 61] width 324 height 17
drag, startPoint x: 468, startPoint y: 66, endPoint x: 169, endPoint y: 74, distance: 299.1
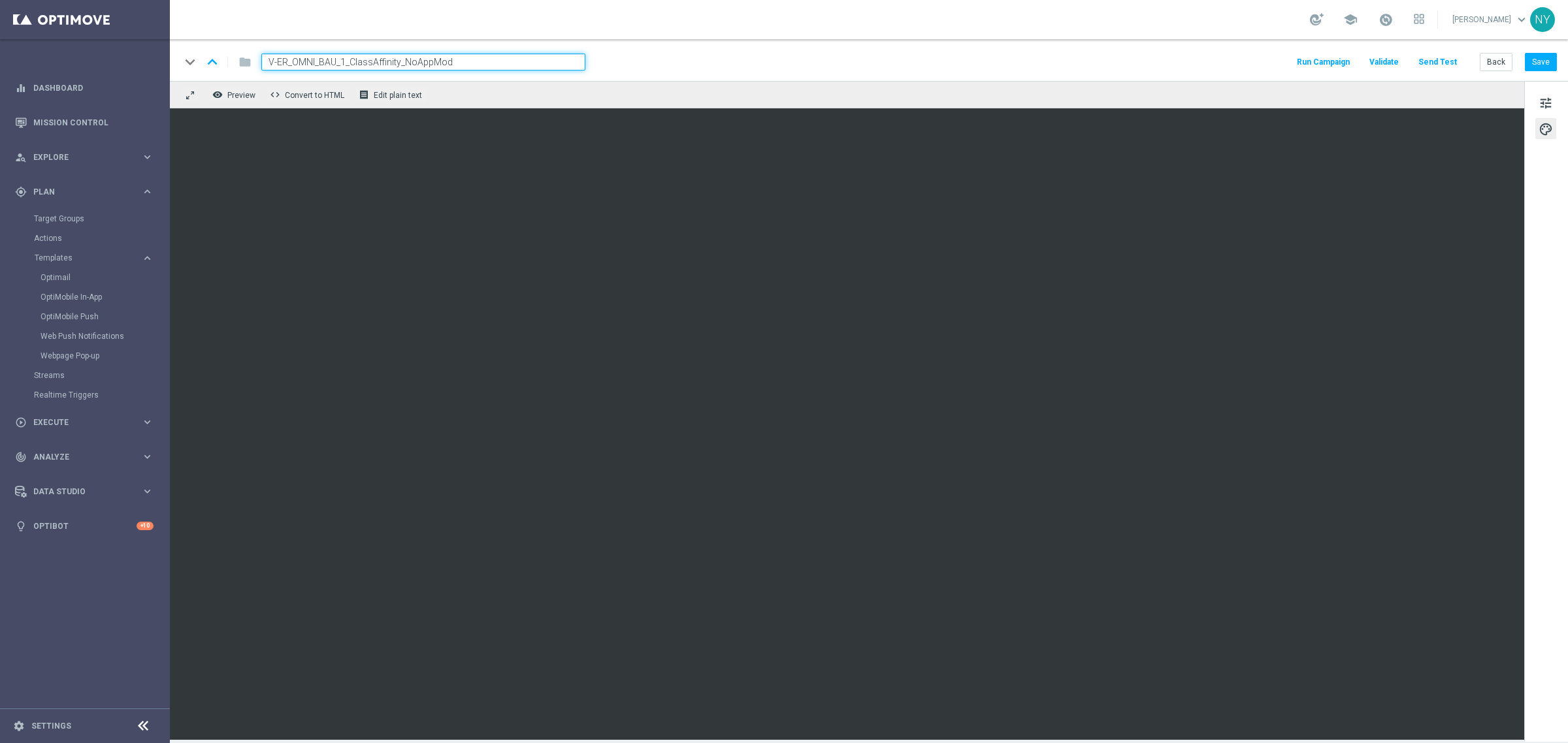
click at [175, 73] on div "keyboard_arrow_down keyboard_arrow_up folder V-ER_OMNI_BAU_1_ClassAffinity_NoAp…" at bounding box center [869, 60] width 1398 height 42
click at [1488, 60] on button "Back" at bounding box center [1496, 61] width 33 height 18
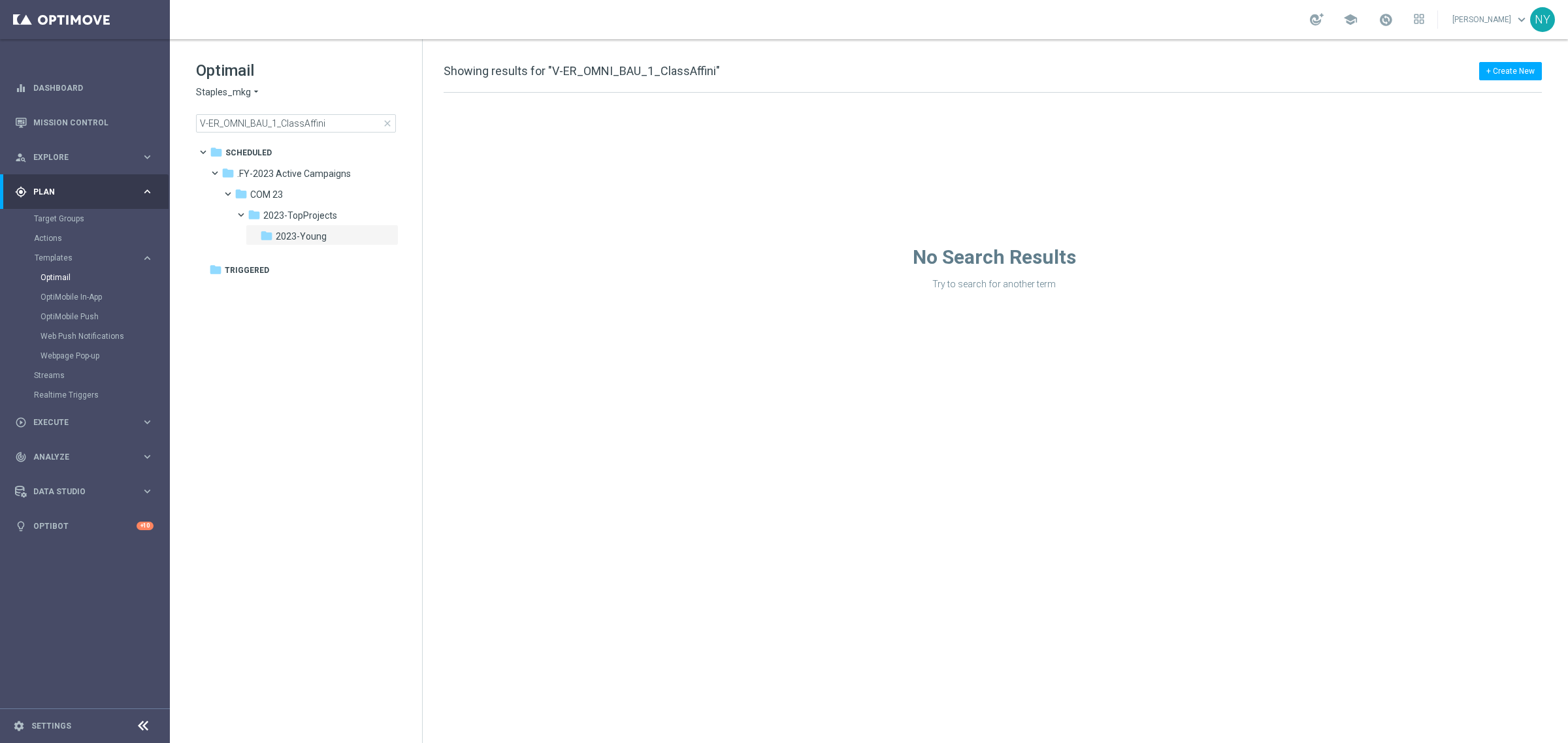
click at [704, 155] on div "No Search Results Try to search for another term" at bounding box center [994, 191] width 1143 height 197
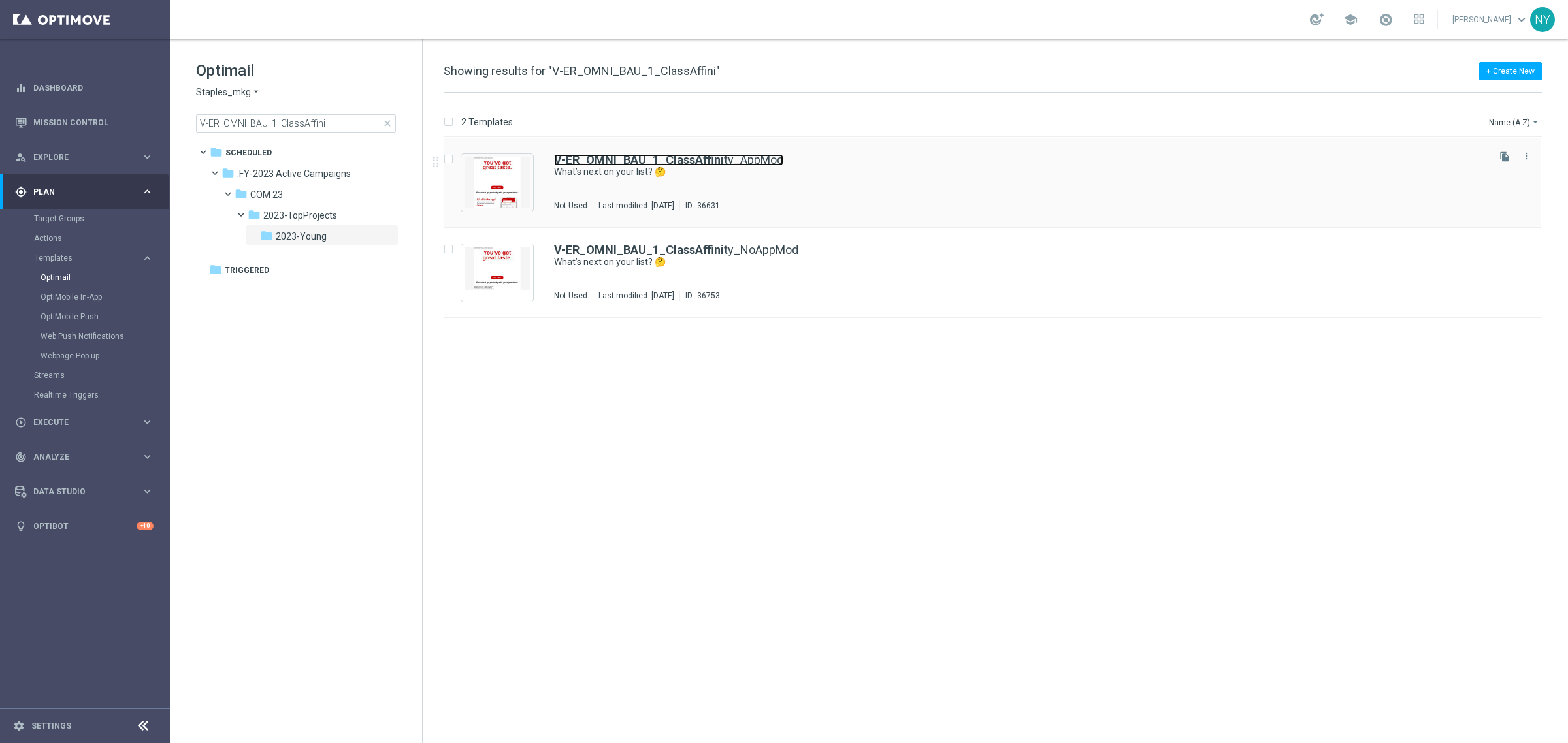
click at [684, 154] on b "V-ER_OMNI_BAU_1_ClassAffini" at bounding box center [639, 159] width 170 height 14
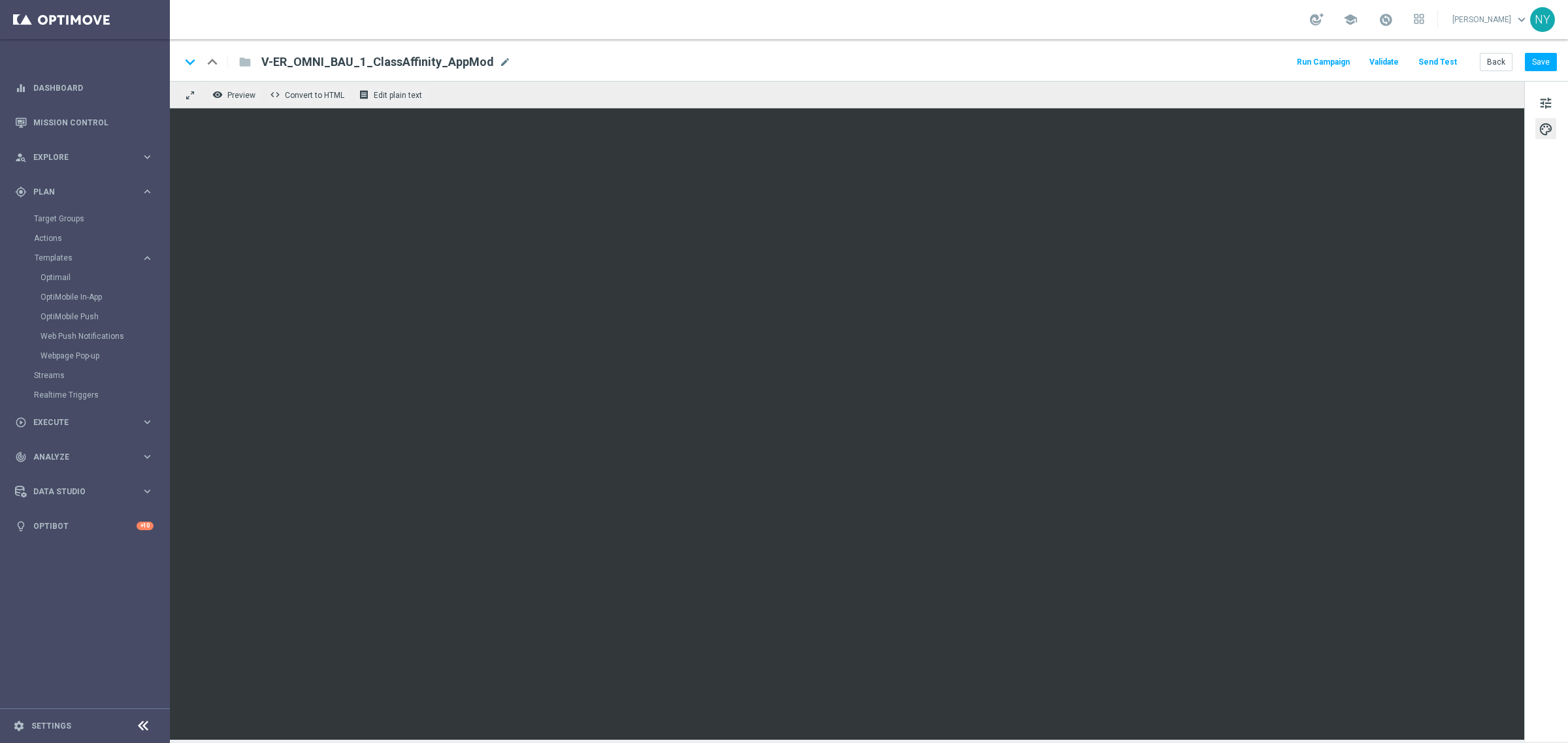
click at [488, 63] on div "V-ER_OMNI_BAU_1_ClassAffinity_AppMod mode_edit" at bounding box center [386, 61] width 250 height 17
drag, startPoint x: 461, startPoint y: 64, endPoint x: 220, endPoint y: 69, distance: 241.1
click at [220, 69] on div "keyboard_arrow_down keyboard_arrow_up folder V-ER_OMNI_BAU_1_ClassAffinity_AppM…" at bounding box center [383, 61] width 405 height 17
click at [1433, 55] on button "Send Test" at bounding box center [1437, 62] width 42 height 18
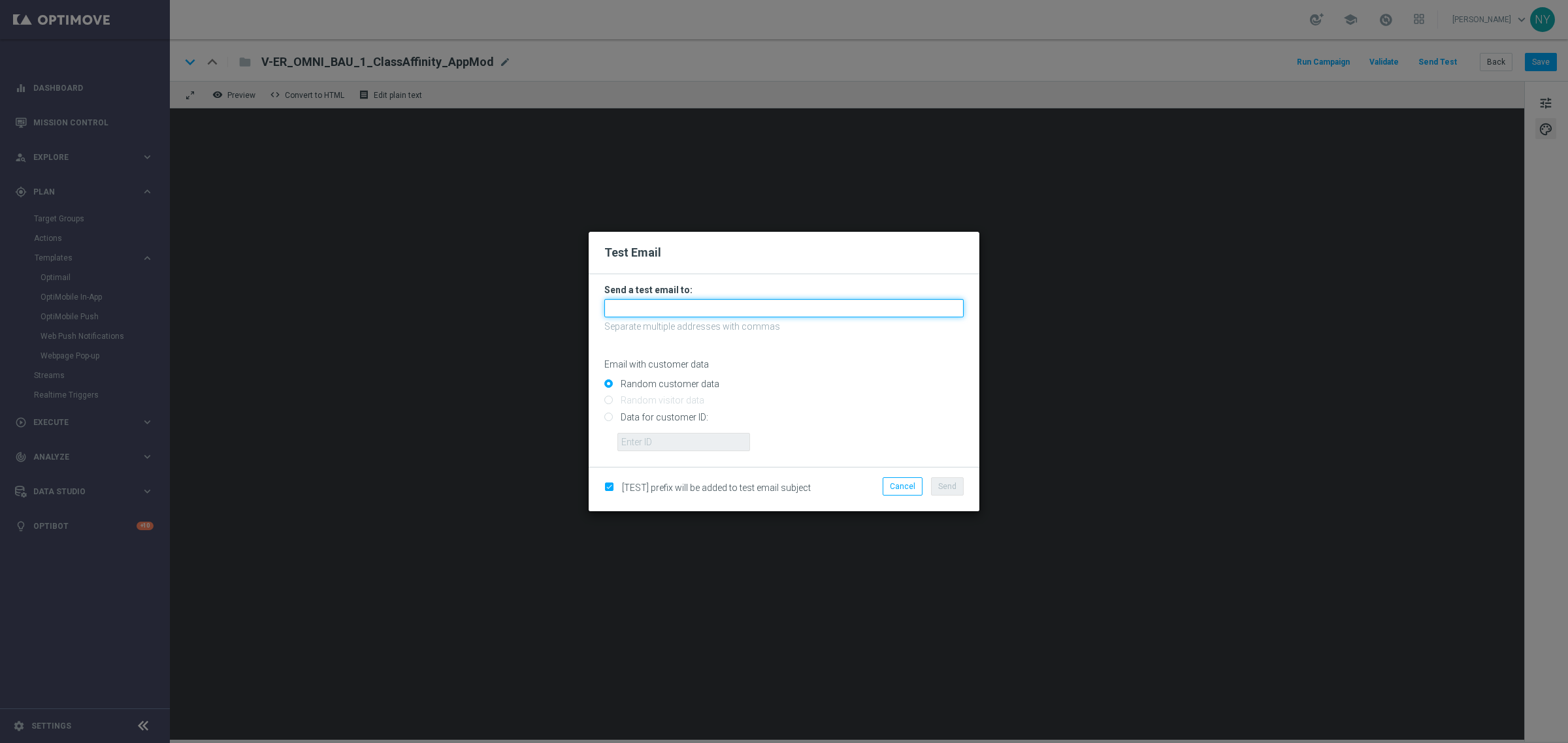
click at [652, 312] on input "text" at bounding box center [784, 308] width 359 height 18
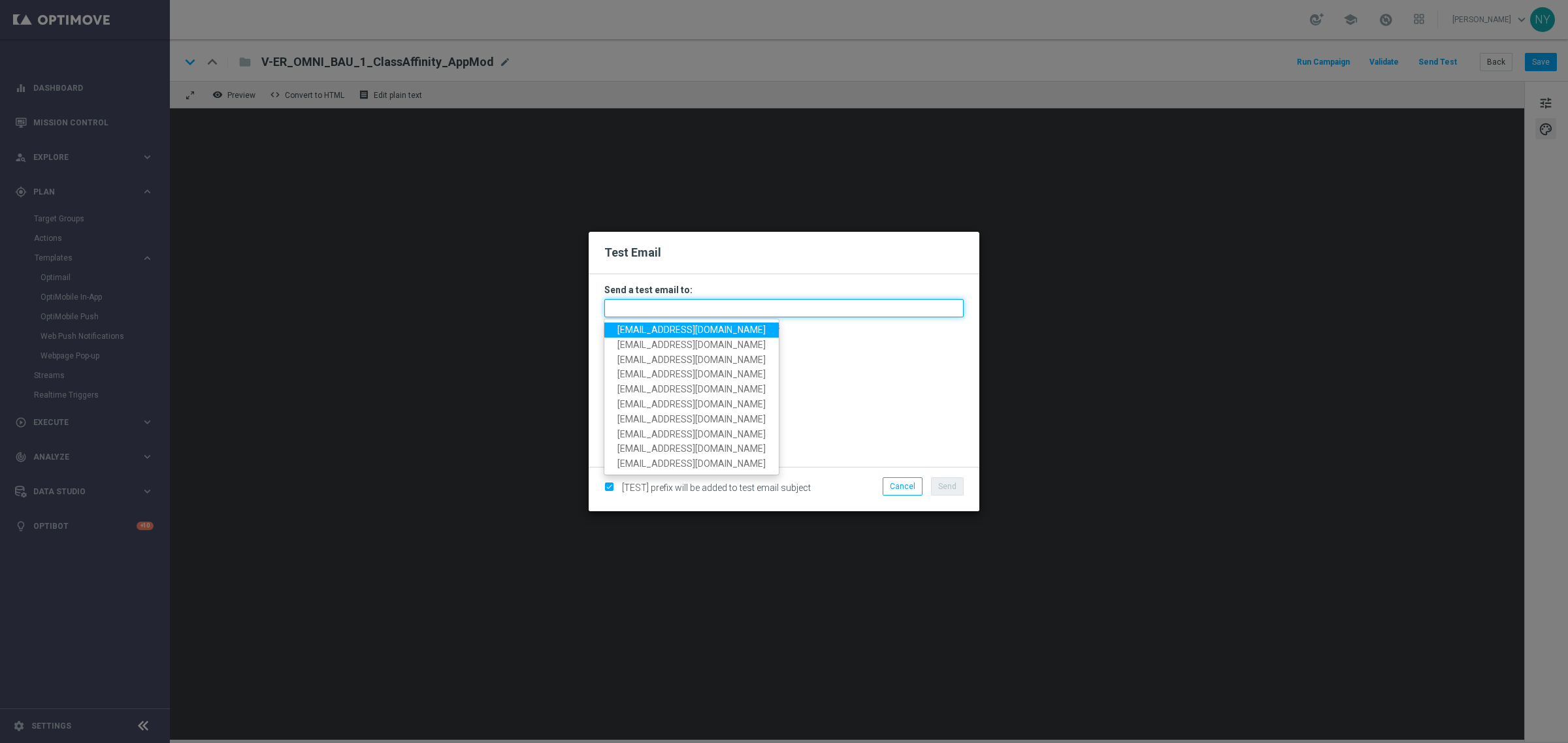
paste input "neilyetts3-bjljc@litmusemail.com"
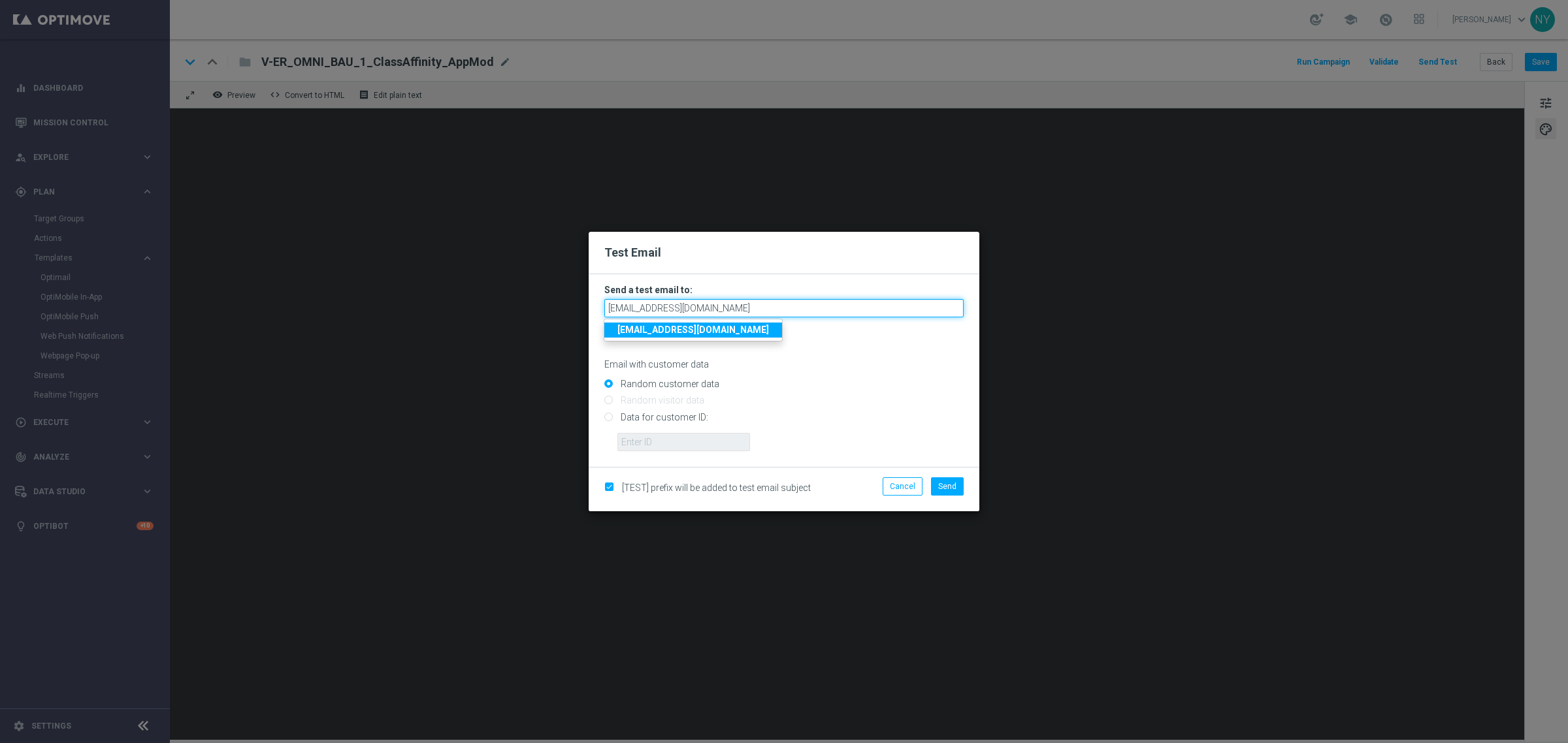
type input "neilyetts3-bjljc@litmusemail.com"
click at [824, 423] on input "Data for customer ID:" at bounding box center [784, 422] width 359 height 18
radio input "true"
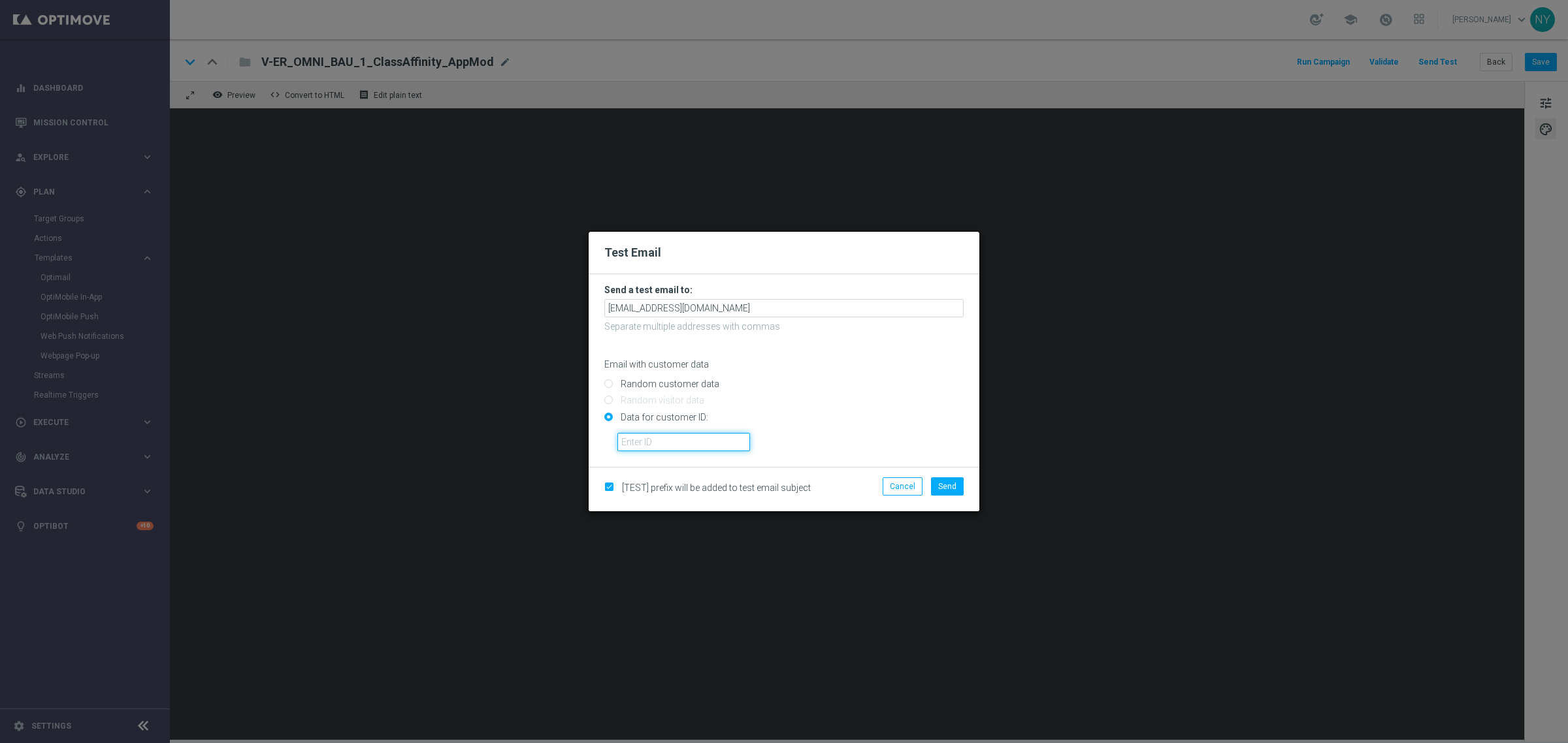
click at [651, 445] on input "text" at bounding box center [684, 442] width 133 height 18
paste input "10000000793"
type input "10000000793"
click at [949, 490] on span "Send" at bounding box center [947, 486] width 18 height 9
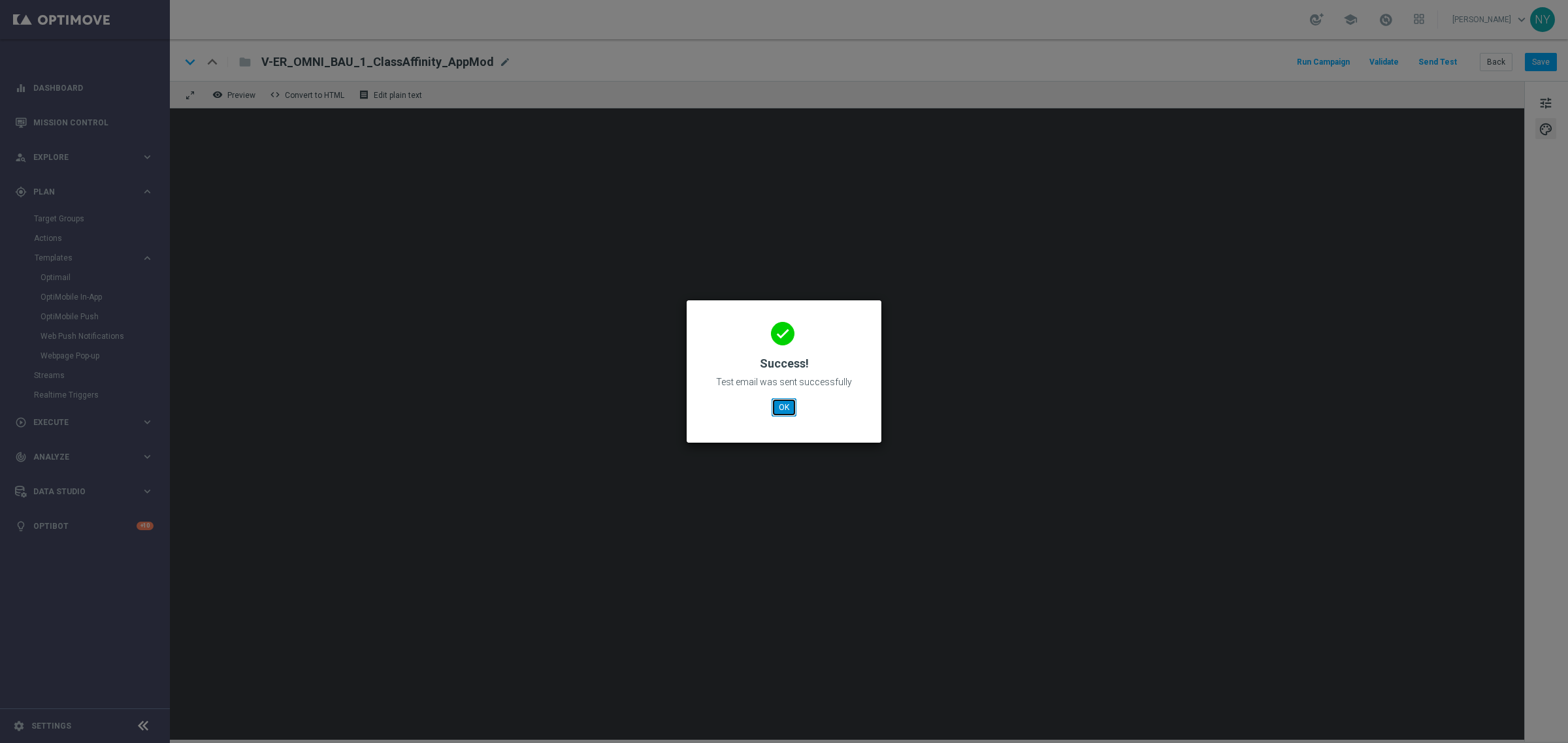
click at [779, 399] on button "OK" at bounding box center [784, 407] width 25 height 18
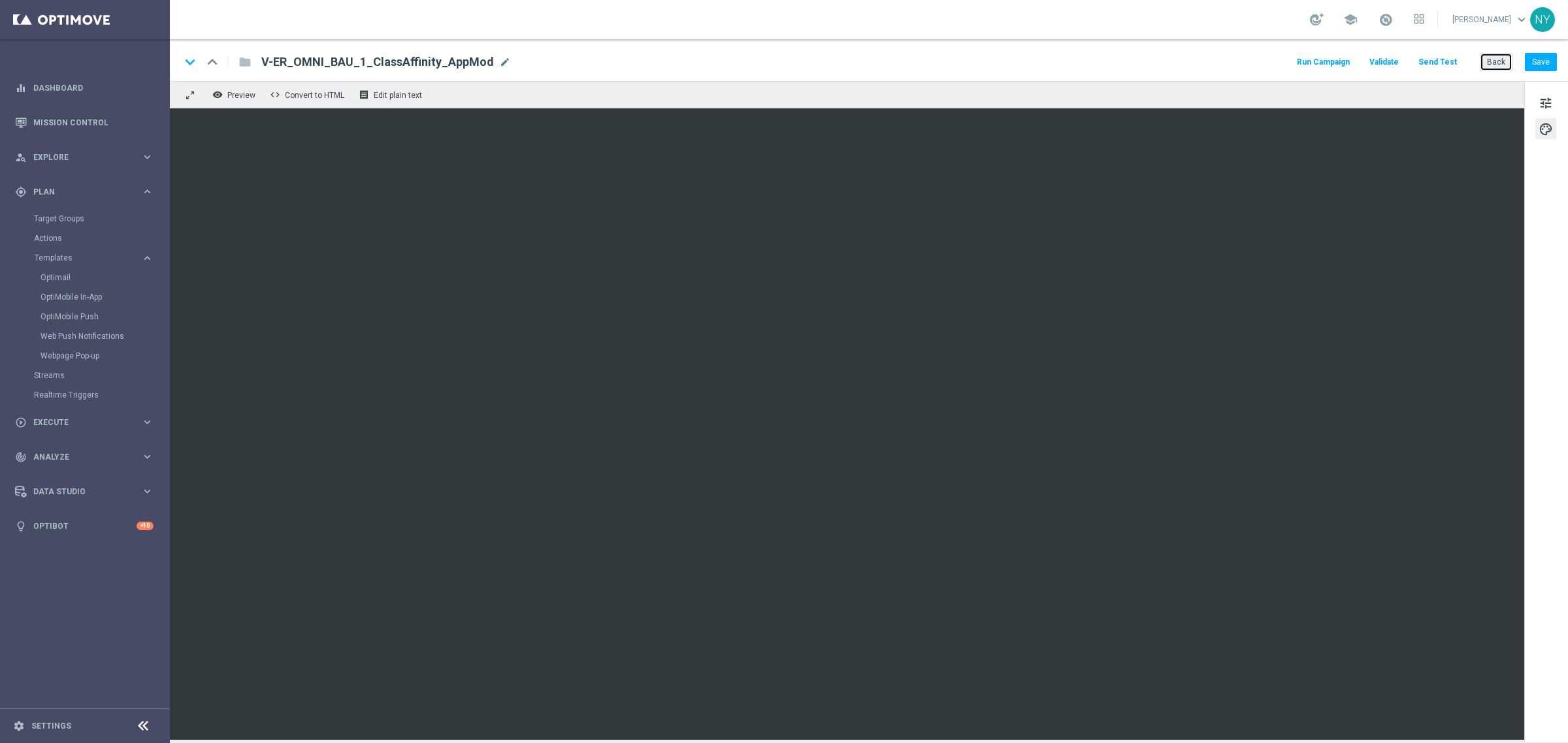
click at [1501, 63] on button "Back" at bounding box center [1496, 61] width 33 height 18
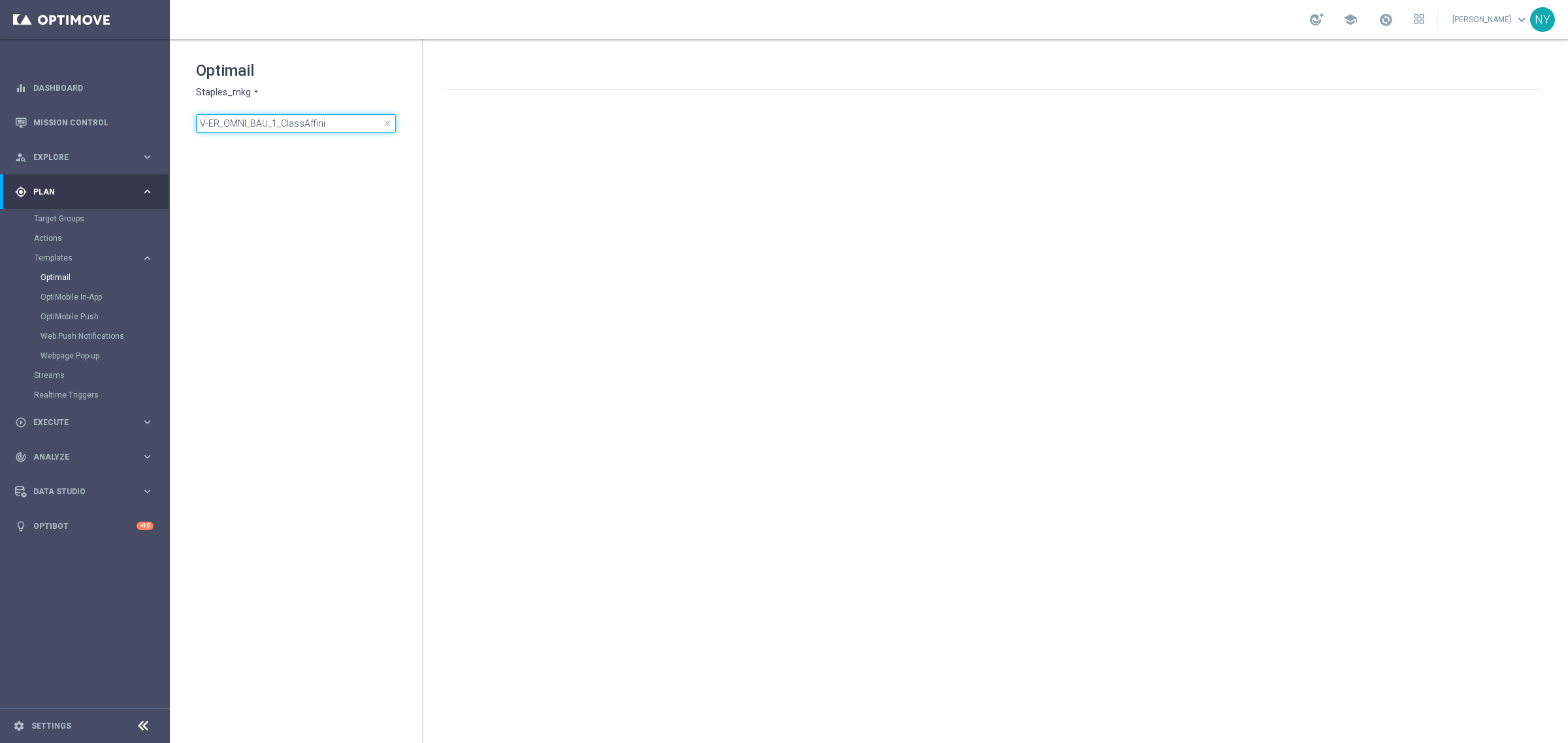
drag, startPoint x: 359, startPoint y: 126, endPoint x: -45, endPoint y: 111, distance: 404.3
click at [0, 111] on html "equalizer Dashboard Mission Control" at bounding box center [784, 372] width 1568 height 743
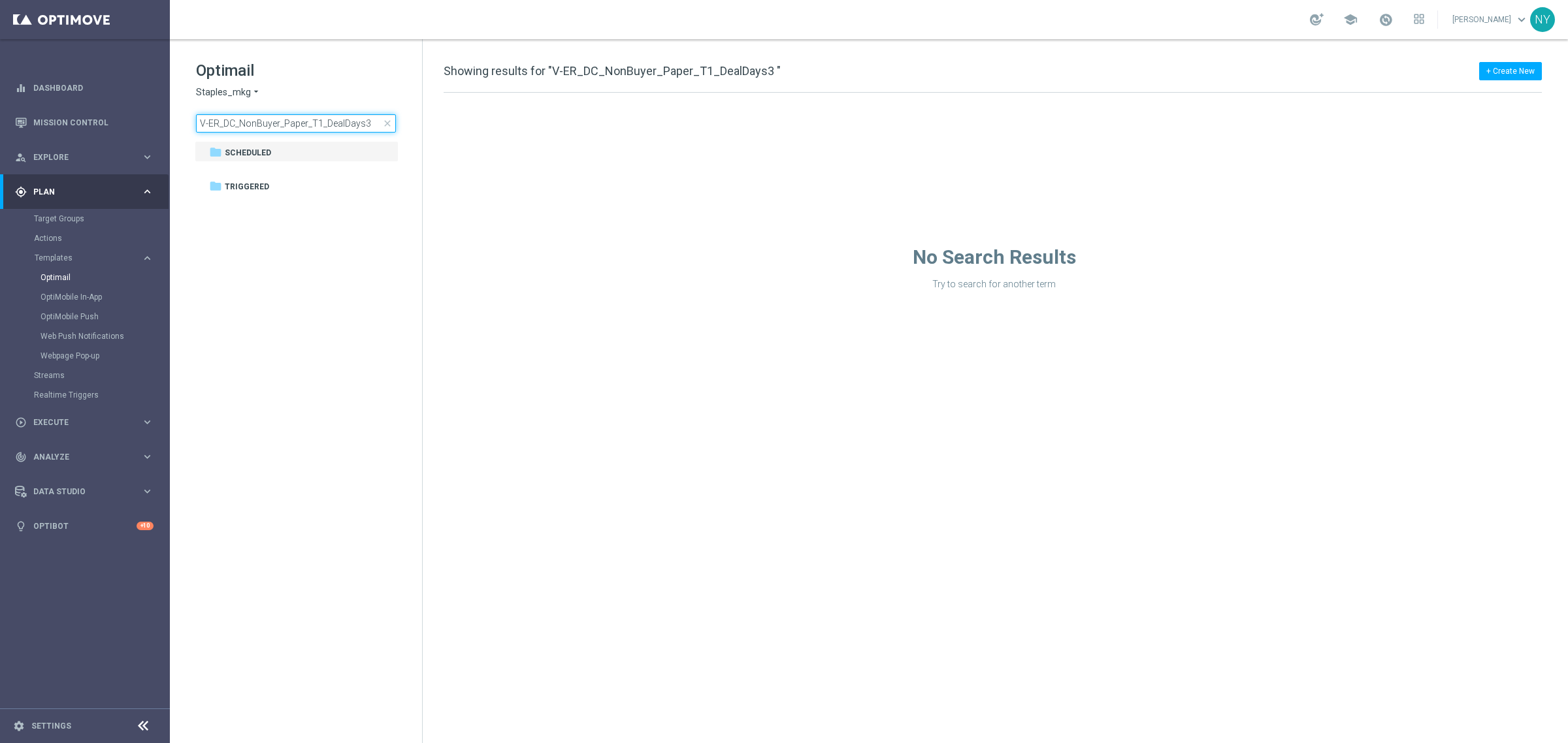
type input "V-ER_DC_NonBuyer_Paper_T1_DealDays3"
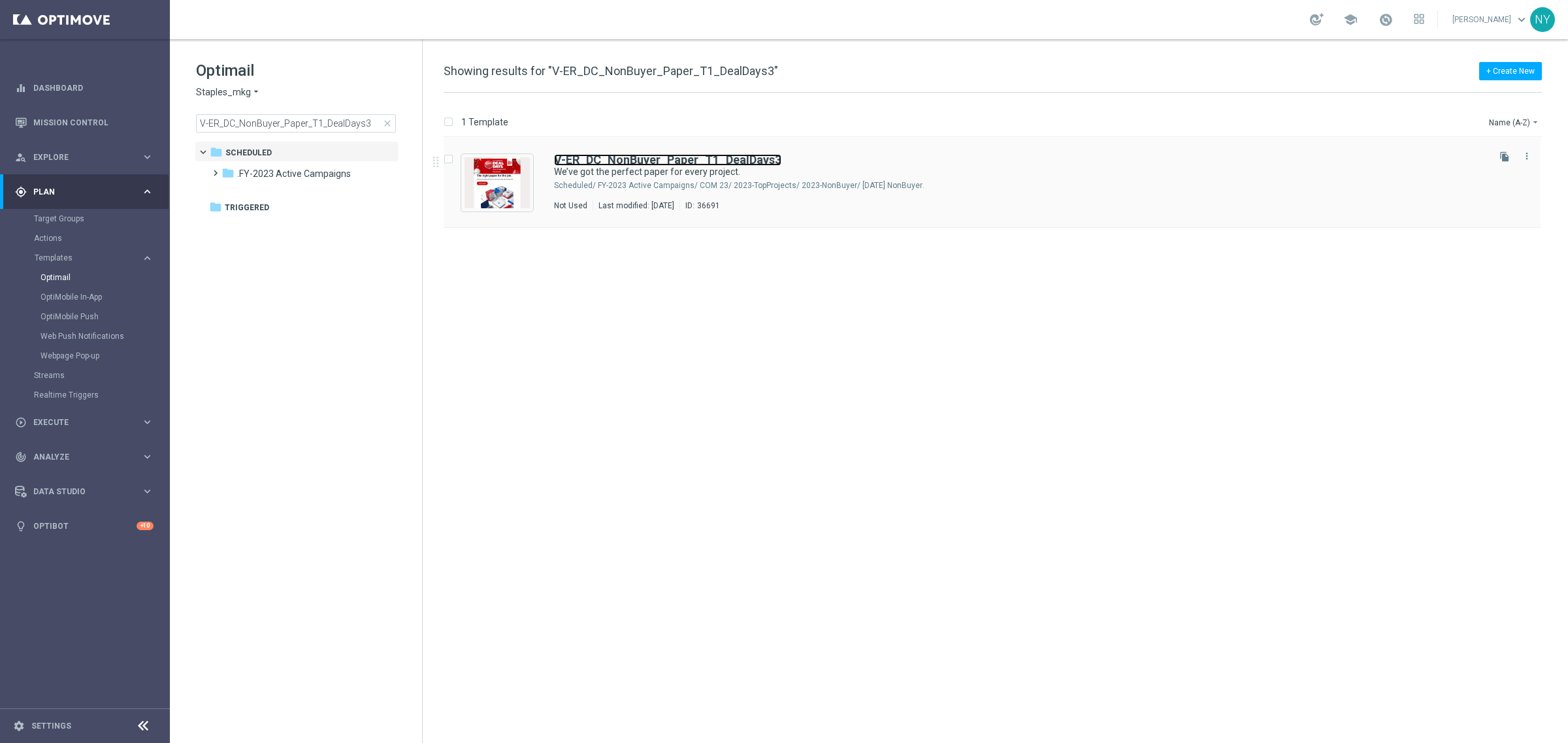
click at [686, 155] on b "V-ER_DC_NonBuyer_Paper_T1_DealDays3" at bounding box center [668, 159] width 227 height 14
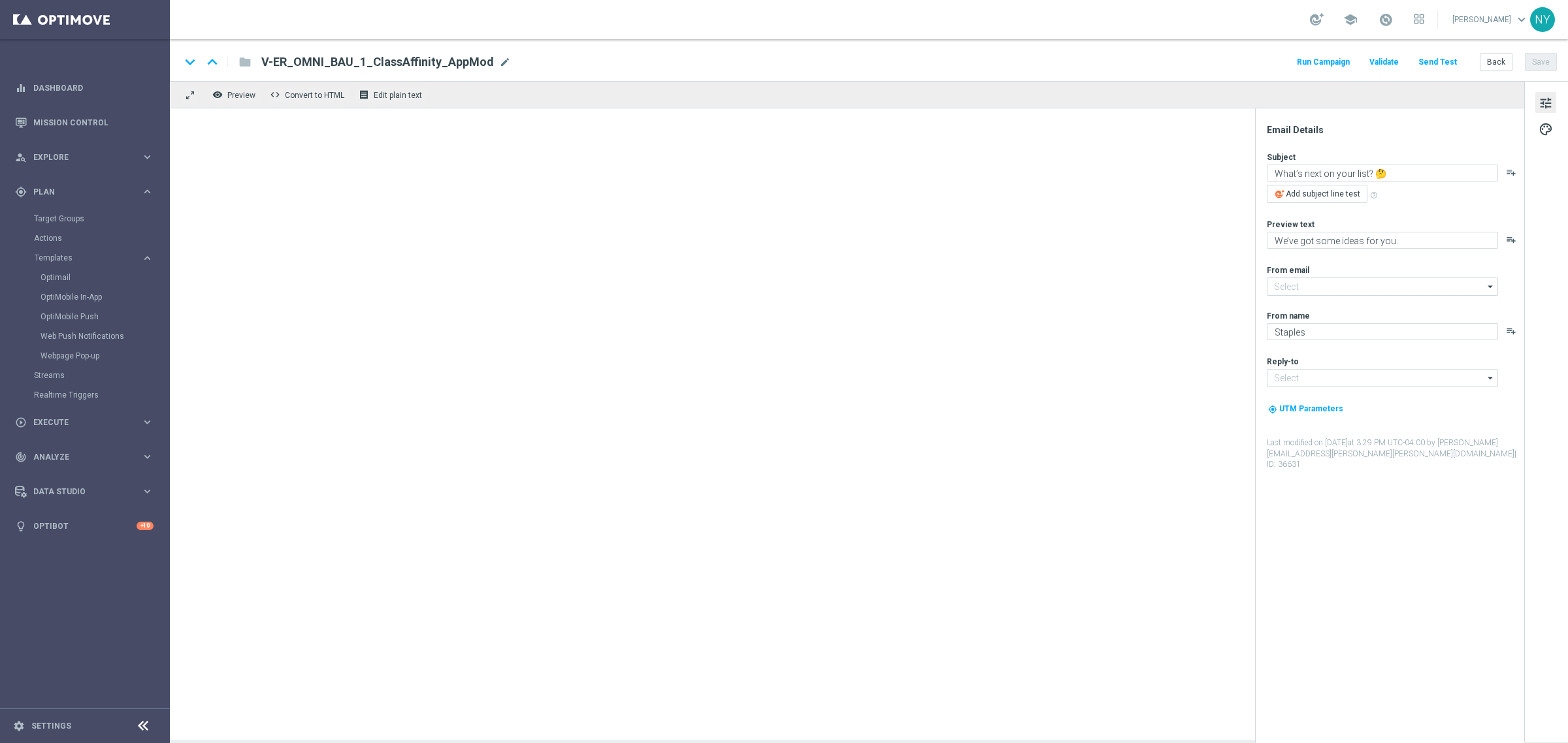
type input "[EMAIL_ADDRESS][DOMAIN_NAME]"
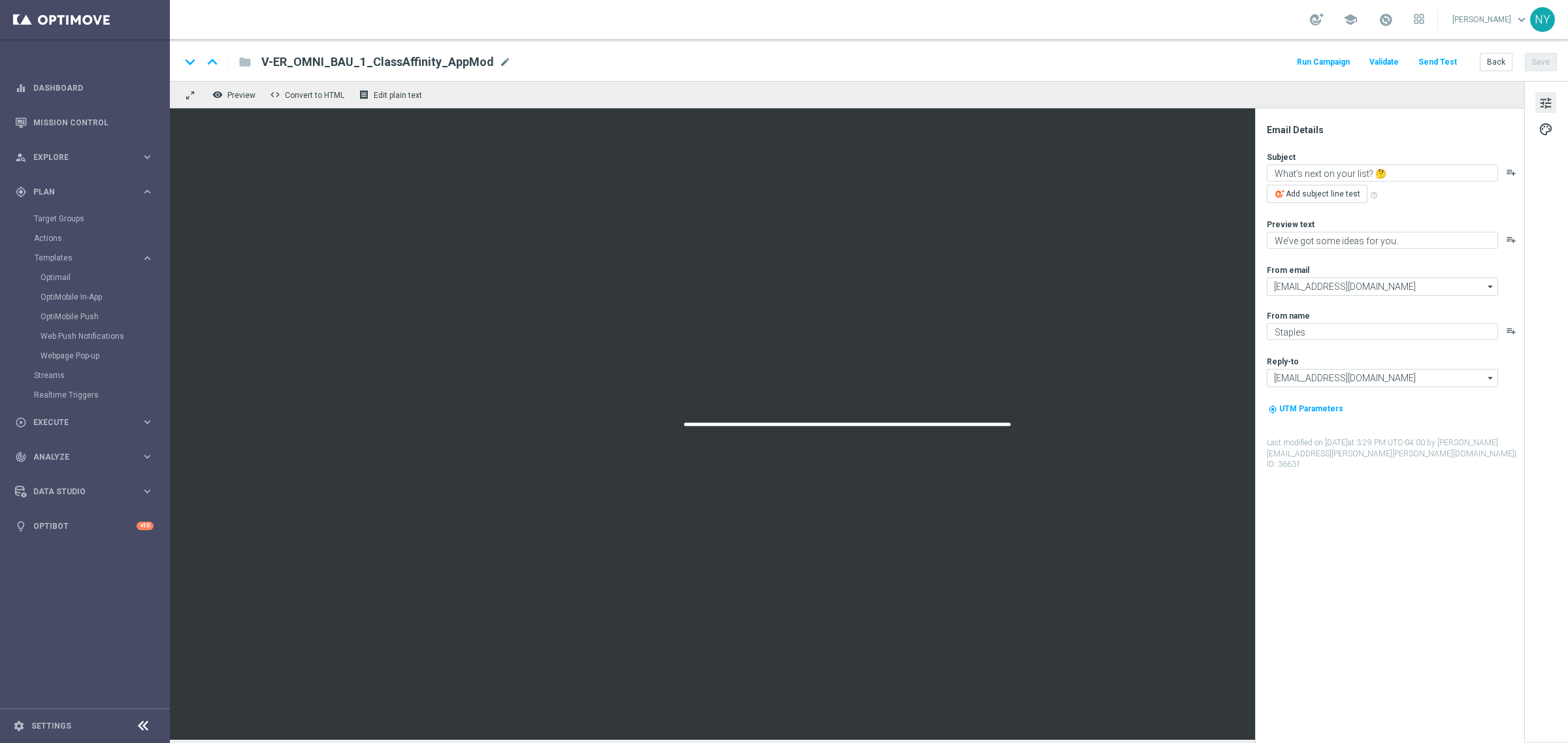
type textarea "We’ve got the perfect paper for every project."
type textarea "We are your one-stop shop for all your printing needs."
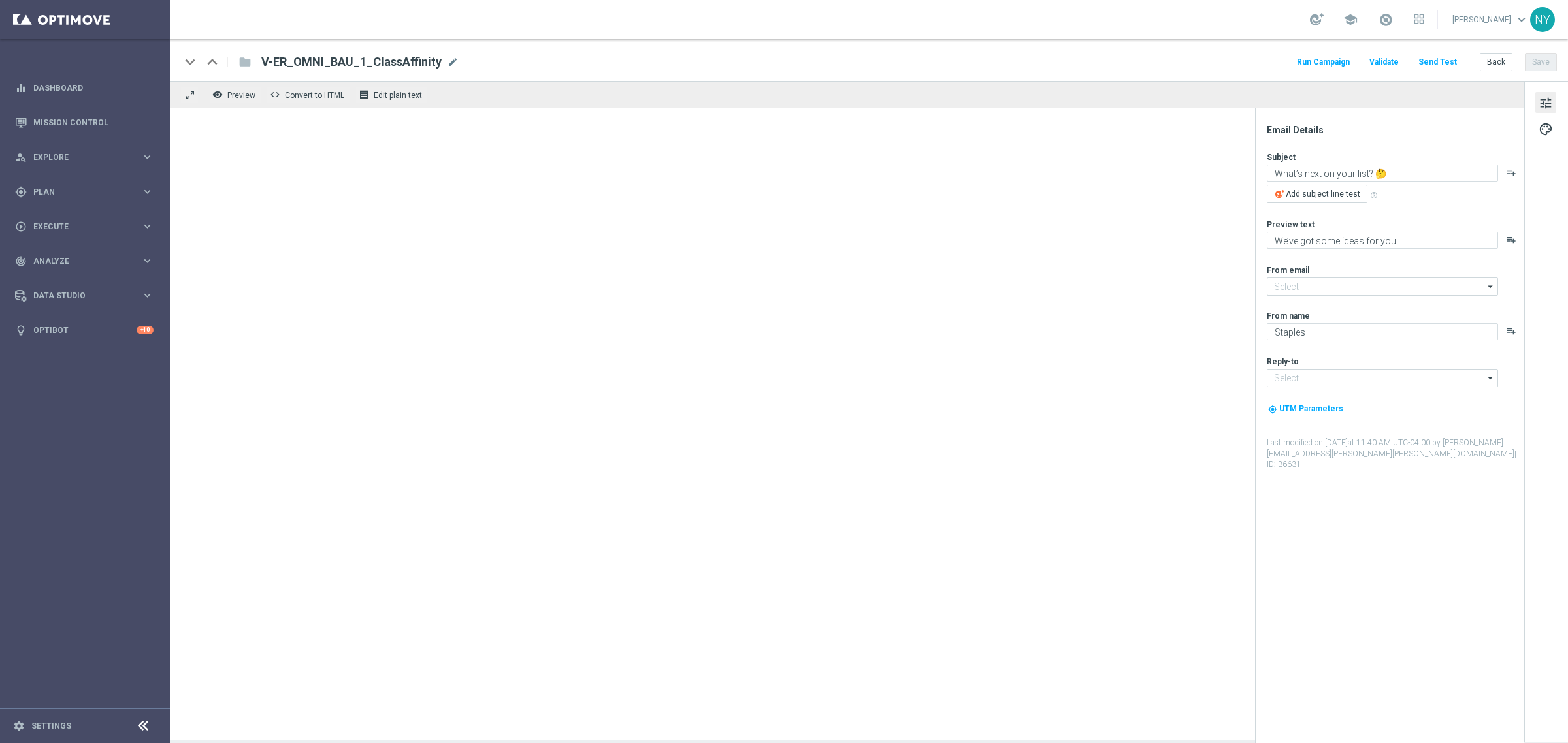
type input "[EMAIL_ADDRESS][DOMAIN_NAME]"
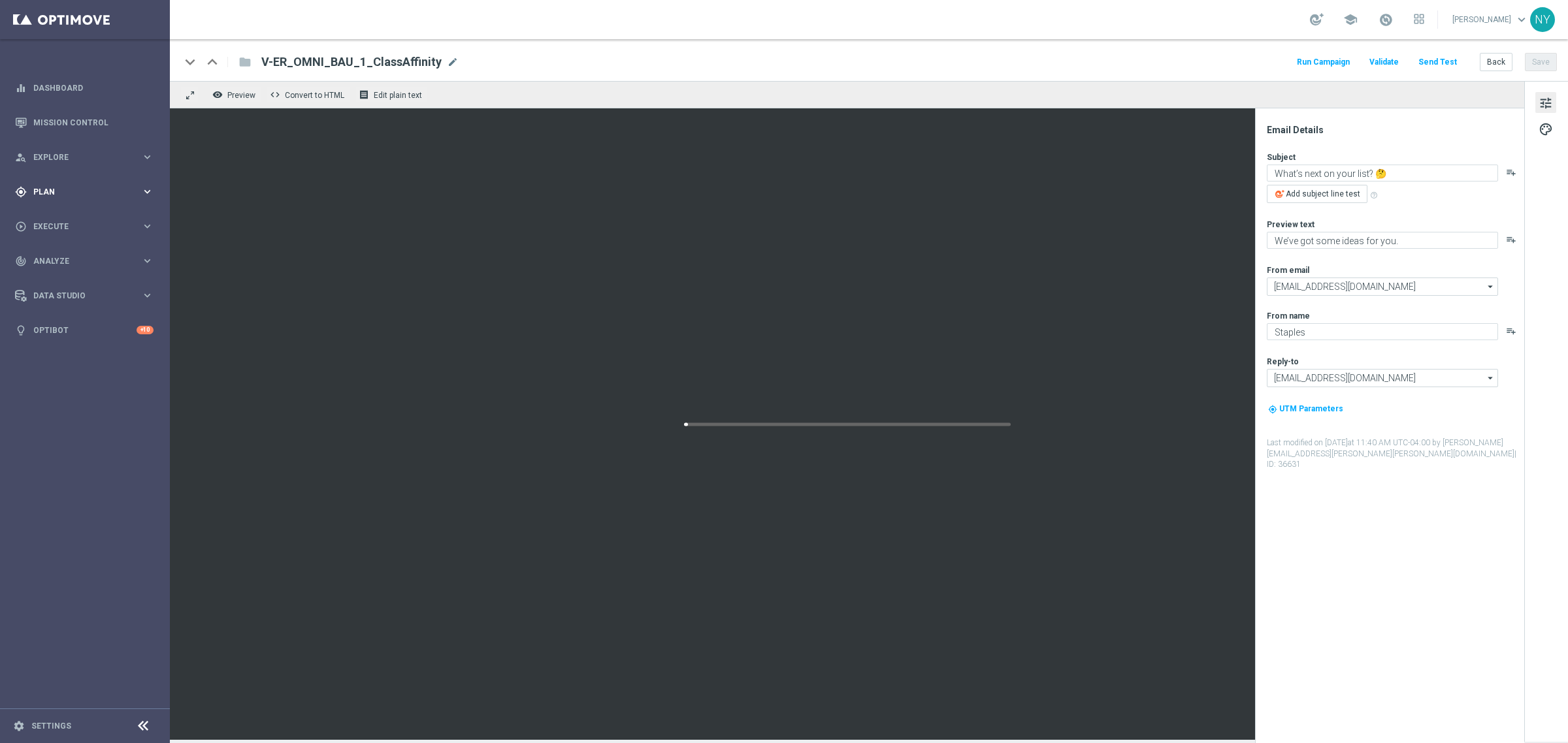
click at [53, 184] on div "gps_fixed Plan keyboard_arrow_right" at bounding box center [84, 191] width 169 height 34
click at [56, 251] on accordion "Templates keyboard_arrow_right Optimail OptiMobile In-App OptiMobile Push Web P…" at bounding box center [102, 258] width 134 height 20
click at [58, 257] on span "Templates" at bounding box center [81, 258] width 93 height 8
click at [51, 274] on link "Optimail" at bounding box center [88, 277] width 96 height 10
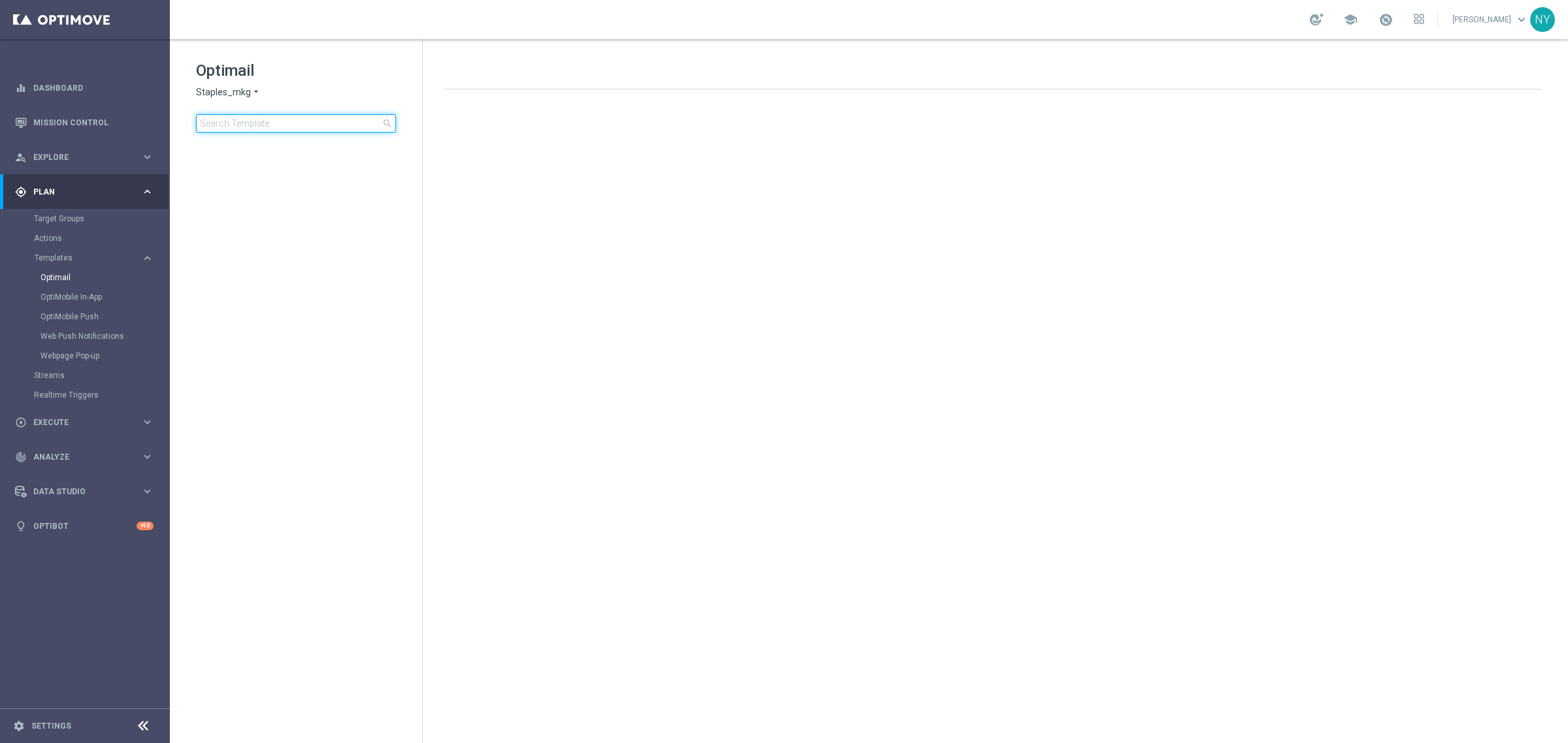
click at [272, 122] on input at bounding box center [296, 123] width 200 height 18
click at [278, 124] on input at bounding box center [296, 123] width 200 height 18
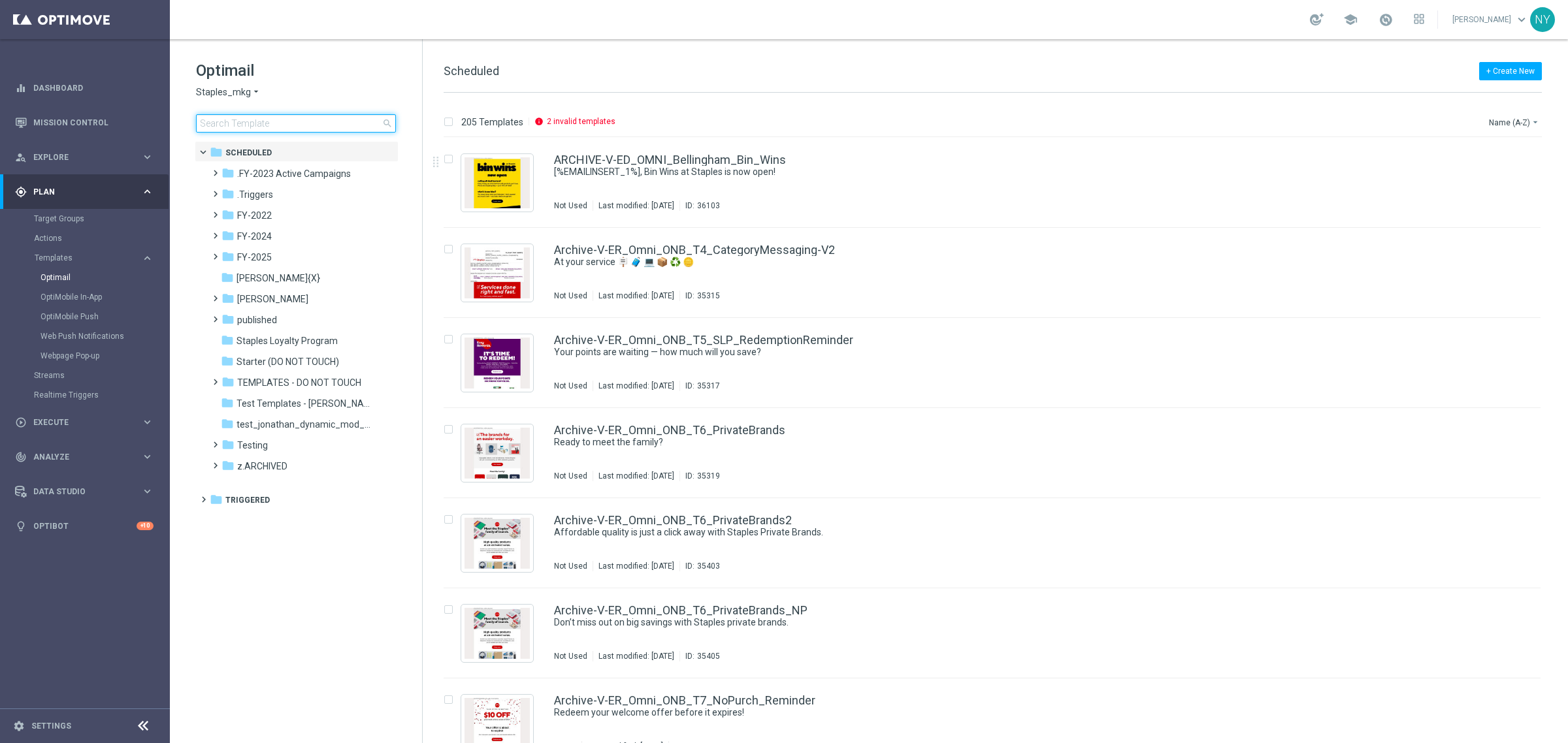
click at [285, 115] on input at bounding box center [296, 123] width 200 height 18
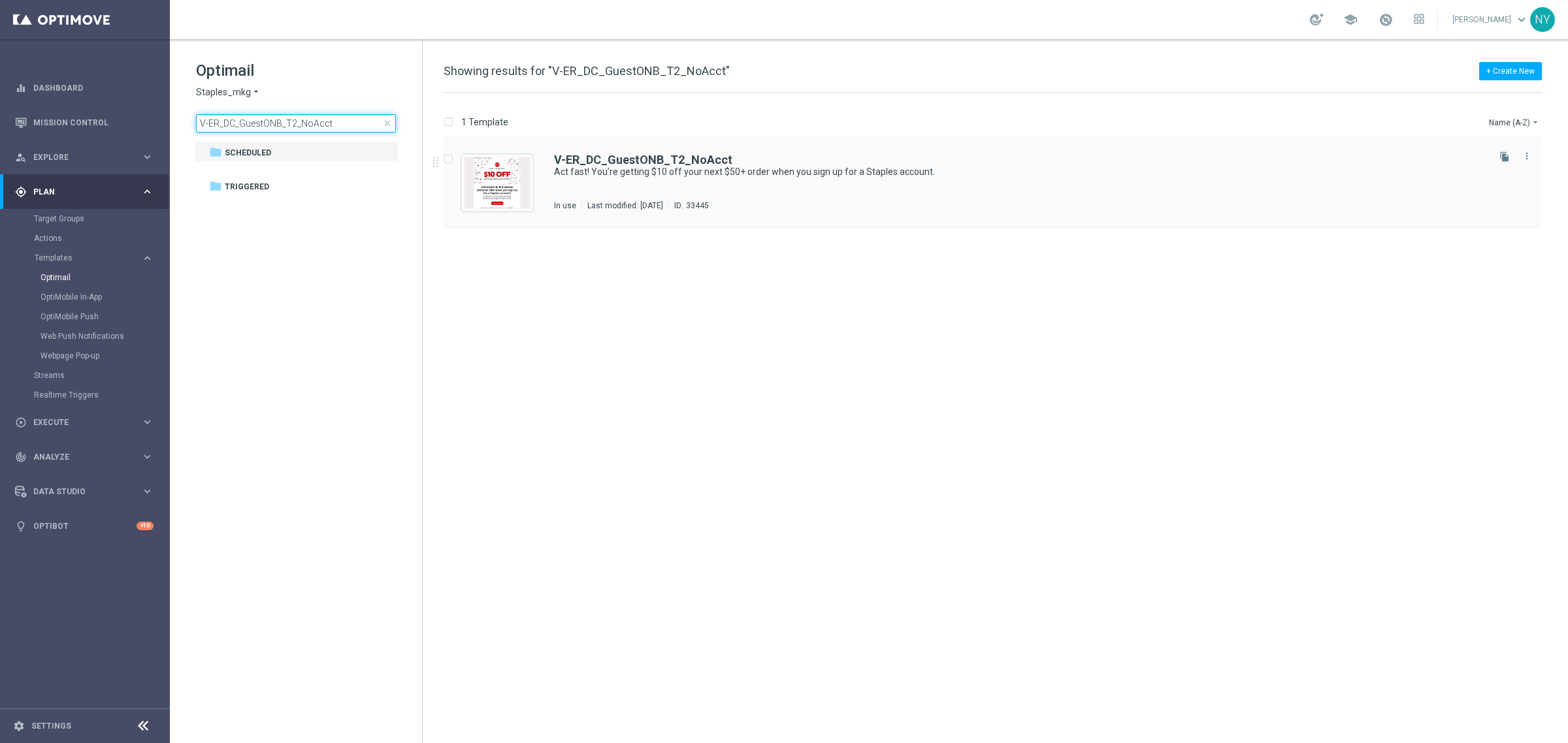
type input "V-ER_DC_GuestONB_T2_NoAcct"
click at [654, 162] on b "V-ER_DC_GuestONB_T2_NoAcct" at bounding box center [643, 159] width 178 height 14
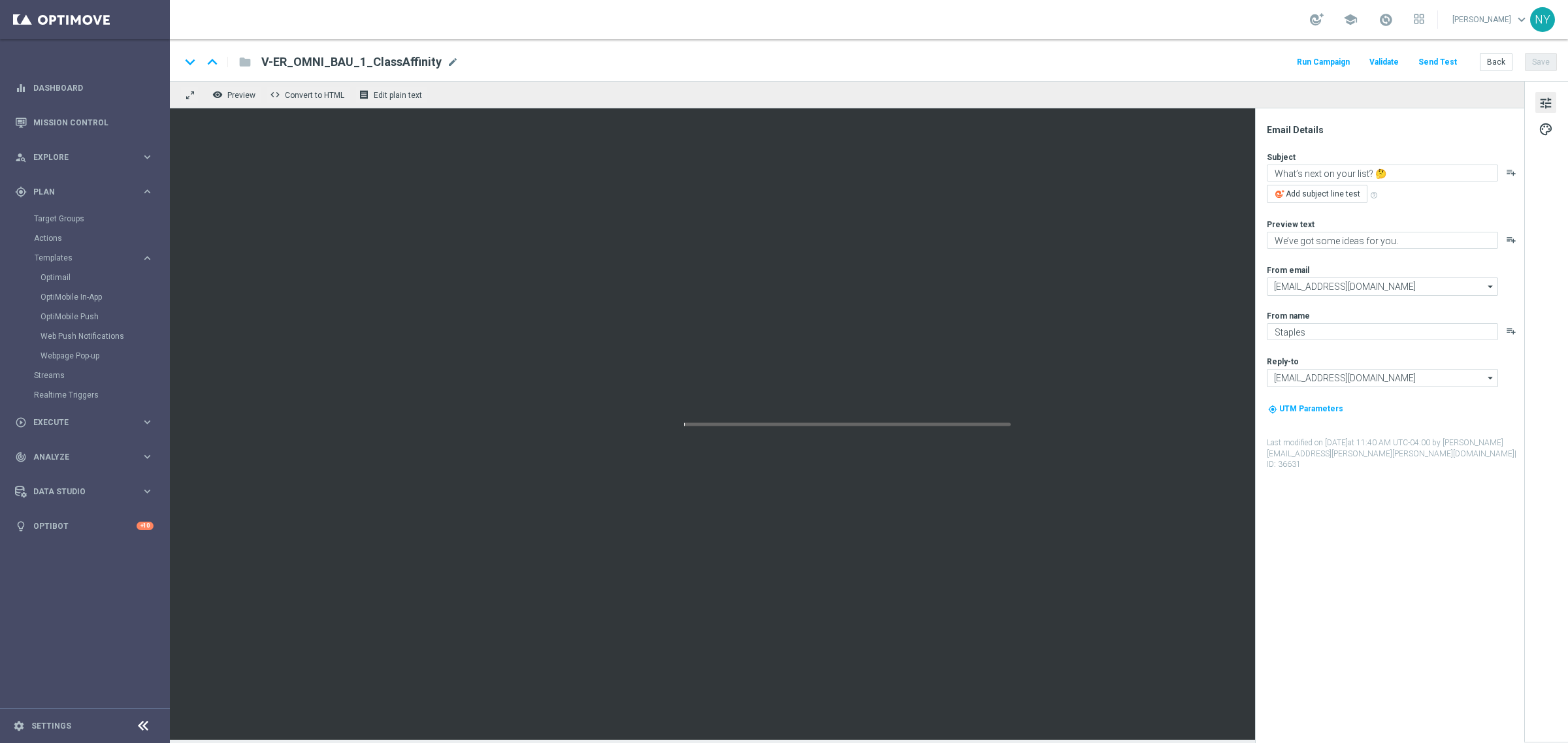
type textarea "Act fast! You’re getting $10 off your next $50+ order when you sign up for a St…"
type textarea "This offer is too good to miss."
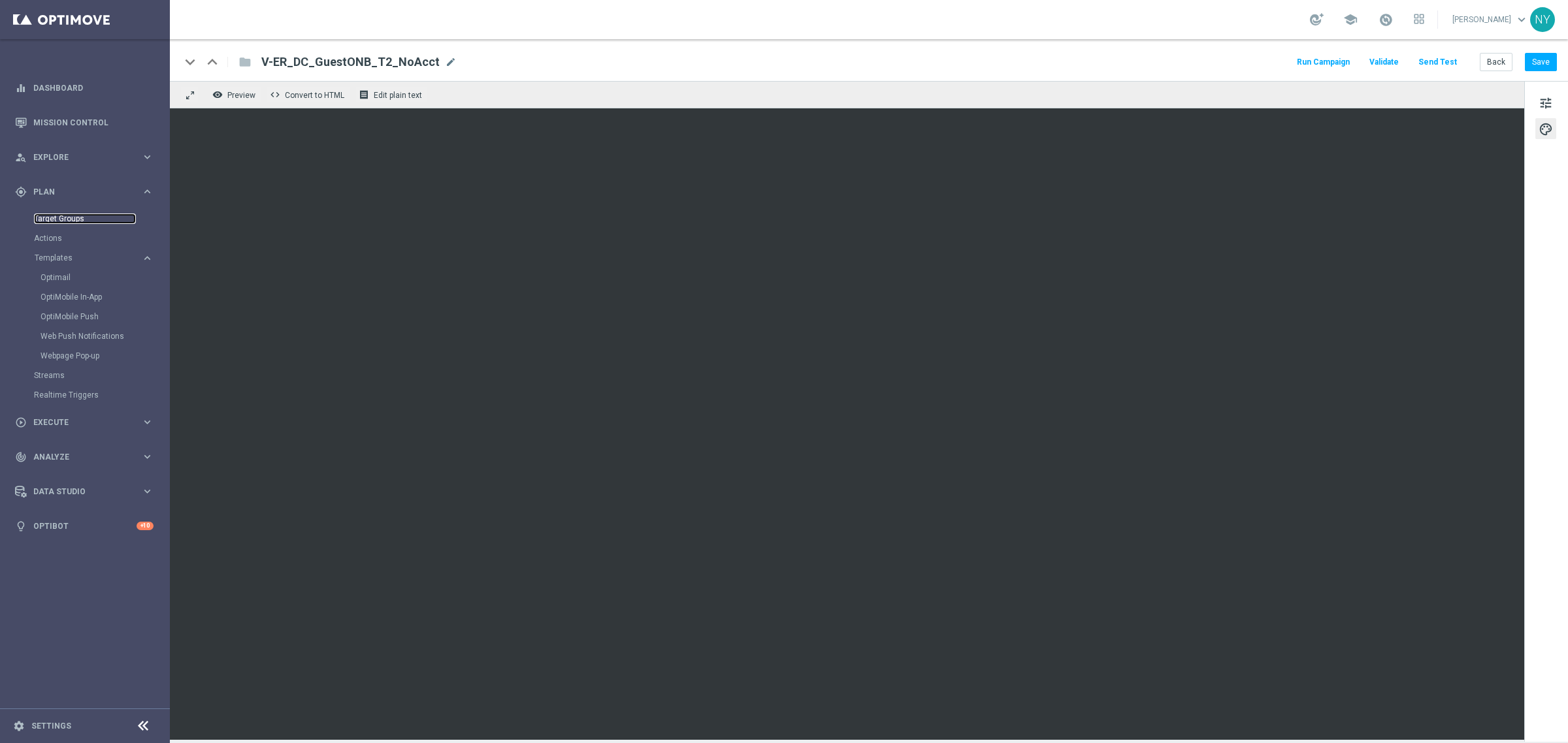
click at [61, 217] on link "Target Groups" at bounding box center [85, 219] width 102 height 10
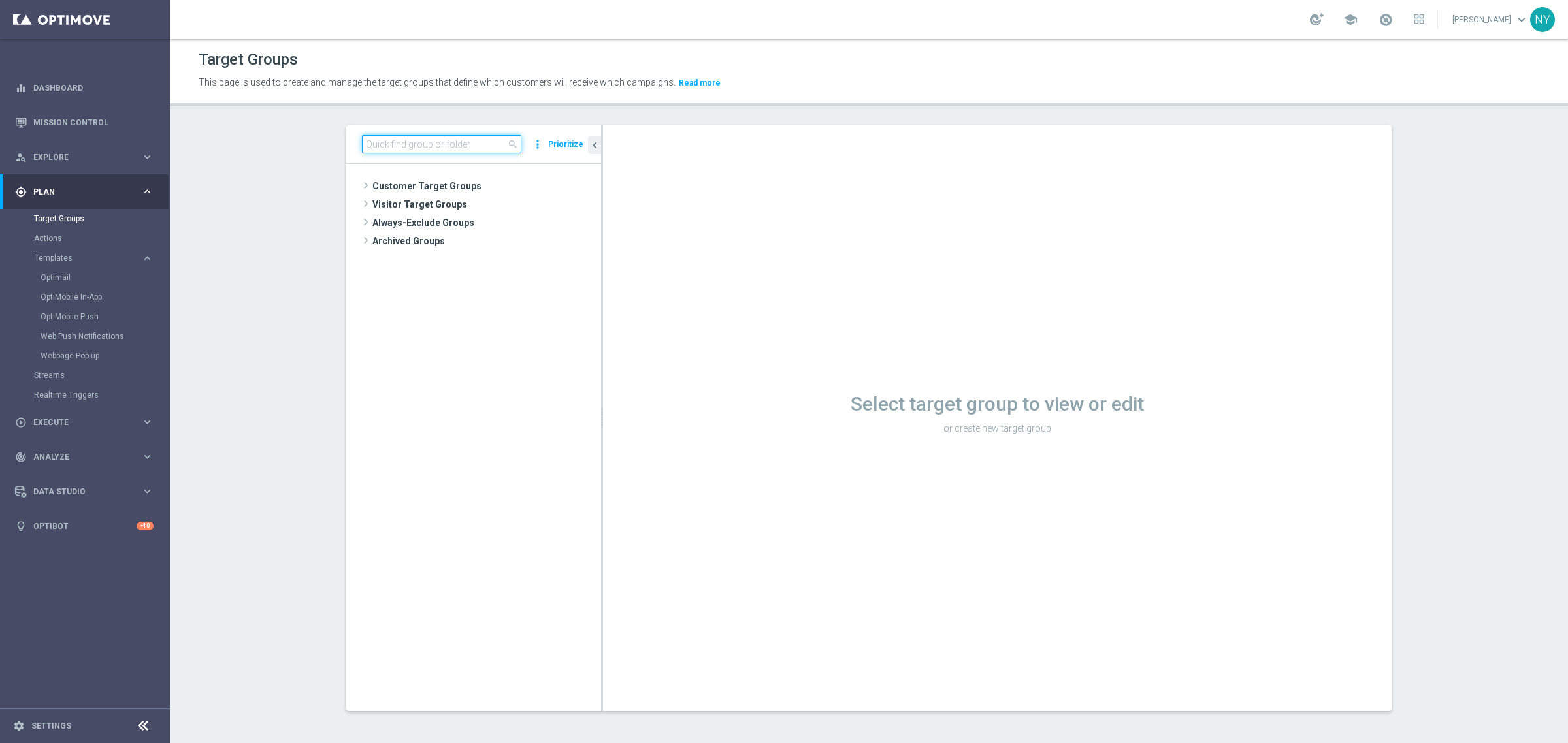
click at [376, 147] on input at bounding box center [442, 144] width 159 height 18
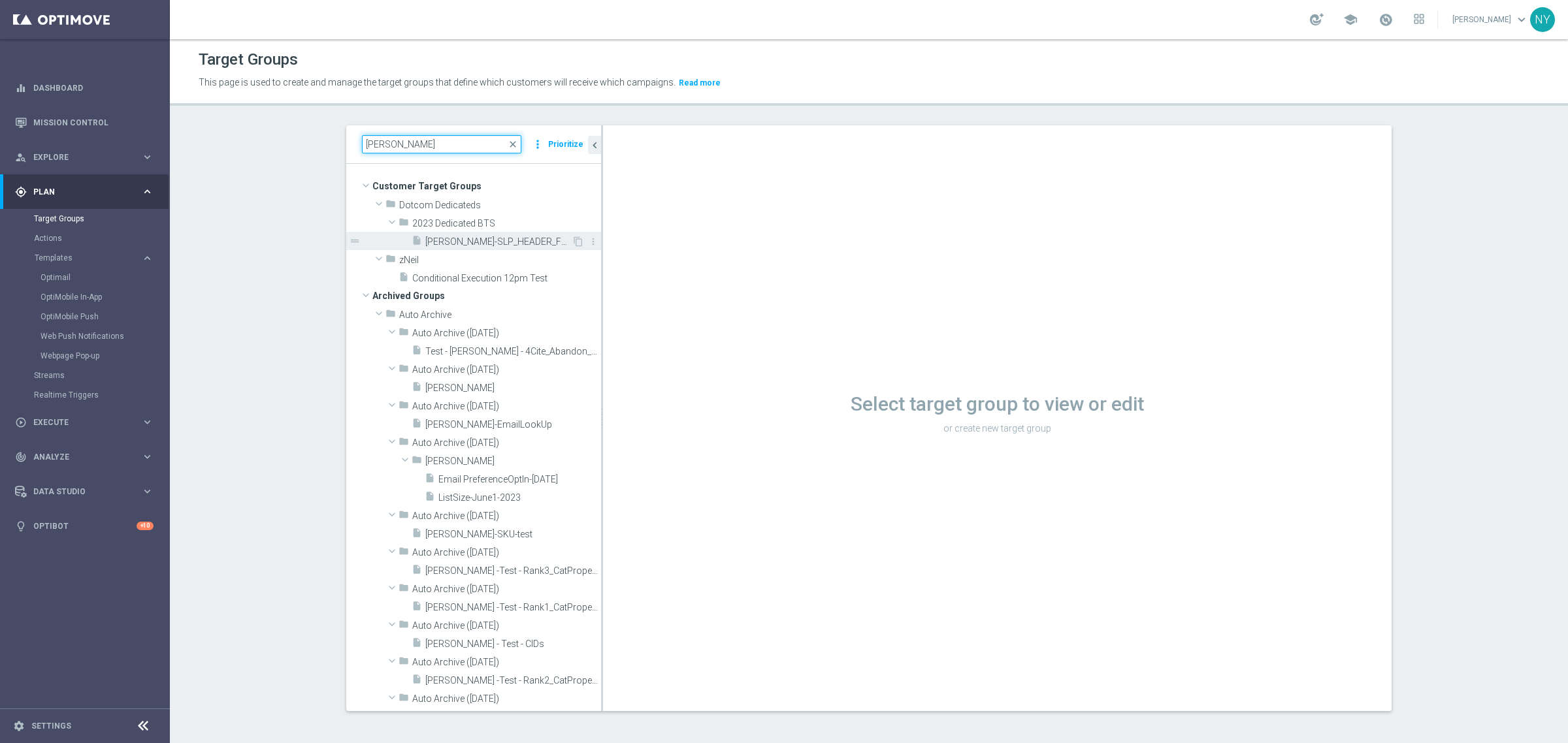
type input "[PERSON_NAME]"
click at [475, 237] on span "[PERSON_NAME]-SLP_HEADER_FOOTER_V2025" at bounding box center [498, 242] width 146 height 11
click at [466, 236] on span "[PERSON_NAME]-SLP_HEADER_FOOTER_V2025" at bounding box center [498, 242] width 146 height 11
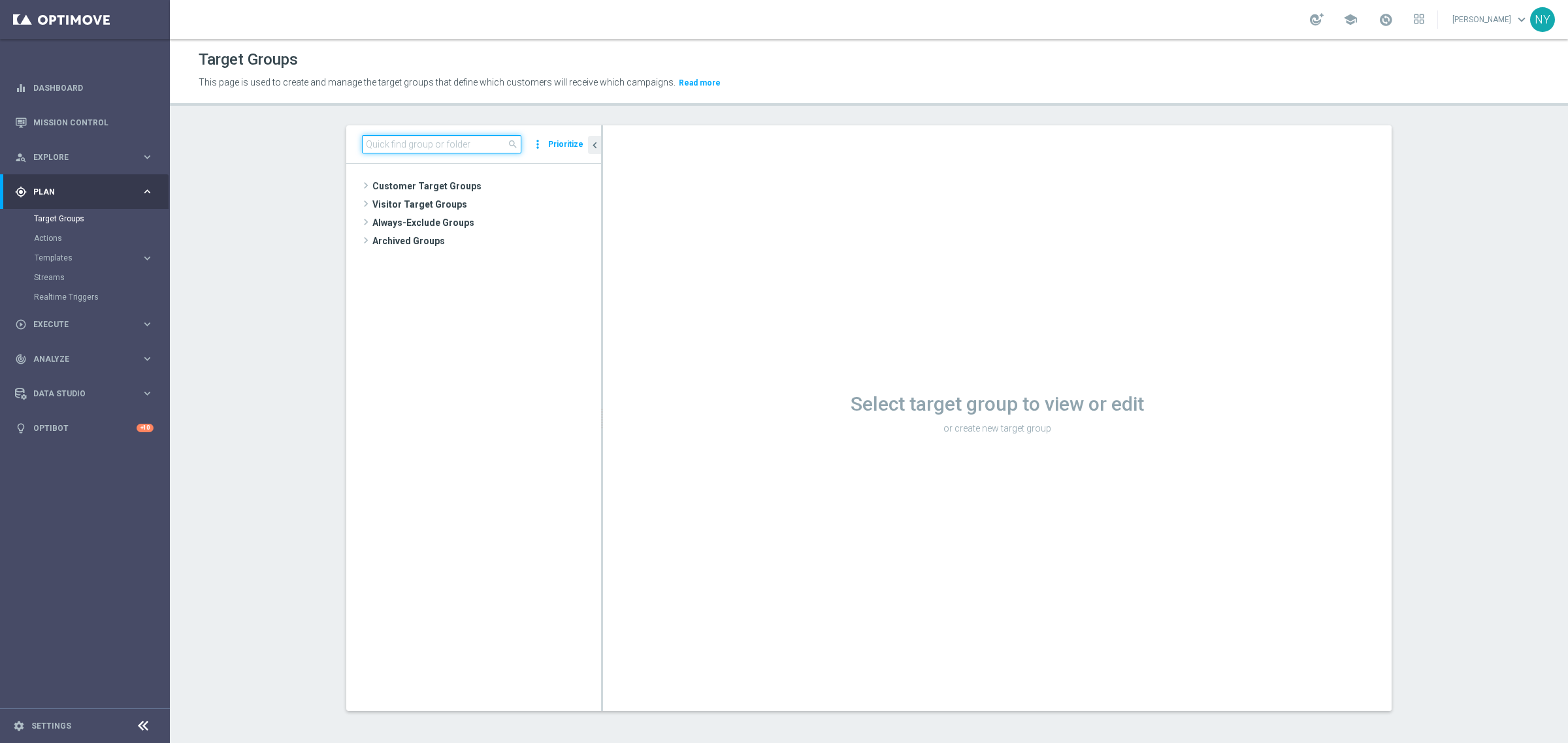
click at [386, 142] on input at bounding box center [442, 144] width 159 height 18
type input "[PERSON_NAME]"
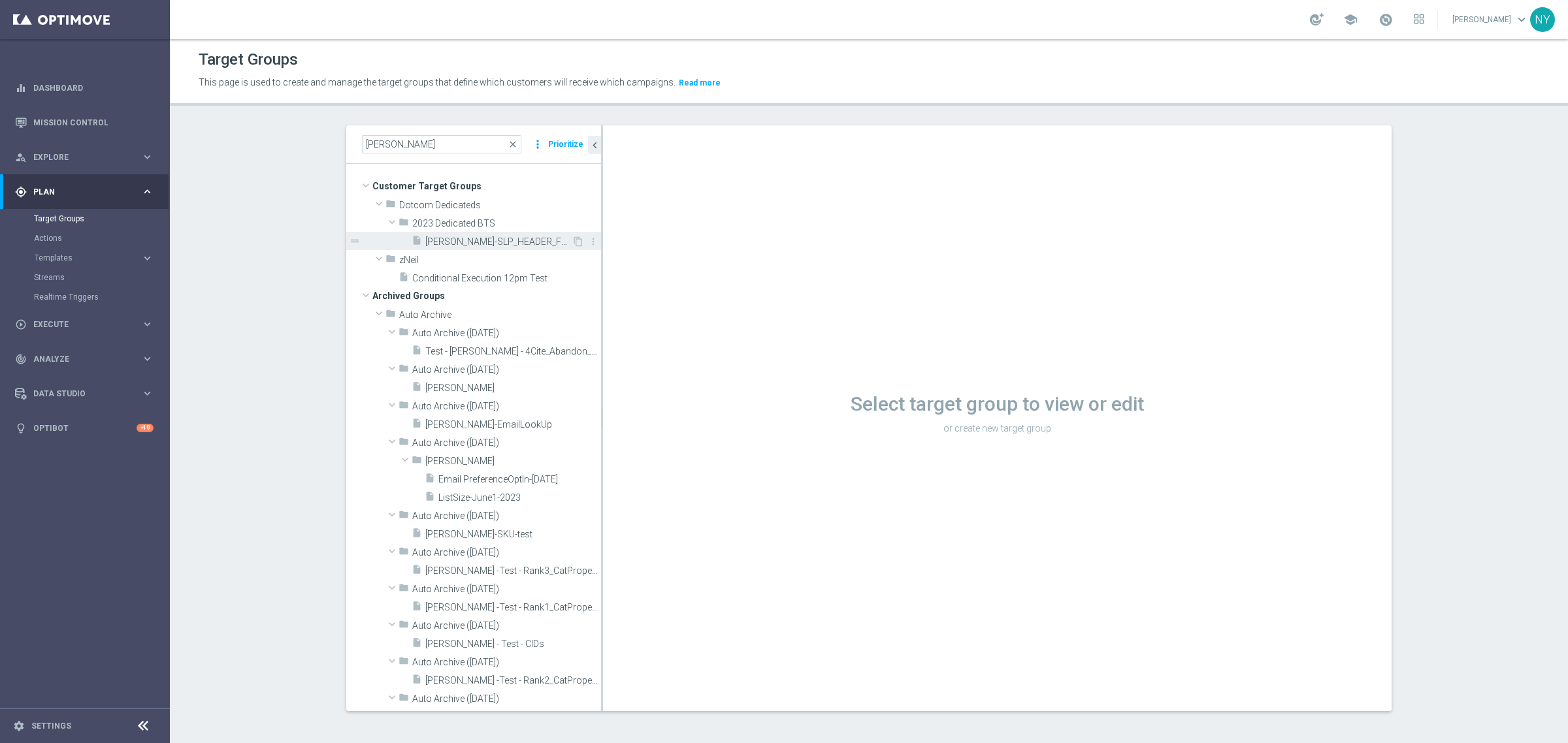
click at [492, 242] on span "[PERSON_NAME]-SLP_HEADER_FOOTER_V2025" at bounding box center [498, 242] width 146 height 11
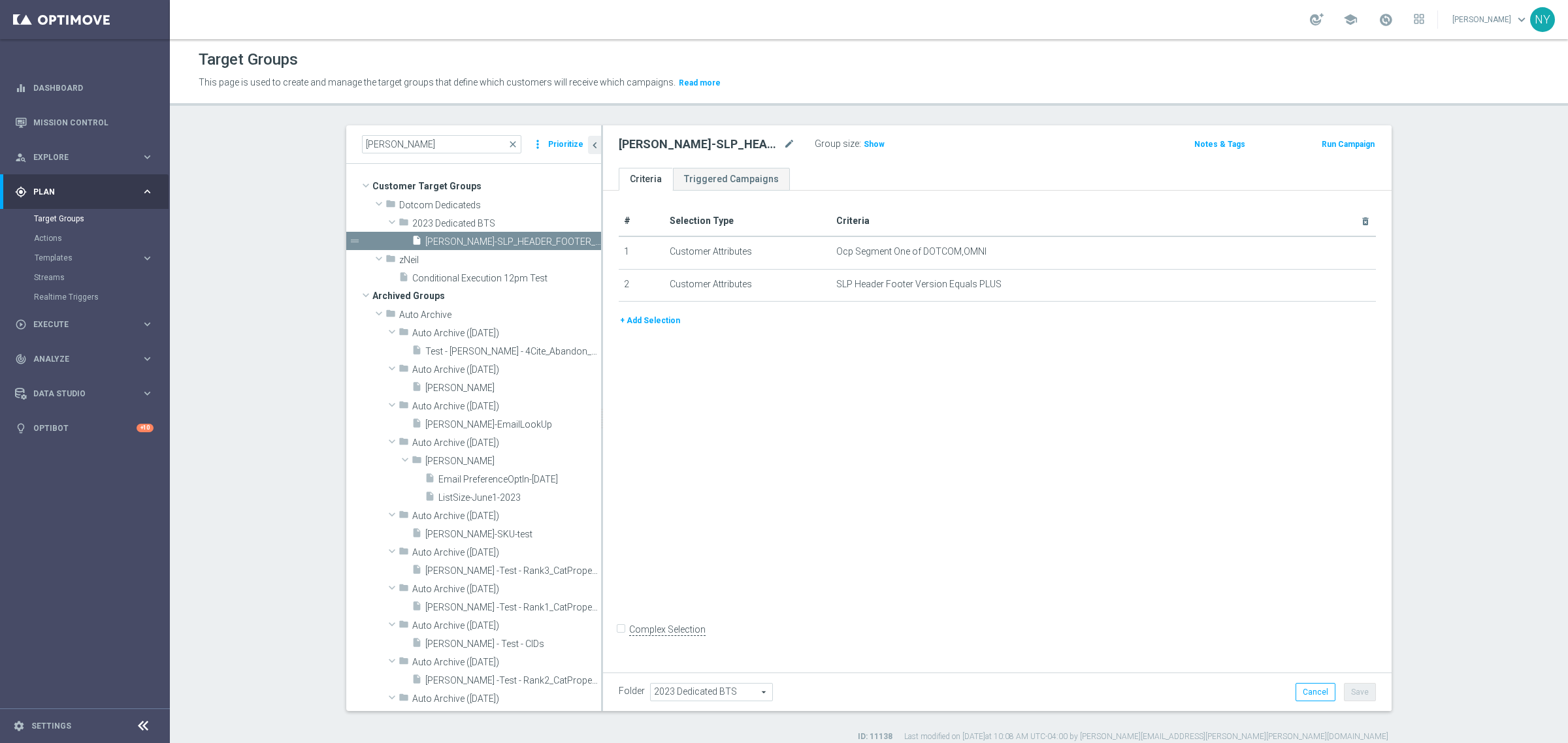
click at [659, 317] on button "+ Add Selection" at bounding box center [650, 320] width 63 height 15
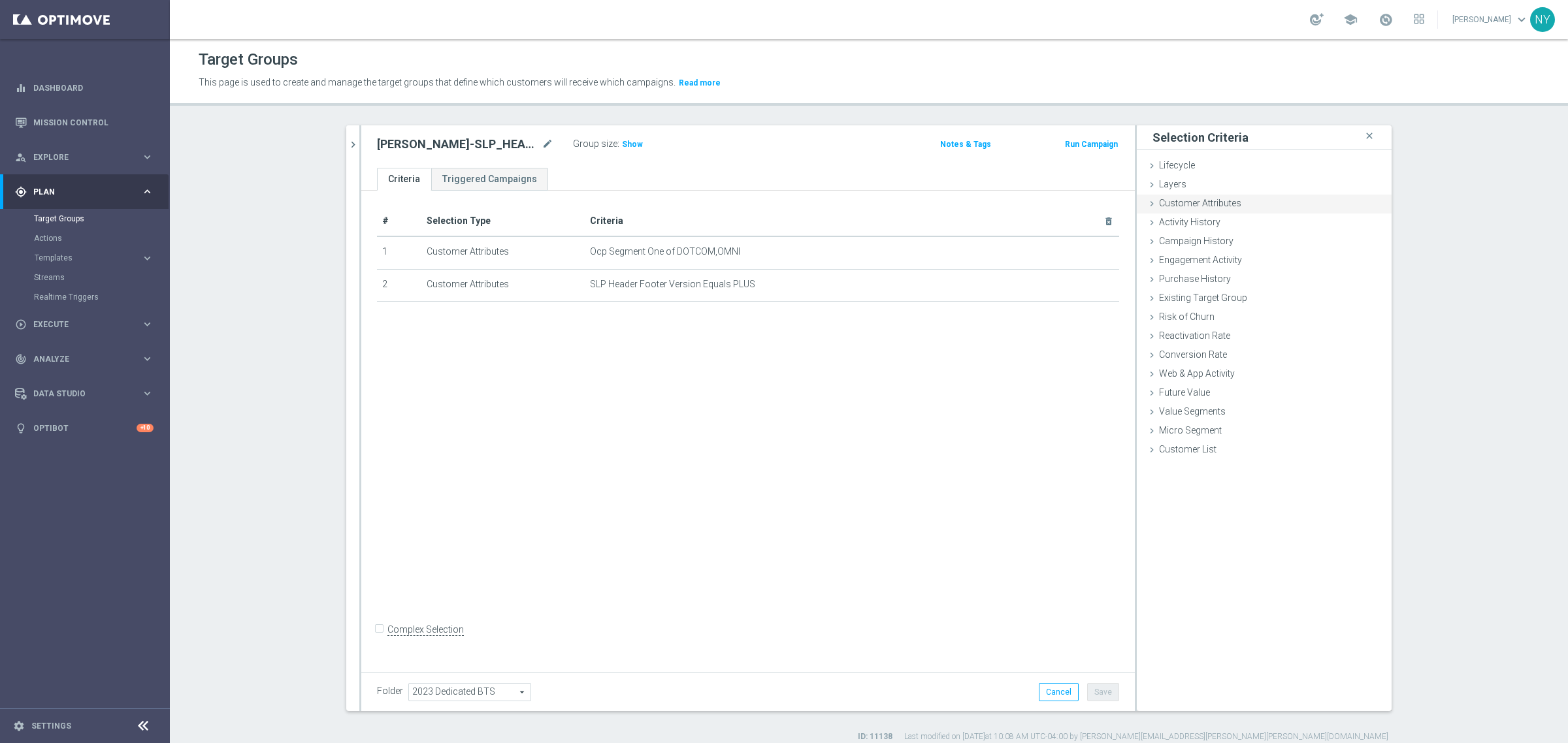
click at [1182, 206] on span "Customer Attributes" at bounding box center [1200, 203] width 83 height 10
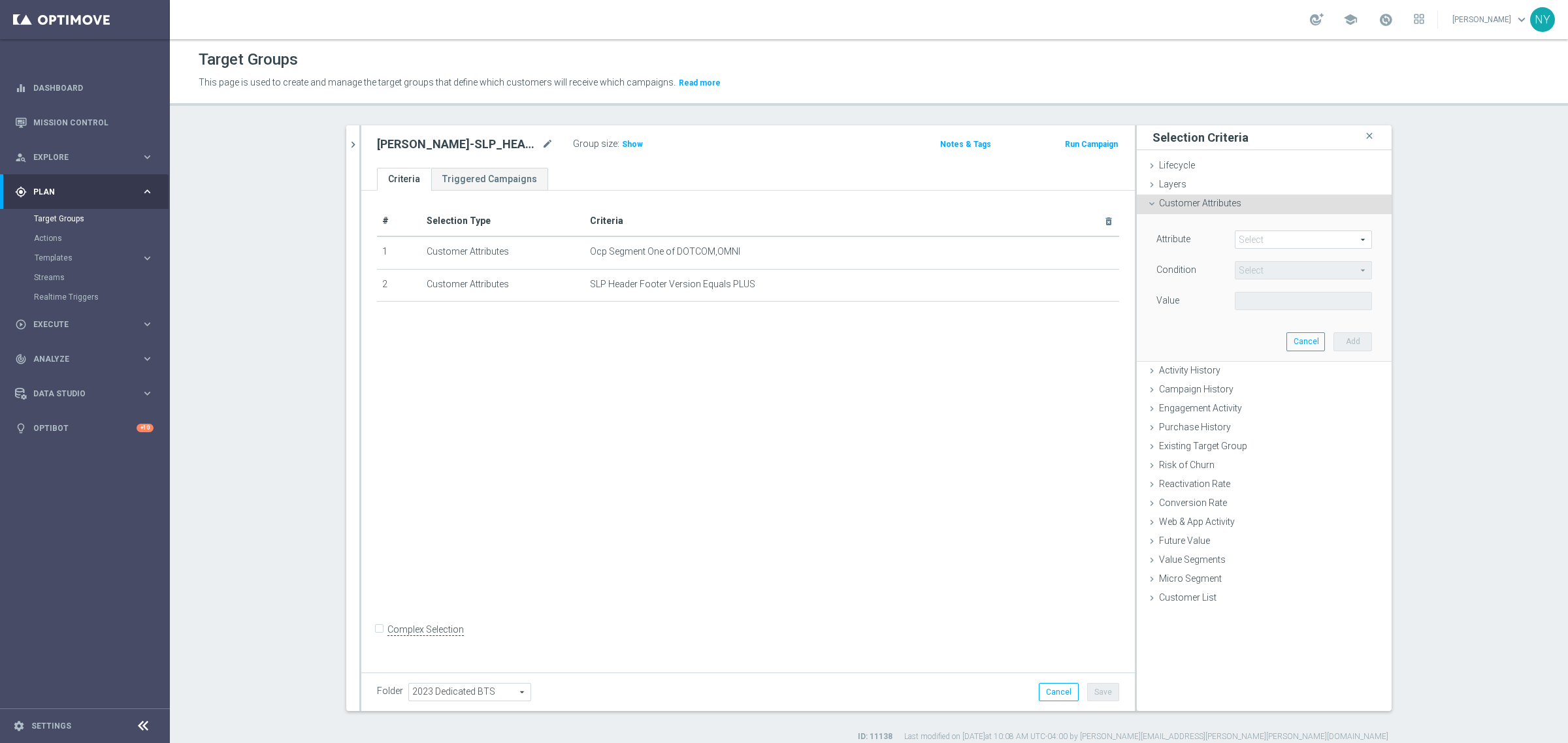
click at [1245, 236] on span at bounding box center [1304, 239] width 136 height 17
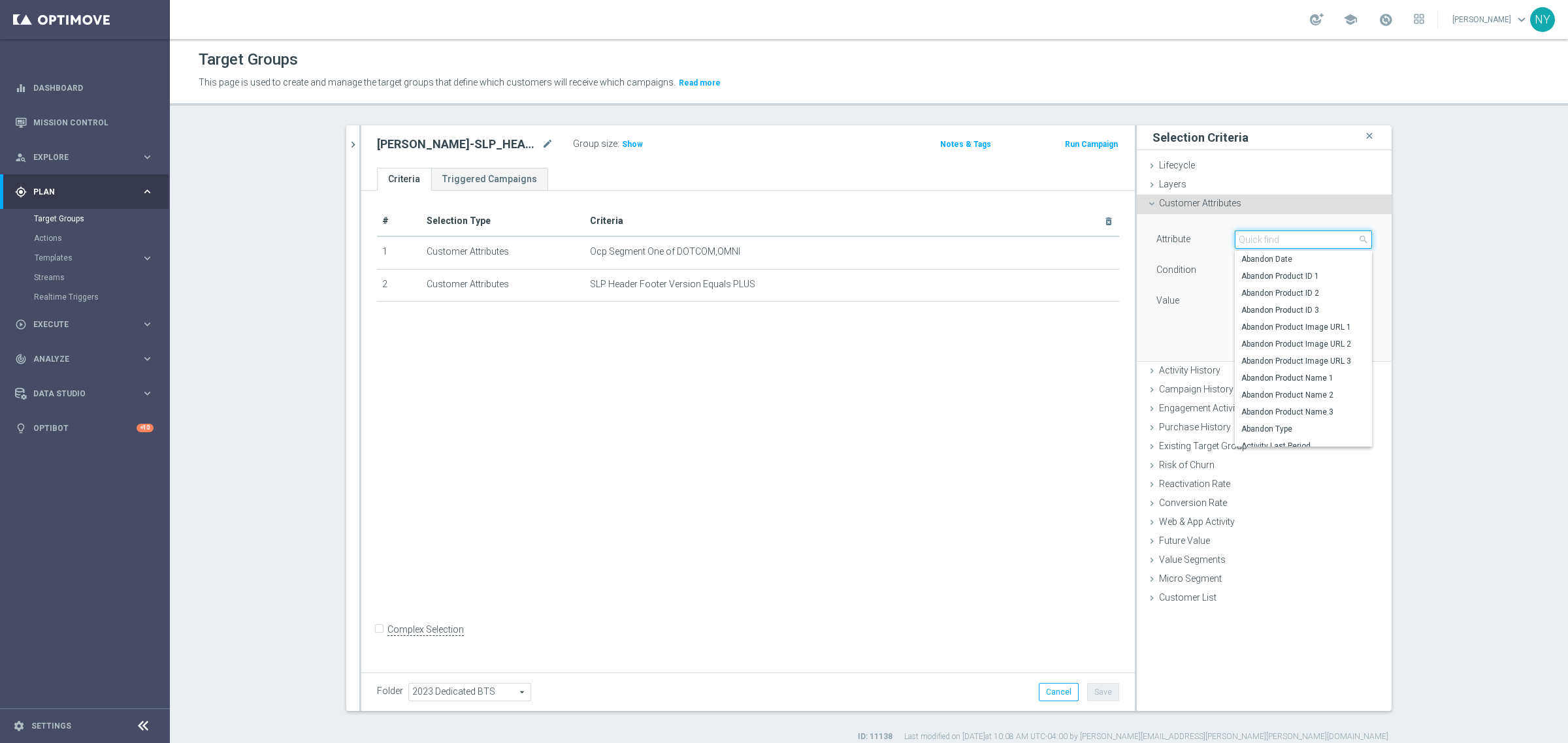
click at [1250, 242] on input "search" at bounding box center [1304, 239] width 137 height 18
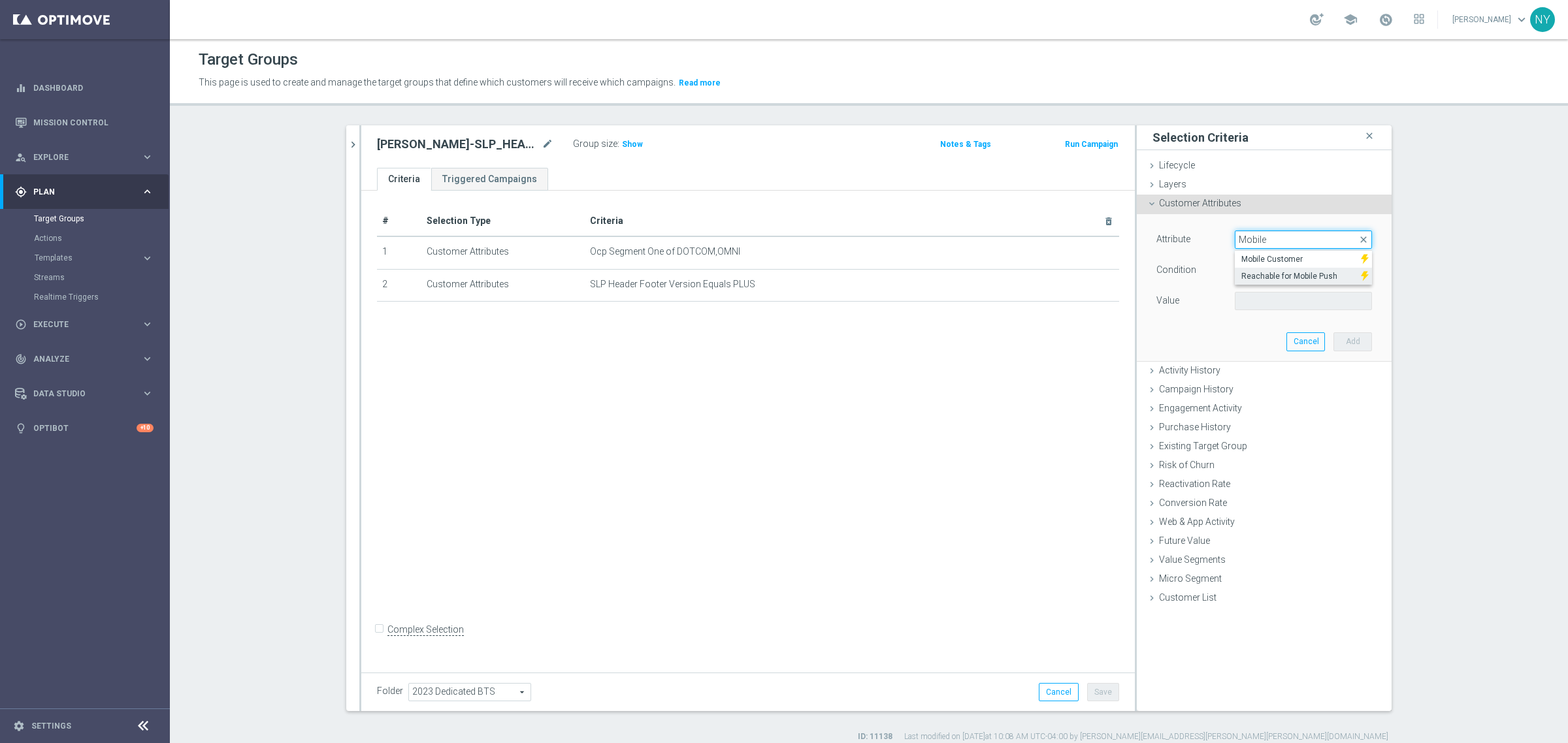
type input "Mobile"
click at [1251, 275] on span "Reachable for Mobile Push" at bounding box center [1298, 276] width 113 height 10
type input "Reachable for Mobile Push"
click at [1287, 273] on span "Equals" at bounding box center [1304, 270] width 136 height 17
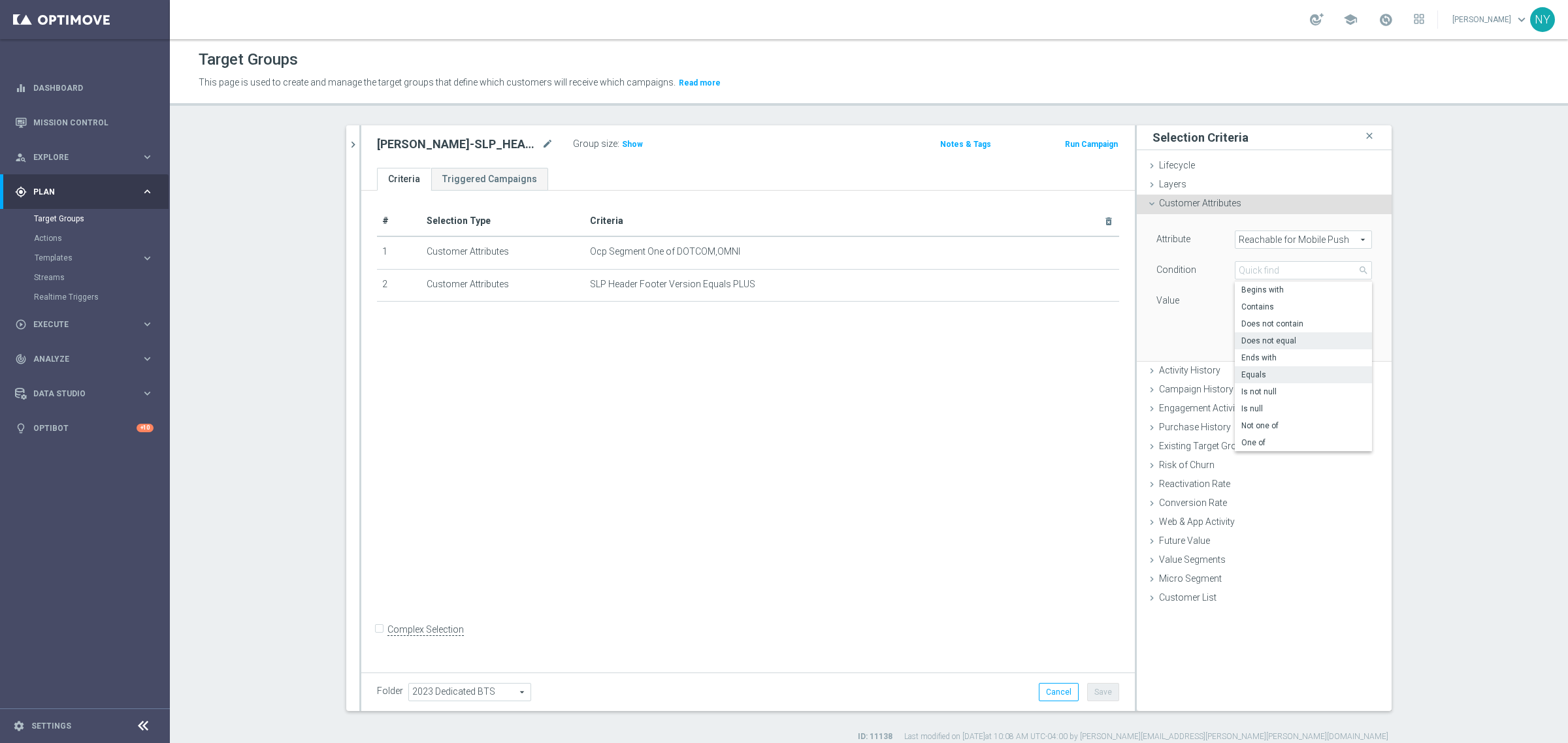
click at [1263, 339] on span "Does not equal" at bounding box center [1304, 341] width 124 height 10
type input "Does not equal"
click at [1263, 301] on span at bounding box center [1304, 301] width 136 height 17
click at [1255, 339] on span "true" at bounding box center [1304, 337] width 124 height 10
type input "true"
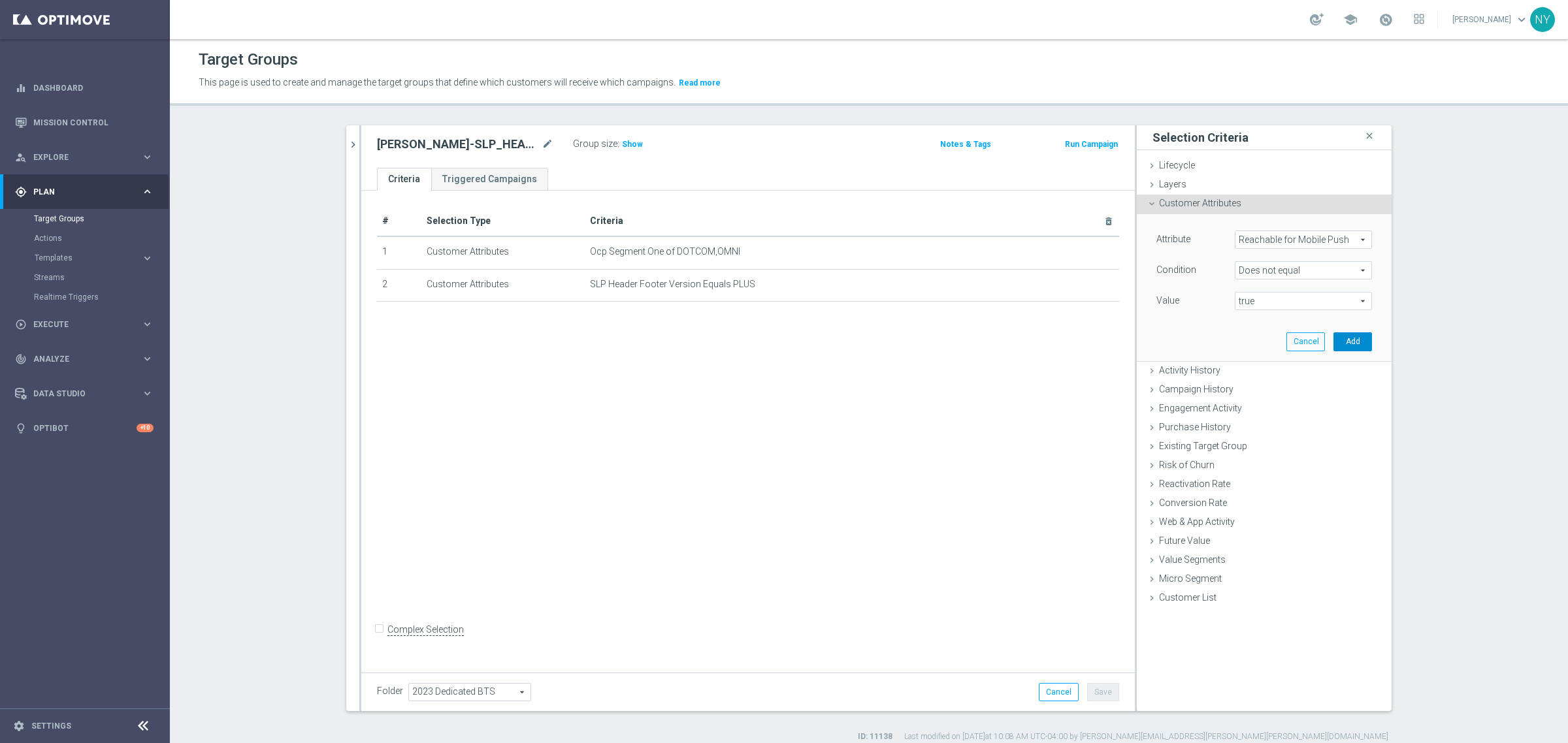
click at [1350, 343] on button "Add" at bounding box center [1353, 341] width 39 height 18
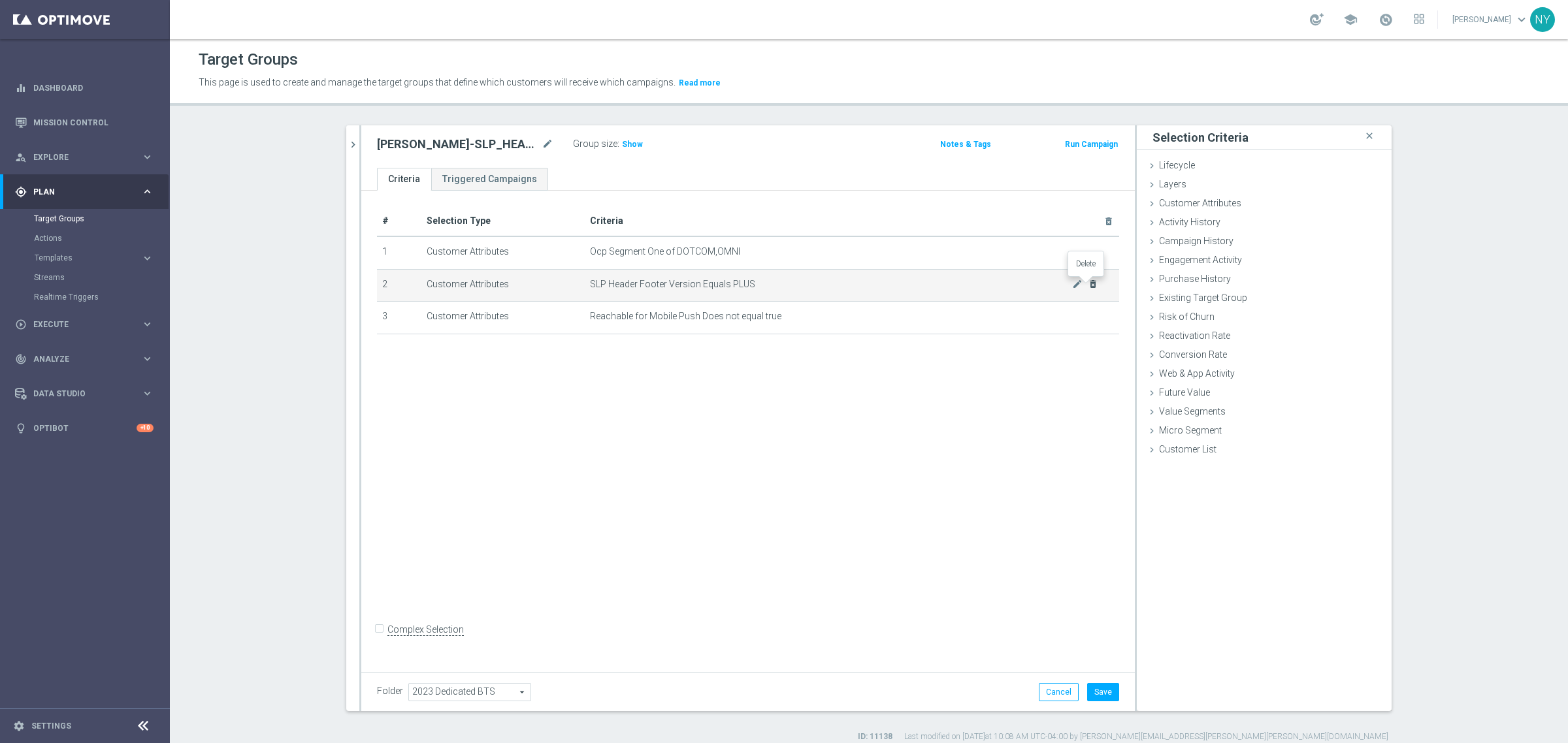
click at [1087, 282] on icon "delete_forever" at bounding box center [1093, 284] width 10 height 10
click at [1101, 690] on button "Save" at bounding box center [1104, 692] width 32 height 18
click at [628, 147] on span "Show" at bounding box center [632, 144] width 21 height 9
click at [1072, 285] on icon "mode_edit" at bounding box center [1077, 284] width 10 height 10
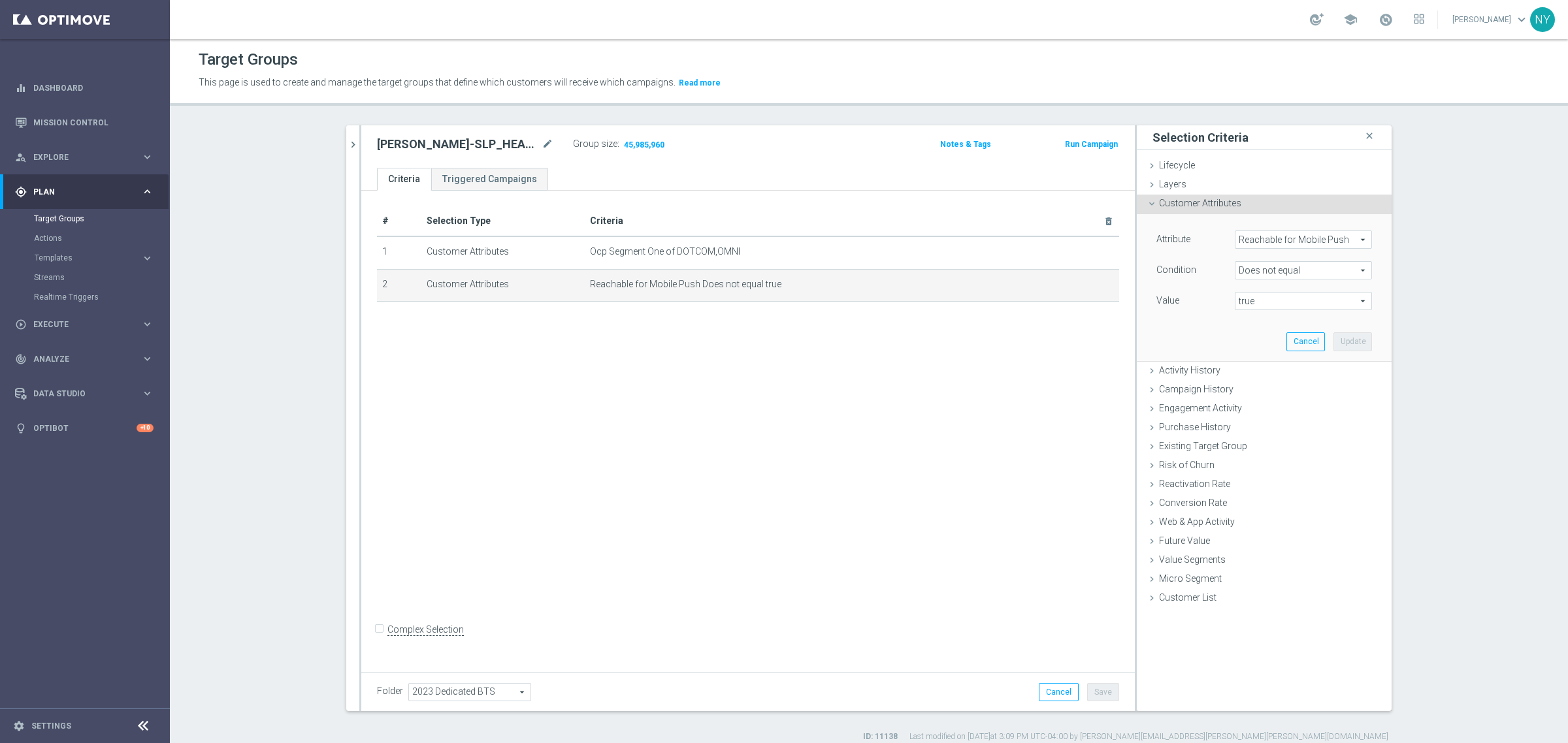
click at [1286, 269] on span "Does not equal" at bounding box center [1304, 270] width 136 height 17
click at [1256, 374] on span "Equals" at bounding box center [1304, 374] width 124 height 10
type input "Equals"
click at [1256, 305] on span "true" at bounding box center [1304, 301] width 136 height 17
click at [1247, 320] on span "false" at bounding box center [1304, 320] width 124 height 10
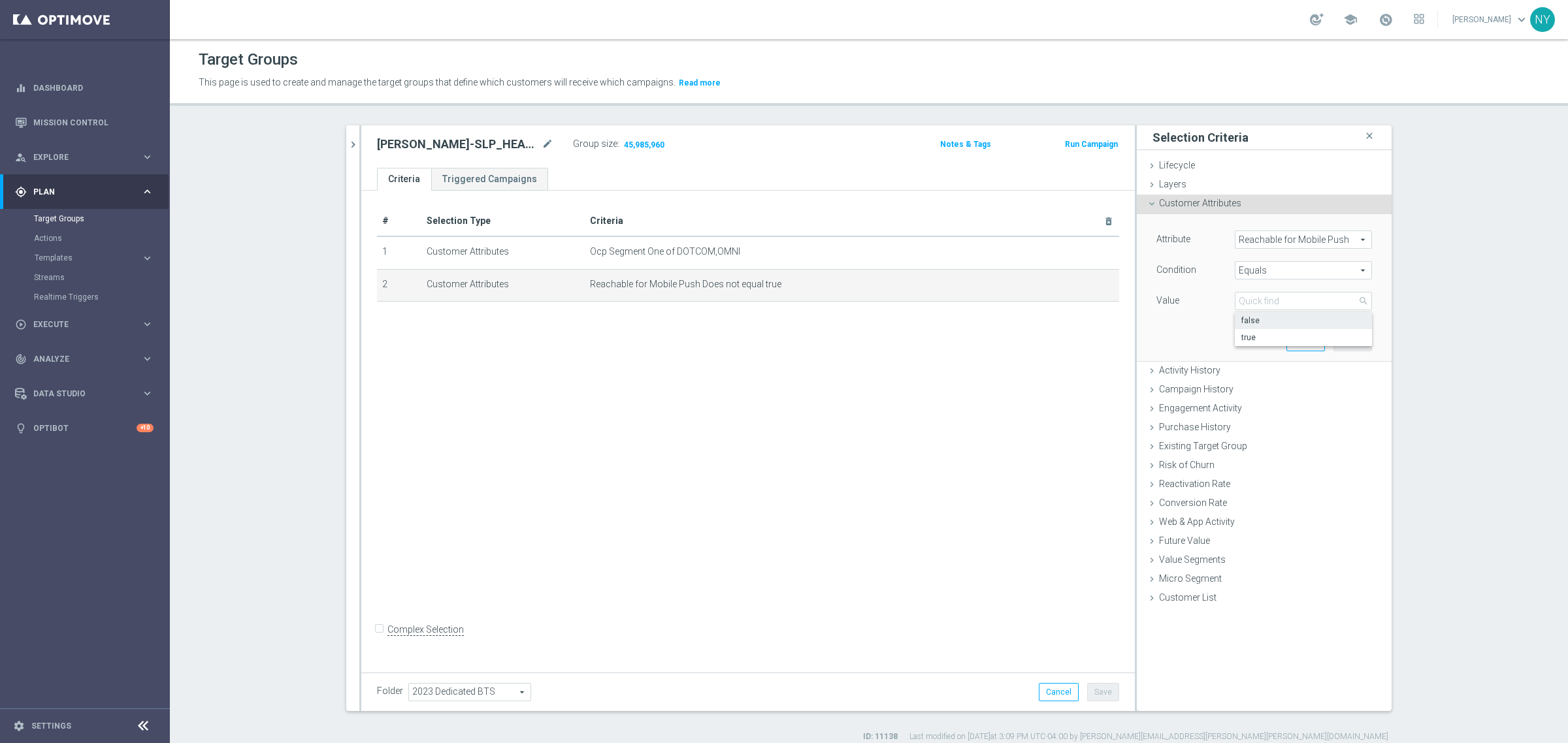
type input "false"
click at [1342, 339] on button "Update" at bounding box center [1353, 341] width 39 height 18
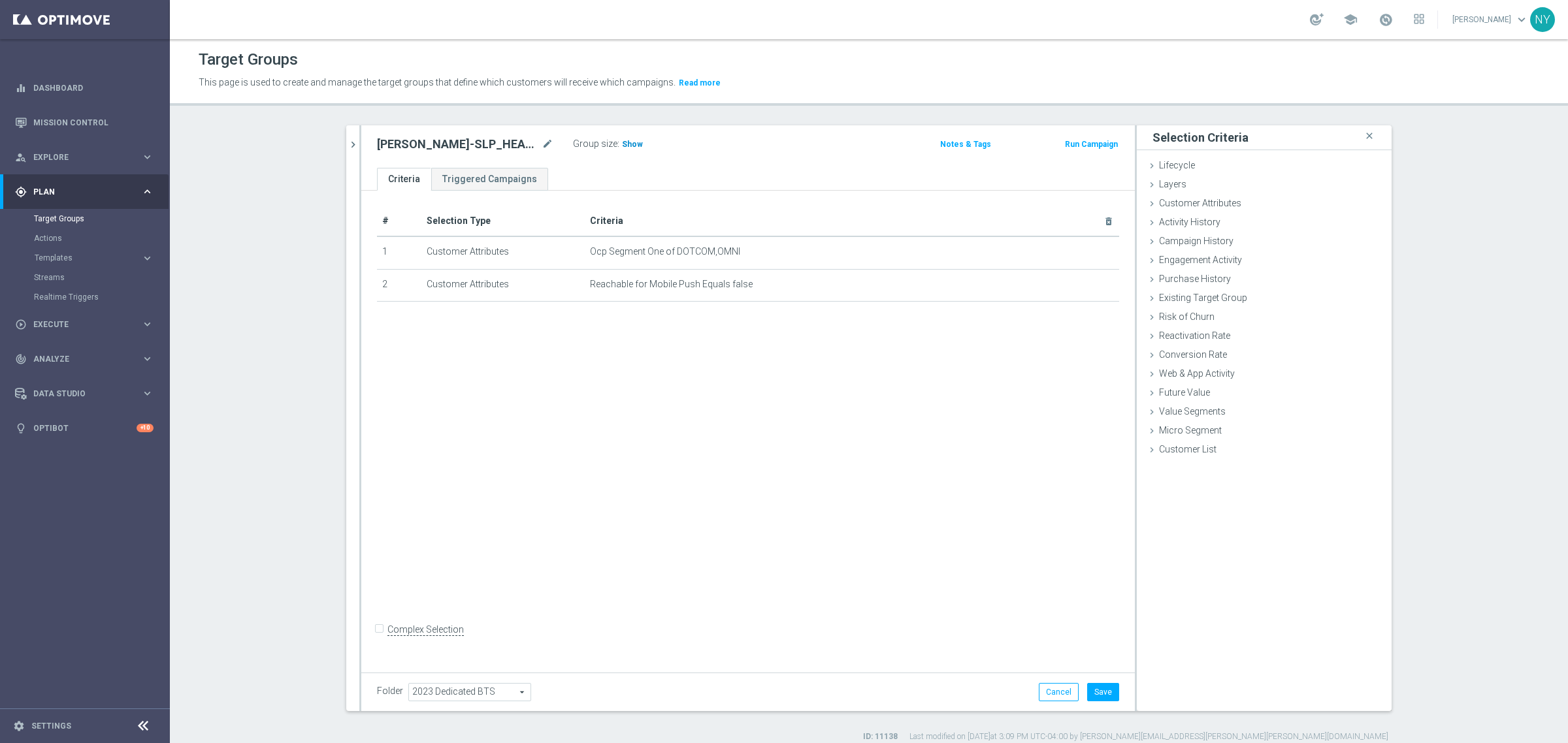
click at [622, 145] on span "Show" at bounding box center [632, 144] width 21 height 9
click at [1106, 693] on button "Save" at bounding box center [1104, 692] width 32 height 18
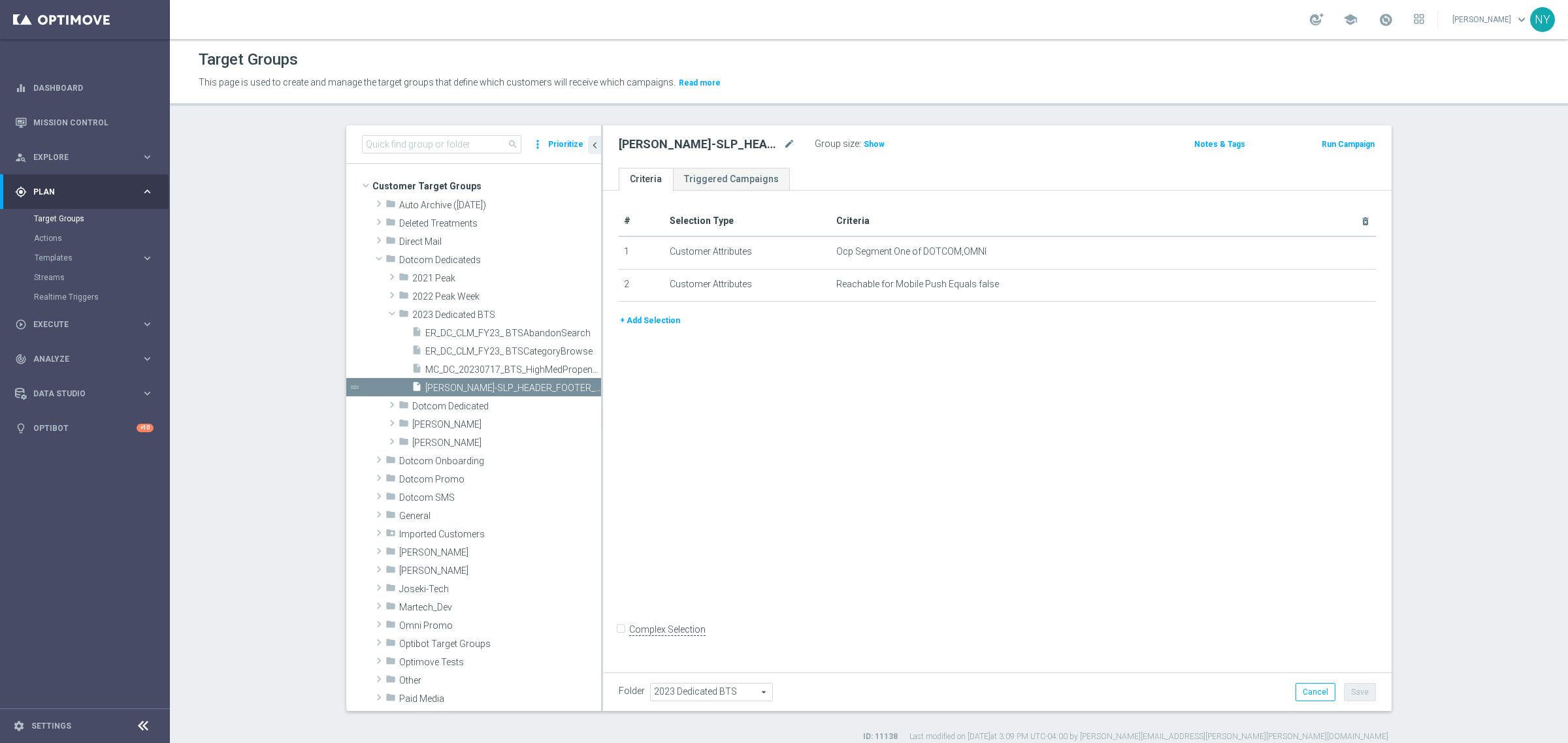
click at [651, 317] on button "+ Add Selection" at bounding box center [650, 320] width 63 height 15
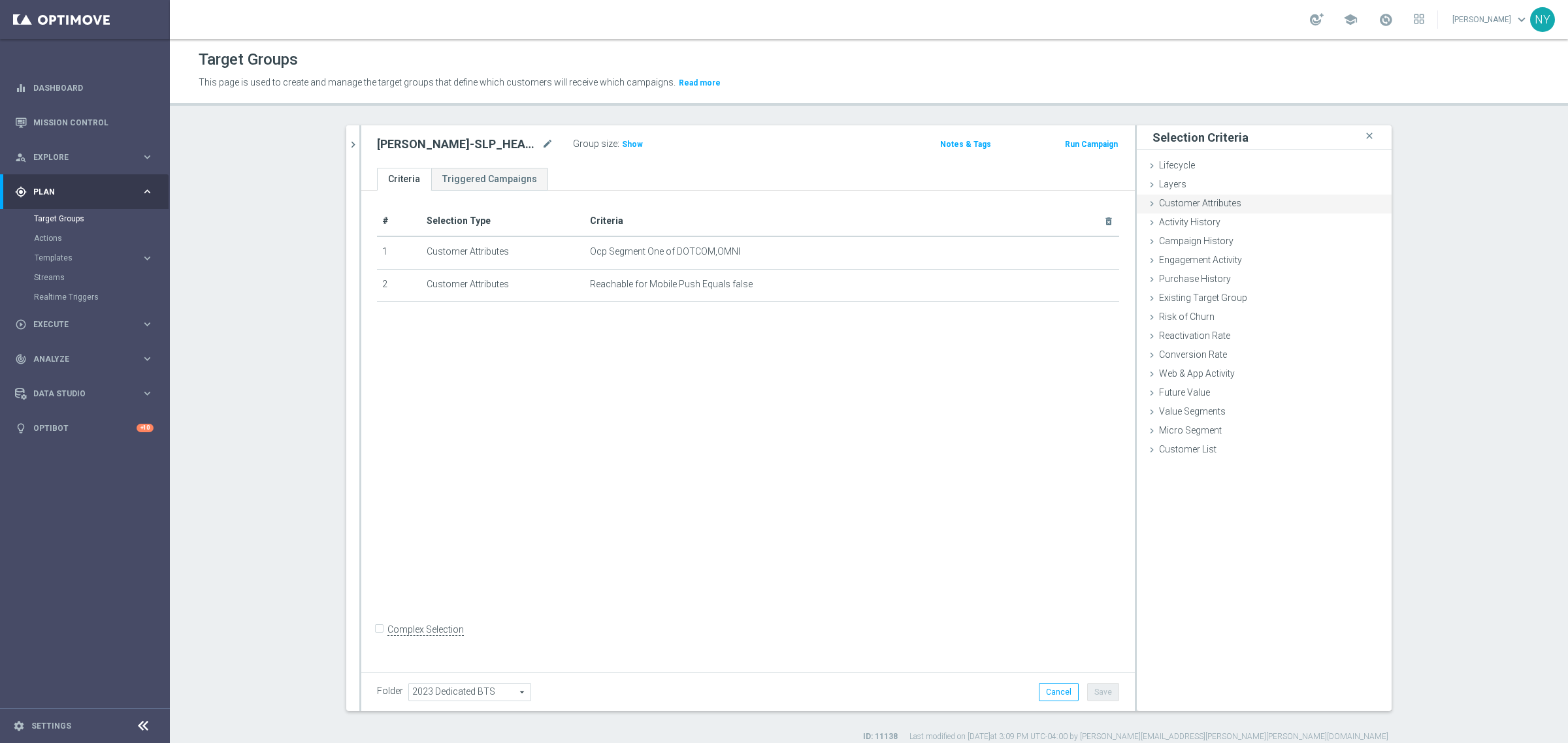
click at [1189, 204] on span "Customer Attributes" at bounding box center [1200, 203] width 83 height 10
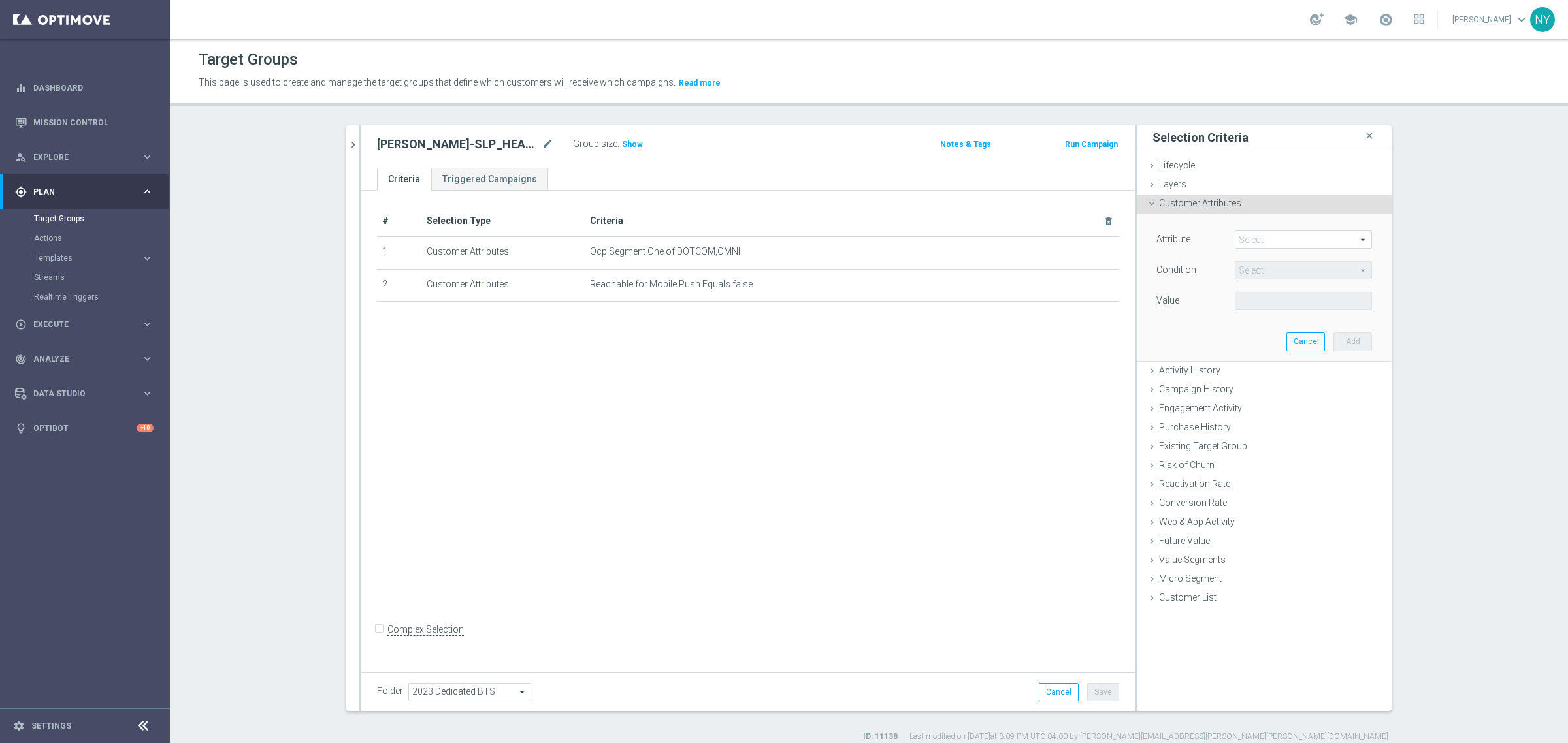
click at [1277, 239] on span at bounding box center [1304, 239] width 136 height 17
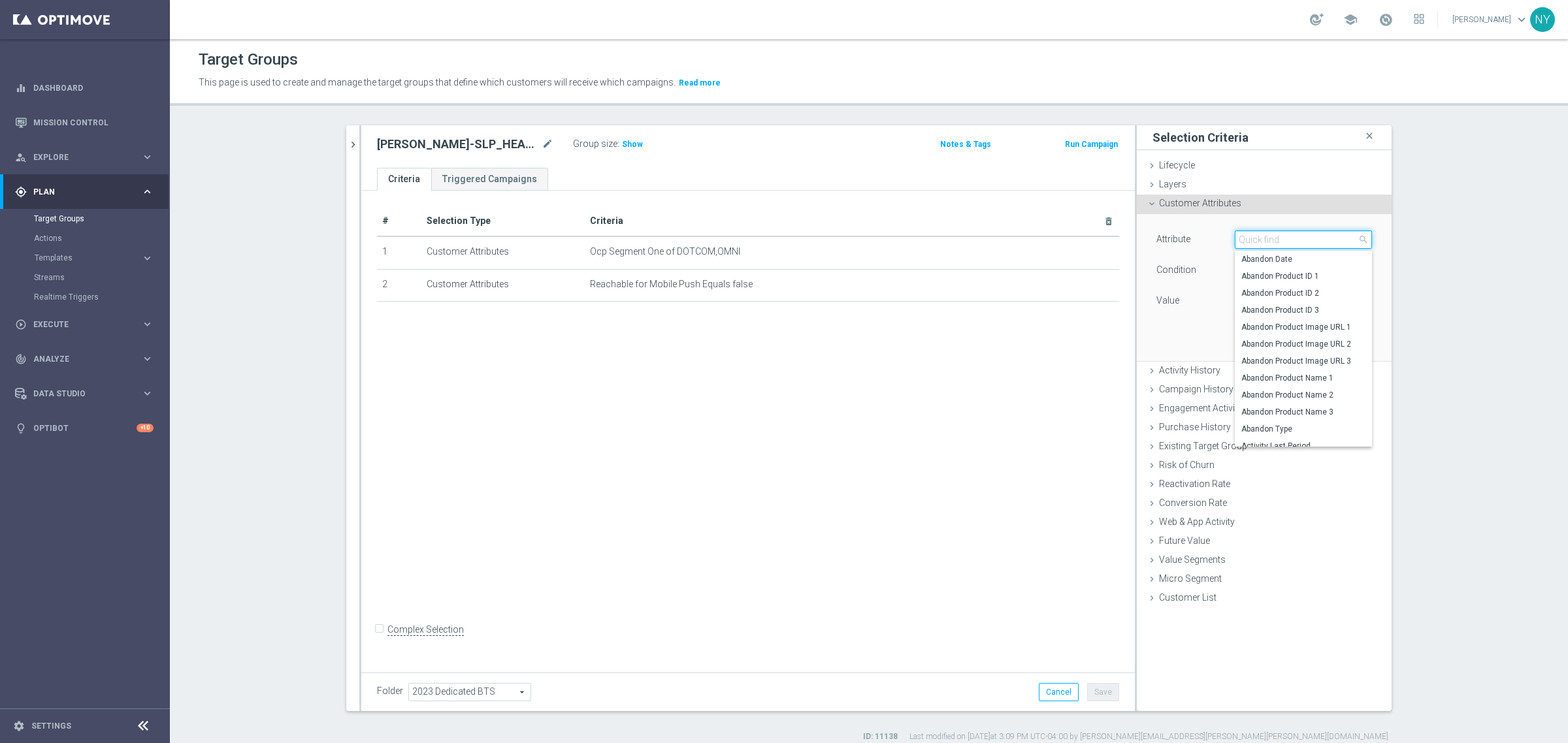
click at [1277, 239] on input "search" at bounding box center [1304, 239] width 137 height 18
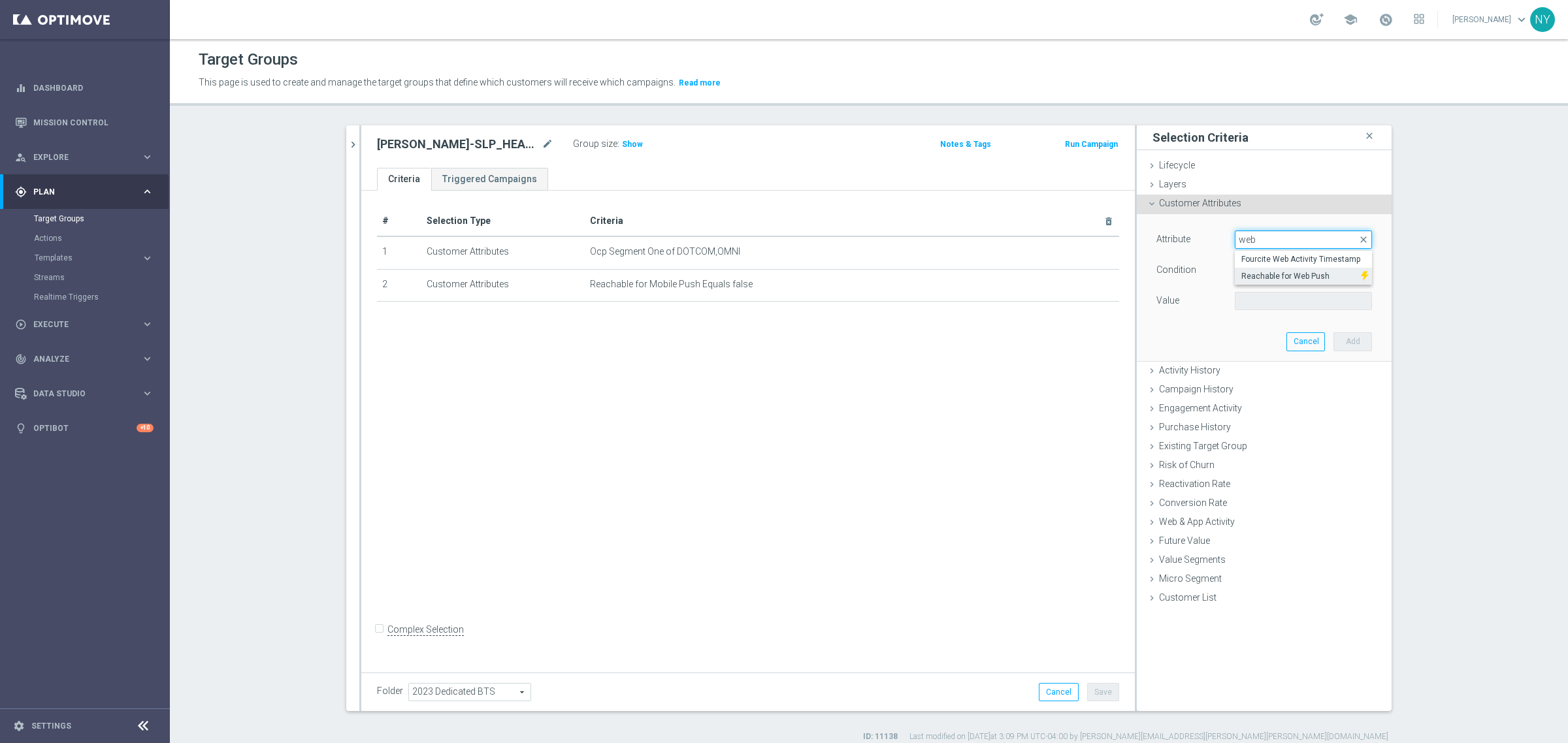
type input "web"
click at [1292, 281] on span "Reachable for Web Push" at bounding box center [1298, 276] width 113 height 10
type input "Reachable for Web Push"
type input "Equals"
click at [1282, 301] on span at bounding box center [1304, 301] width 136 height 17
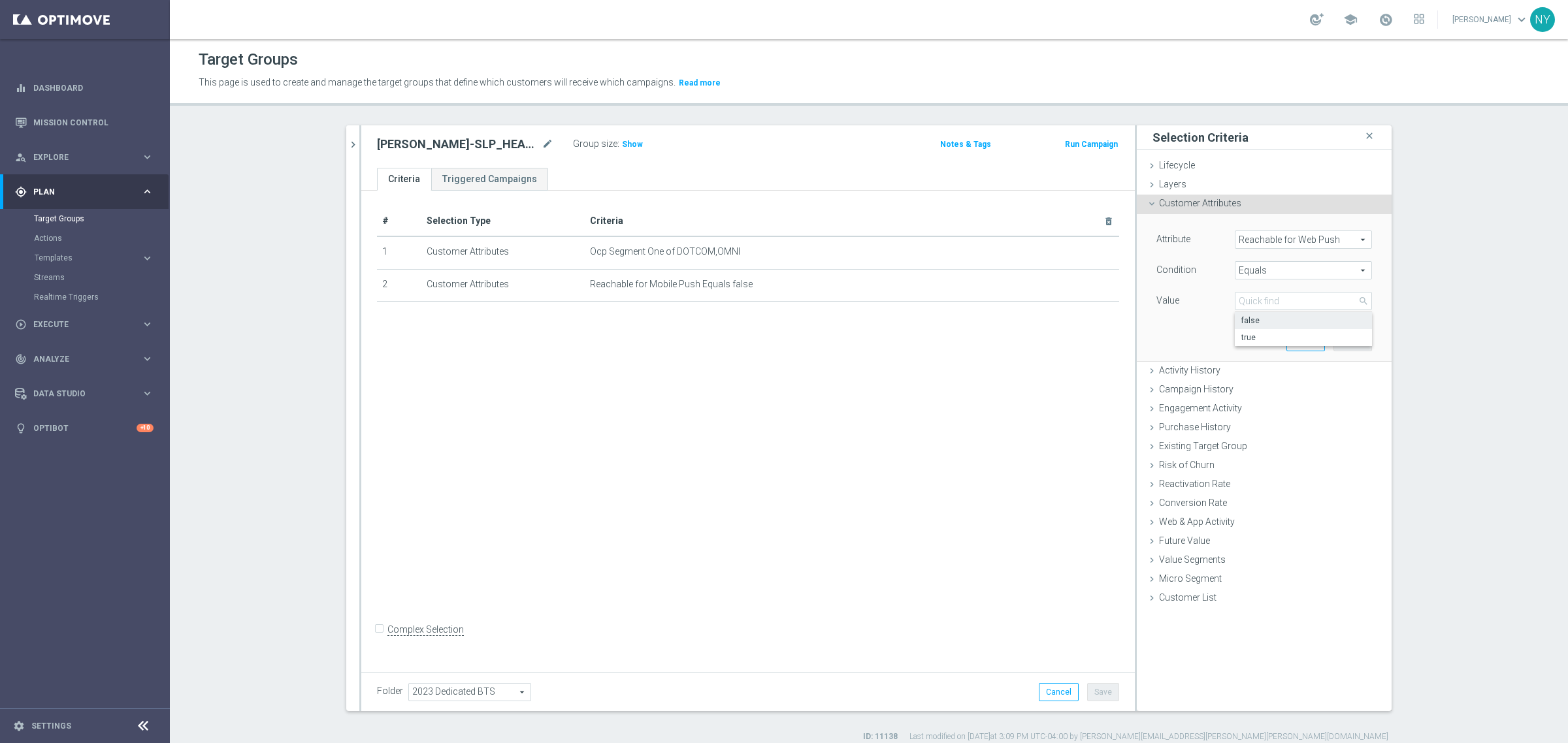
click at [1266, 326] on span "false" at bounding box center [1304, 320] width 124 height 10
type input "false"
click at [1344, 343] on button "Add" at bounding box center [1353, 341] width 39 height 18
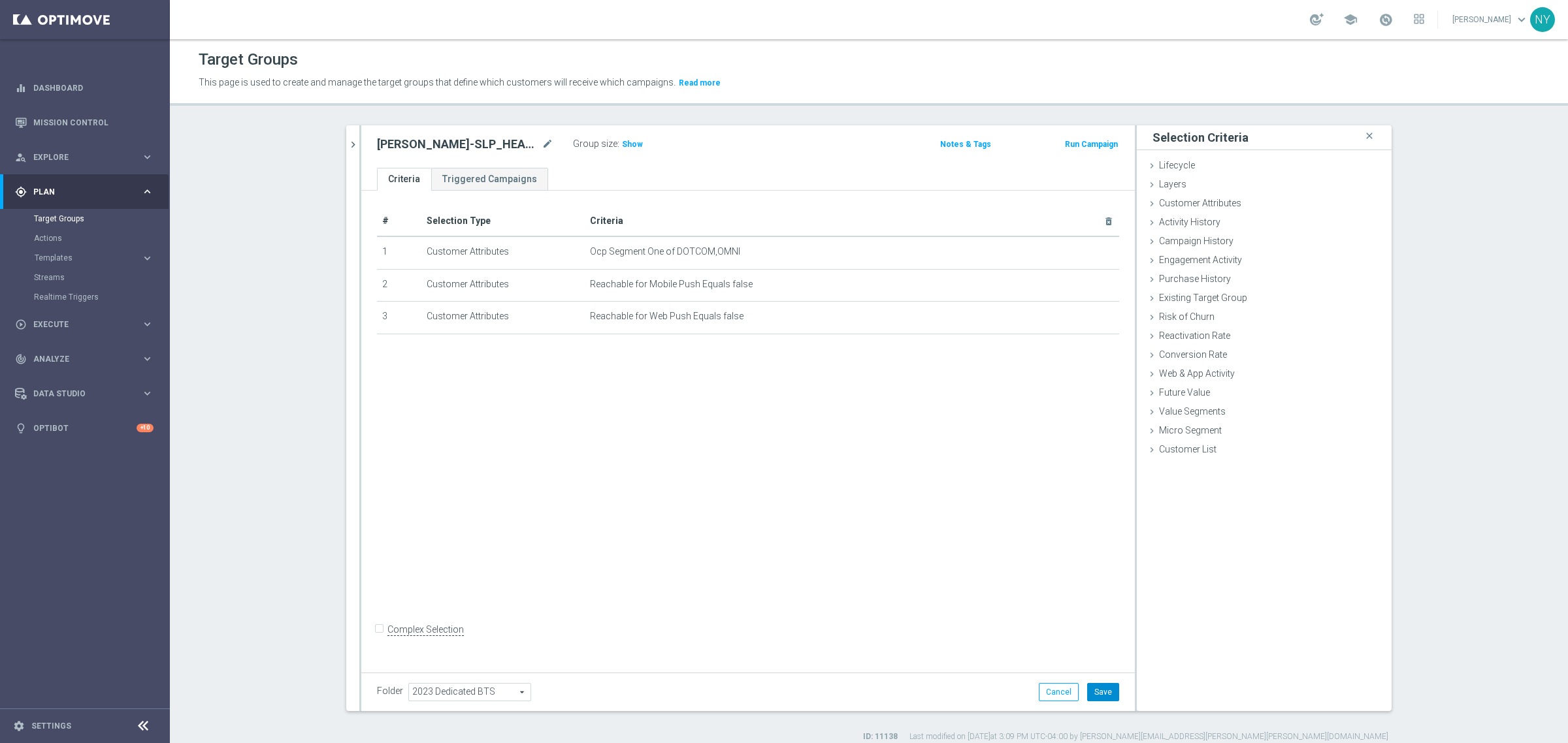
click at [1099, 690] on button "Save" at bounding box center [1104, 692] width 32 height 18
click at [629, 145] on span "Show" at bounding box center [632, 144] width 21 height 9
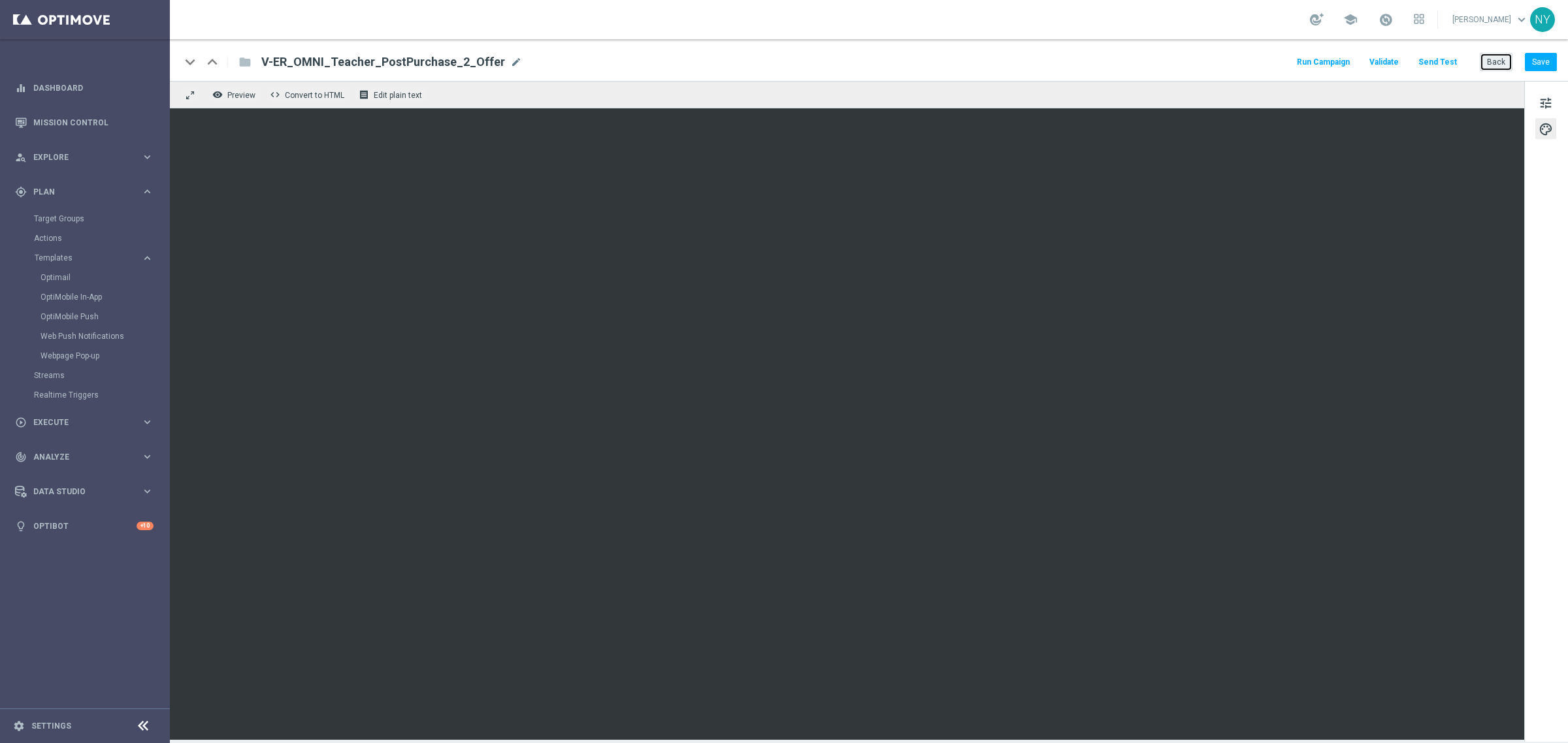
click at [1497, 63] on button "Back" at bounding box center [1496, 61] width 33 height 18
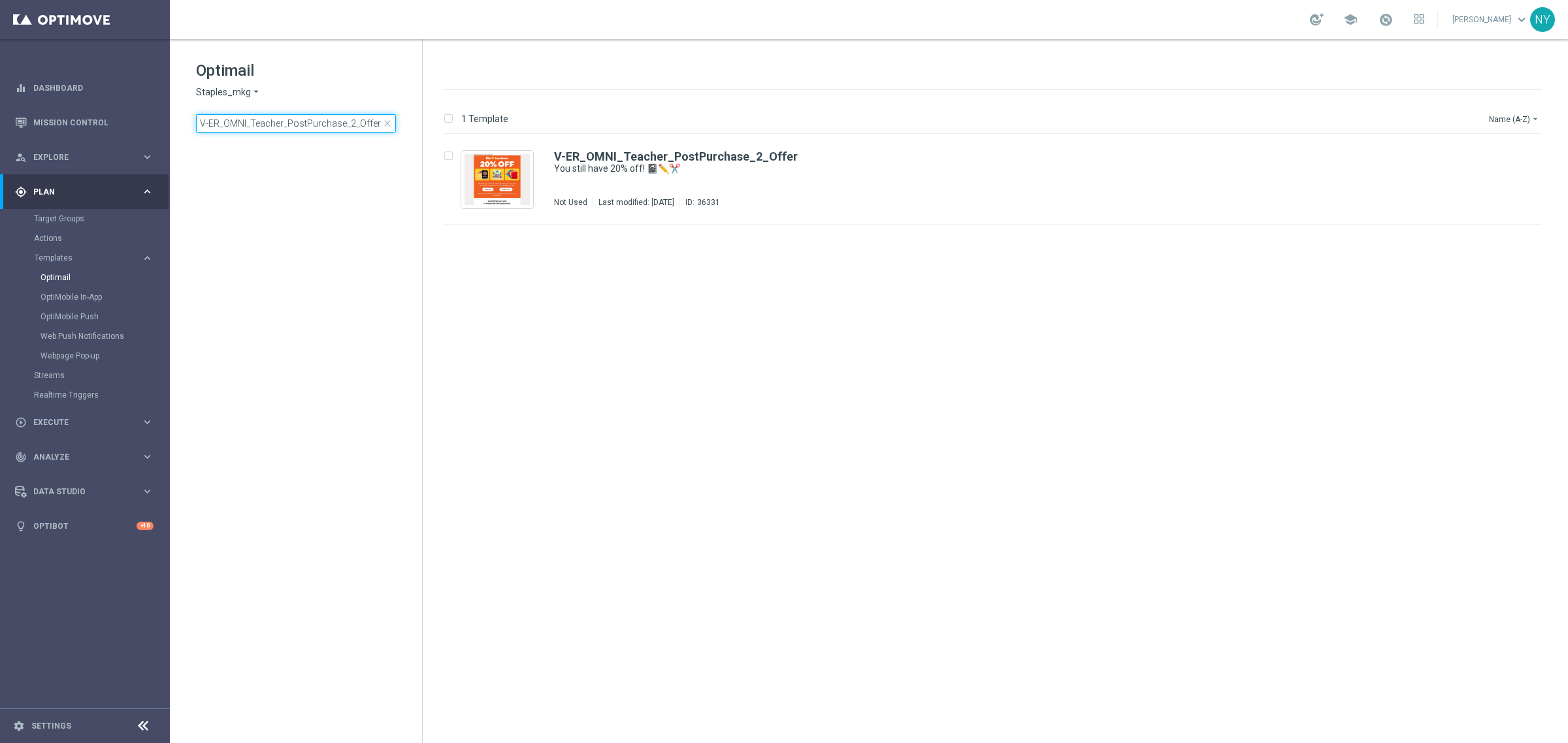
drag, startPoint x: 334, startPoint y: 121, endPoint x: -332, endPoint y: 115, distance: 666.0
click at [0, 115] on html "equalizer Dashboard Mission Control" at bounding box center [784, 372] width 1568 height 743
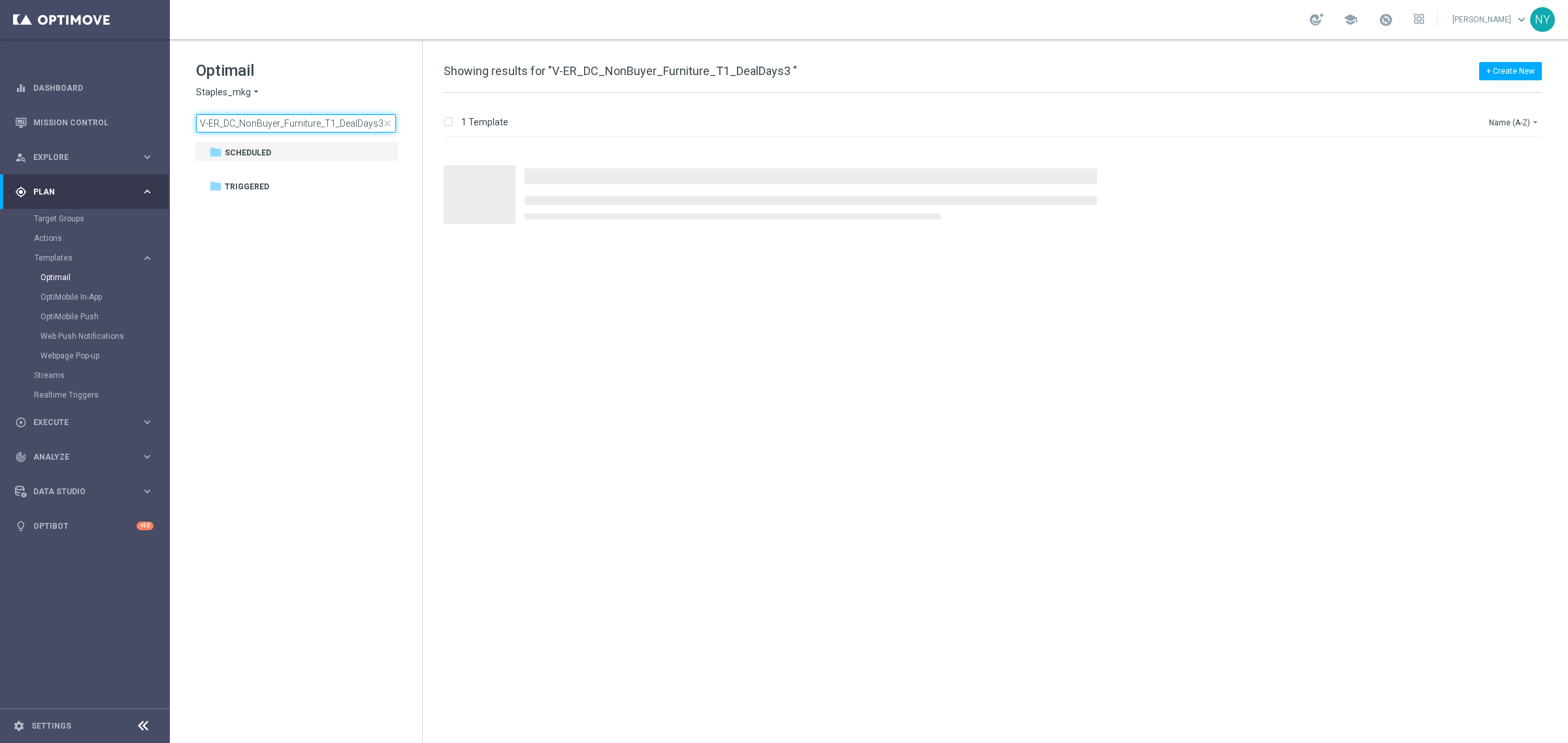
type input "V-ER_DC_NonBuyer_Furniture_T1_DealDays3"
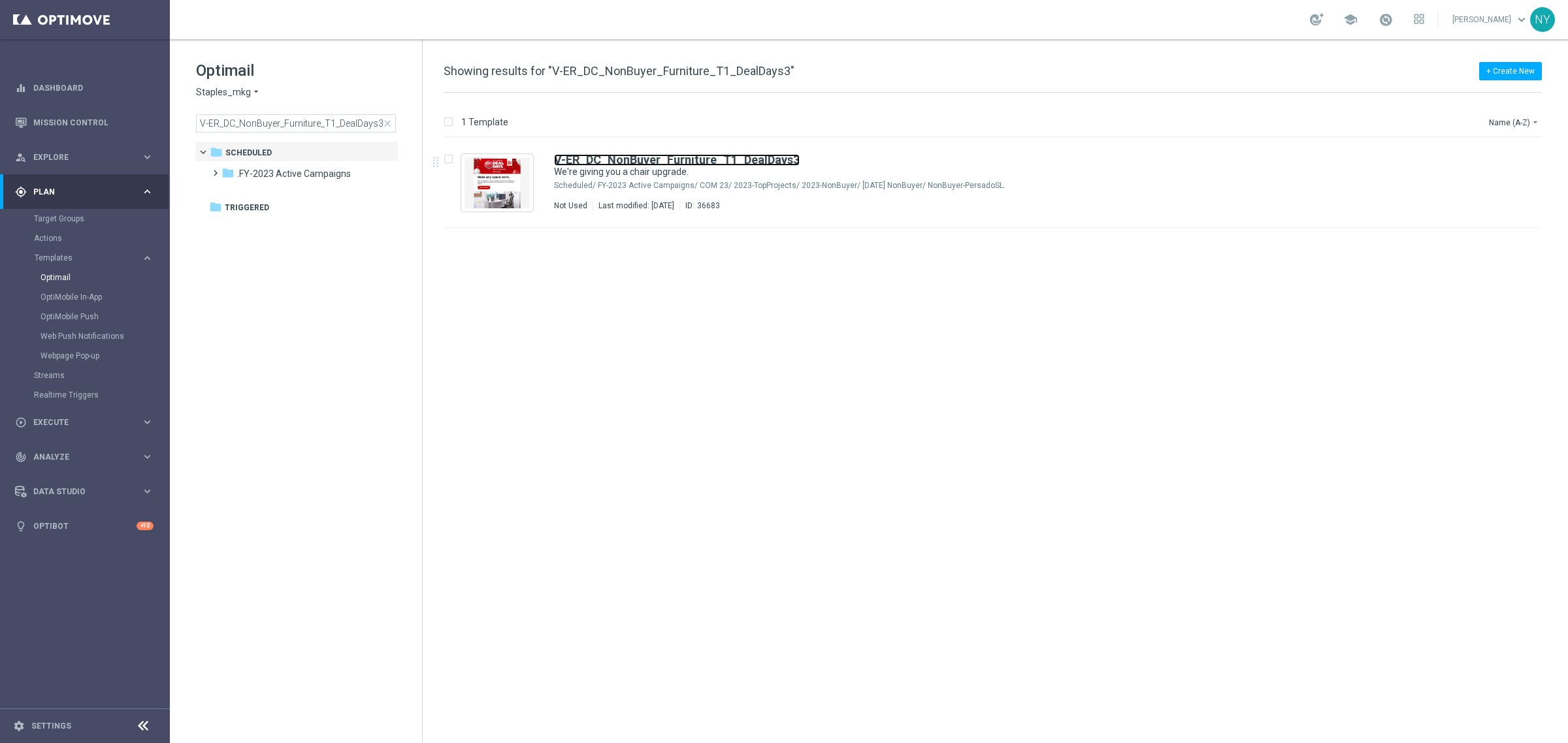
drag, startPoint x: 661, startPoint y: 158, endPoint x: 1150, endPoint y: 38, distance: 503.5
click at [661, 158] on b "V-ER_DC_NonBuyer_Furniture_T1_DealDays3" at bounding box center [677, 159] width 245 height 14
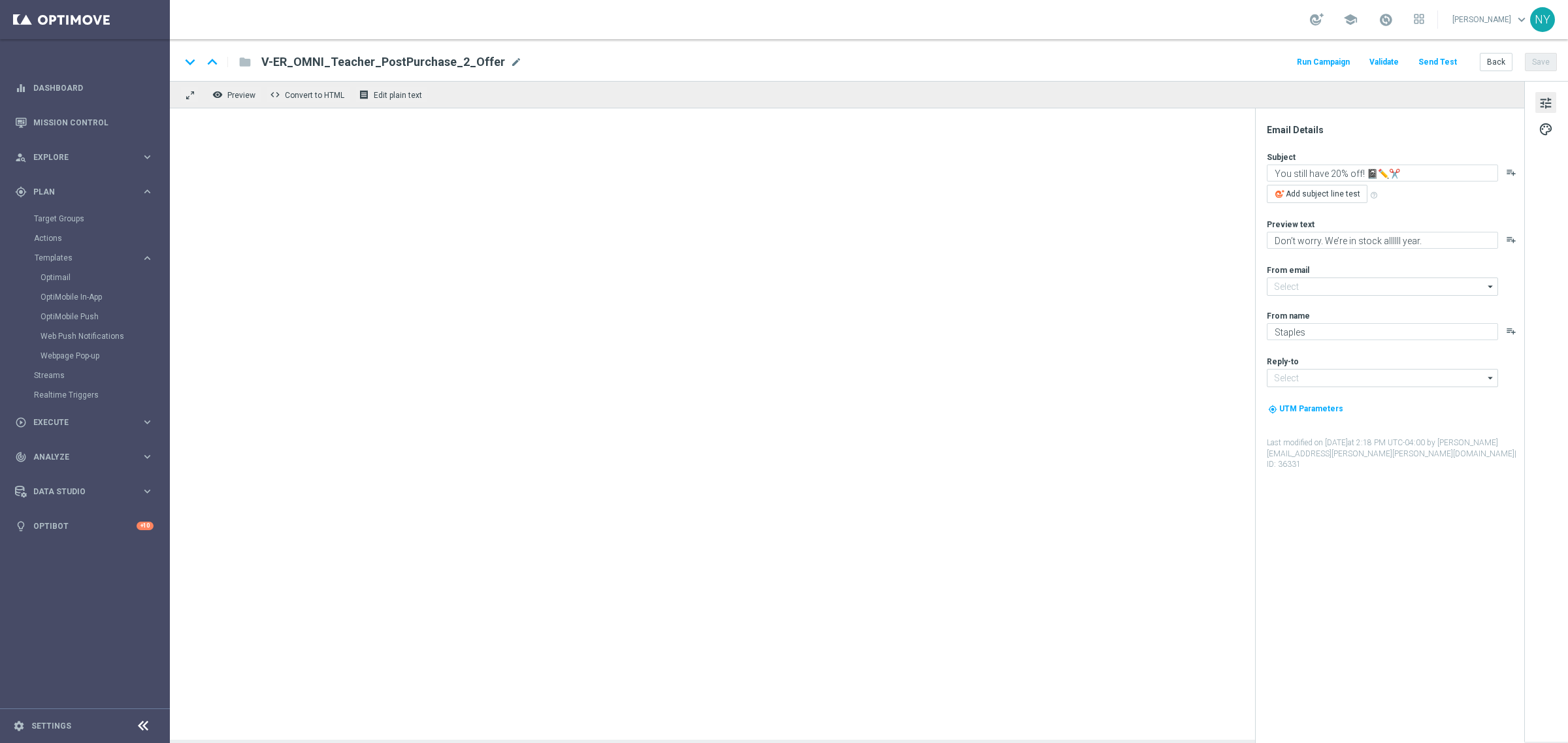
type input "[EMAIL_ADDRESS][DOMAIN_NAME]"
type textarea "We're giving you a chair upgrade."
type textarea "You've found the perfect chairs and furniture."
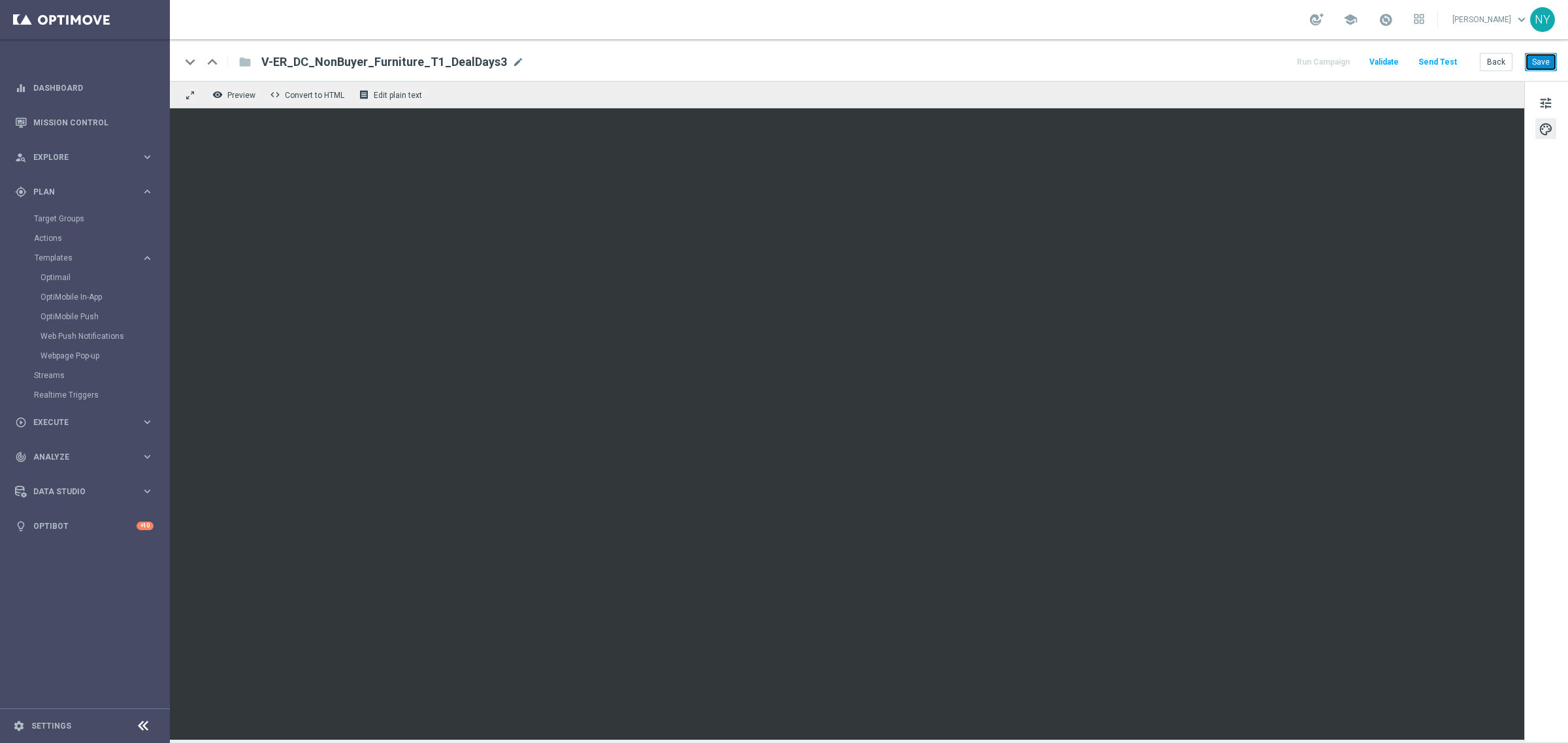
drag, startPoint x: 1549, startPoint y: 65, endPoint x: 1307, endPoint y: 115, distance: 247.1
click at [1547, 65] on button "Save" at bounding box center [1541, 61] width 32 height 18
click at [1536, 60] on button "Save" at bounding box center [1541, 61] width 32 height 18
click at [1406, 67] on div "Run Campaign Validate Send Test Back Save" at bounding box center [1426, 61] width 262 height 17
click at [1438, 61] on button "Send Test" at bounding box center [1437, 62] width 42 height 18
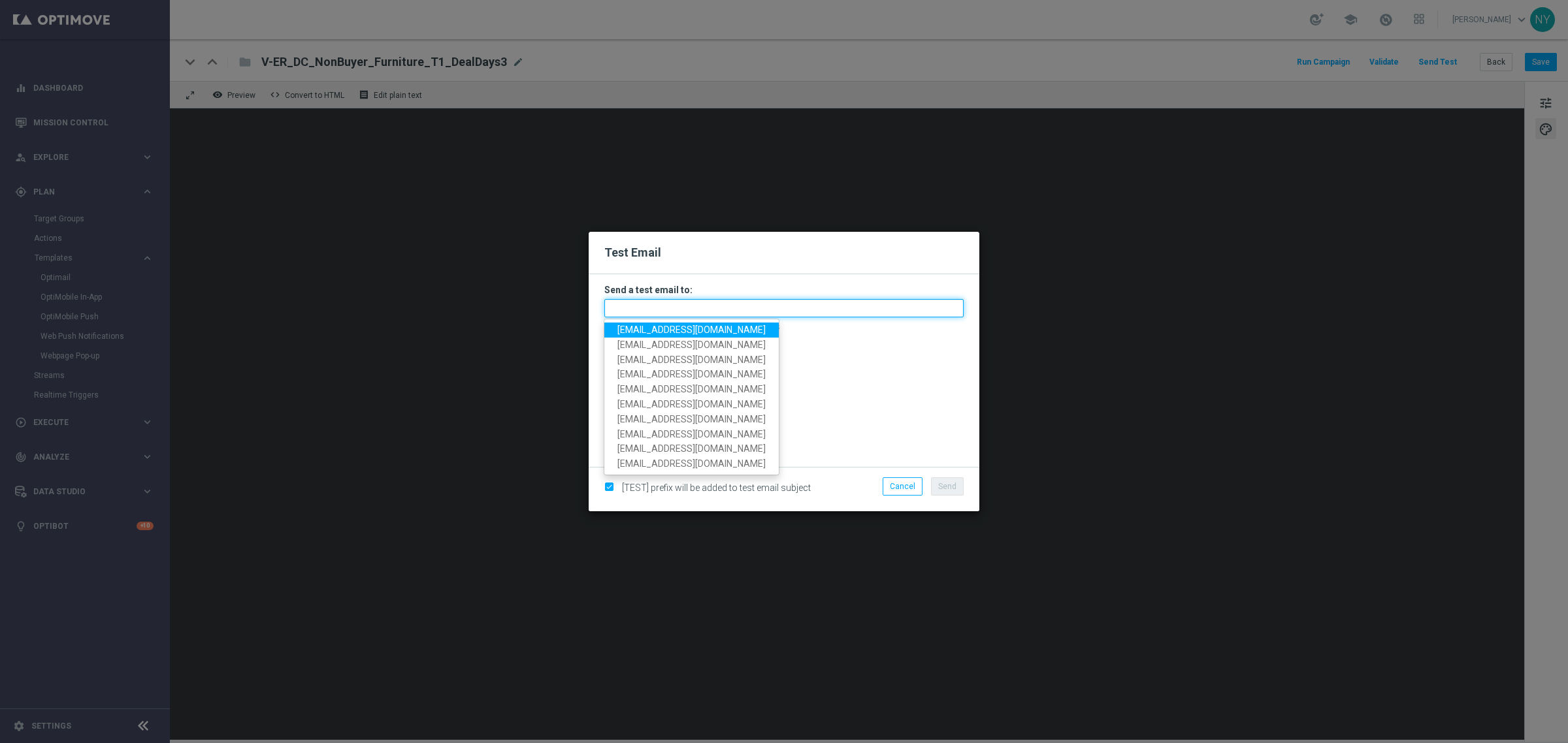
click at [665, 308] on input "text" at bounding box center [784, 308] width 359 height 18
paste input "[EMAIL_ADDRESS][DOMAIN_NAME]"
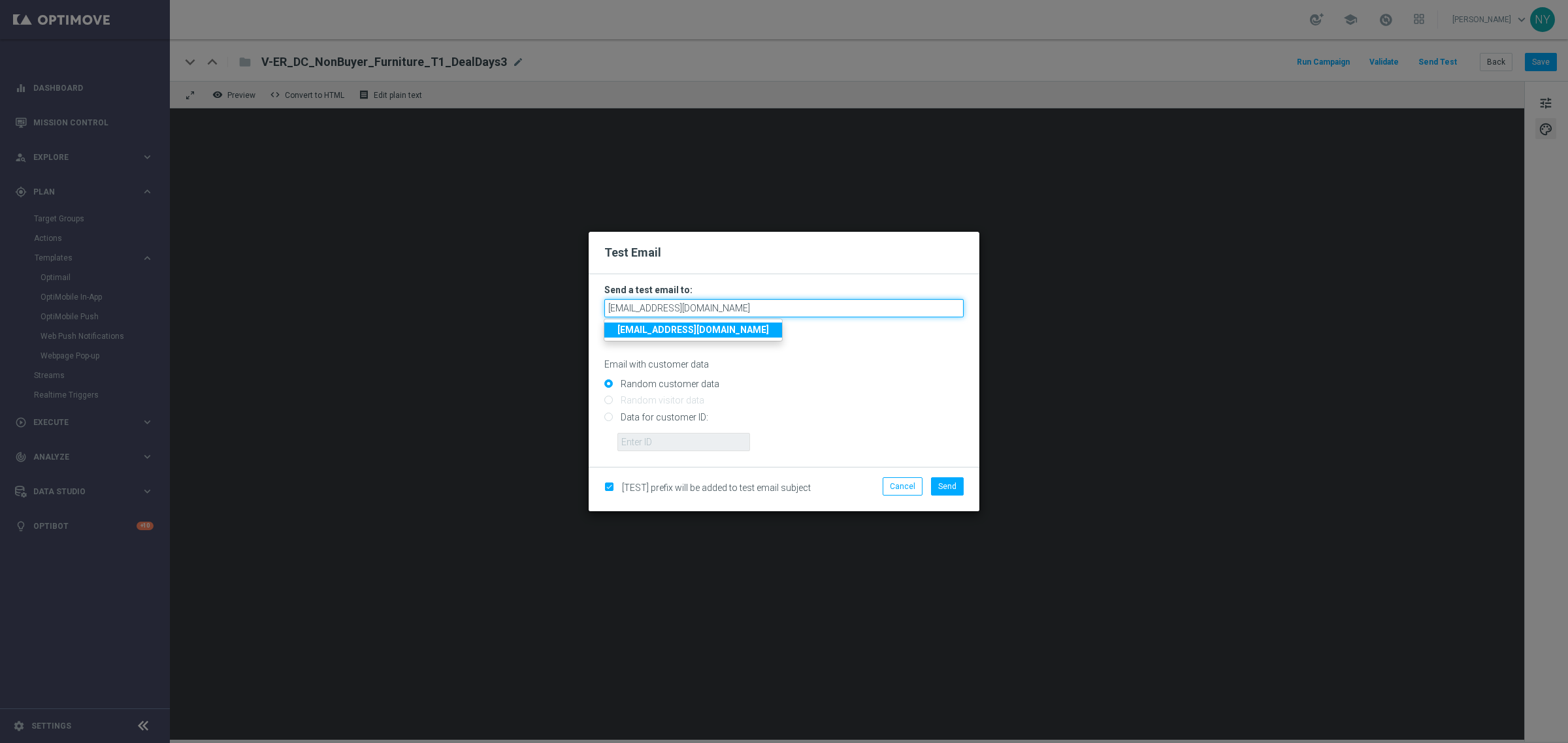
type input "[EMAIL_ADDRESS][DOMAIN_NAME]"
click at [860, 393] on input "Random customer data" at bounding box center [784, 390] width 359 height 18
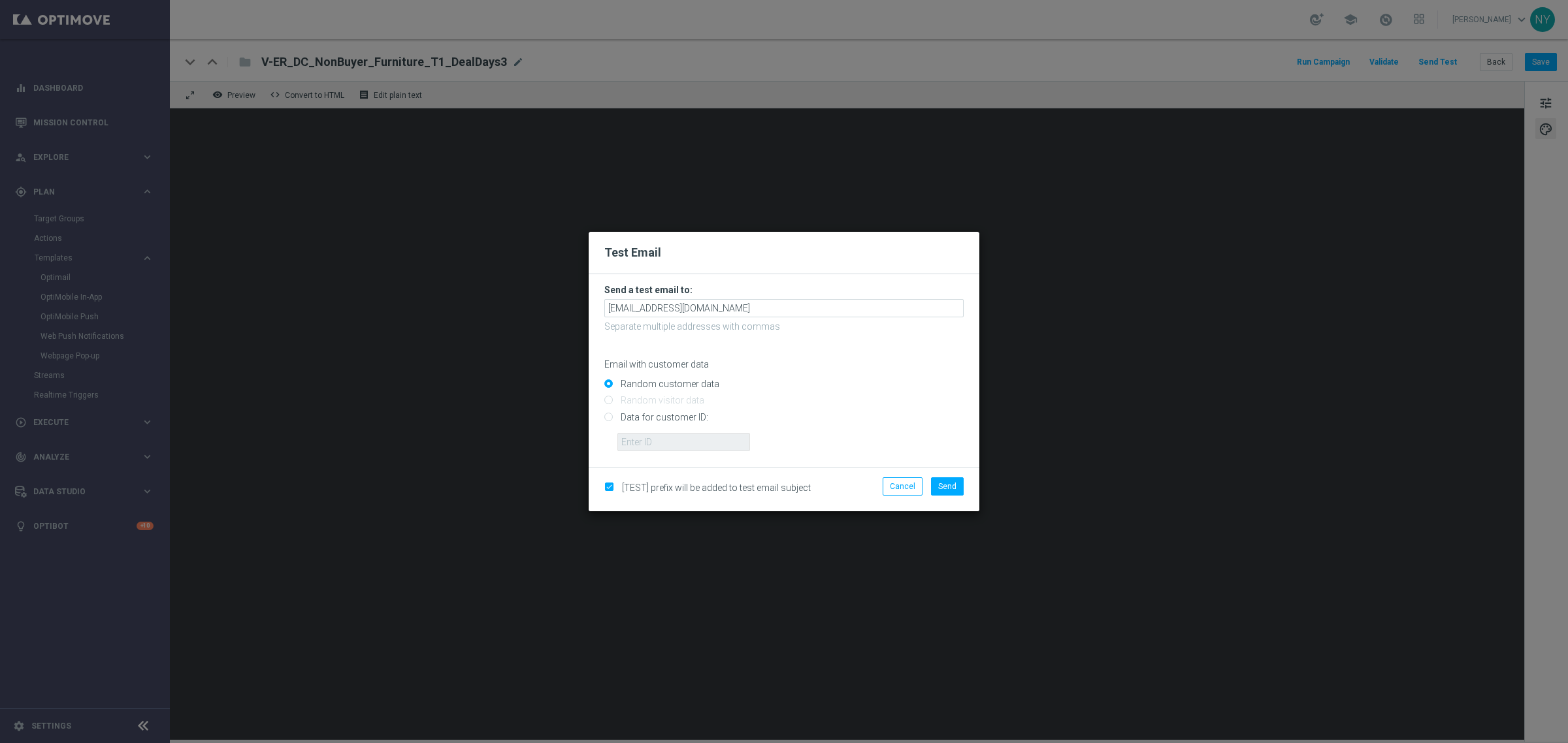
click at [611, 422] on input "Data for customer ID:" at bounding box center [784, 422] width 359 height 18
radio input "true"
click at [635, 442] on input "text" at bounding box center [684, 442] width 133 height 18
paste input "10000006208"
type input "10000006208"
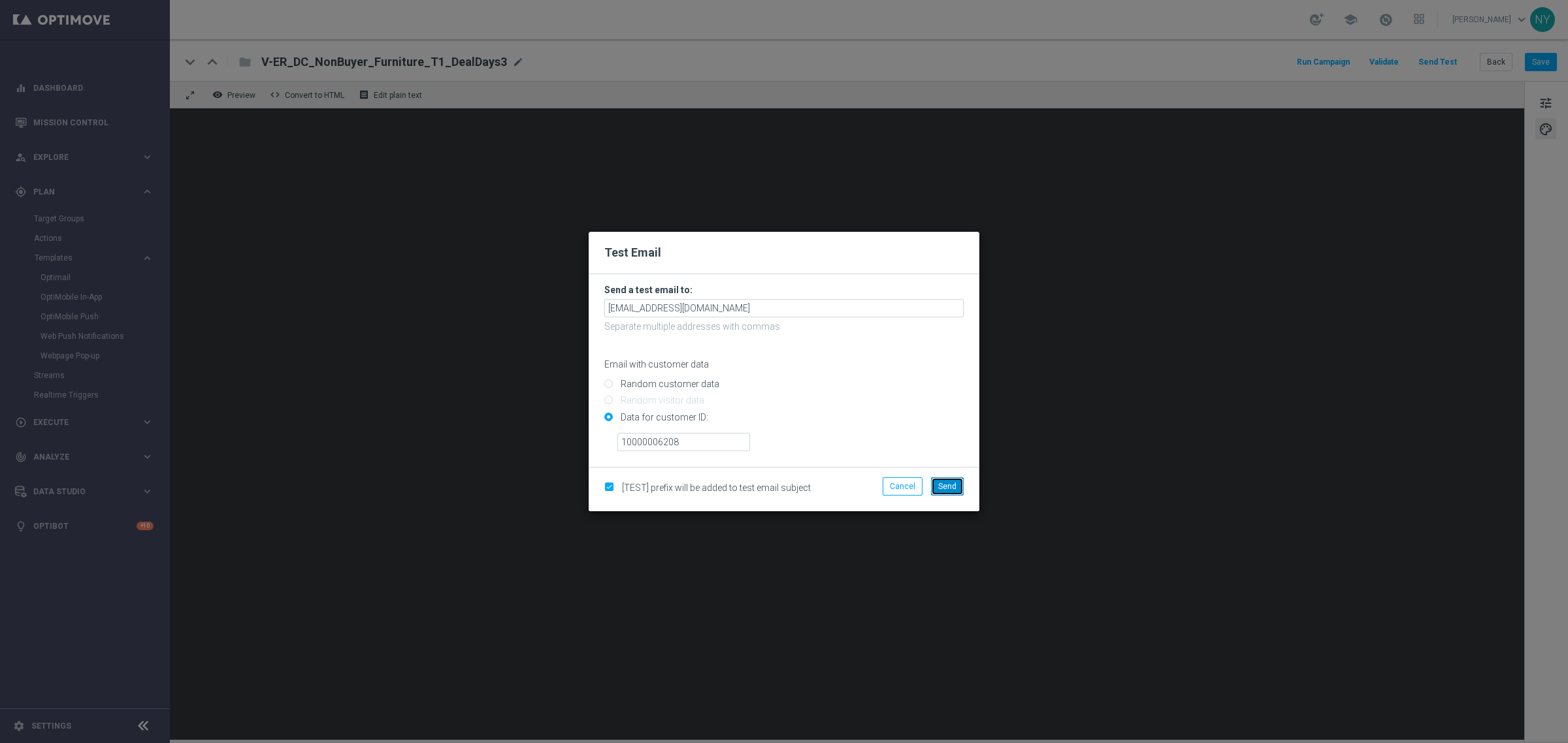
click at [945, 490] on span "Send" at bounding box center [947, 486] width 18 height 9
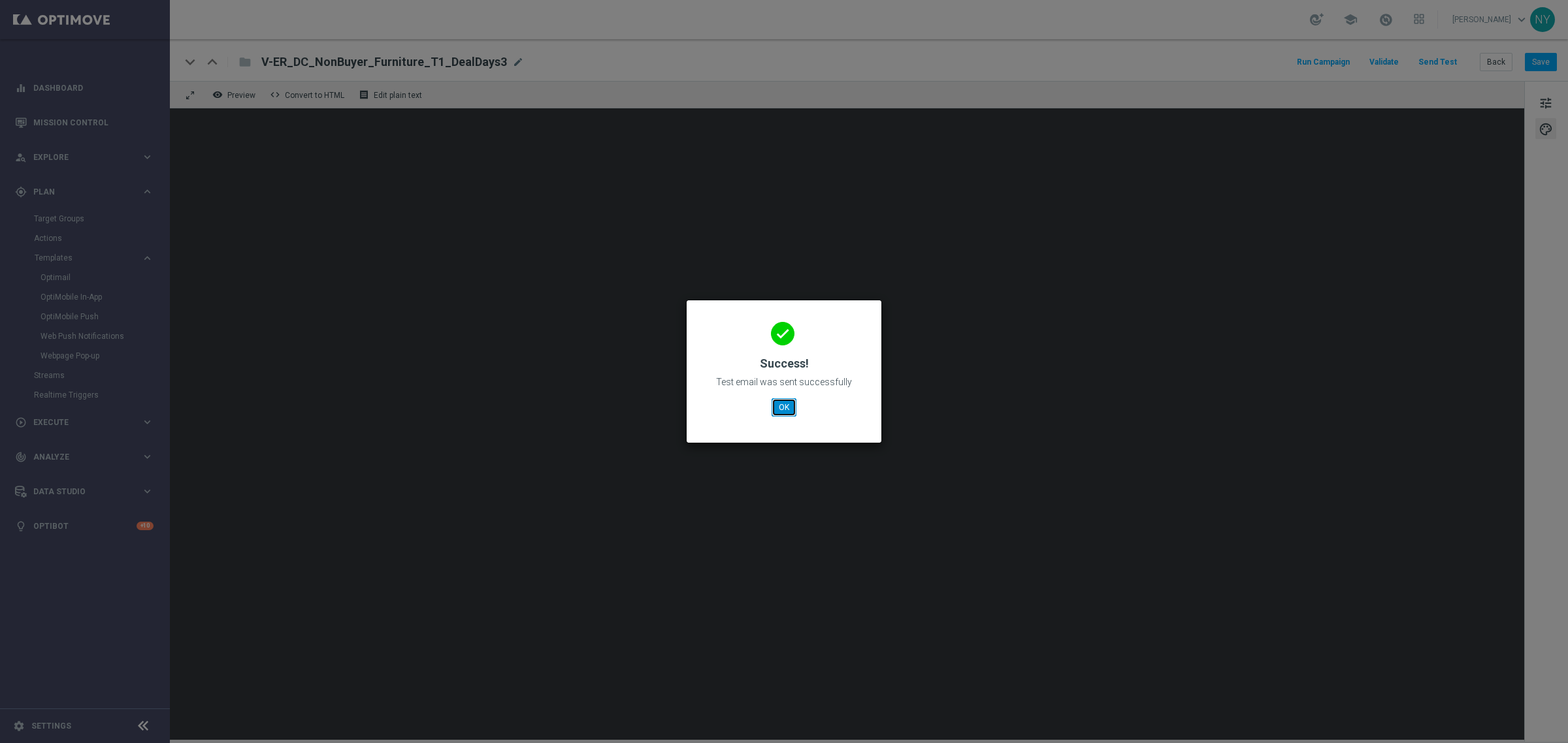
click at [779, 403] on button "OK" at bounding box center [784, 407] width 25 height 18
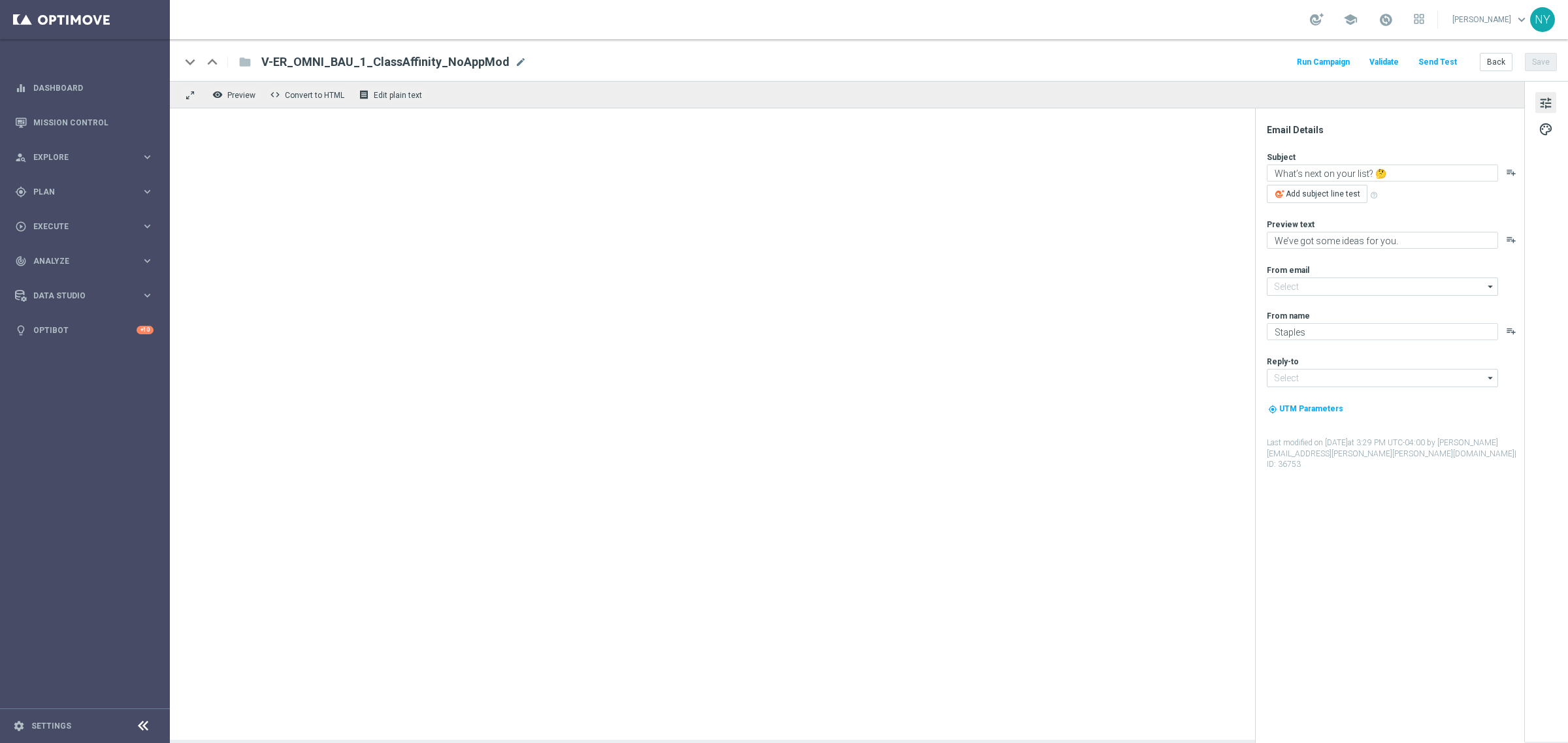
type input "[EMAIL_ADDRESS][DOMAIN_NAME]"
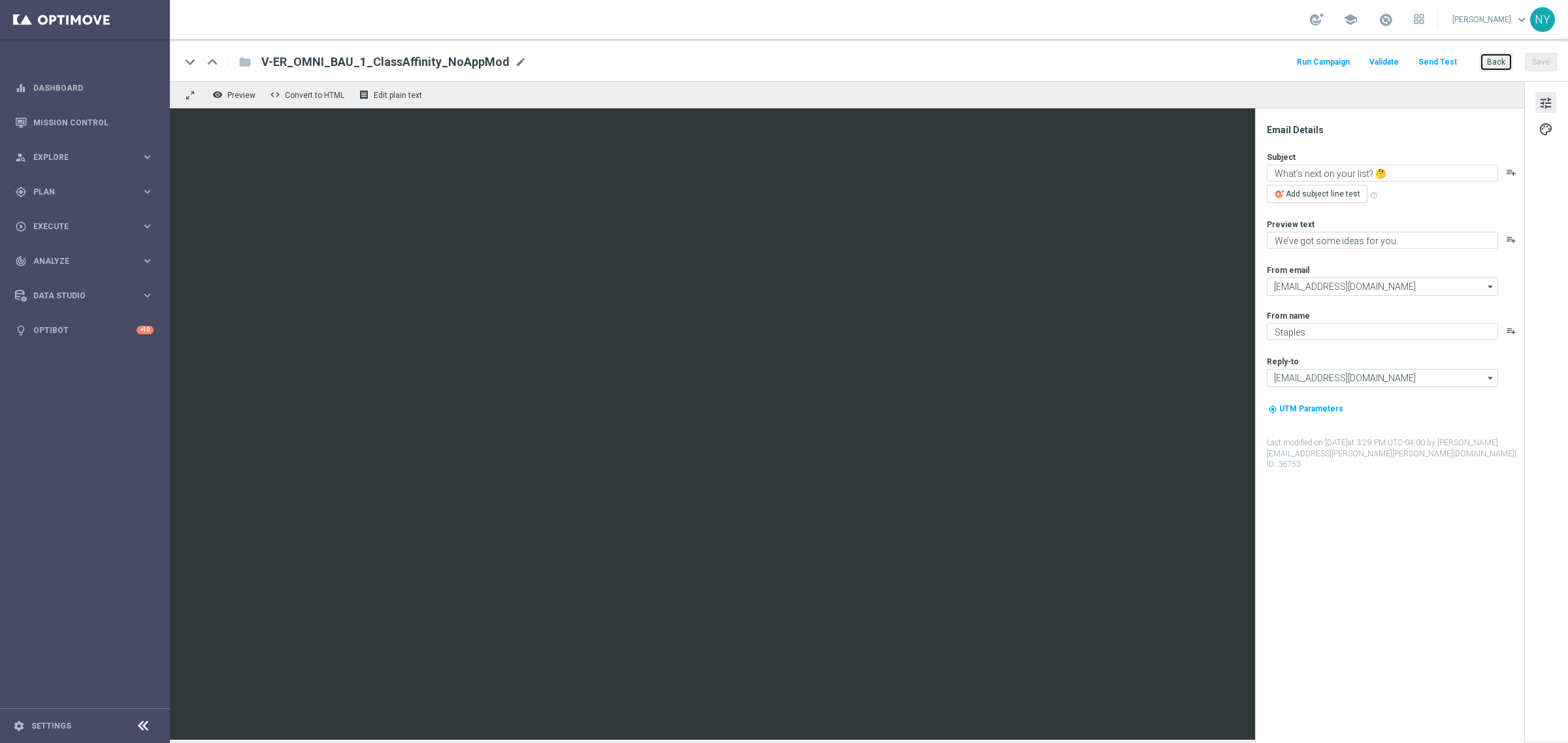
click at [1499, 61] on button "Back" at bounding box center [1496, 61] width 33 height 18
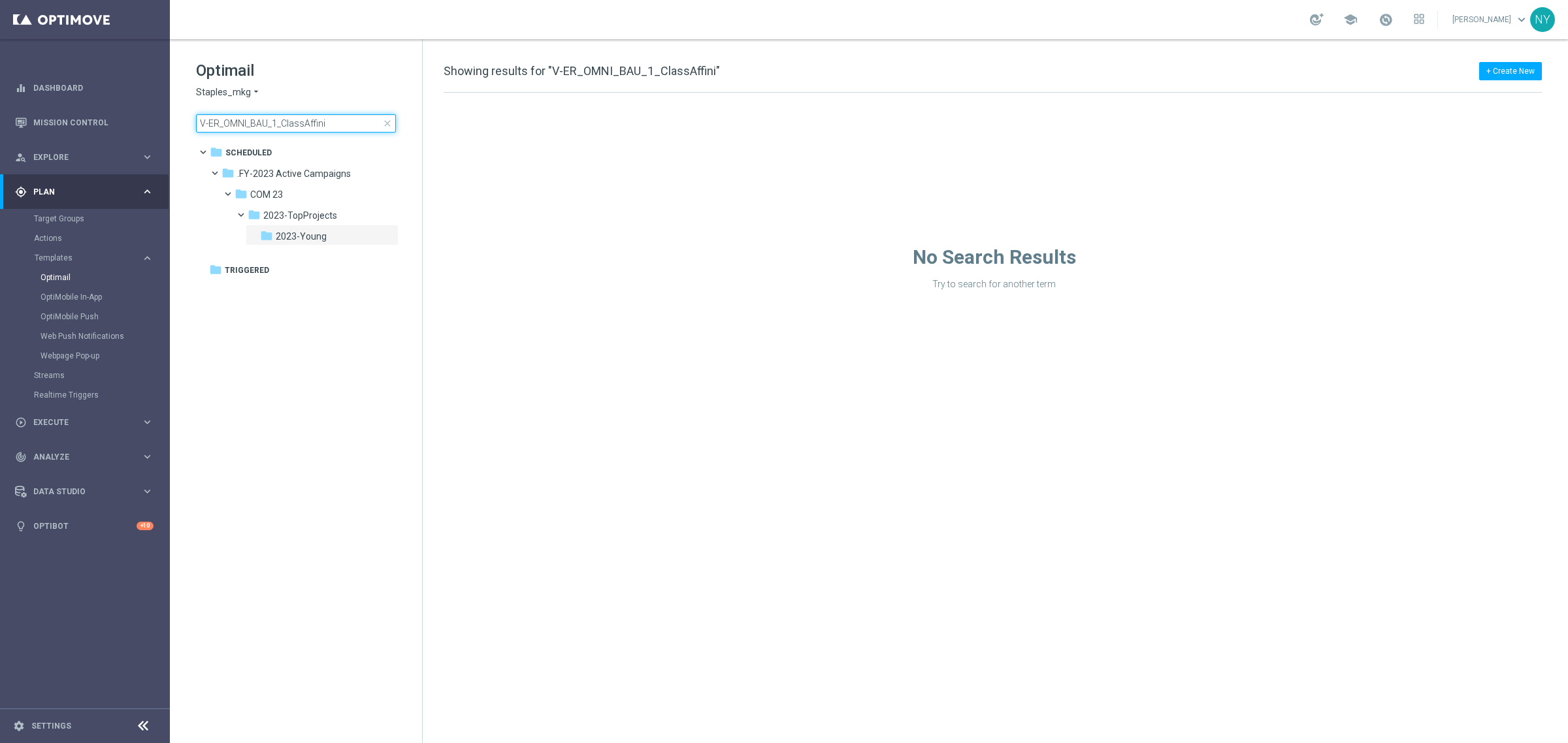
drag, startPoint x: 344, startPoint y: 122, endPoint x: 282, endPoint y: 122, distance: 62.0
click at [282, 122] on input "V-ER_OMNI_BAU_1_ClassAffini" at bounding box center [296, 123] width 200 height 18
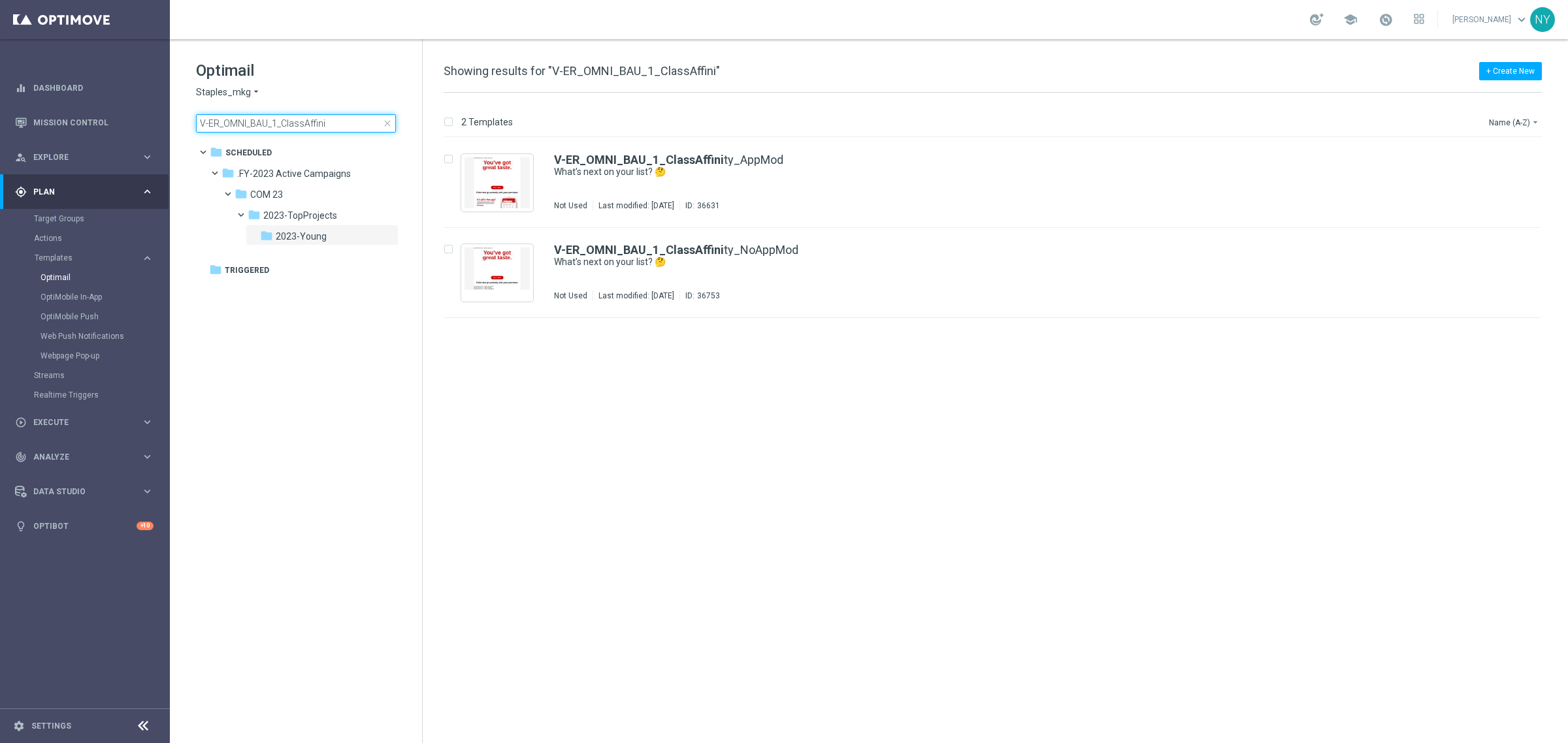
click at [272, 123] on input "V-ER_OMNI_BAU_1_ClassAffini" at bounding box center [296, 123] width 200 height 18
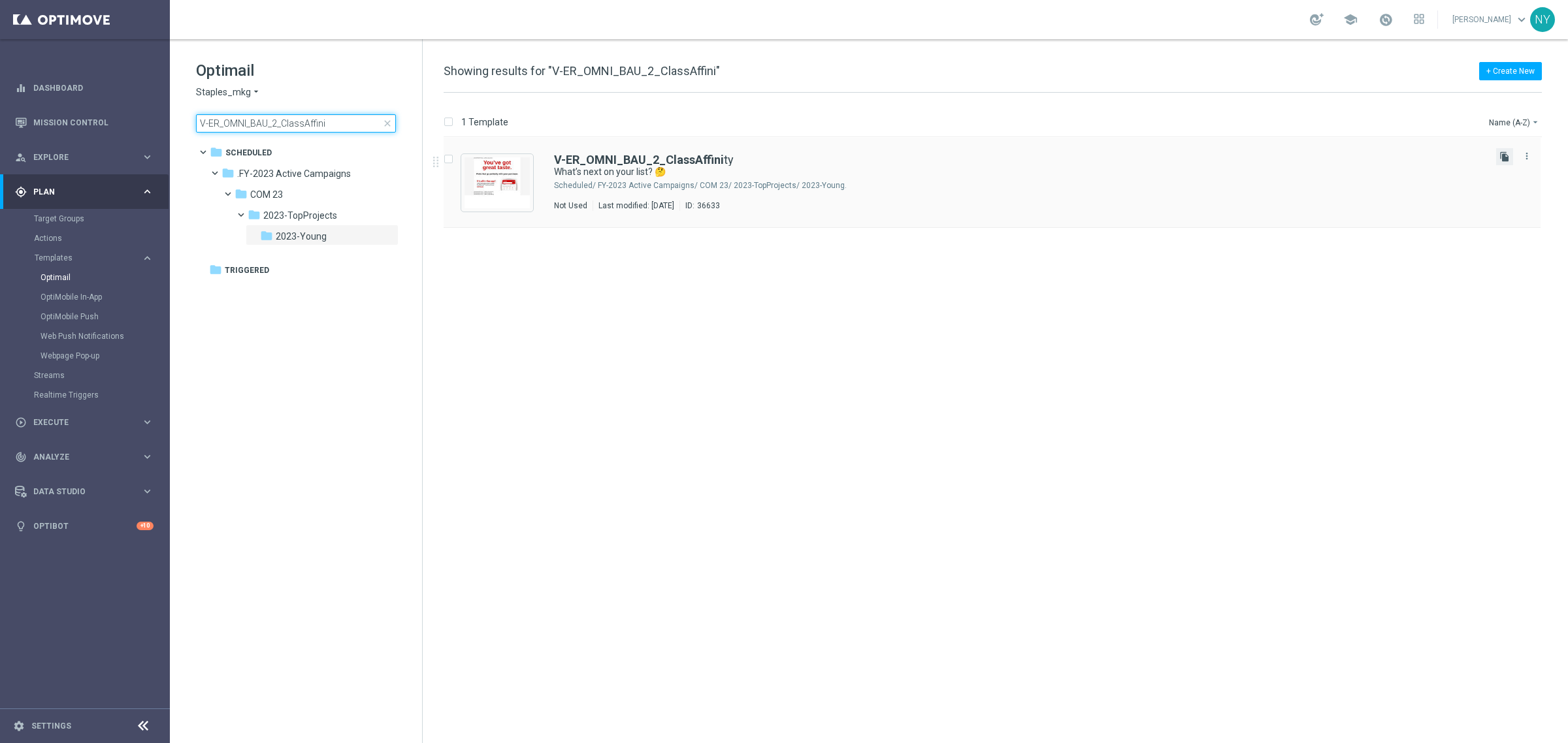
type input "V-ER_OMNI_BAU_2_ClassAffini"
click at [1503, 158] on icon "file_copy" at bounding box center [1504, 157] width 10 height 10
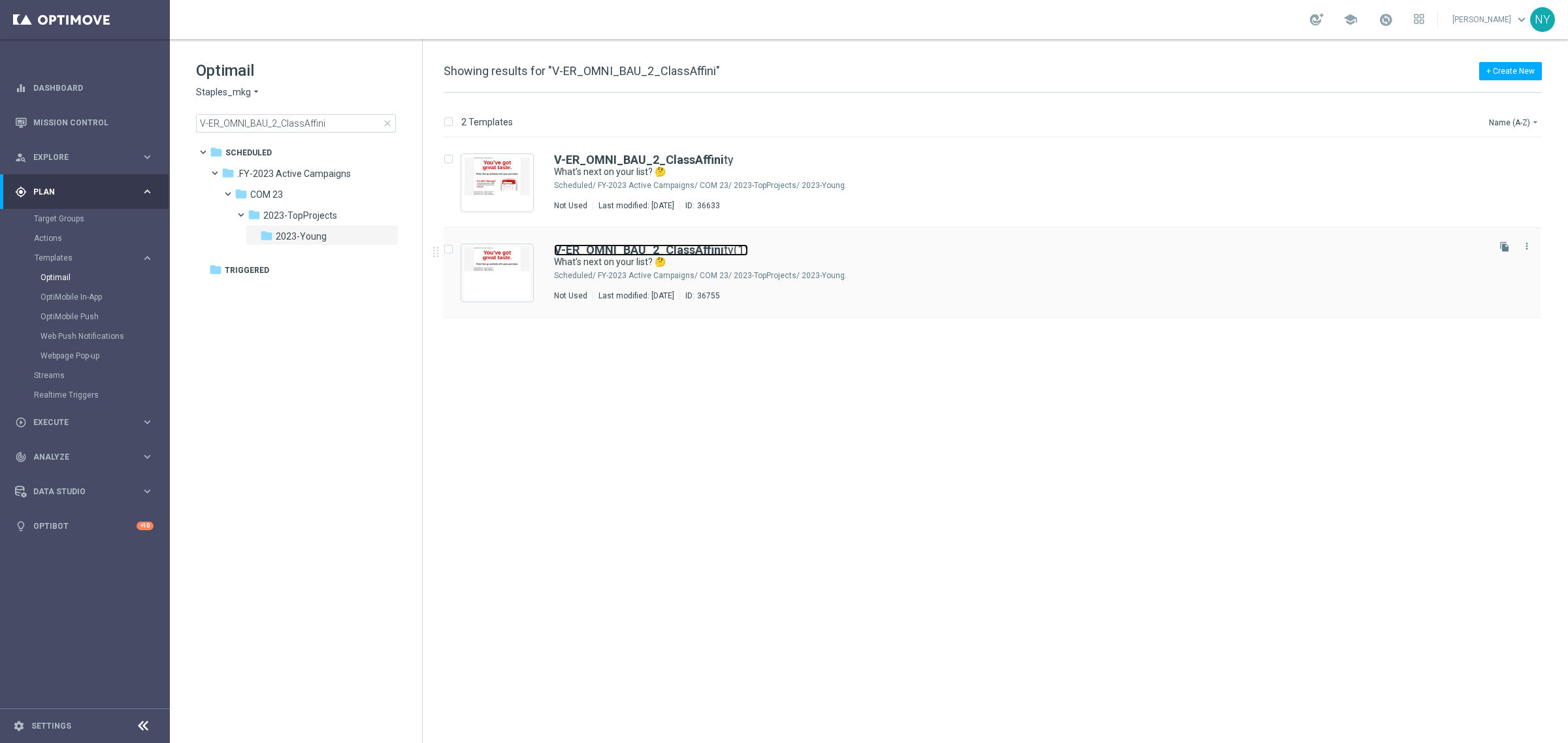
click at [695, 250] on b "V-ER_OMNI_BAU_2_ClassAffini" at bounding box center [639, 250] width 170 height 14
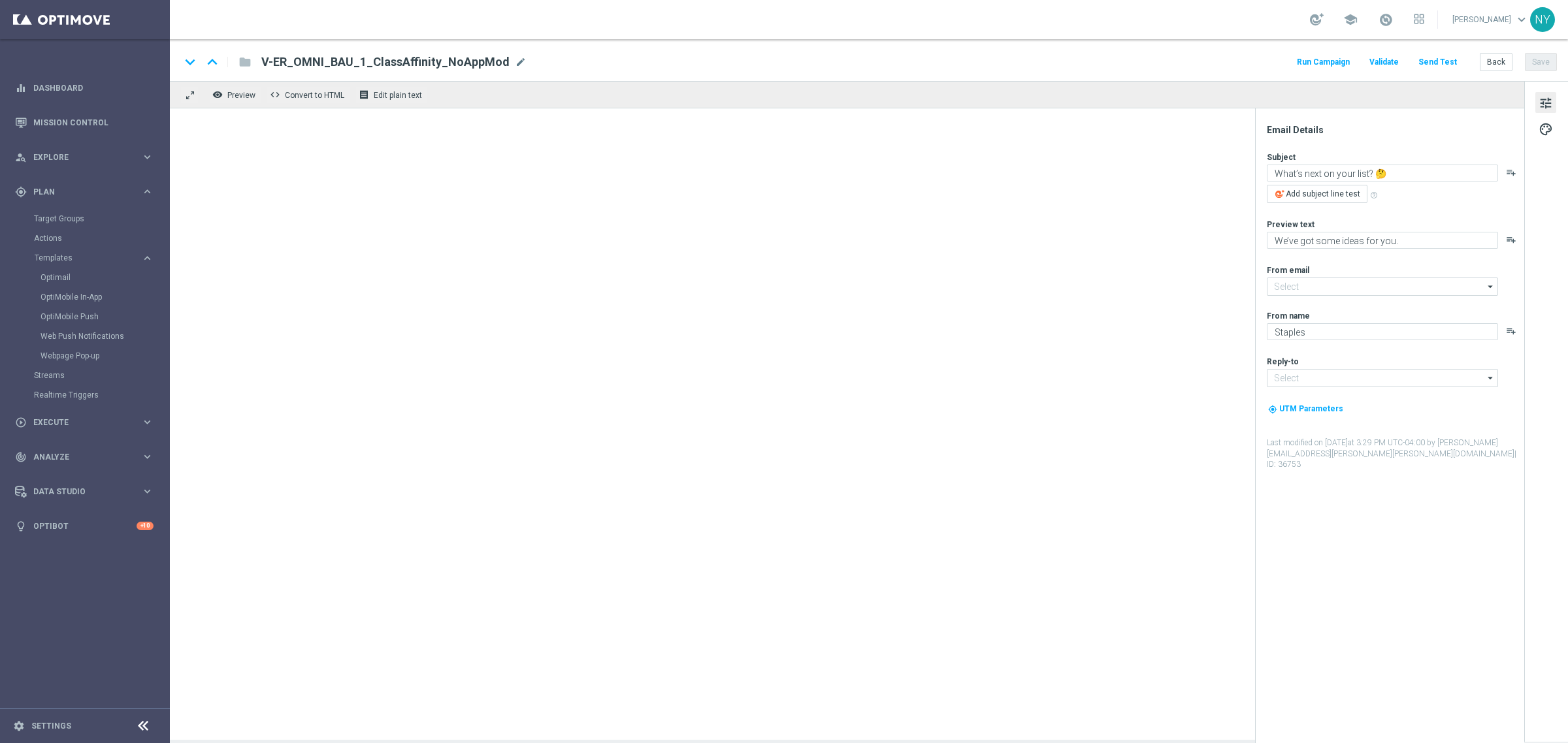
type input "[EMAIL_ADDRESS][DOMAIN_NAME]"
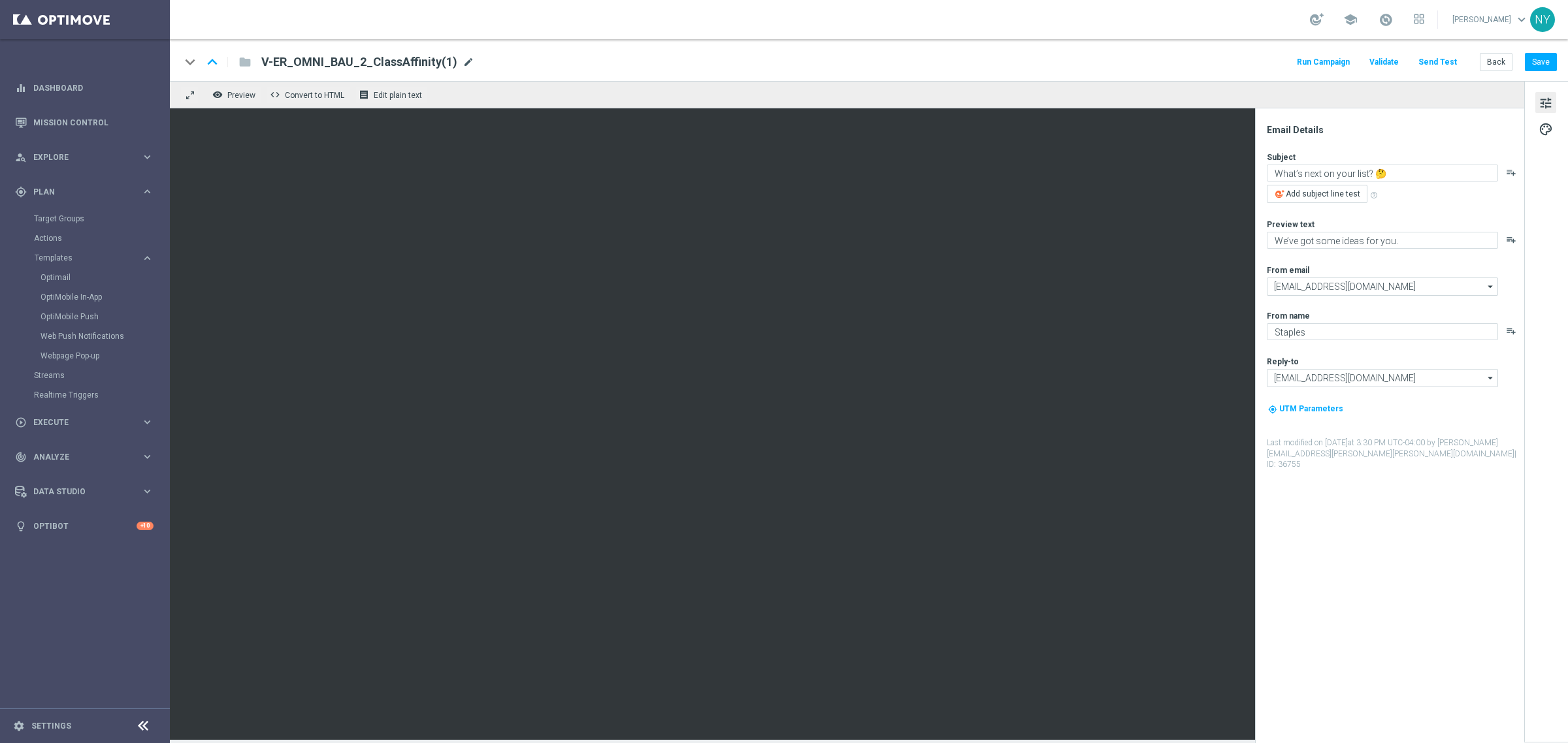
click at [462, 59] on span "mode_edit" at bounding box center [468, 62] width 12 height 12
drag, startPoint x: 410, startPoint y: 63, endPoint x: 399, endPoint y: 63, distance: 11.0
click at [399, 63] on input "V-ER_OMNI_BAU_2_ClassAffinity(1)" at bounding box center [424, 61] width 324 height 17
type input "V-ER_OMNI_BAU_2_ClassAffinityNoAppMod"
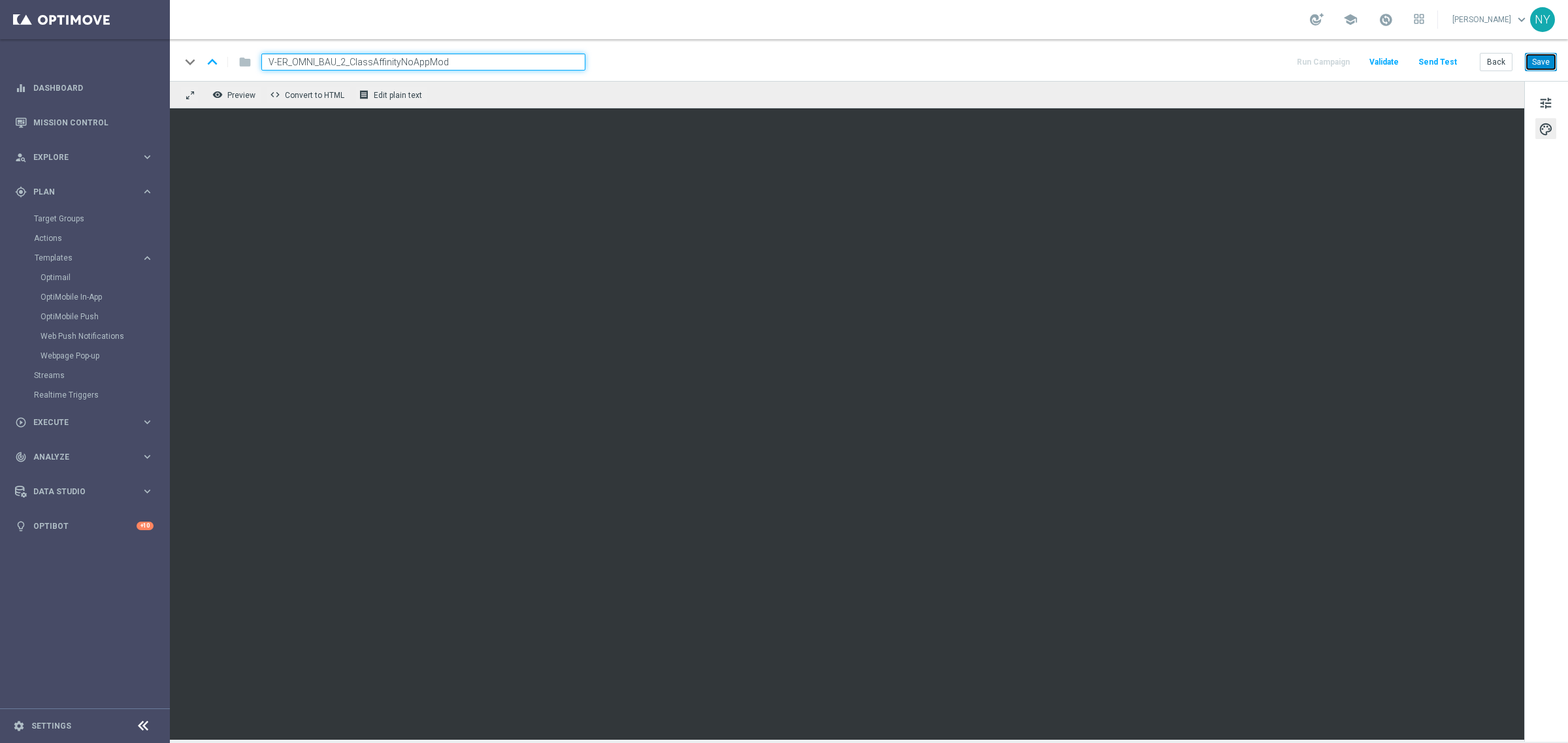
click at [1540, 62] on button "Save" at bounding box center [1541, 61] width 32 height 18
click at [1439, 61] on button "Send Test" at bounding box center [1437, 62] width 42 height 18
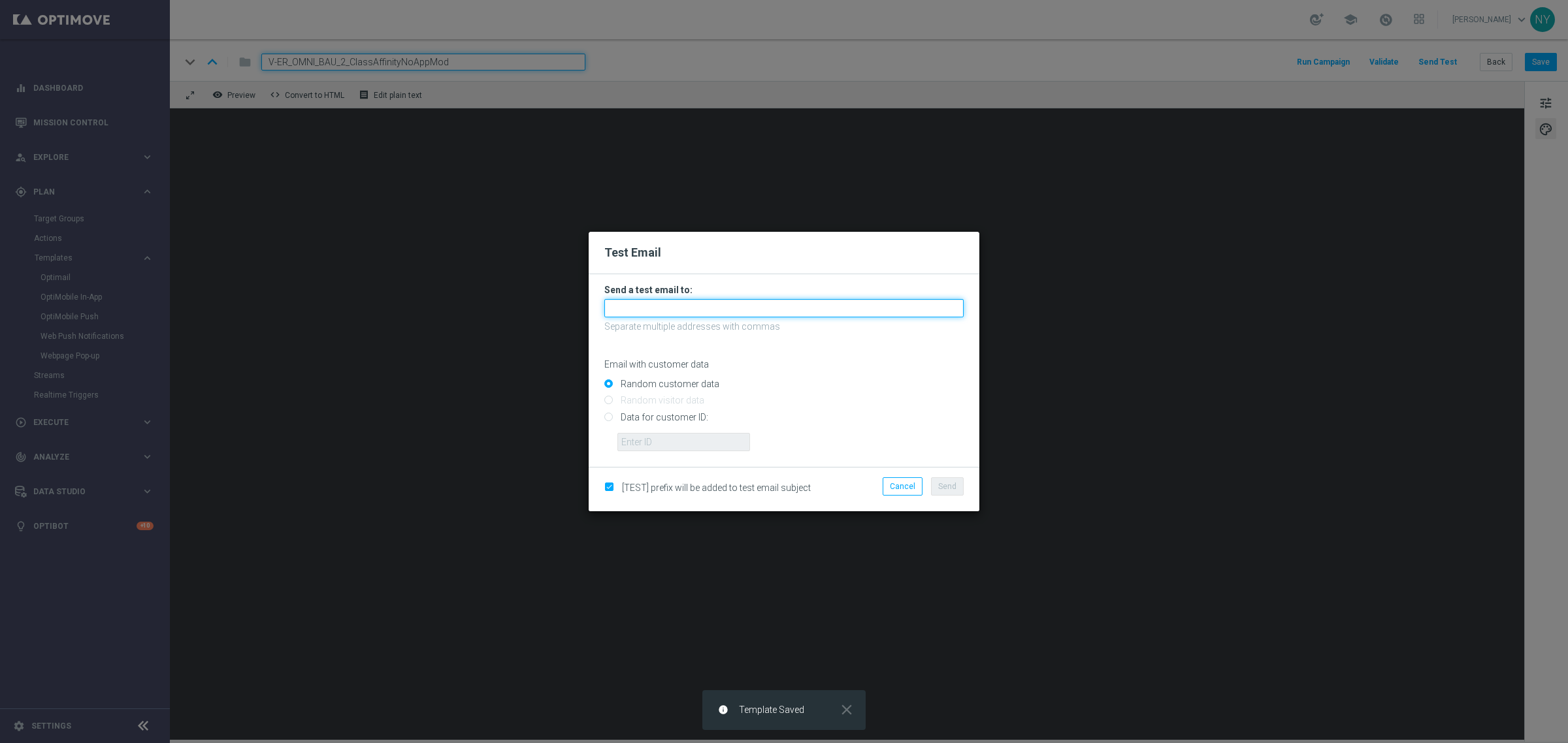
click at [644, 311] on input "text" at bounding box center [784, 308] width 359 height 18
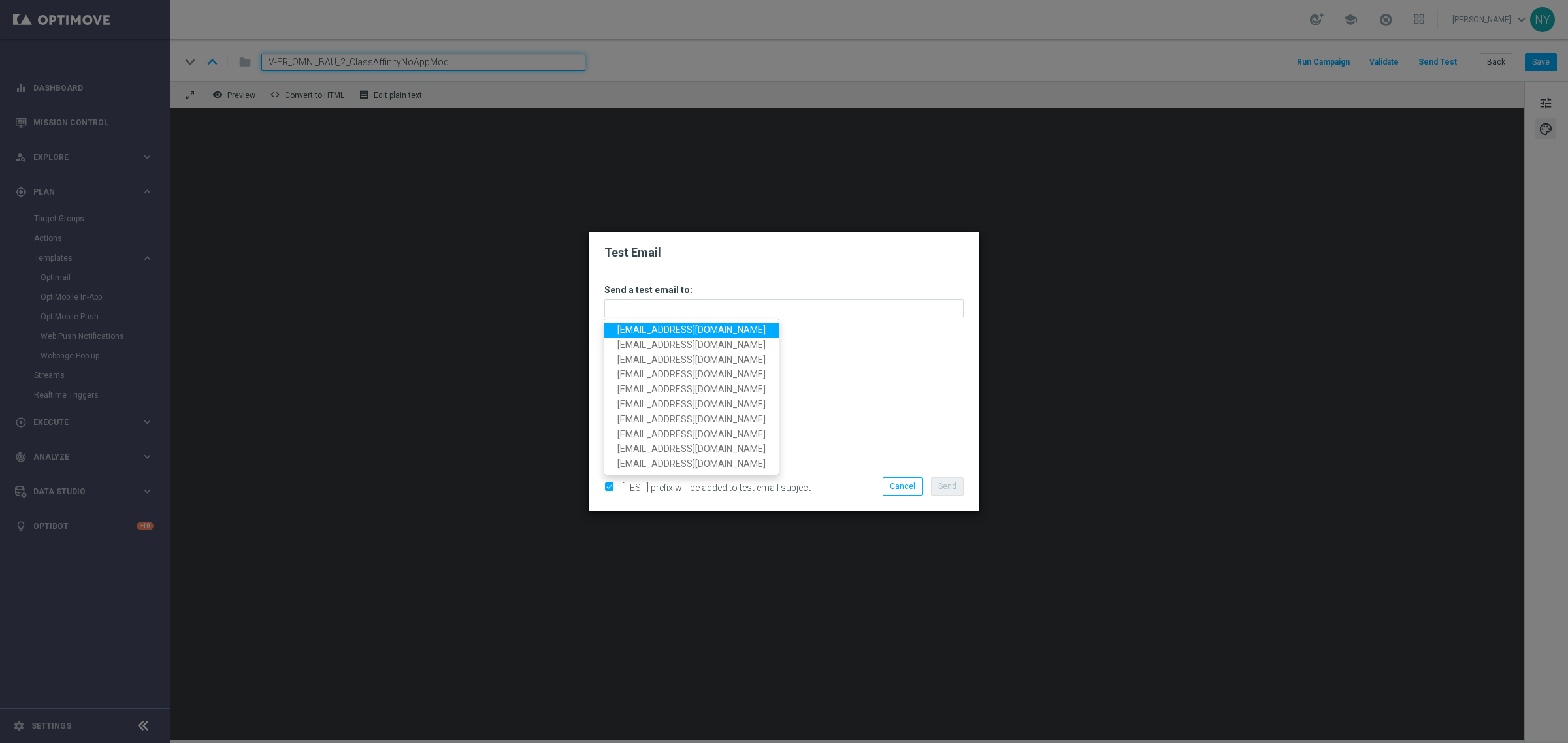
click at [642, 328] on span "[EMAIL_ADDRESS][DOMAIN_NAME]" at bounding box center [691, 330] width 148 height 10
type input "[EMAIL_ADDRESS][DOMAIN_NAME]"
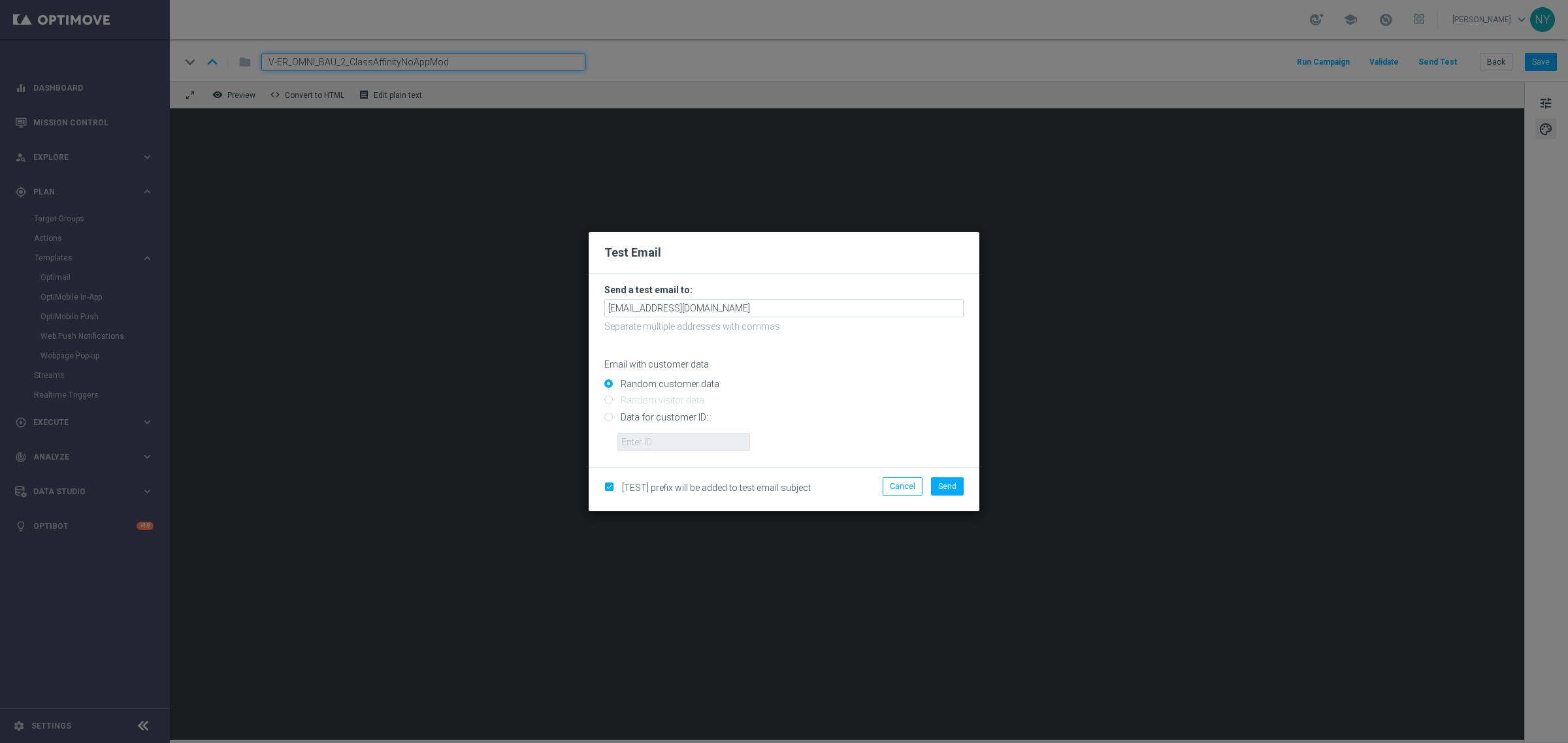
click at [610, 416] on input "Data for customer ID:" at bounding box center [784, 422] width 359 height 18
radio input "true"
click at [647, 442] on input "text" at bounding box center [684, 442] width 133 height 18
paste input "10000006208"
type input "10000006208"
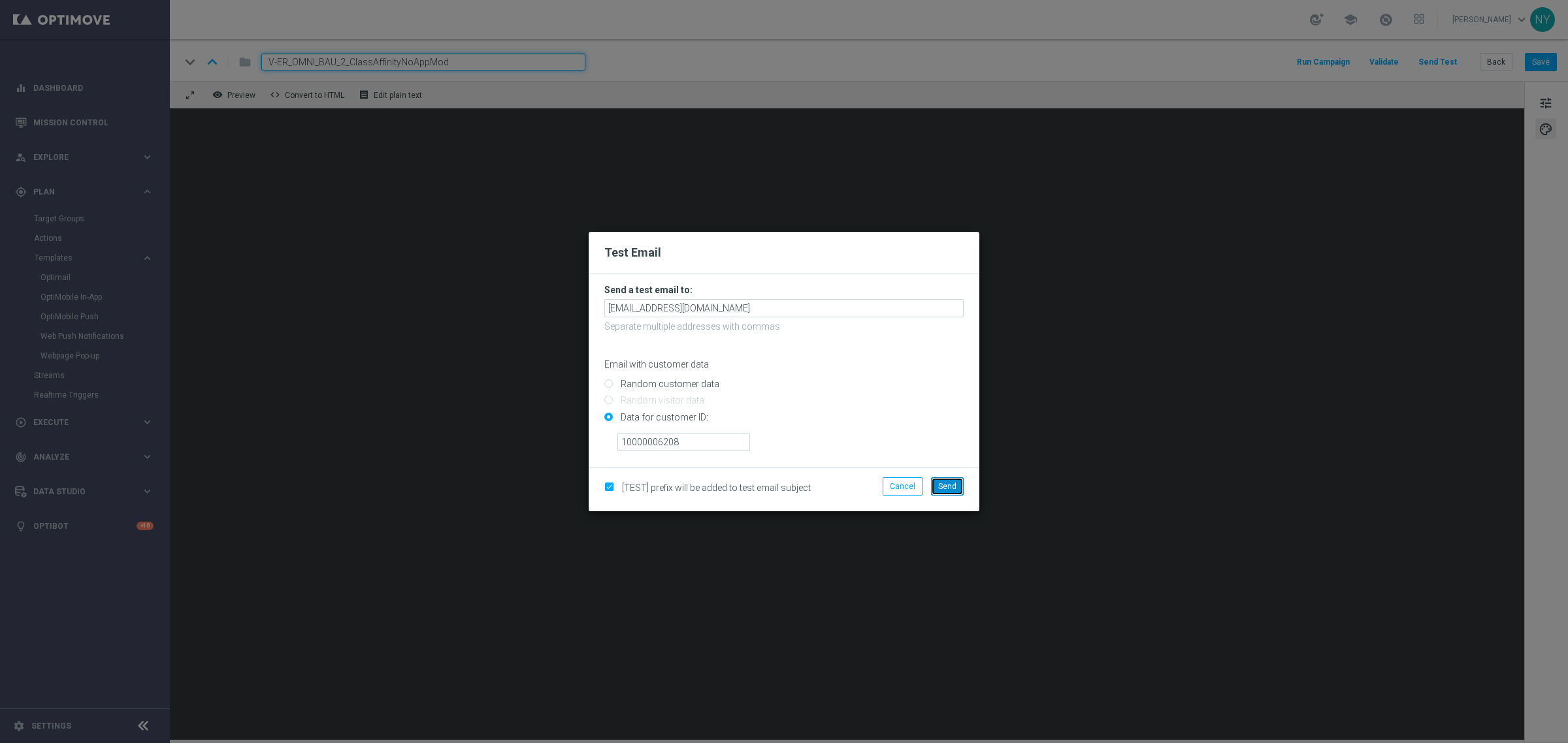
click at [957, 483] on button "Send" at bounding box center [947, 486] width 33 height 18
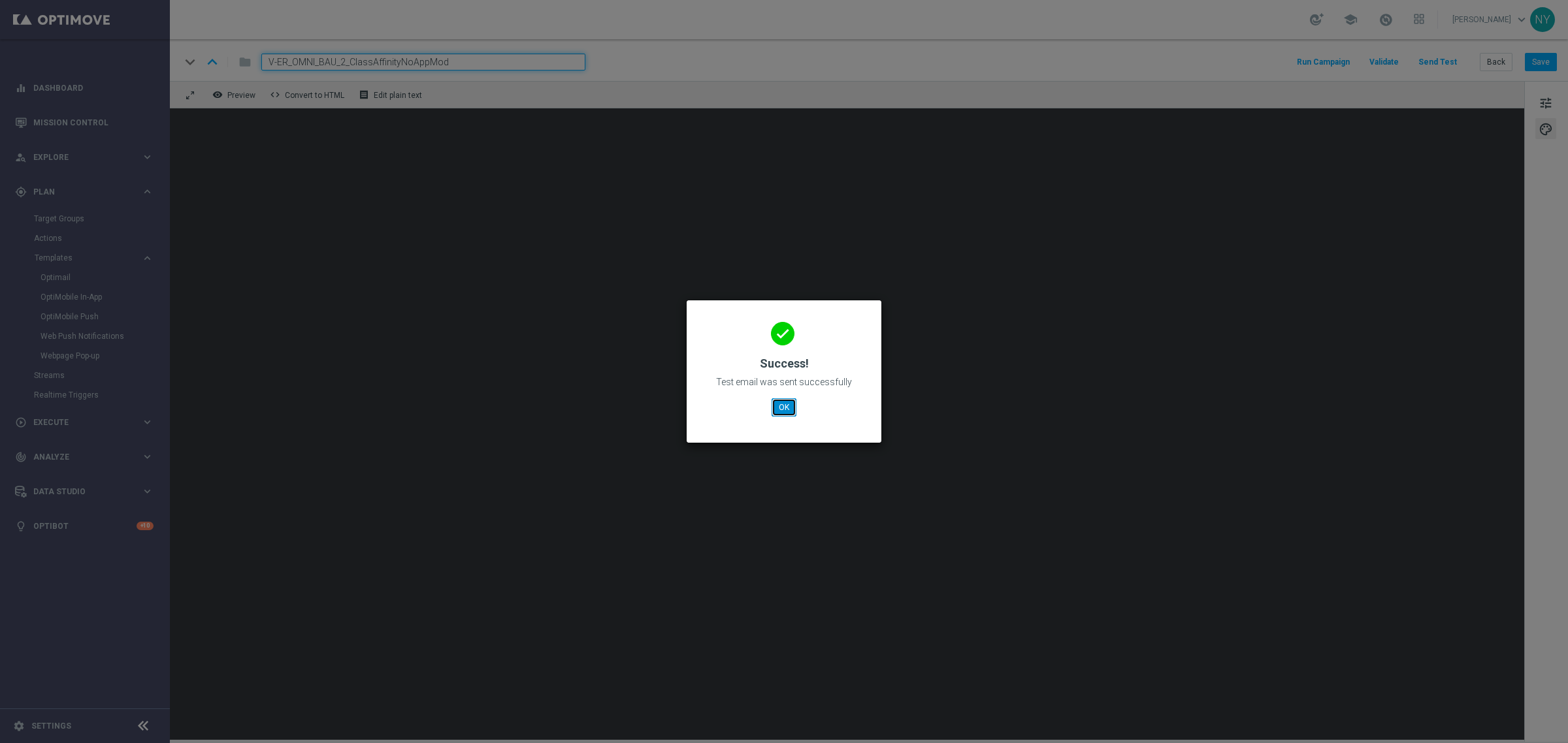
click at [789, 409] on button "OK" at bounding box center [784, 407] width 25 height 18
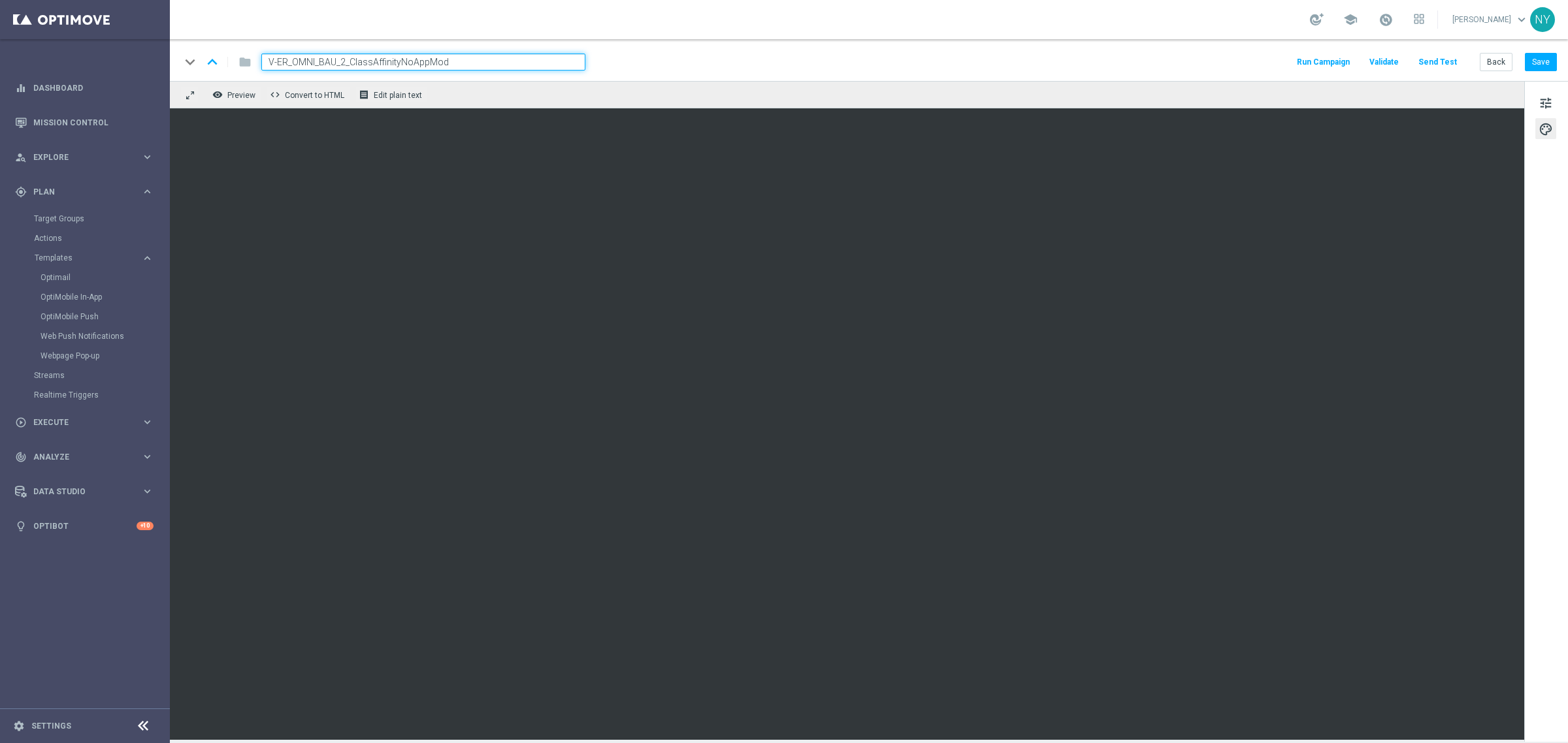
click at [402, 63] on input "V-ER_OMNI_BAU_2_ClassAffinityNoAppMod" at bounding box center [424, 61] width 324 height 17
type input "V-ER_OMNI_BAU_2_ClassAffinity_NoAppMod"
click at [1542, 62] on button "Save" at bounding box center [1541, 61] width 32 height 18
click at [1502, 64] on button "Back" at bounding box center [1496, 61] width 33 height 18
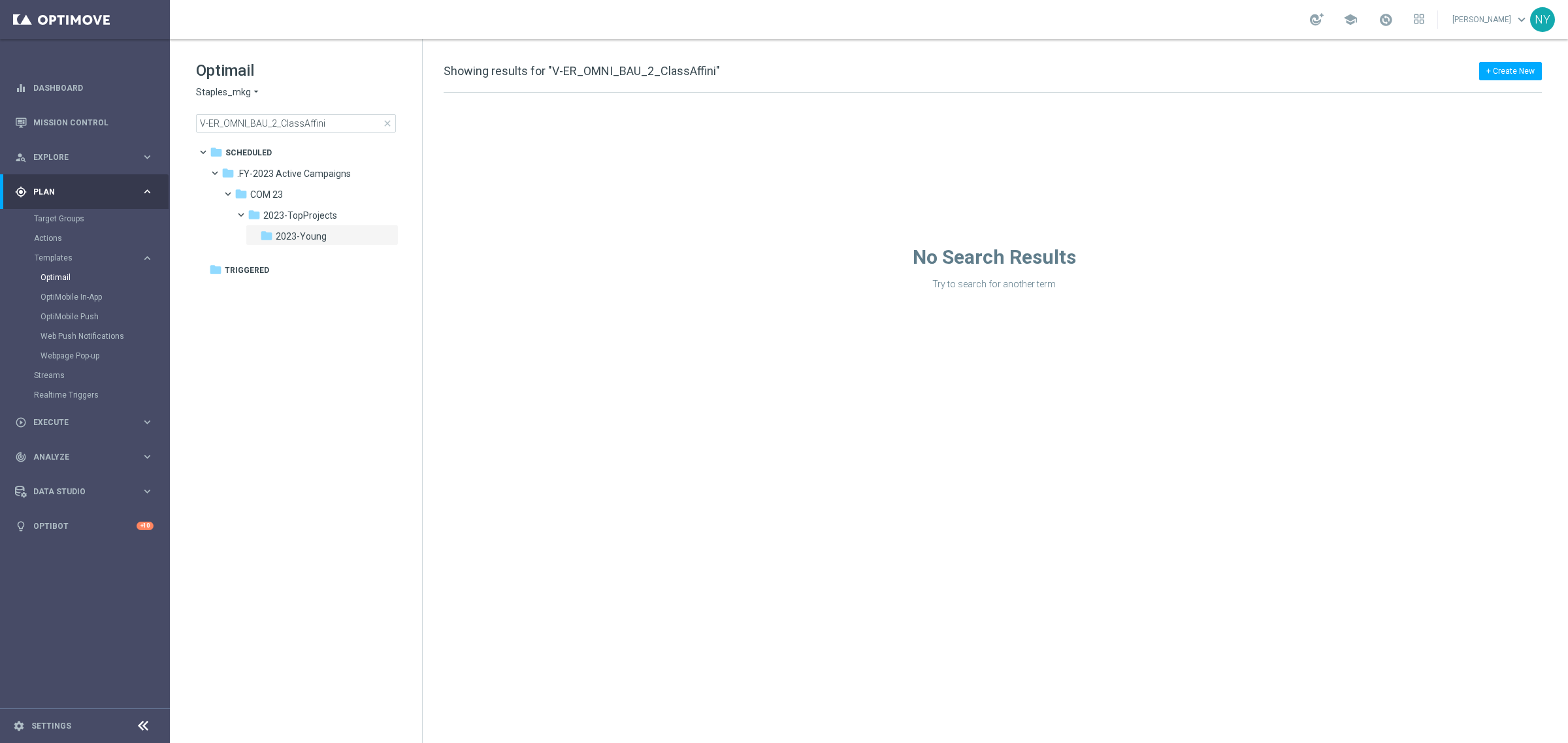
click at [722, 158] on div "No Search Results Try to search for another term" at bounding box center [994, 191] width 1143 height 197
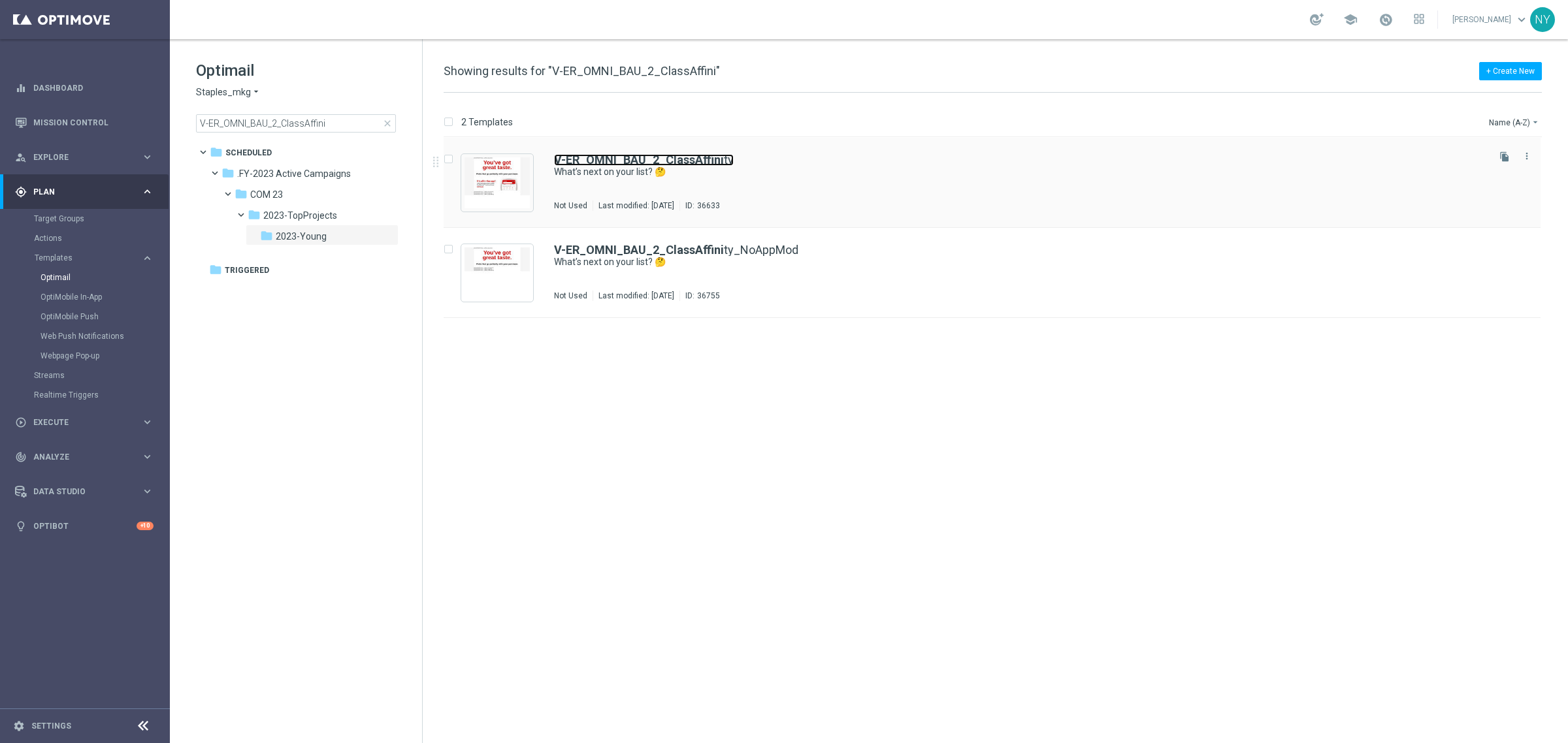
click at [688, 158] on b "V-ER_OMNI_BAU_2_ClassAffini" at bounding box center [639, 159] width 170 height 14
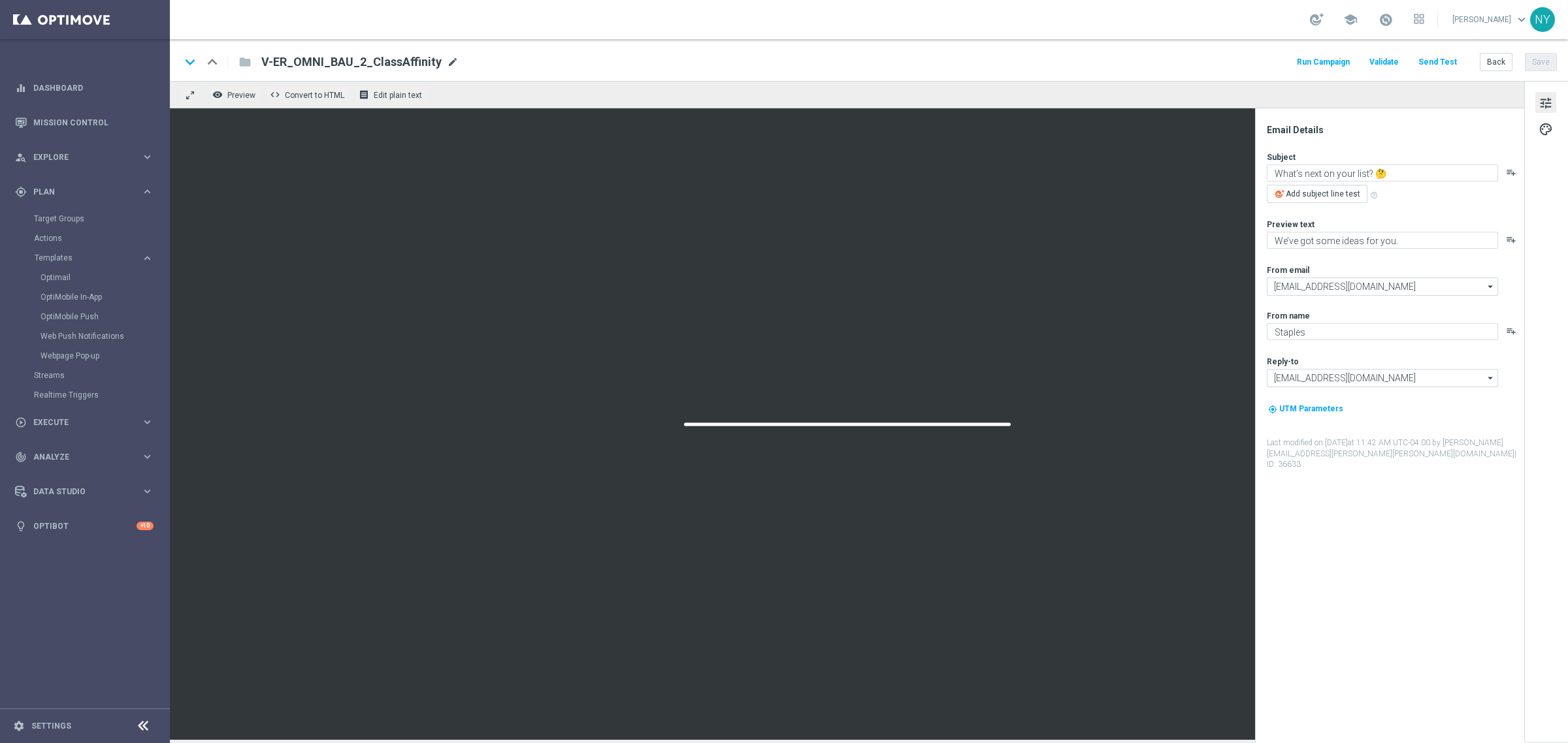
click at [447, 58] on span "mode_edit" at bounding box center [453, 62] width 12 height 12
click at [402, 66] on input "V-ER_OMNI_BAU_2_ClassAffinity" at bounding box center [424, 61] width 324 height 17
type input "V-ER_OMNI_BAU_2_ClassAffinity_AppMod"
click at [1542, 62] on button "Save" at bounding box center [1541, 61] width 32 height 18
click at [453, 57] on input "V-ER_OMNI_BAU_2_ClassAffinity_AppMod" at bounding box center [424, 61] width 324 height 17
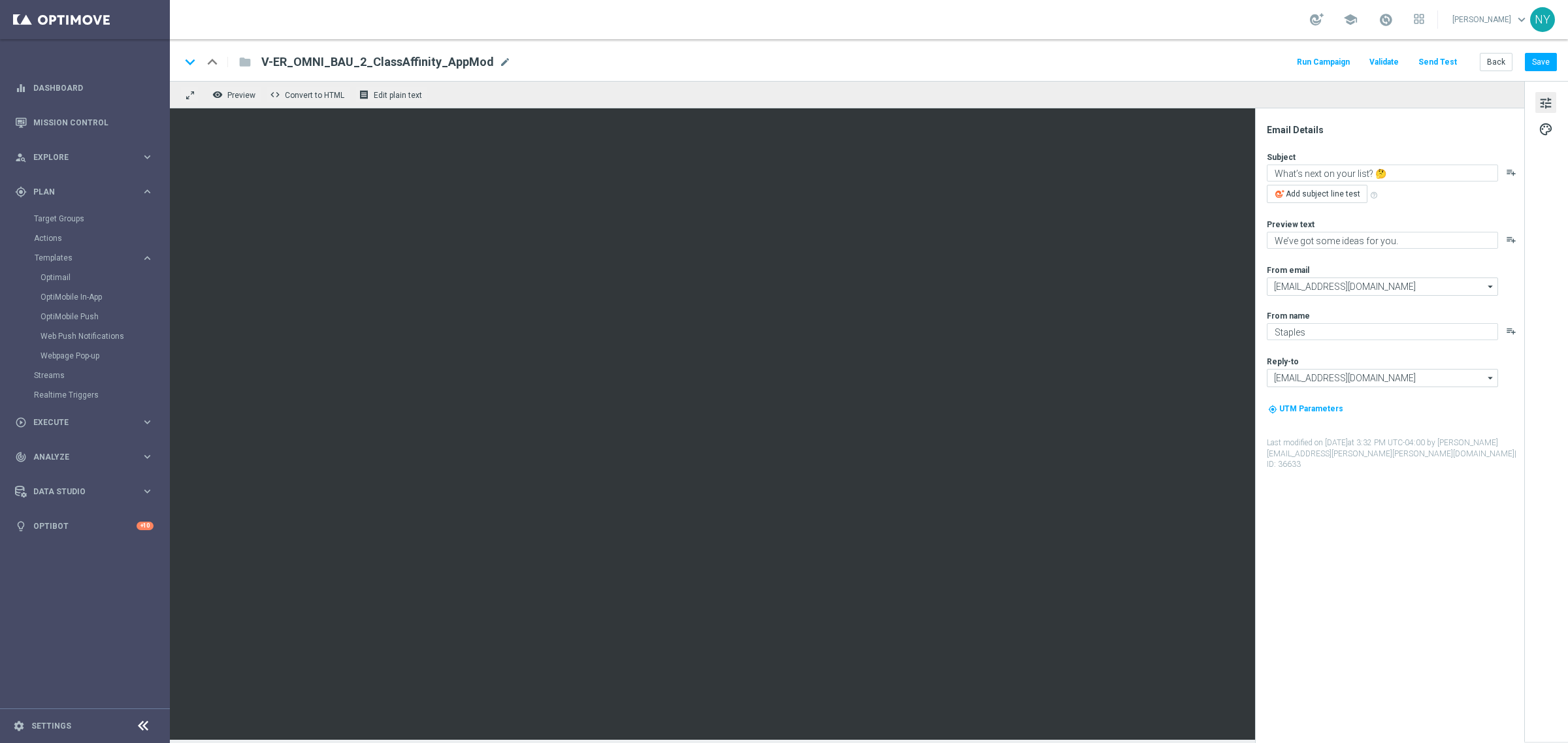
click at [1439, 61] on button "Send Test" at bounding box center [1437, 62] width 42 height 18
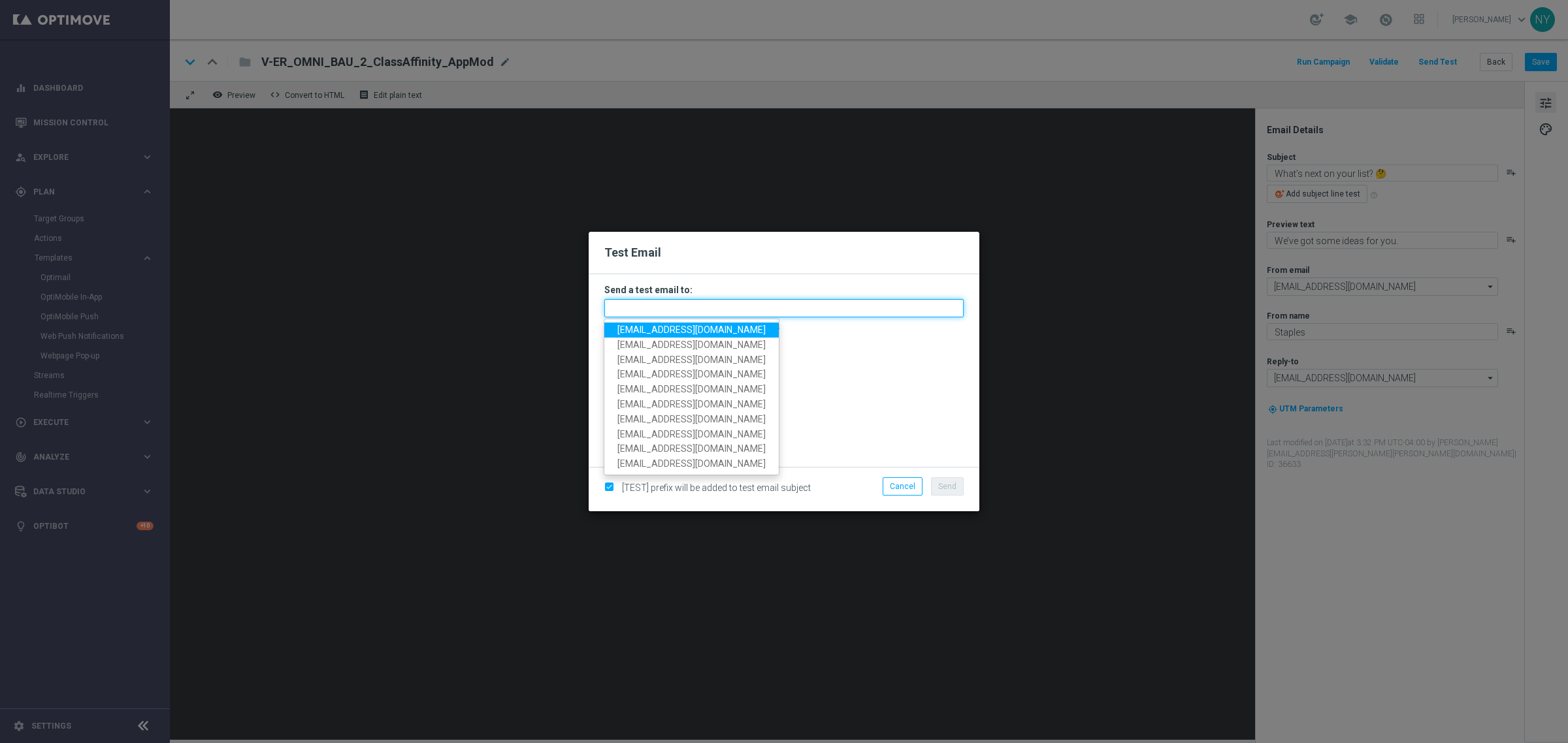
click at [641, 312] on input "text" at bounding box center [784, 308] width 359 height 18
paste input "[EMAIL_ADDRESS][DOMAIN_NAME]"
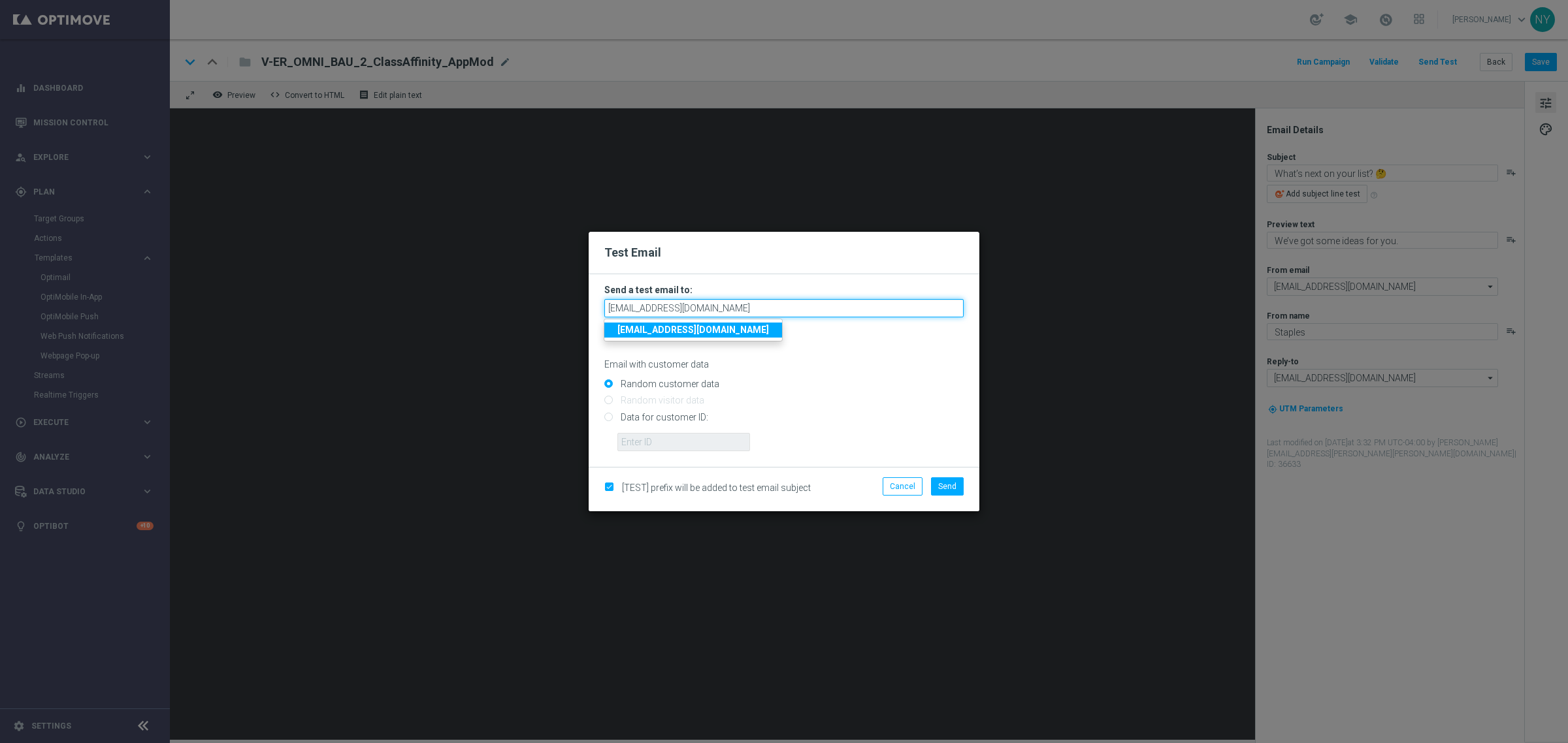
type input "[EMAIL_ADDRESS][DOMAIN_NAME]"
click at [608, 416] on input "Data for customer ID:" at bounding box center [784, 422] width 359 height 18
radio input "true"
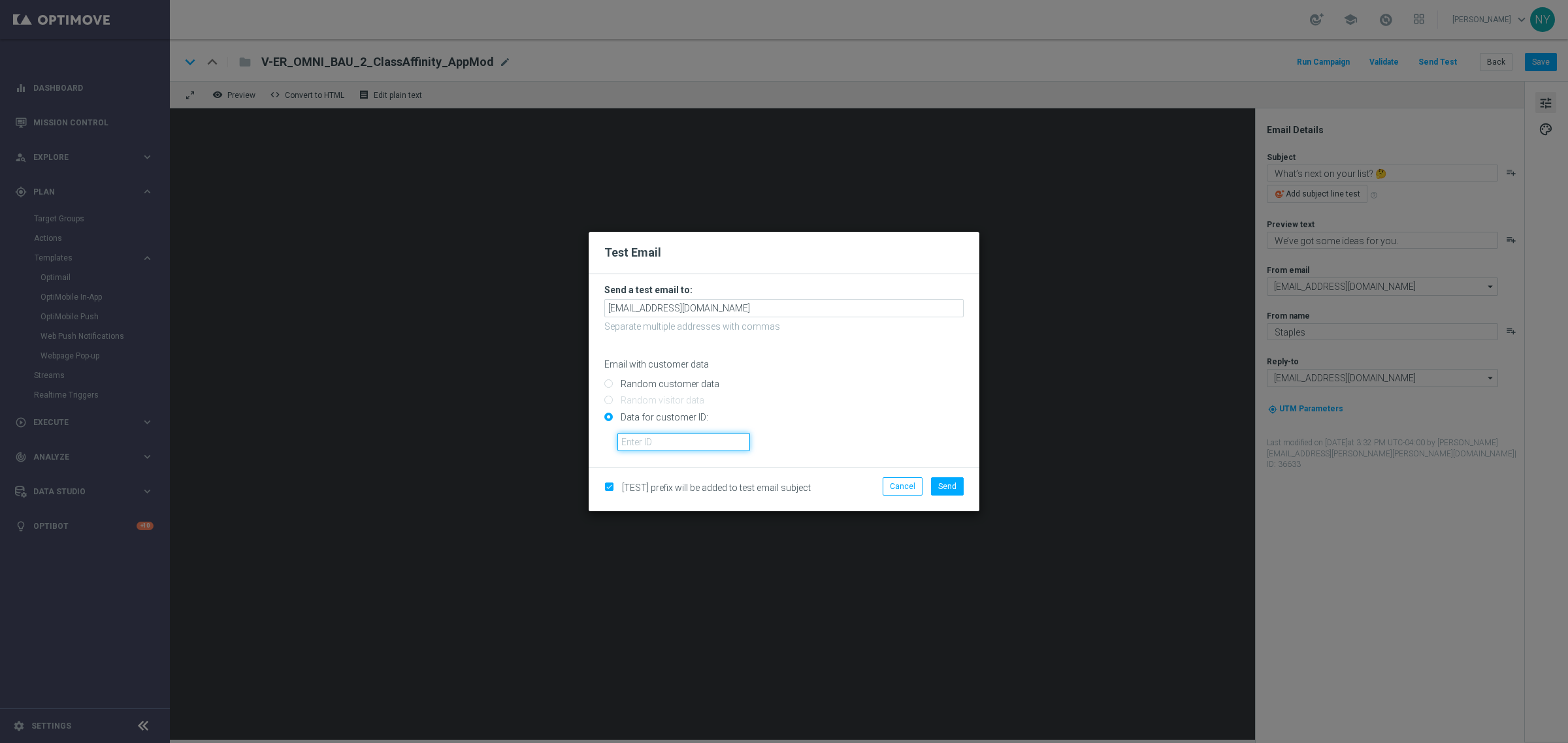
click at [664, 444] on input "text" at bounding box center [684, 442] width 133 height 18
click at [654, 443] on input "text" at bounding box center [684, 442] width 133 height 18
paste input "10000128550"
type input "10000128550"
click at [957, 490] on button "Send" at bounding box center [947, 486] width 33 height 18
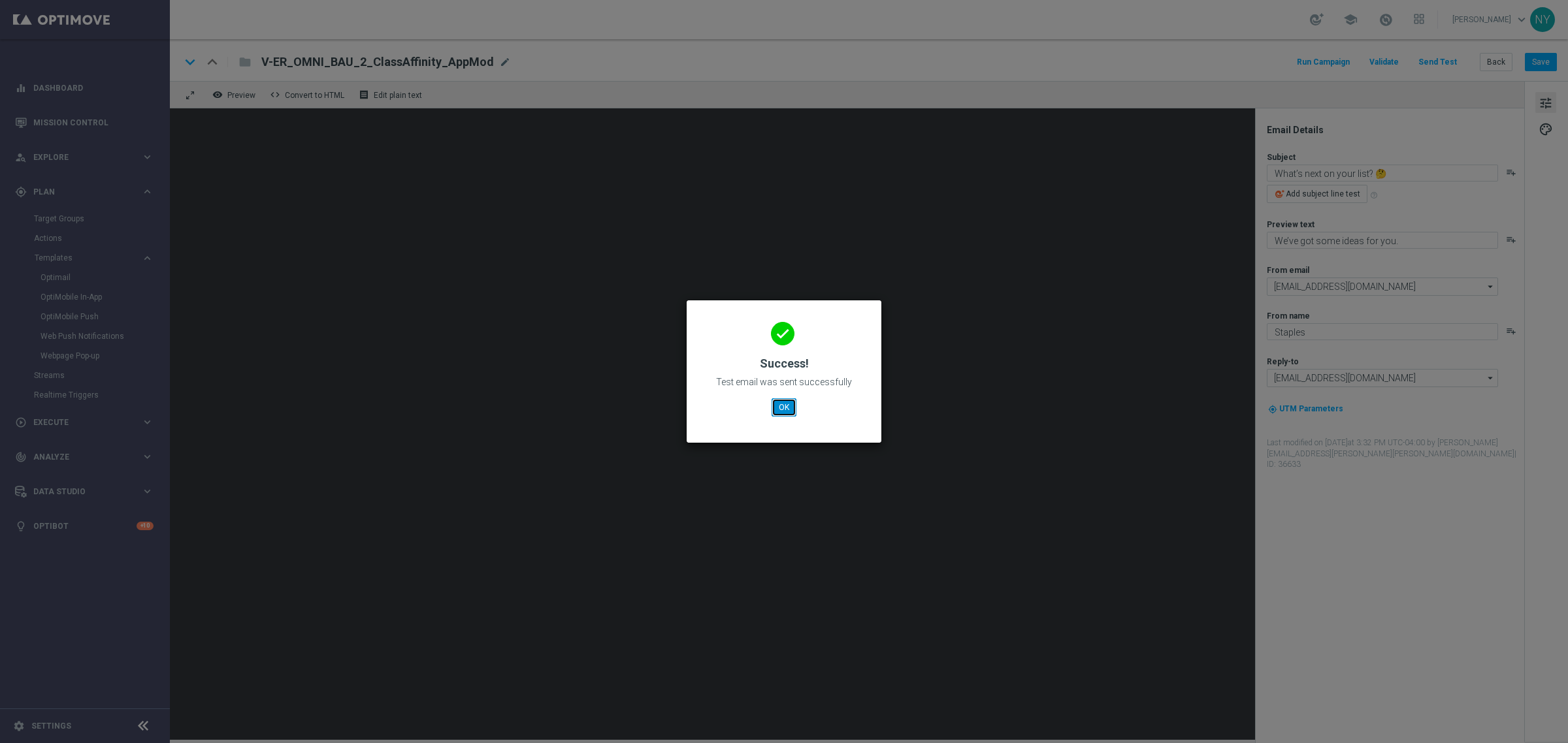
click at [782, 409] on button "OK" at bounding box center [784, 407] width 25 height 18
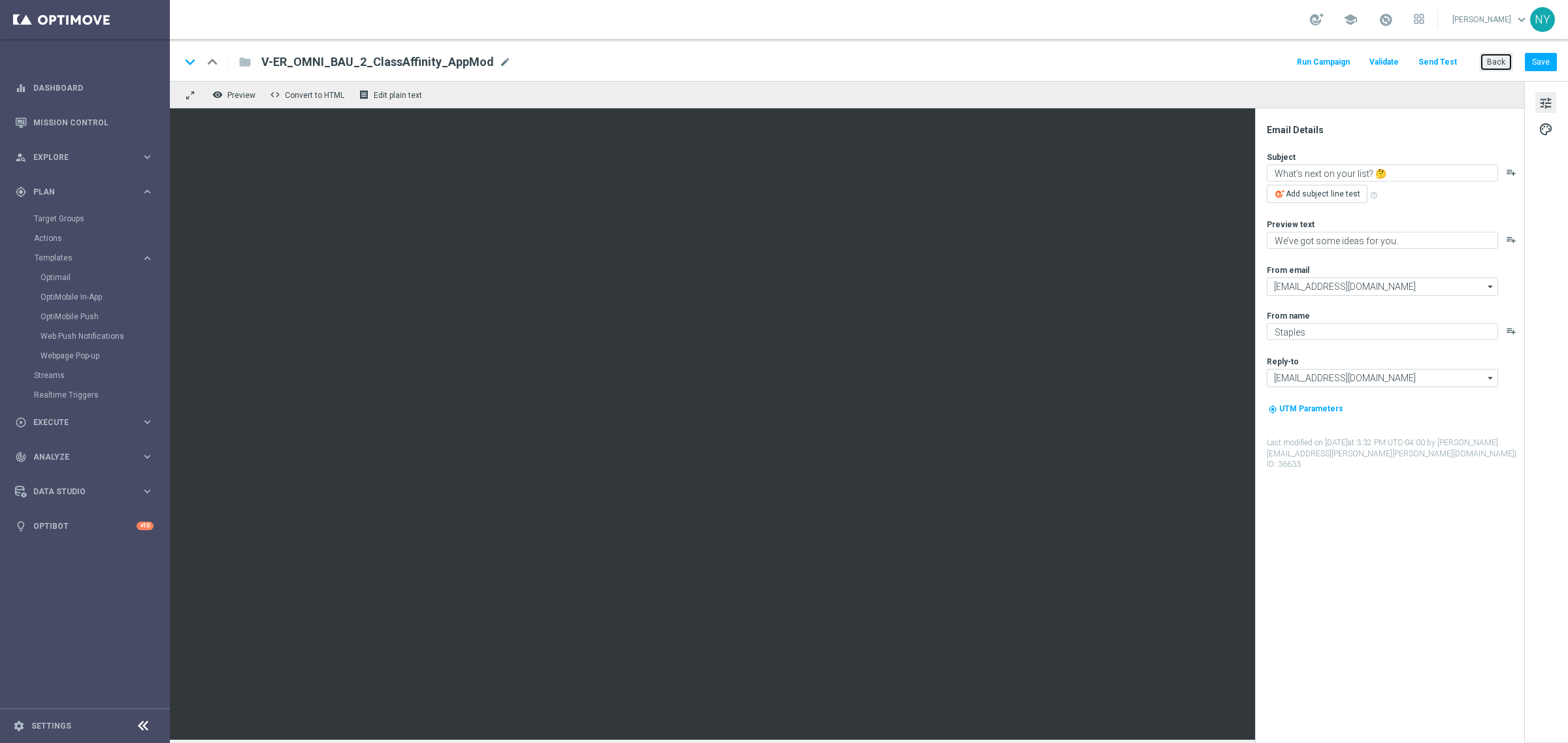
click at [1487, 63] on button "Back" at bounding box center [1496, 61] width 33 height 18
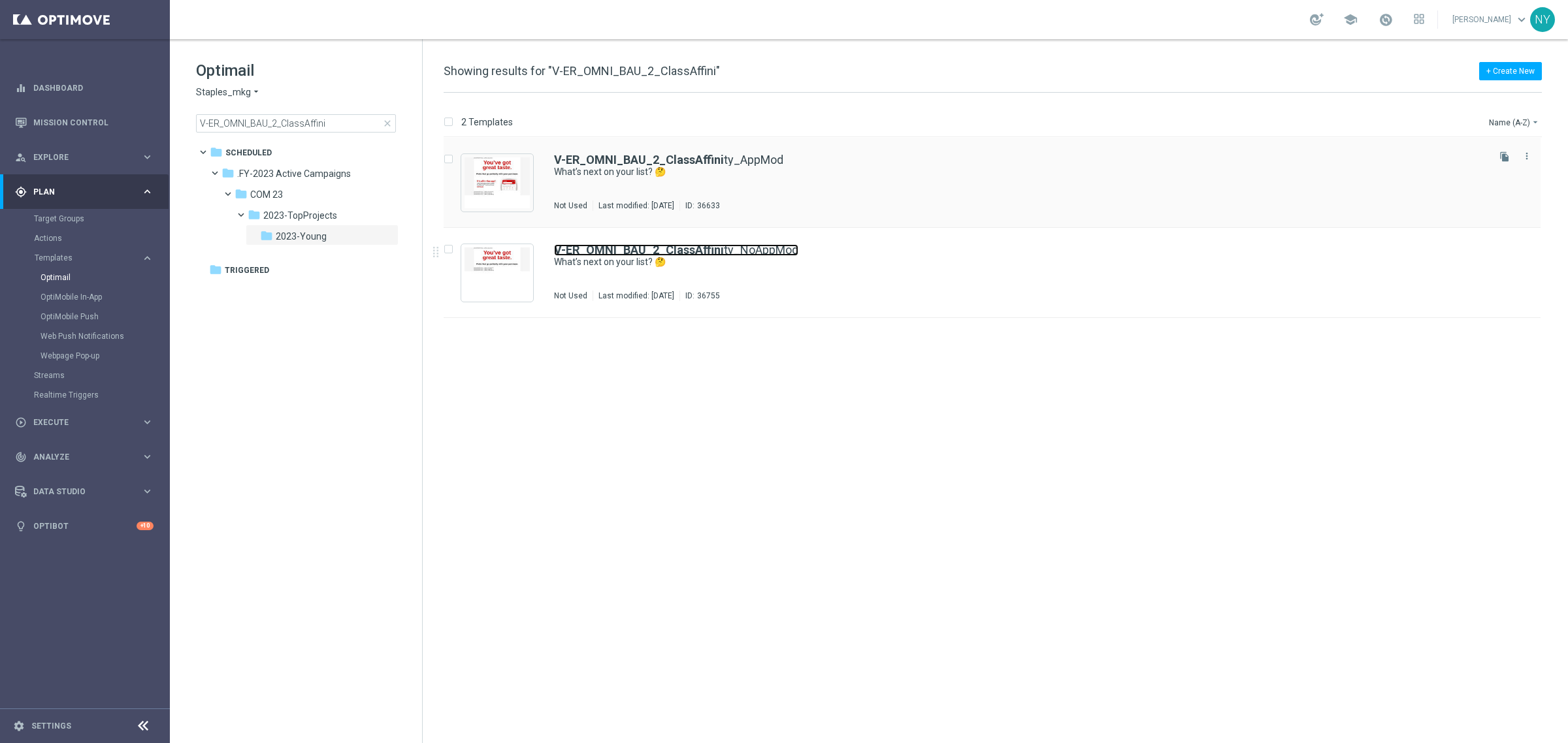
drag, startPoint x: 701, startPoint y: 248, endPoint x: 1164, endPoint y: 202, distance: 465.3
click at [701, 248] on b "V-ER_OMNI_BAU_2_ClassAffini" at bounding box center [639, 250] width 170 height 14
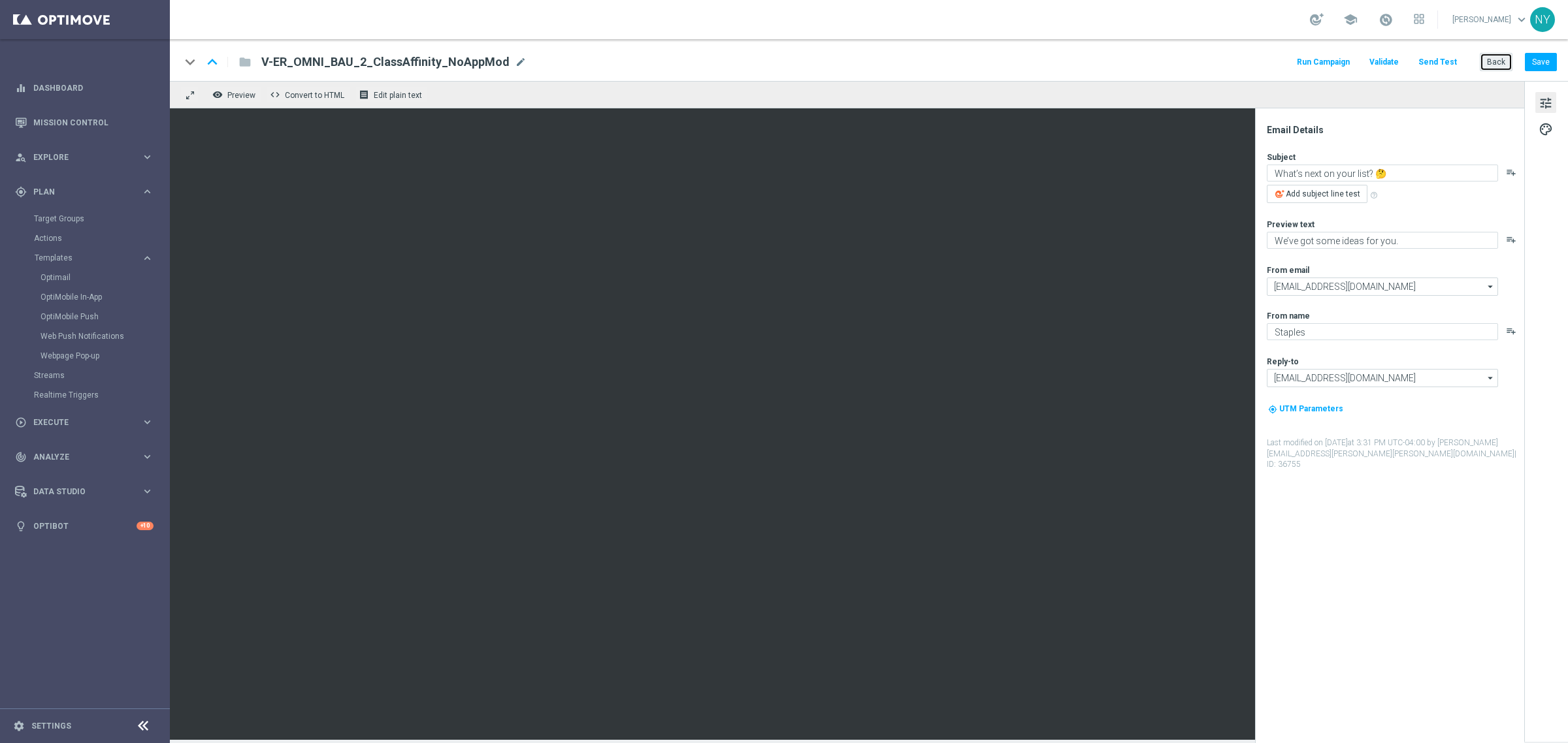
click at [1503, 63] on button "Back" at bounding box center [1496, 61] width 33 height 18
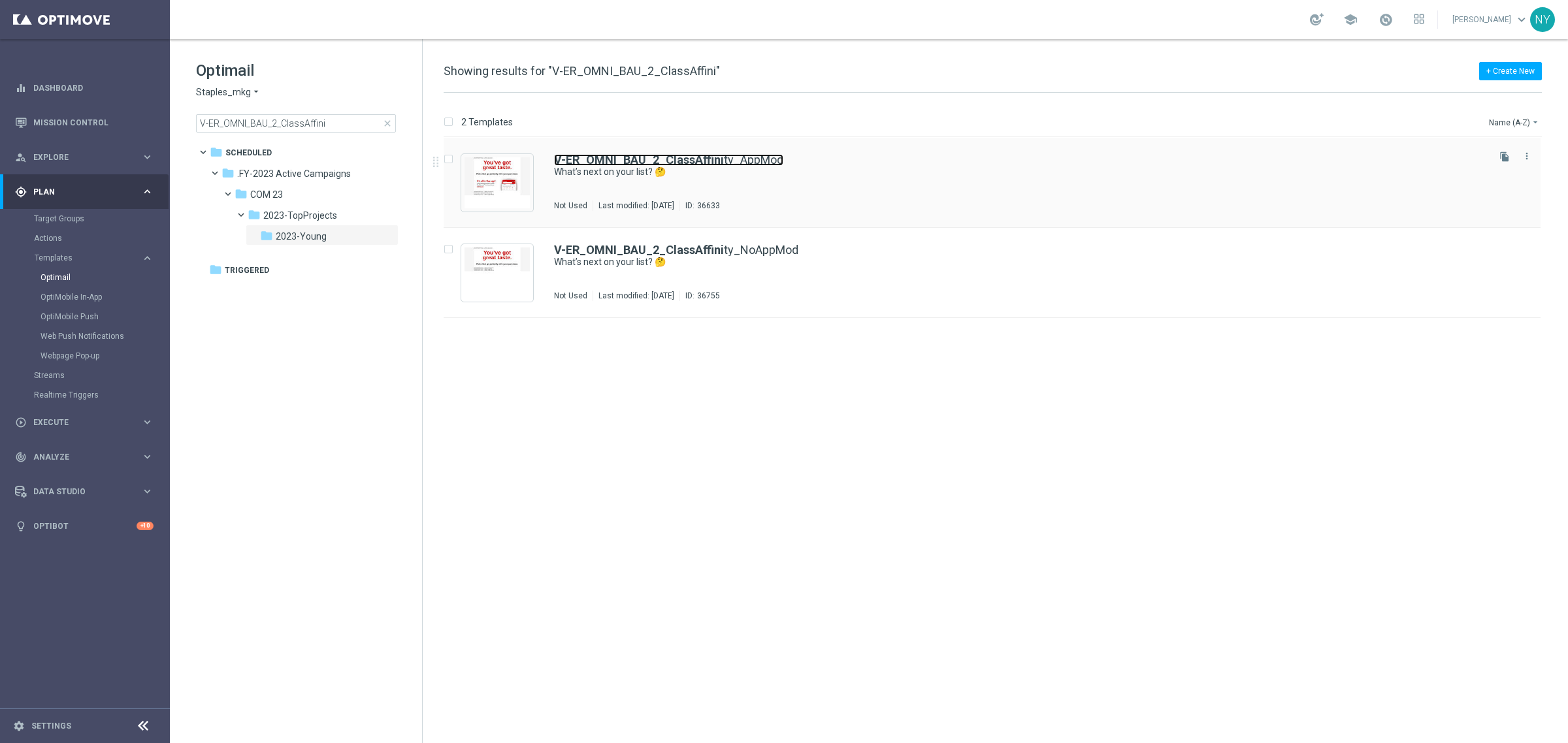
click at [704, 158] on b "V-ER_OMNI_BAU_2_ClassAffini" at bounding box center [639, 159] width 170 height 14
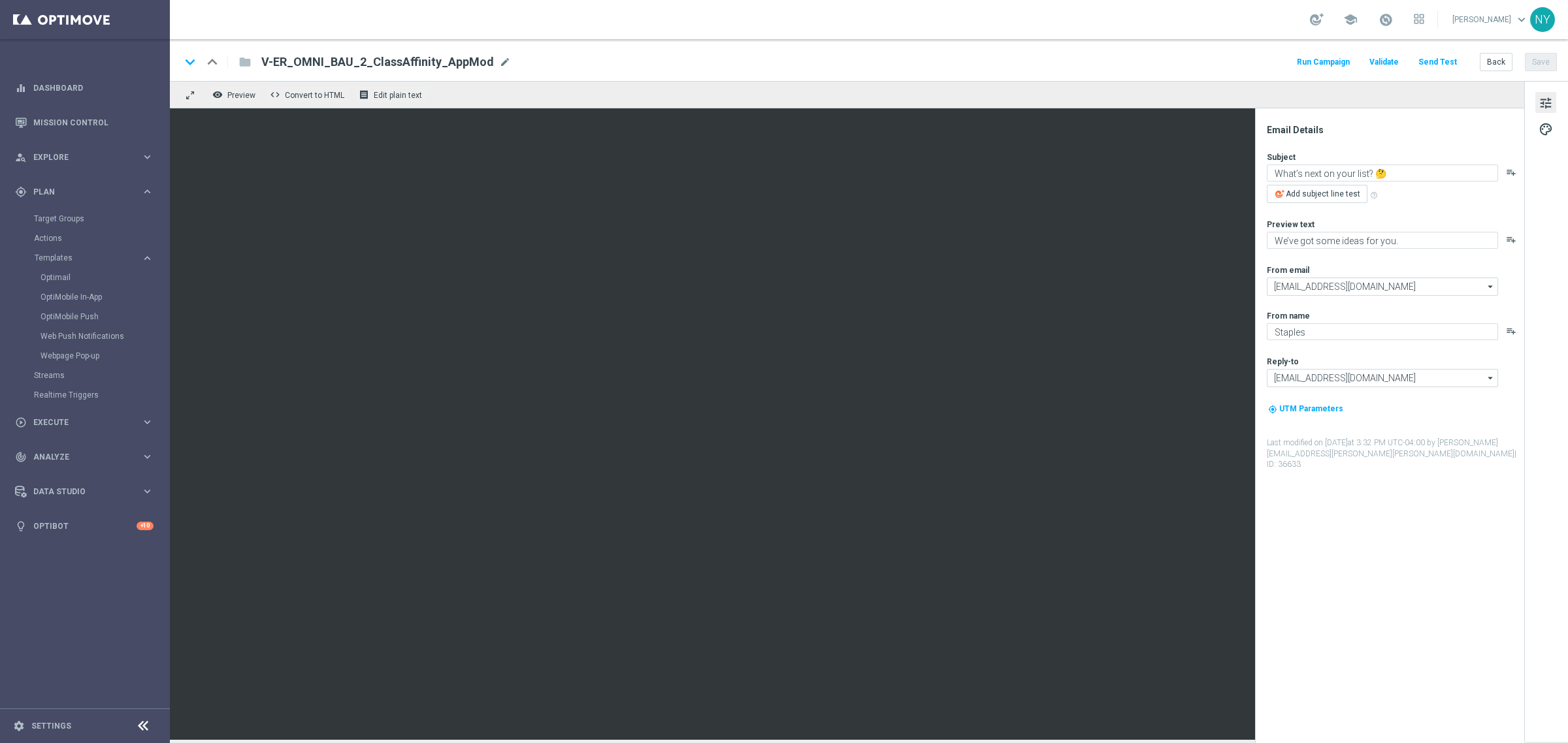
click at [1441, 59] on button "Send Test" at bounding box center [1437, 62] width 42 height 18
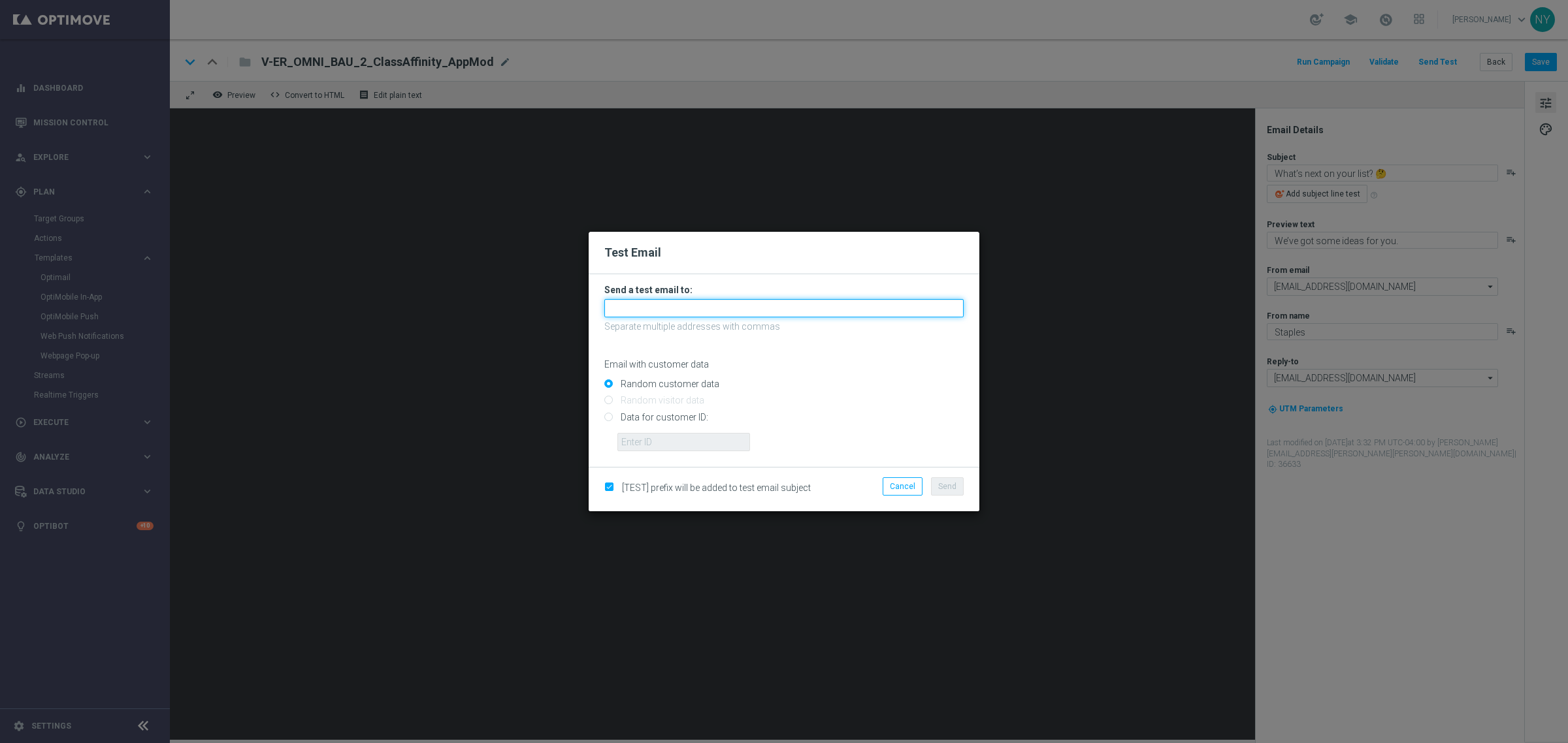
click at [664, 304] on input "text" at bounding box center [784, 308] width 359 height 18
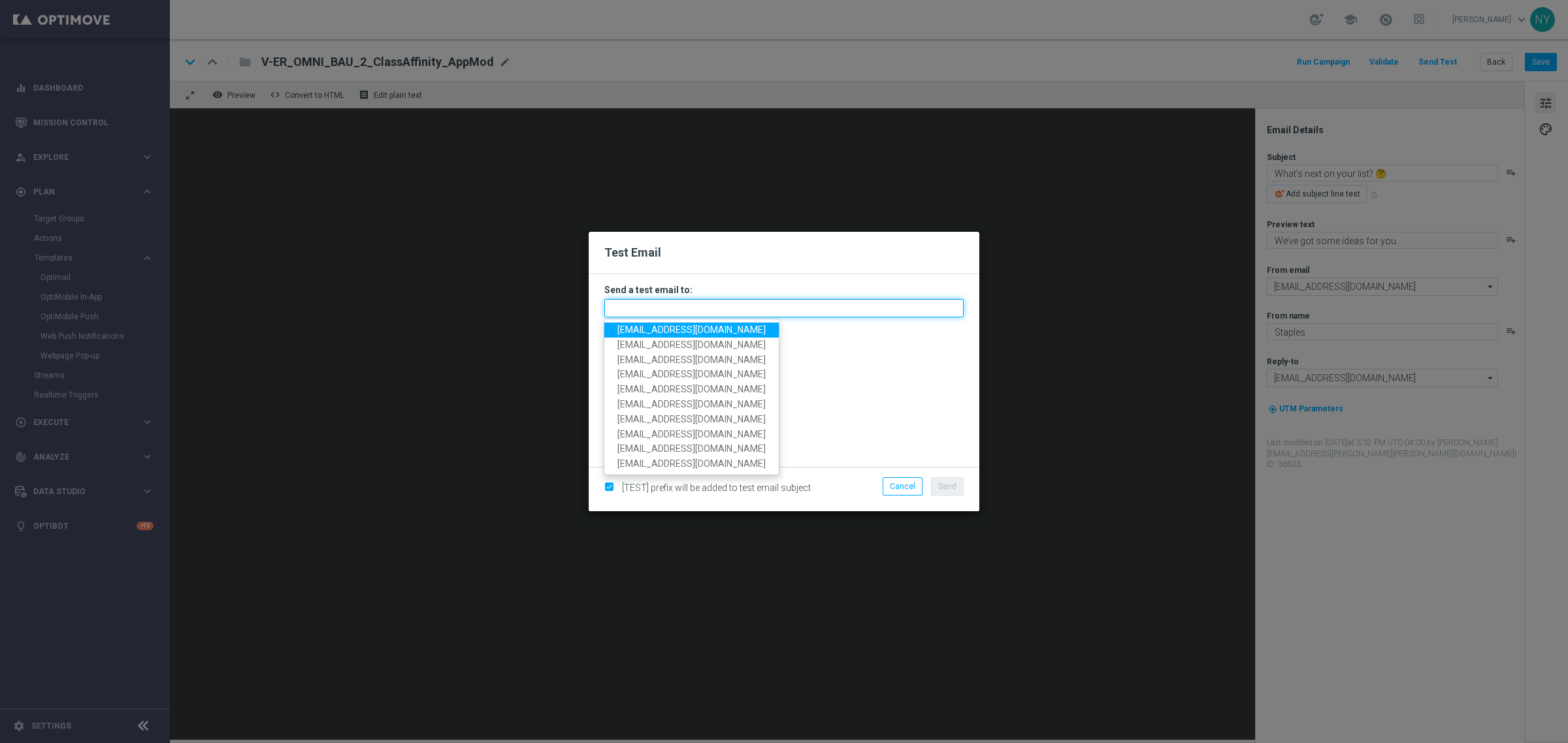
paste input "[EMAIL_ADDRESS][DOMAIN_NAME]"
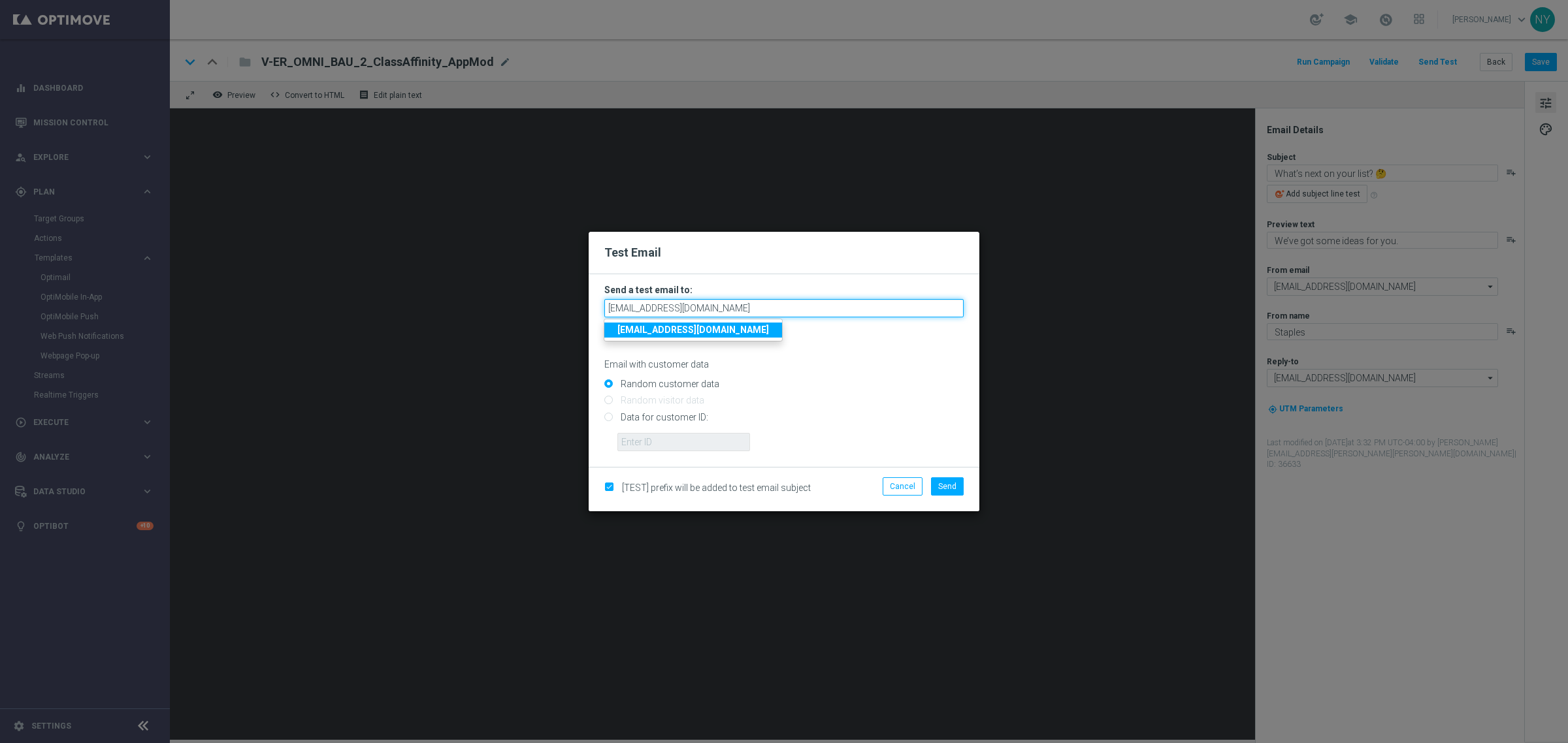
type input "[EMAIL_ADDRESS][DOMAIN_NAME]"
click at [755, 381] on input "Random customer data" at bounding box center [784, 390] width 359 height 18
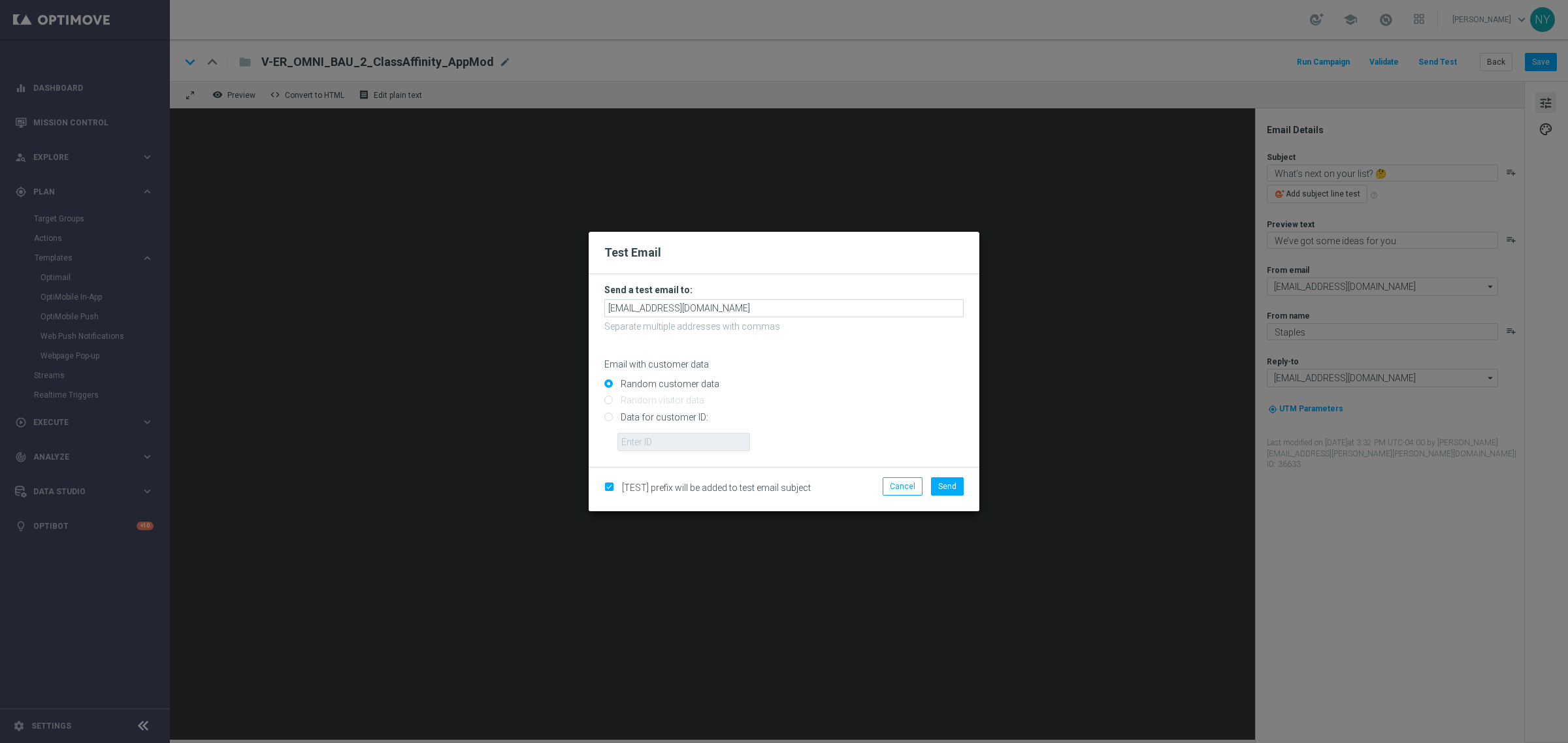
click at [609, 416] on input "Data for customer ID:" at bounding box center [784, 422] width 359 height 18
radio input "true"
click at [654, 453] on form "Send a test email to: [EMAIL_ADDRESS][DOMAIN_NAME] Separate multiple addresses …" at bounding box center [784, 371] width 391 height 193
click at [654, 448] on input "text" at bounding box center [684, 442] width 133 height 18
click at [678, 442] on input "text" at bounding box center [684, 442] width 133 height 18
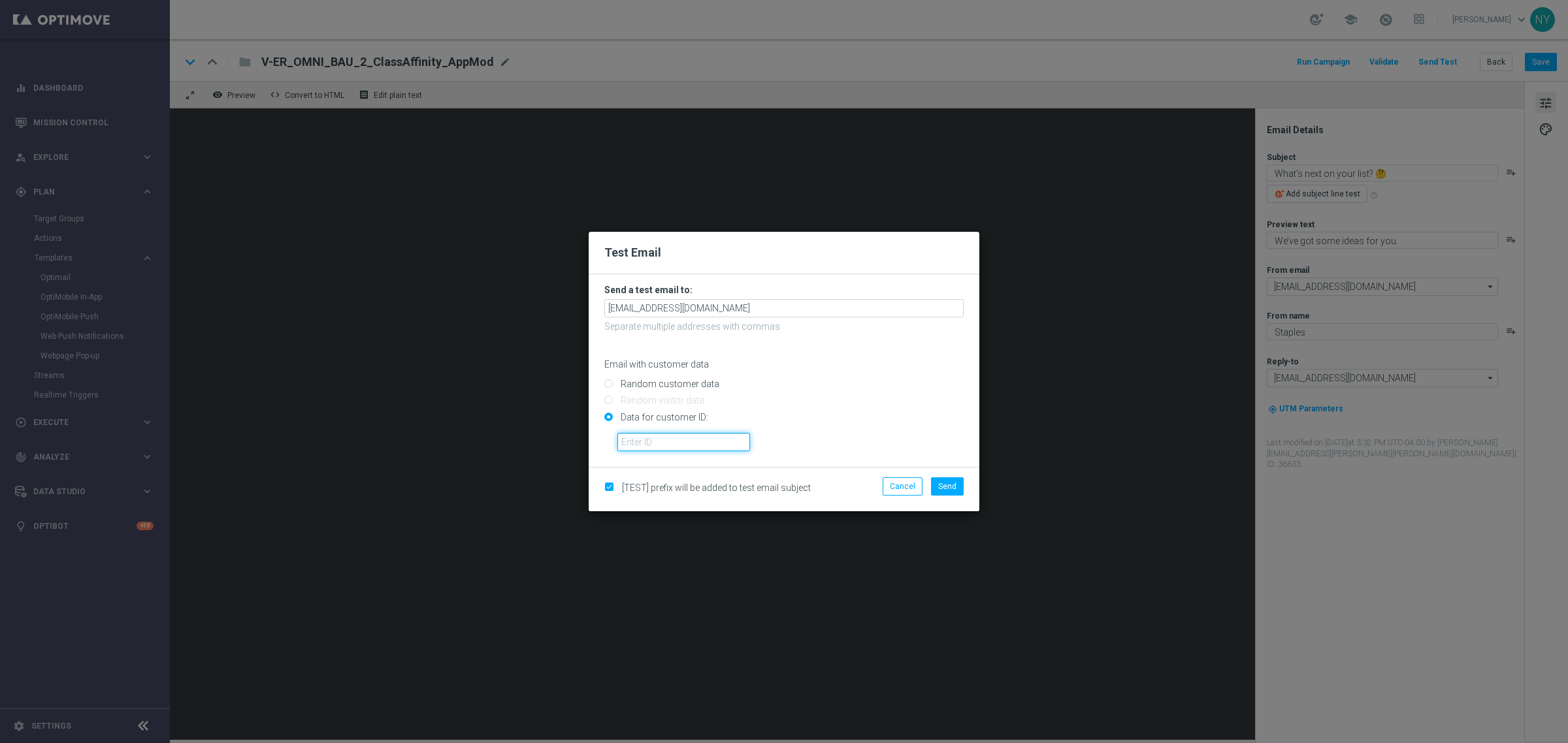
paste input "10000000793"
type input "10000000793"
click at [954, 486] on span "Send" at bounding box center [947, 486] width 18 height 9
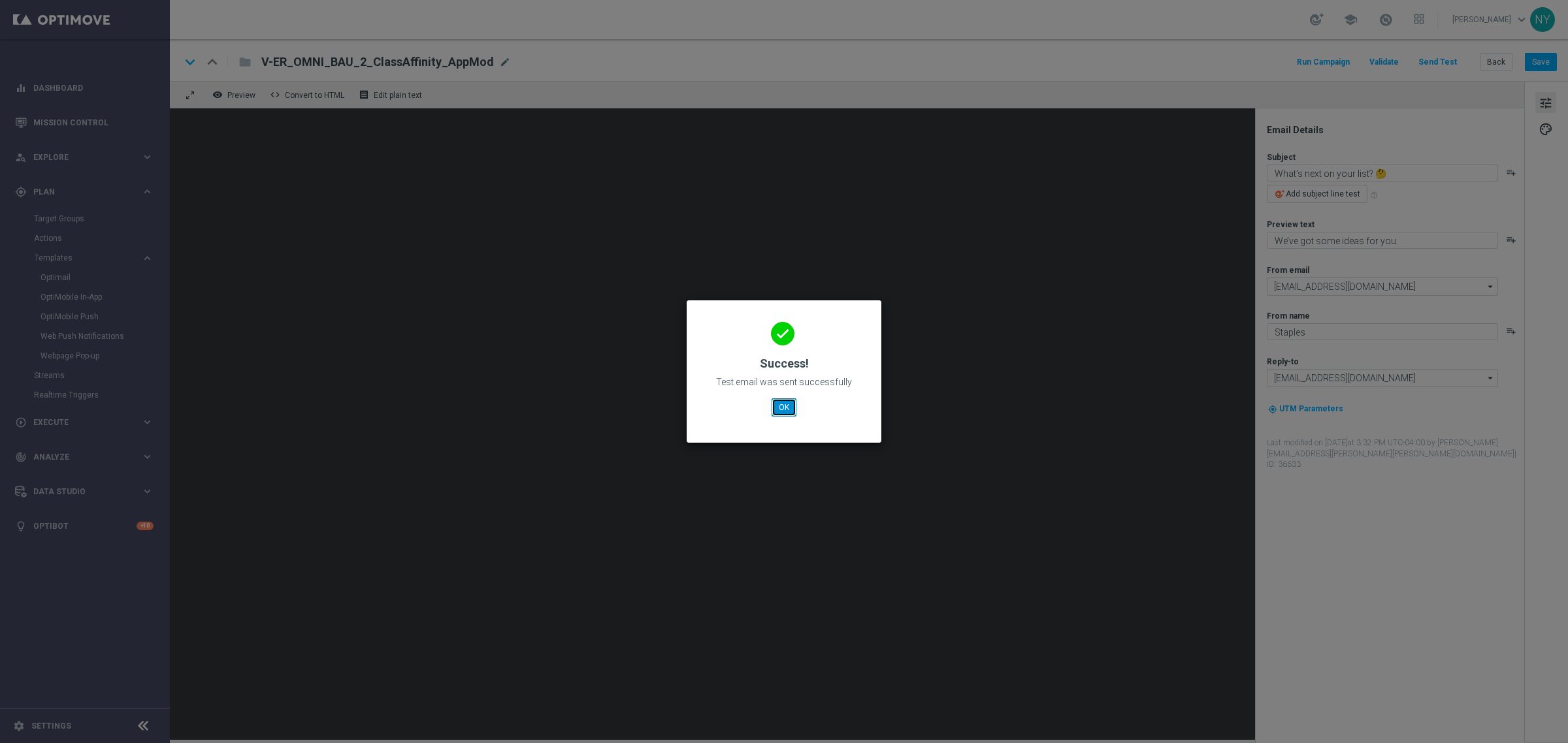
click at [786, 403] on button "OK" at bounding box center [784, 407] width 25 height 18
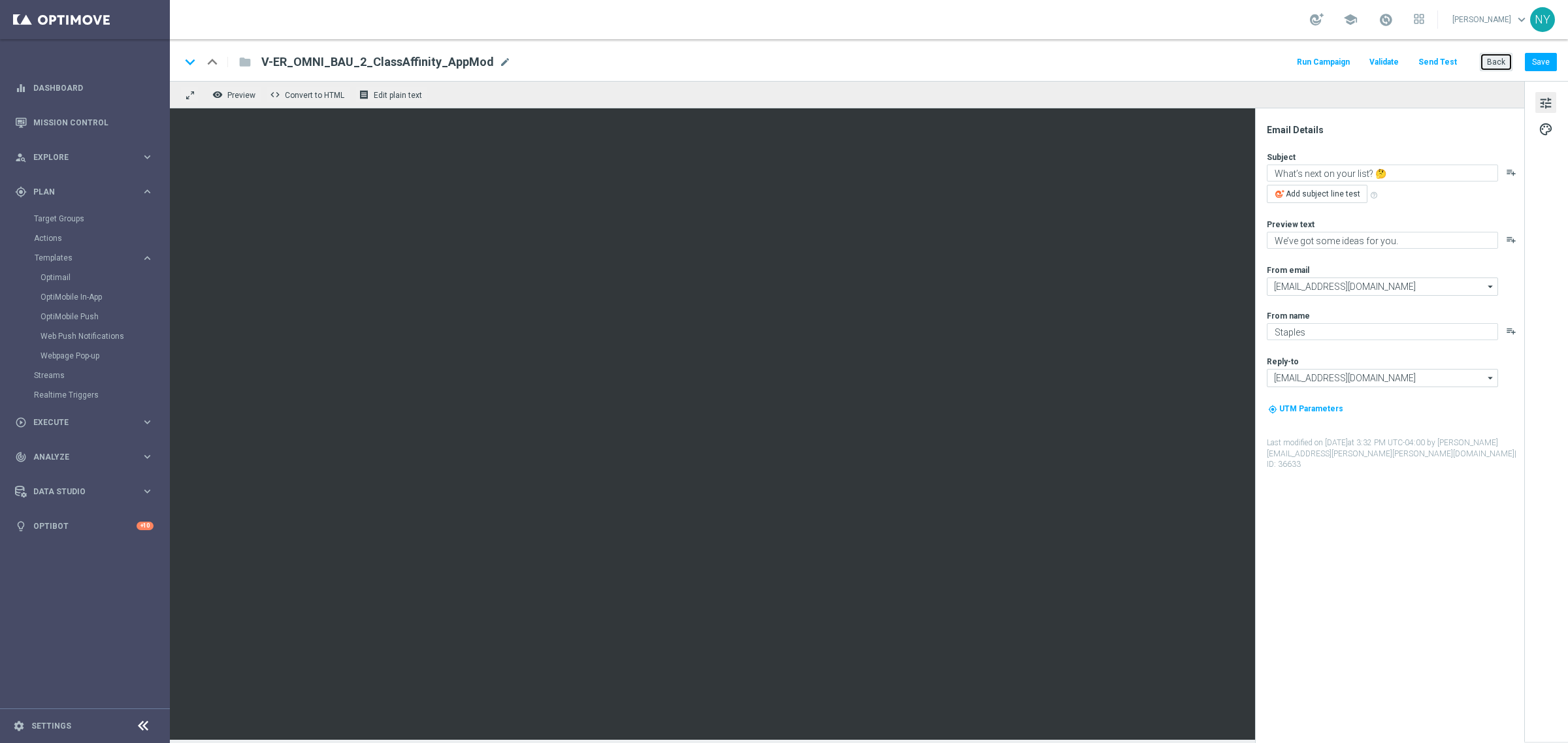
click at [1490, 63] on button "Back" at bounding box center [1496, 61] width 33 height 18
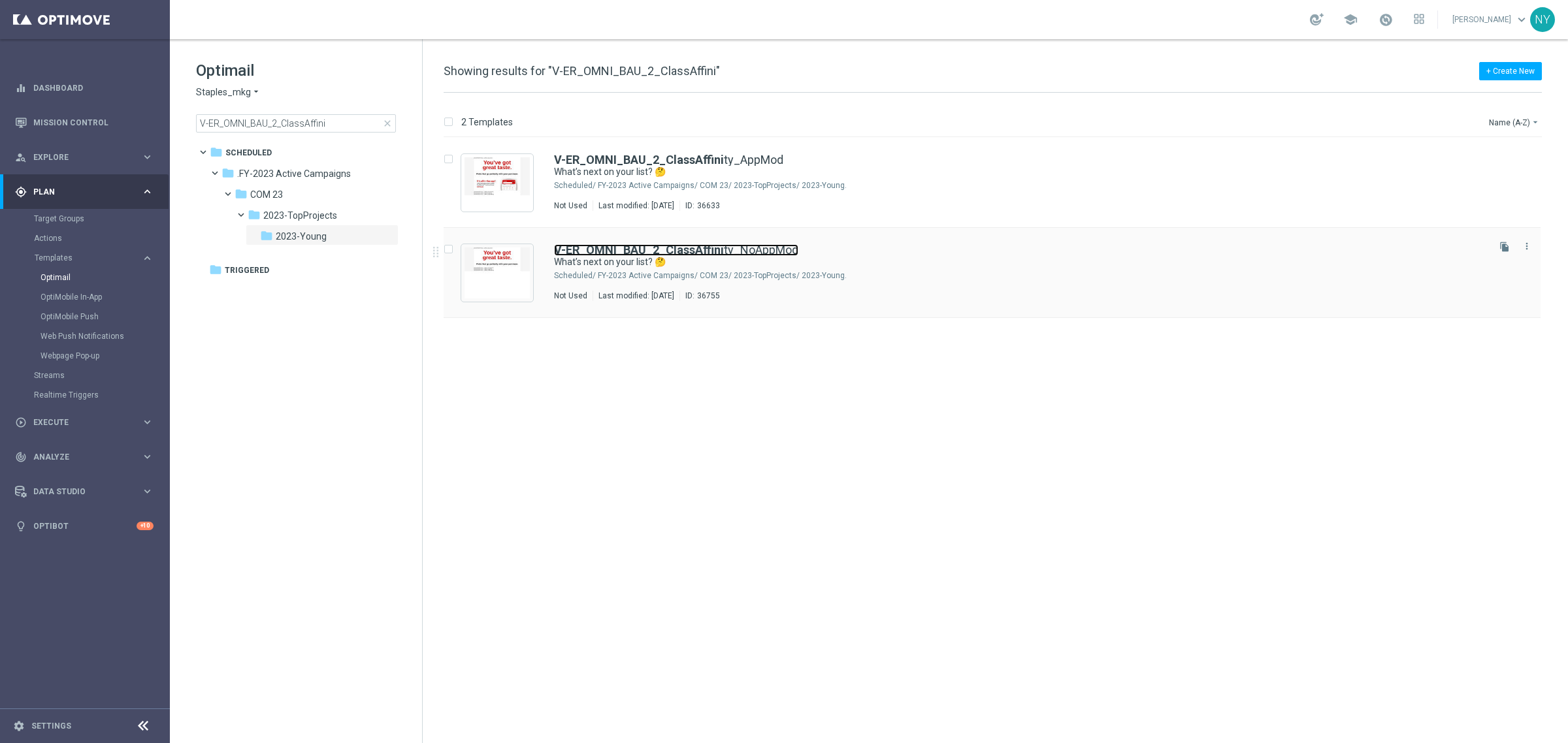
click at [722, 249] on link "V-ER_OMNI_BAU_2_ClassAffini ty_NoAppMod" at bounding box center [676, 250] width 245 height 12
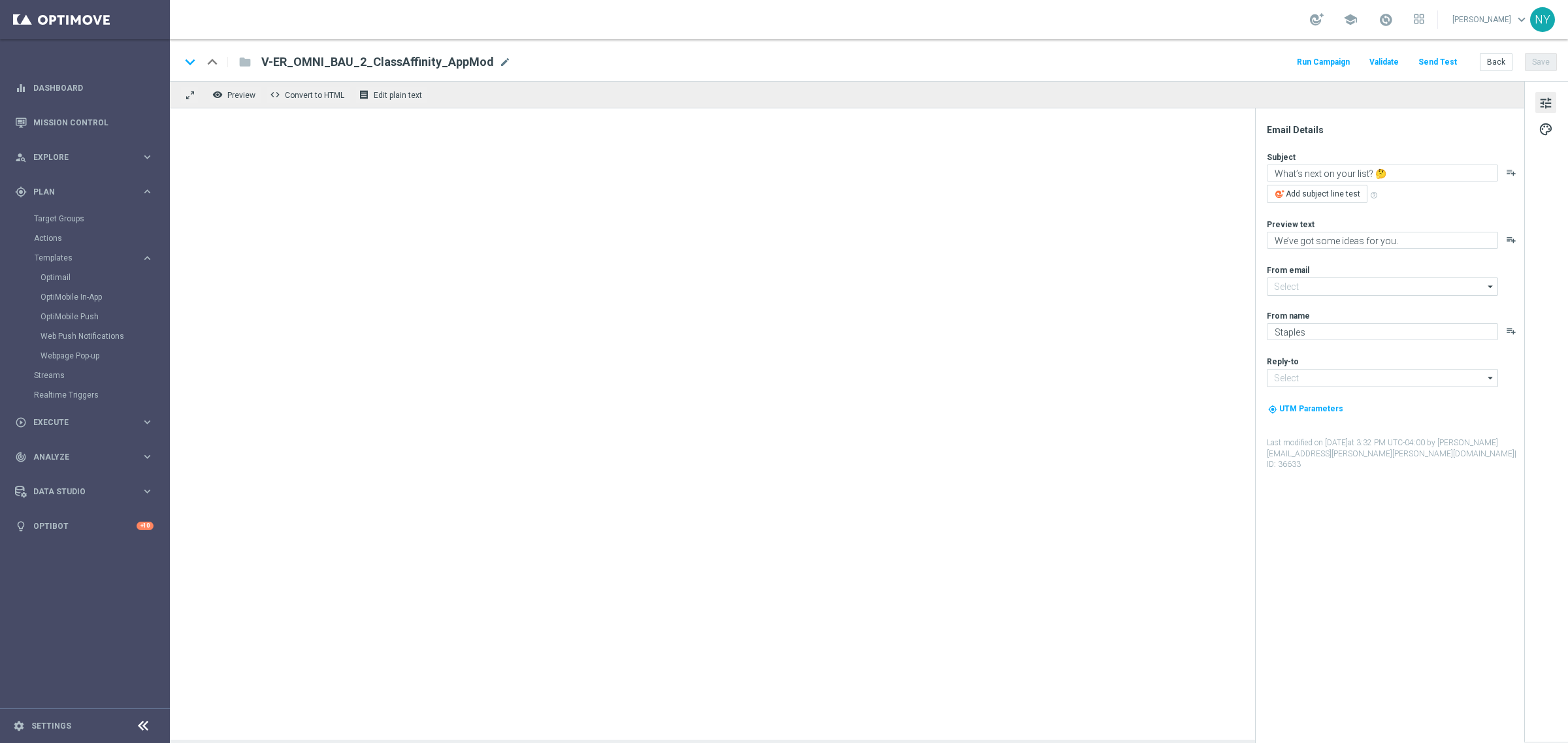
type input "[EMAIL_ADDRESS][DOMAIN_NAME]"
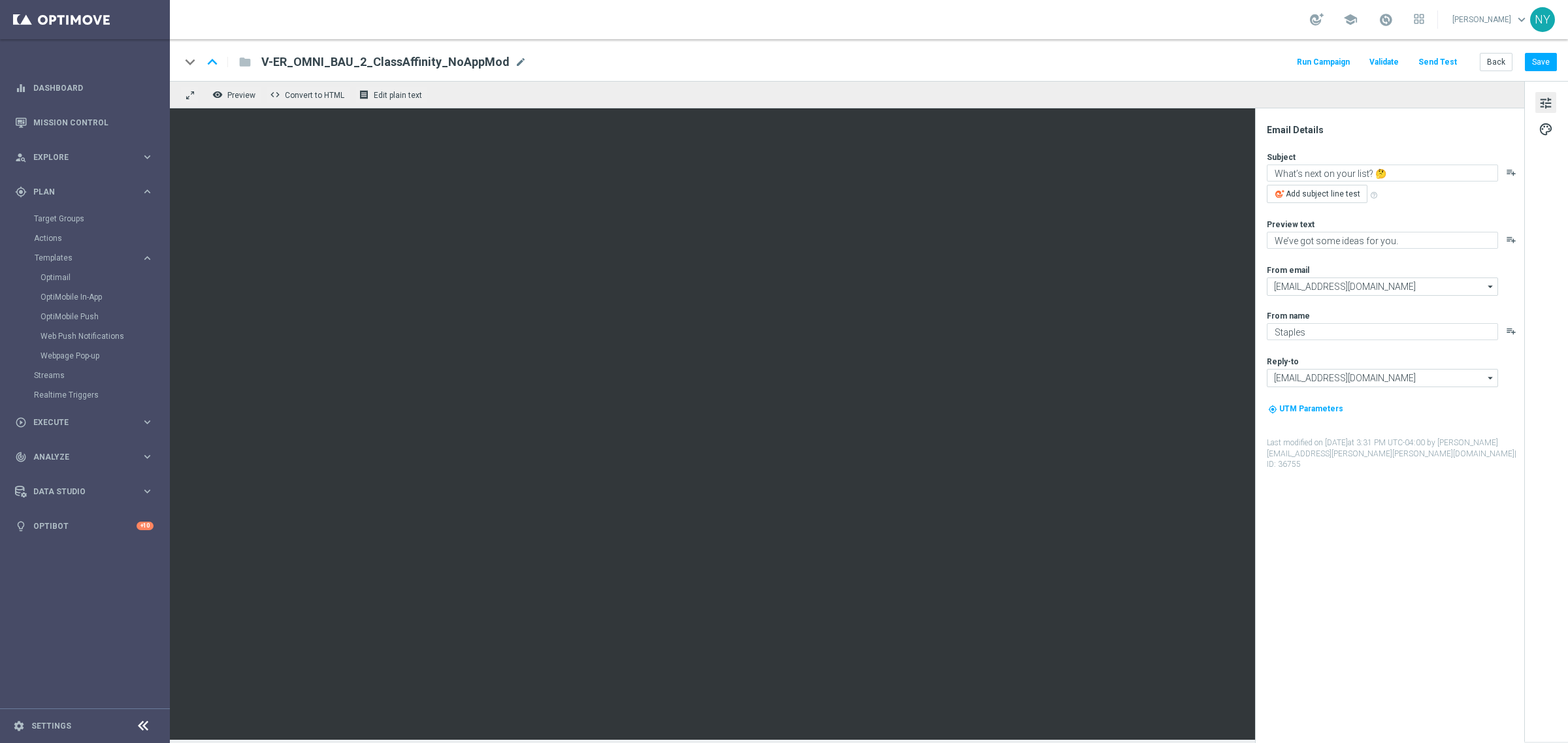
click at [1437, 59] on button "Send Test" at bounding box center [1437, 62] width 42 height 18
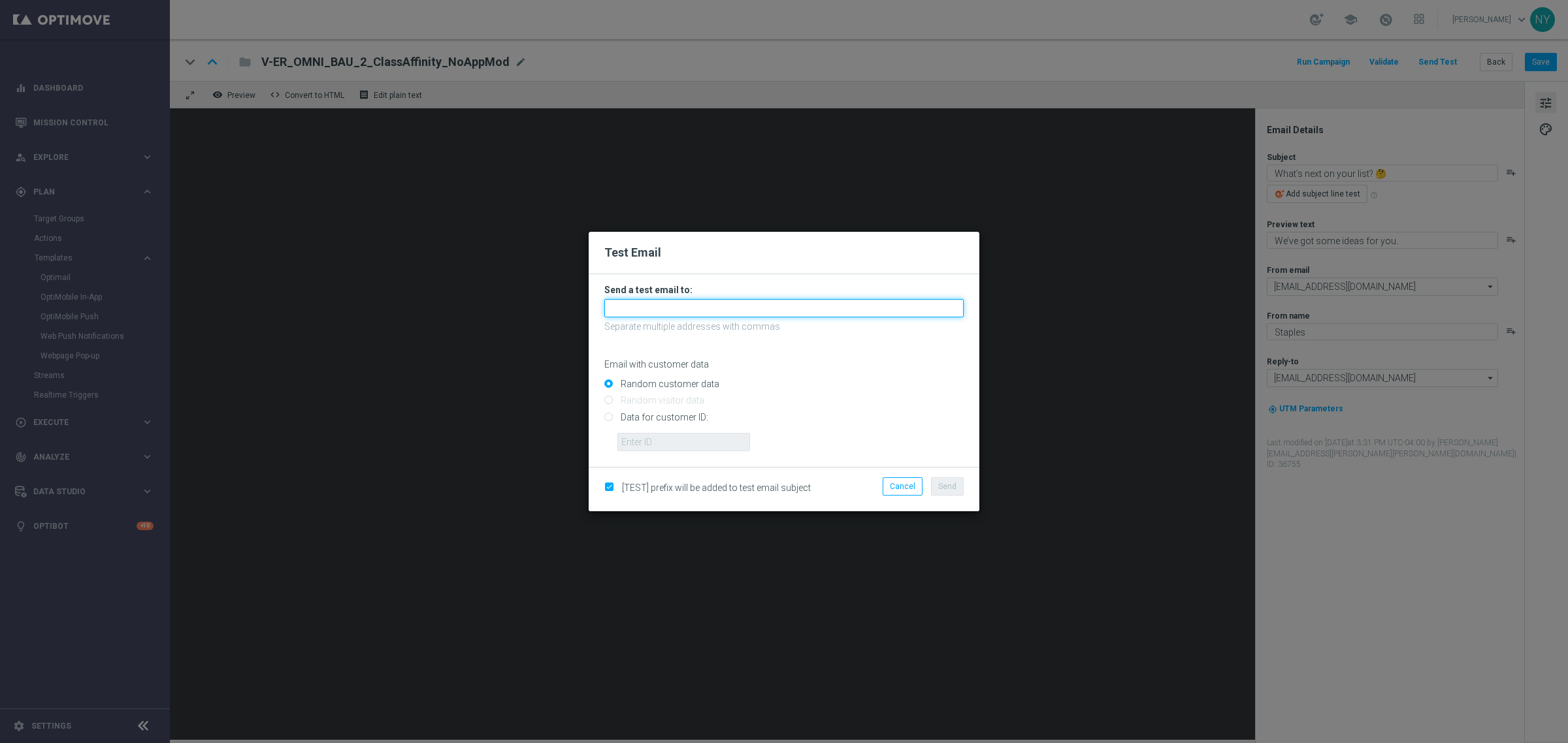
click at [649, 309] on input "text" at bounding box center [784, 308] width 359 height 18
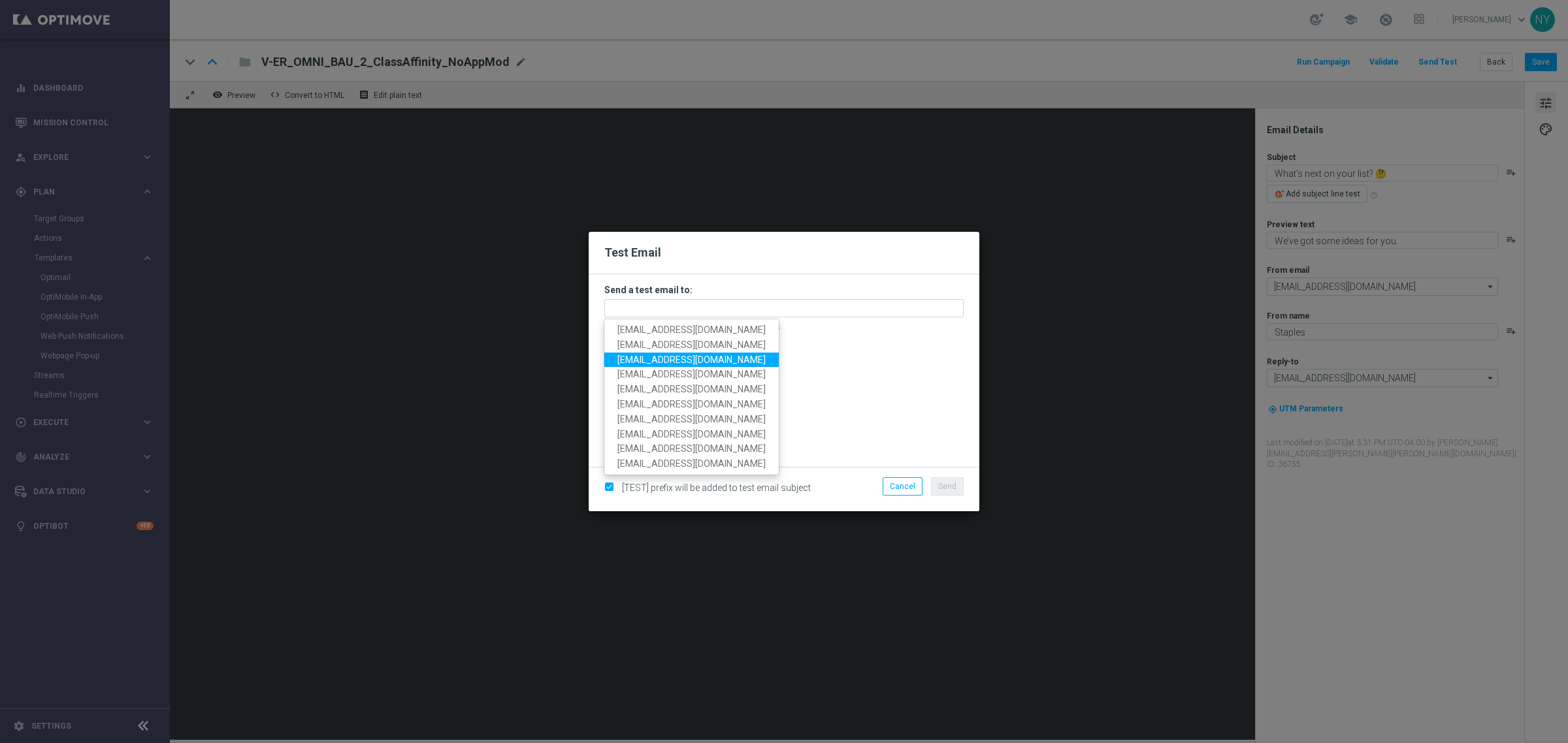
click at [655, 362] on span "[EMAIL_ADDRESS][DOMAIN_NAME]" at bounding box center [691, 359] width 148 height 10
type input "[EMAIL_ADDRESS][DOMAIN_NAME]"
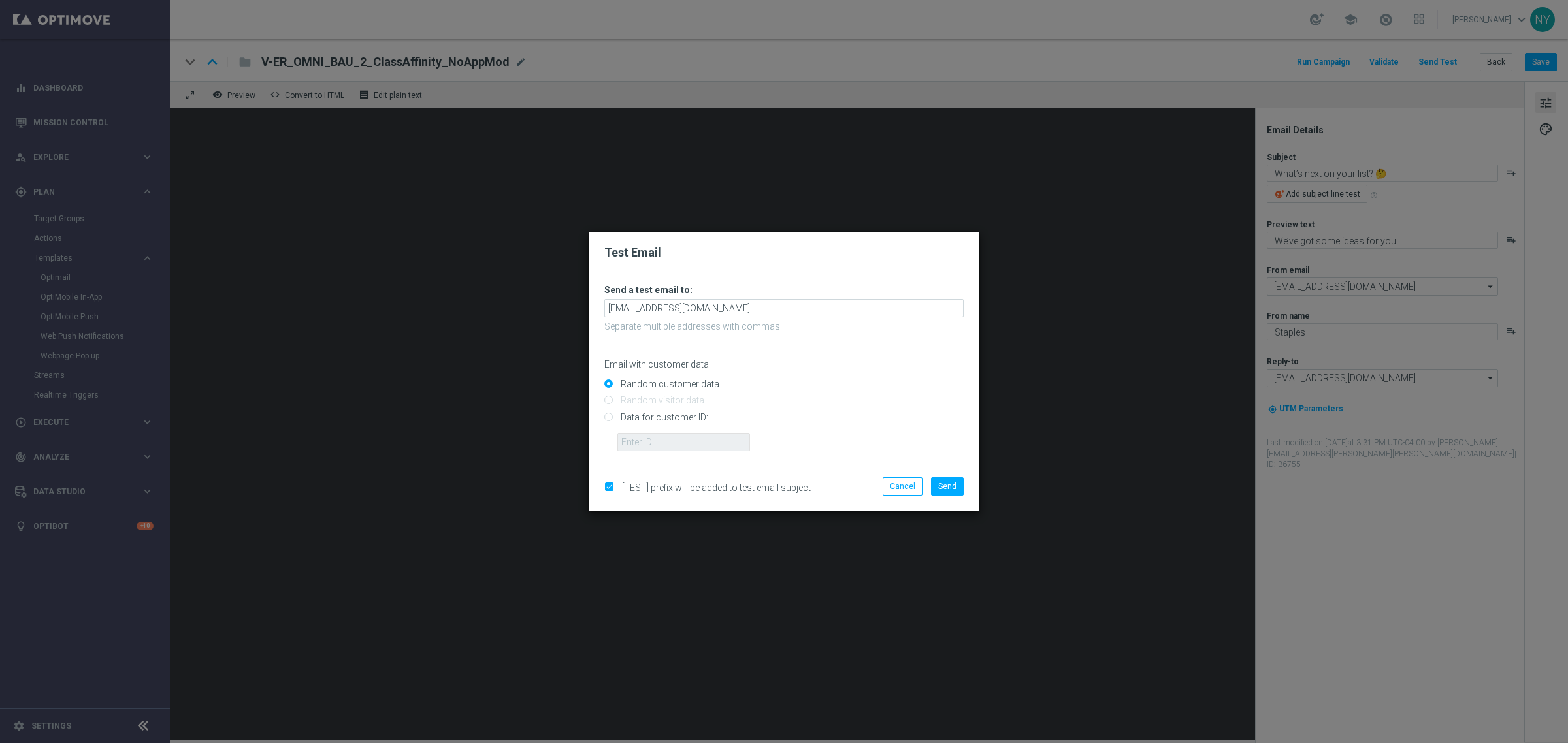
click at [609, 413] on input "Data for customer ID:" at bounding box center [784, 422] width 359 height 18
radio input "true"
click at [658, 444] on input "text" at bounding box center [684, 442] width 133 height 18
paste input "10000128550"
type input "10000128550"
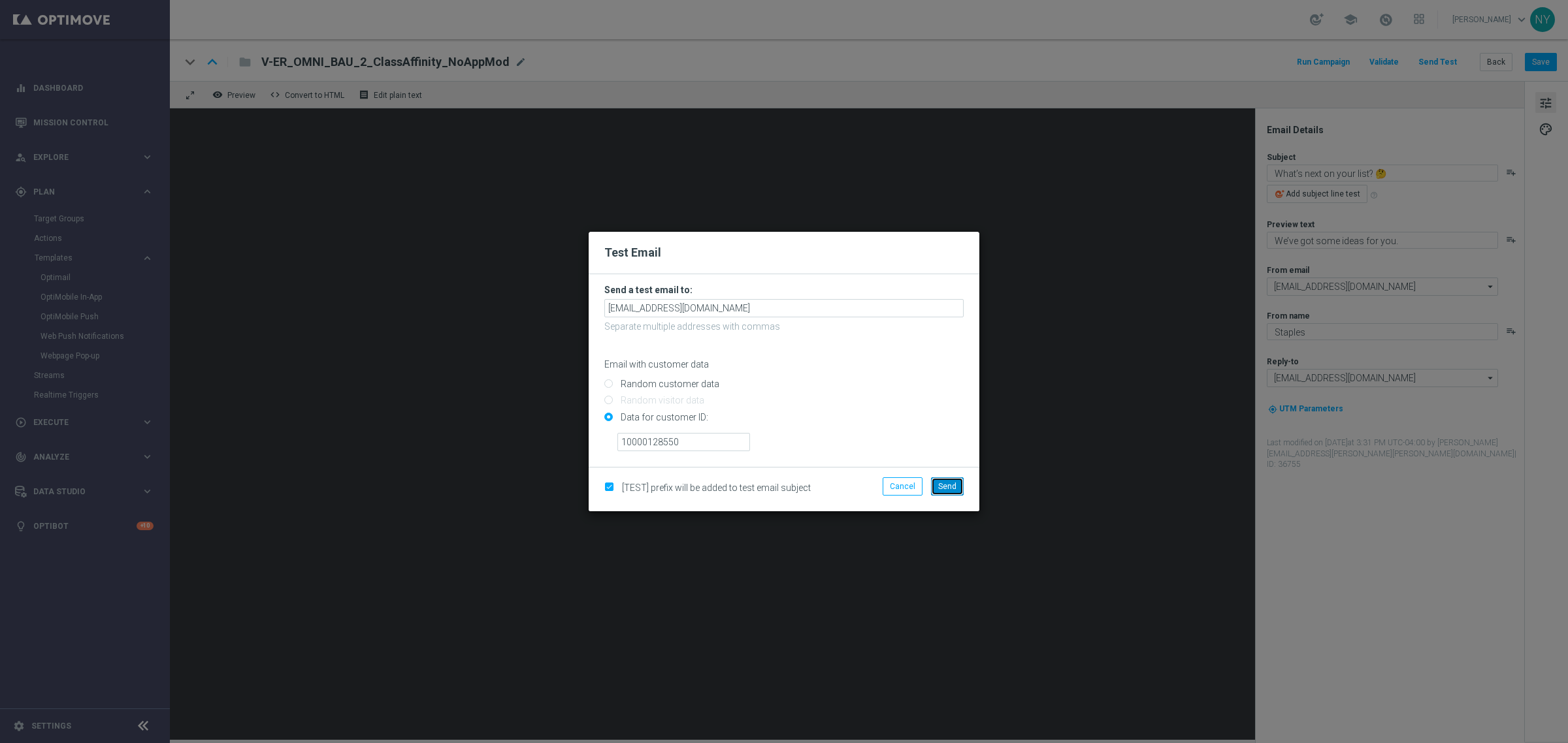
click at [957, 483] on button "Send" at bounding box center [947, 486] width 33 height 18
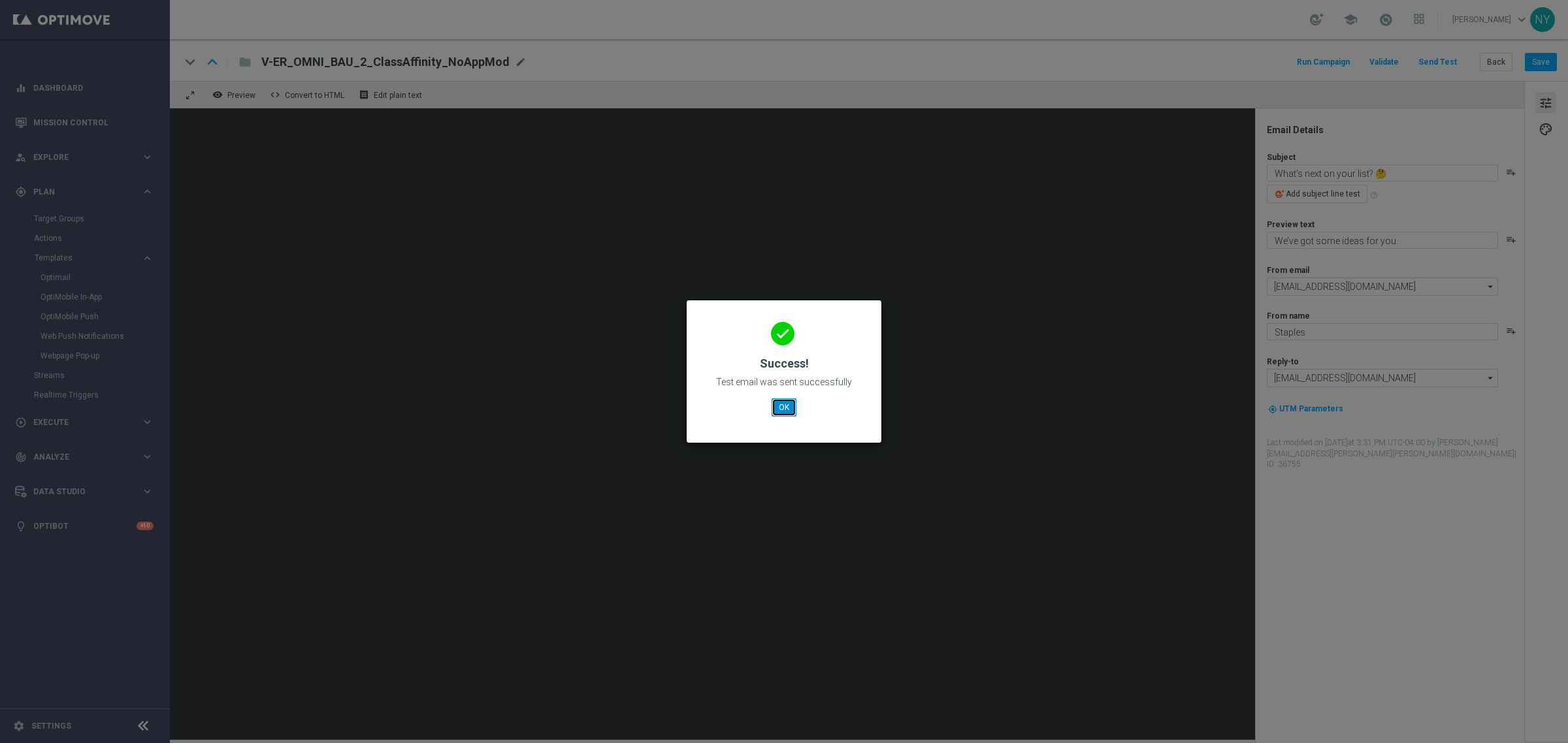
click at [784, 405] on button "OK" at bounding box center [784, 407] width 25 height 18
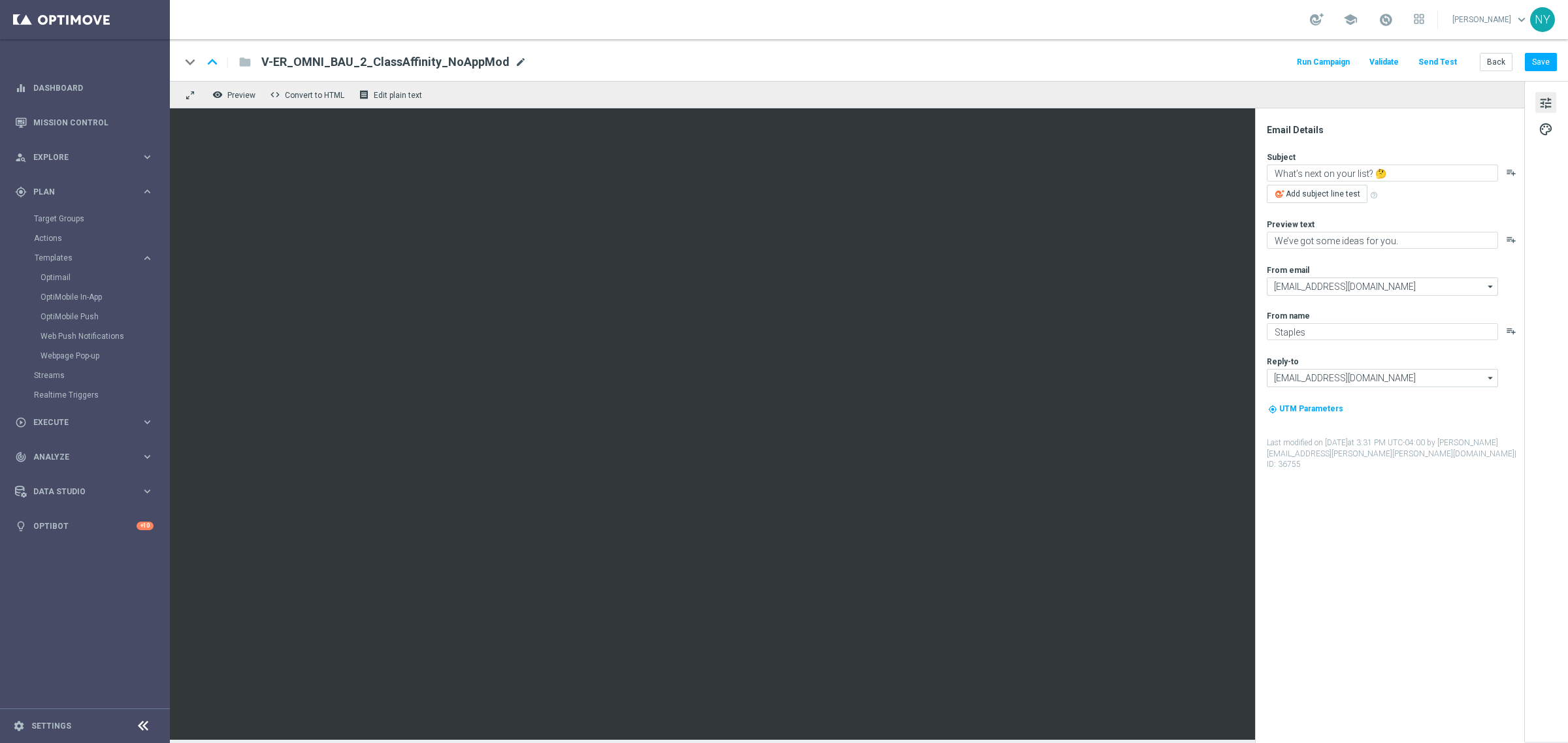
click at [516, 56] on span "mode_edit" at bounding box center [521, 62] width 12 height 12
click at [481, 59] on input "V-ER_OMNI_BAU_2_ClassAffinity_NoAppMod" at bounding box center [424, 61] width 324 height 17
drag, startPoint x: 478, startPoint y: 64, endPoint x: 255, endPoint y: 60, distance: 223.0
click at [255, 60] on div "V-ER_OMNI_BAU_2_ClassAffinity_NoAppMod" at bounding box center [418, 61] width 334 height 17
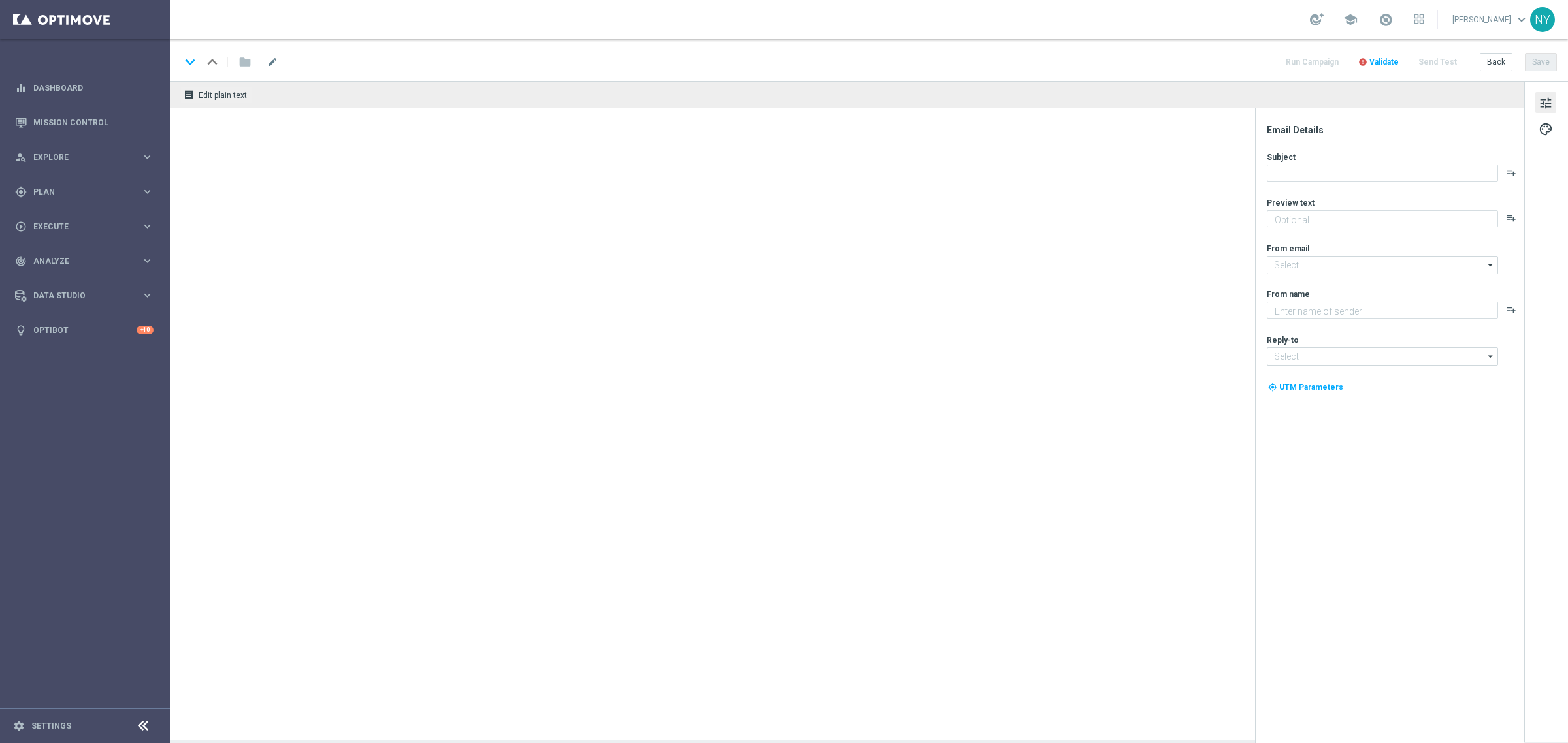
type textarea "We are your one-stop shop for all your printing needs."
type input "[EMAIL_ADDRESS][DOMAIN_NAME]"
type textarea "Staples"
type input "[EMAIL_ADDRESS][DOMAIN_NAME]"
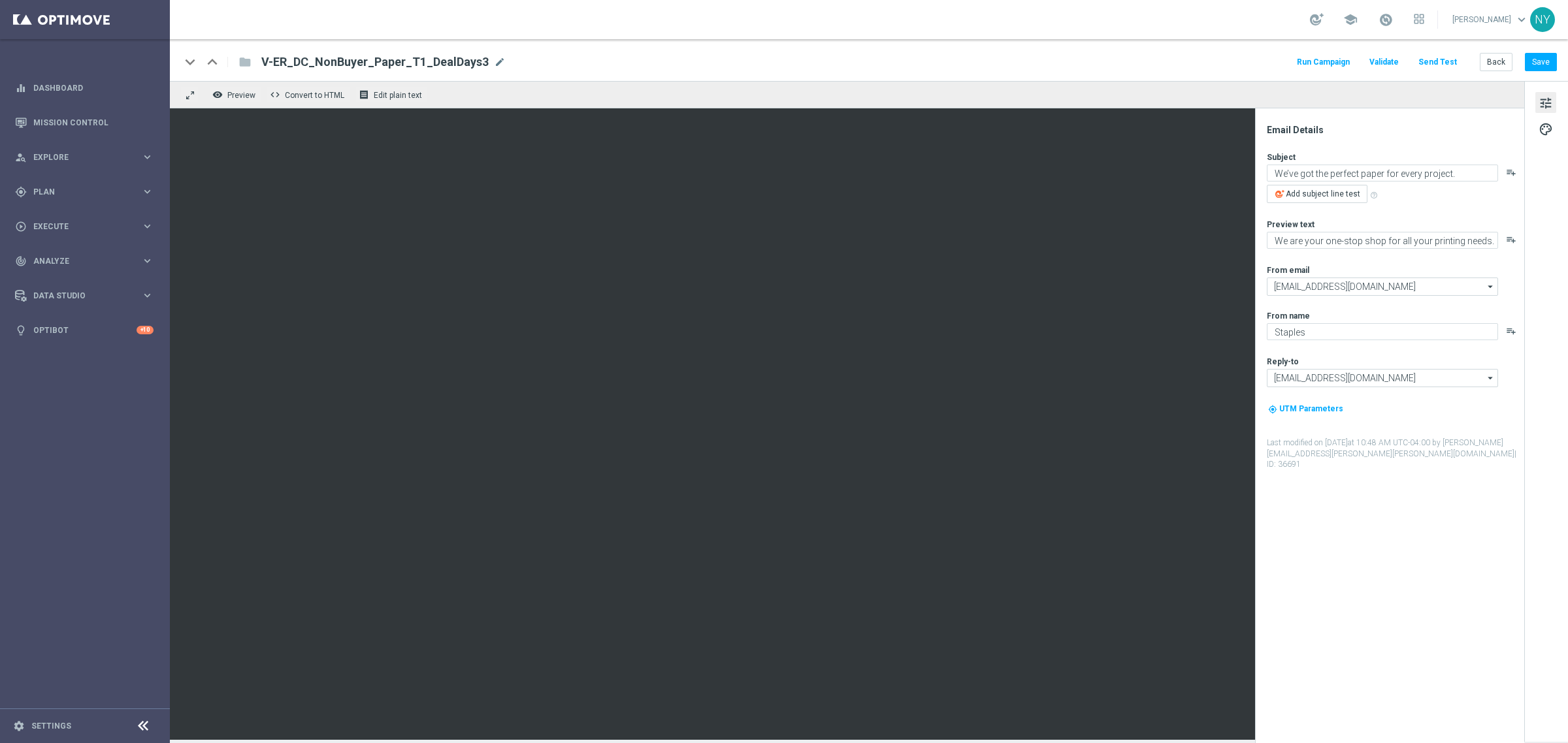
click at [1442, 61] on button "Send Test" at bounding box center [1437, 62] width 42 height 18
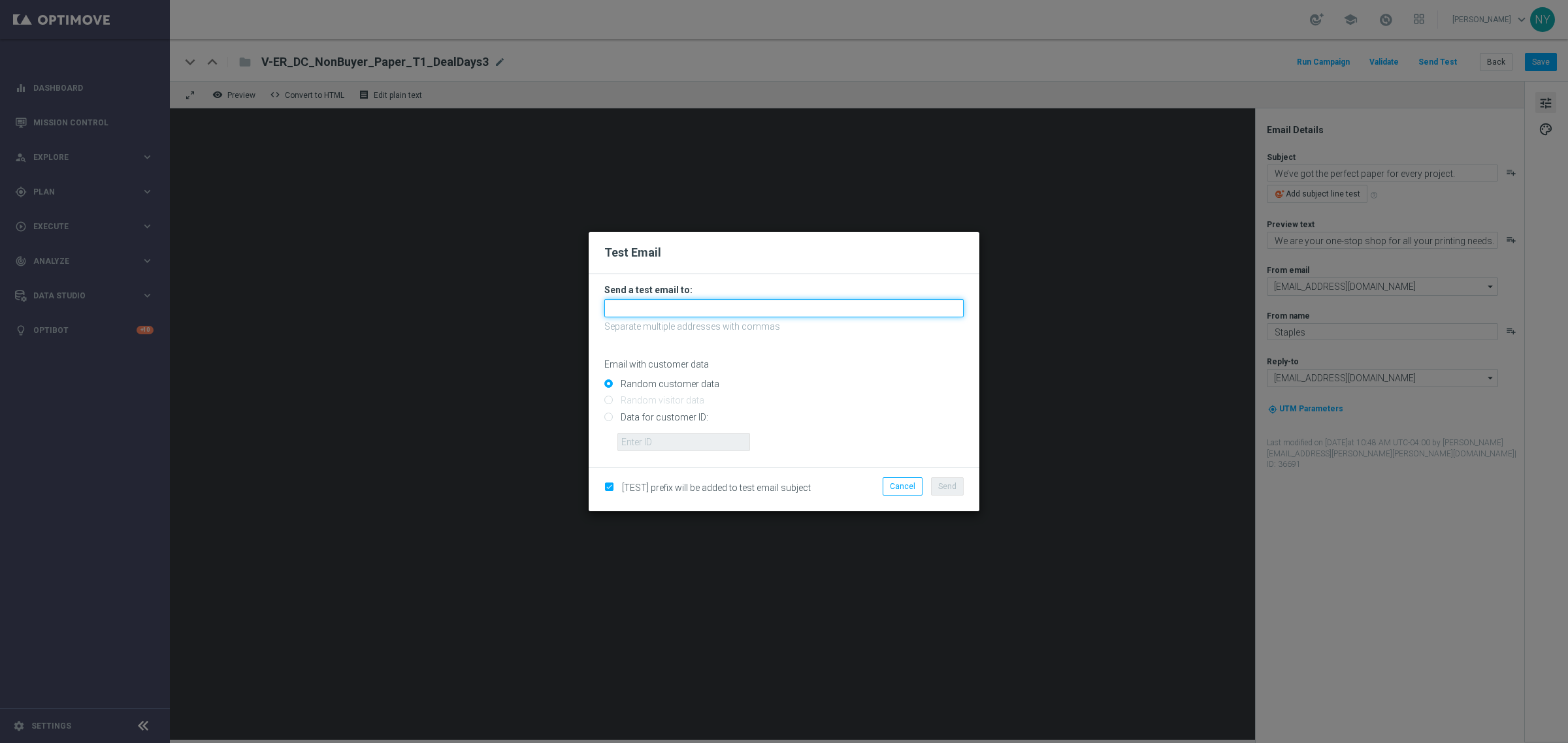
click at [659, 309] on input "text" at bounding box center [784, 308] width 359 height 18
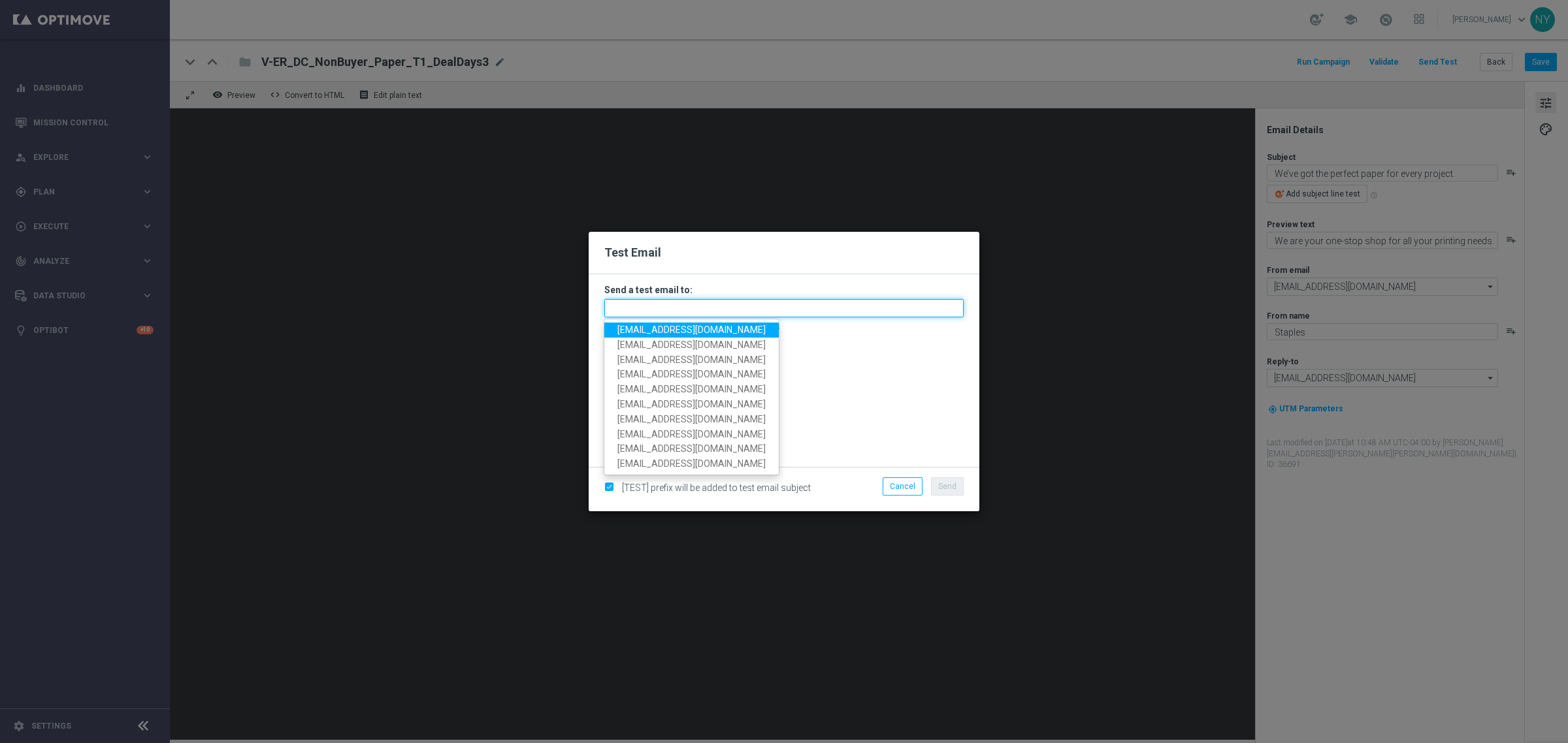
paste input "neilyetts3-bkacu@litmusemail.com"
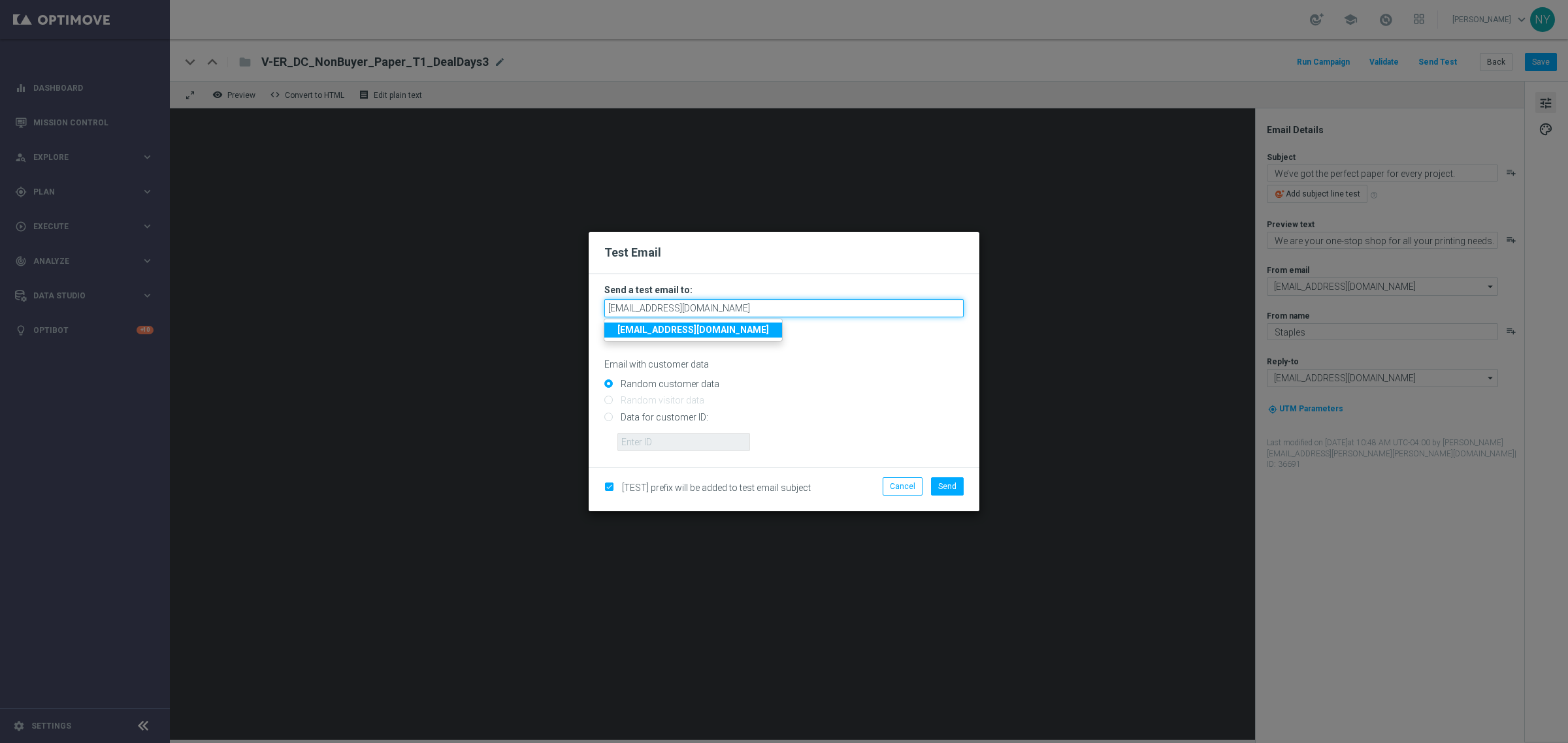
type input "neilyetts3-bkacu@litmusemail.com"
click at [614, 420] on input "Data for customer ID:" at bounding box center [784, 422] width 359 height 18
radio input "true"
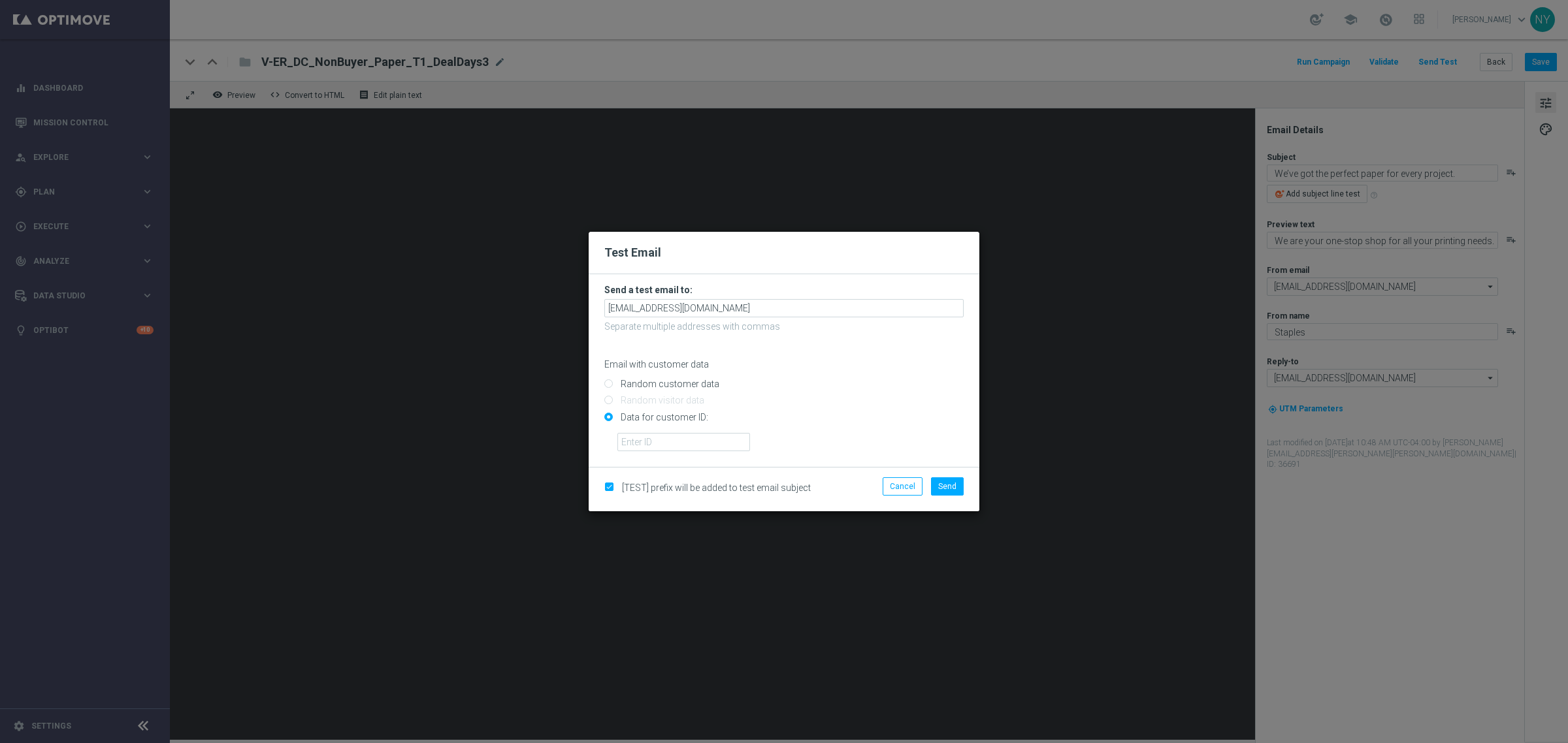
click at [632, 431] on input "Data for customer ID:" at bounding box center [784, 422] width 359 height 18
click at [638, 446] on input "text" at bounding box center [684, 442] width 133 height 18
paste input "10000006208"
type input "10000006208"
click at [939, 493] on button "Send" at bounding box center [947, 486] width 33 height 18
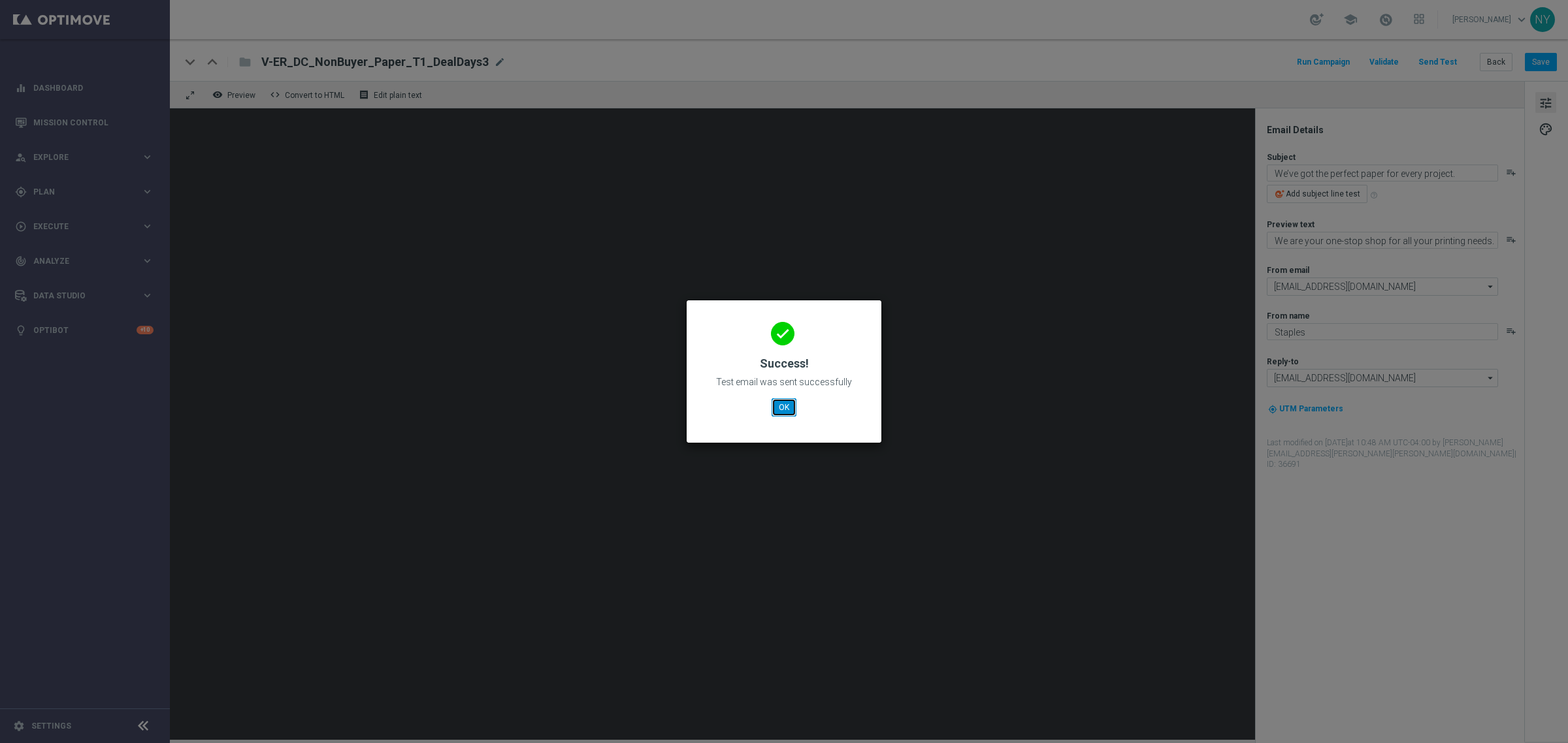
click at [787, 403] on button "OK" at bounding box center [784, 407] width 25 height 18
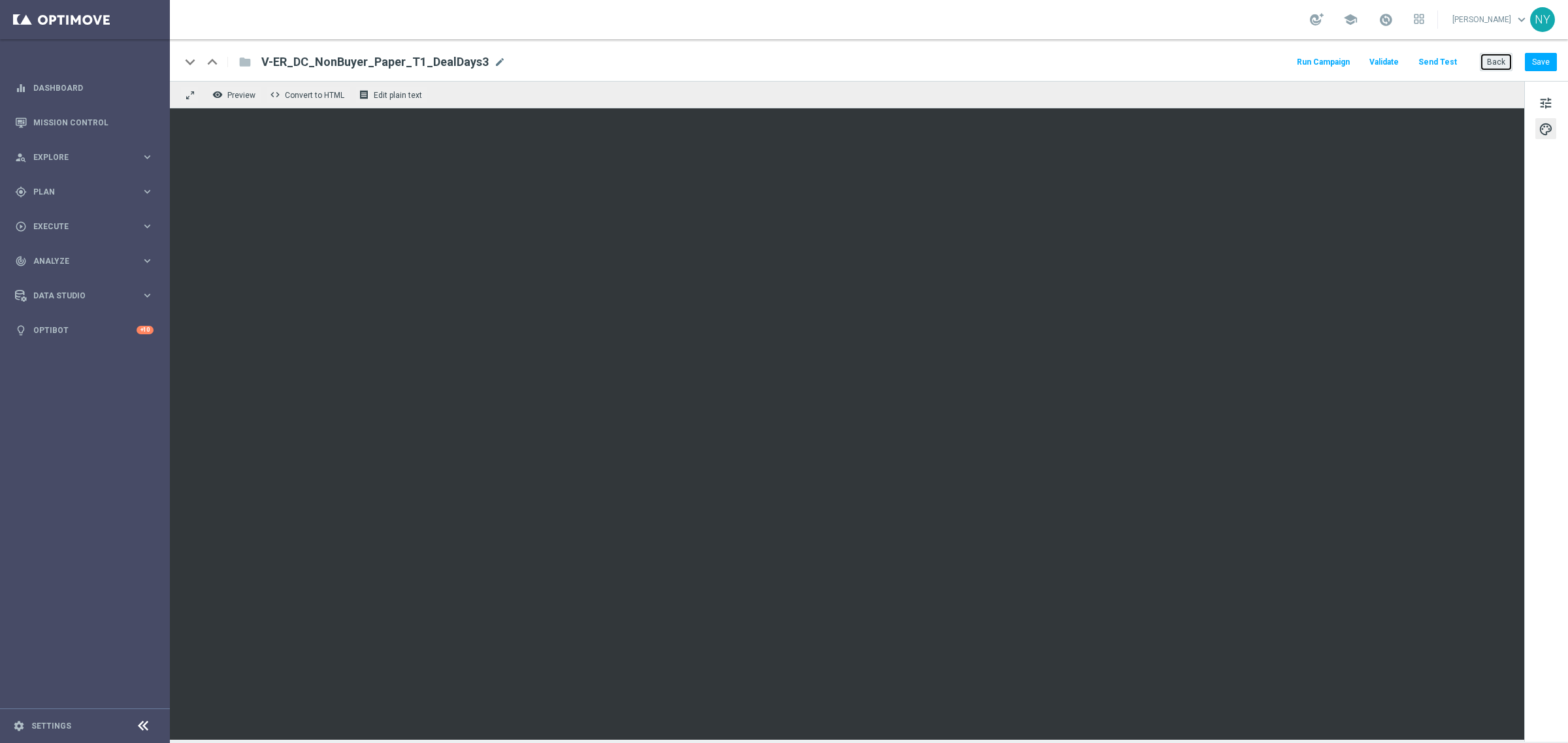
drag, startPoint x: 1507, startPoint y: 59, endPoint x: 608, endPoint y: 3, distance: 900.7
click at [1507, 59] on button "Back" at bounding box center [1496, 61] width 33 height 18
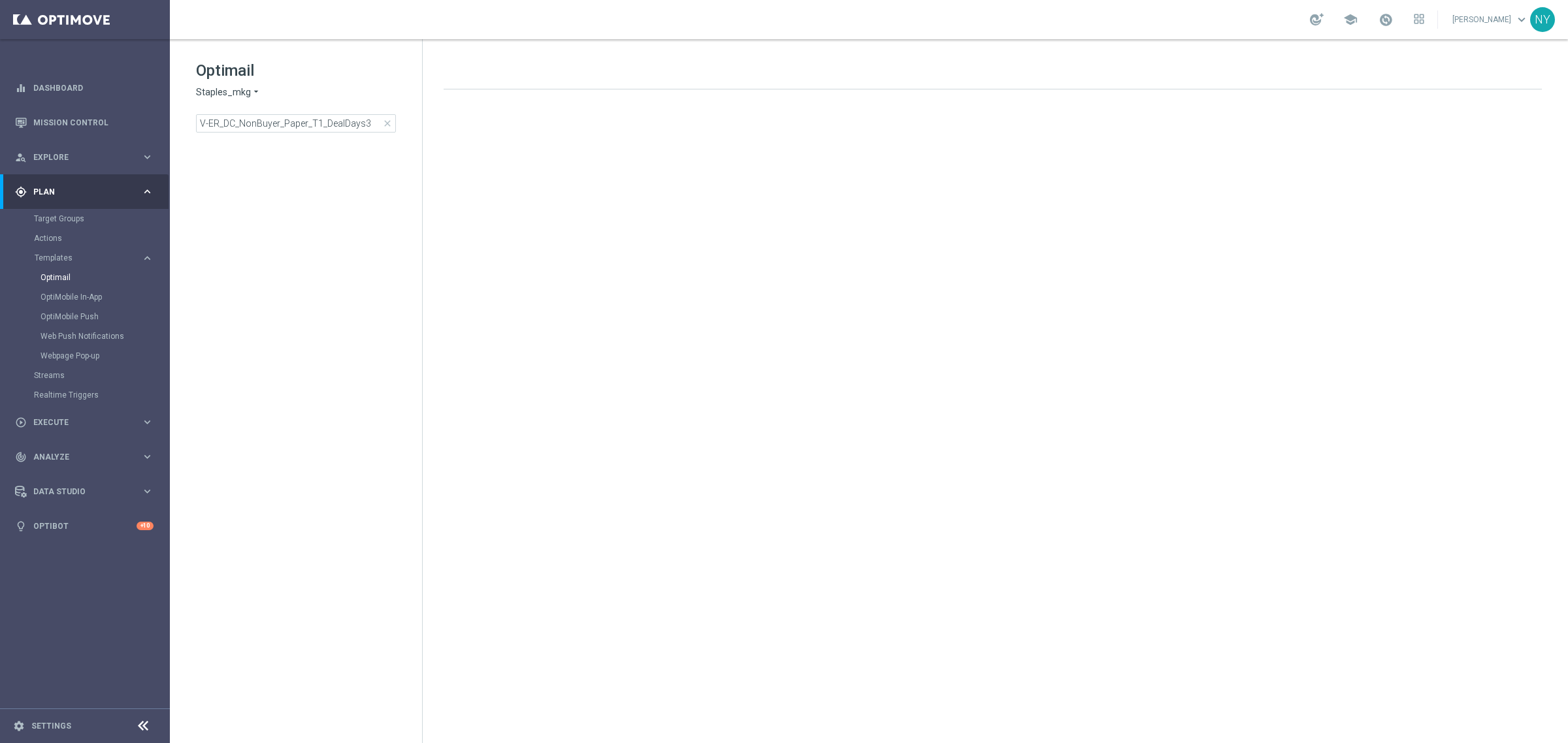
click at [383, 107] on div "Optimail Staples_mkg arrow_drop_down × Staples_mkg V-ER_DC_NonBuyer_Paper_T1_De…" at bounding box center [309, 96] width 226 height 72
drag, startPoint x: 369, startPoint y: 120, endPoint x: -228, endPoint y: 76, distance: 598.6
click at [0, 76] on html "equalizer Dashboard Mission Control" at bounding box center [784, 372] width 1568 height 743
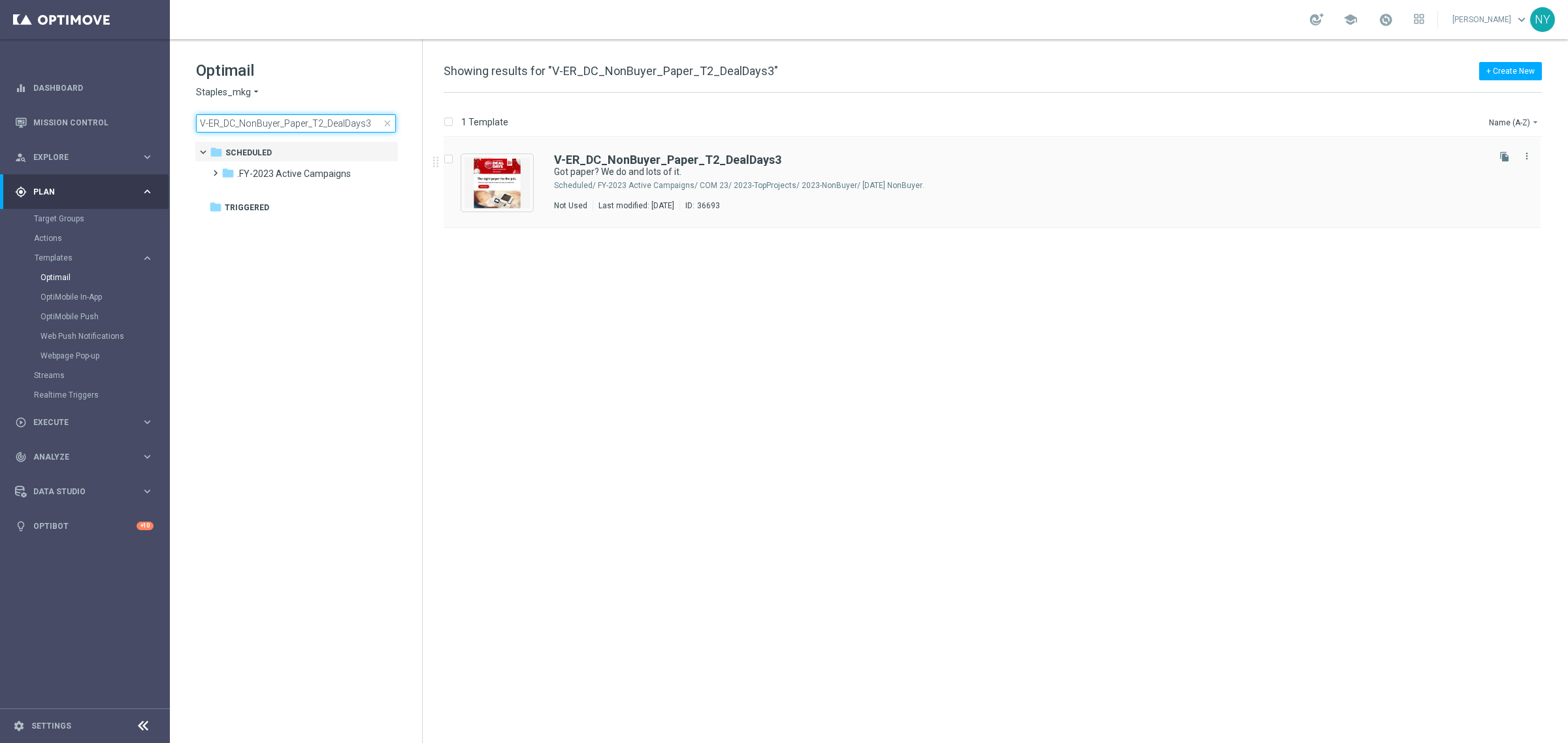
type input "V-ER_DC_NonBuyer_Paper_T2_DealDays3"
click at [667, 158] on b "V-ER_DC_NonBuyer_Paper_T2_DealDays3" at bounding box center [668, 159] width 227 height 14
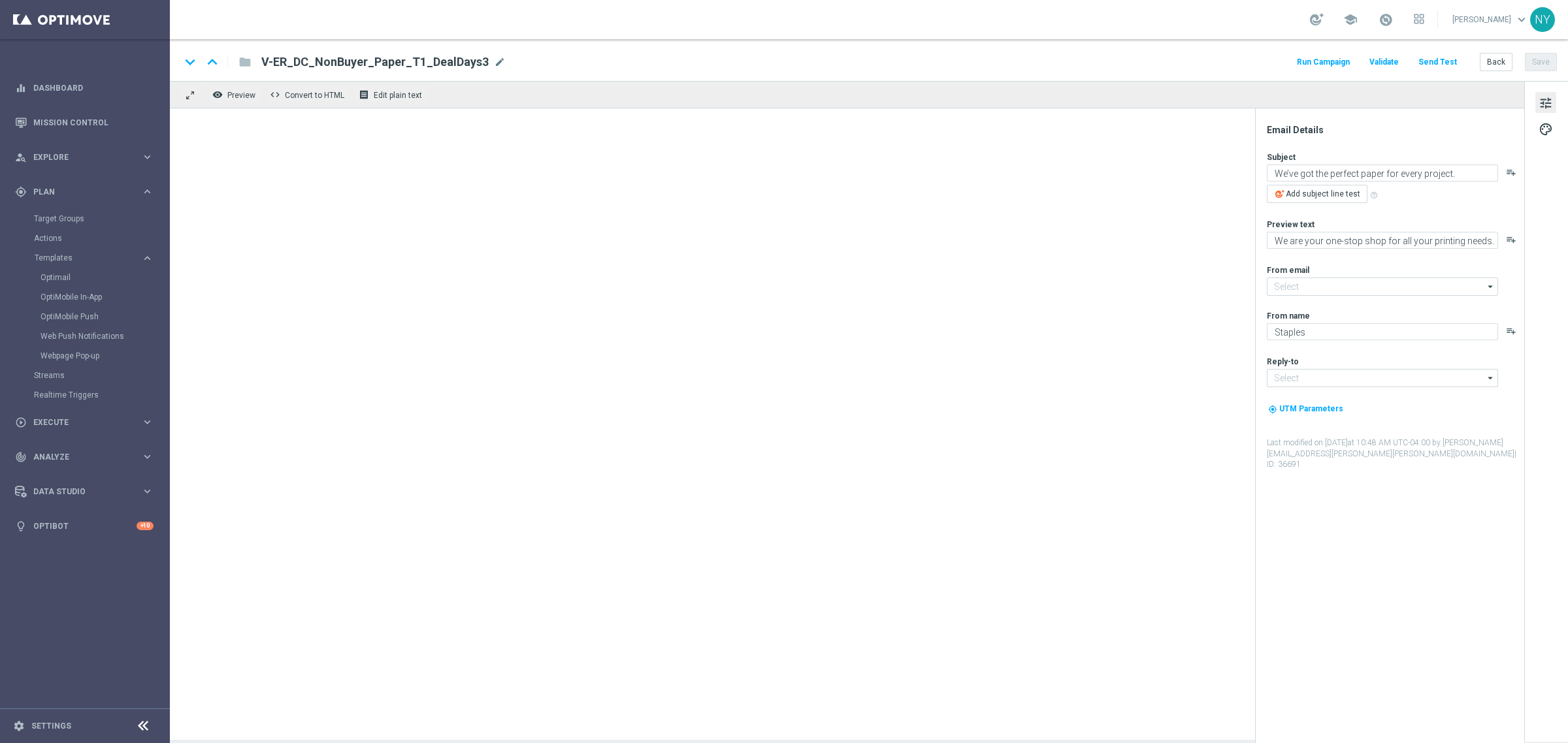
type input "[EMAIL_ADDRESS][DOMAIN_NAME]"
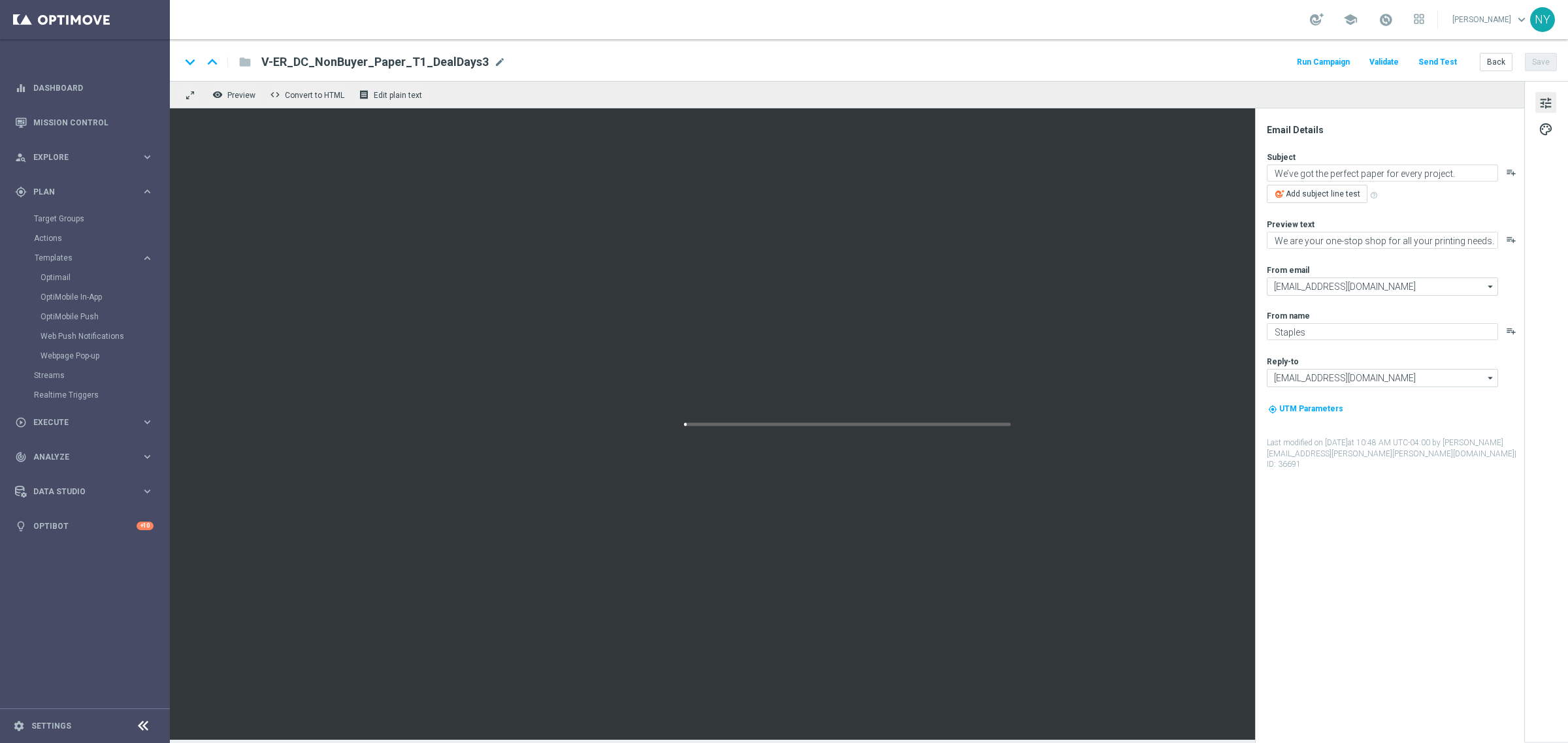
type textarea "Got paper? We do and lots of it."
type textarea "Never run out of the paper you need."
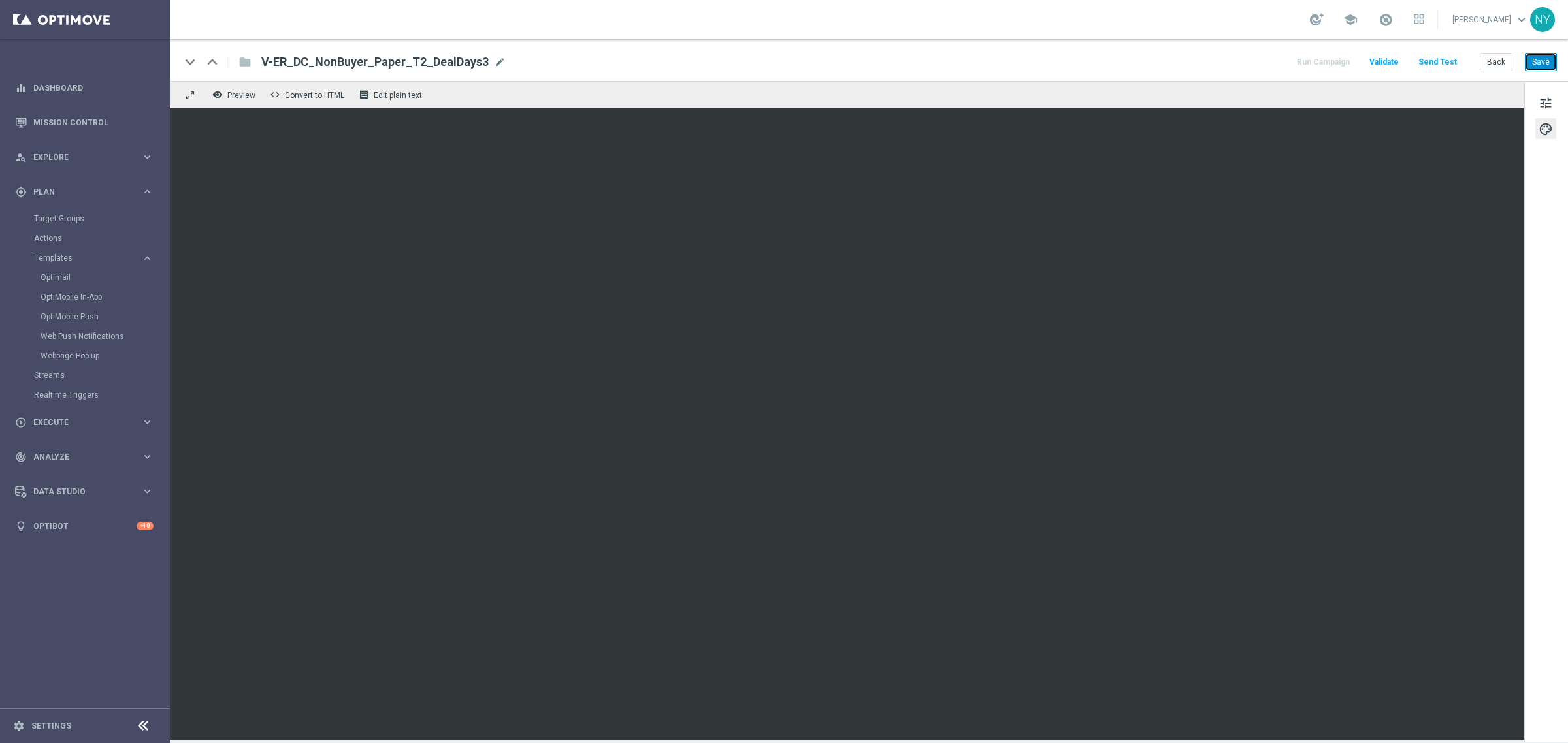
click at [1544, 64] on button "Save" at bounding box center [1541, 61] width 32 height 18
click at [1447, 58] on button "Send Test" at bounding box center [1437, 62] width 42 height 18
click at [1441, 57] on button "Send Test" at bounding box center [1437, 62] width 42 height 18
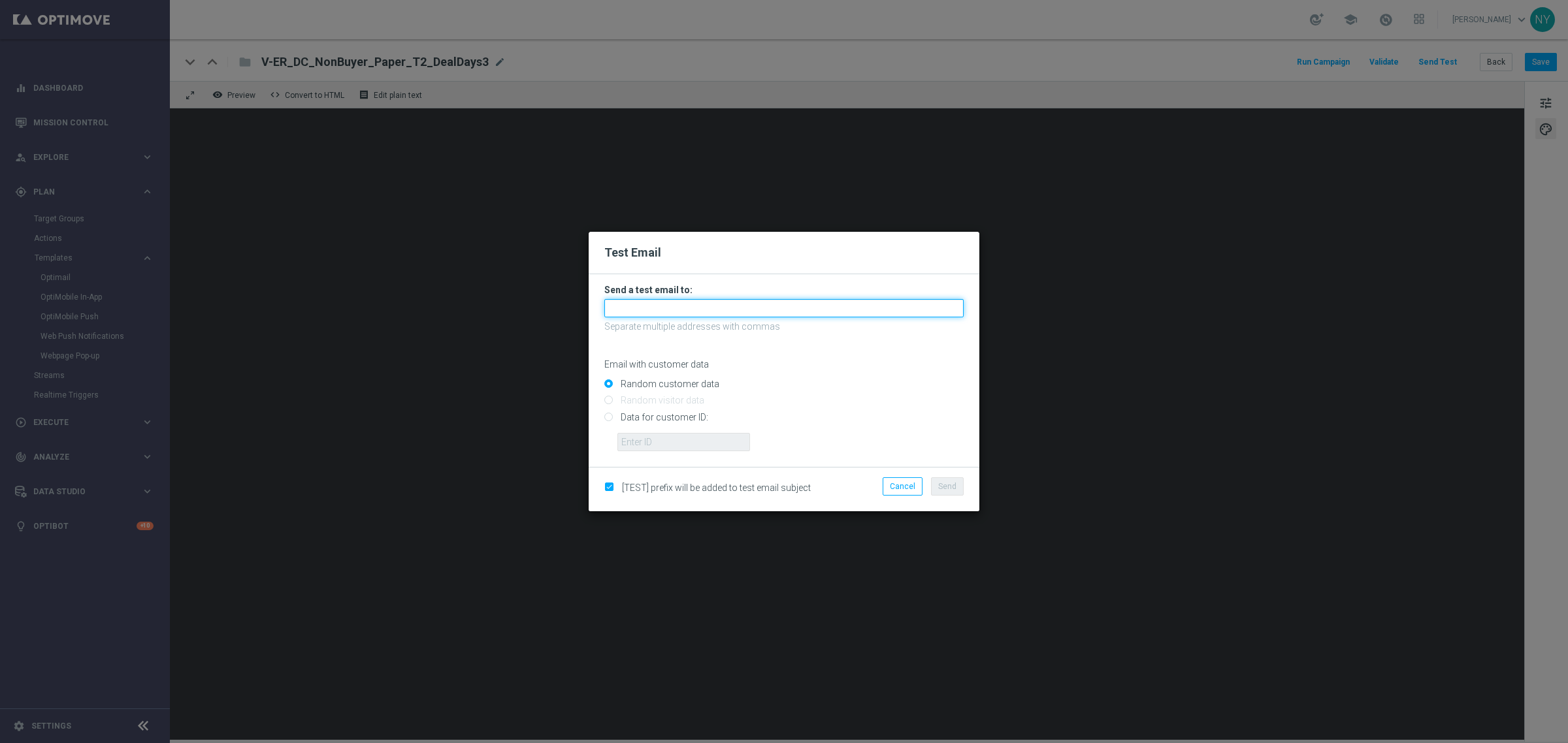
click at [635, 304] on input "text" at bounding box center [784, 308] width 359 height 18
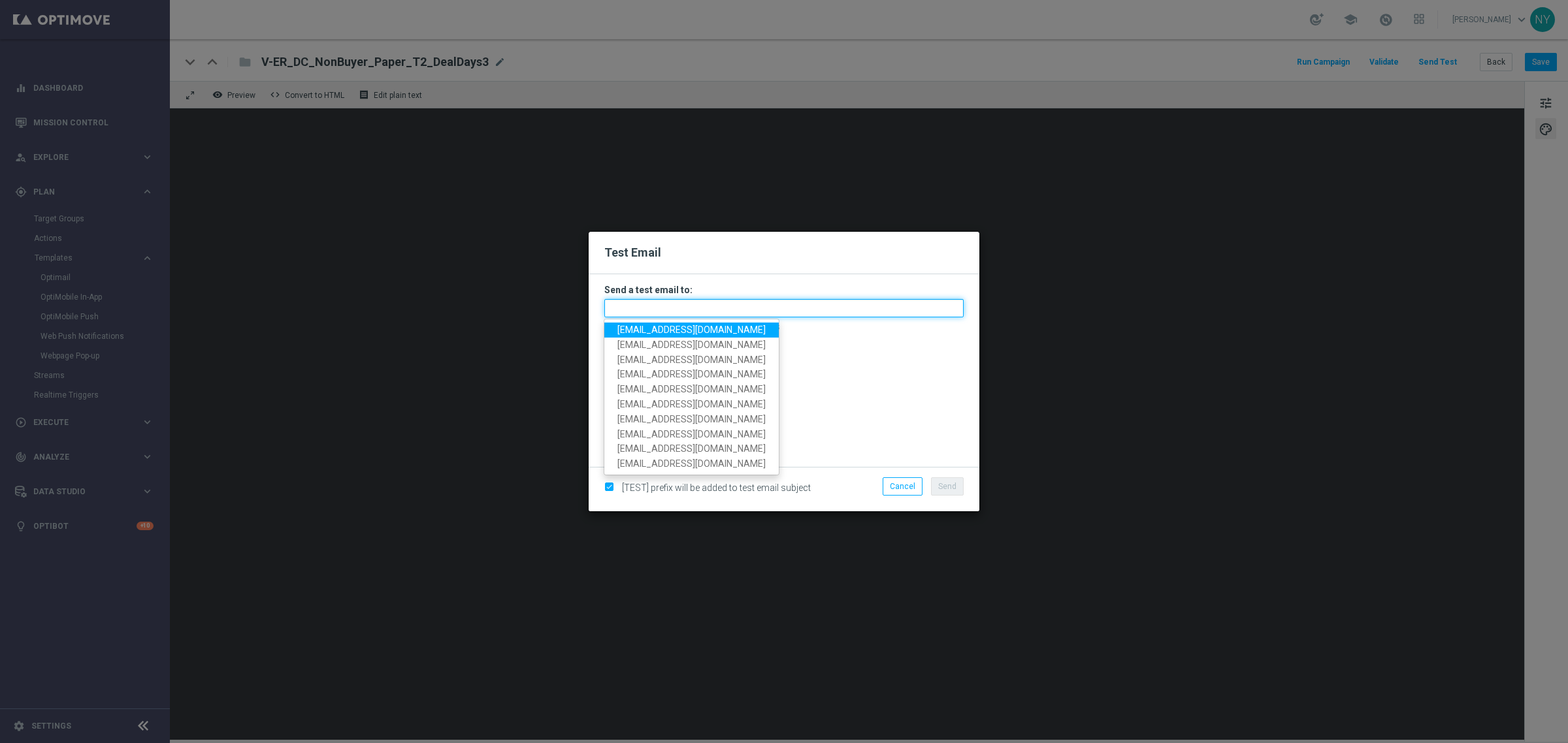
paste input "neilyetts3-bkaeu@litmusemail.com"
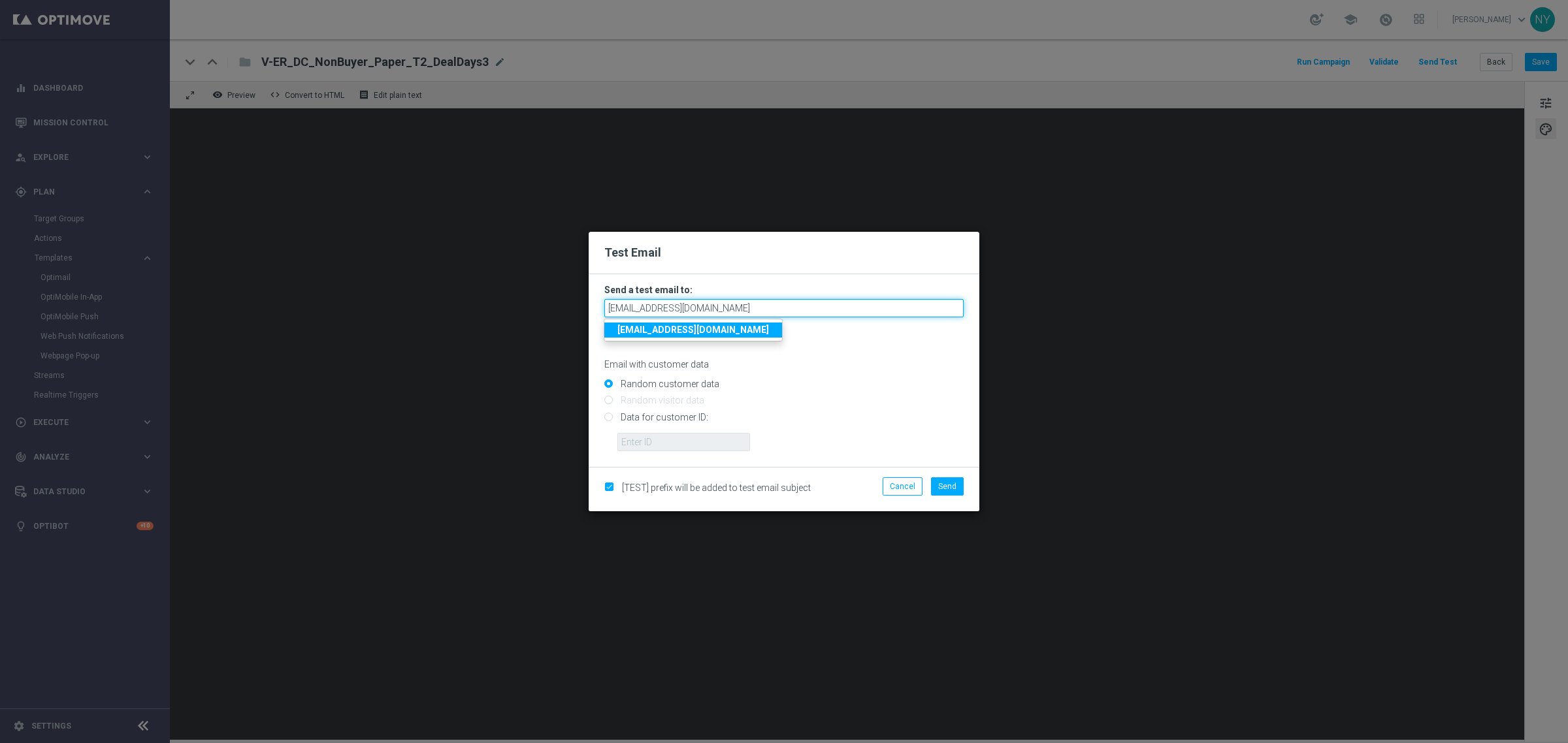
type input "neilyetts3-bkaeu@litmusemail.com"
click at [609, 420] on input "Data for customer ID:" at bounding box center [784, 422] width 359 height 18
radio input "true"
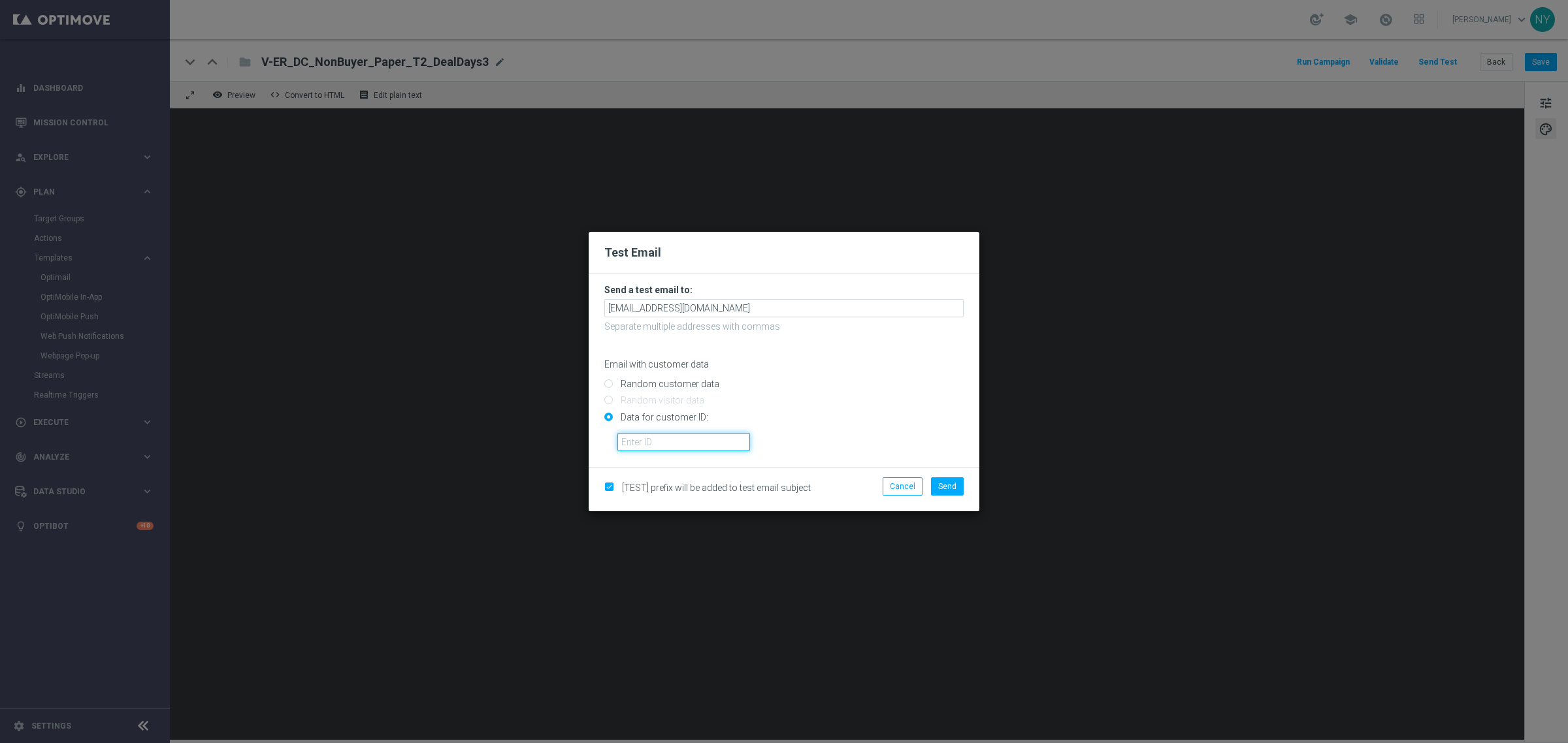
click at [665, 436] on input "text" at bounding box center [684, 442] width 133 height 18
paste input "10000006208"
type input "10000006208"
click at [938, 480] on button "Send" at bounding box center [947, 486] width 33 height 18
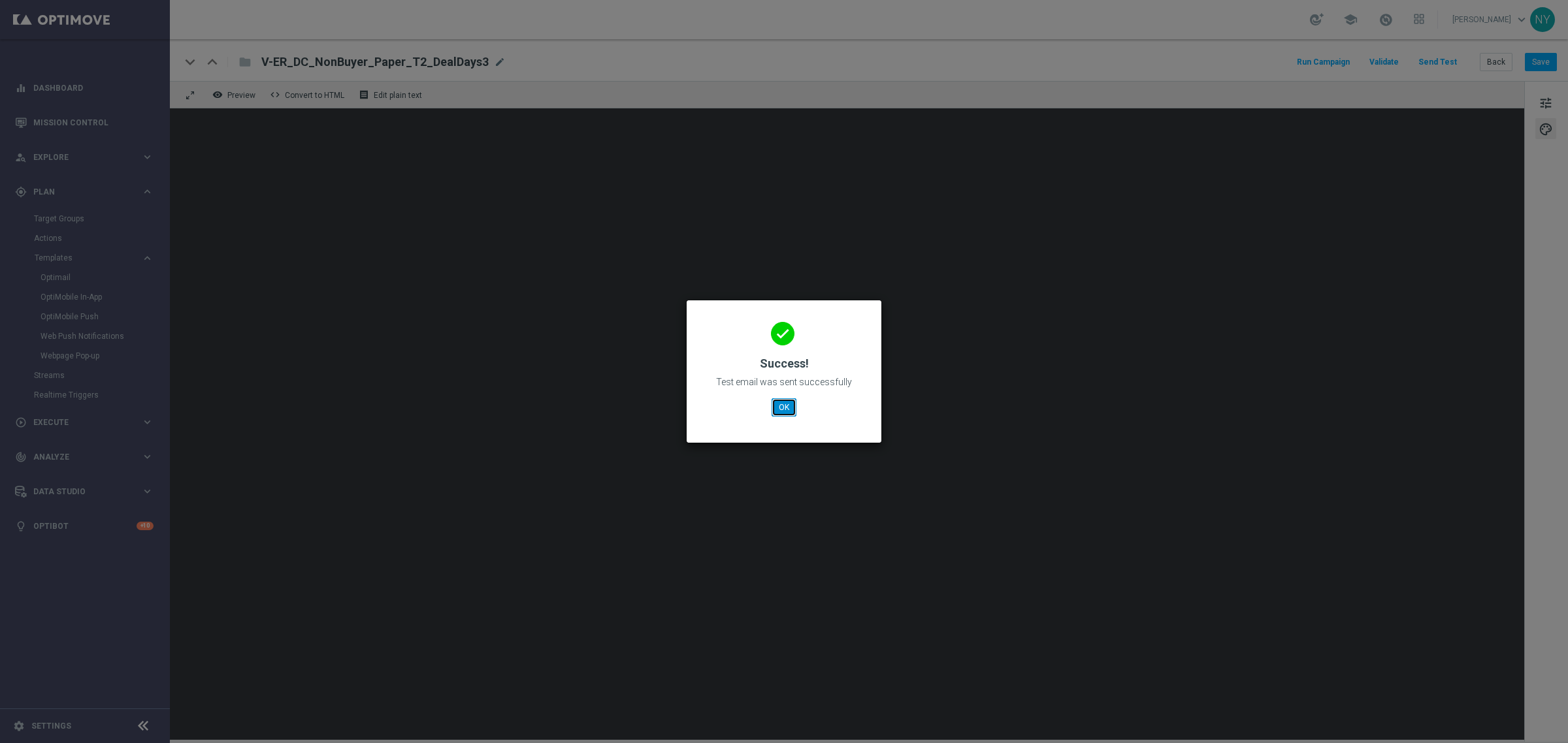
click at [773, 402] on button "OK" at bounding box center [784, 407] width 25 height 18
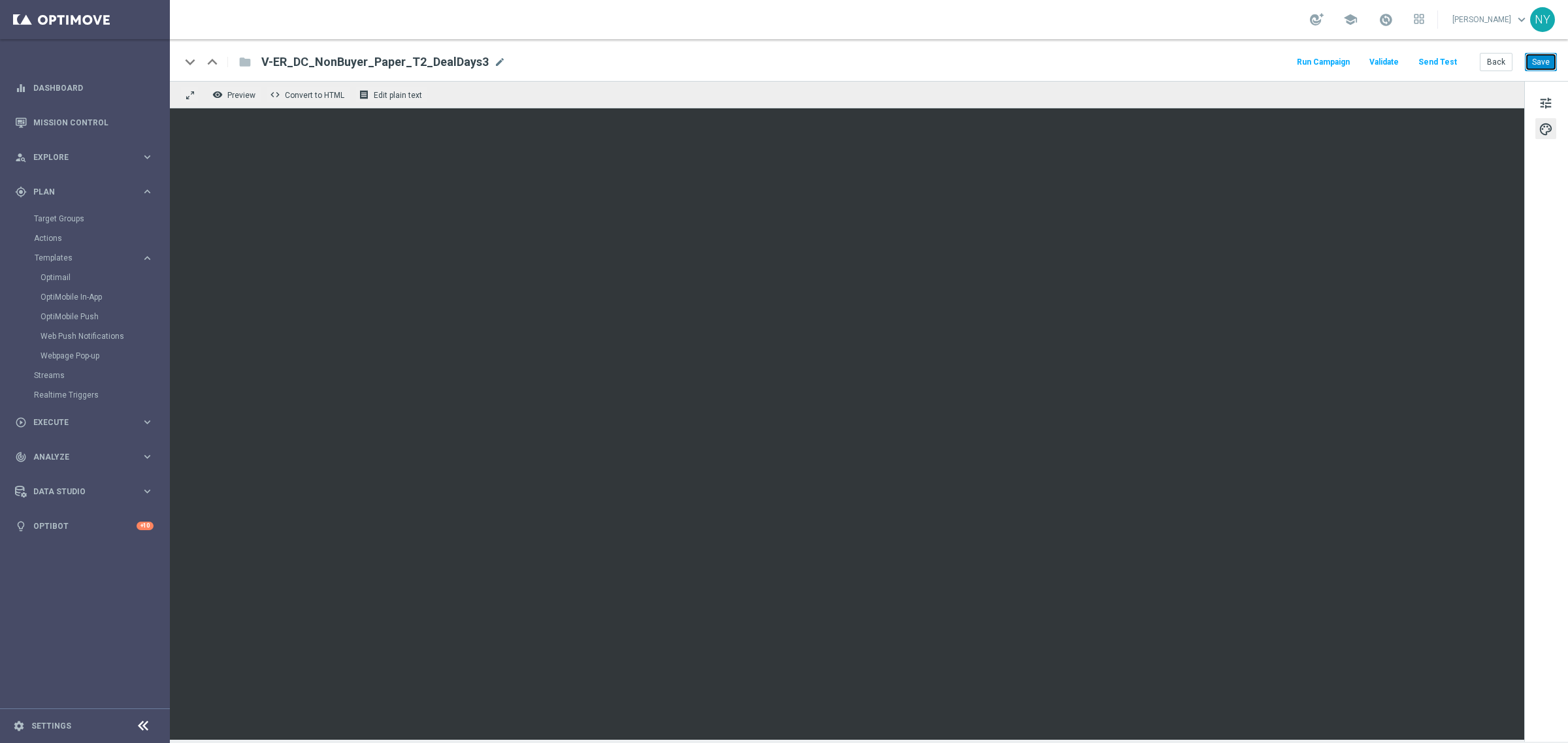
click at [1547, 60] on button "Save" at bounding box center [1541, 61] width 32 height 18
click at [1447, 58] on button "Send Test" at bounding box center [1437, 62] width 42 height 18
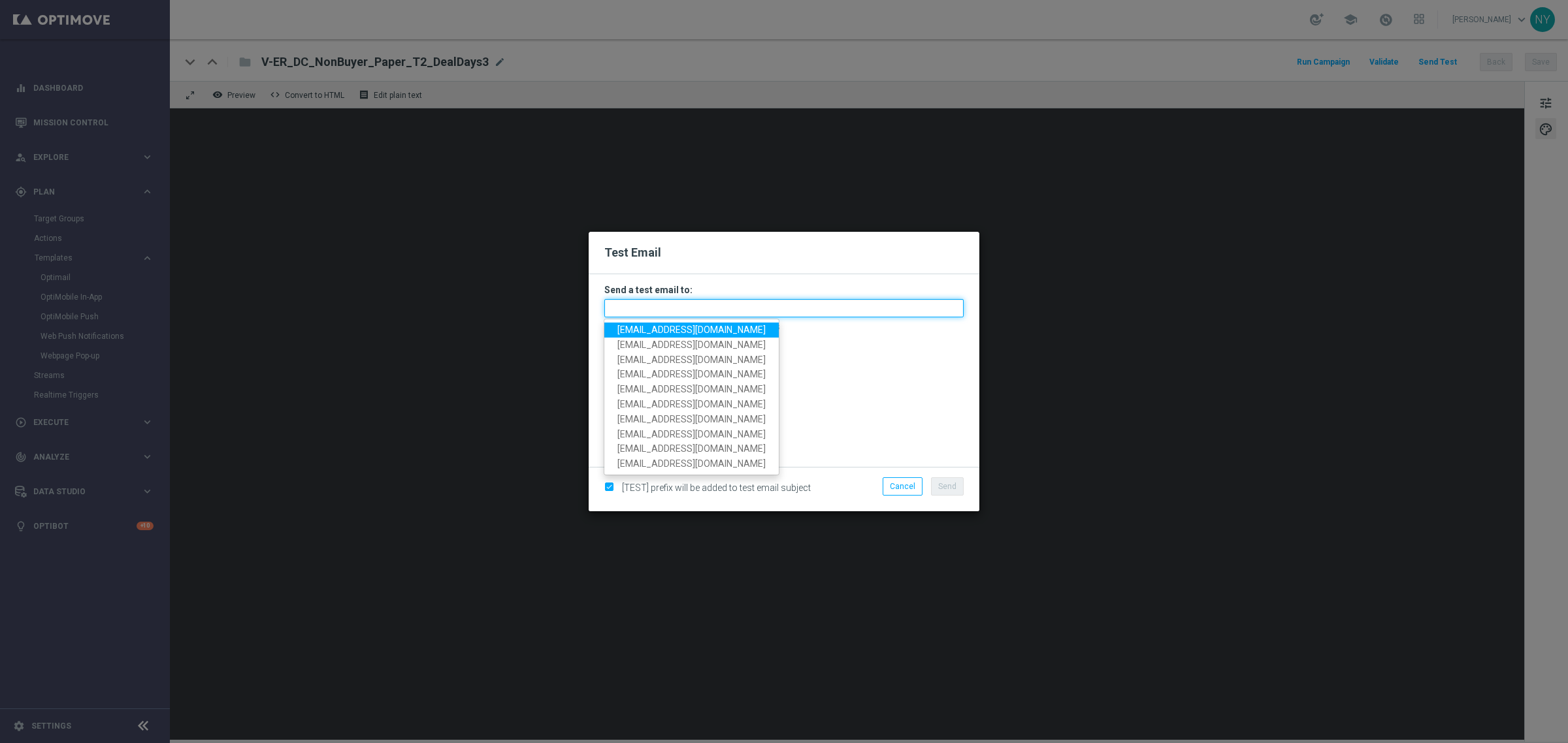
click at [668, 302] on input "text" at bounding box center [784, 308] width 359 height 18
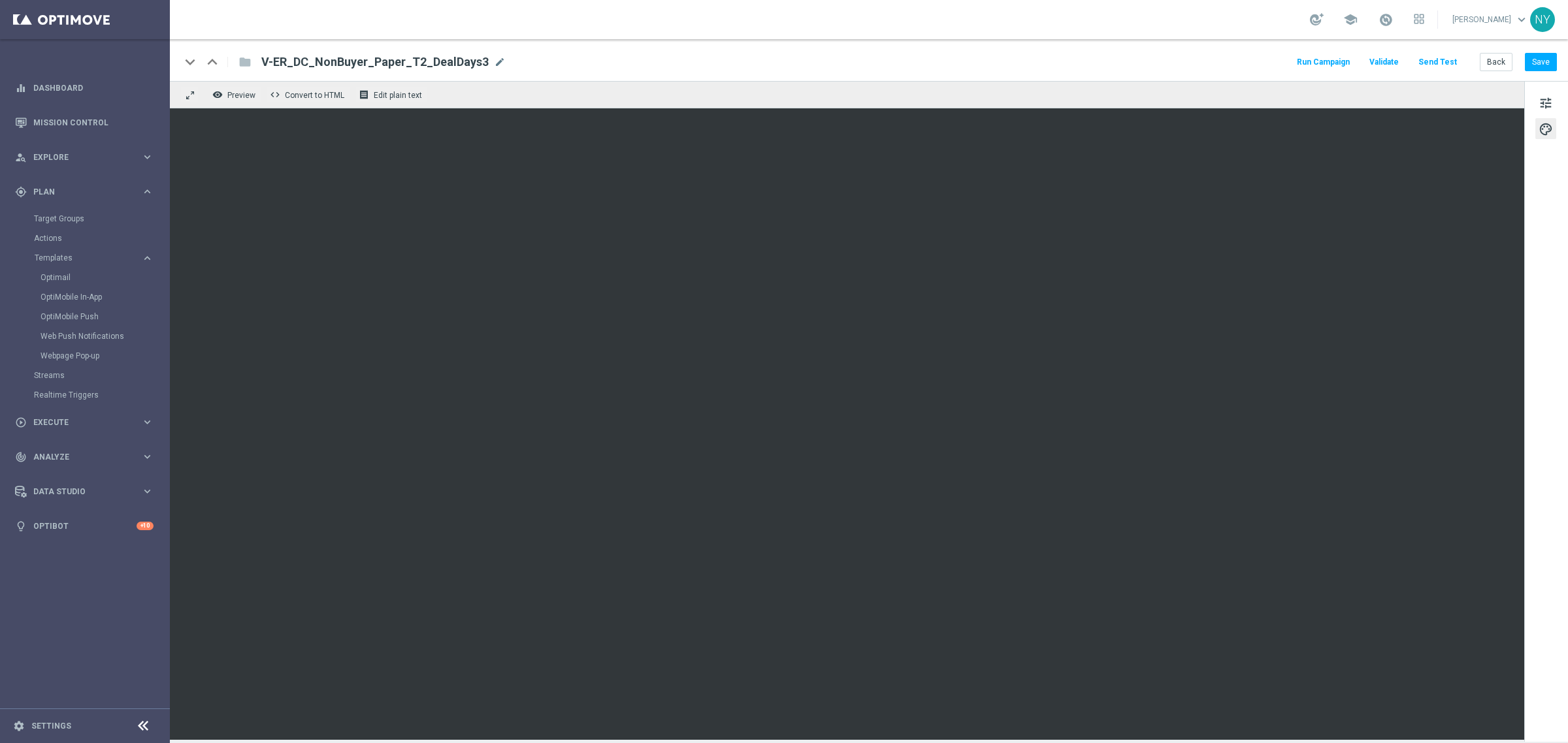
click at [1436, 59] on button "Send Test" at bounding box center [1437, 62] width 42 height 18
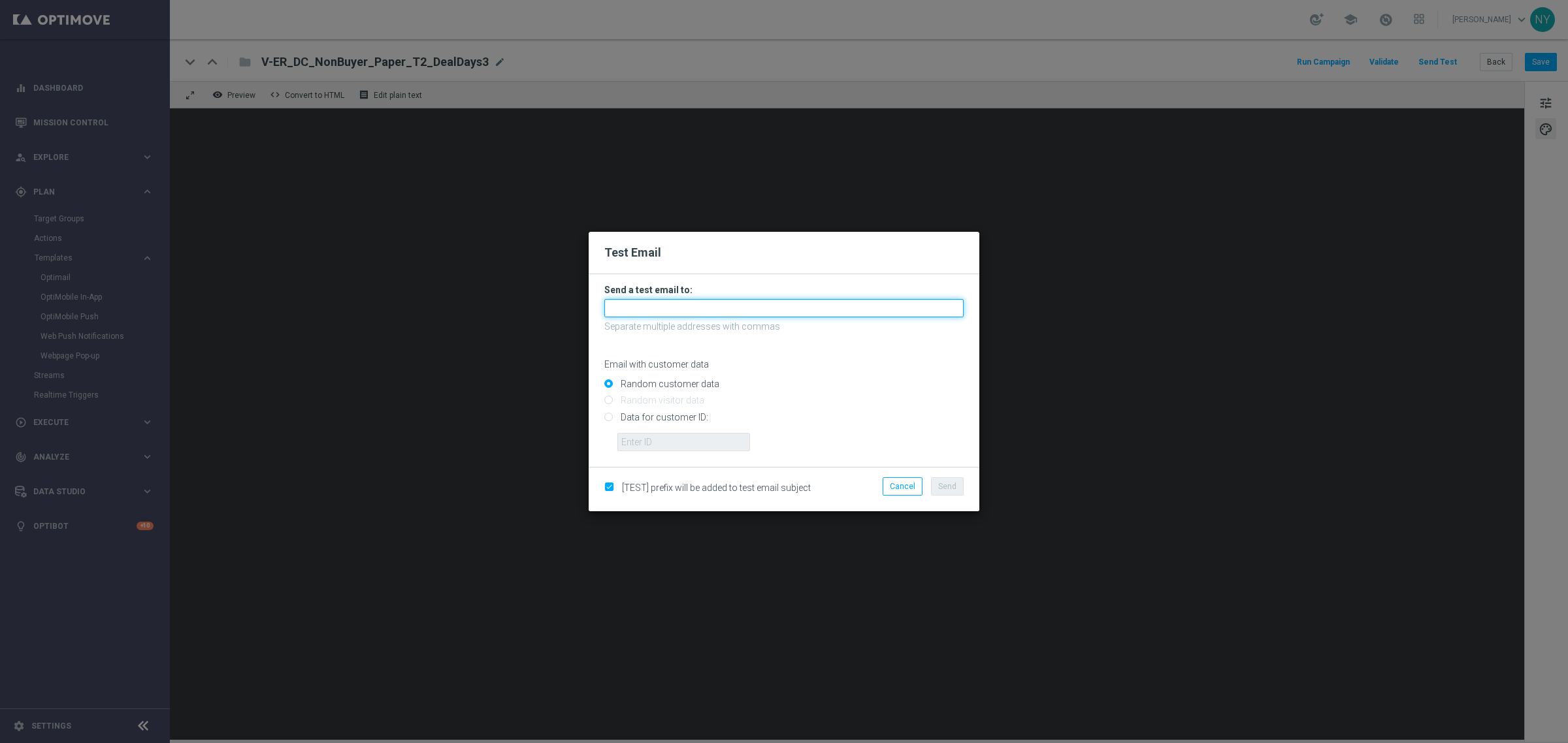
click at [691, 308] on input "text" at bounding box center [784, 308] width 359 height 18
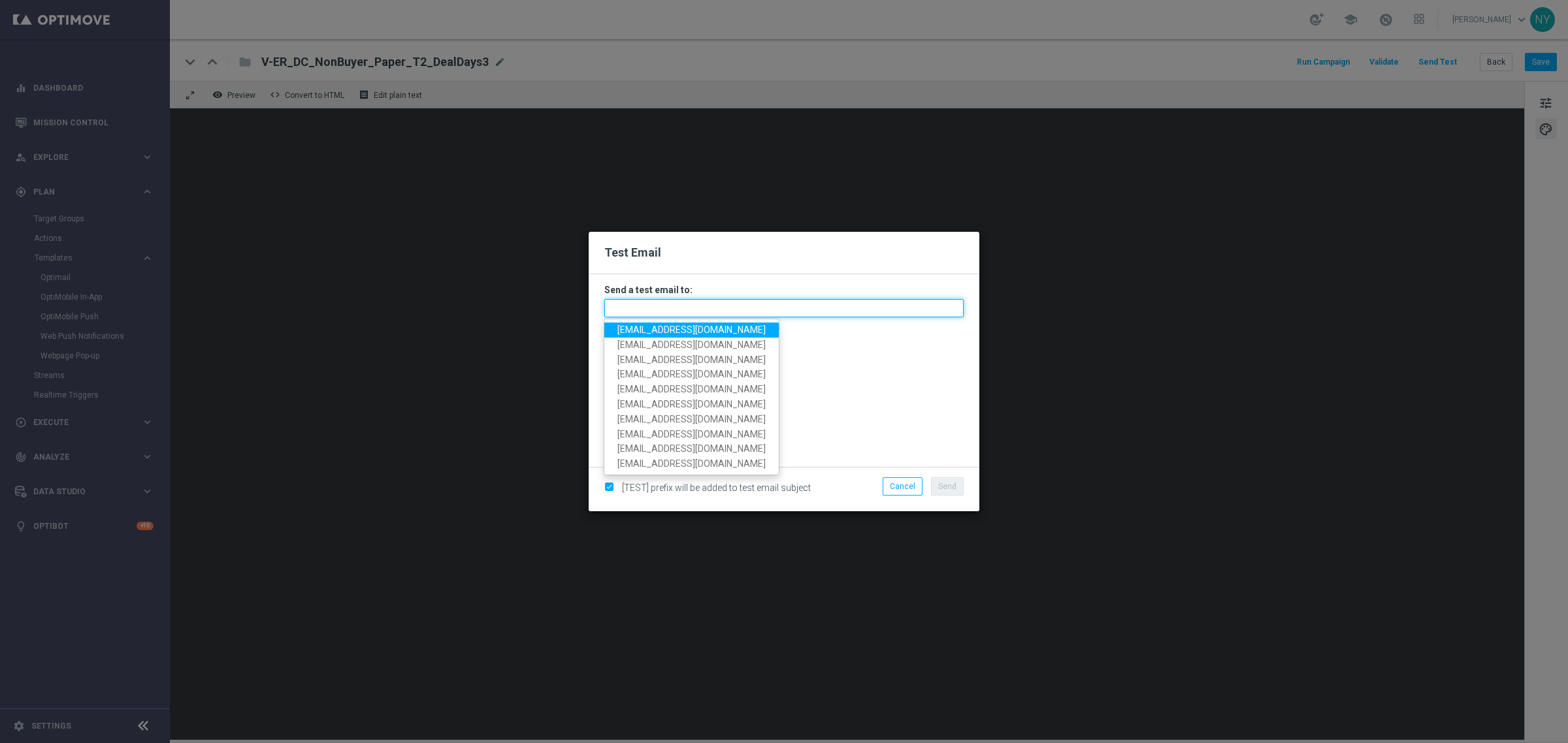
paste input "neilyetts3-bkaeu@litmusemail.com"
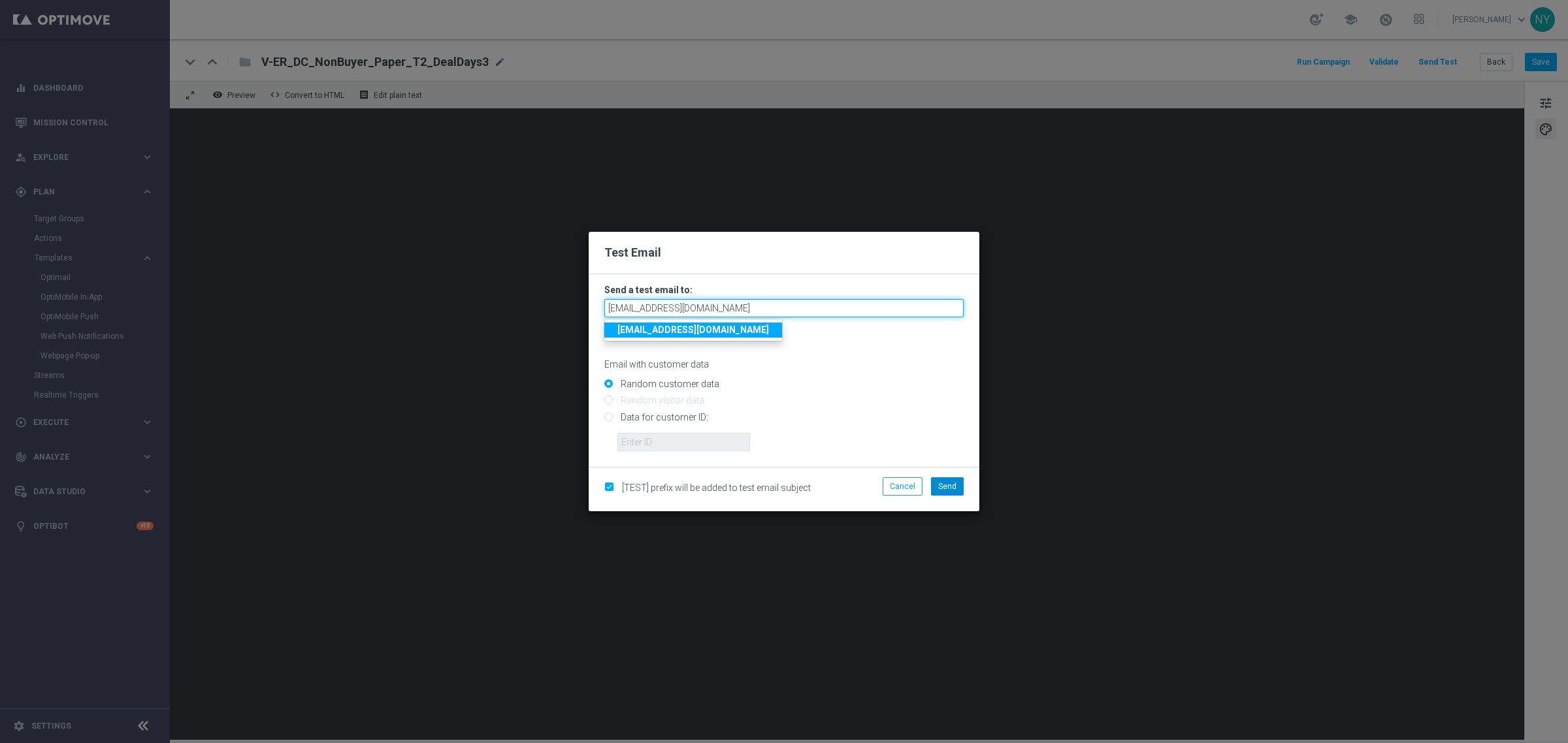
type input "neilyetts3-bkaeu@litmusemail.com"
click at [945, 488] on span "Send" at bounding box center [947, 486] width 18 height 9
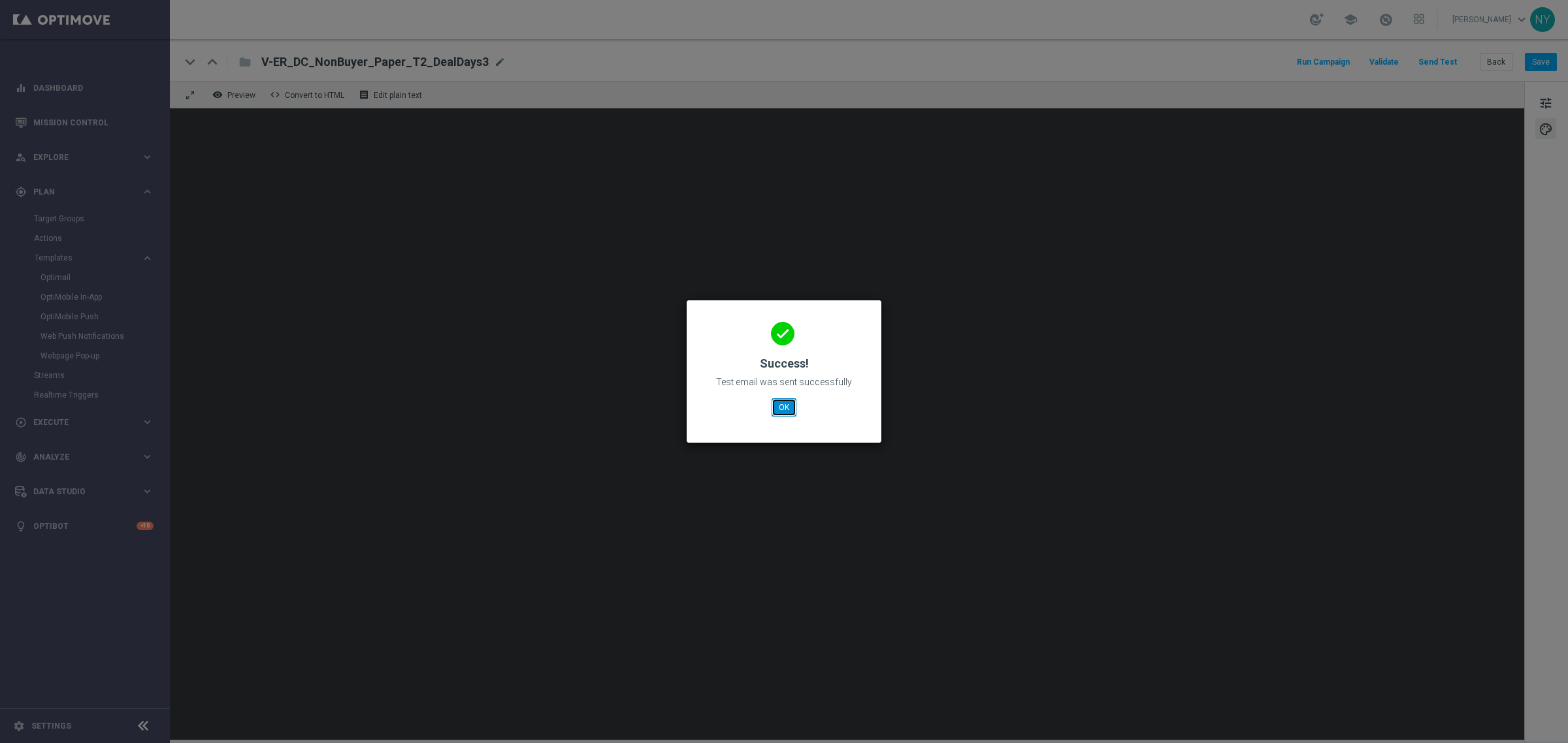
click at [792, 409] on button "OK" at bounding box center [784, 407] width 25 height 18
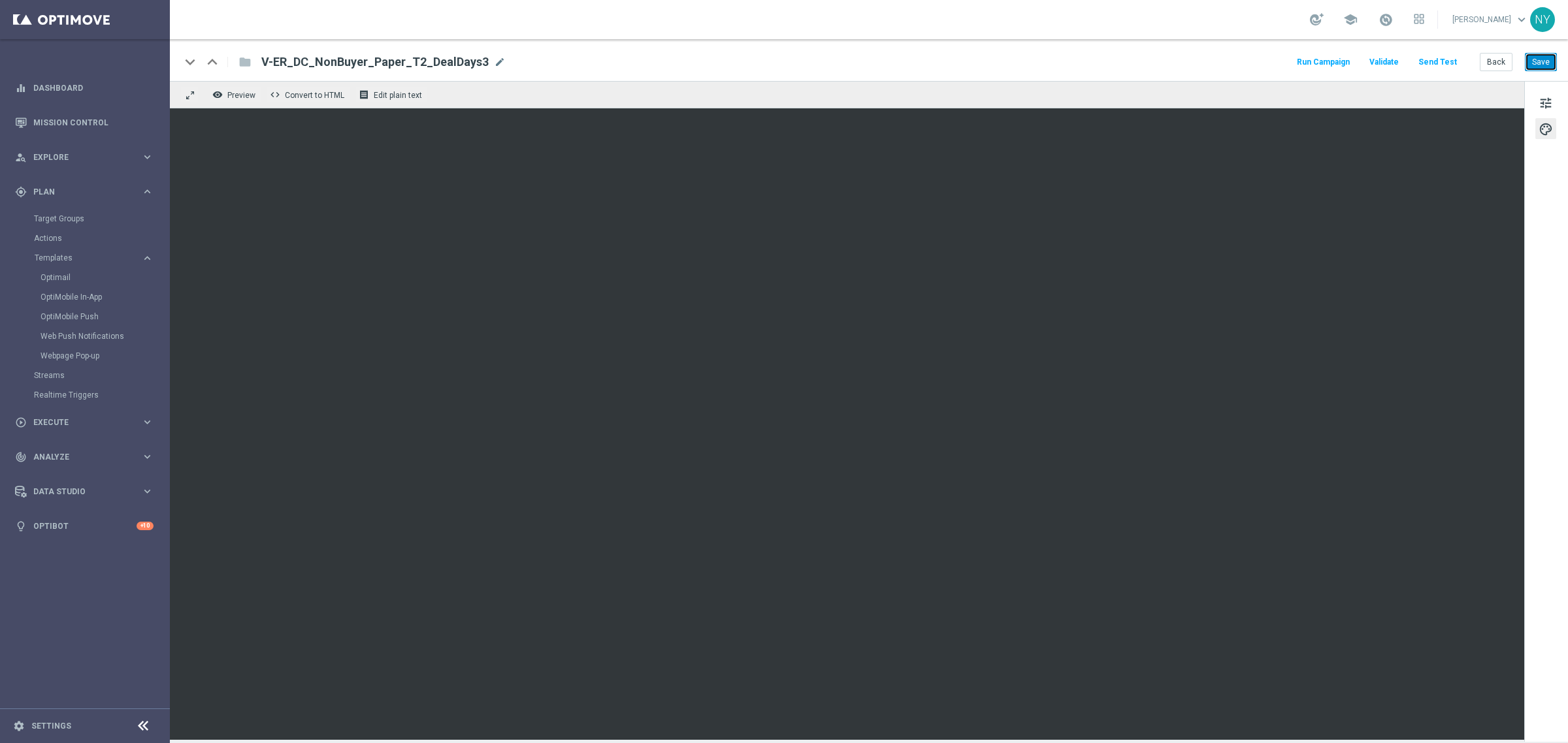
click at [1540, 59] on button "Save" at bounding box center [1541, 61] width 32 height 18
click at [1442, 59] on button "Send Test" at bounding box center [1437, 62] width 42 height 18
click at [1434, 60] on button "Send Test" at bounding box center [1437, 62] width 42 height 18
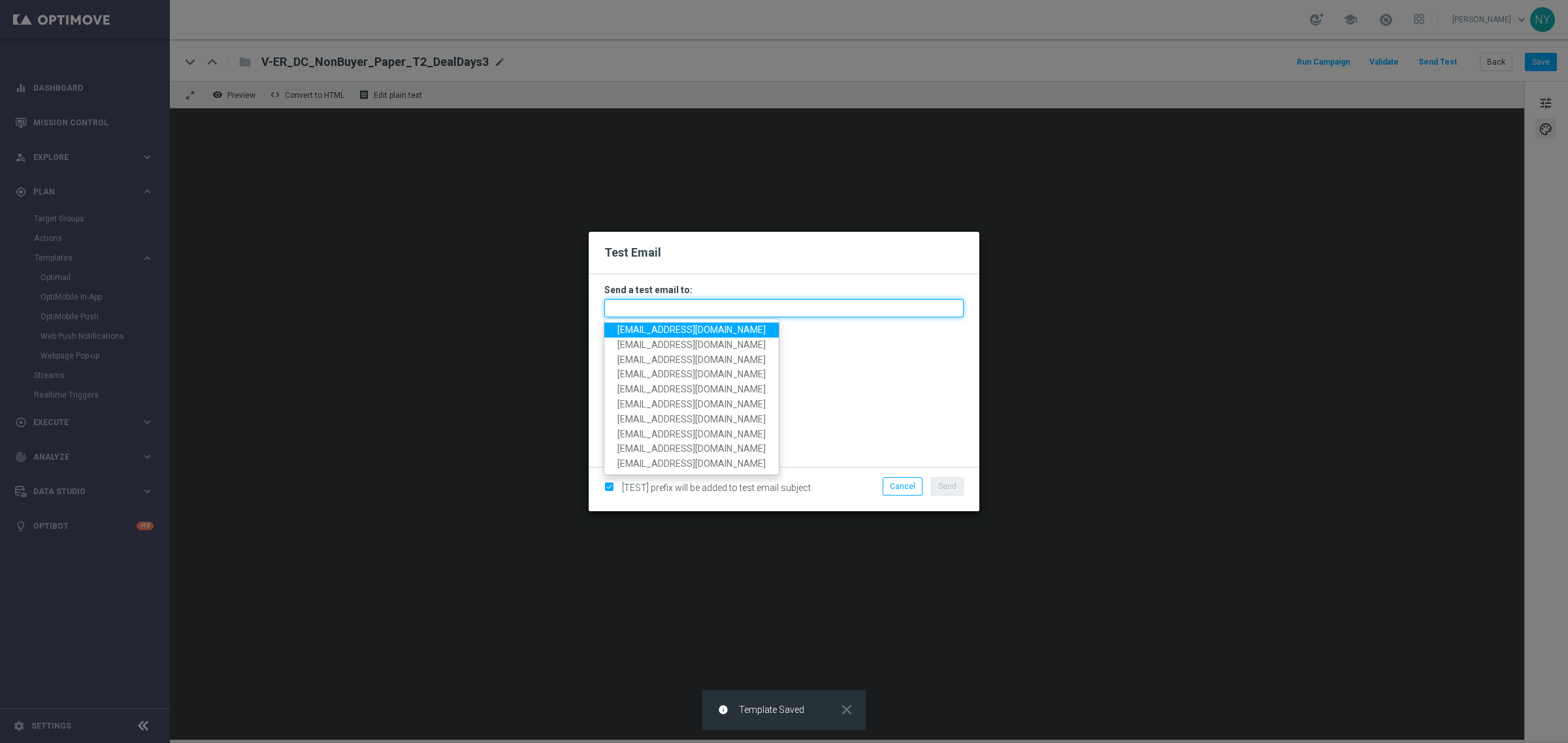
click at [661, 313] on input "text" at bounding box center [784, 308] width 359 height 18
paste input "neilyetts3-bkaeu@litmusemail.com"
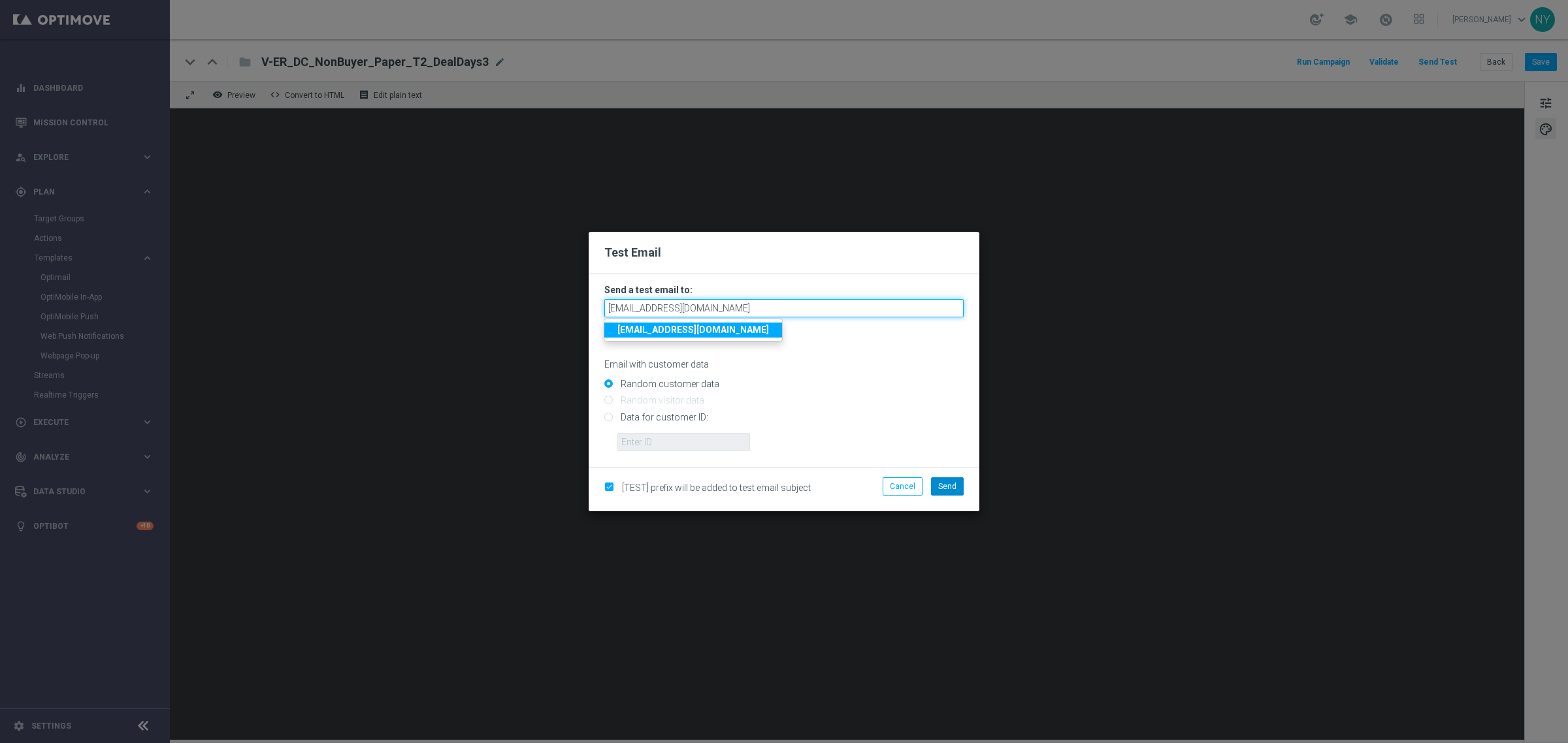
type input "neilyetts3-bkaeu@litmusemail.com"
click at [952, 490] on span "Send" at bounding box center [947, 486] width 18 height 9
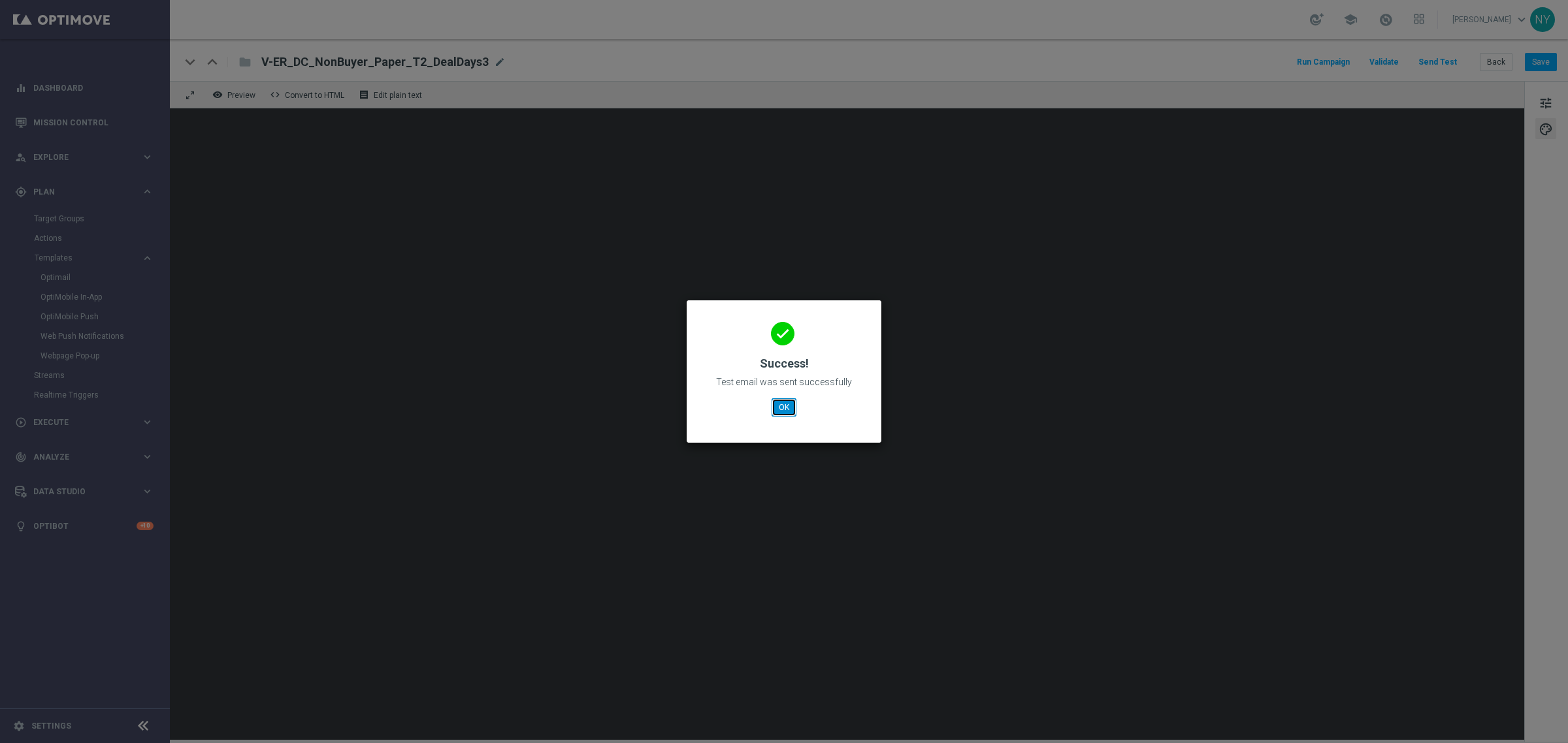
click at [789, 406] on button "OK" at bounding box center [784, 407] width 25 height 18
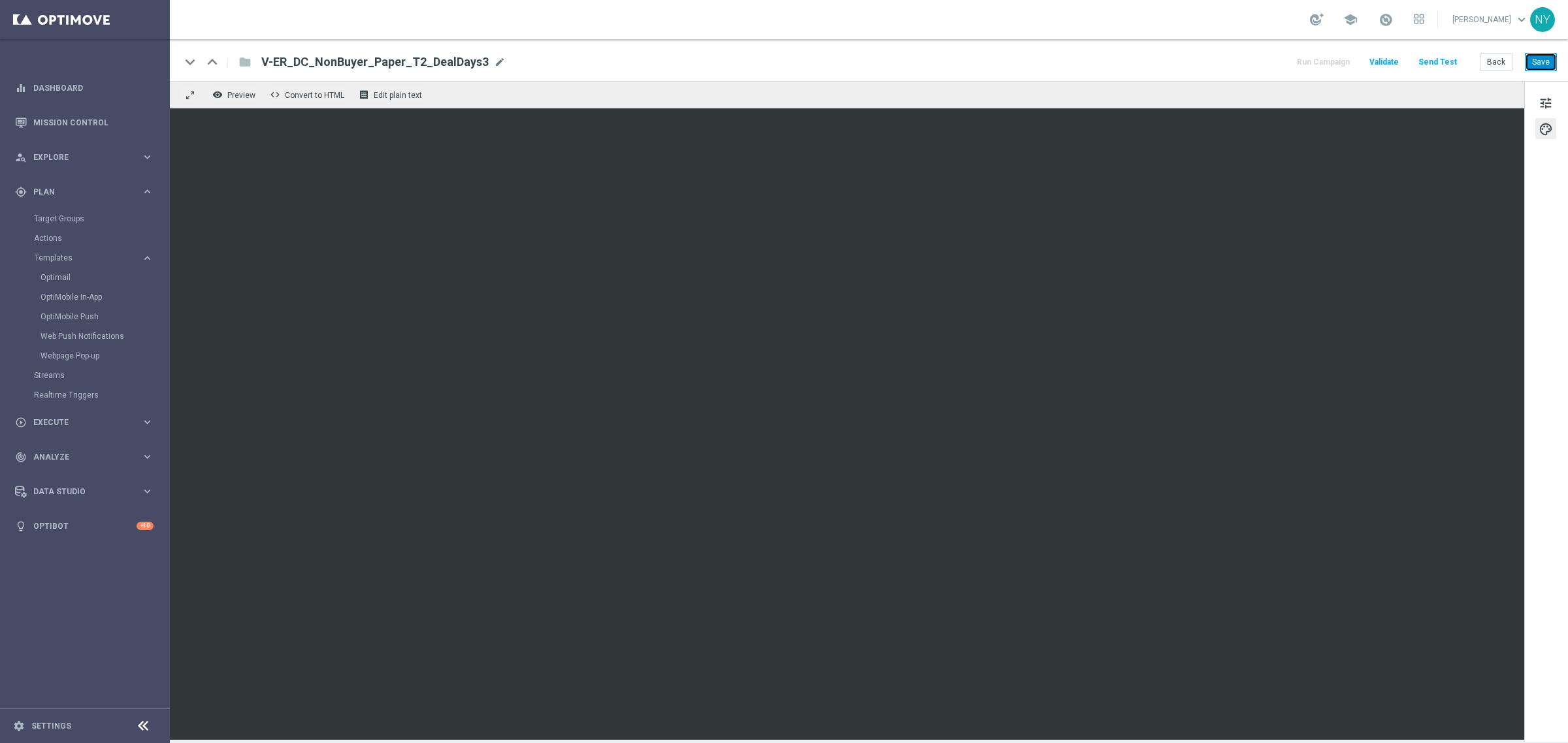
click at [1542, 65] on button "Save" at bounding box center [1541, 61] width 32 height 18
click at [1542, 63] on button "Save" at bounding box center [1541, 61] width 32 height 18
click at [1446, 59] on button "Send Test" at bounding box center [1437, 62] width 42 height 18
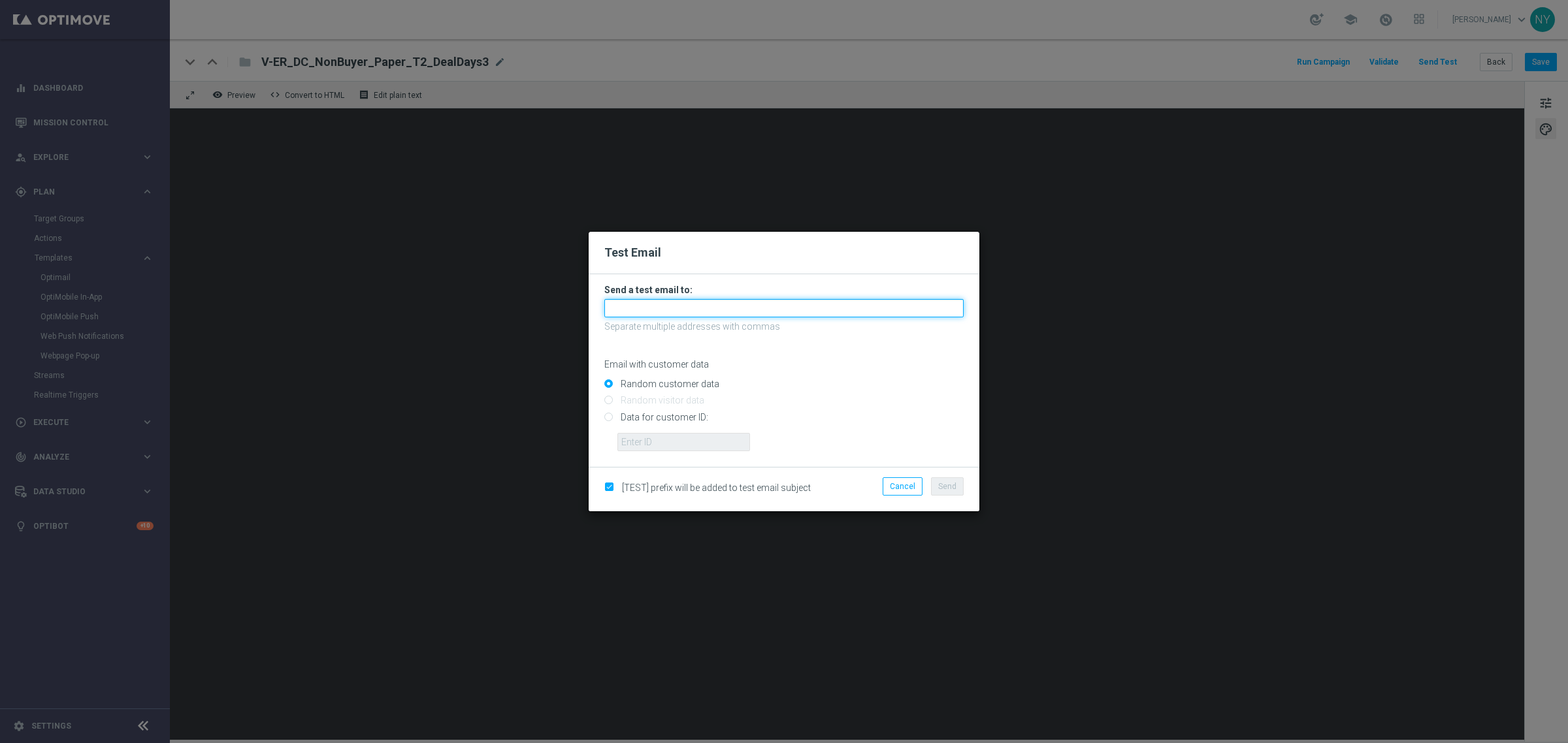
click at [654, 315] on input "text" at bounding box center [784, 308] width 359 height 18
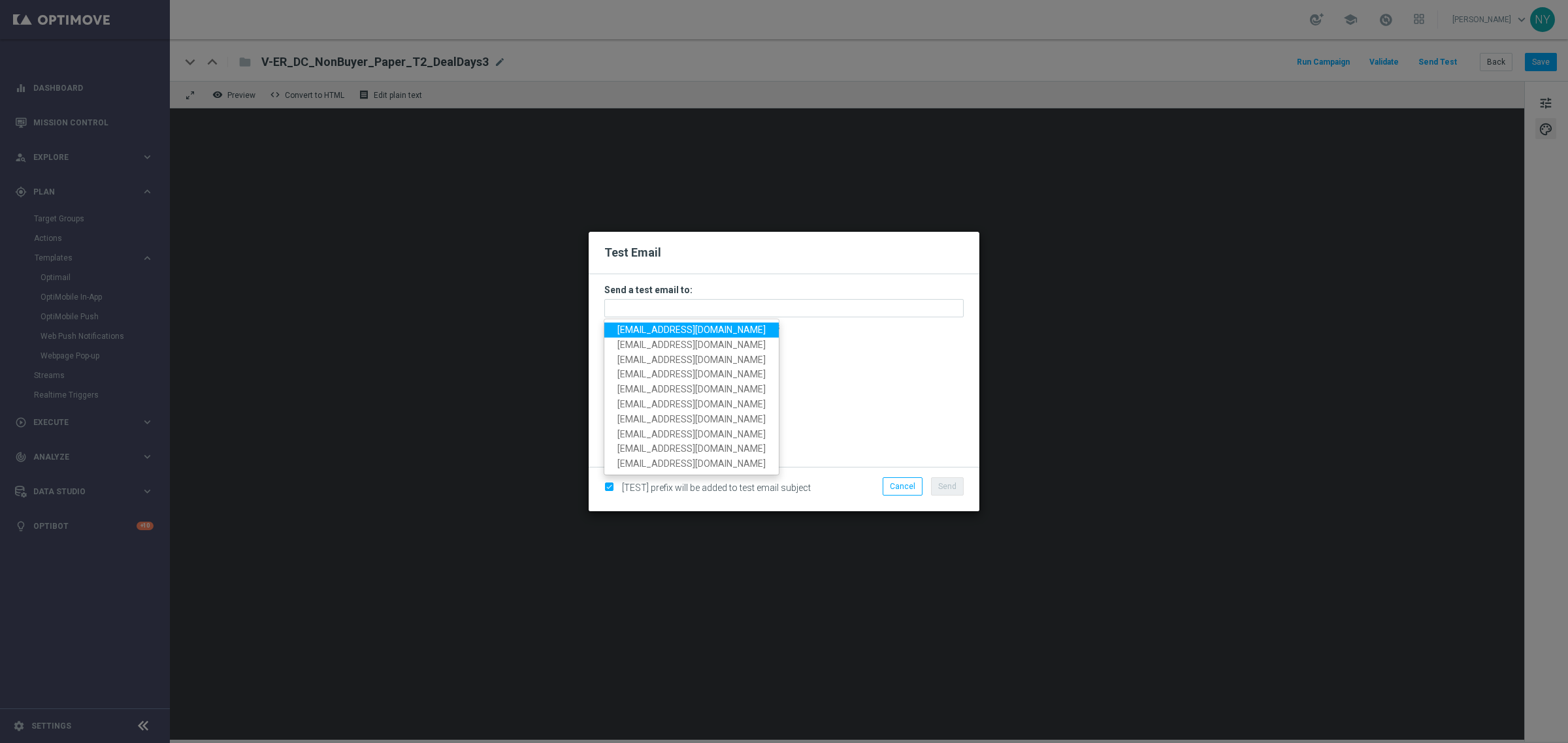
click at [652, 330] on span "neilyetts3-bkaeu@litmusemail.com" at bounding box center [691, 330] width 148 height 10
type input "neilyetts3-bkaeu@litmusemail.com"
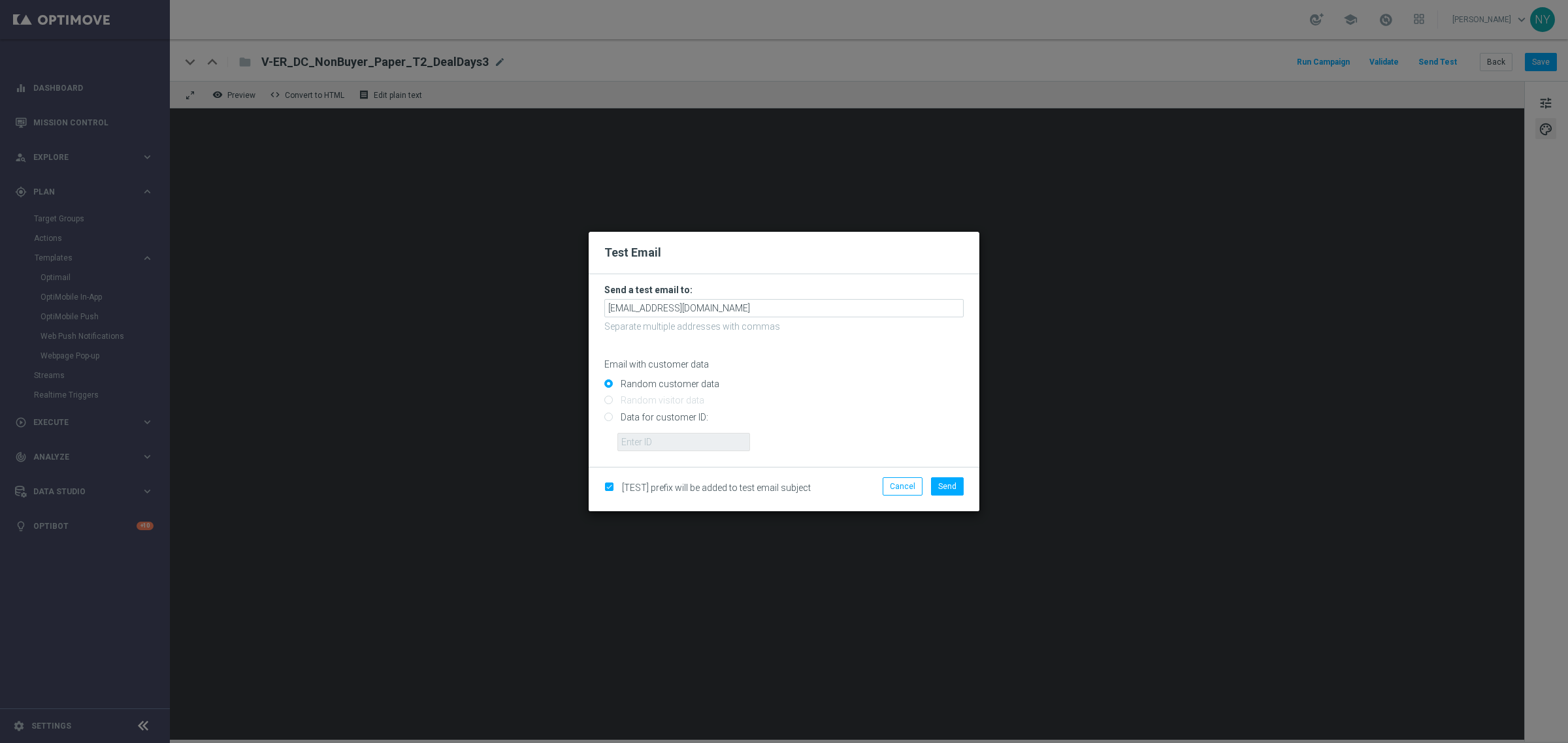
click at [606, 417] on input "Data for customer ID:" at bounding box center [784, 422] width 359 height 18
radio input "true"
click at [652, 442] on input "text" at bounding box center [684, 442] width 133 height 18
click at [634, 441] on input "text" at bounding box center [684, 442] width 133 height 18
paste input "10000006208"
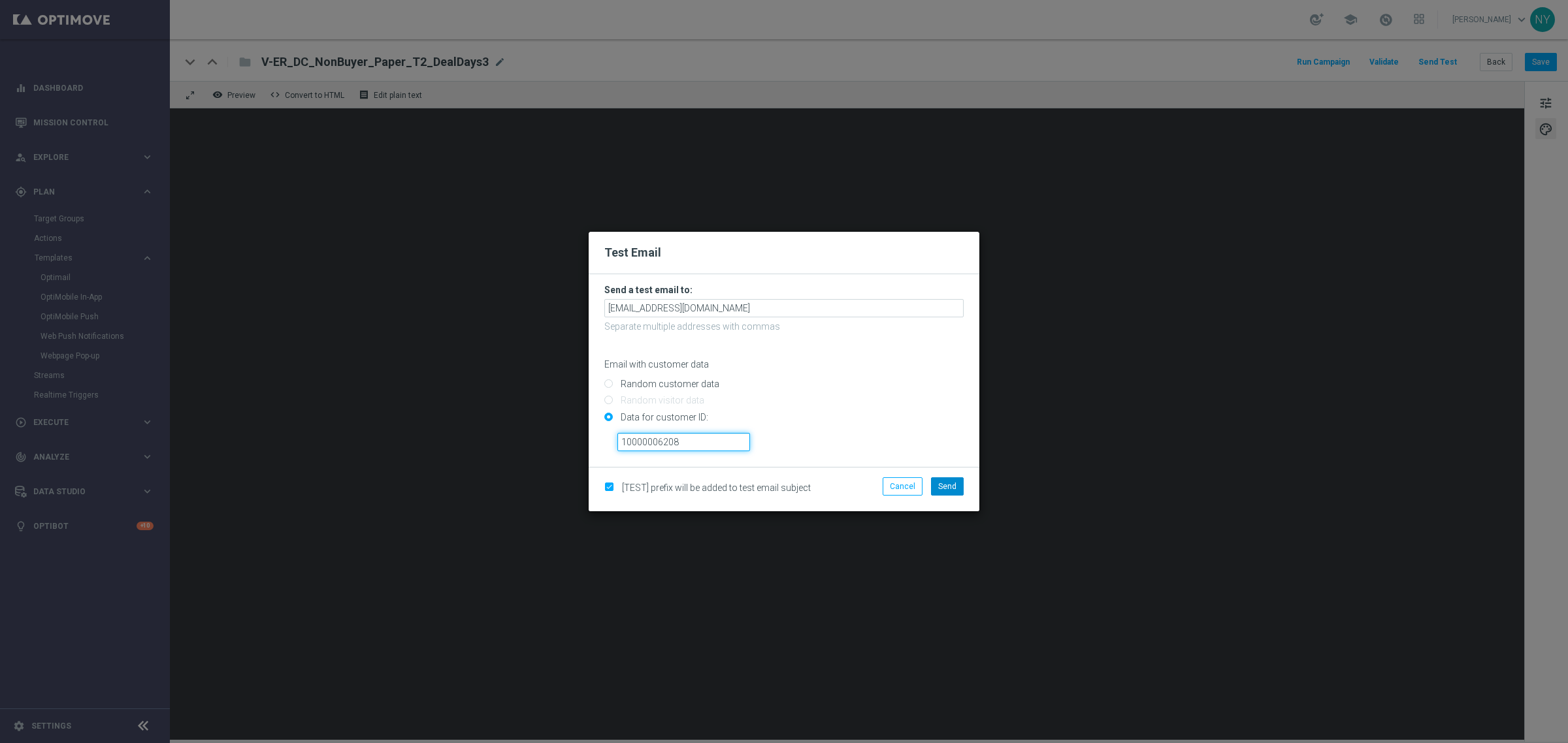
type input "10000006208"
click at [947, 484] on span "Send" at bounding box center [947, 486] width 18 height 9
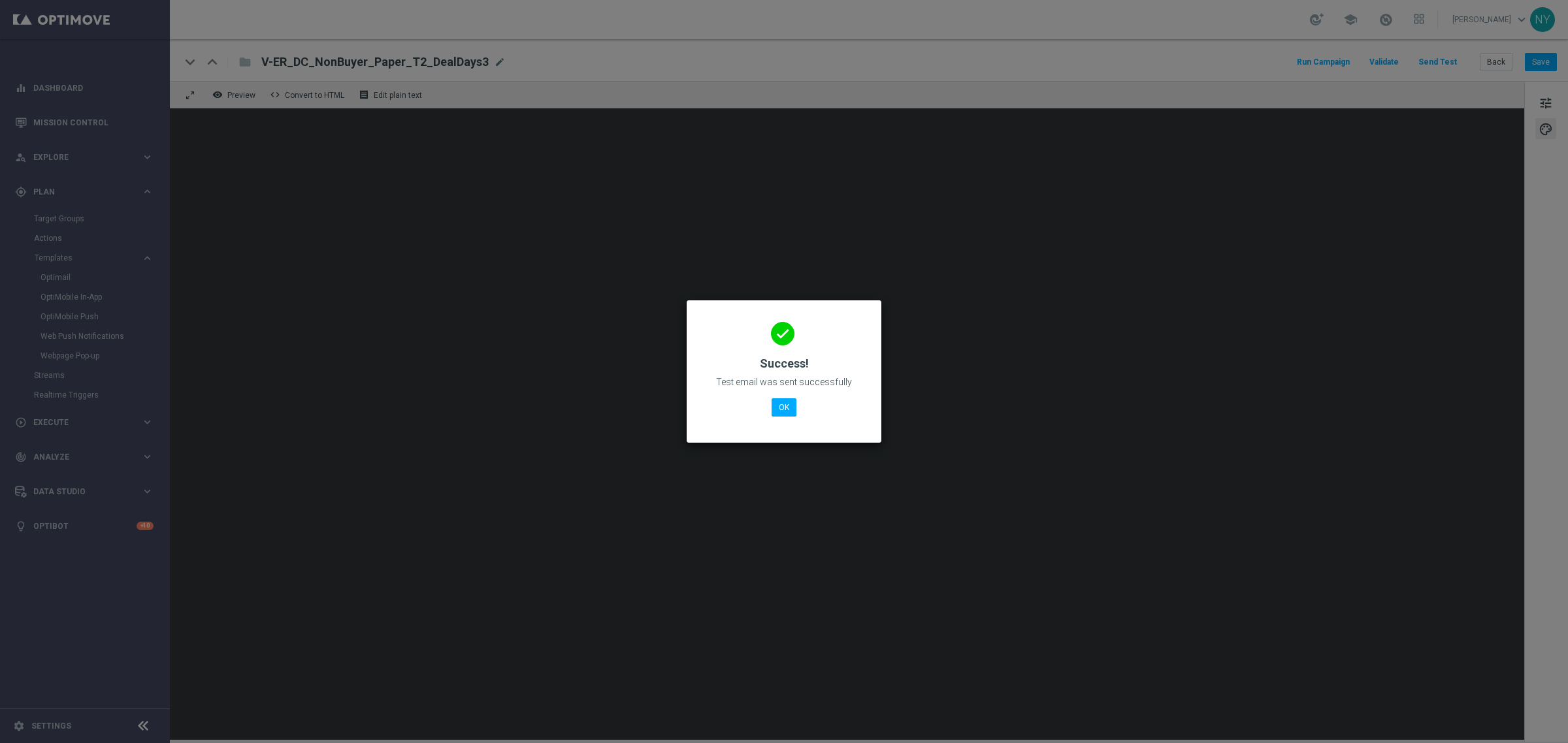
click at [797, 410] on div "done Success! Test email was sent successfully OK" at bounding box center [784, 370] width 164 height 114
click at [781, 402] on button "OK" at bounding box center [784, 407] width 25 height 18
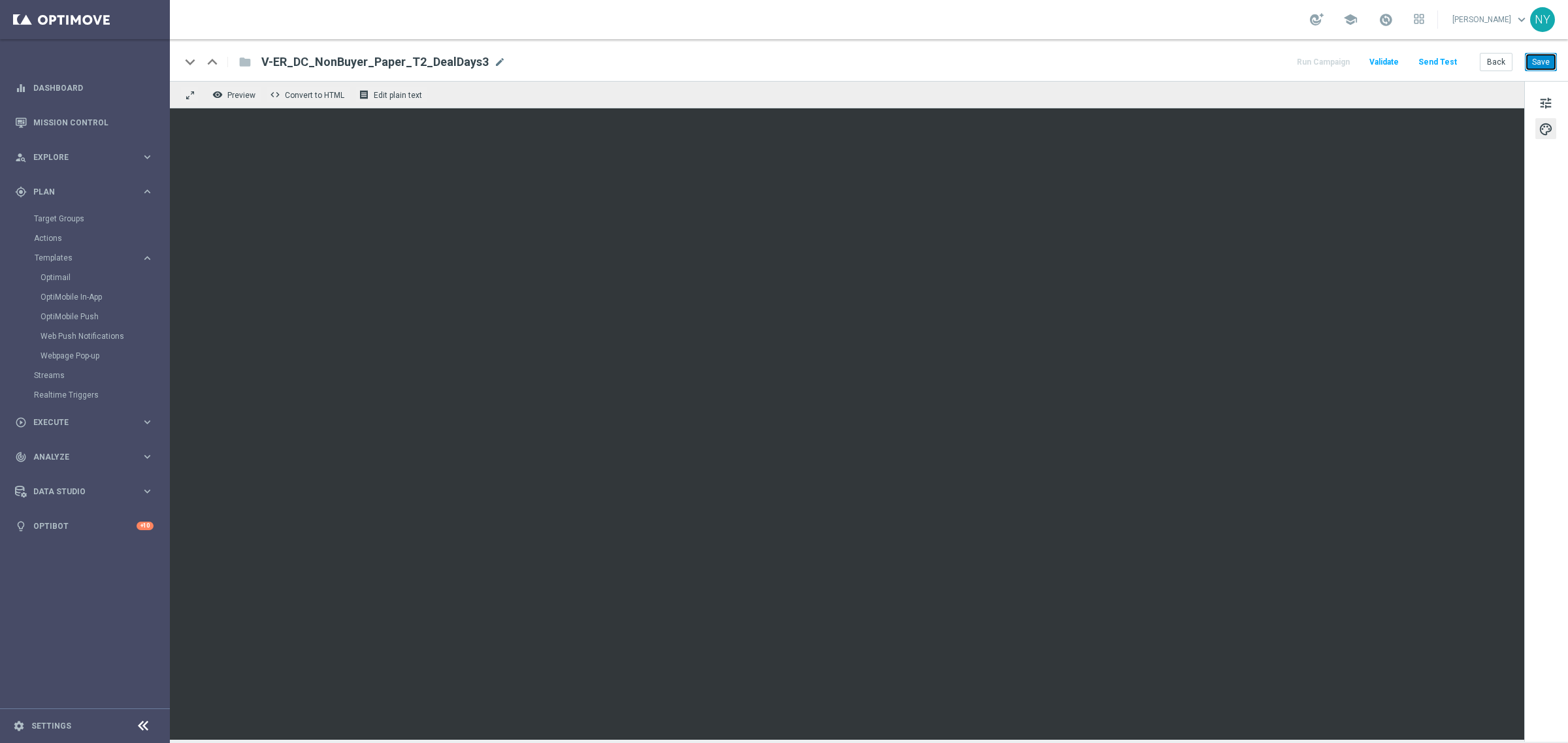
click at [1539, 56] on button "Save" at bounding box center [1541, 61] width 32 height 18
click at [1433, 56] on button "Send Test" at bounding box center [1437, 62] width 42 height 18
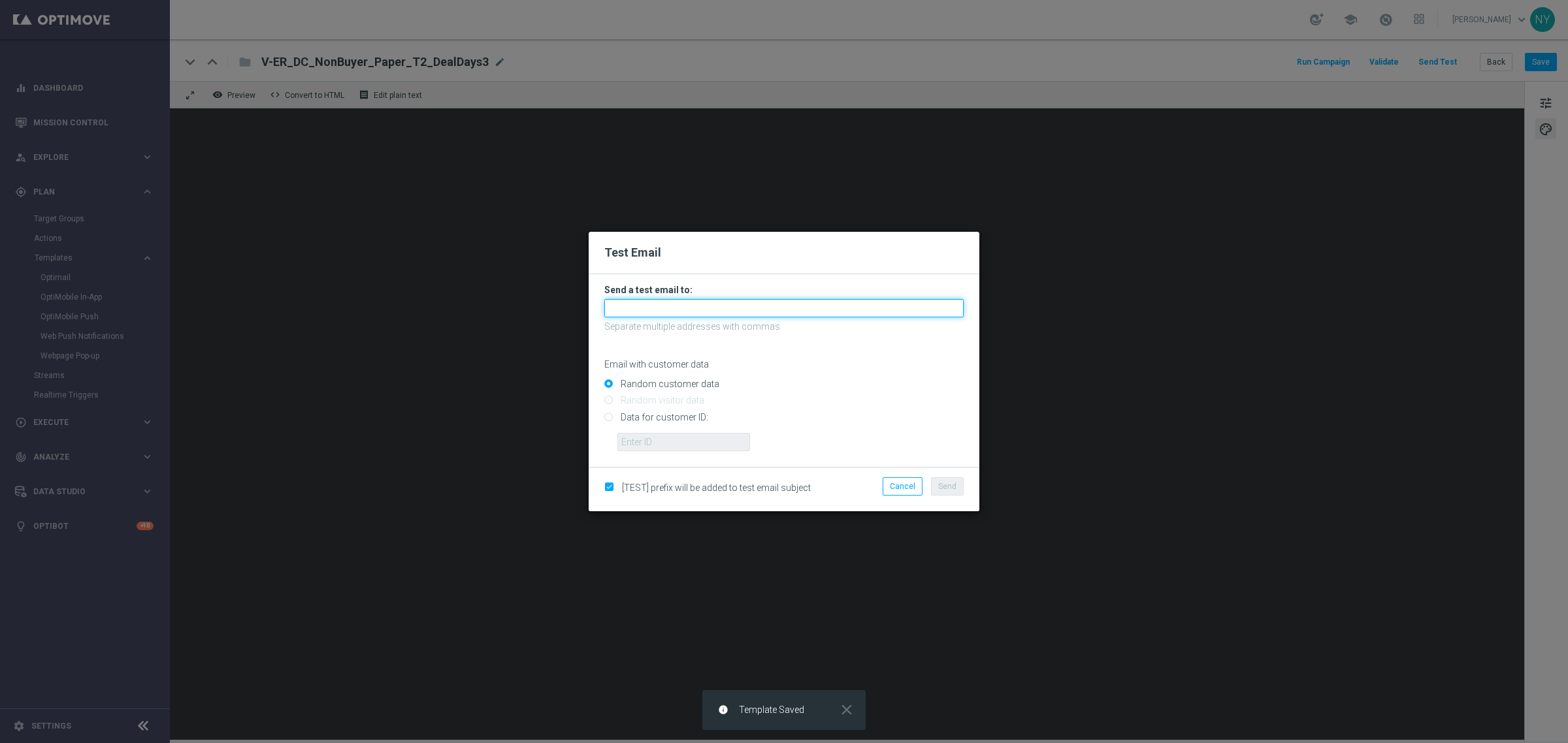
click at [643, 312] on input "text" at bounding box center [784, 308] width 359 height 18
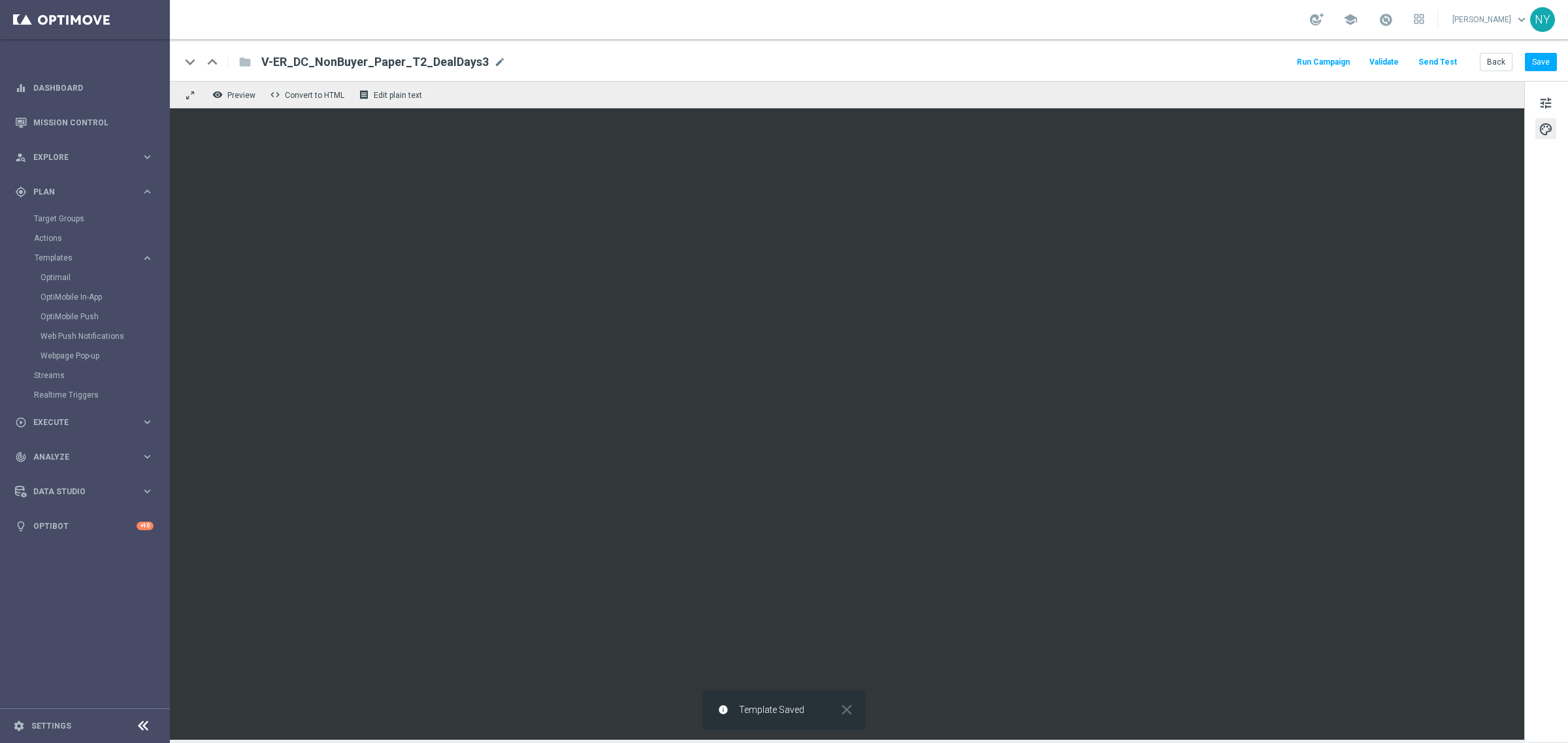
click at [1429, 59] on button "Send Test" at bounding box center [1437, 62] width 42 height 18
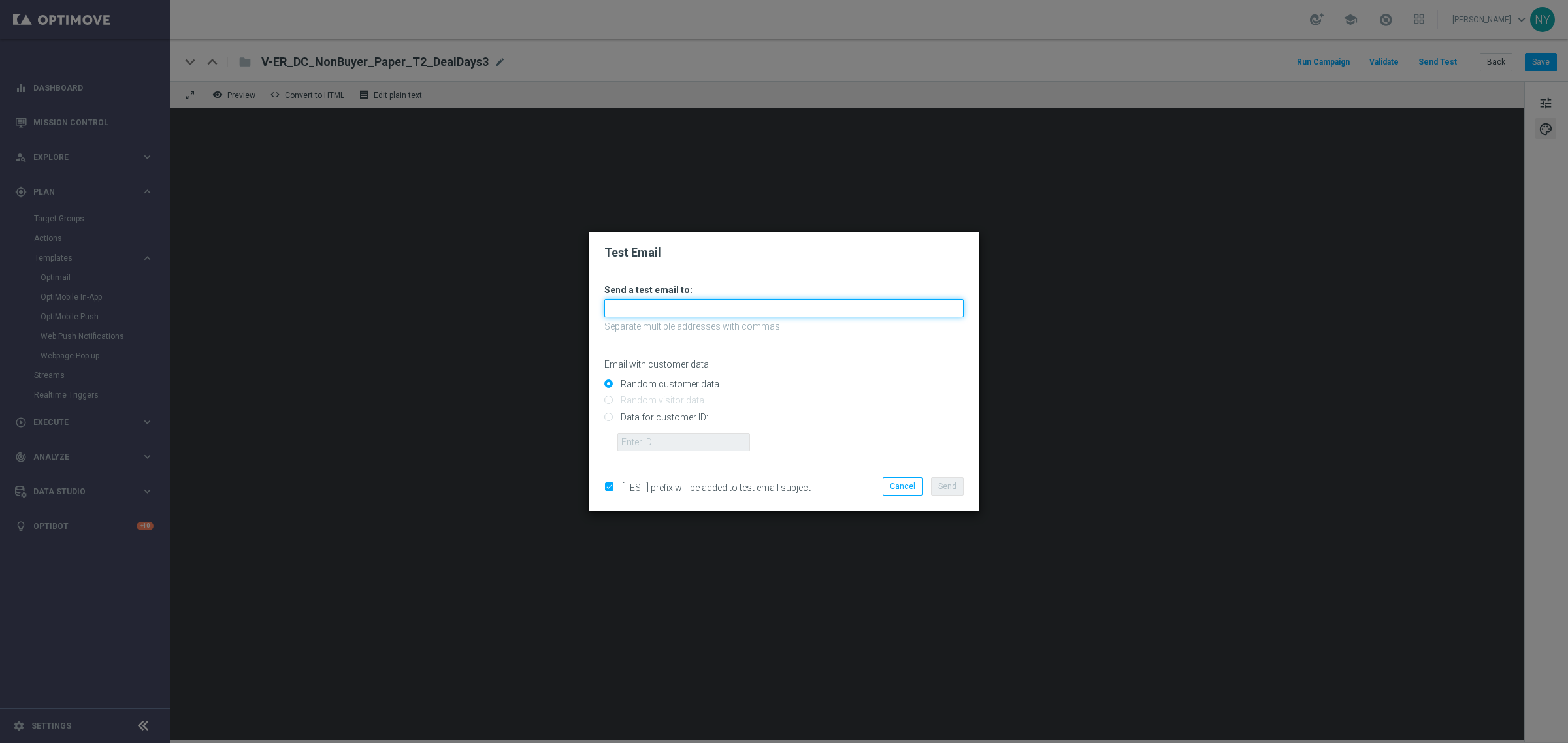
click at [655, 307] on input "text" at bounding box center [784, 308] width 359 height 18
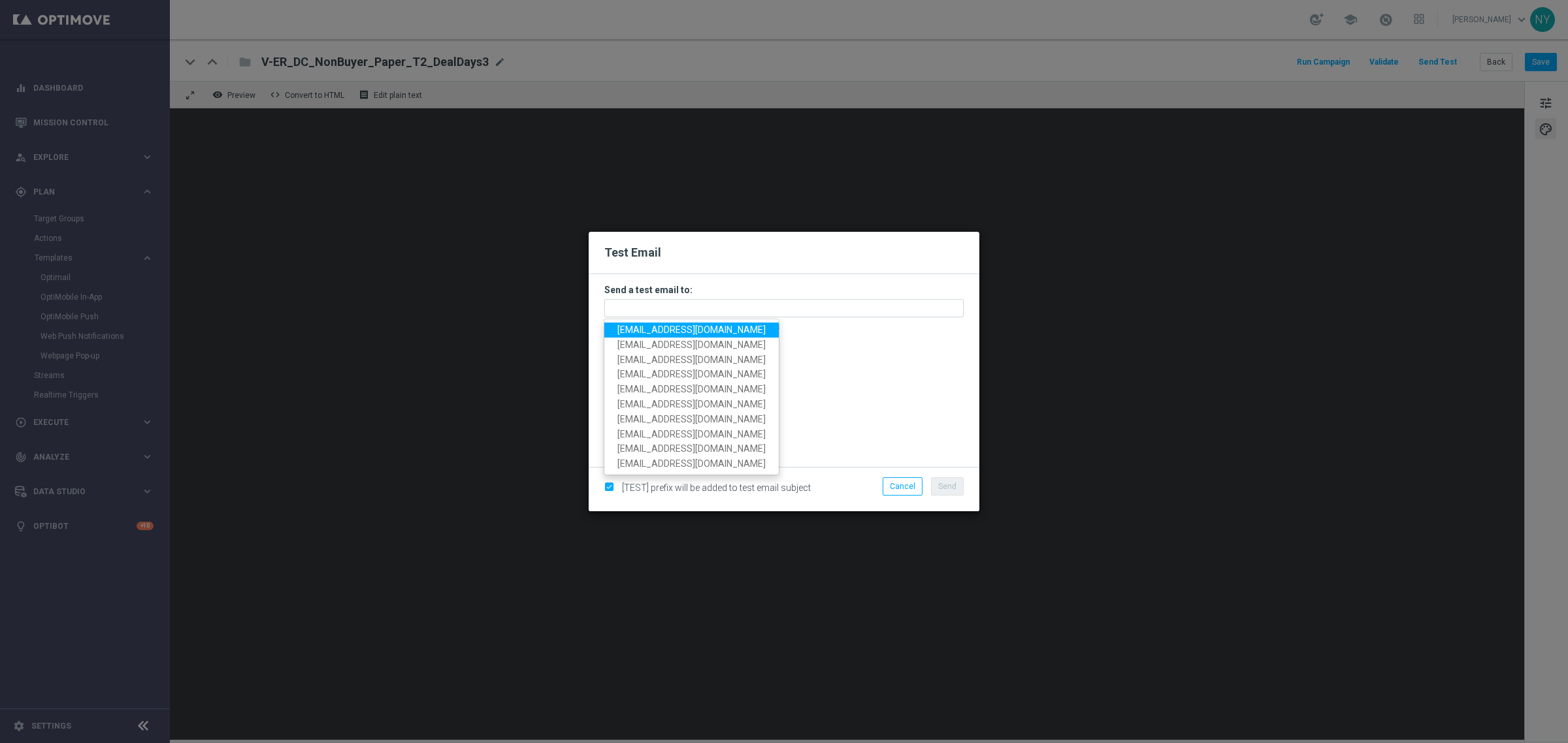
click at [635, 334] on span "neilyetts3-bkaeu@litmusemail.com" at bounding box center [691, 330] width 148 height 10
type input "neilyetts3-bkaeu@litmusemail.com"
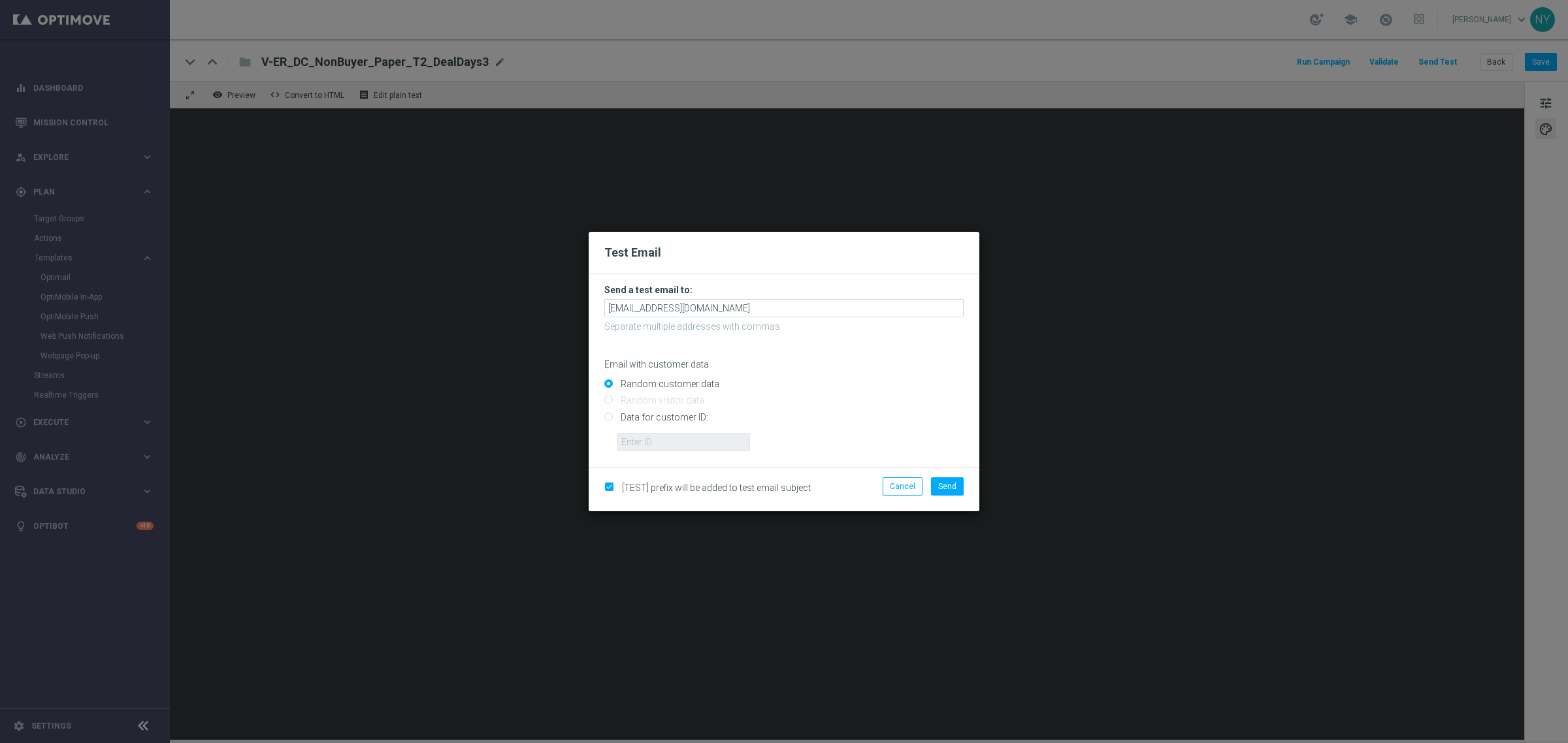
click at [609, 418] on input "Data for customer ID:" at bounding box center [784, 422] width 359 height 18
radio input "true"
click at [632, 436] on input "text" at bounding box center [684, 442] width 133 height 18
paste input "10000006208"
type input "10000006208"
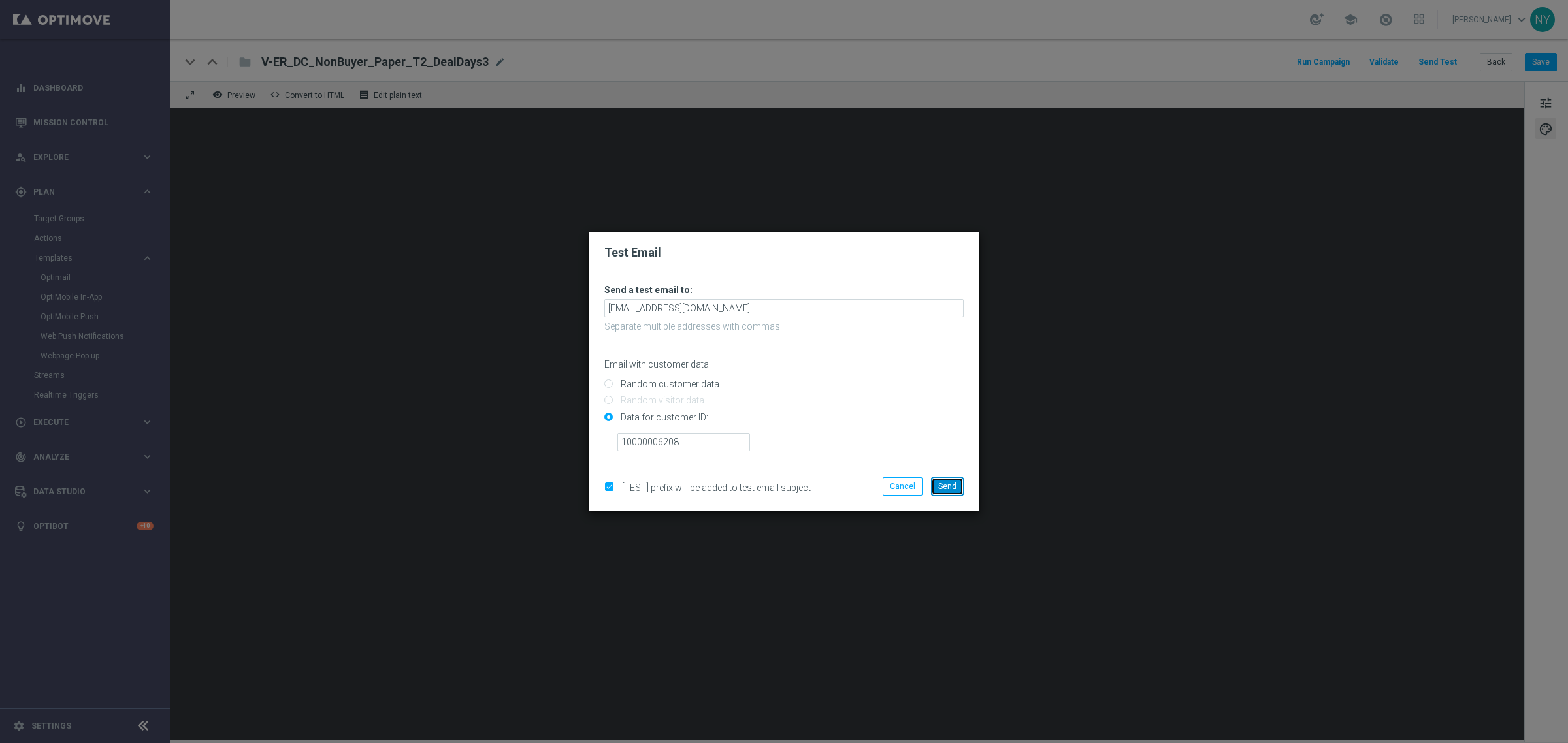
click at [962, 488] on button "Send" at bounding box center [947, 486] width 33 height 18
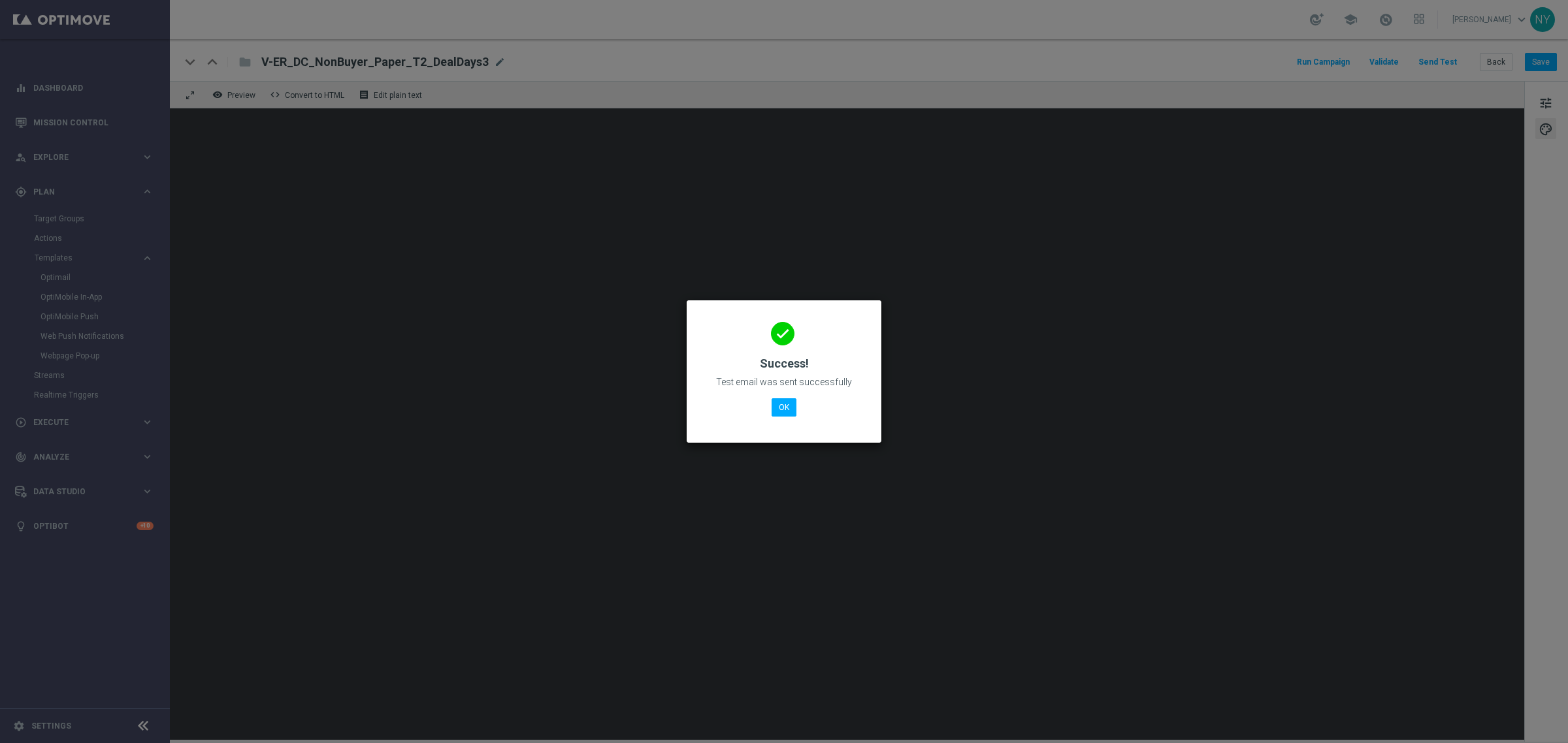
click at [608, 413] on modal-container "done Success! Test email was sent successfully OK" at bounding box center [784, 372] width 1568 height 743
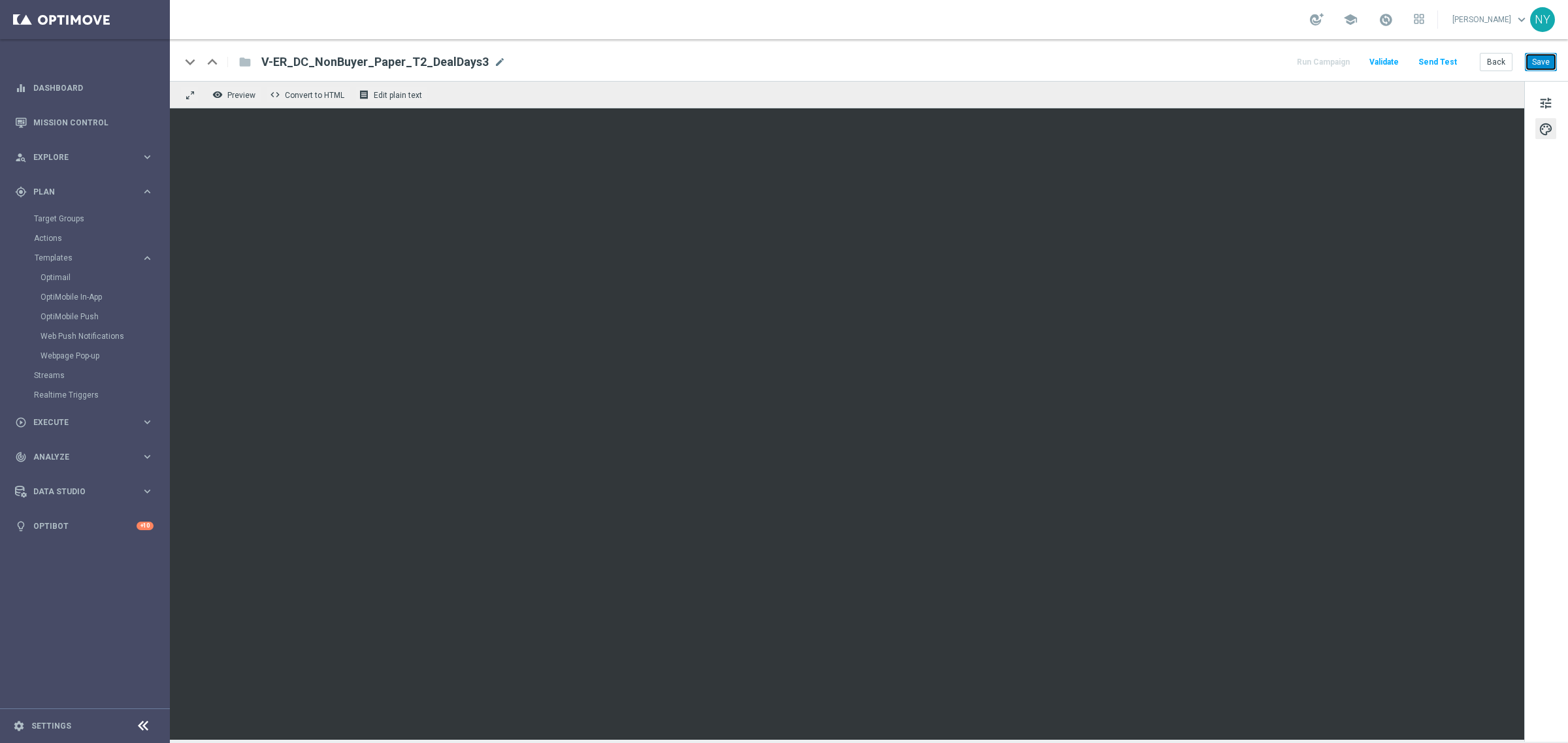
click at [1537, 54] on button "Save" at bounding box center [1541, 61] width 32 height 18
click at [1437, 61] on button "Send Test" at bounding box center [1437, 62] width 42 height 18
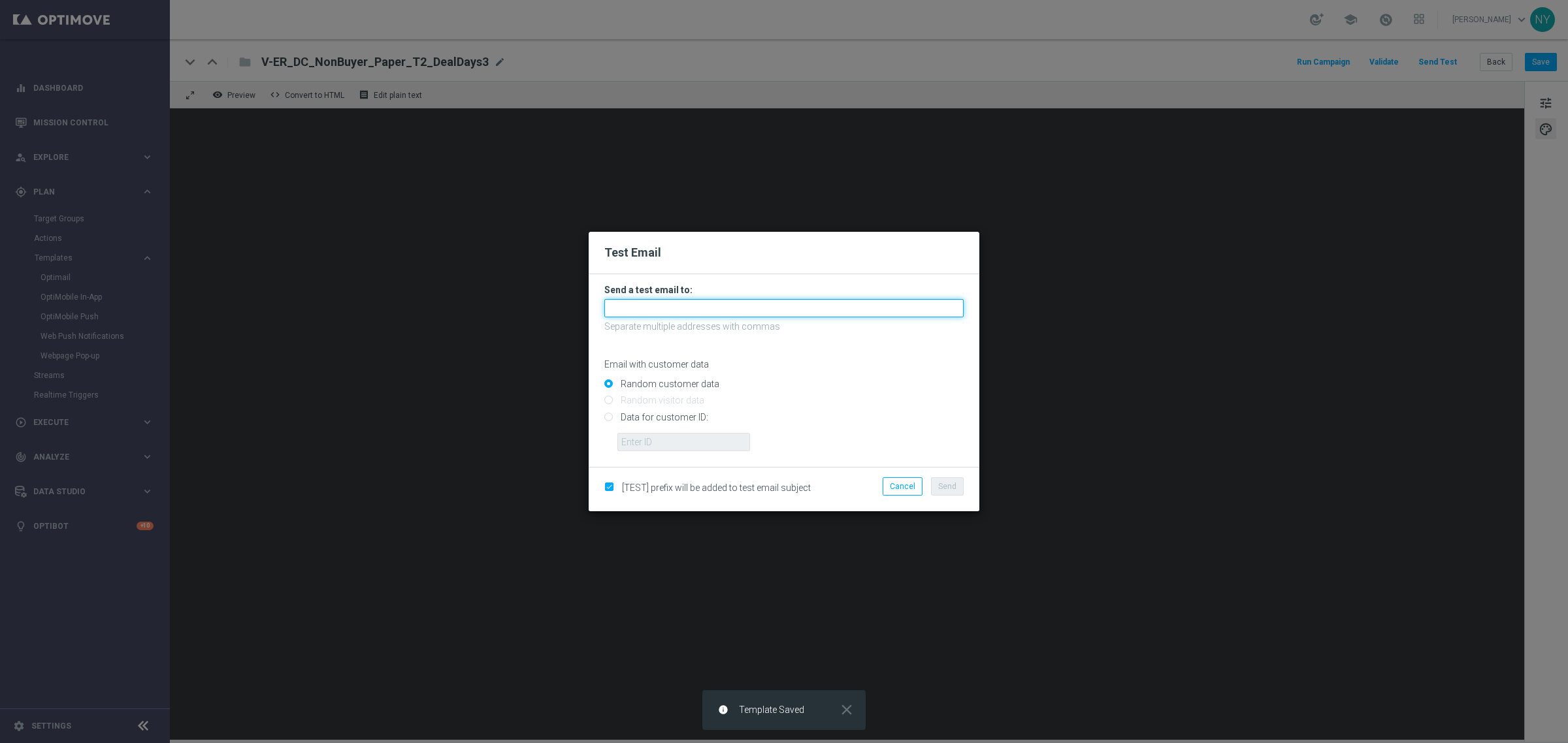
click at [668, 312] on input "text" at bounding box center [784, 308] width 359 height 18
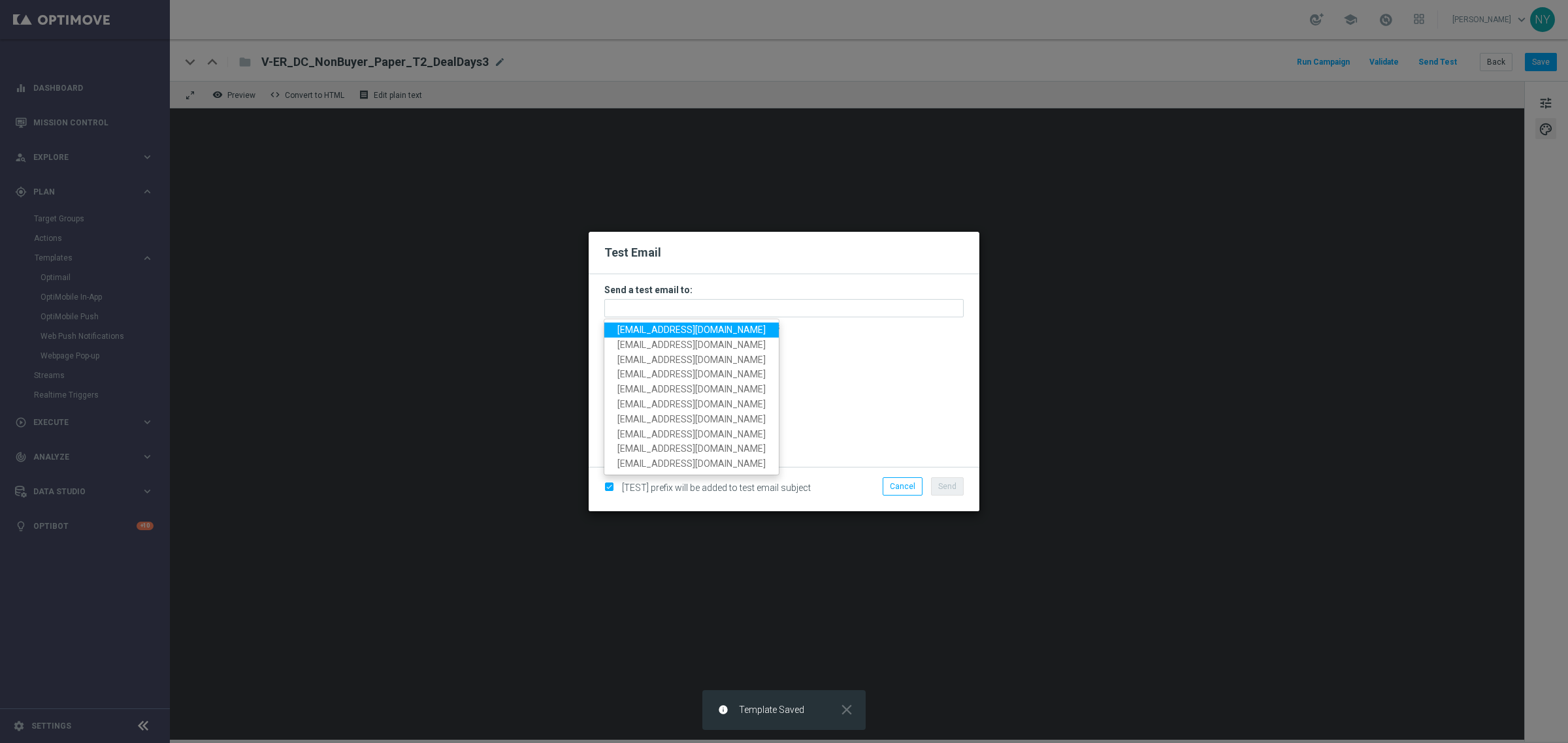
click at [677, 328] on span "neilyetts3-bkaeu@litmusemail.com" at bounding box center [691, 330] width 148 height 10
type input "neilyetts3-bkaeu@litmusemail.com"
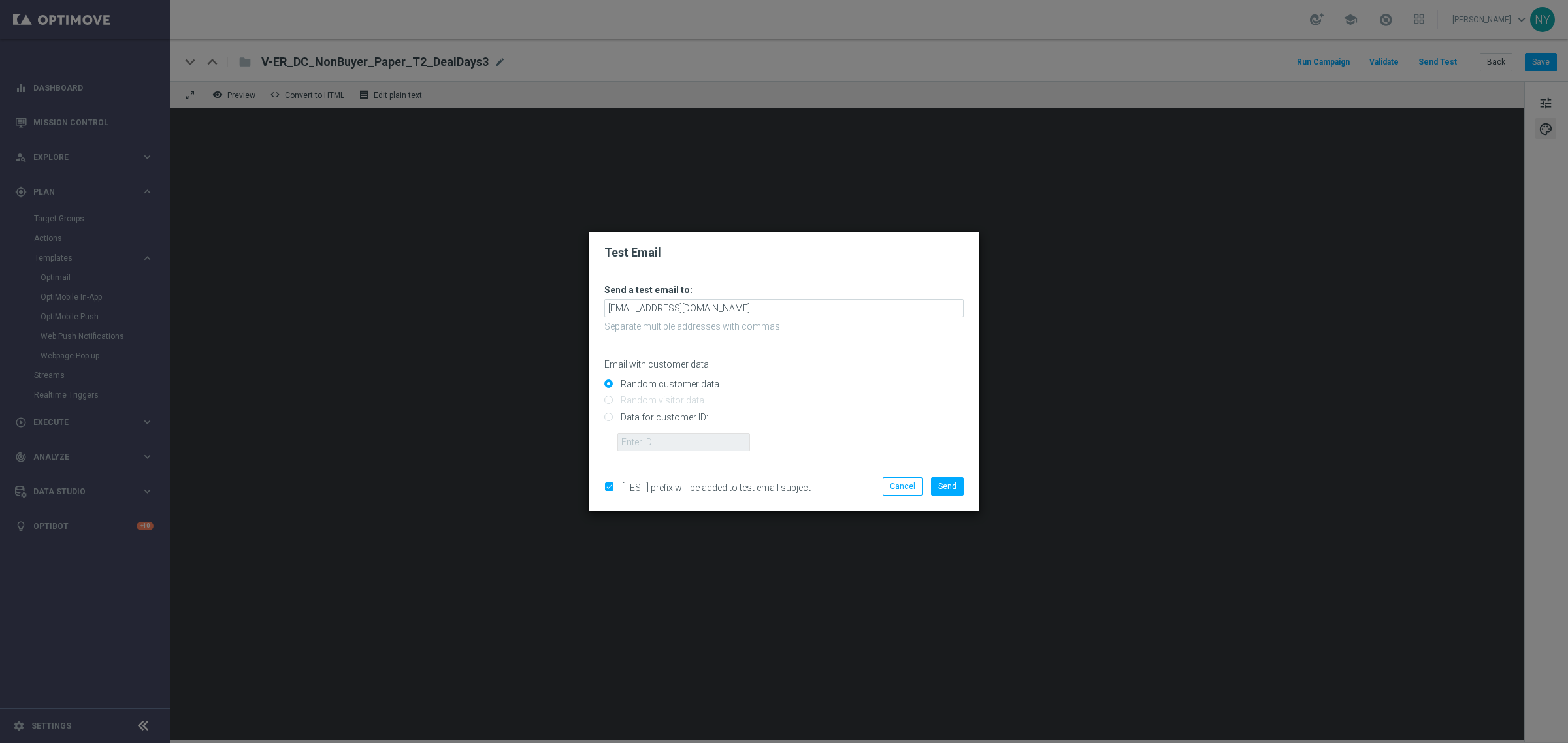
click at [609, 417] on input "Data for customer ID:" at bounding box center [784, 422] width 359 height 18
radio input "true"
click at [623, 443] on input "text" at bounding box center [684, 442] width 133 height 18
click at [646, 439] on input "text" at bounding box center [684, 442] width 133 height 18
paste input "10000006208"
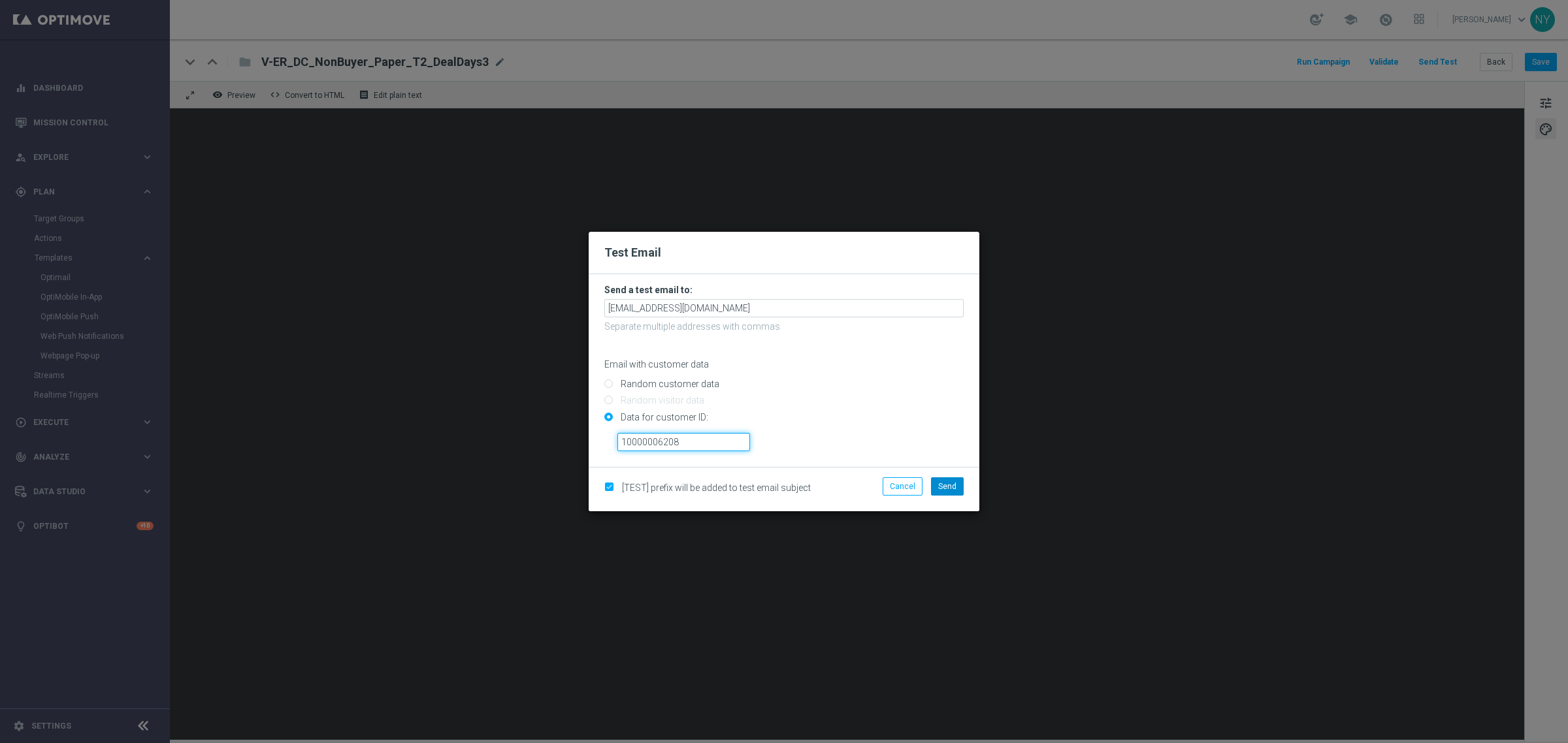
type input "10000006208"
click at [943, 485] on span "Send" at bounding box center [947, 486] width 18 height 9
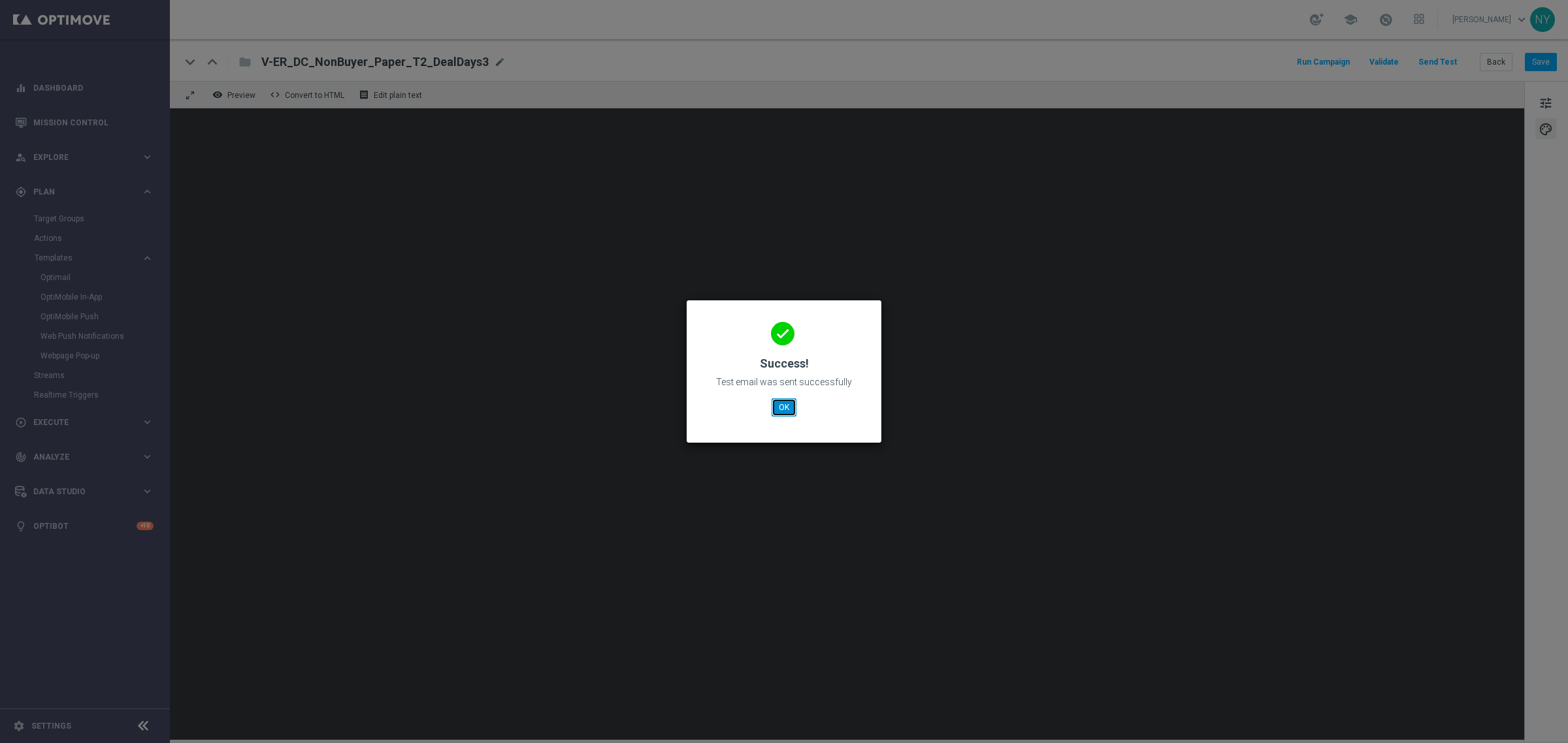
click at [785, 412] on button "OK" at bounding box center [784, 407] width 25 height 18
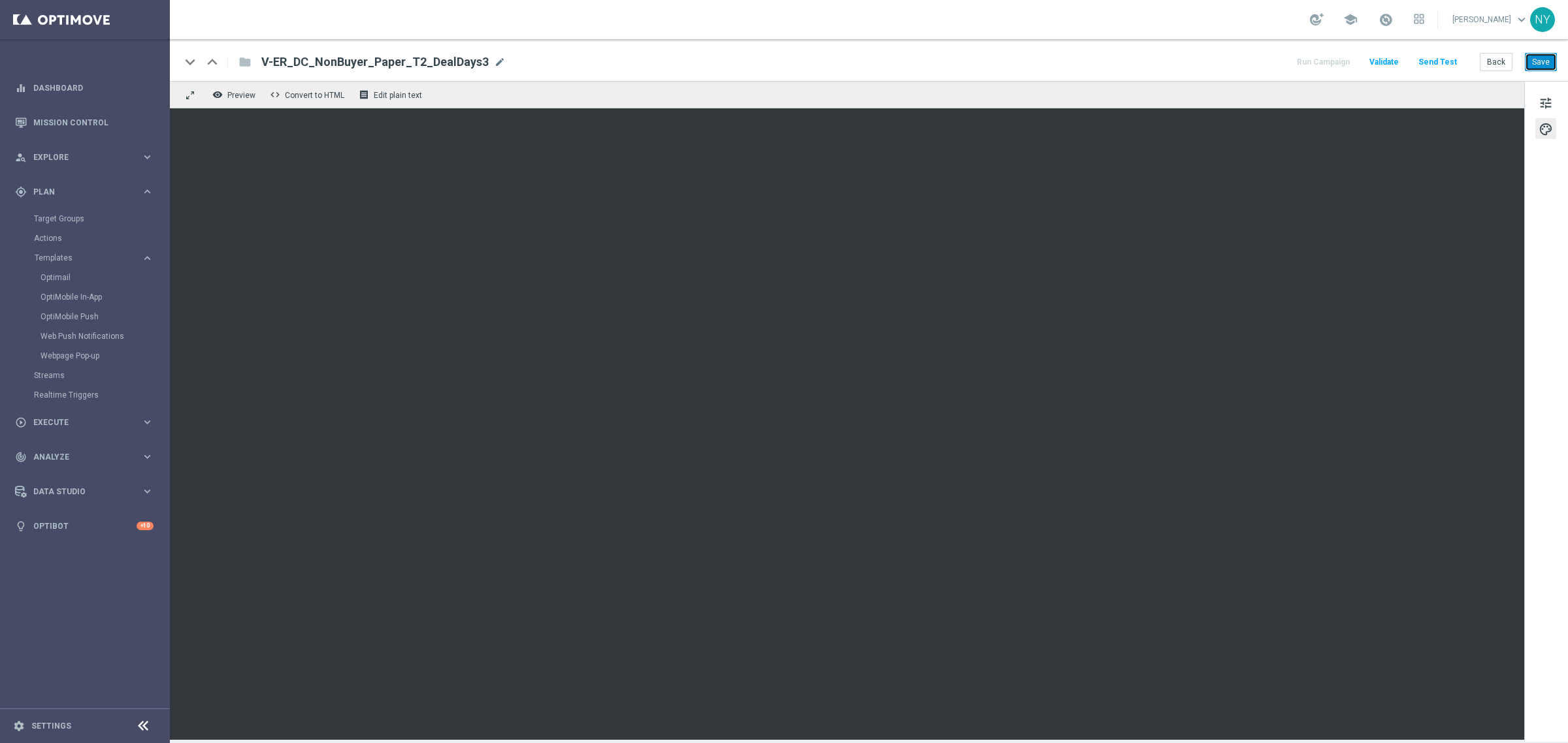
click at [1542, 59] on button "Save" at bounding box center [1541, 61] width 32 height 18
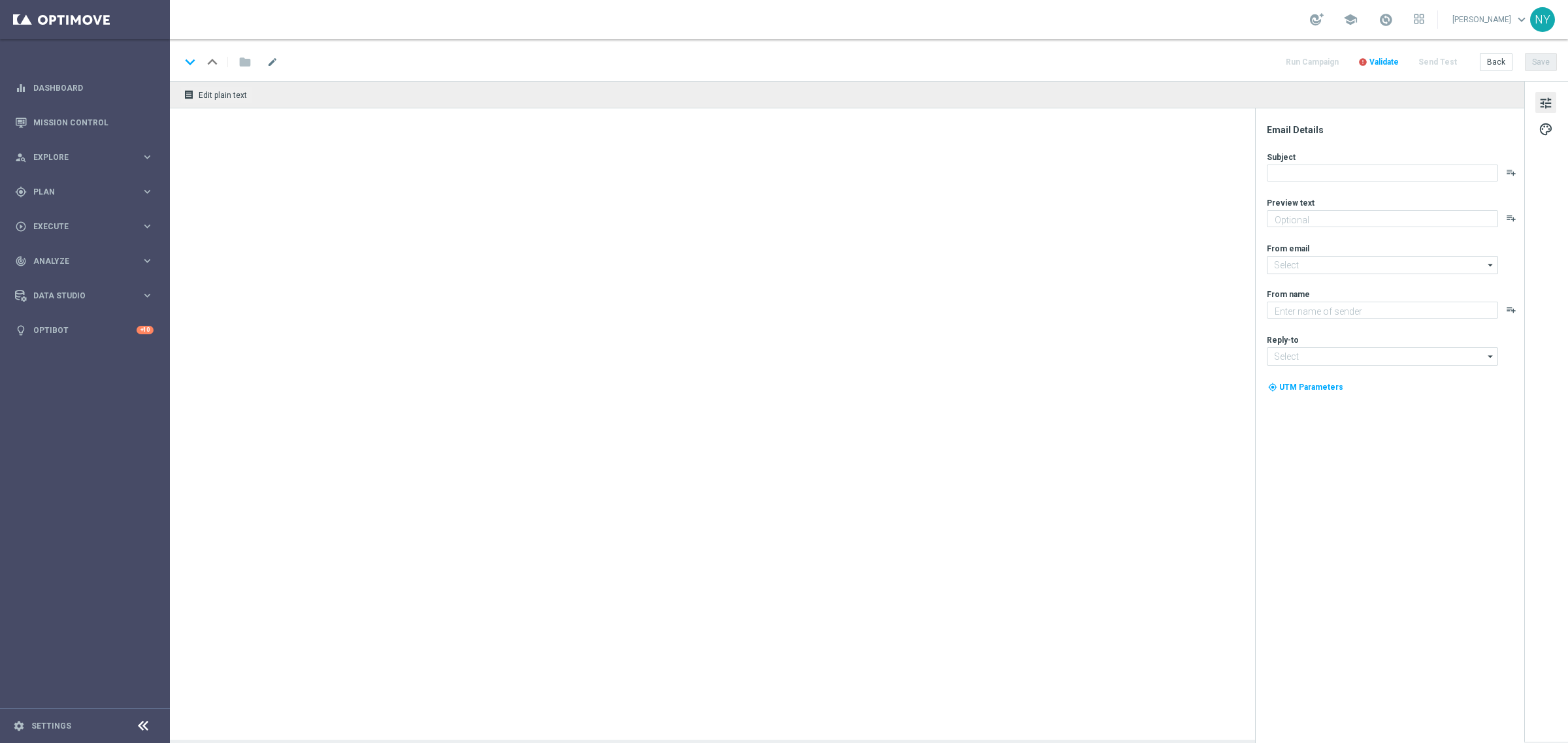
type textarea "Never run out of the paper you need."
type textarea "Staples"
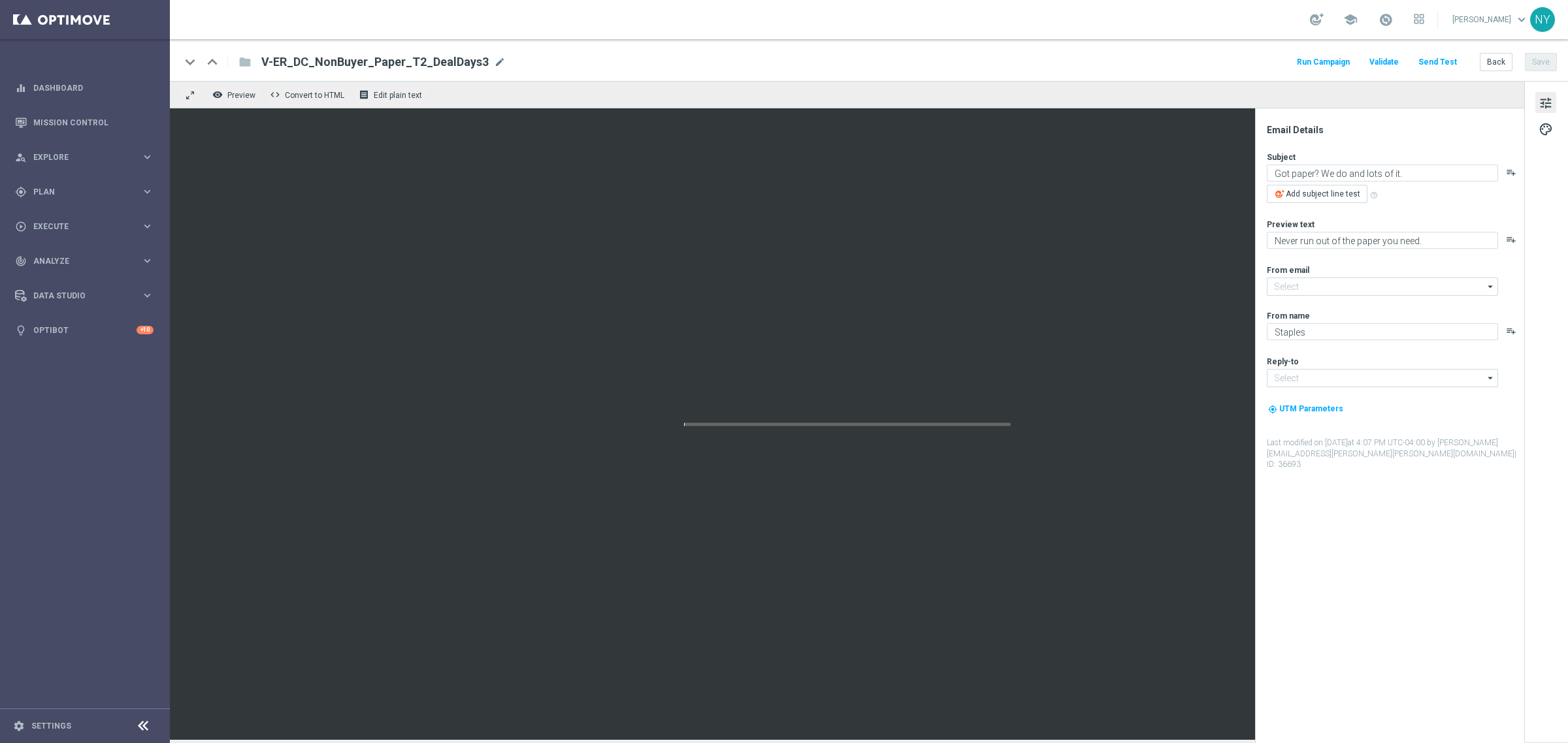
type input "[EMAIL_ADDRESS][DOMAIN_NAME]"
click at [1496, 59] on button "Back" at bounding box center [1496, 61] width 33 height 18
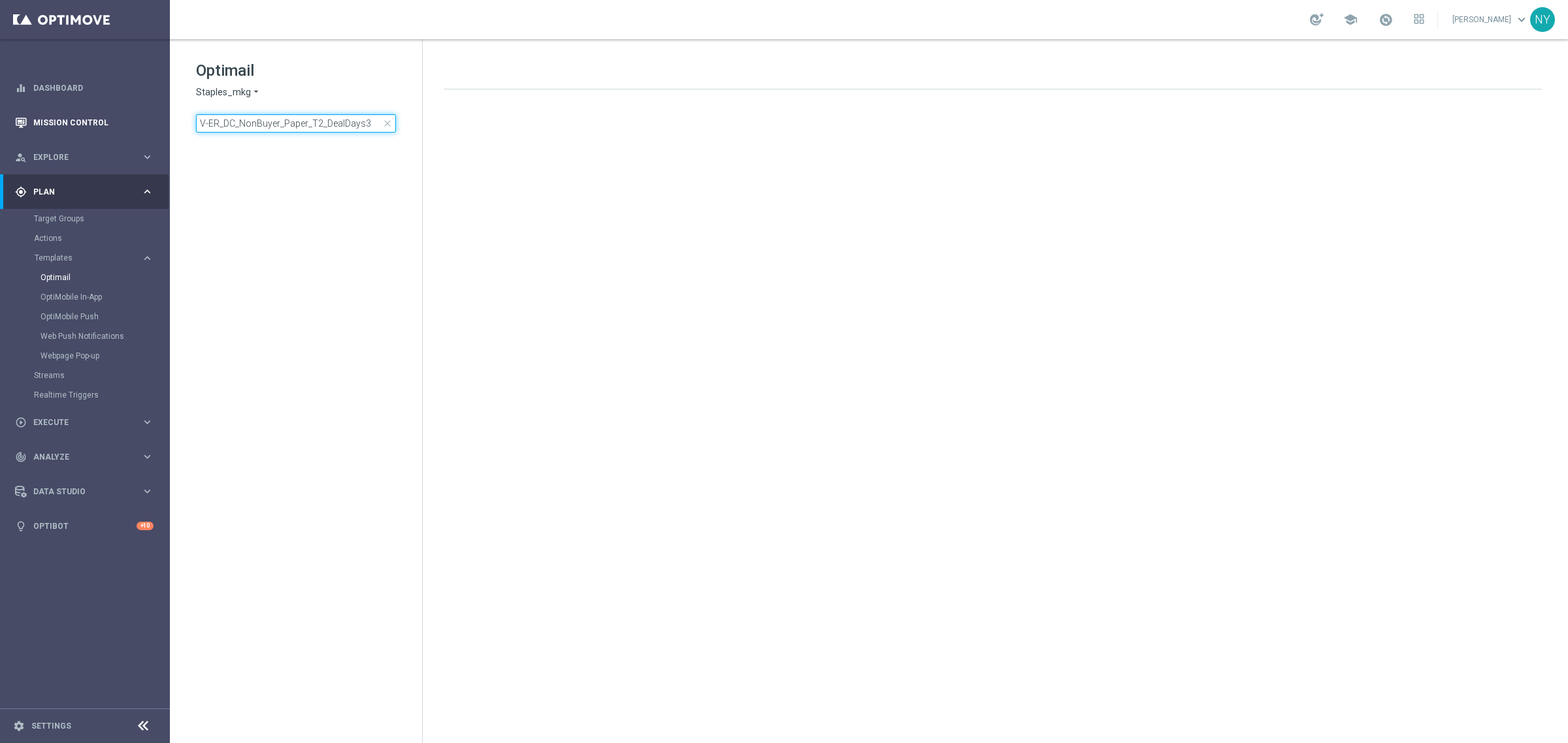
drag, startPoint x: 364, startPoint y: 124, endPoint x: 153, endPoint y: 137, distance: 211.4
click at [153, 137] on main "equalizer Dashboard Mission Control" at bounding box center [784, 372] width 1568 height 743
type input "V-ER_DC_NonBuyer_Paper_T"
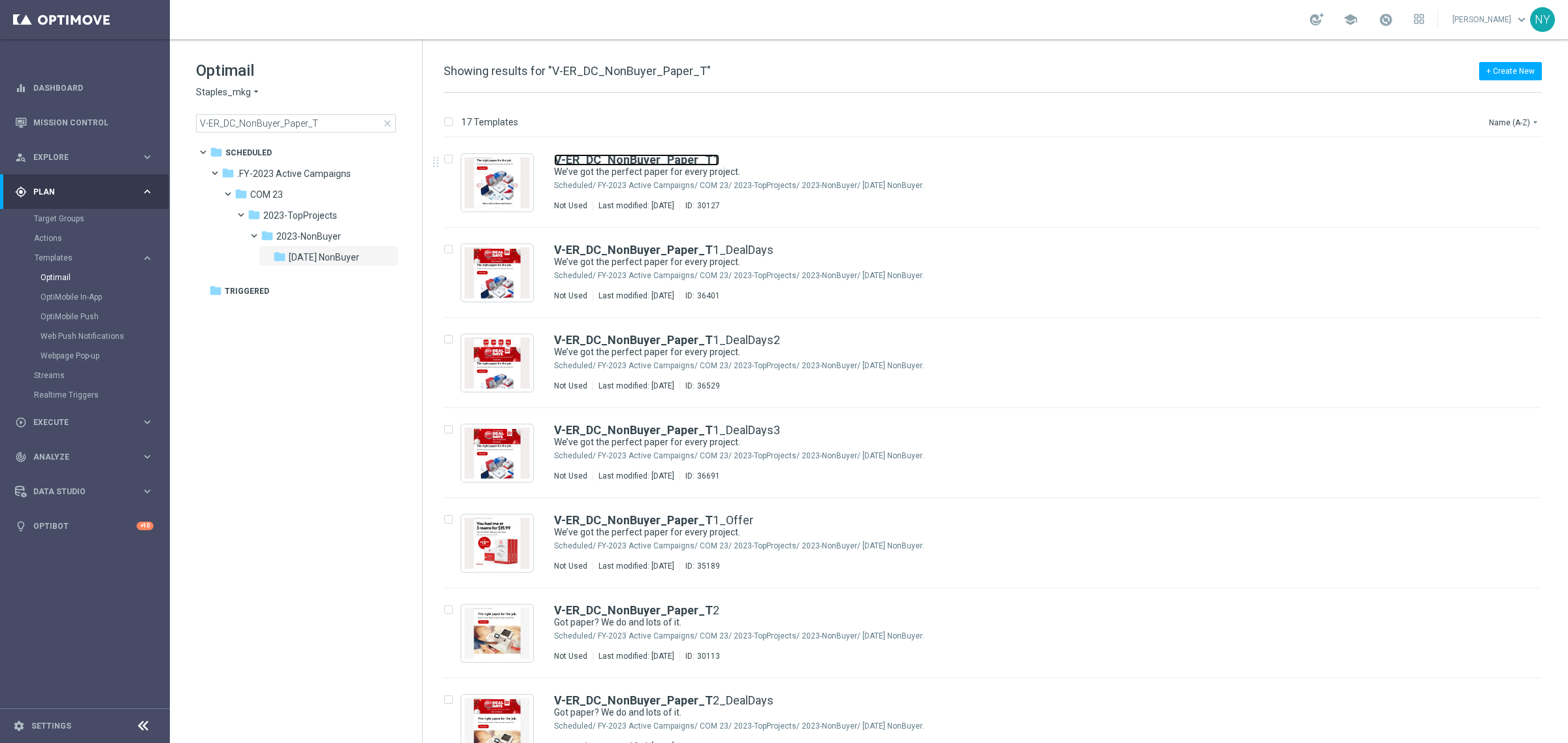
drag, startPoint x: 654, startPoint y: 164, endPoint x: 1148, endPoint y: 118, distance: 496.1
click at [654, 164] on b "V-ER_DC_NonBuyer_Paper_T" at bounding box center [633, 159] width 158 height 14
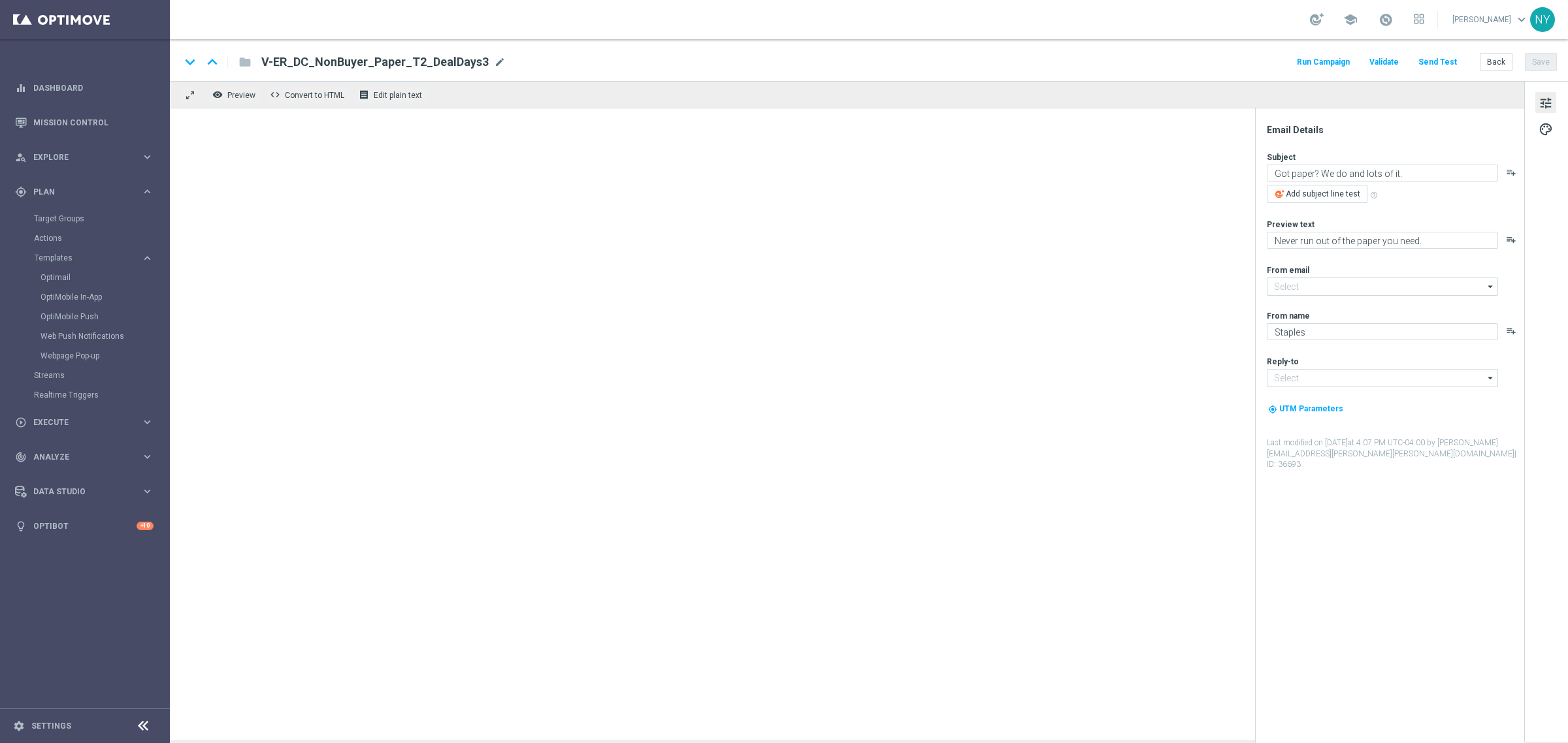
type input "[EMAIL_ADDRESS][DOMAIN_NAME]"
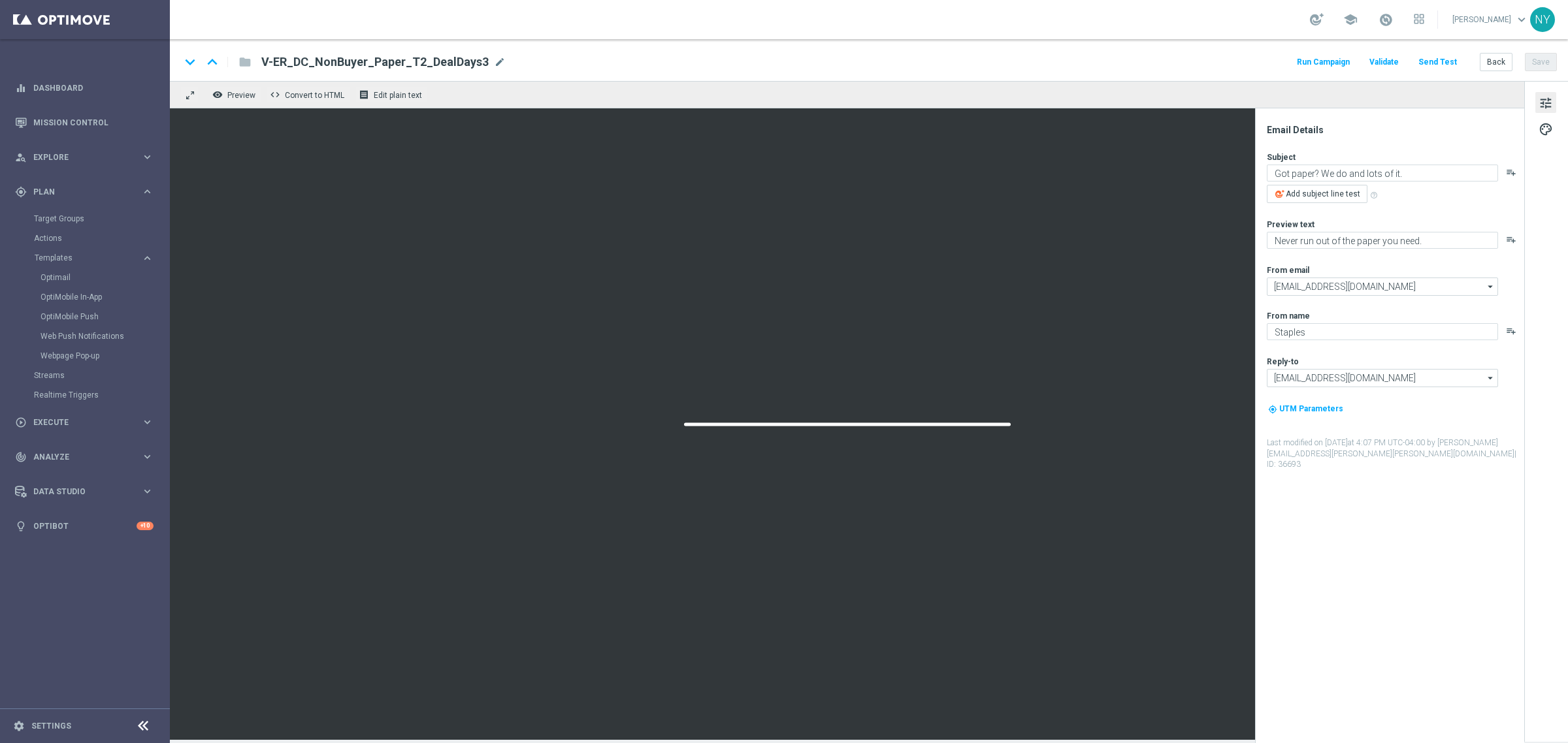
type textarea "We’ve got the perfect paper for every project."
type textarea "We are your one-stop shop for all your printing needs."
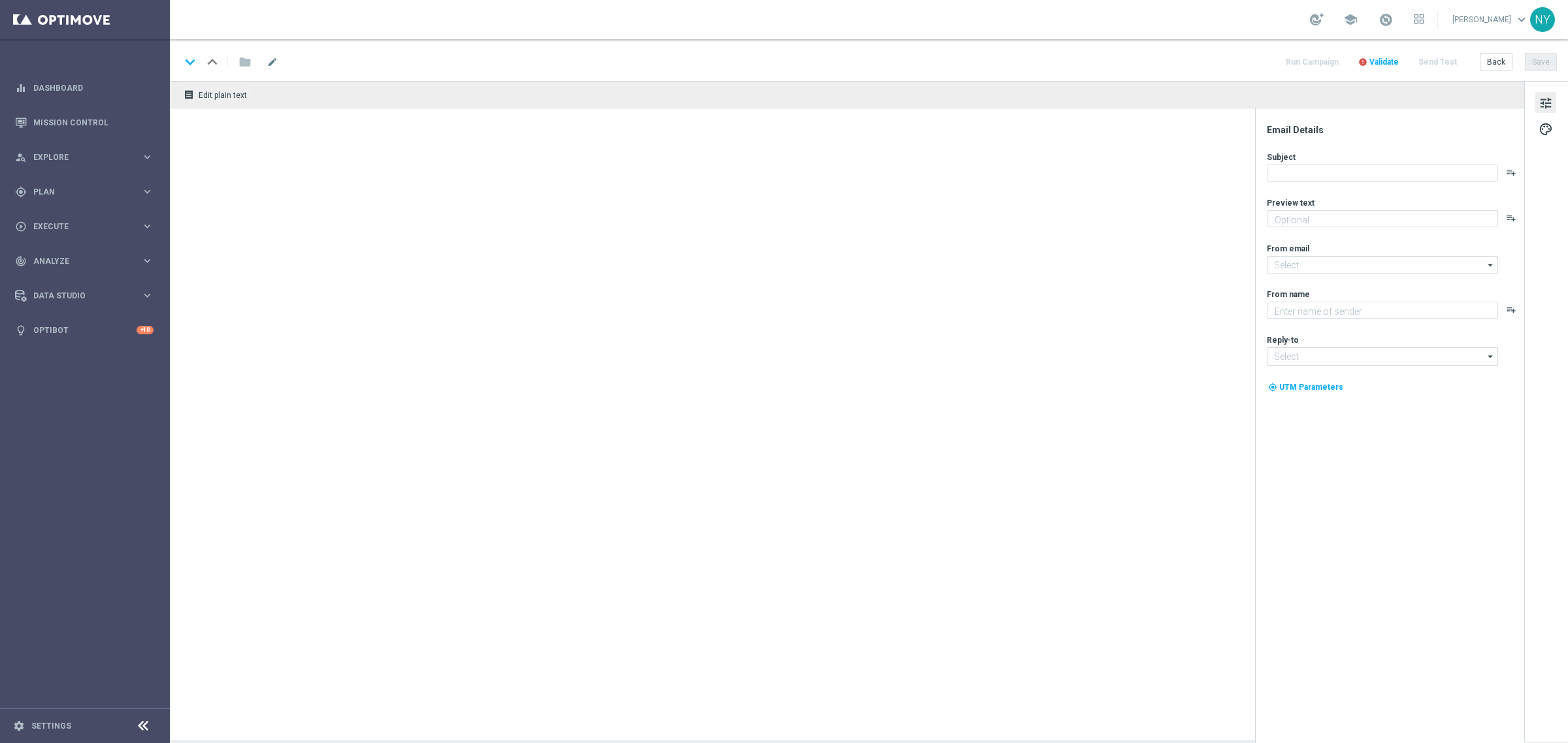
type textarea "We are your one-stop shop for all your printing needs."
type input "[EMAIL_ADDRESS][DOMAIN_NAME]"
type textarea "Staples"
type input "[EMAIL_ADDRESS][DOMAIN_NAME]"
